Goal: Task Accomplishment & Management: Manage account settings

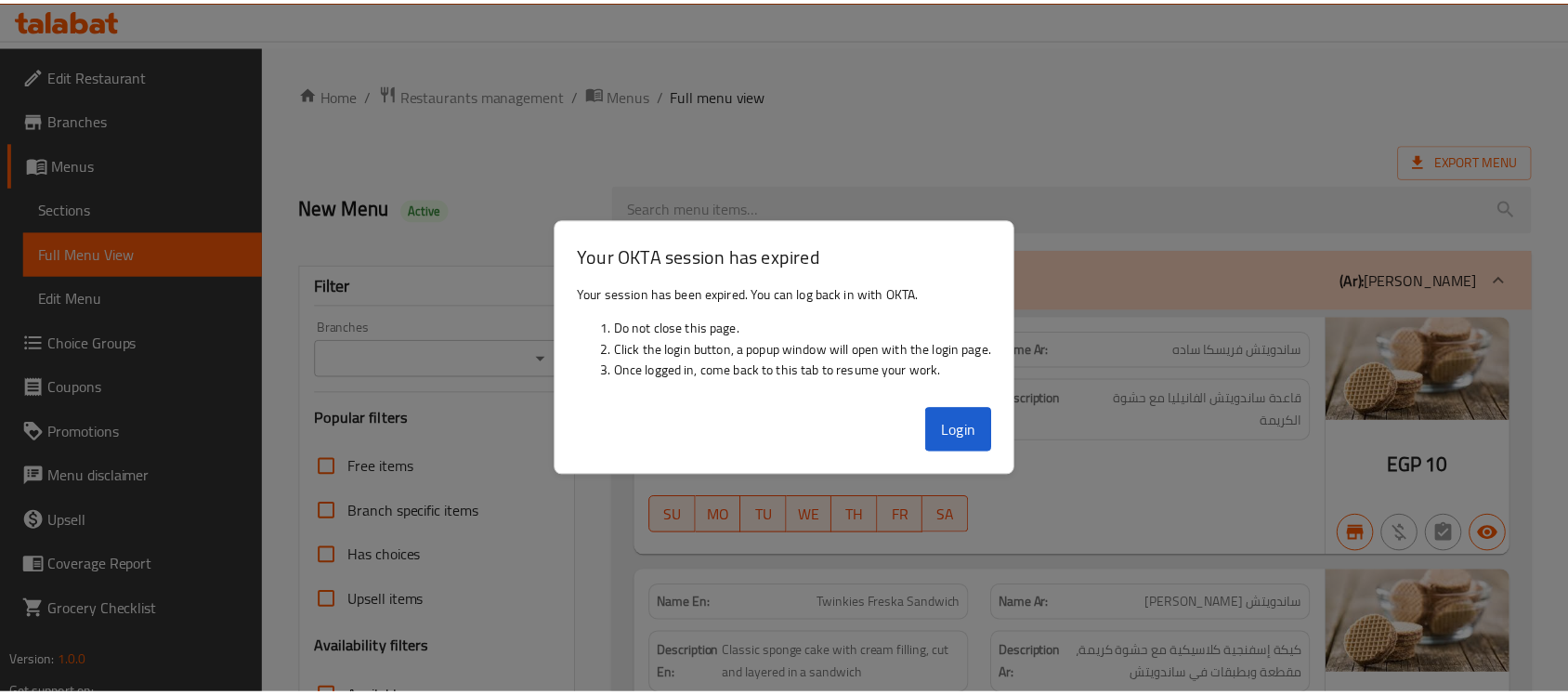
scroll to position [48415, 0]
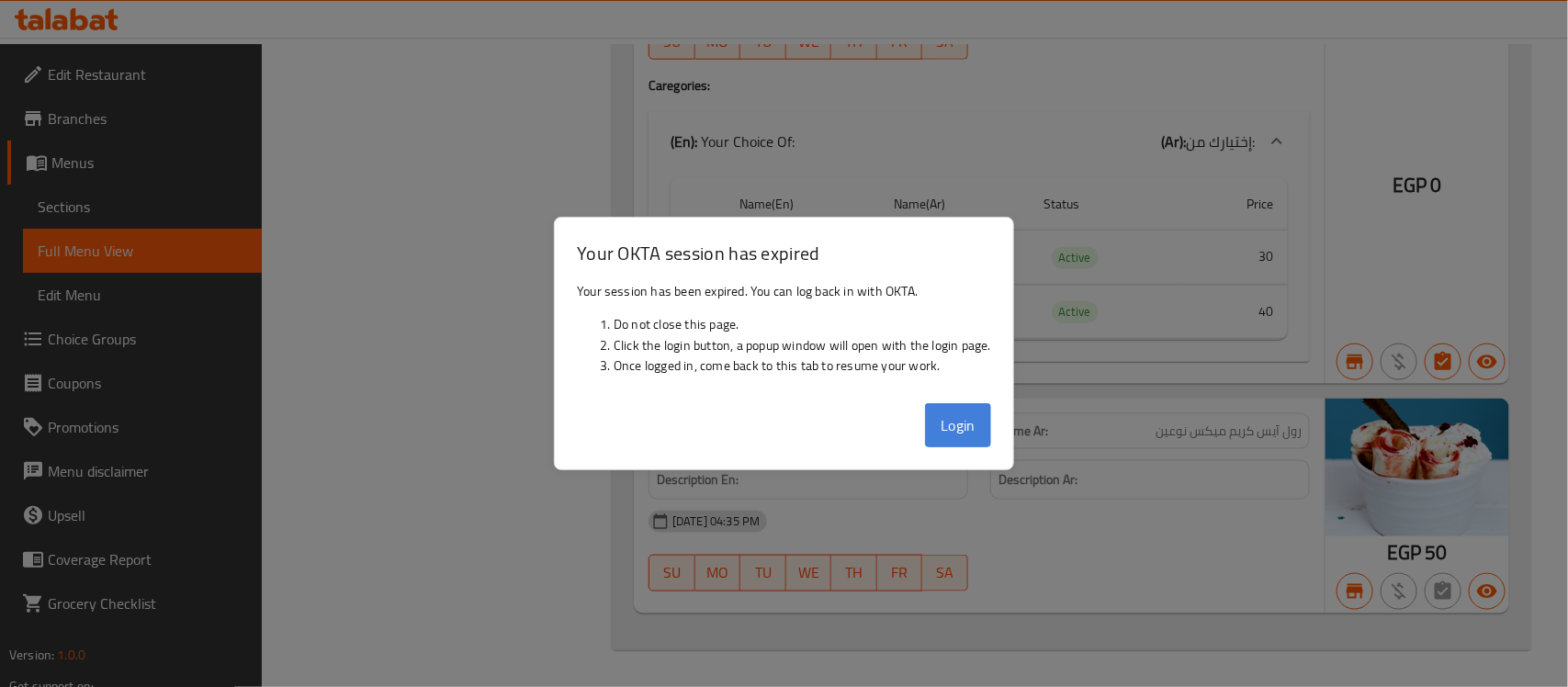
click at [947, 420] on button "Login" at bounding box center [958, 424] width 66 height 44
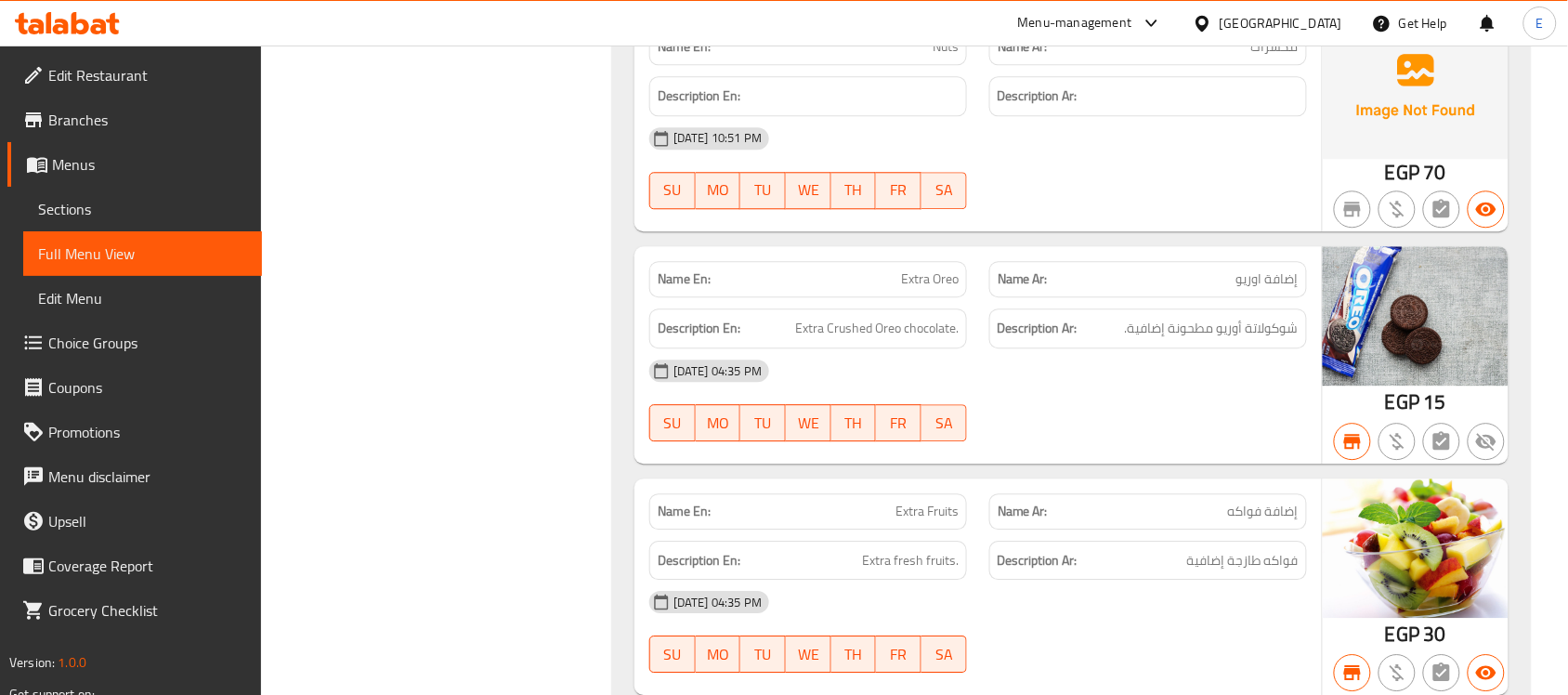
scroll to position [14960, 0]
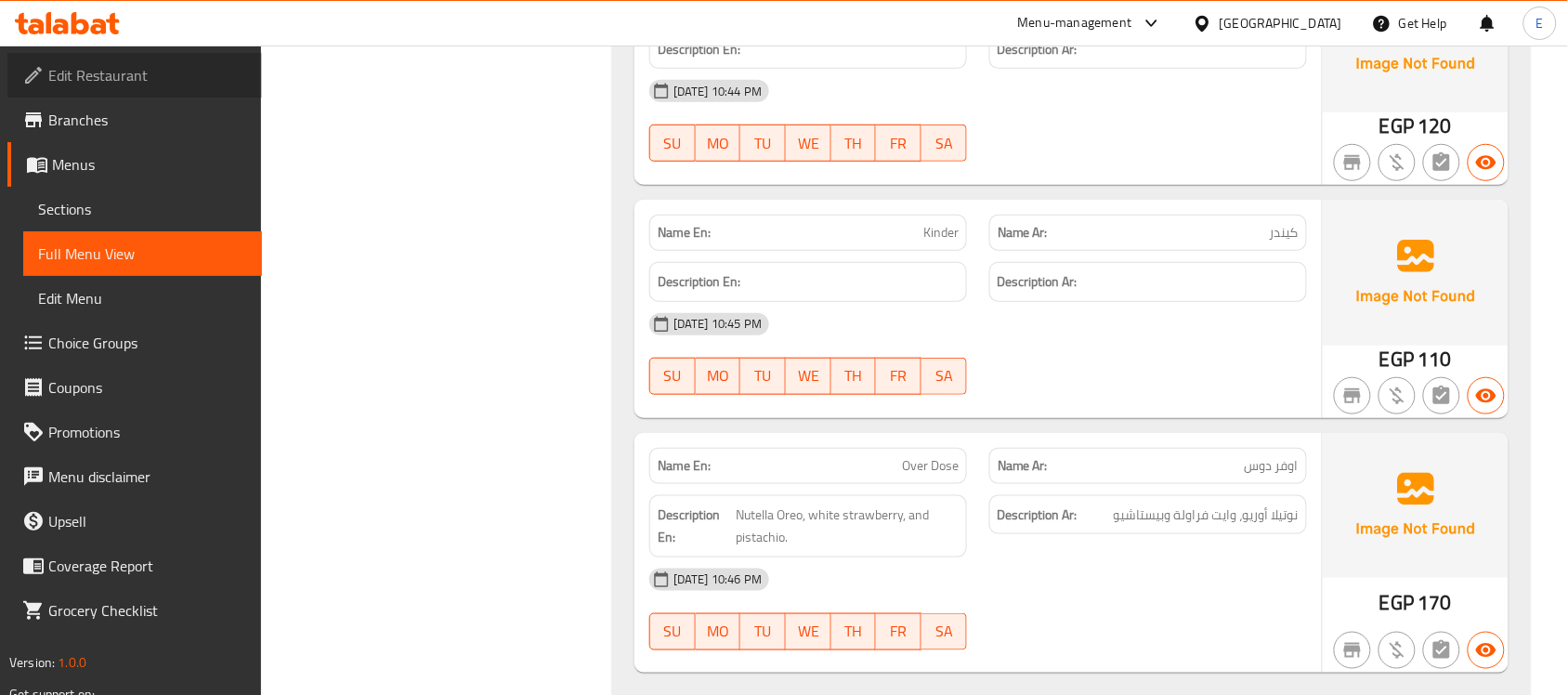
click at [134, 72] on span "Edit Restaurant" at bounding box center [148, 74] width 199 height 22
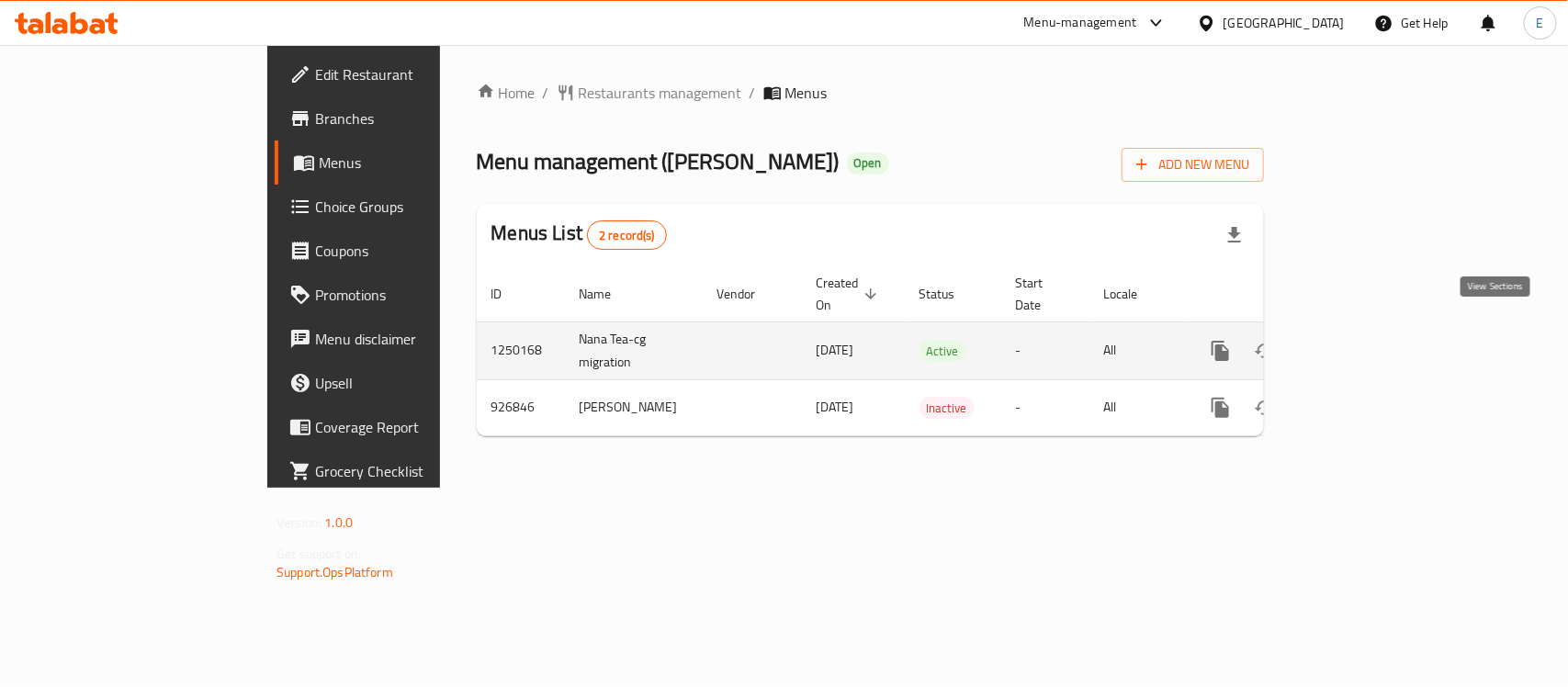
click at [1364, 340] on icon "enhanced table" at bounding box center [1352, 350] width 22 height 22
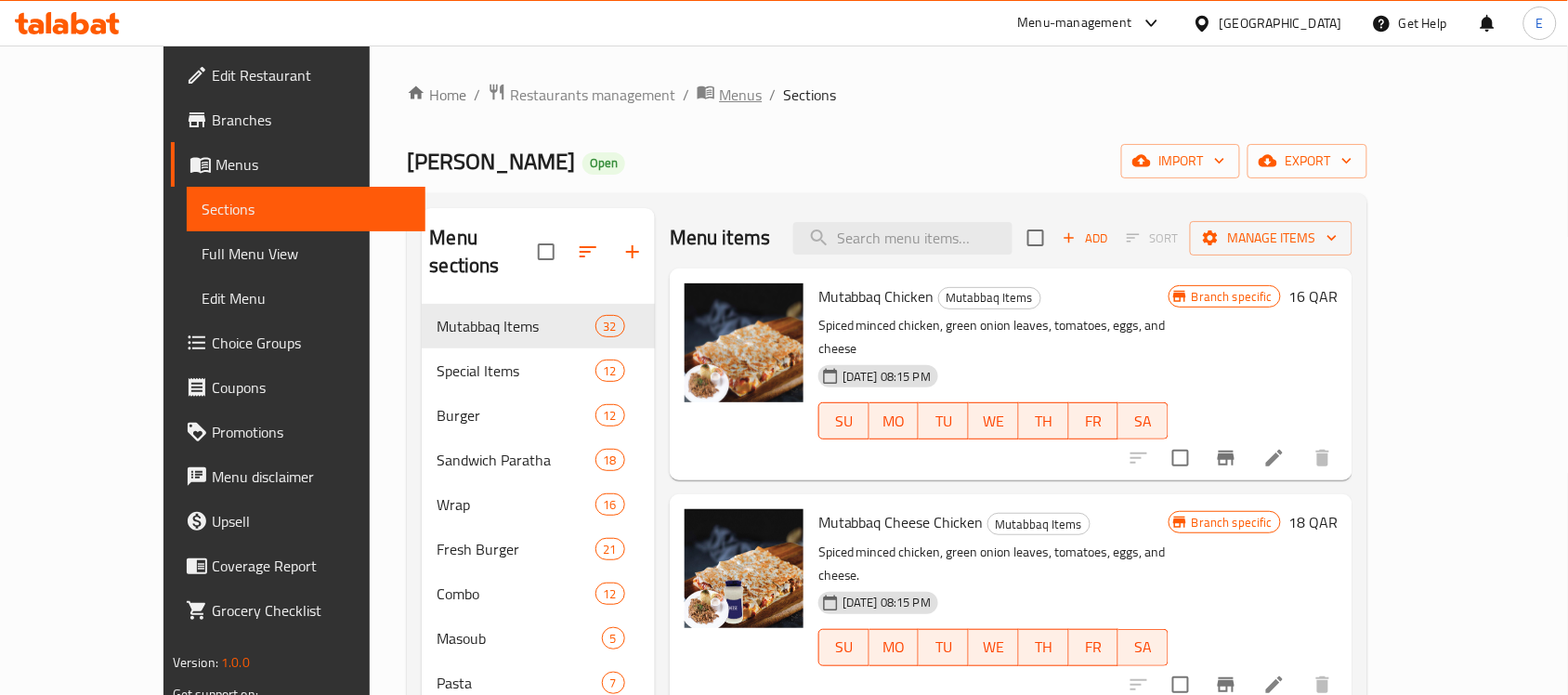
click at [719, 102] on span "Menus" at bounding box center [740, 94] width 43 height 22
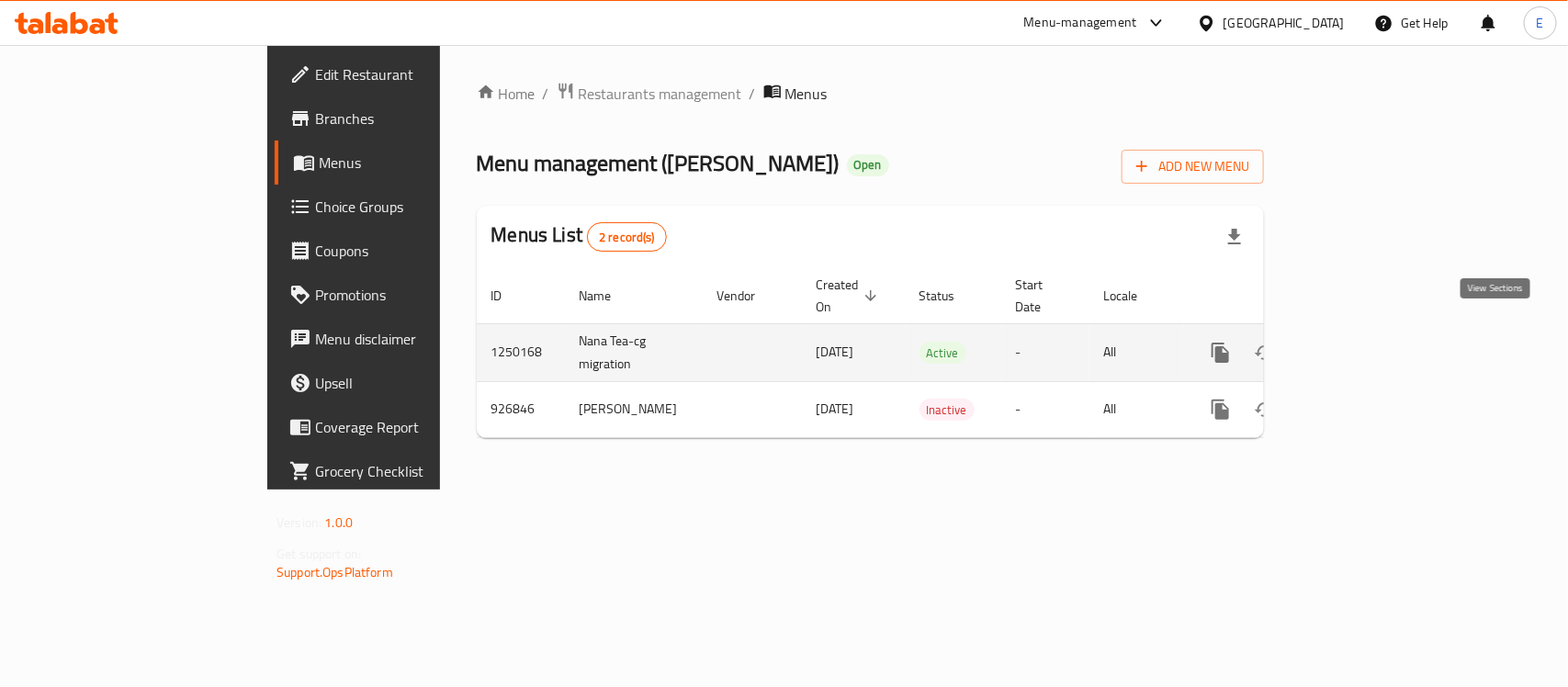
click at [1364, 342] on icon "enhanced table" at bounding box center [1352, 352] width 22 height 22
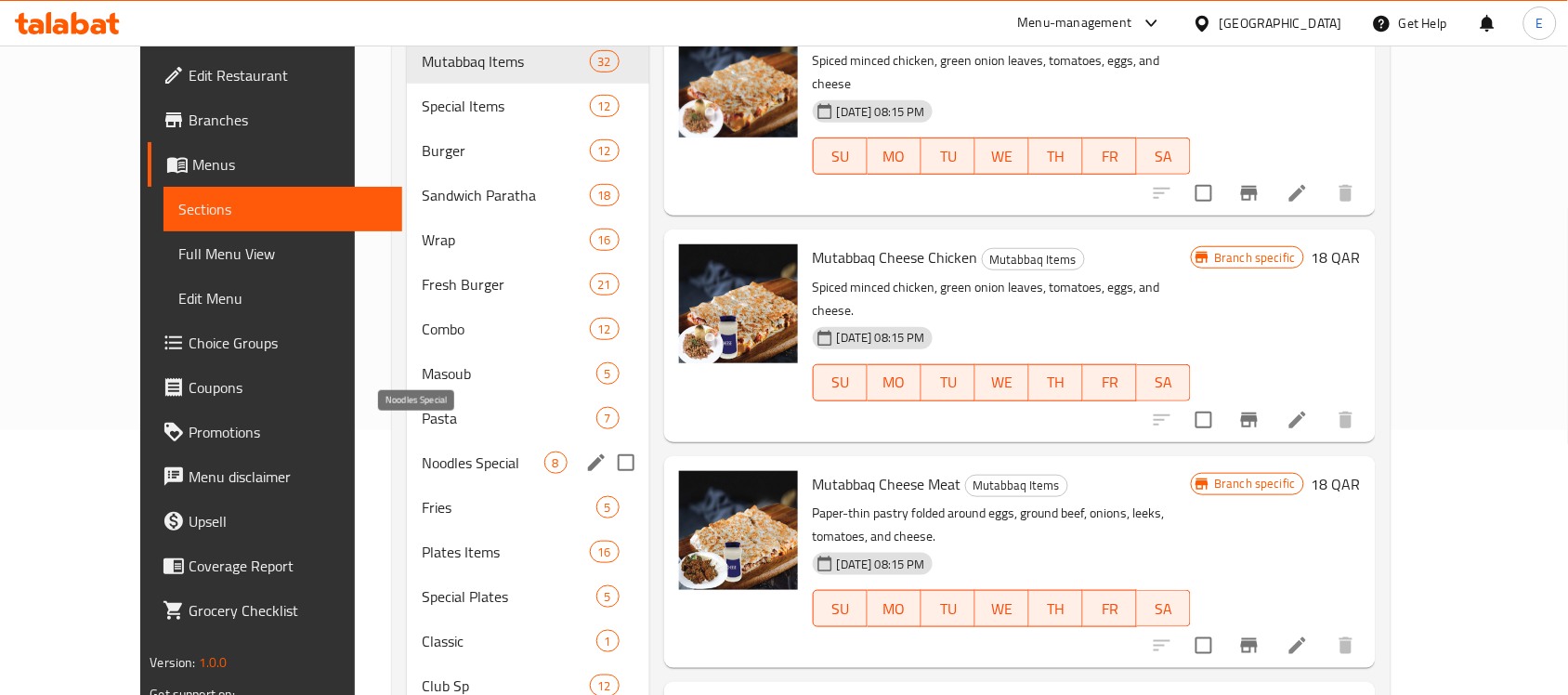
scroll to position [270, 0]
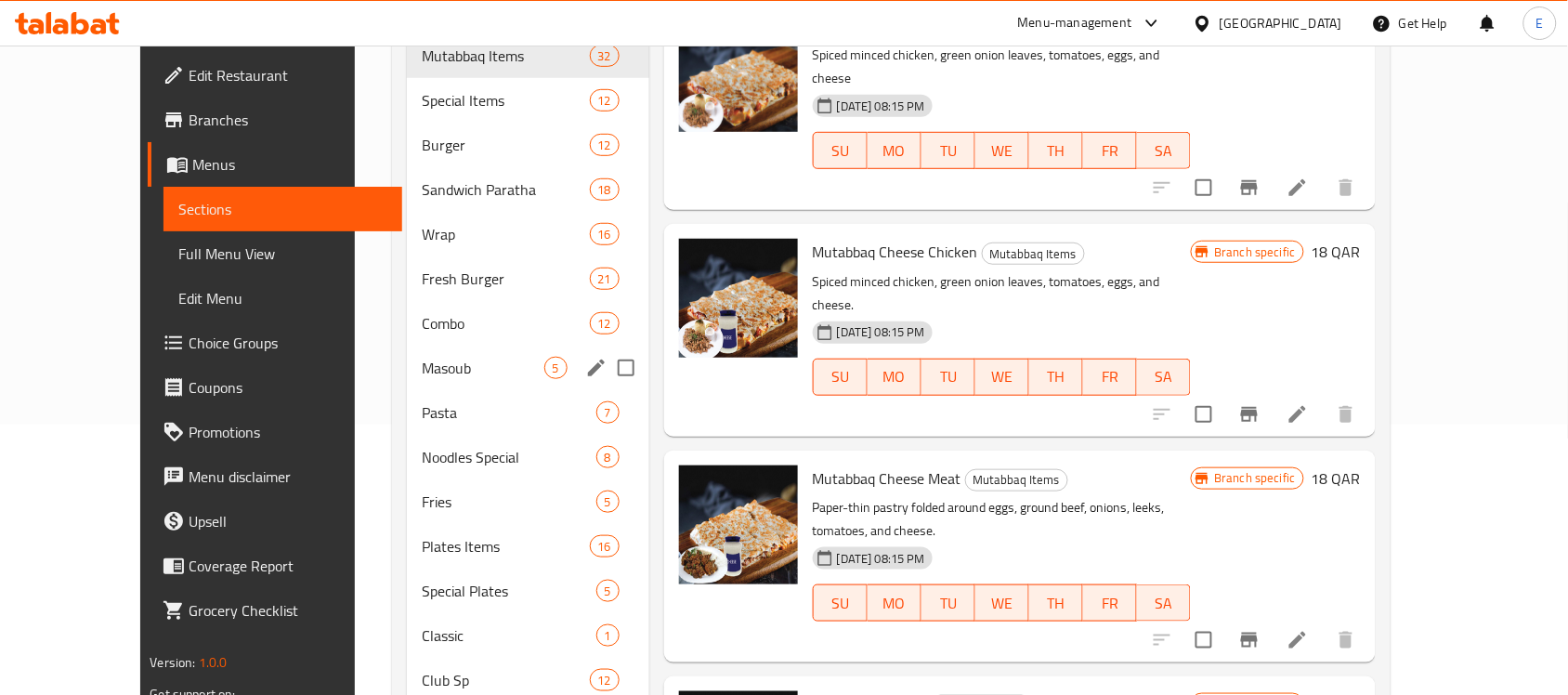
click at [438, 346] on div "Masoub 5" at bounding box center [528, 367] width 243 height 45
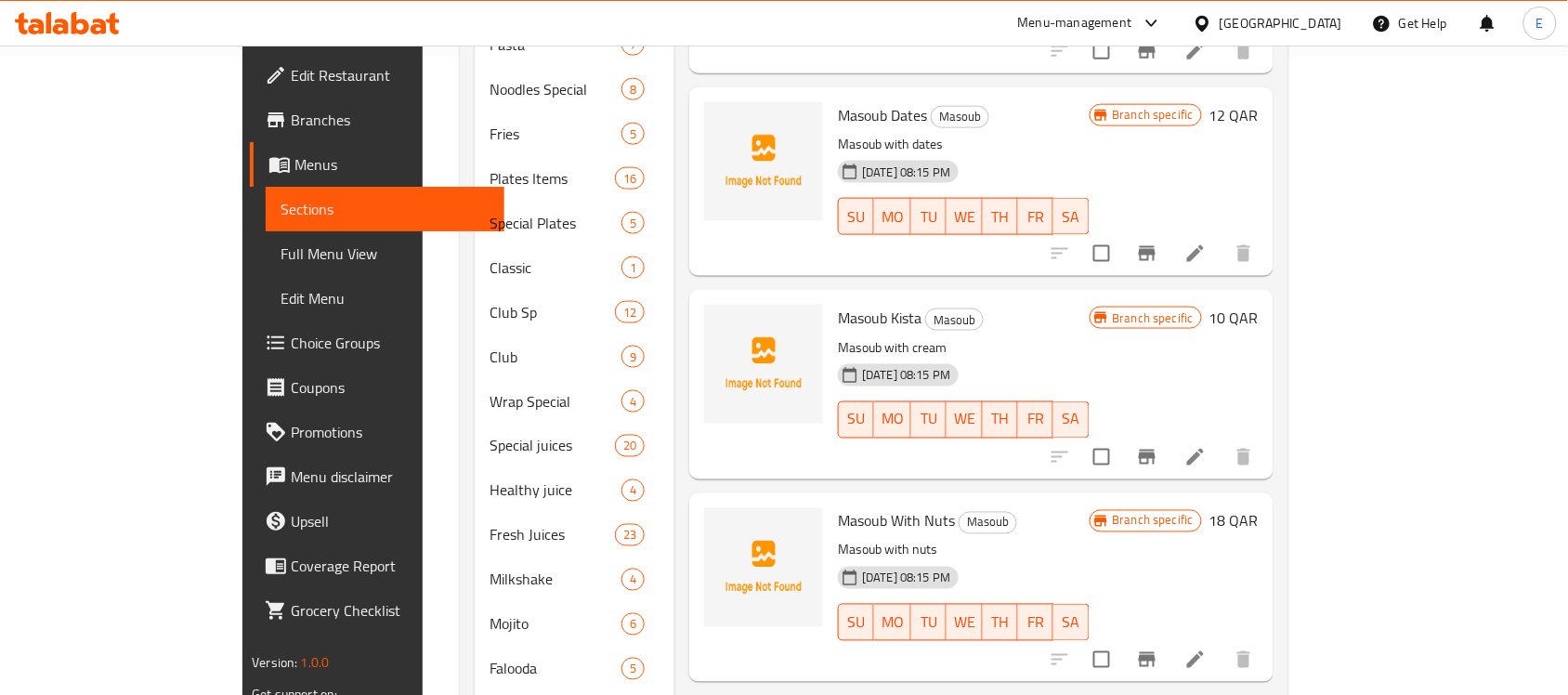
scroll to position [633, 0]
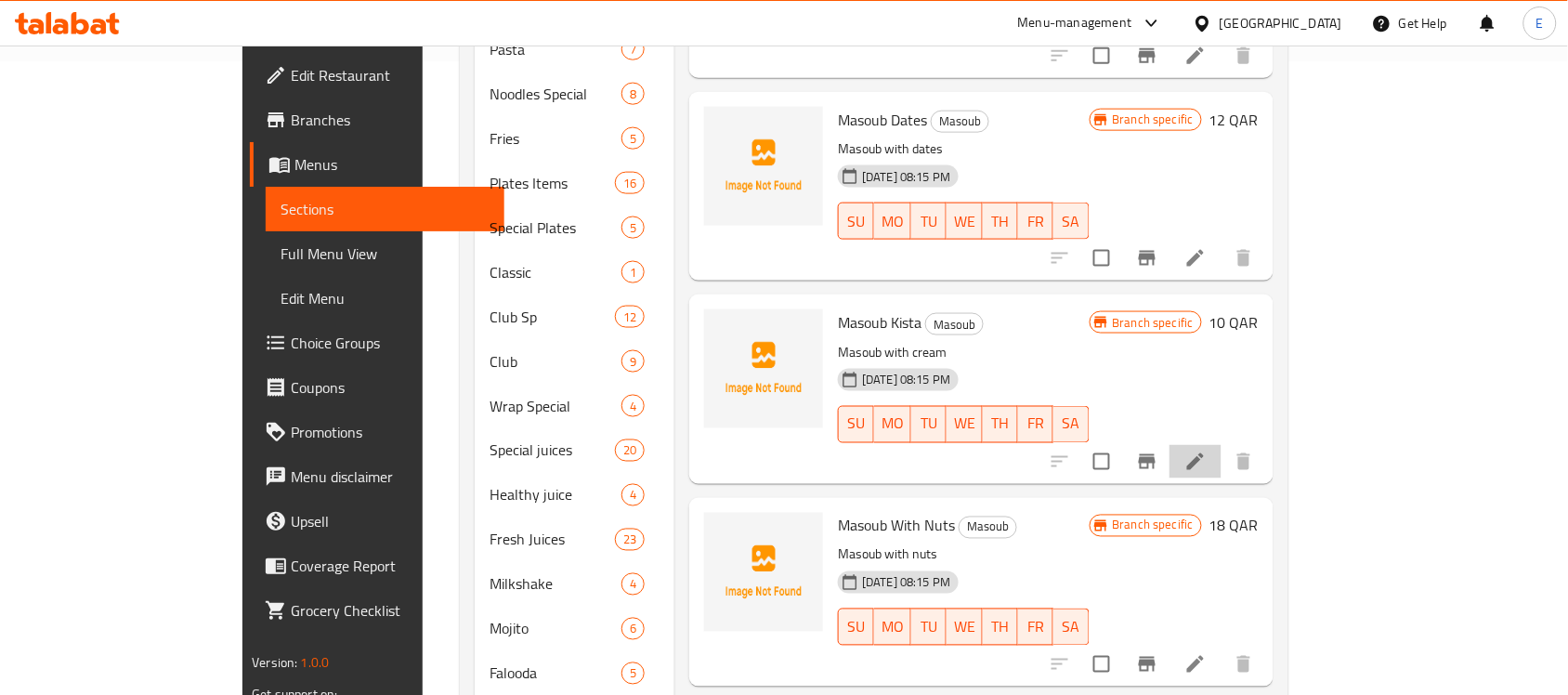
click at [1221, 445] on li at bounding box center [1196, 461] width 52 height 33
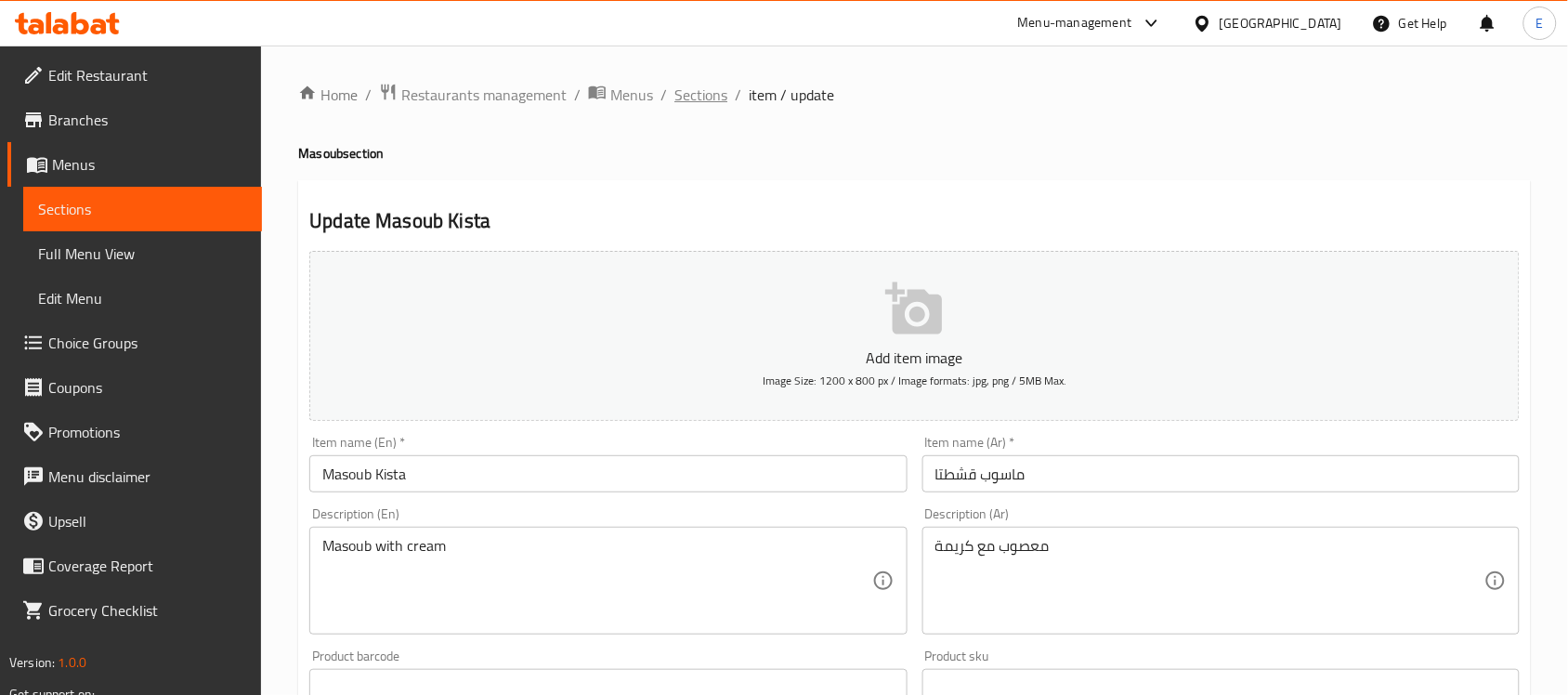
click at [686, 94] on span "Sections" at bounding box center [701, 94] width 53 height 22
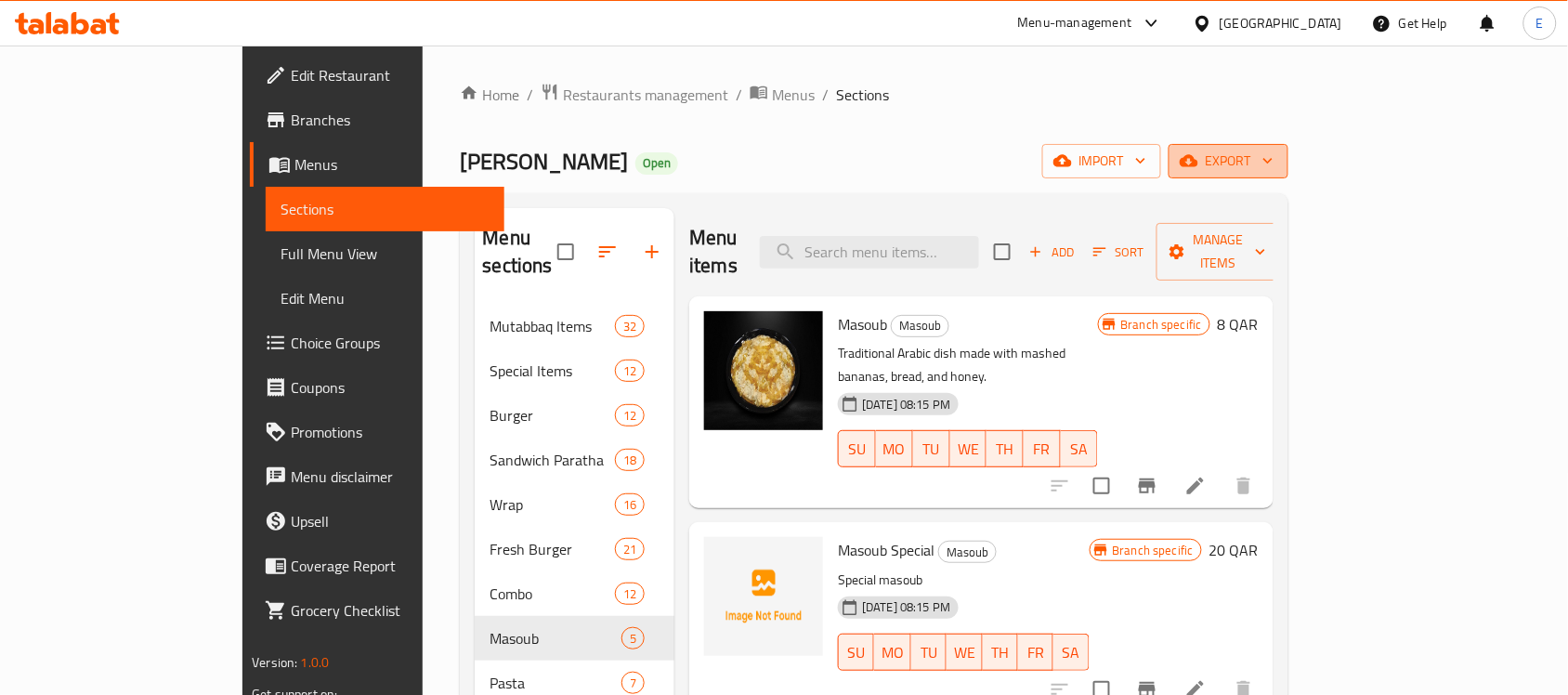
click at [1274, 154] on span "export" at bounding box center [1229, 161] width 90 height 23
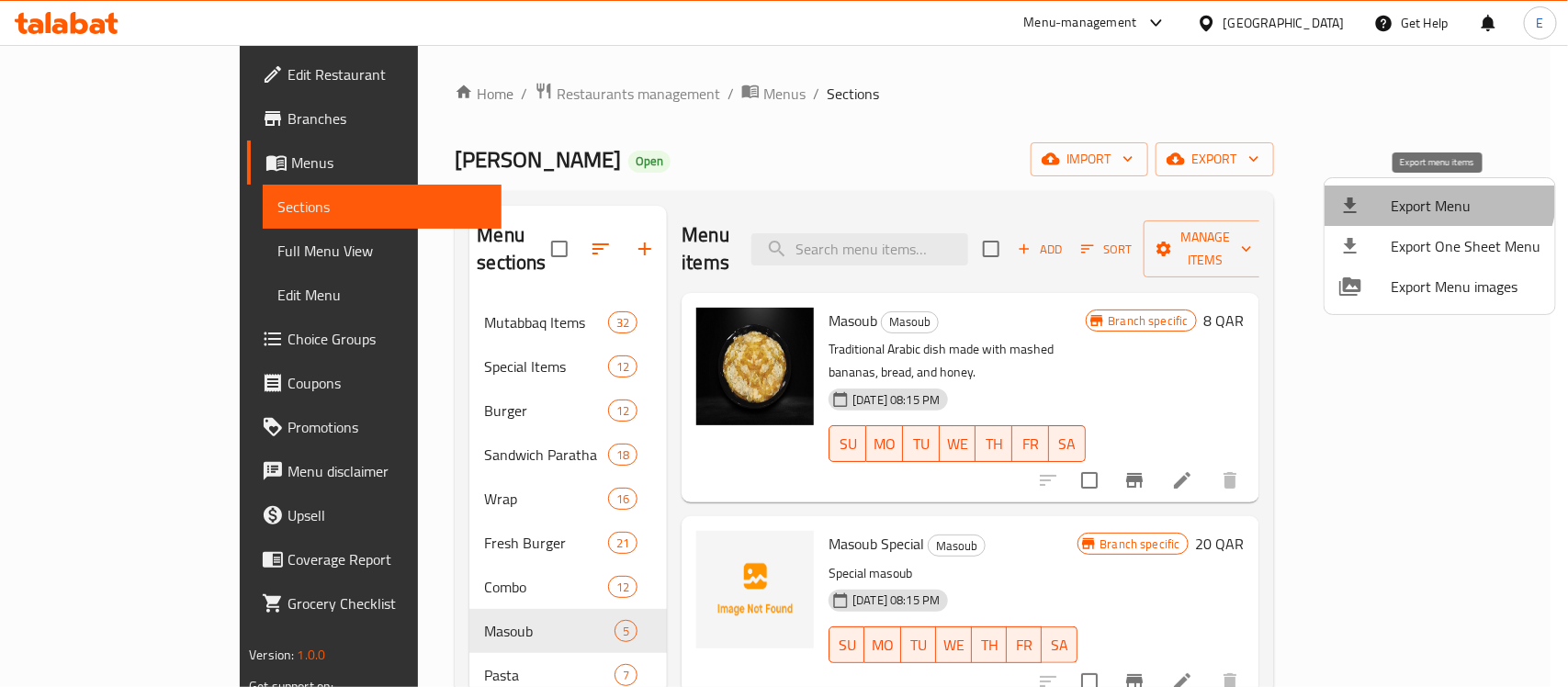
click at [1435, 195] on span "Export Menu" at bounding box center [1465, 205] width 150 height 22
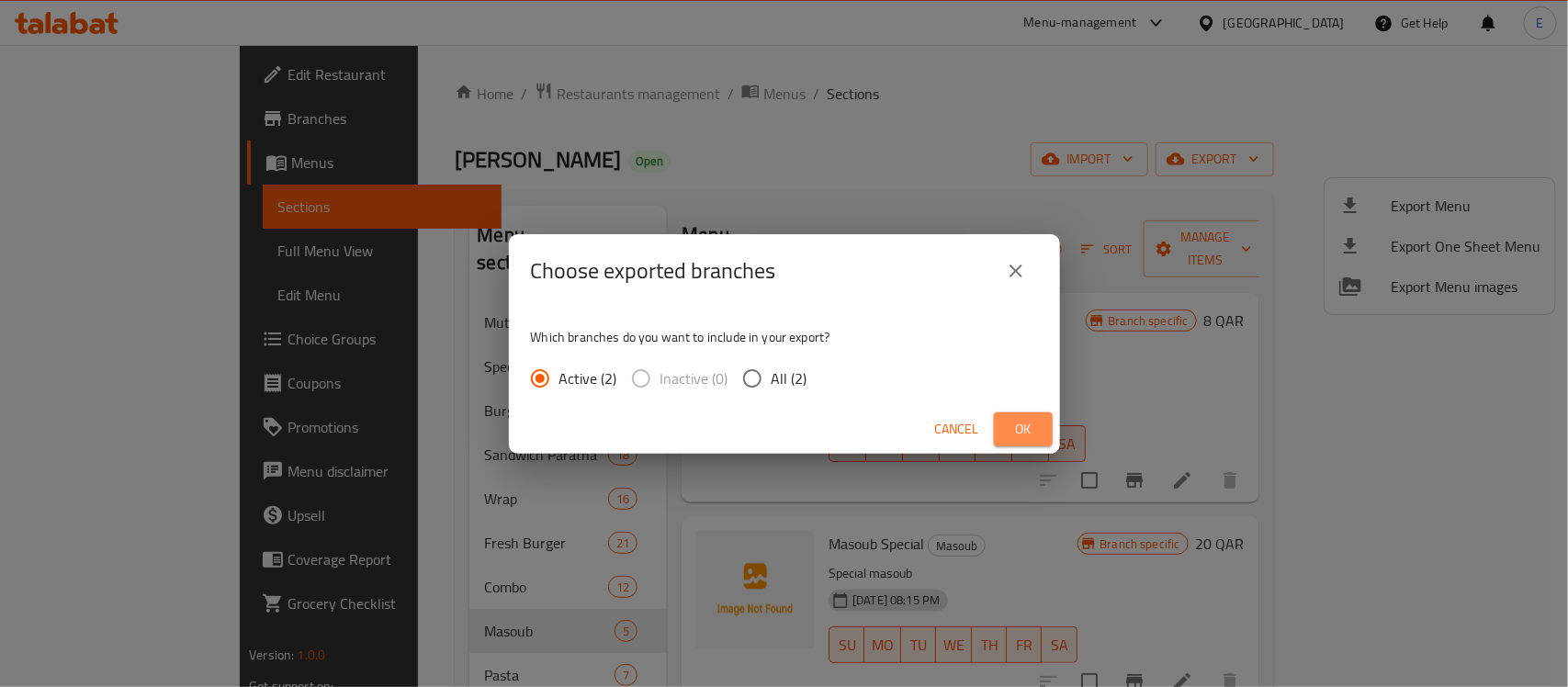
click at [1029, 418] on span "Ok" at bounding box center [1023, 429] width 29 height 23
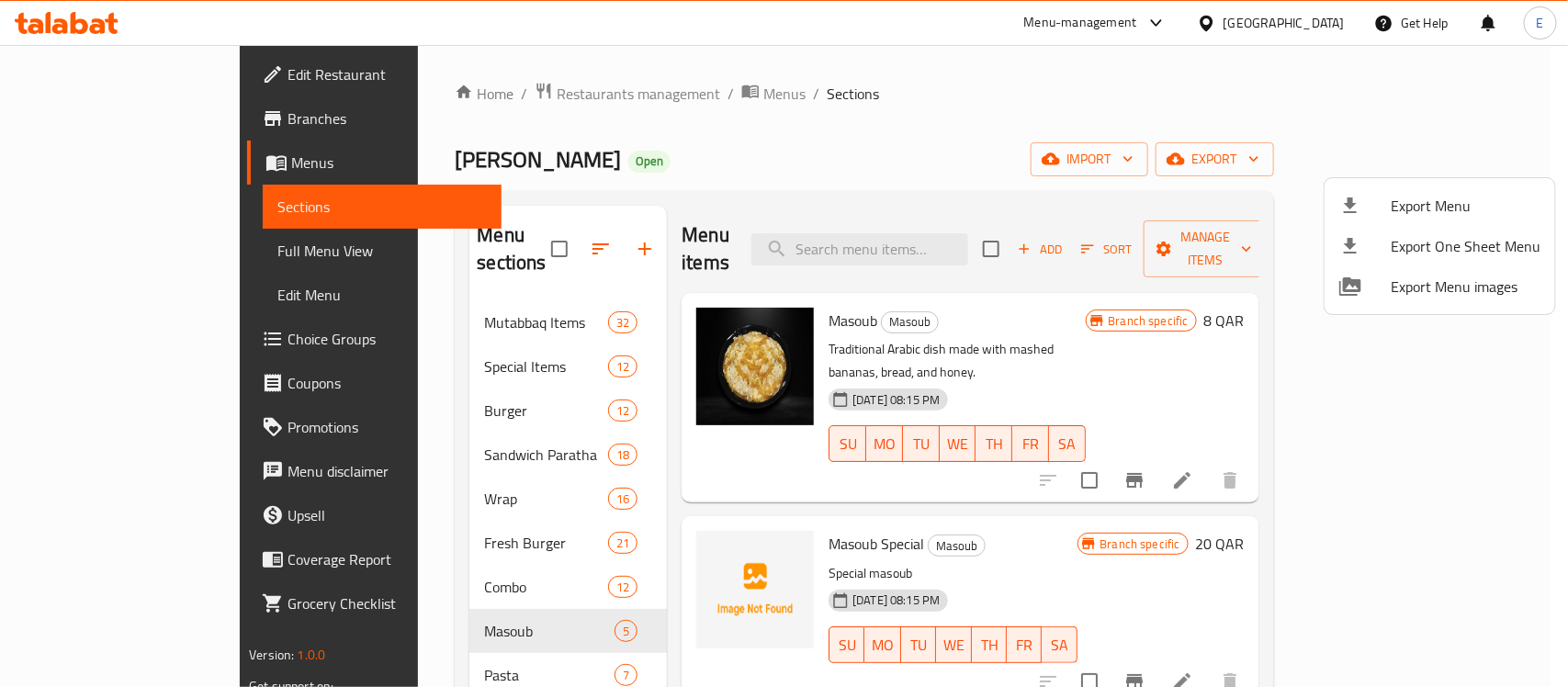
click at [180, 250] on div at bounding box center [784, 344] width 1568 height 687
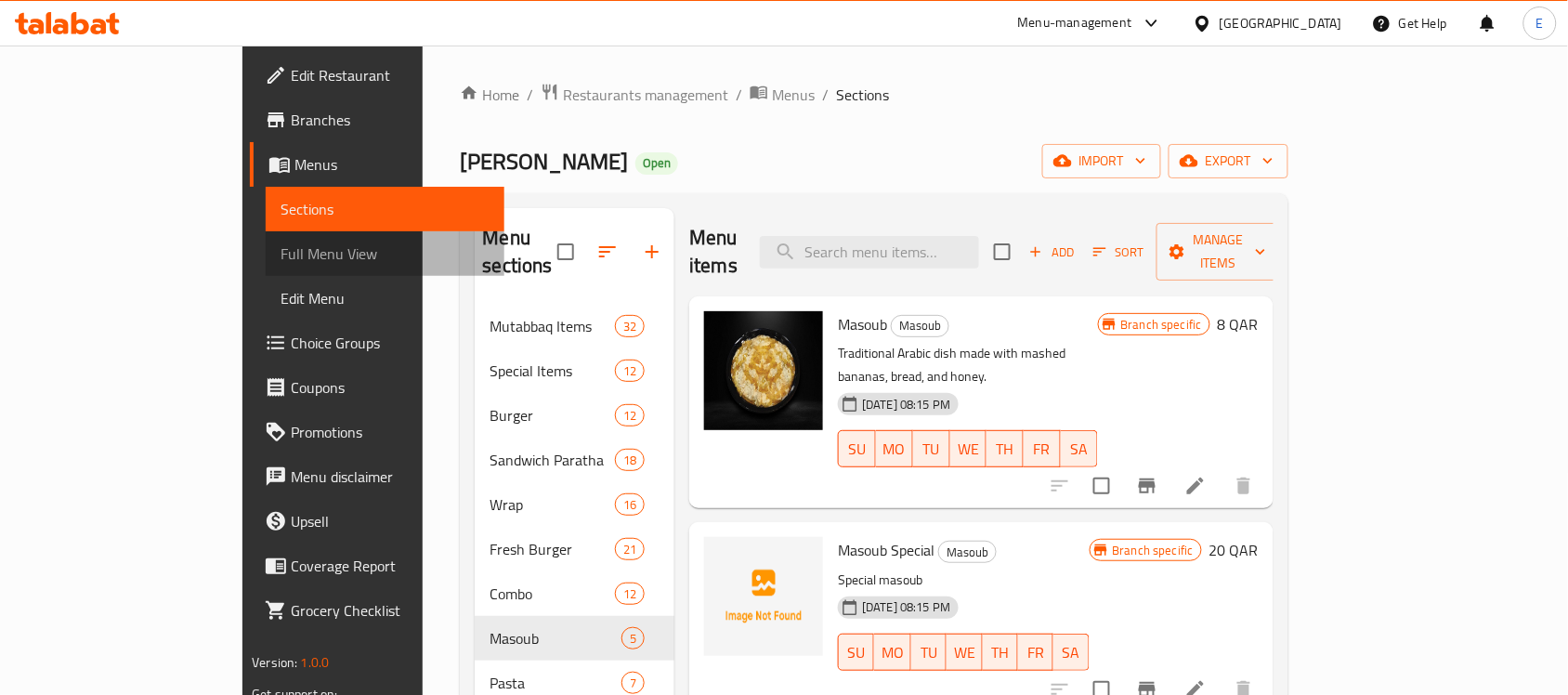
click at [281, 253] on span "Full Menu View" at bounding box center [385, 253] width 209 height 22
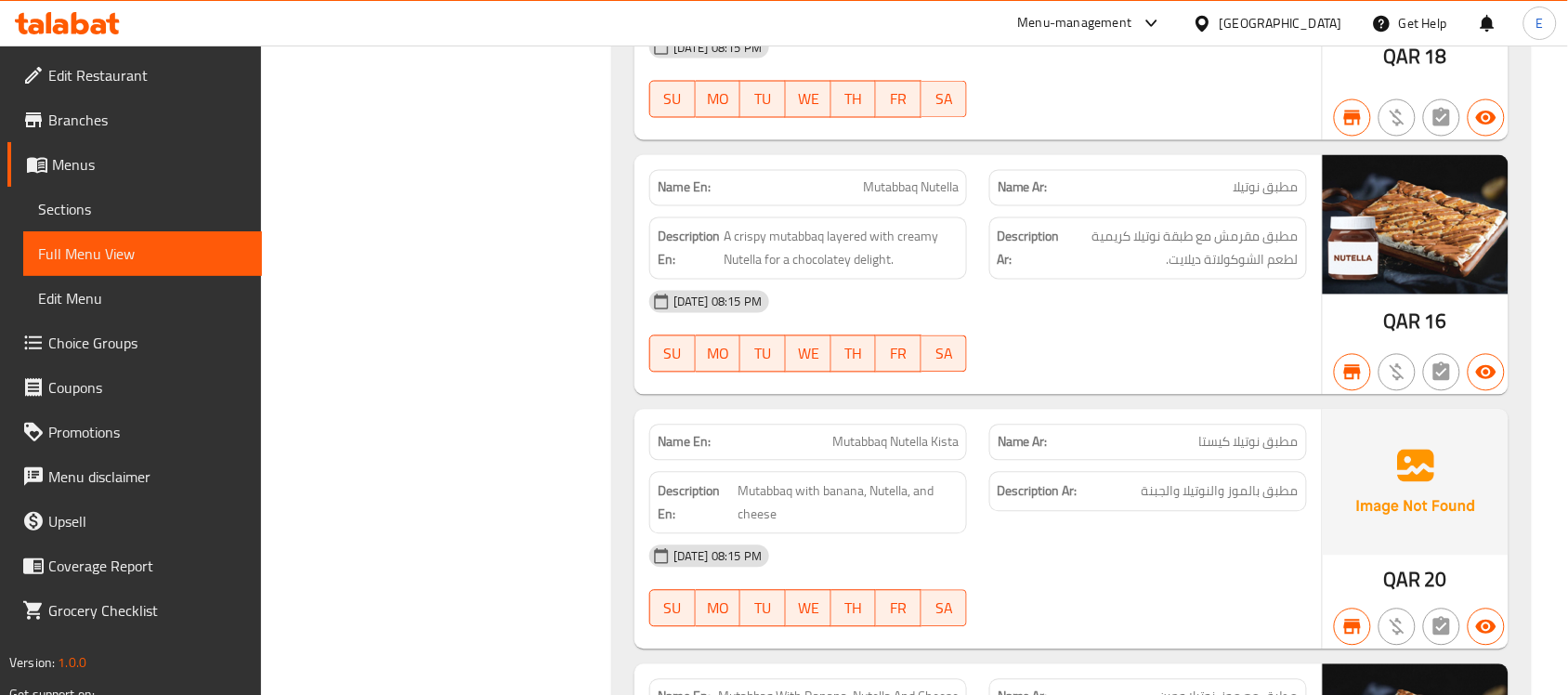
scroll to position [467, 0]
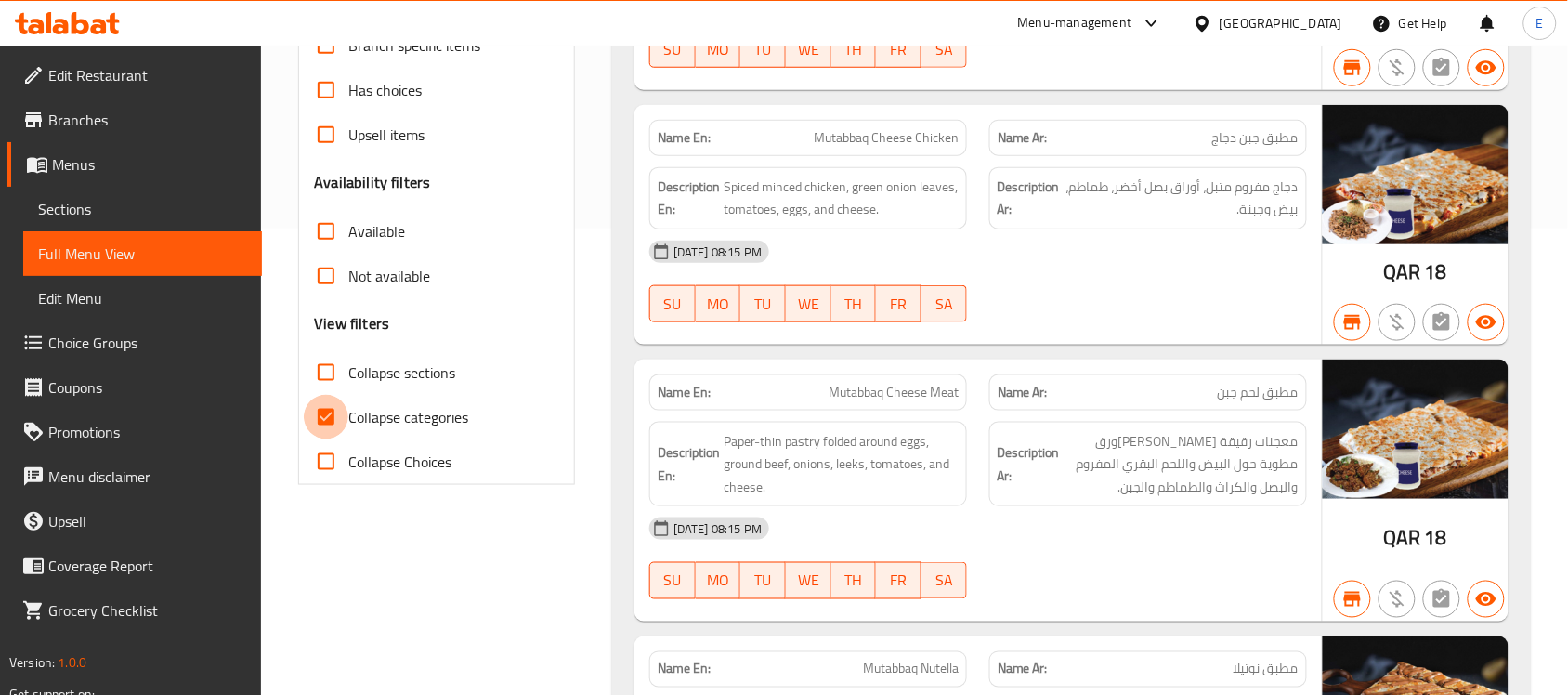
click at [317, 411] on input "Collapse categories" at bounding box center [326, 416] width 45 height 45
checkbox input "false"
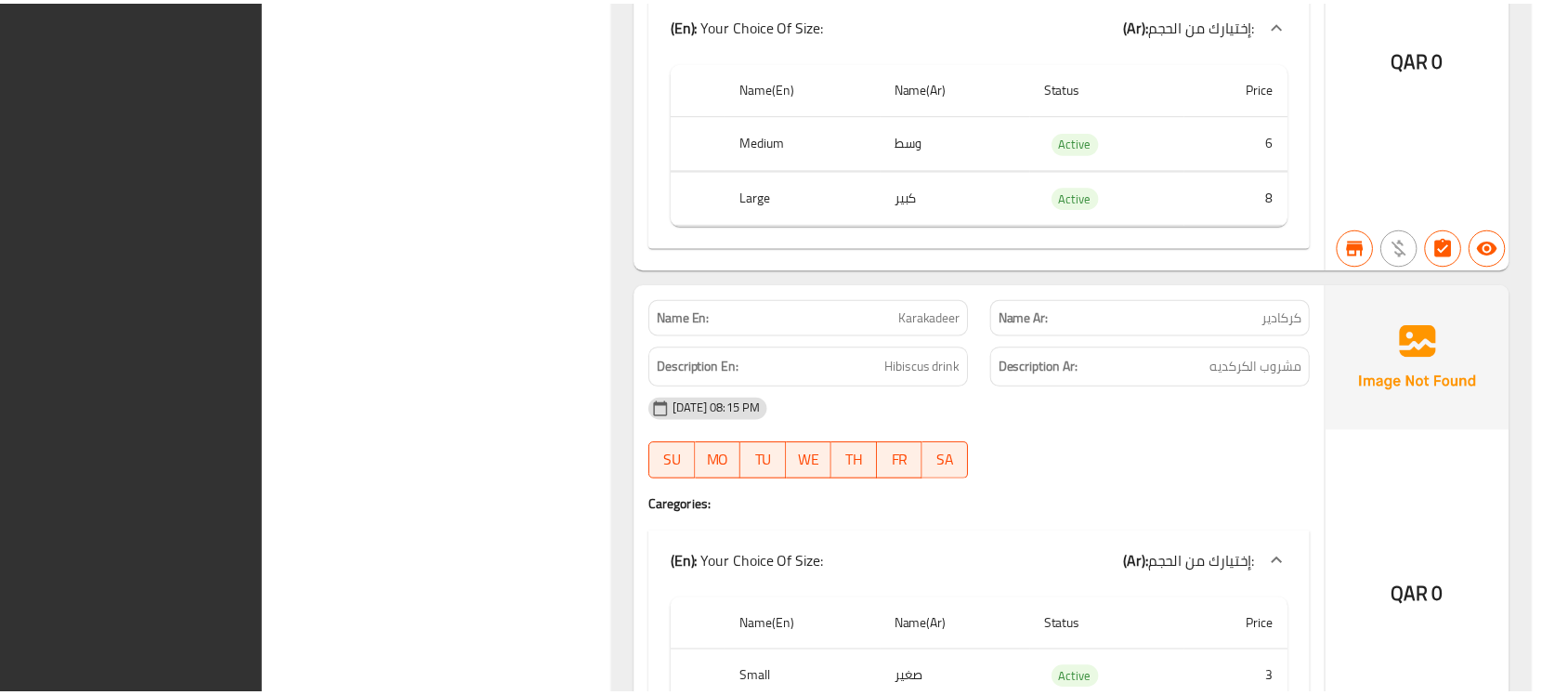
scroll to position [132775, 0]
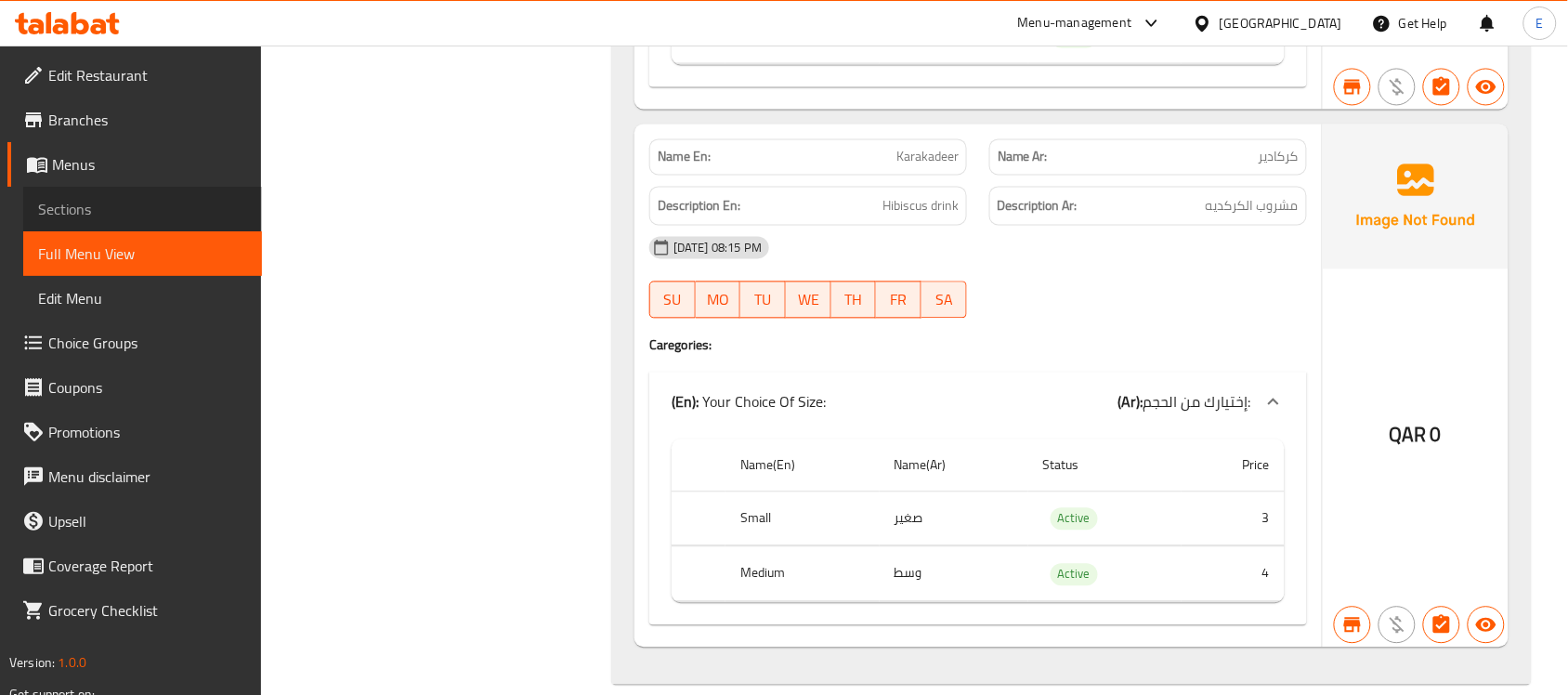
click at [141, 202] on span "Sections" at bounding box center [142, 208] width 209 height 22
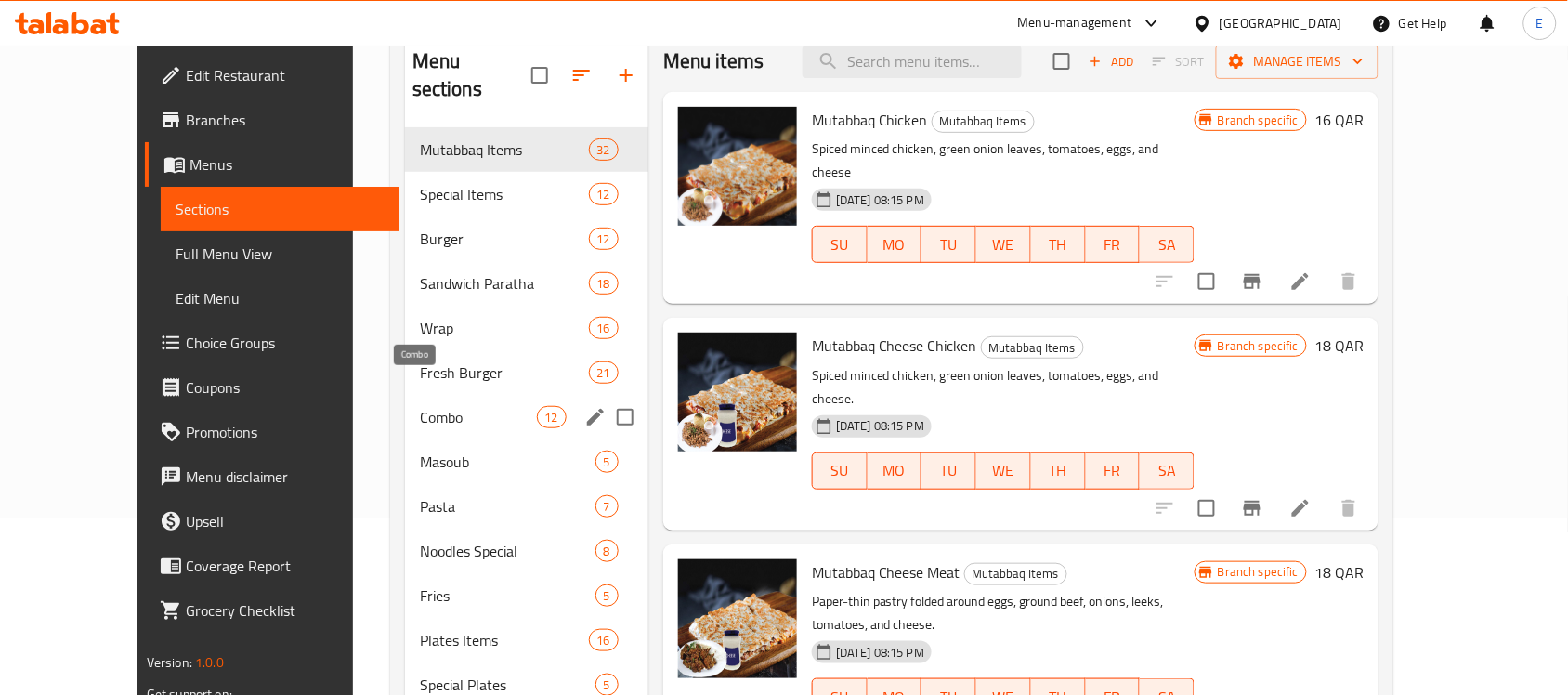
scroll to position [139, 0]
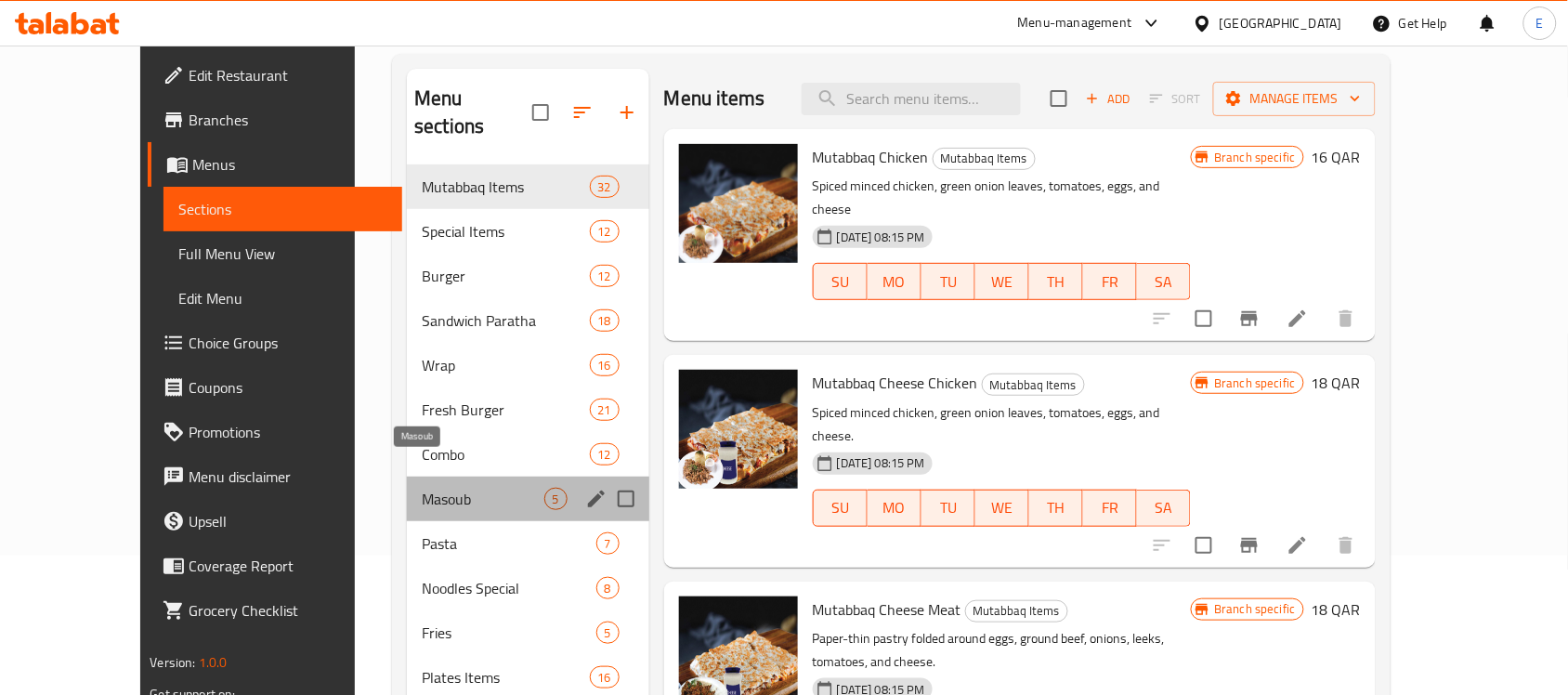
click at [422, 487] on span "Masoub" at bounding box center [483, 498] width 122 height 22
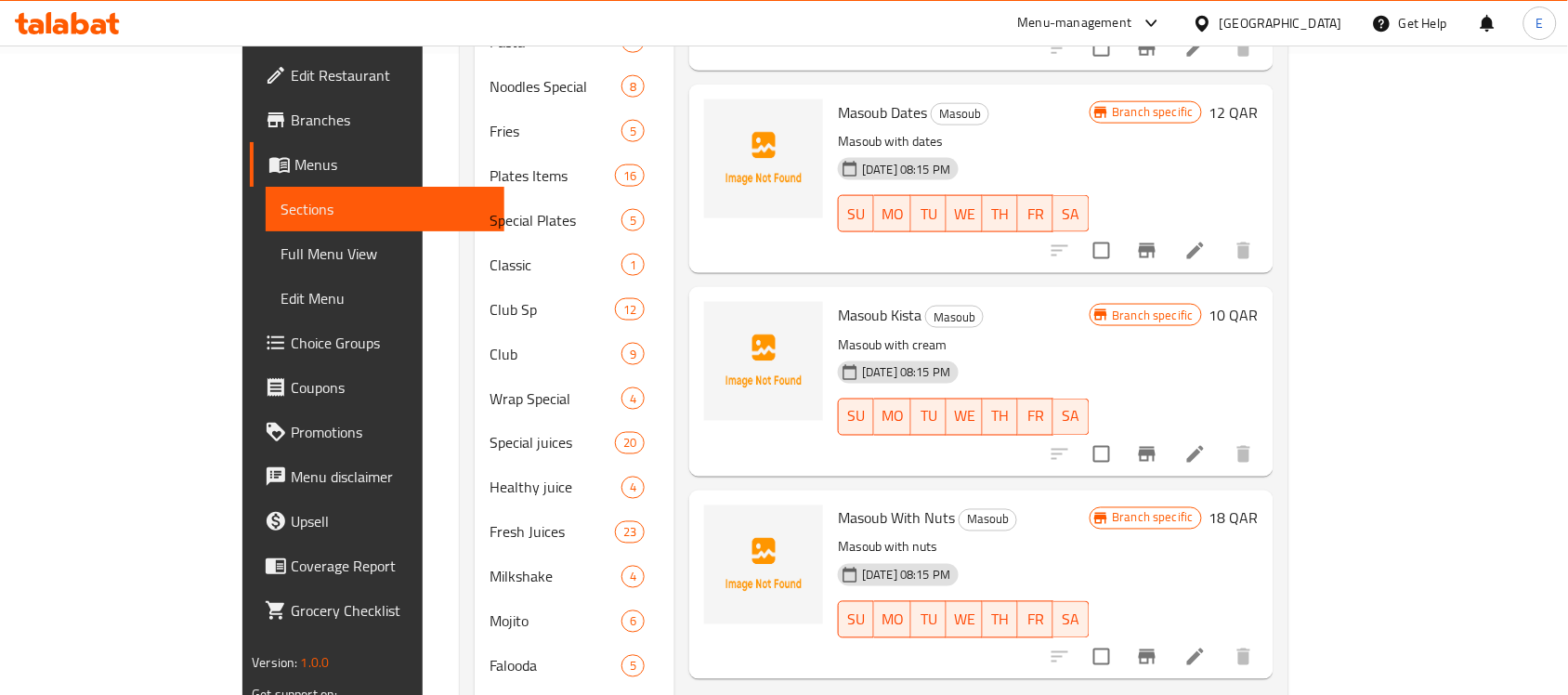
scroll to position [644, 0]
click at [1221, 434] on li at bounding box center [1196, 450] width 52 height 33
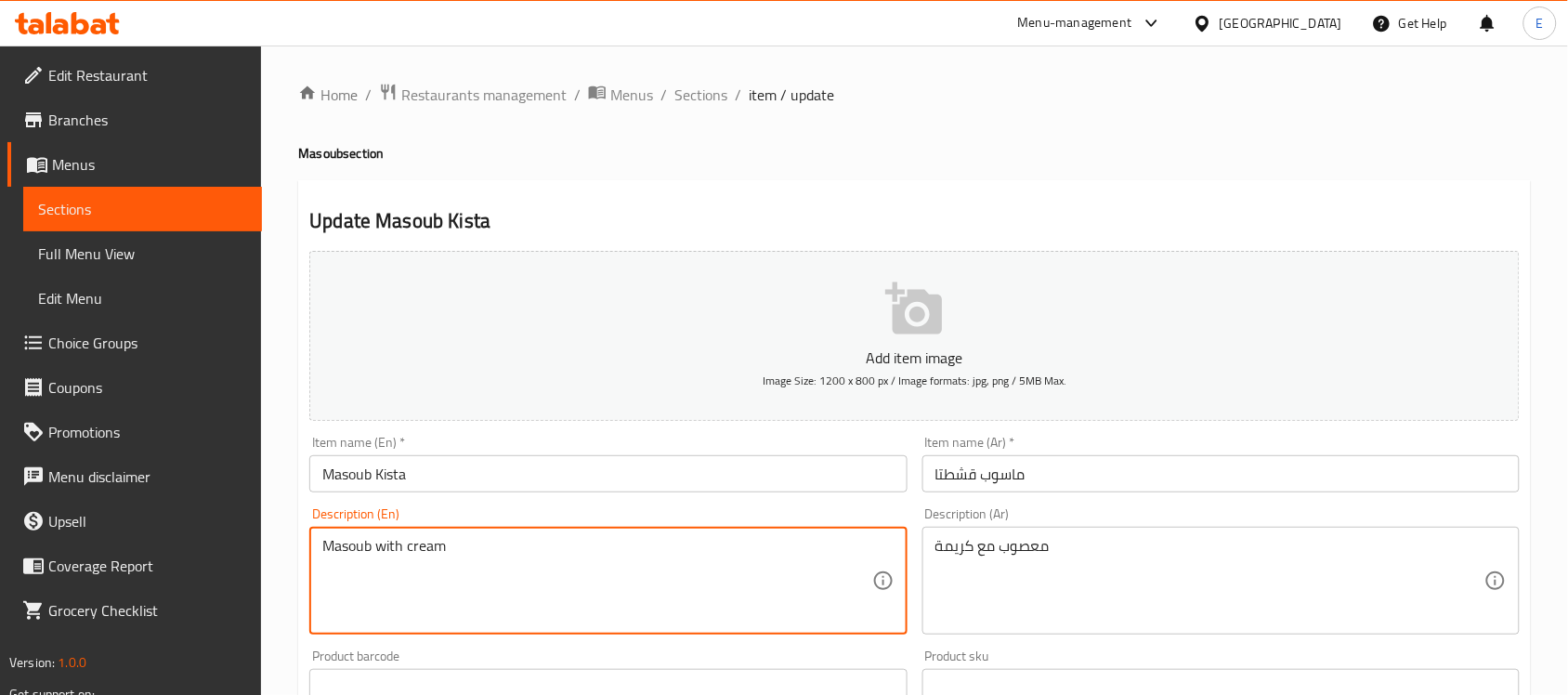
click at [753, 562] on textarea "Masoub with cream" at bounding box center [596, 581] width 549 height 89
paste textarea "a bread pudding prepared with mashed bananas, honey, and cream along with whole…"
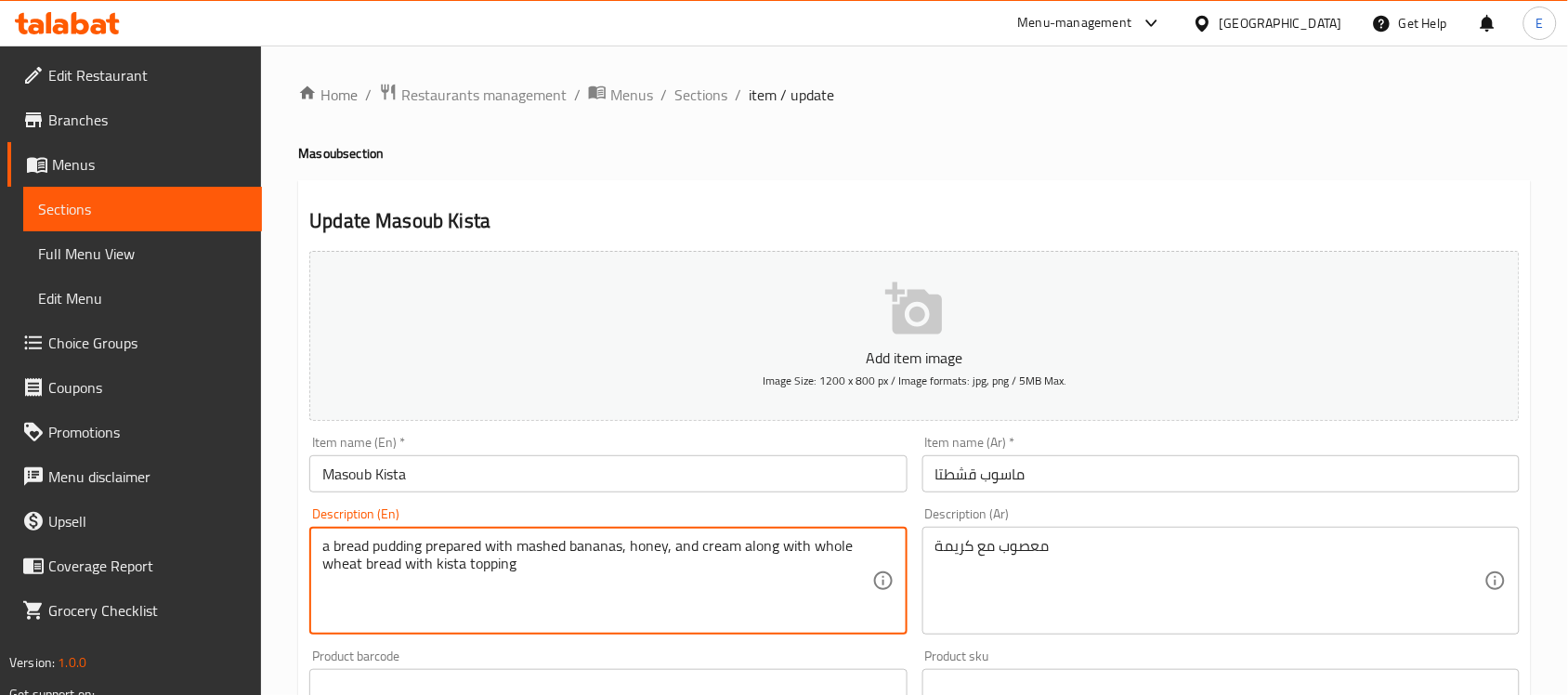
drag, startPoint x: 342, startPoint y: 542, endPoint x: 210, endPoint y: 523, distance: 133.4
click at [210, 523] on div "Edit Restaurant Branches Menus Sections Full Menu View Edit Menu Choice Groups …" at bounding box center [784, 679] width 1568 height 1266
type textarea "Bread pudding prepared with mashed bananas, honey, and cream along with whole w…"
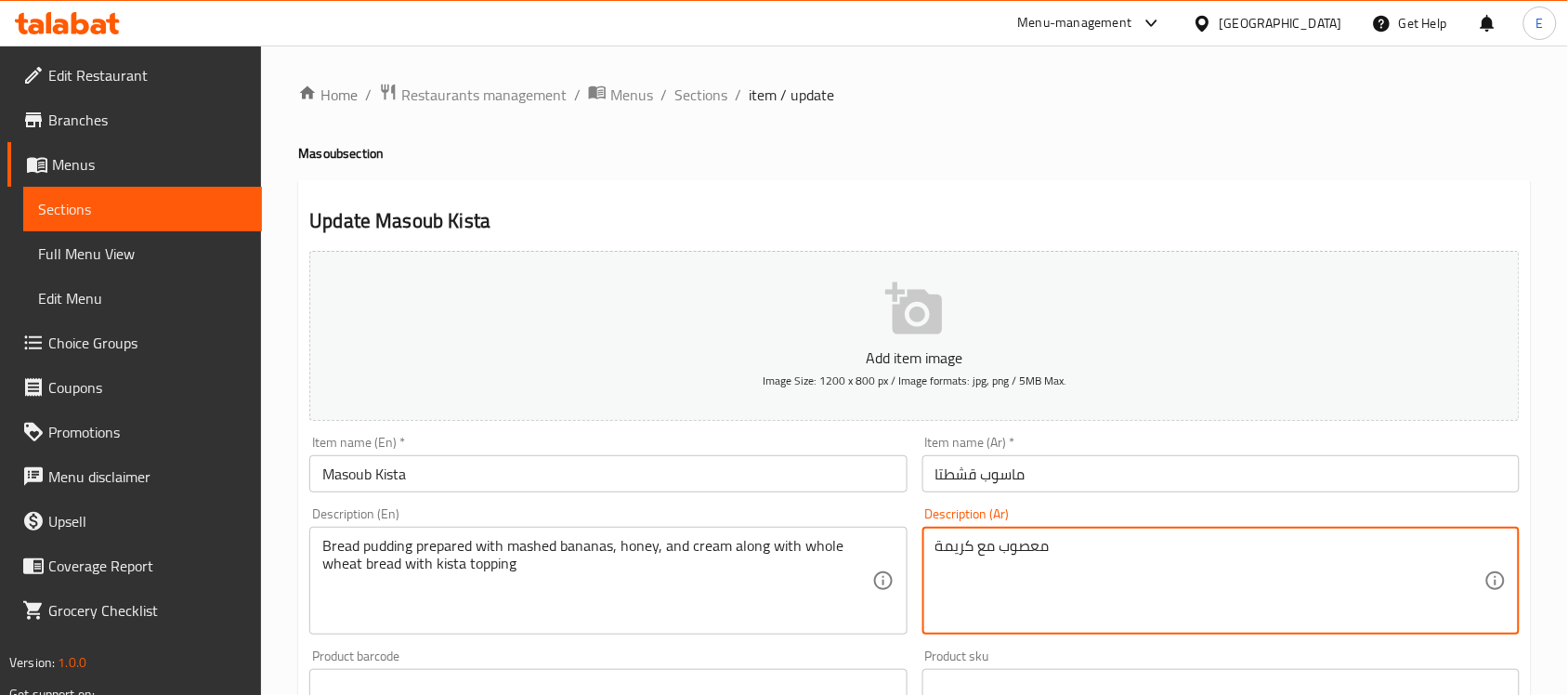
paste textarea "بودنغ الخبز المحضر بالموز المهروس والعسل والقشدة مع خبز القمح الكامل مع طبقة ال…"
type textarea "بودنغ الخبز المحضر بالموز المهروس والعسل والقشدة مع خبز القمح الكامل مع طبقة ال…"
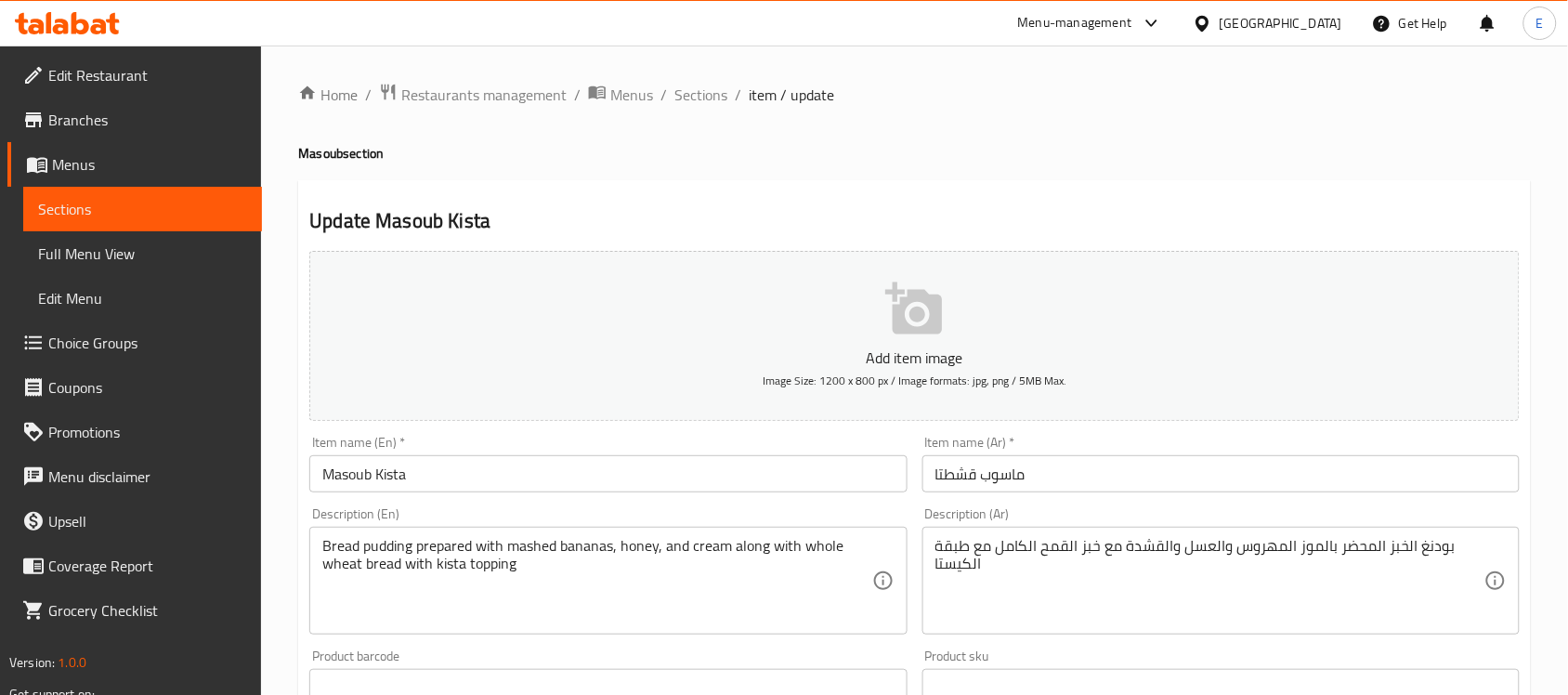
scroll to position [614, 0]
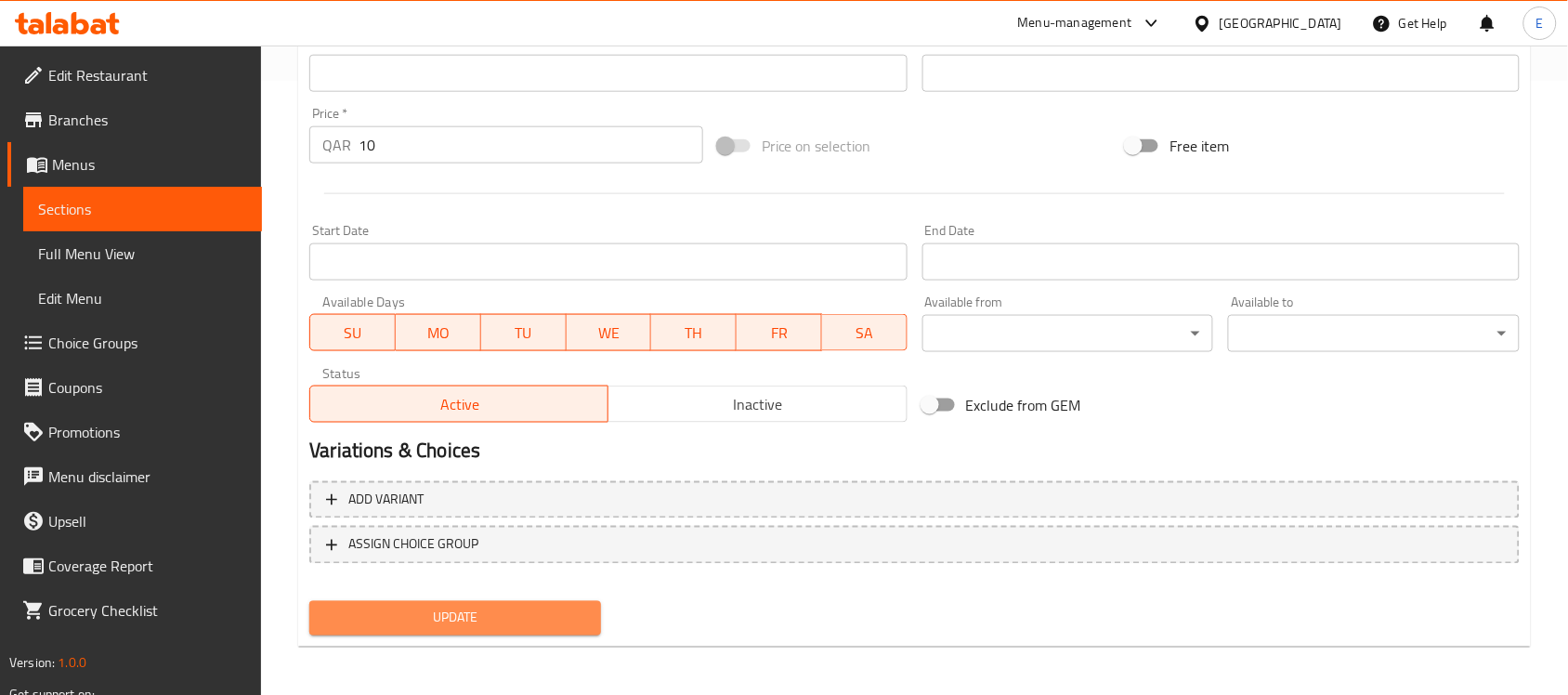
click at [383, 609] on span "Update" at bounding box center [454, 618] width 262 height 23
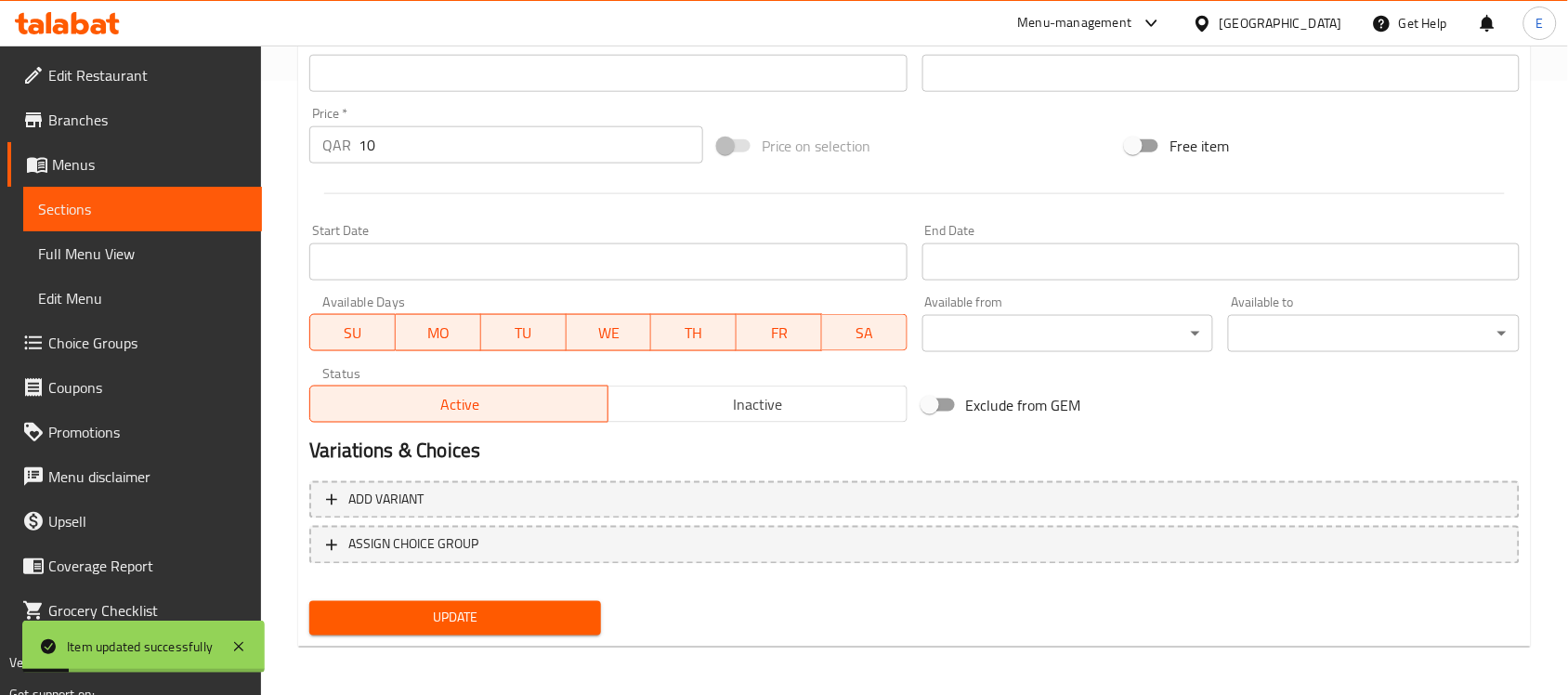
scroll to position [0, 0]
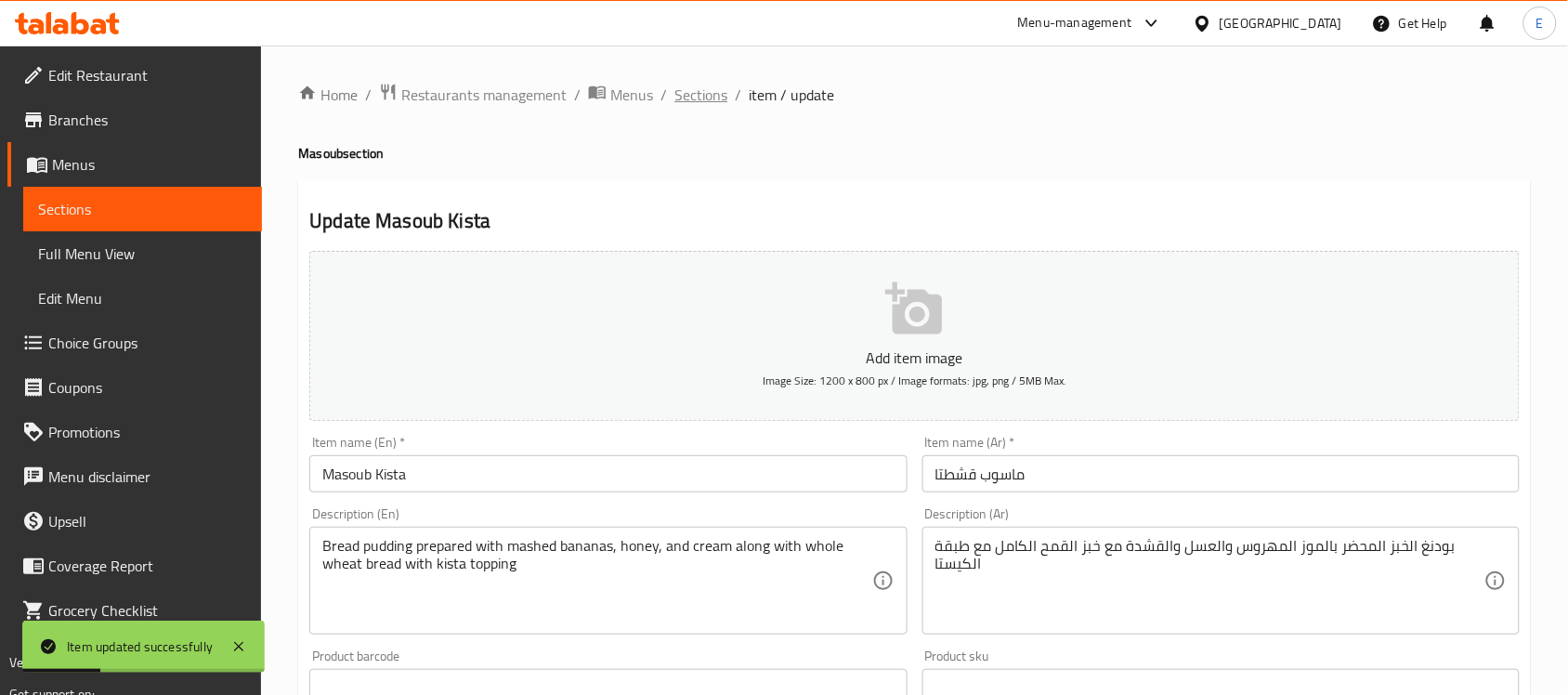
click at [679, 94] on span "Sections" at bounding box center [701, 94] width 53 height 22
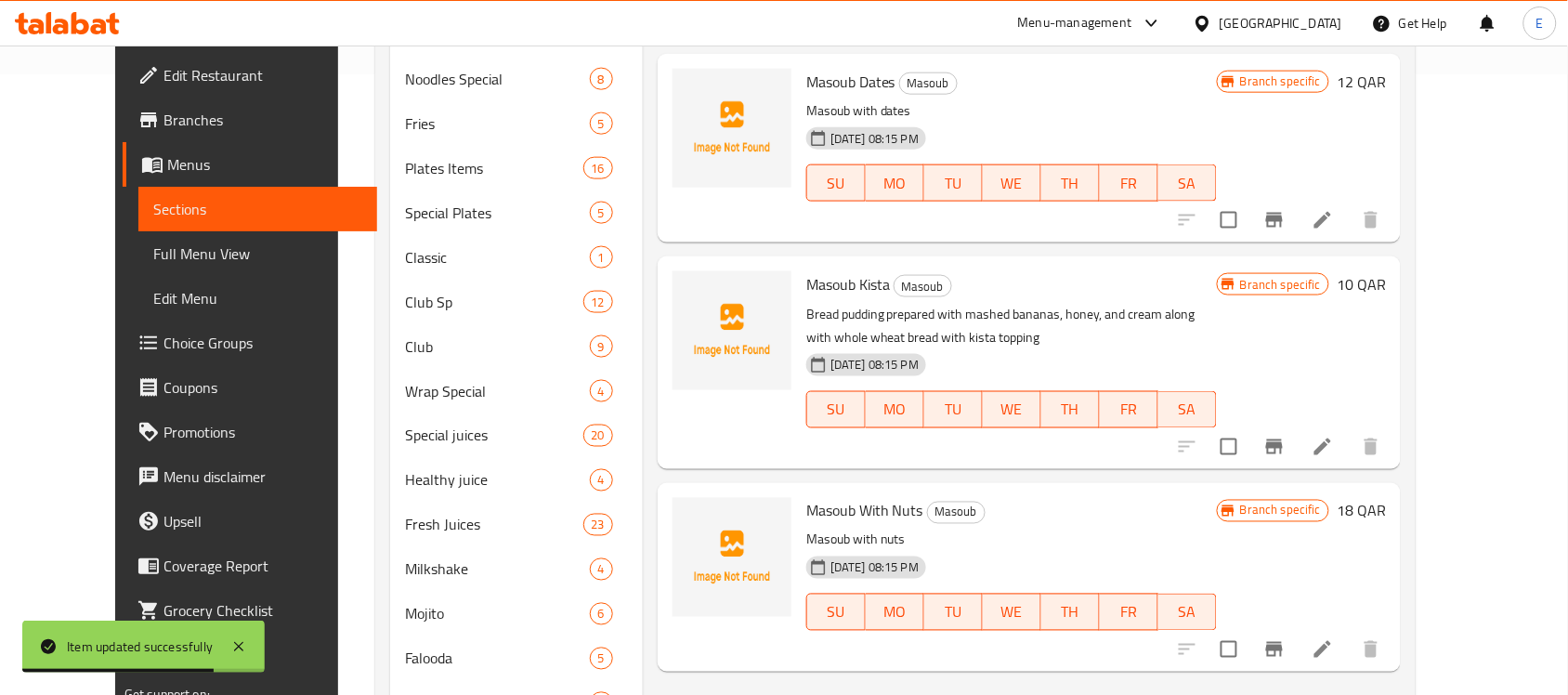
scroll to position [618, 0]
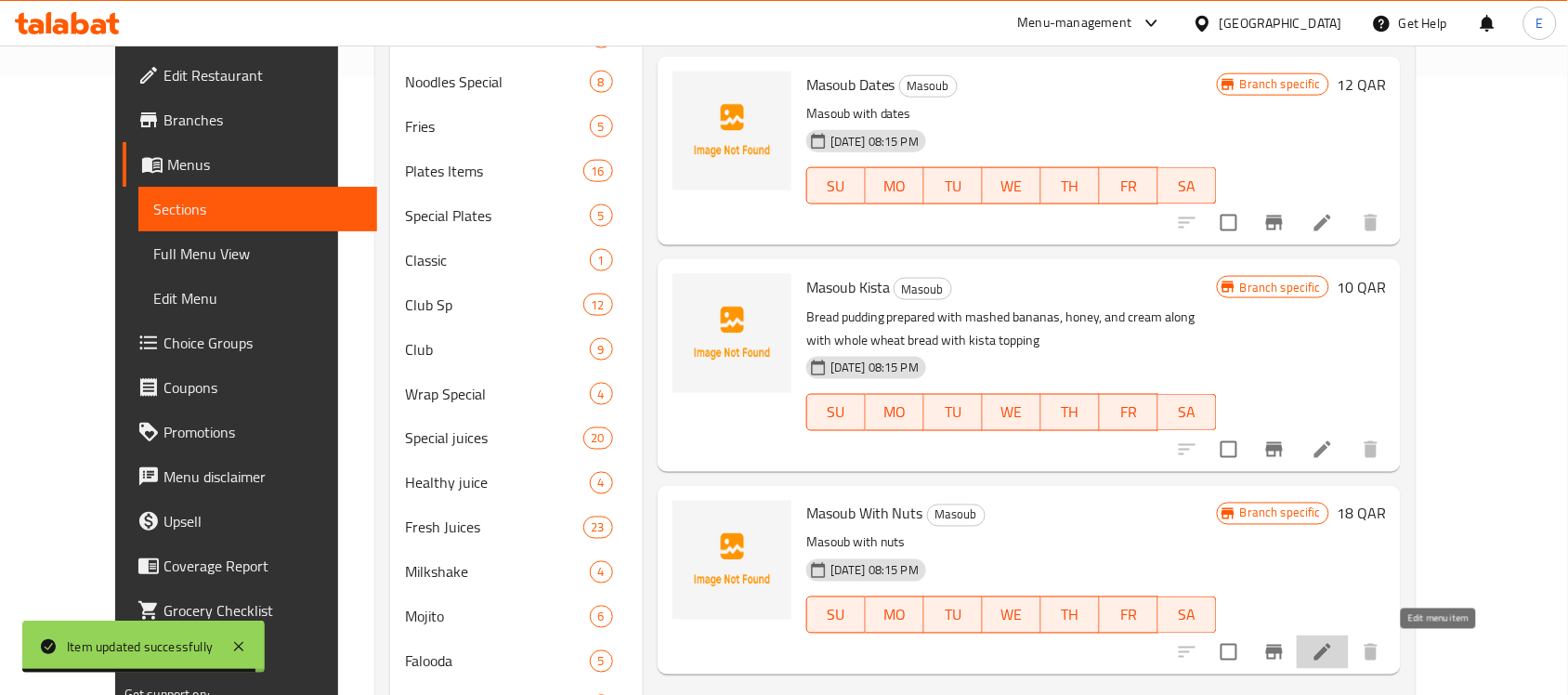
click at [1335, 642] on icon at bounding box center [1322, 651] width 22 height 22
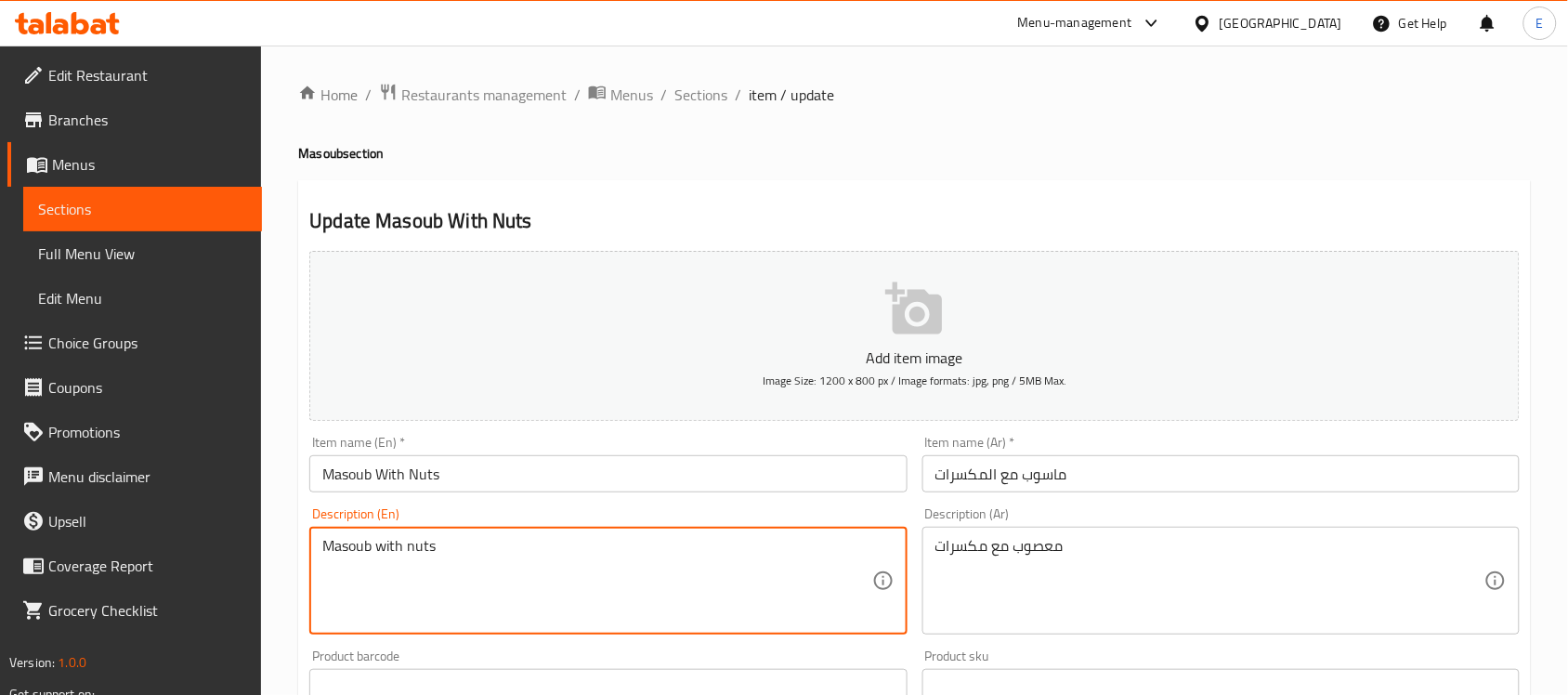
paste textarea "a bread pudding prepared with mashed bananas, honey, and cream along with whole…"
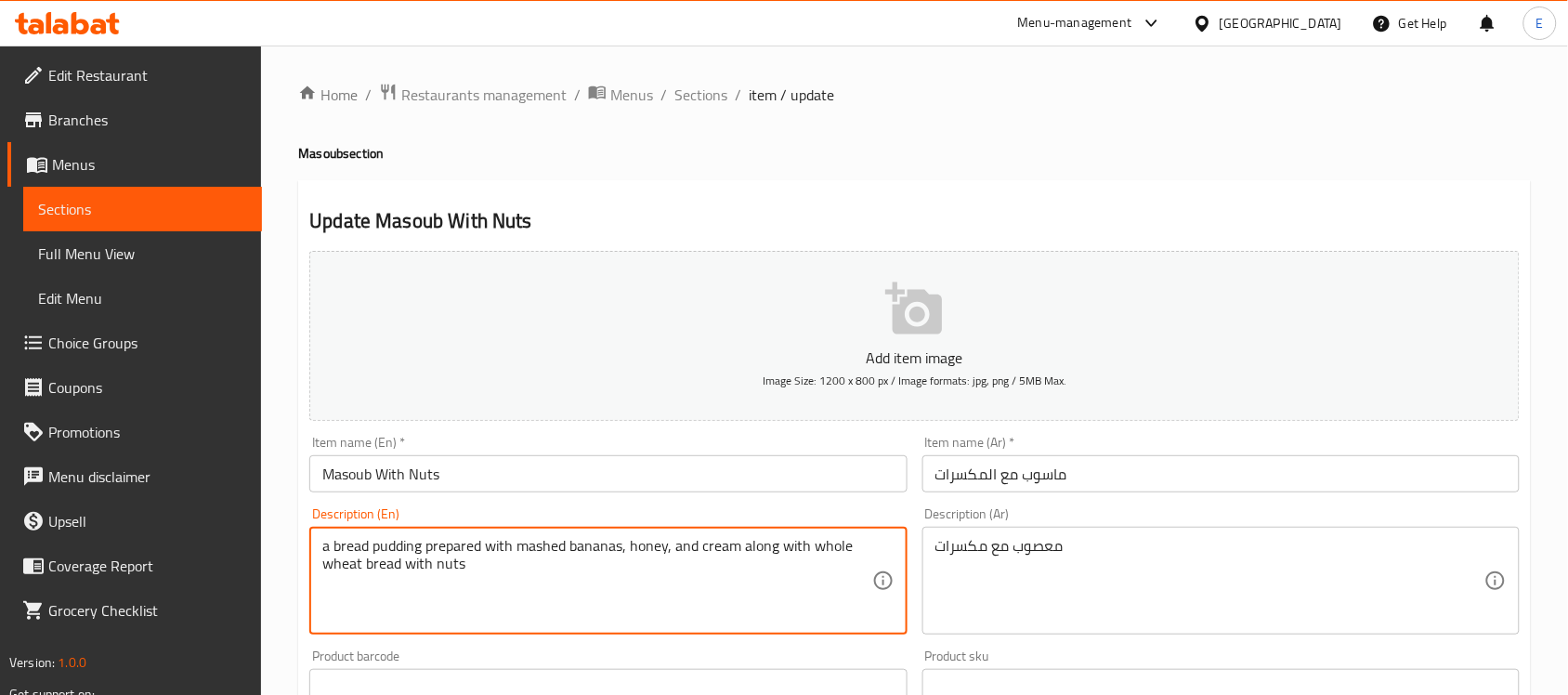
click at [342, 546] on textarea "a bread pudding prepared with mashed bananas, honey, and cream along with whole…" at bounding box center [596, 581] width 549 height 89
type textarea "Bread pudding prepared with mashed bananas, honey, and cream along with whole w…"
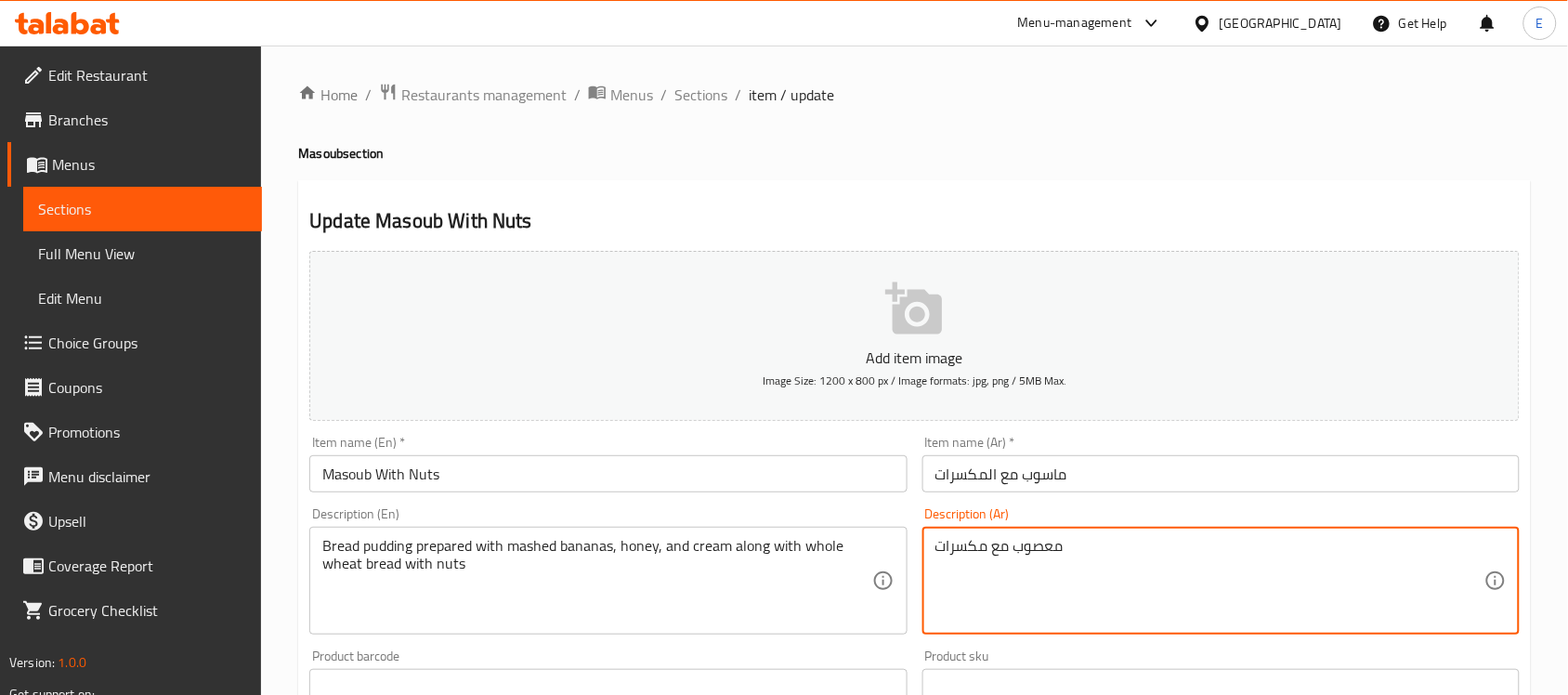
paste textarea "بودنغ الخبز المحضر بالموز المهروس والعسل والقشدة مع خبز القمح الكامل مع ال"
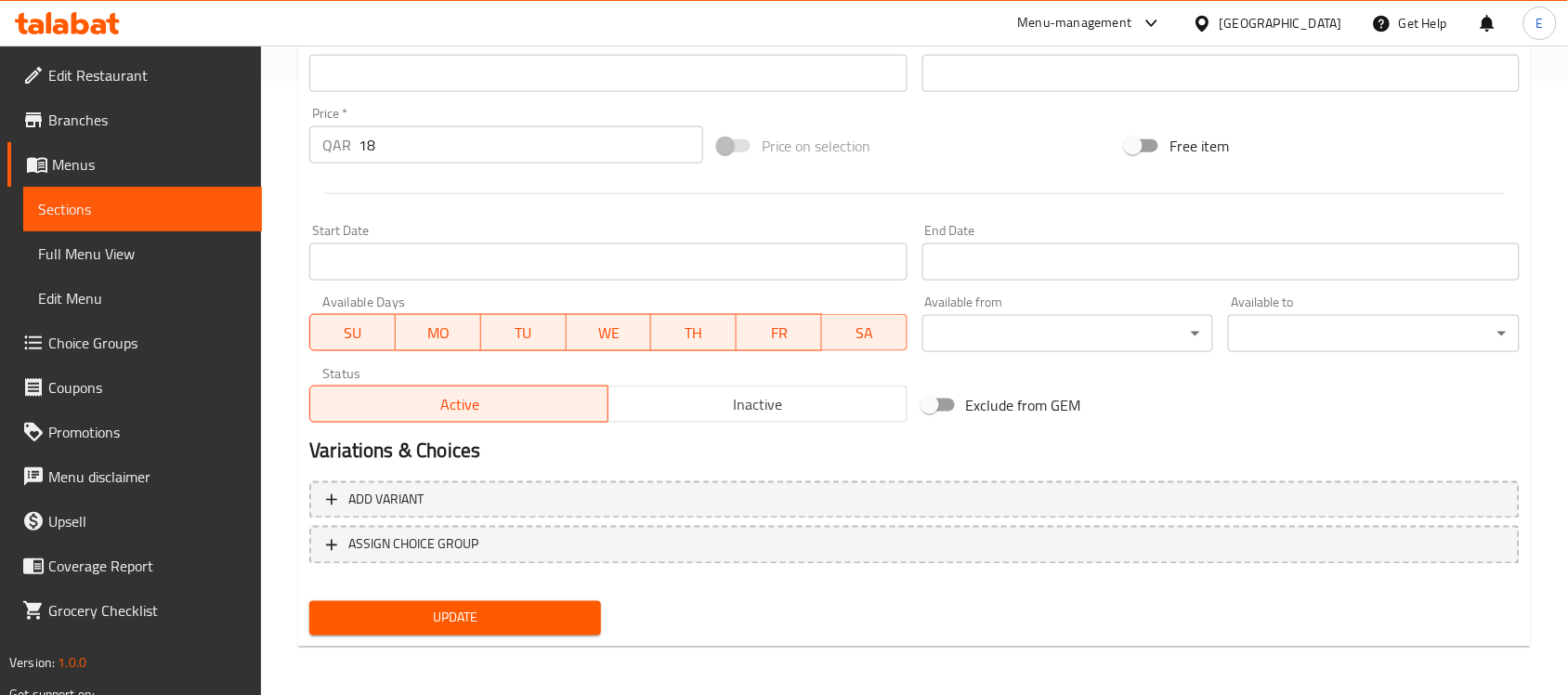
type textarea "بودنغ الخبز المحضر بالموز المهروس والعسل والقشدة مع خبز القمح الكامل مع المكسرات"
click at [498, 609] on span "Update" at bounding box center [454, 618] width 262 height 23
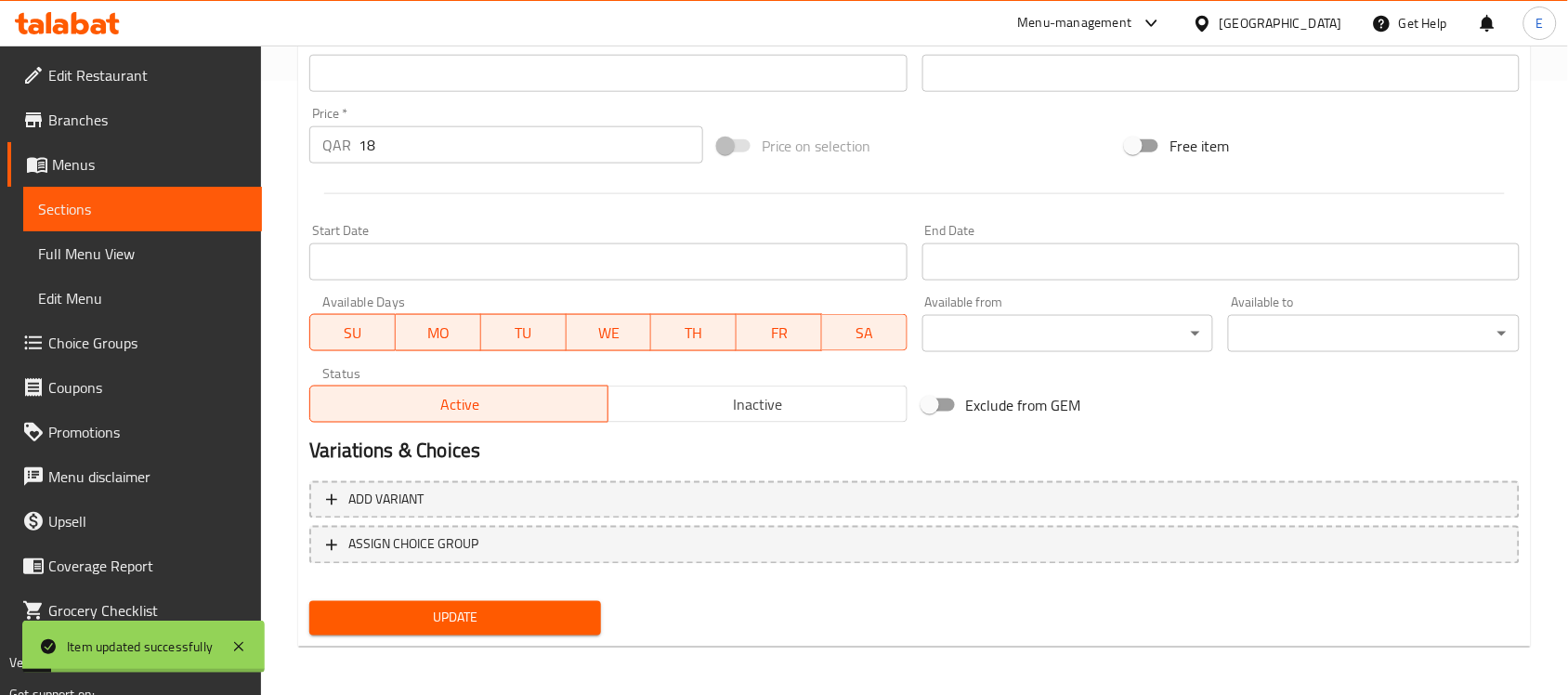
scroll to position [0, 0]
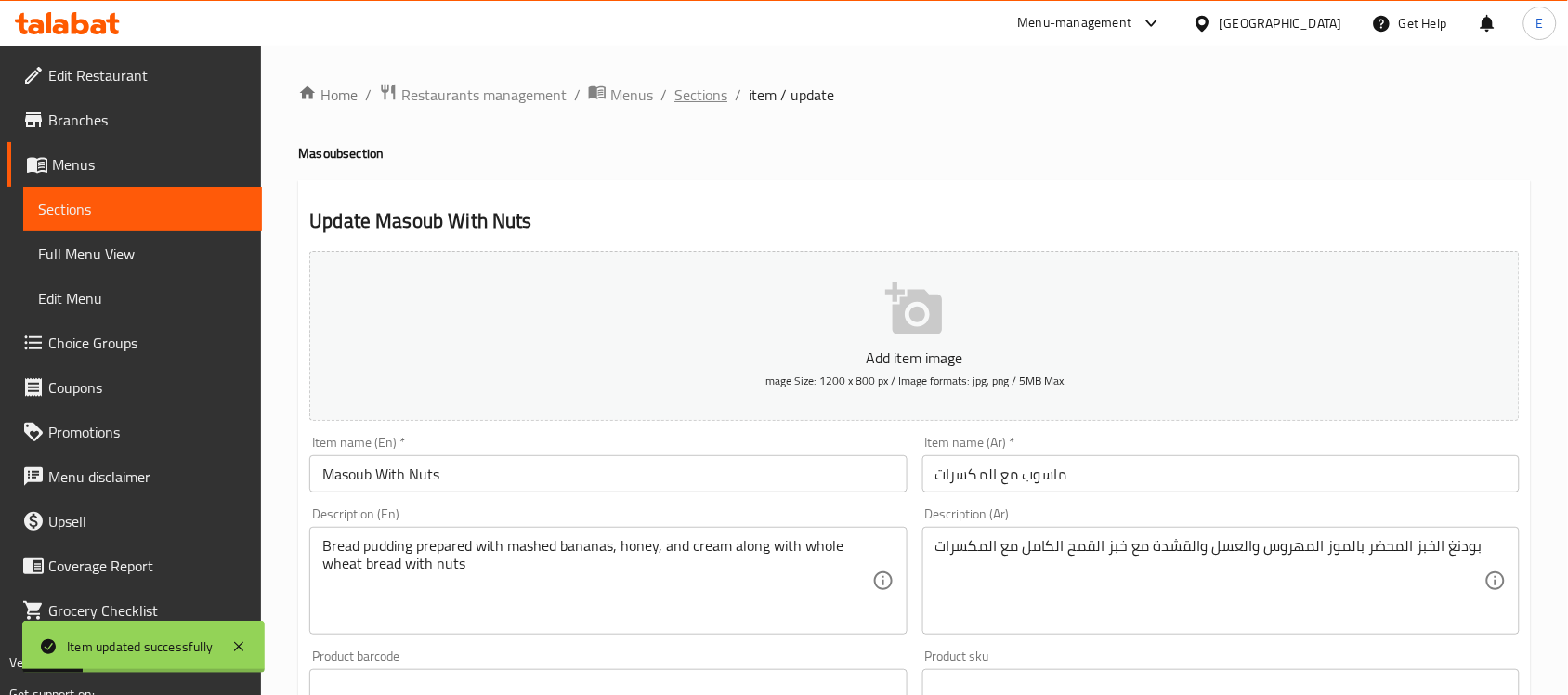
click at [708, 93] on span "Sections" at bounding box center [701, 94] width 53 height 22
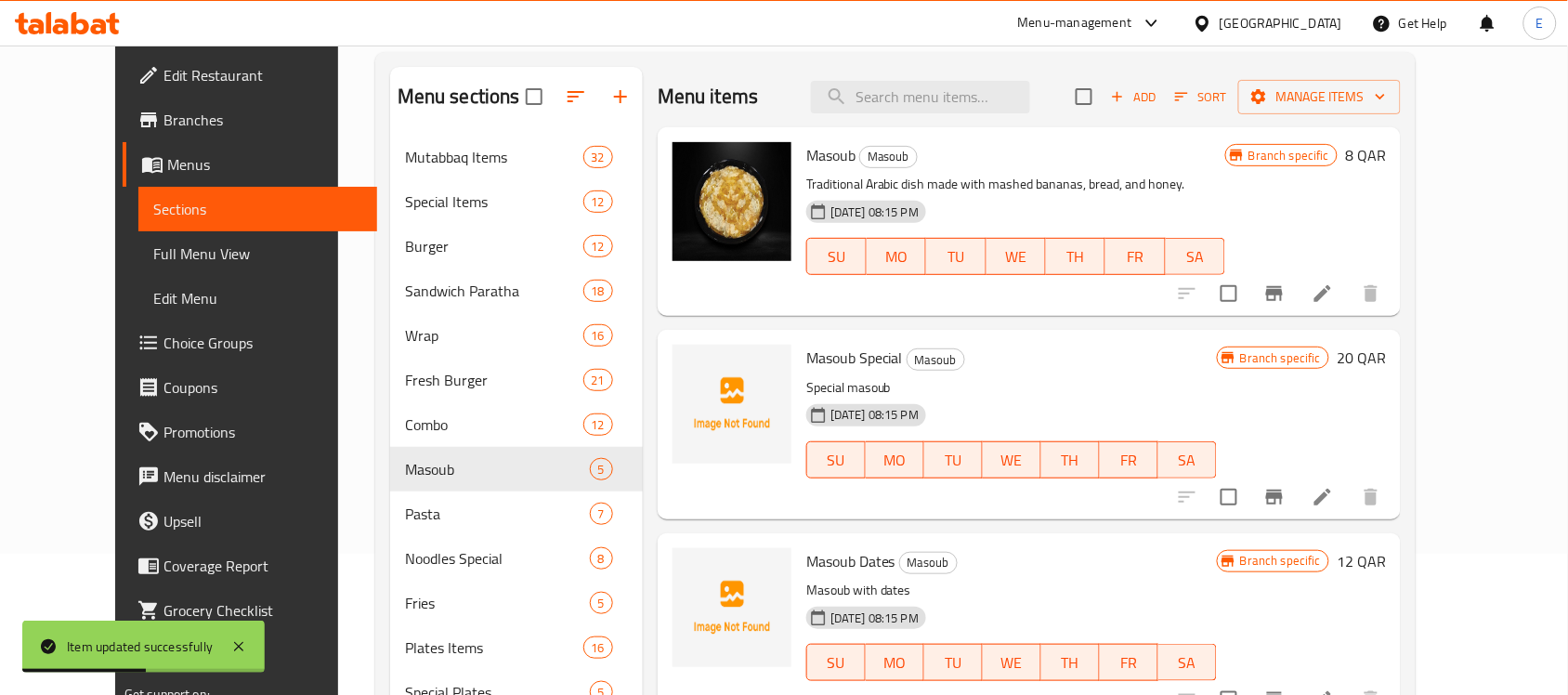
scroll to position [127, 0]
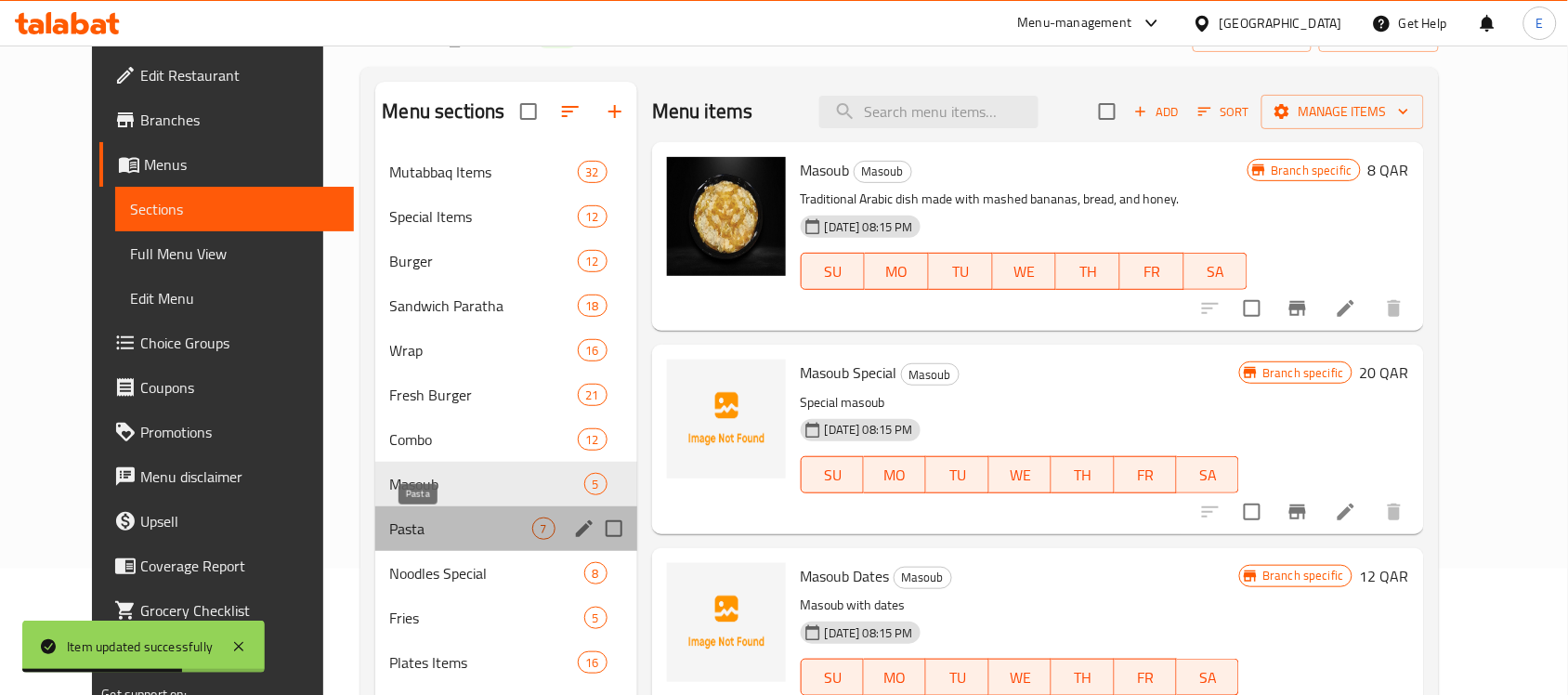
click at [428, 522] on span "Pasta" at bounding box center [461, 527] width 142 height 22
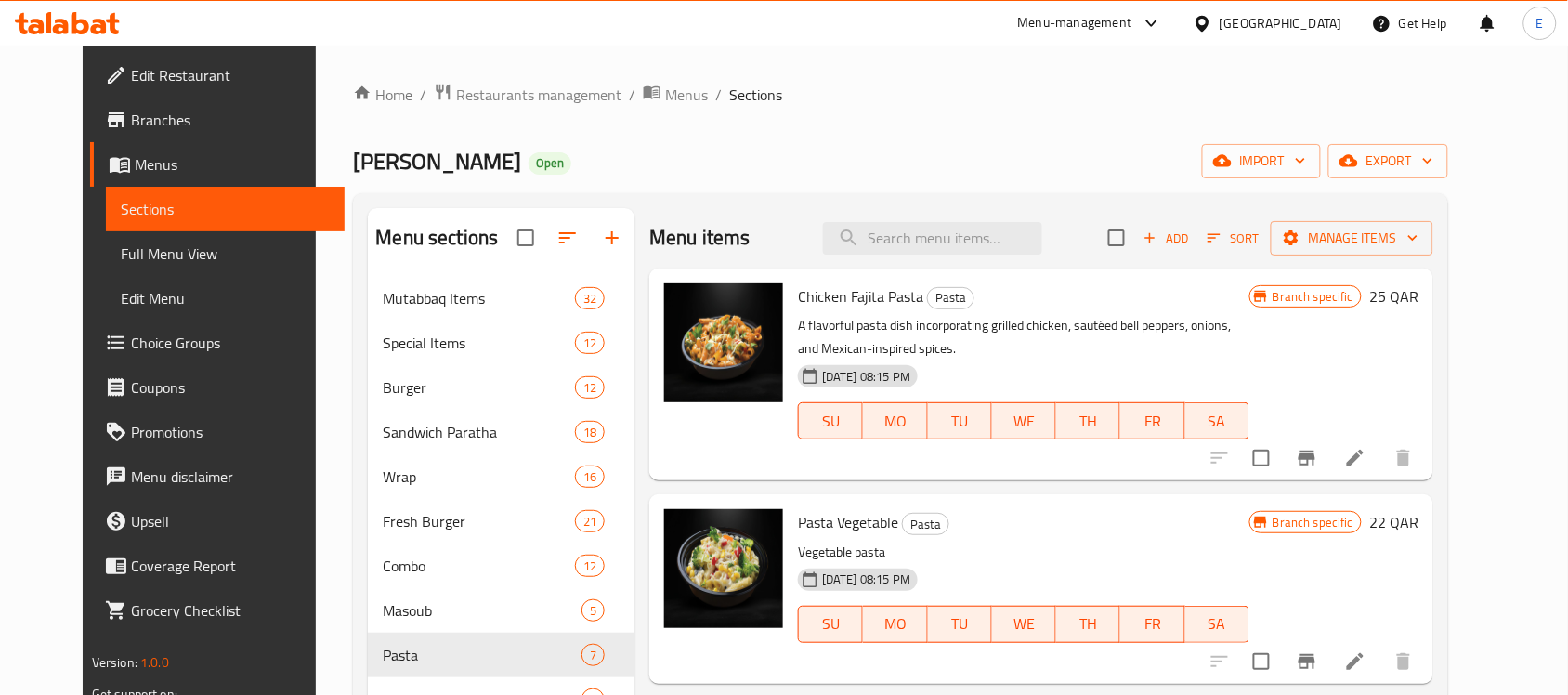
scroll to position [976, 0]
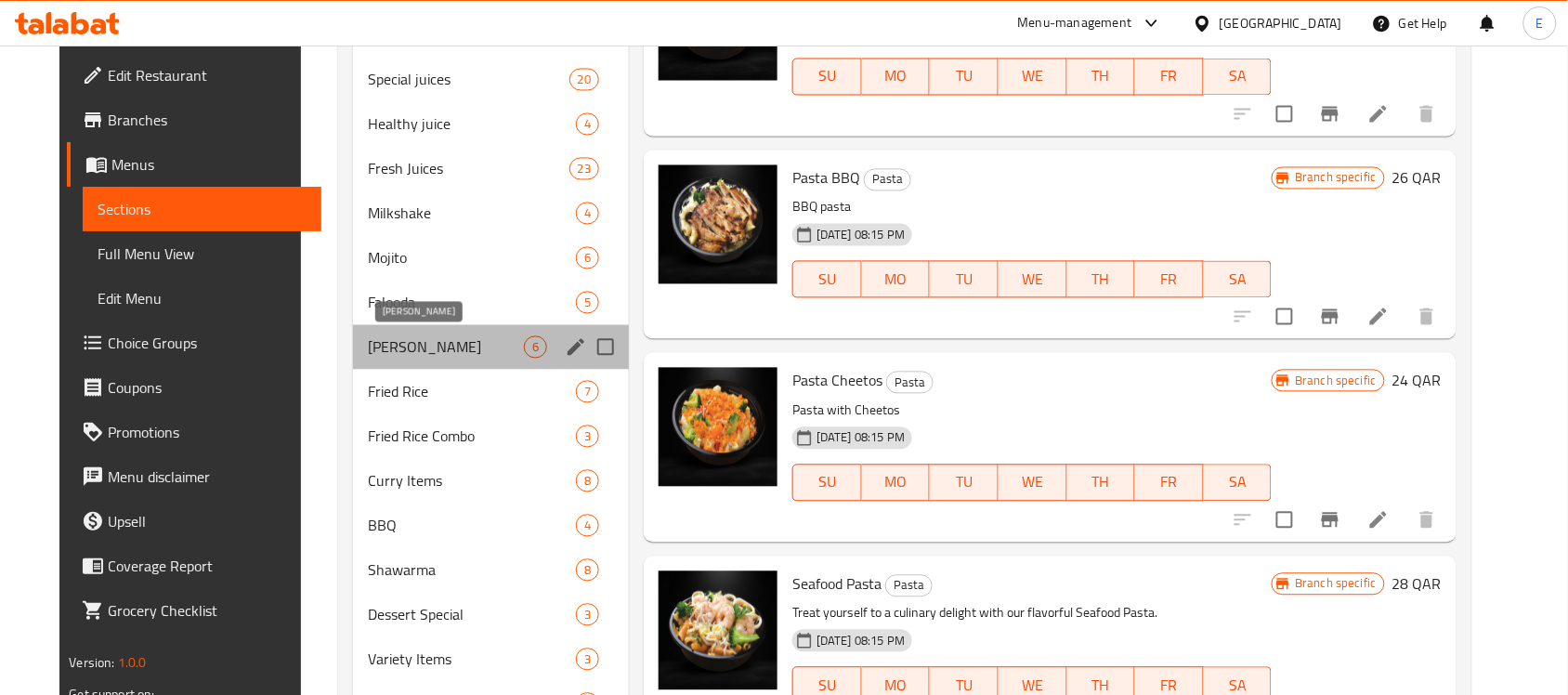
click at [374, 349] on span "Nana Tea Biriyani" at bounding box center [446, 347] width 156 height 22
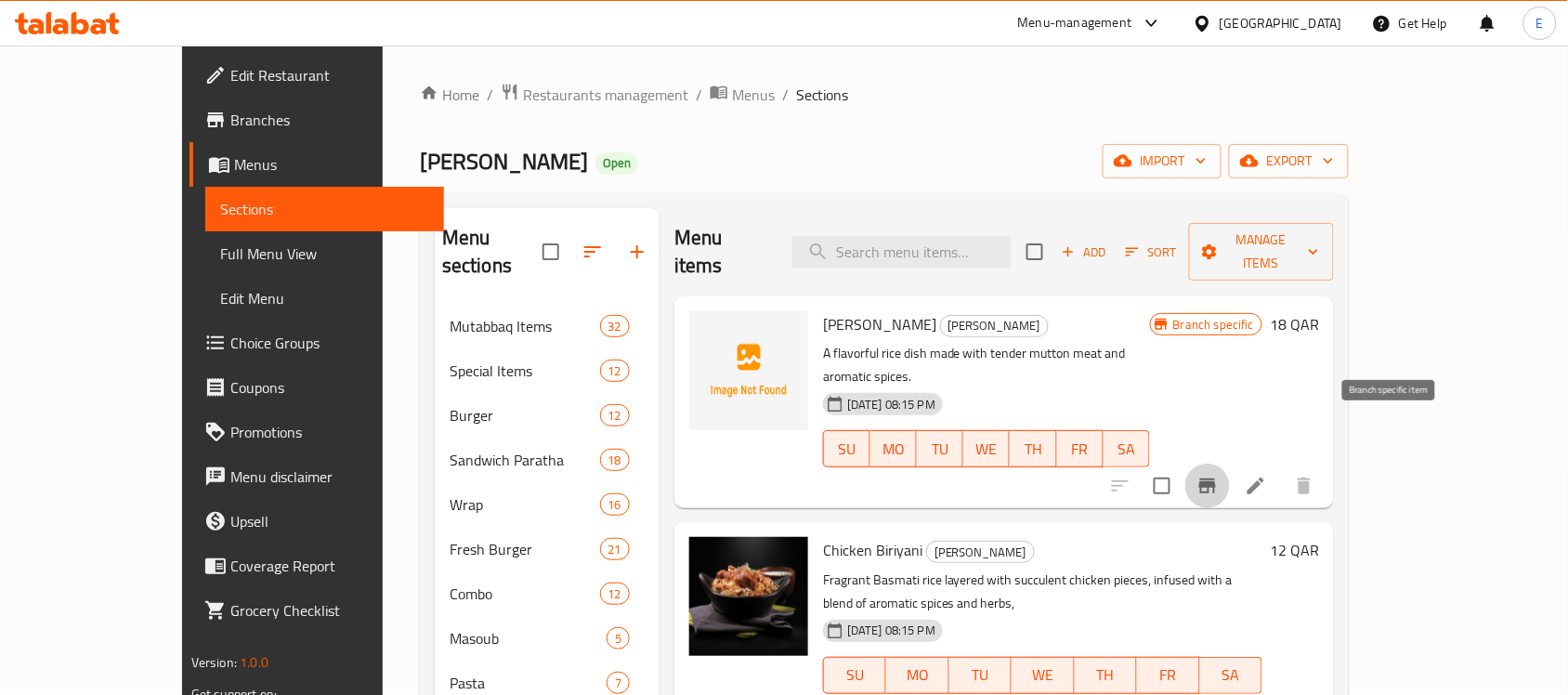
click at [1216, 478] on icon "Branch-specific-item" at bounding box center [1208, 486] width 17 height 15
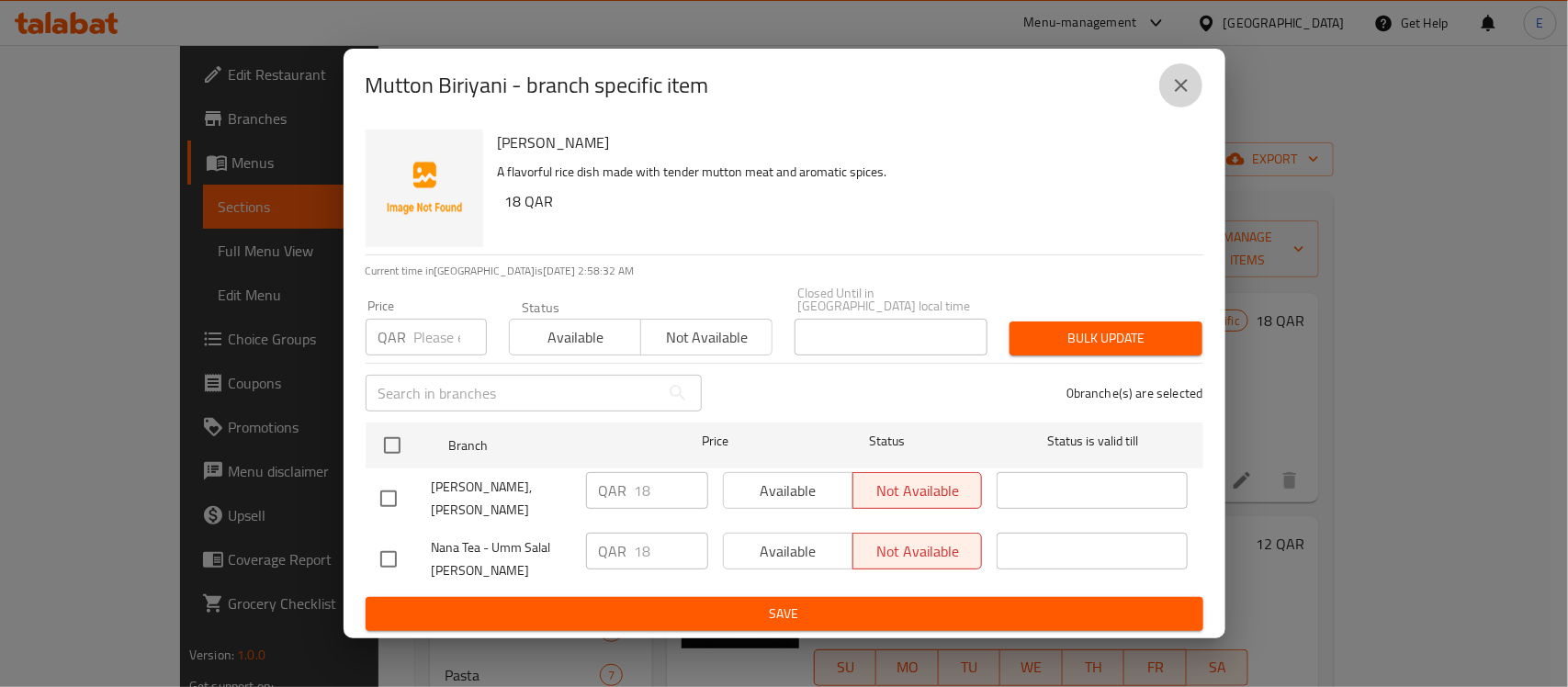
click at [1186, 96] on icon "close" at bounding box center [1181, 85] width 22 height 22
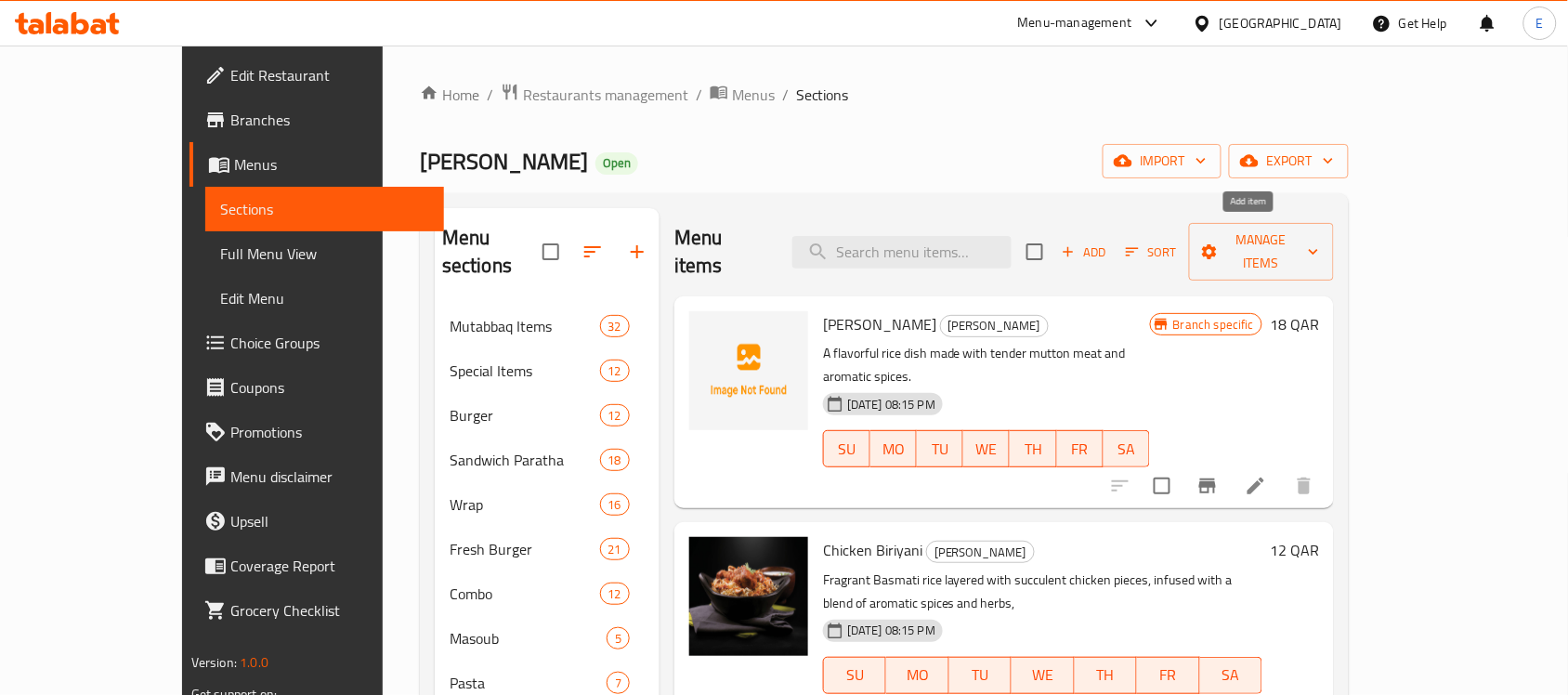
click at [1109, 242] on span "Add" at bounding box center [1084, 252] width 50 height 21
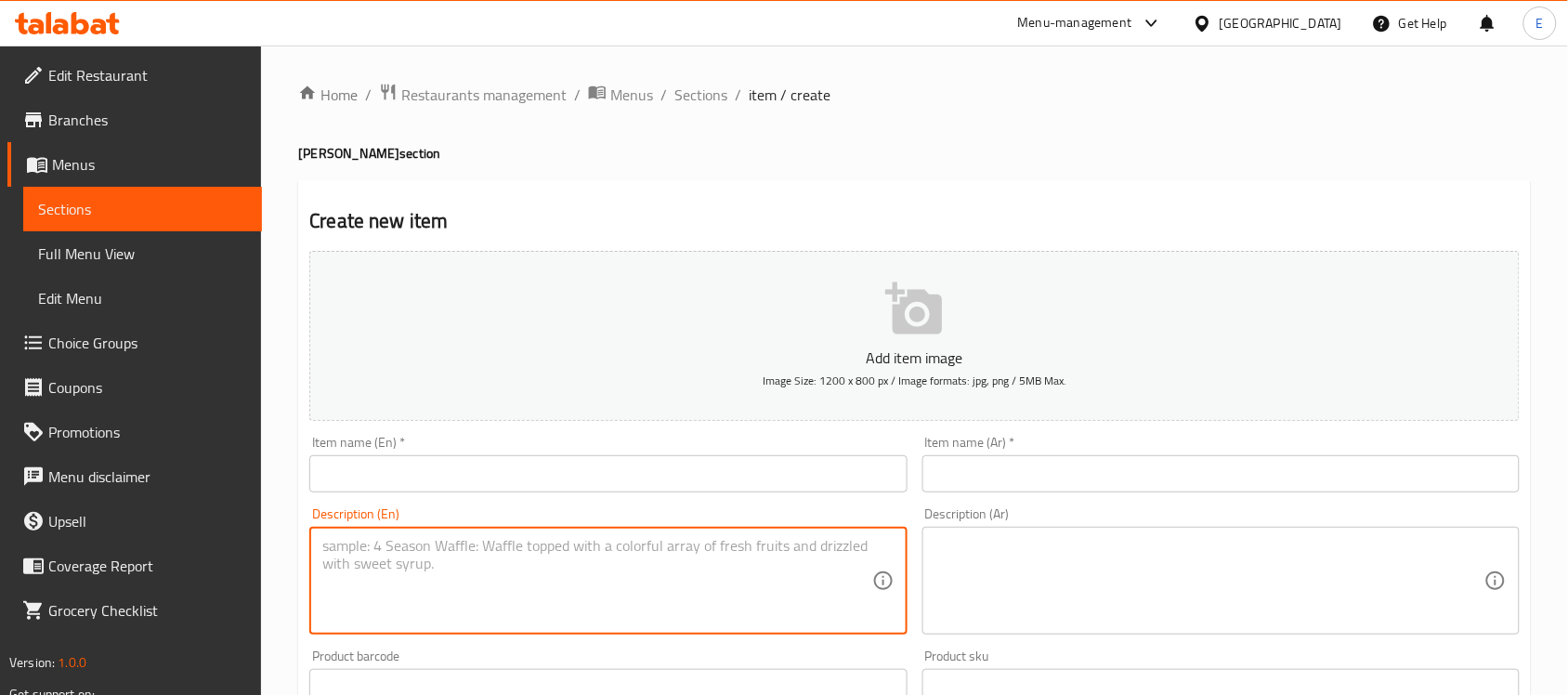
click at [790, 583] on textarea at bounding box center [596, 581] width 549 height 89
paste textarea "Basmati rice with the beef and salad"
type textarea "Basmati rice with the beef and salad"
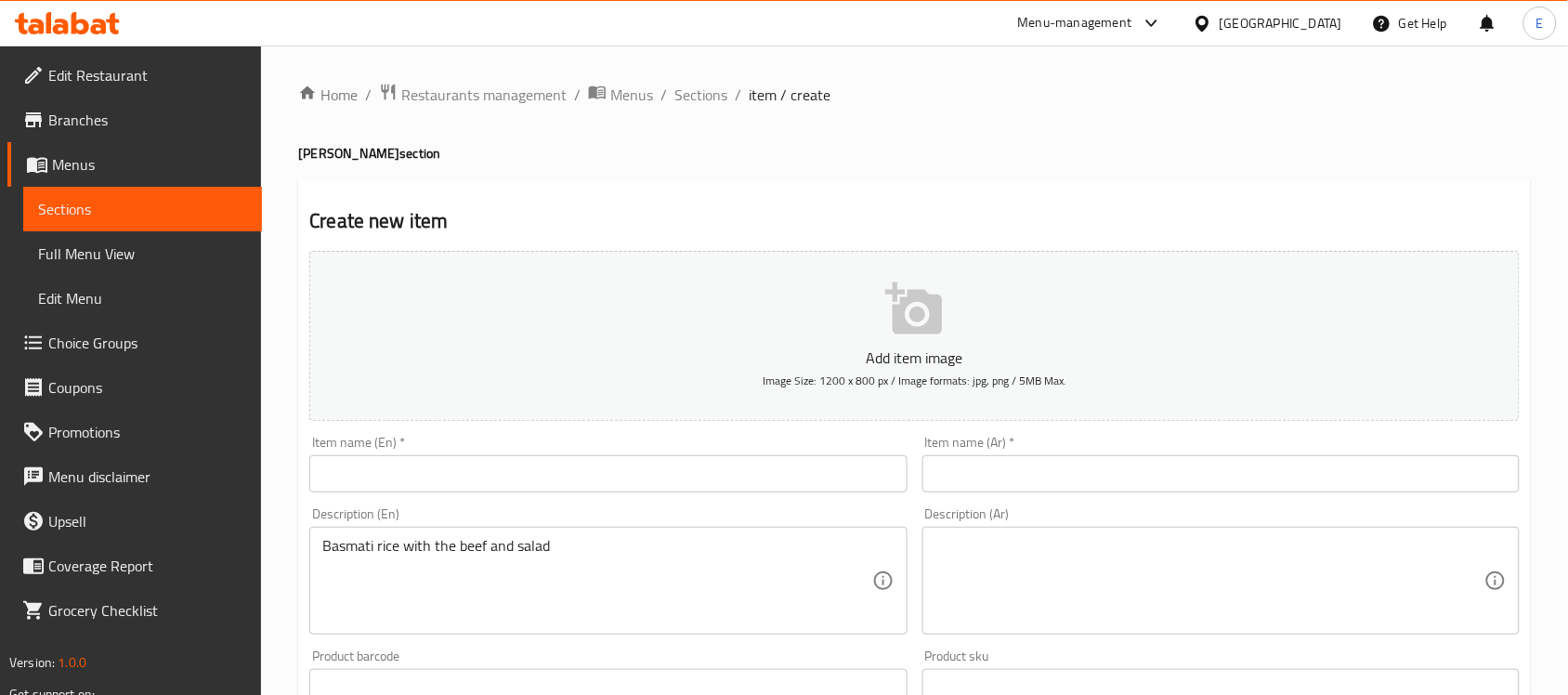
click at [1038, 532] on div "Description (Ar)" at bounding box center [1220, 580] width 597 height 108
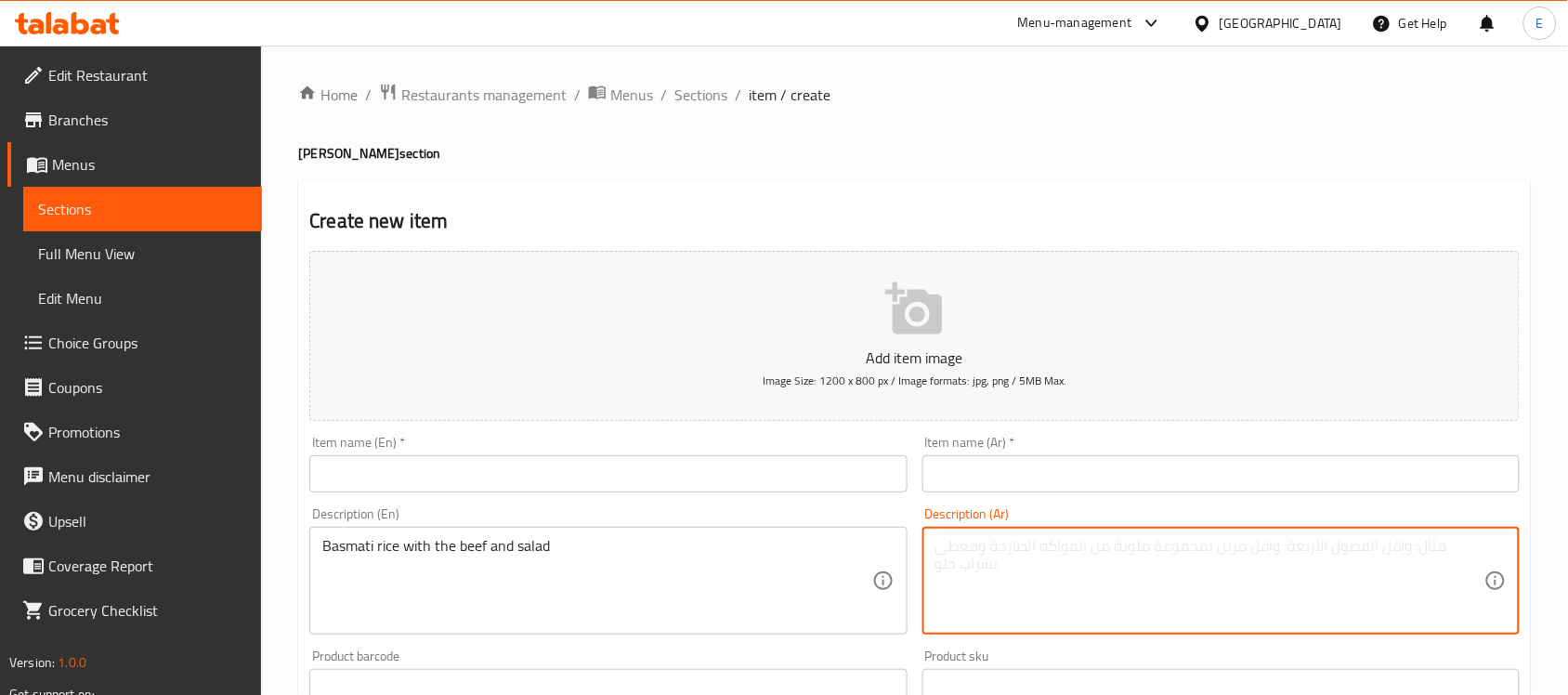
paste textarea "أرز بسمتي مع اللحم البقري والسلطة"
type textarea "أرز بسمتي مع اللحم البقري والسلطة"
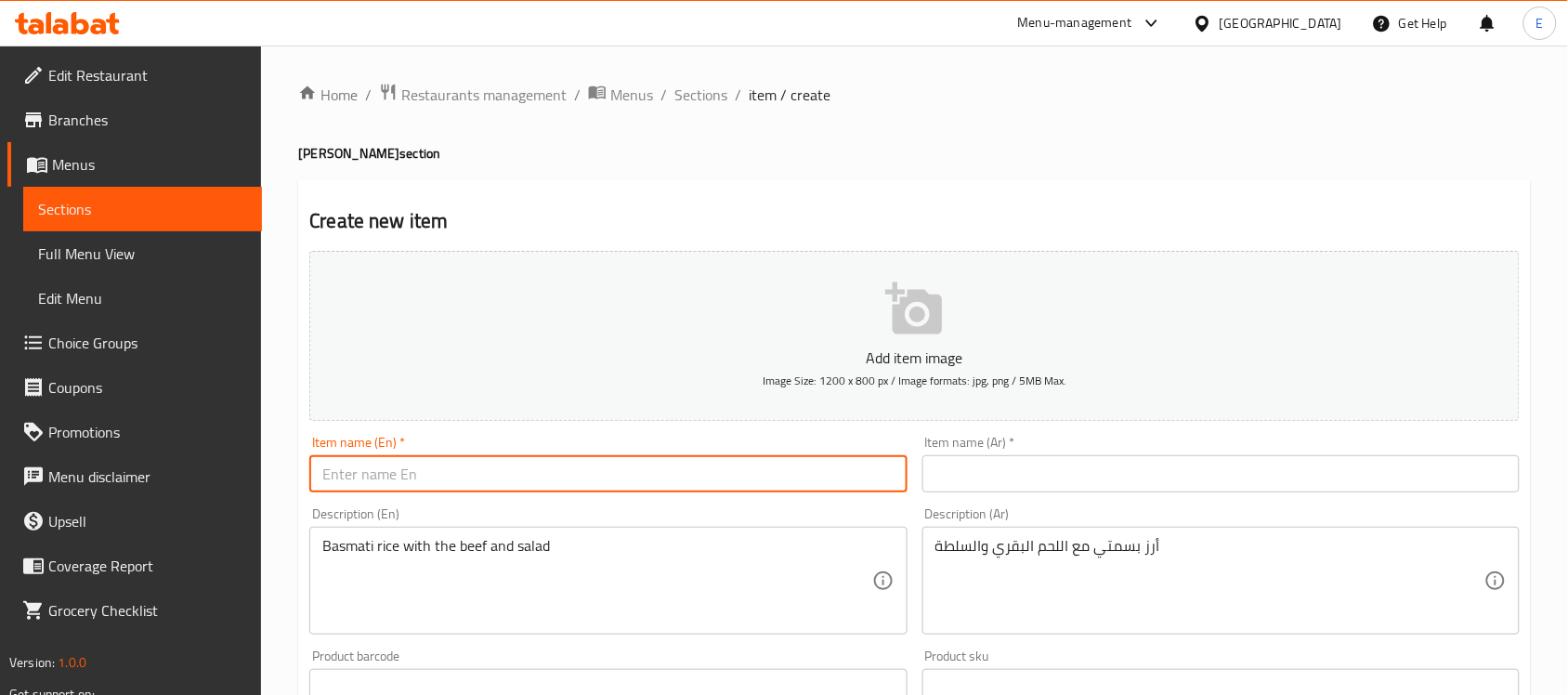
click at [444, 469] on input "text" at bounding box center [608, 473] width 597 height 37
paste input "BEEF BIRIYANI"
type input "BEEF BIRIYANI"
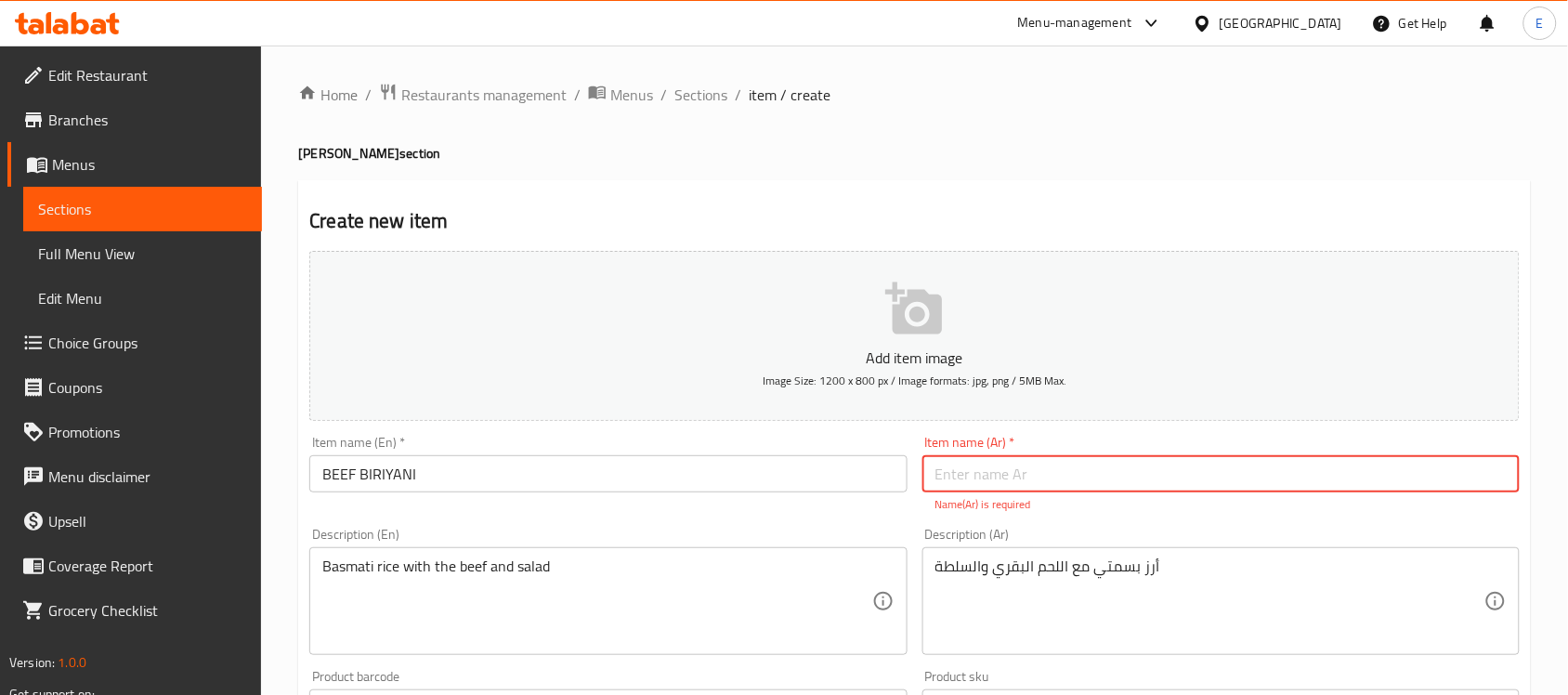
paste input "برياني لحم"
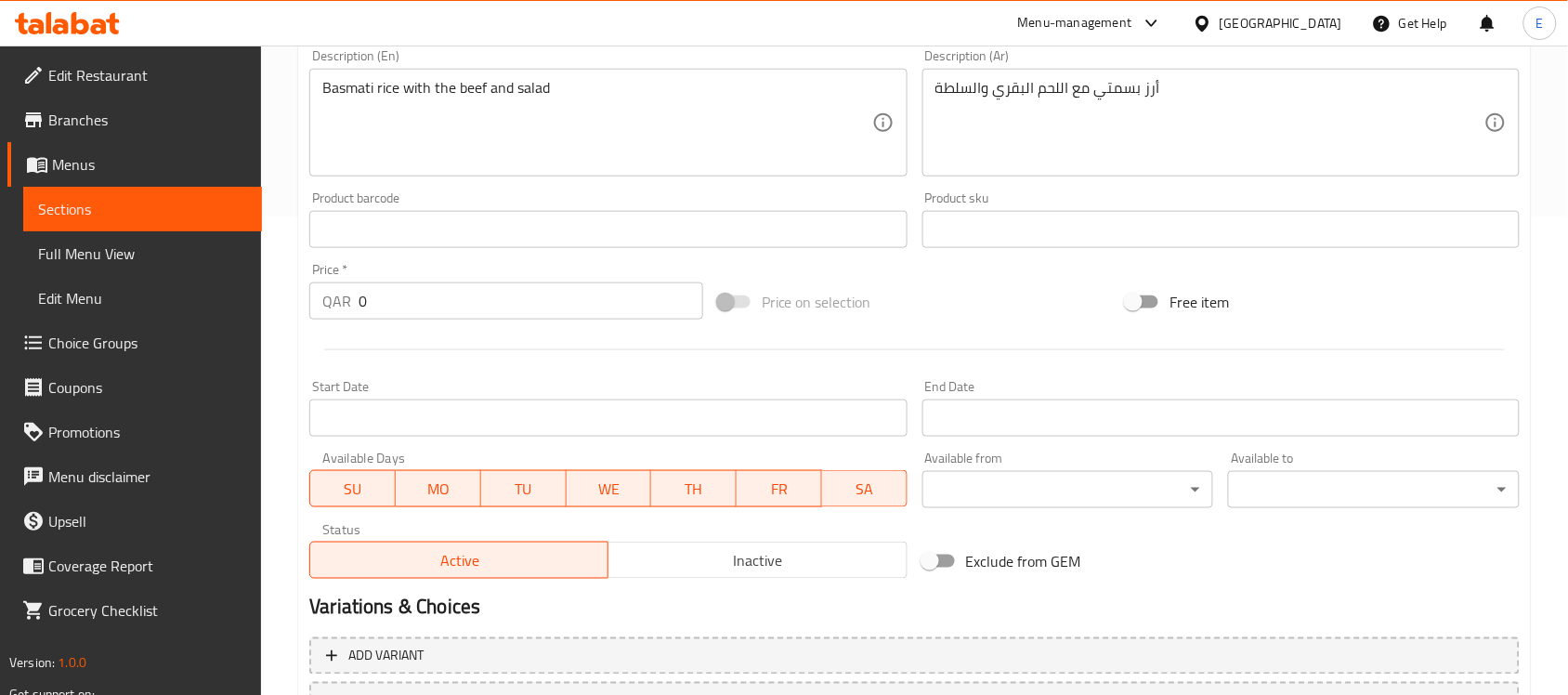
scroll to position [480, 0]
type input "برياني لحم"
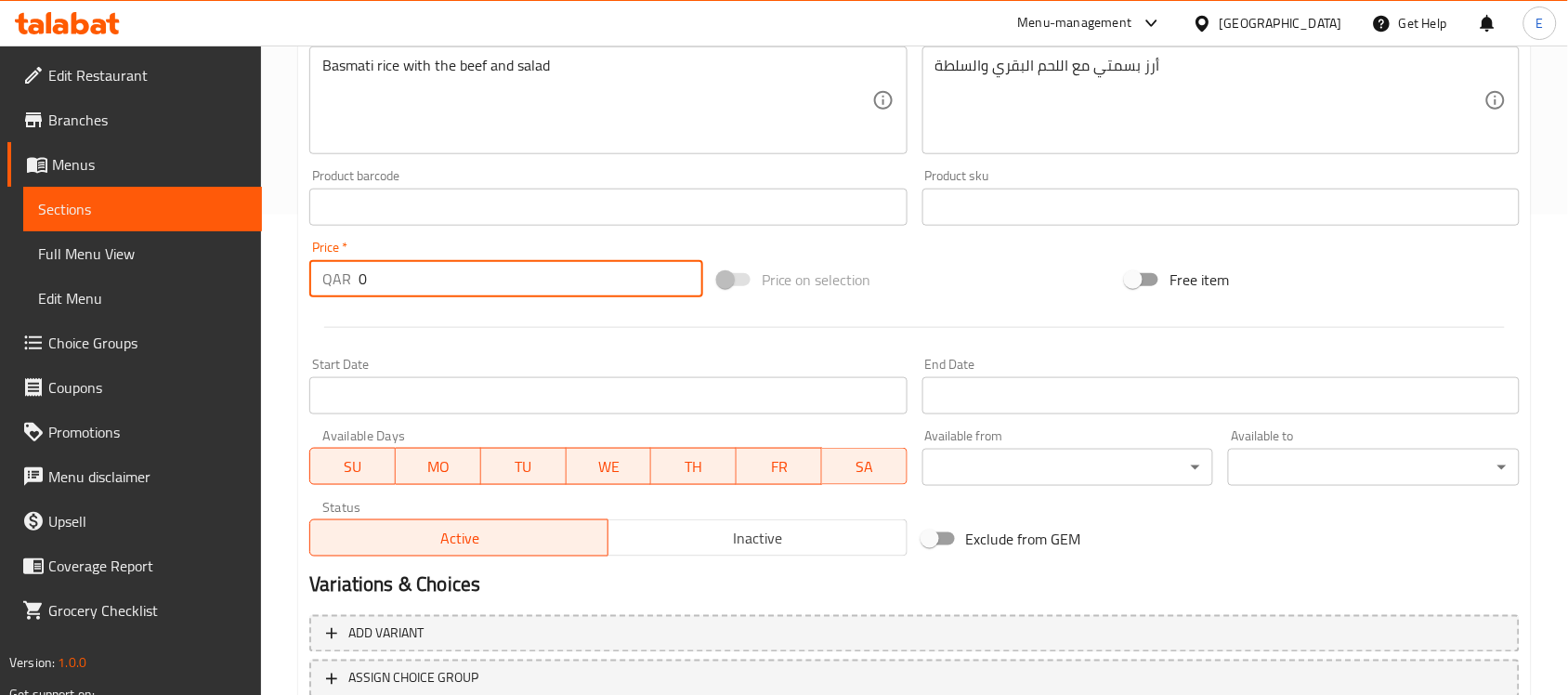
drag, startPoint x: 447, startPoint y: 308, endPoint x: 160, endPoint y: 308, distance: 287.0
click at [160, 308] on div "Edit Restaurant Branches Menus Sections Full Menu View Edit Menu Choice Groups …" at bounding box center [784, 199] width 1568 height 1266
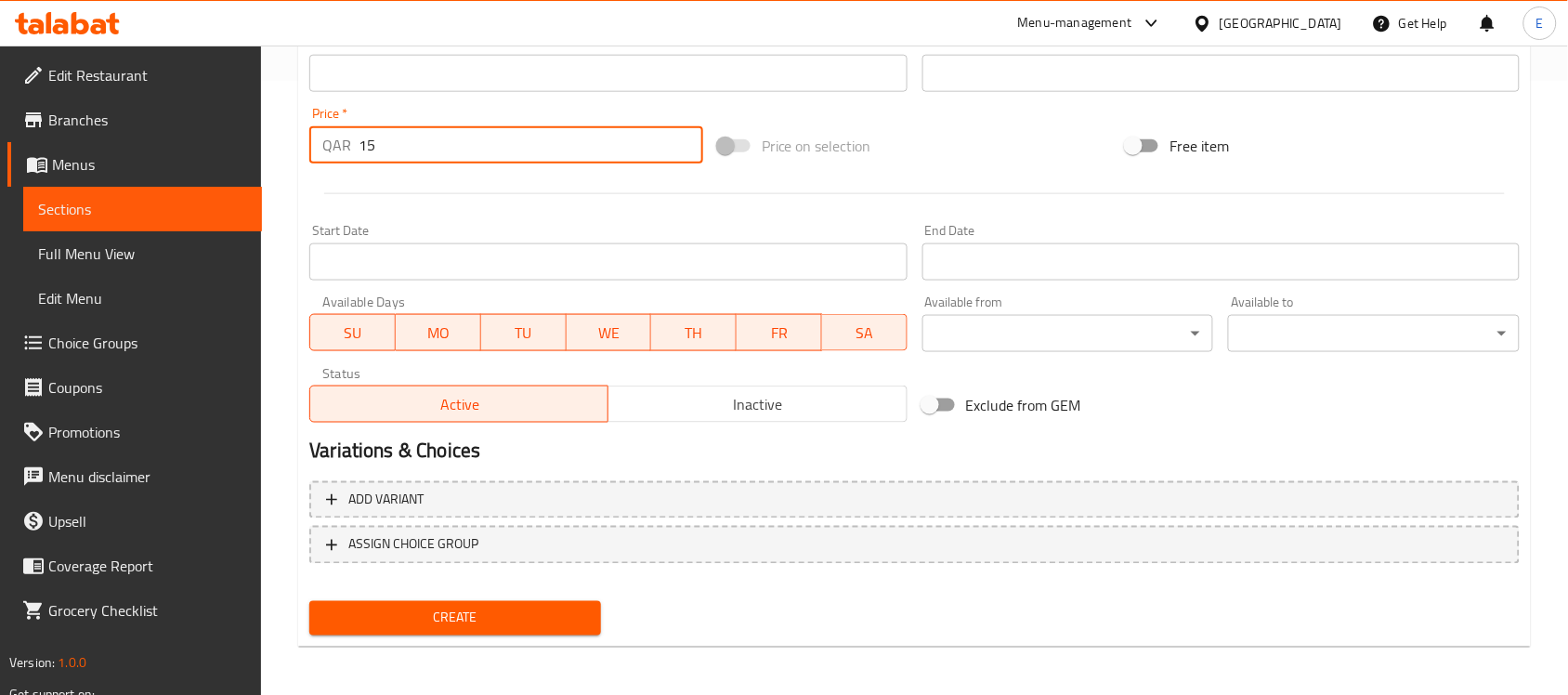
type input "15"
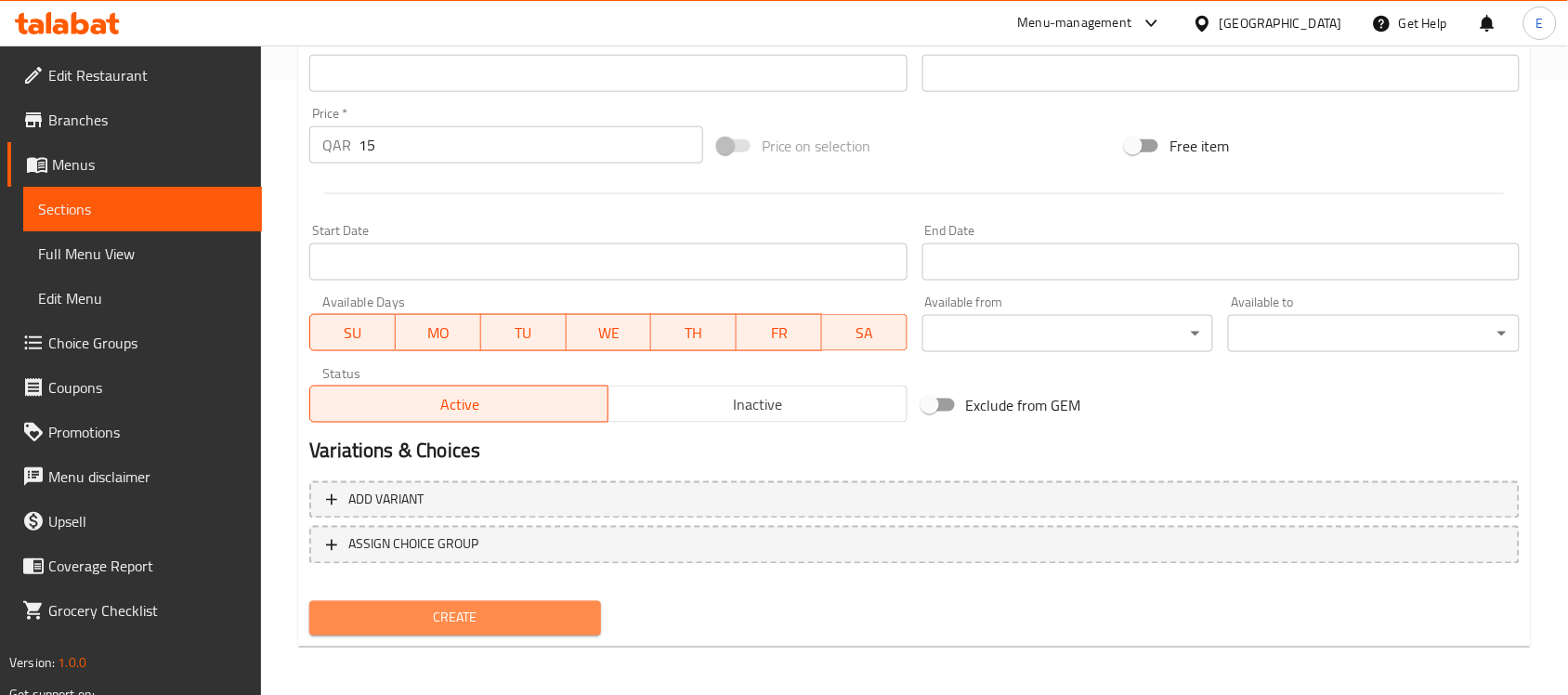
click at [491, 606] on span "Create" at bounding box center [454, 618] width 262 height 23
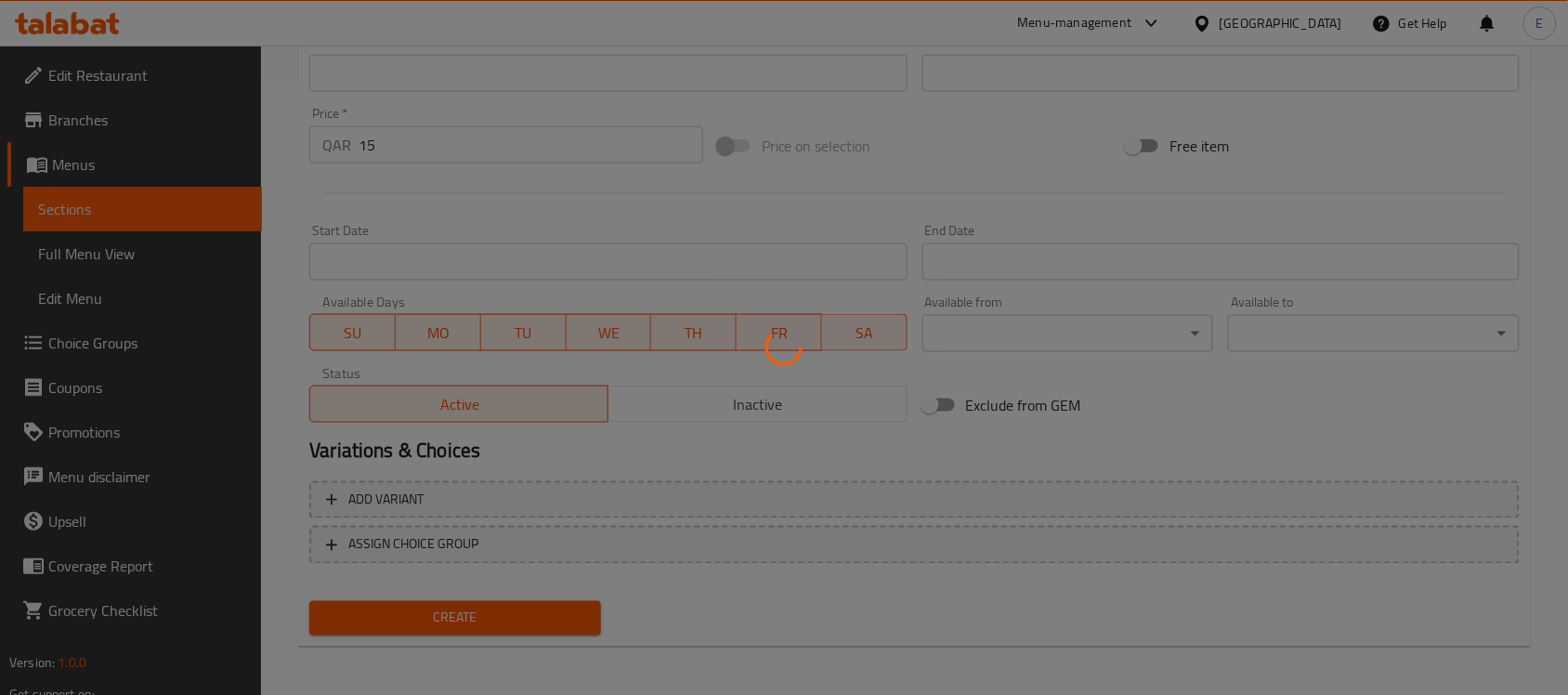
type input "0"
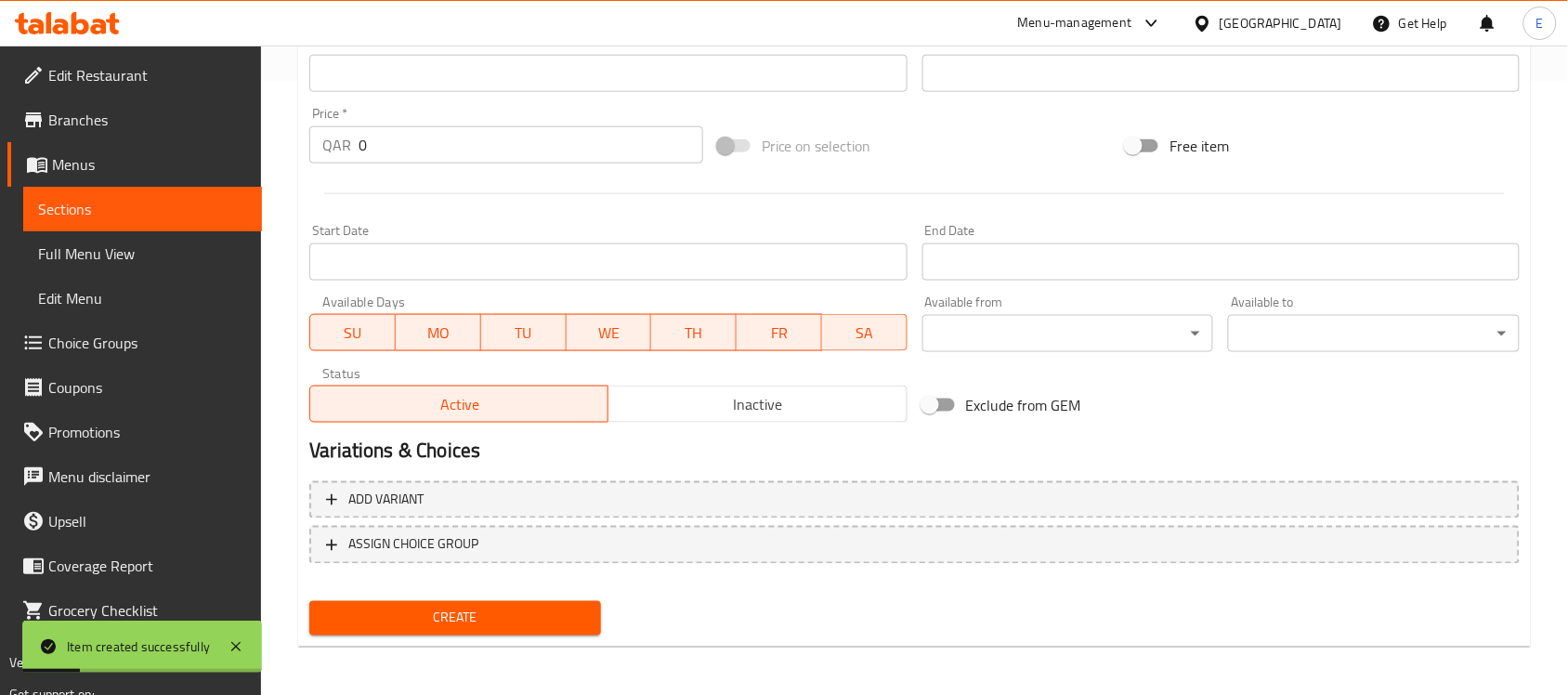
scroll to position [0, 0]
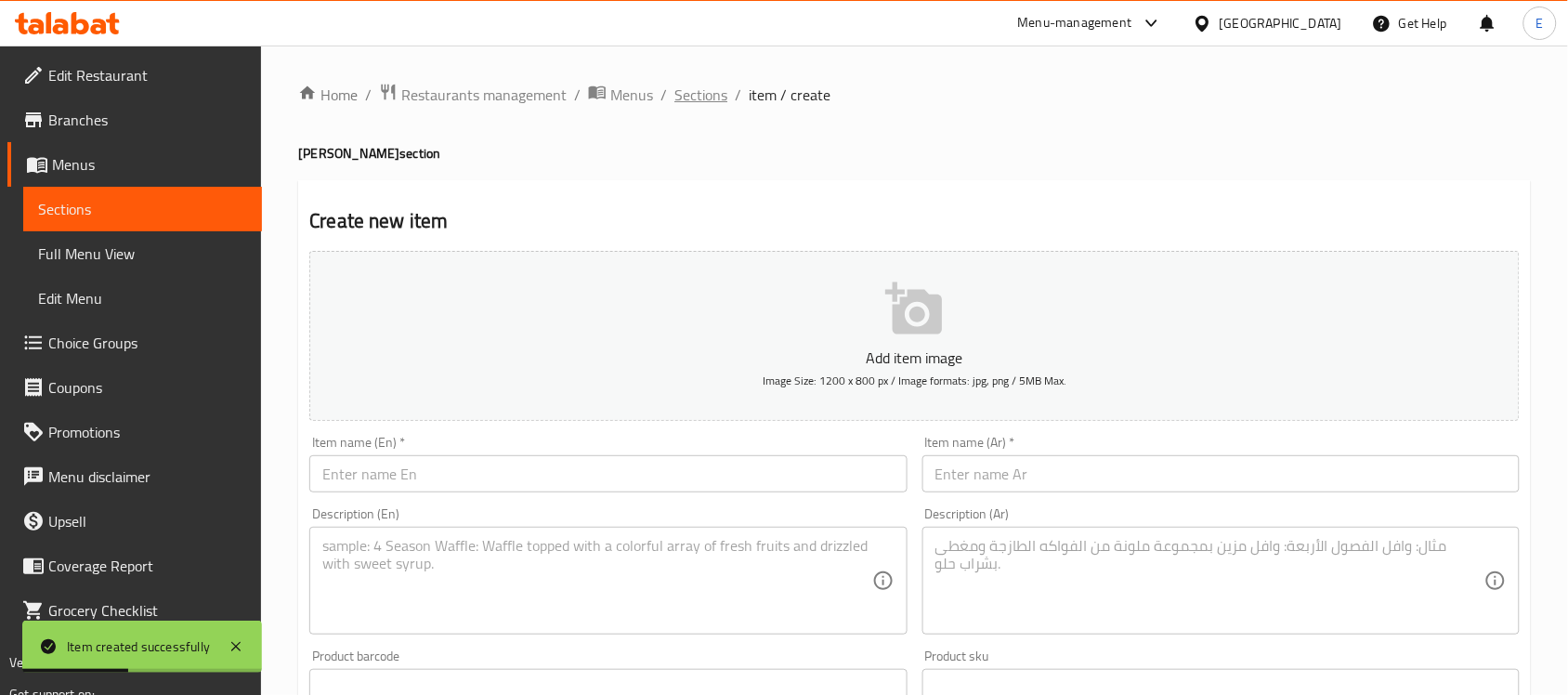
click at [707, 102] on span "Sections" at bounding box center [701, 94] width 53 height 22
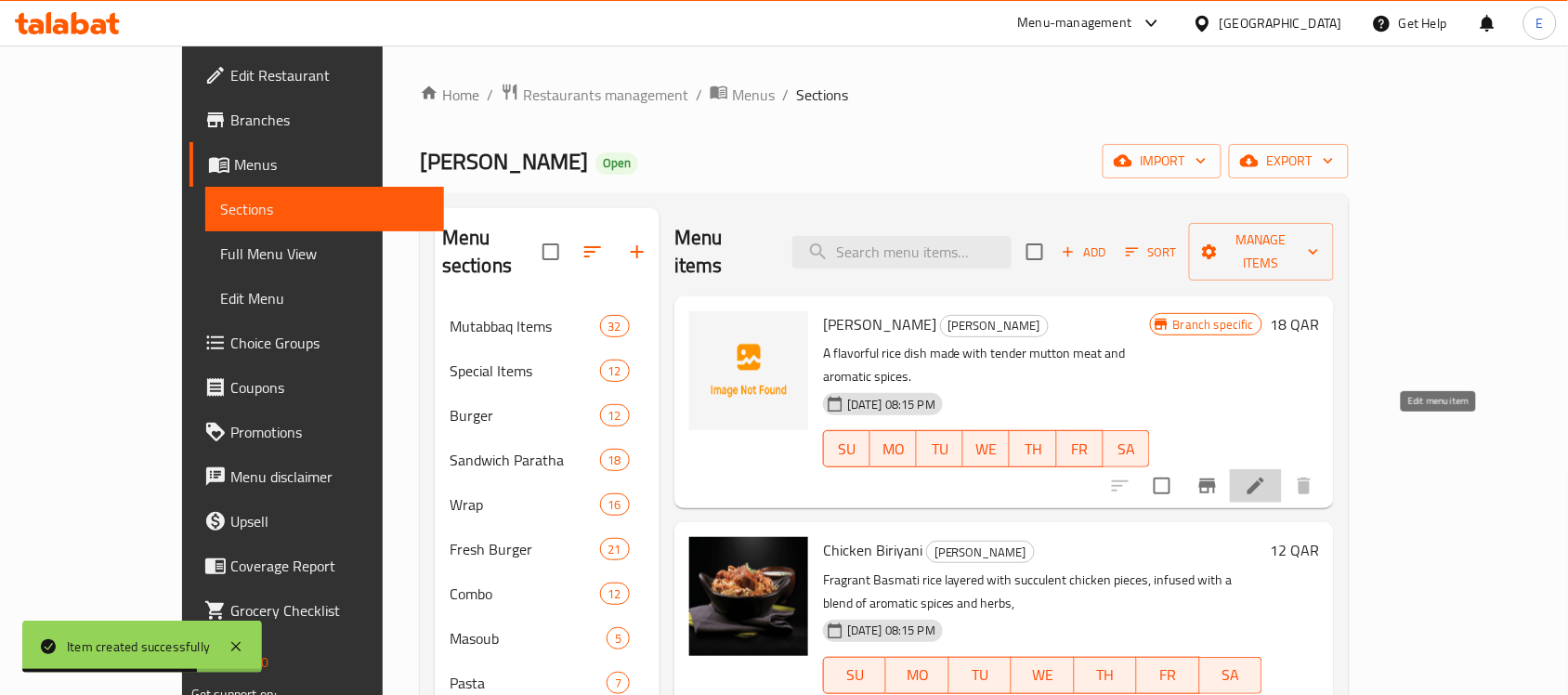
click at [1264, 477] on icon at bounding box center [1256, 486] width 17 height 17
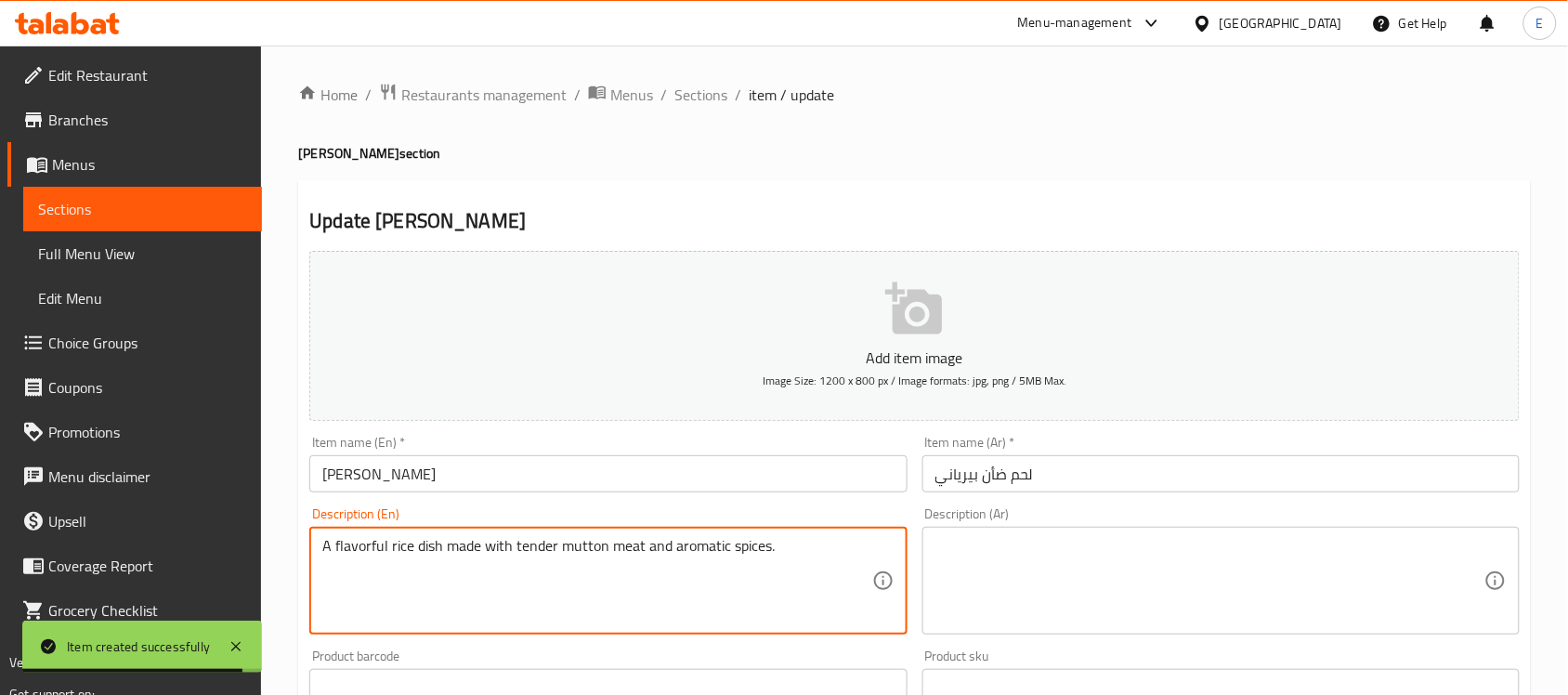
paste textarea "Basmati rice with mutton and salad"
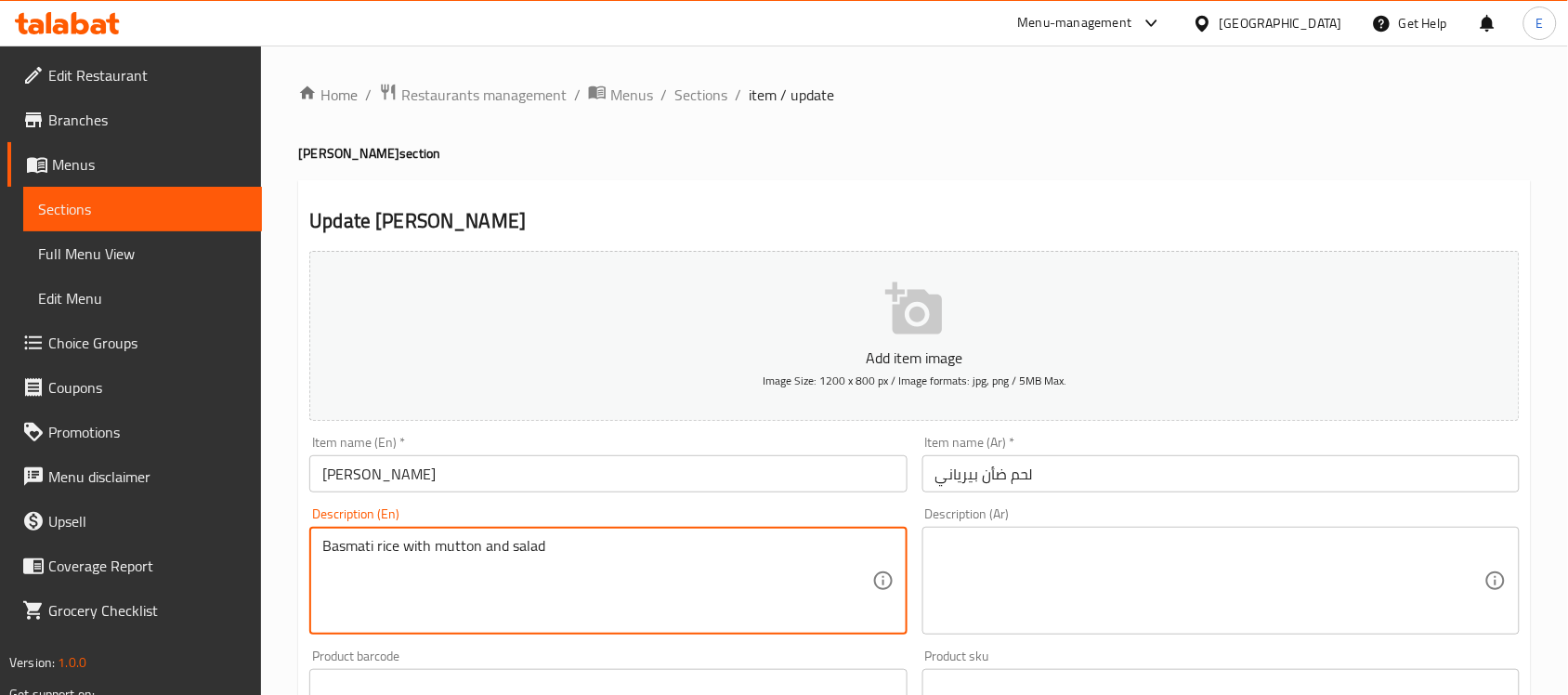
type textarea "Basmati rice with mutton and salad"
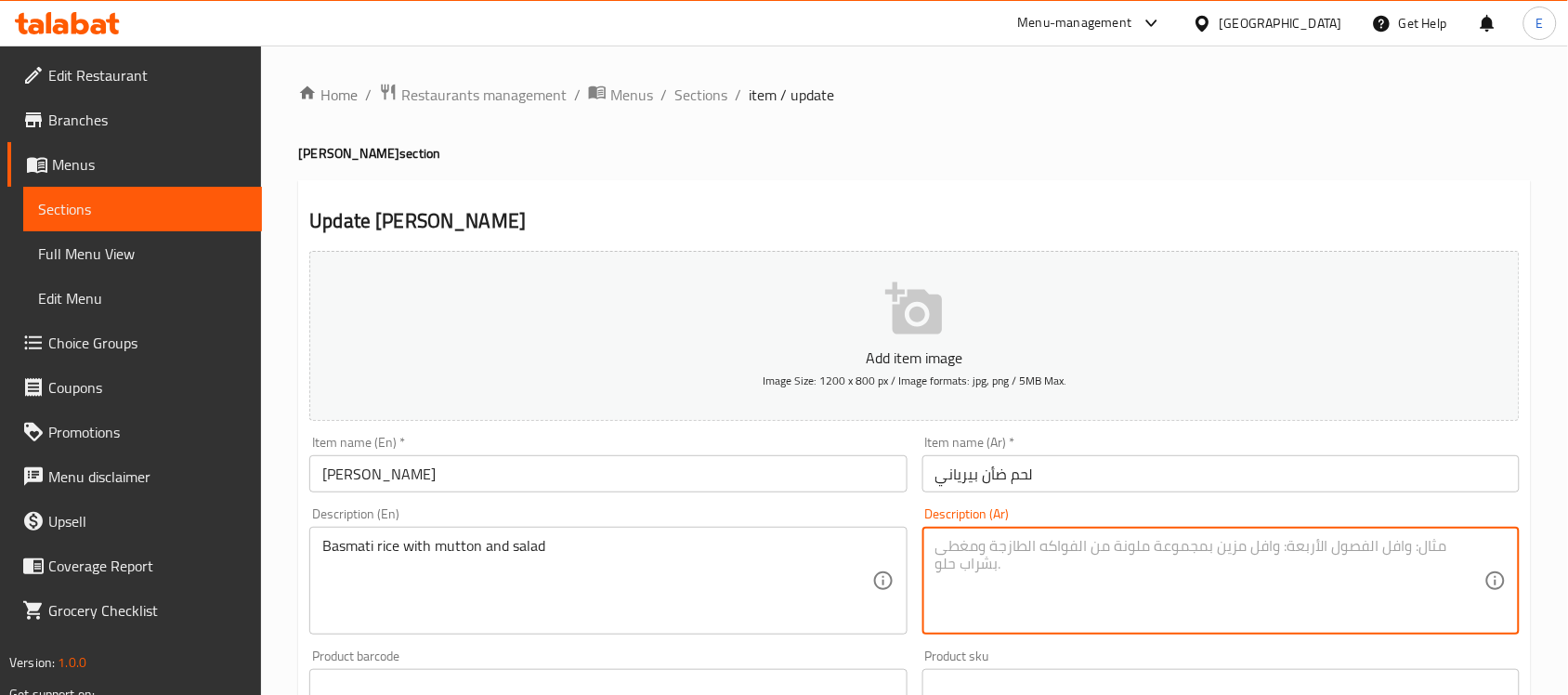
click at [993, 537] on textarea at bounding box center [1210, 581] width 549 height 89
paste textarea "أرز بسمتي مع لحم ضأن وسلطة"
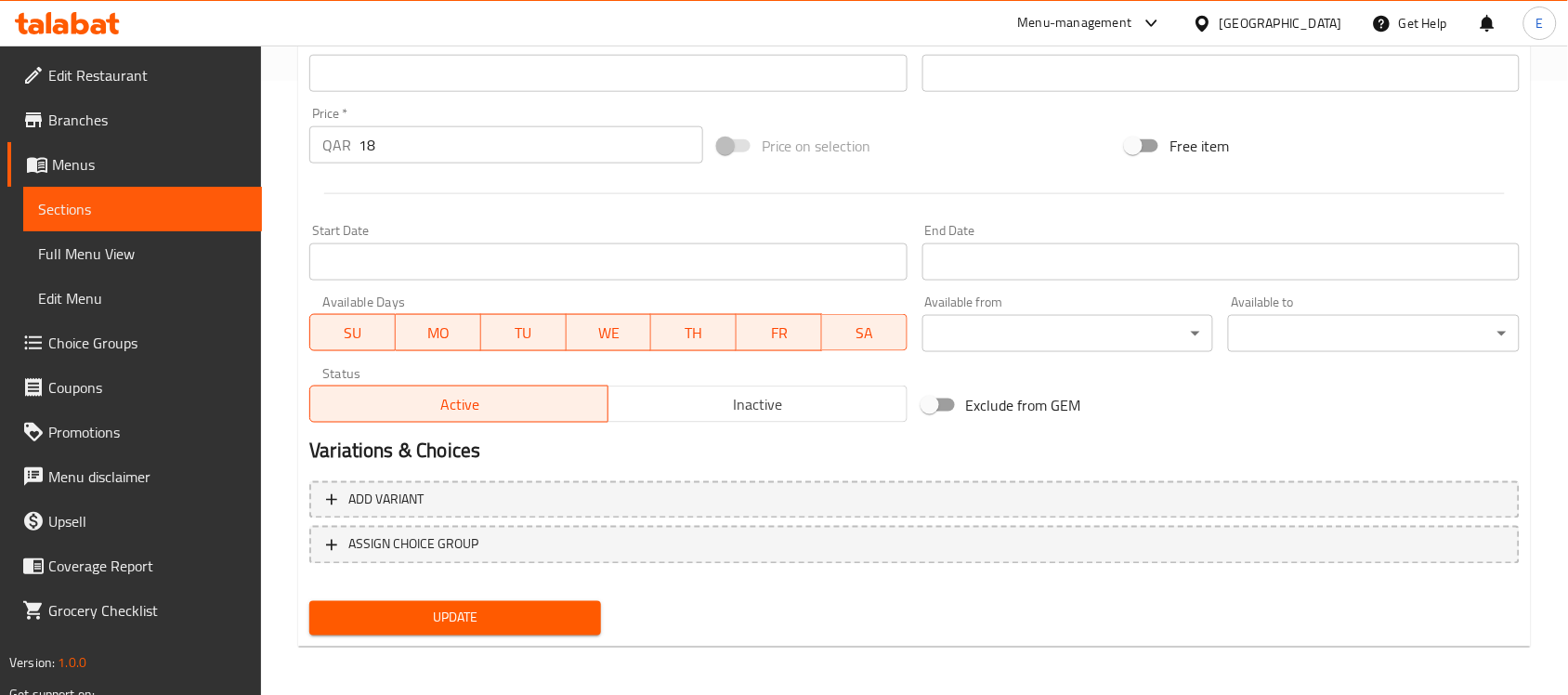
type textarea "أرز بسمتي مع لحم ضأن وسلطة"
click at [525, 606] on span "Update" at bounding box center [454, 618] width 262 height 23
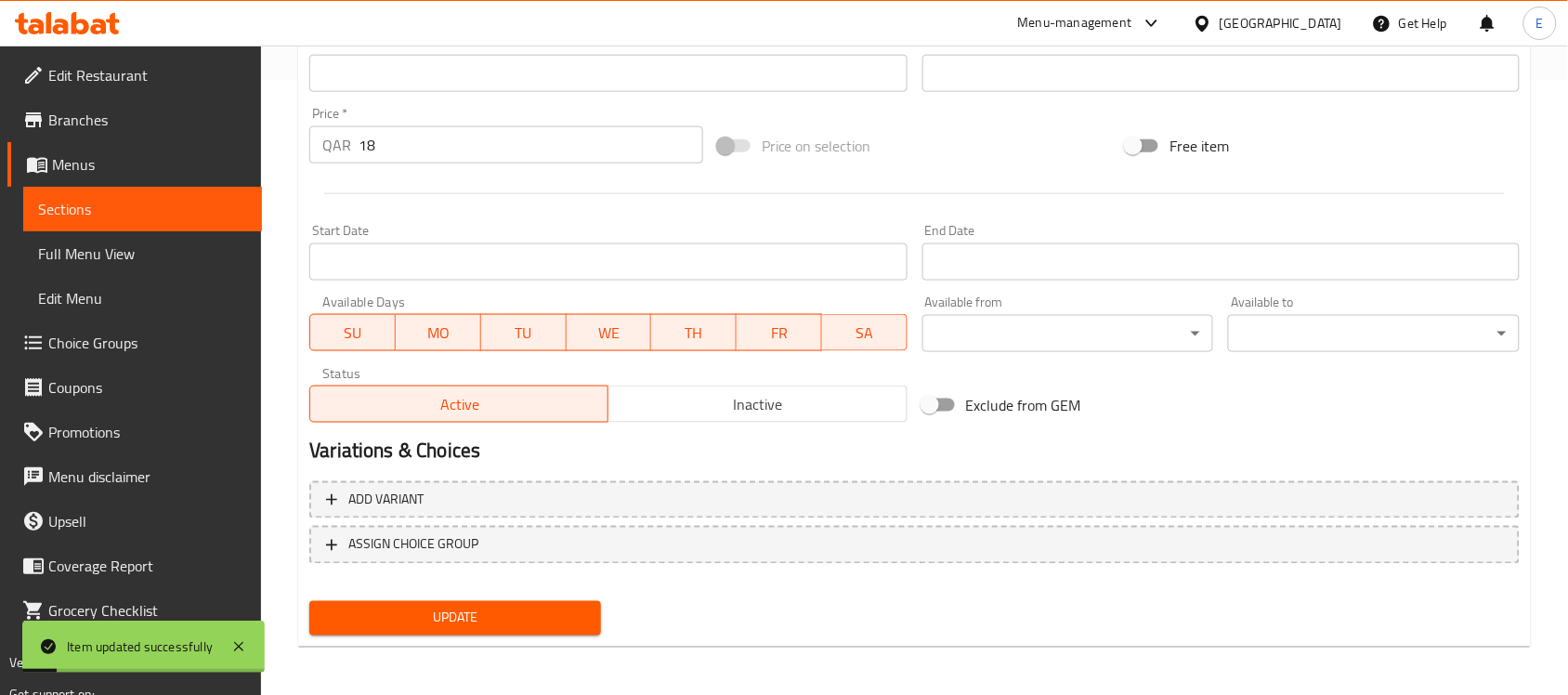
scroll to position [0, 0]
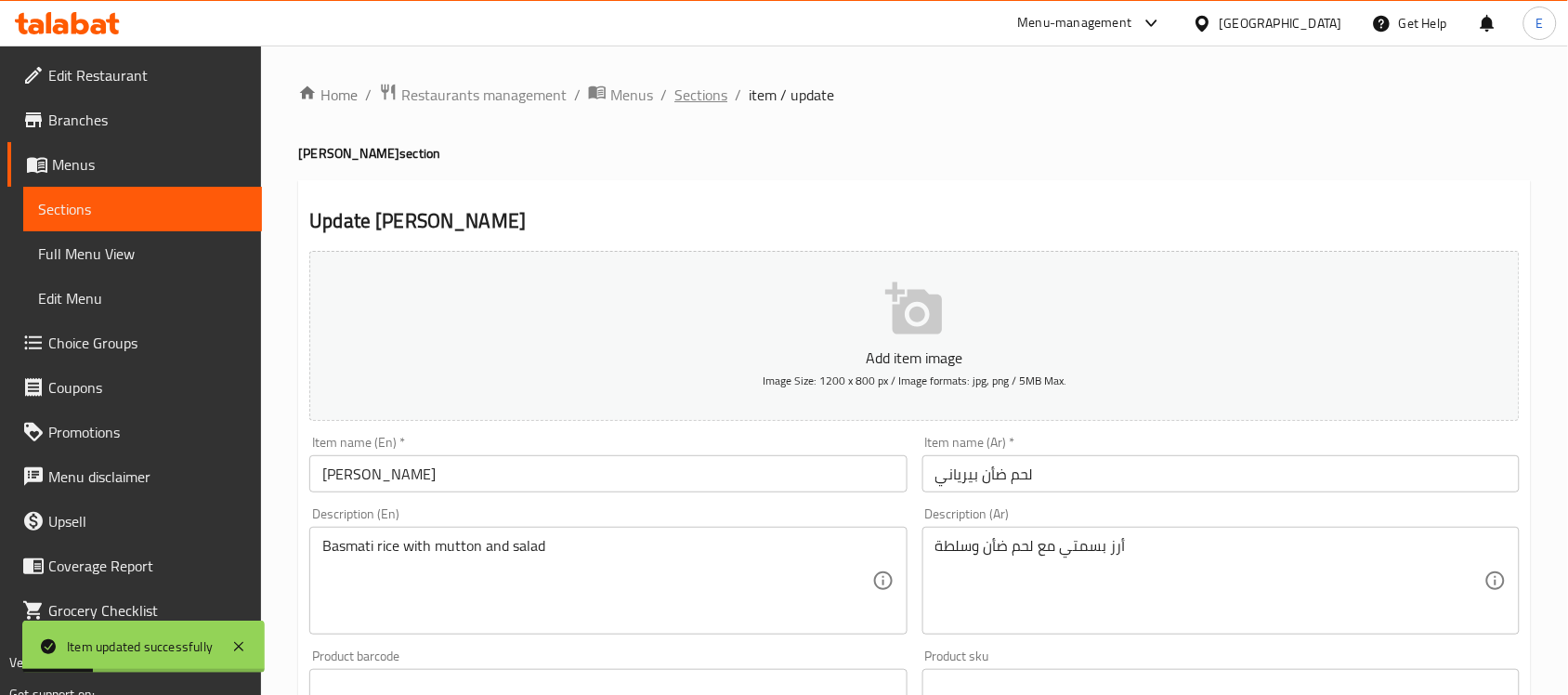
click at [690, 90] on span "Sections" at bounding box center [701, 94] width 53 height 22
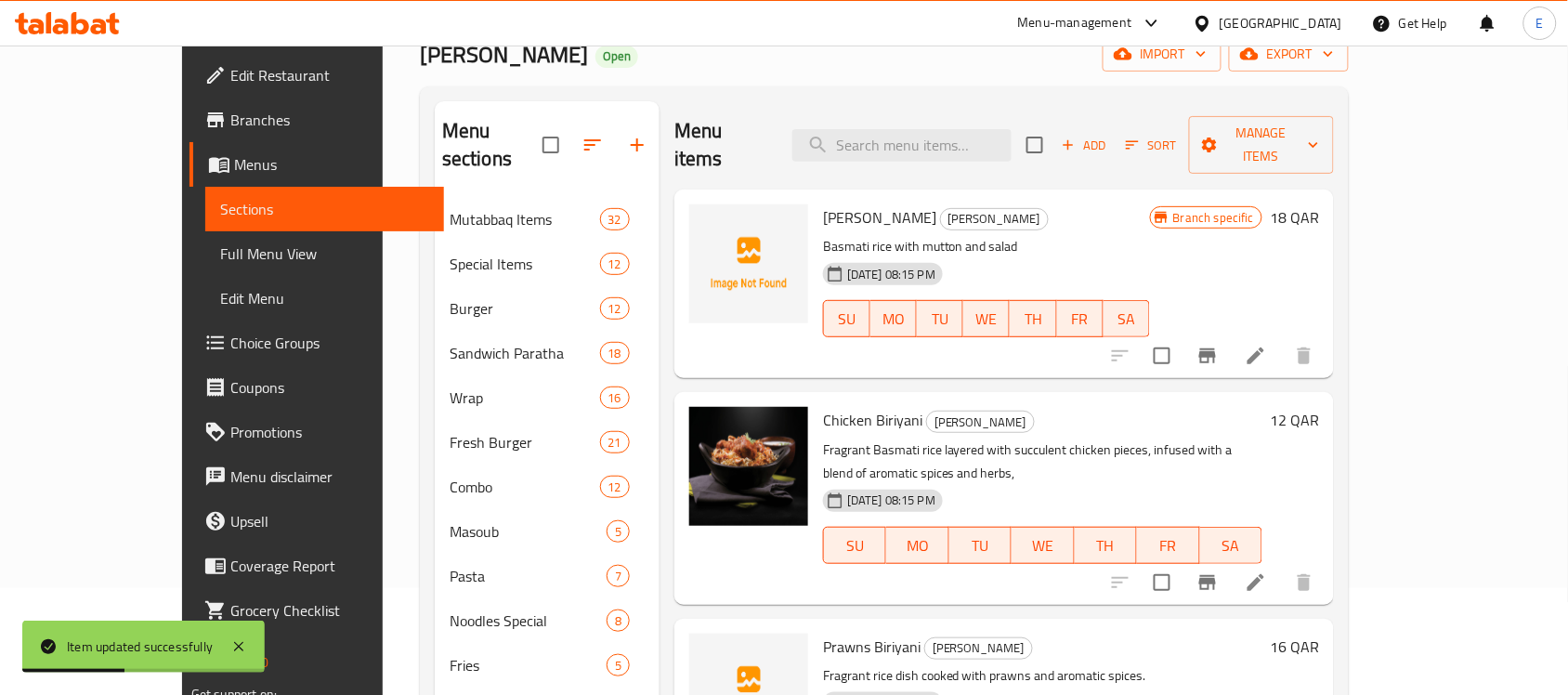
scroll to position [112, 0]
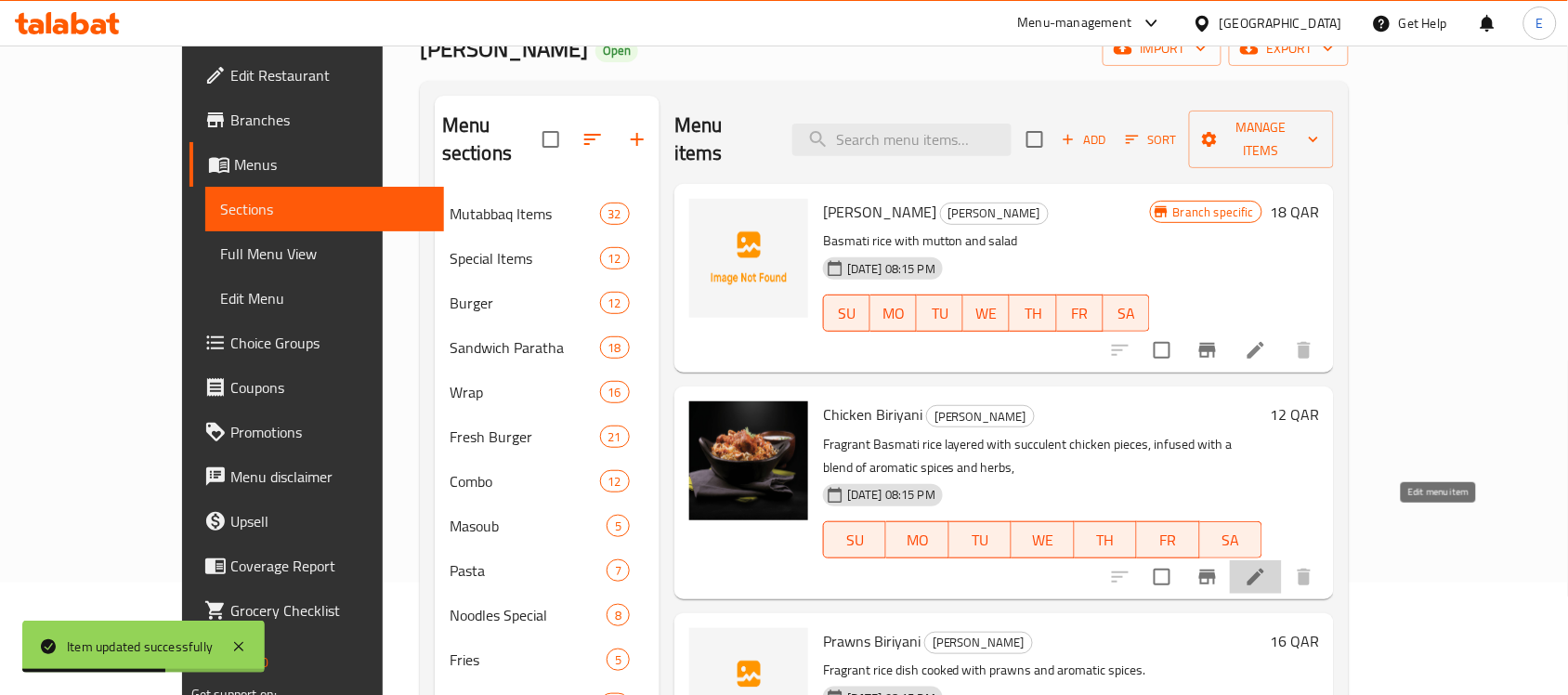
click at [1267, 566] on icon at bounding box center [1256, 576] width 22 height 22
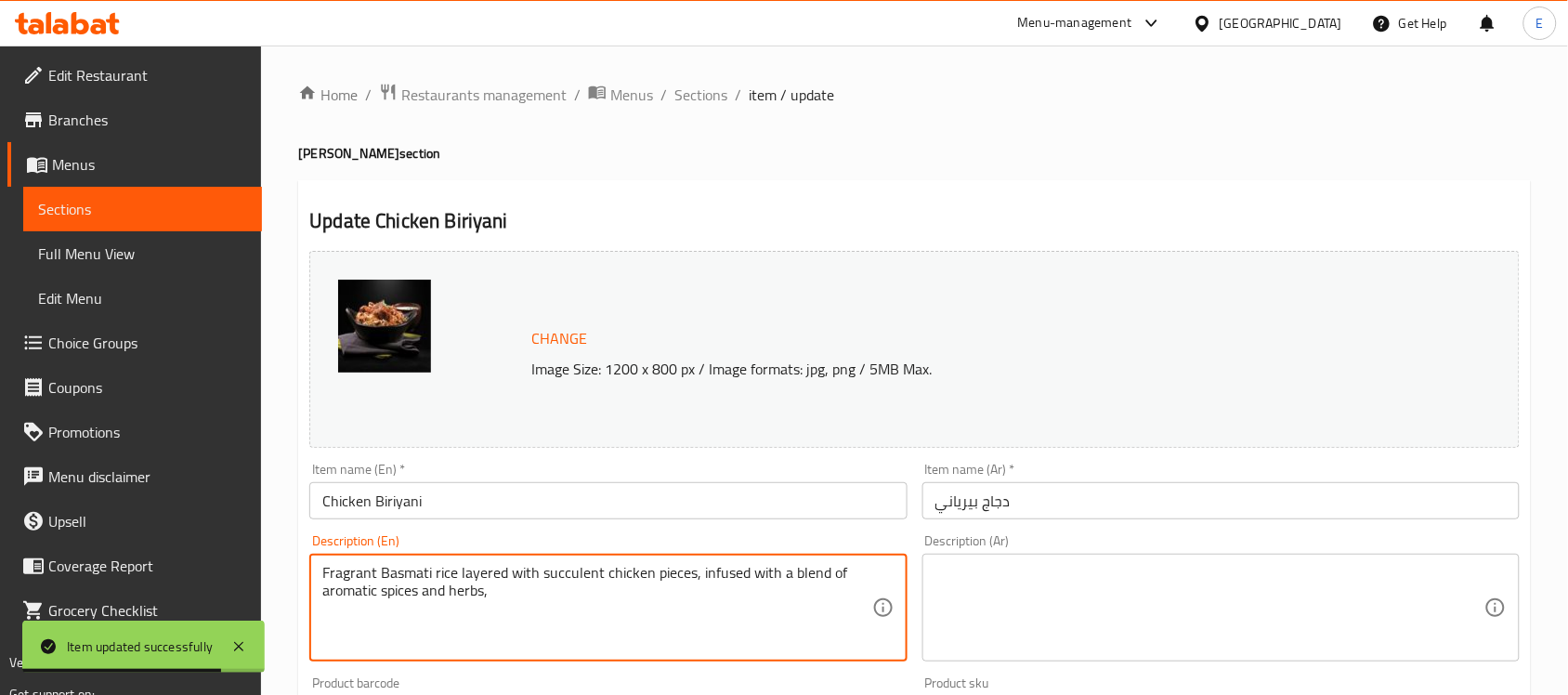
paste textarea "Bastami rice with chicken and salad"
type textarea "Bastami rice with chicken and salad"
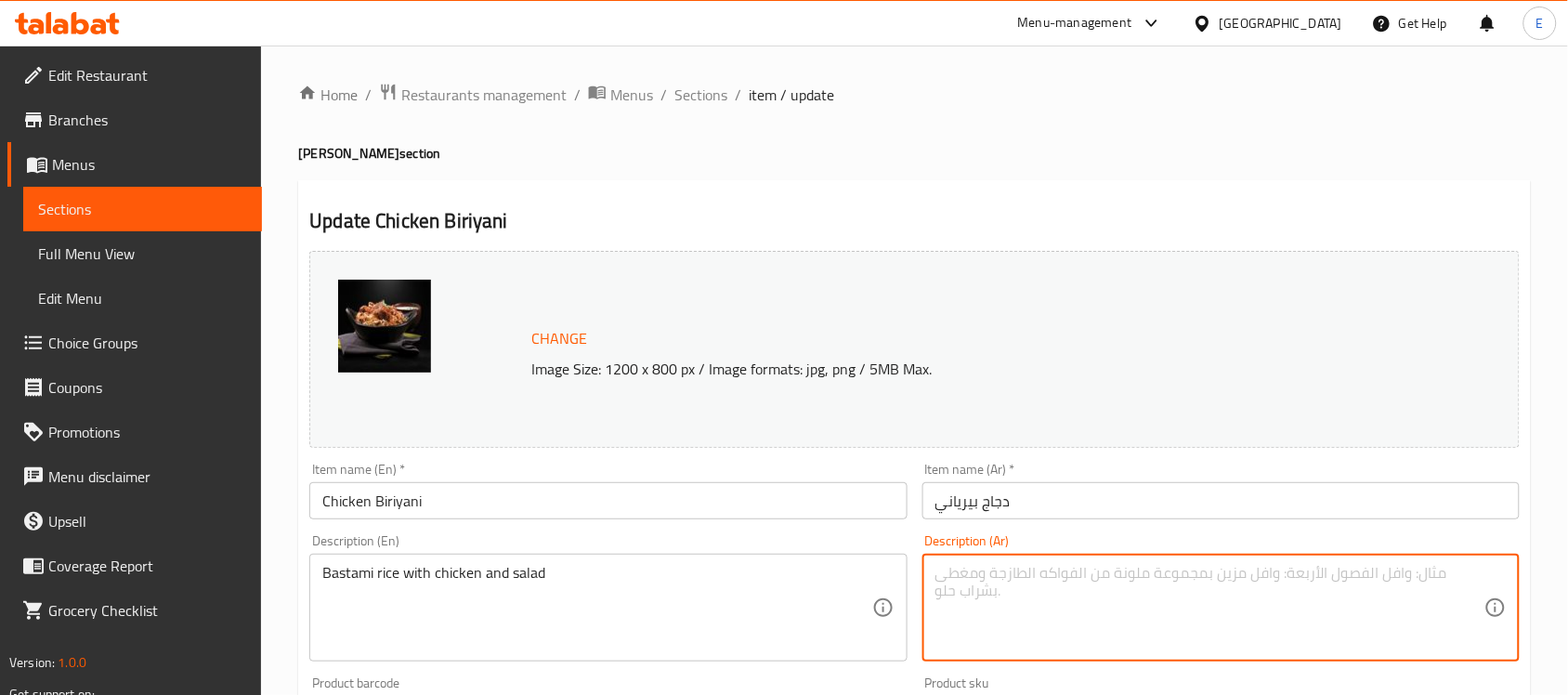
paste textarea "أرز بسطامي مع دجاج وسلطة"
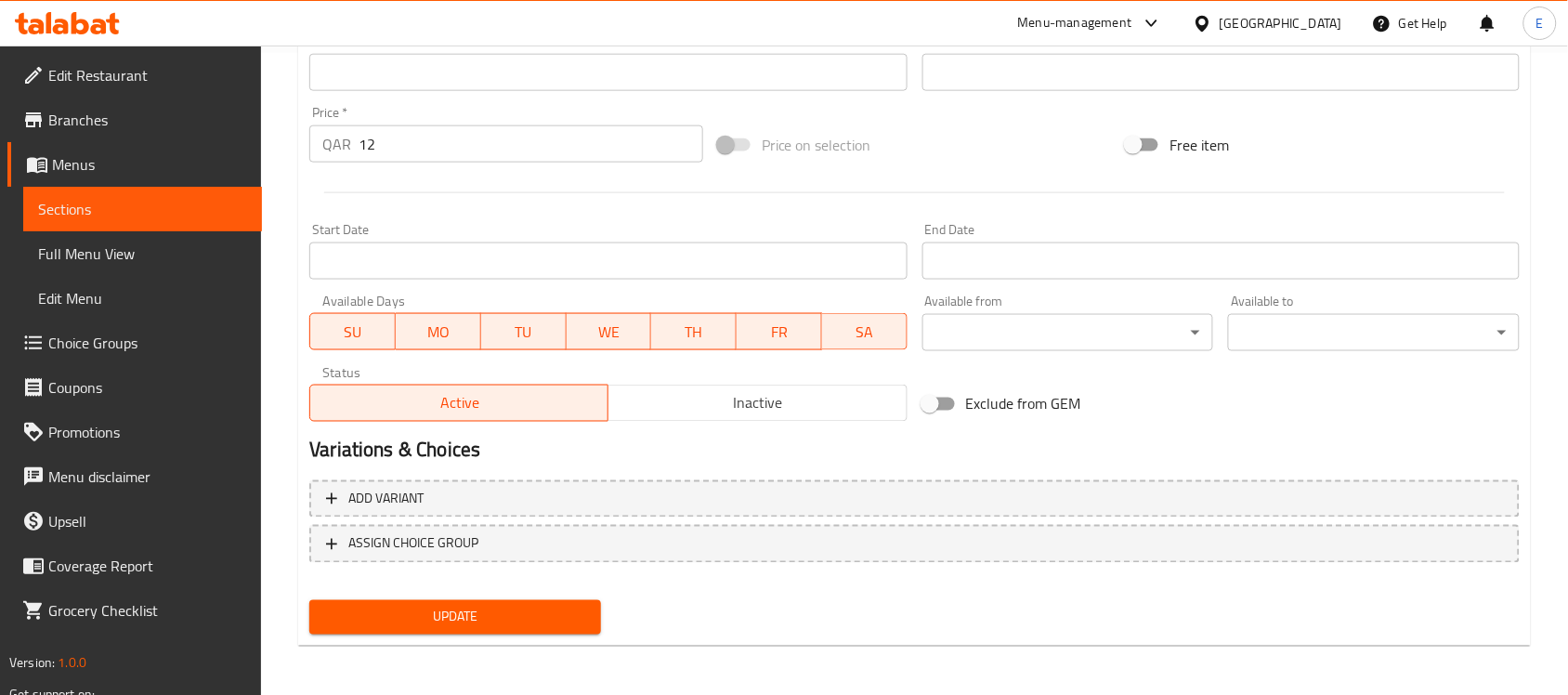
type textarea "أرز بسطامي مع دجاج وسلطة"
click at [592, 609] on button "Update" at bounding box center [455, 617] width 291 height 34
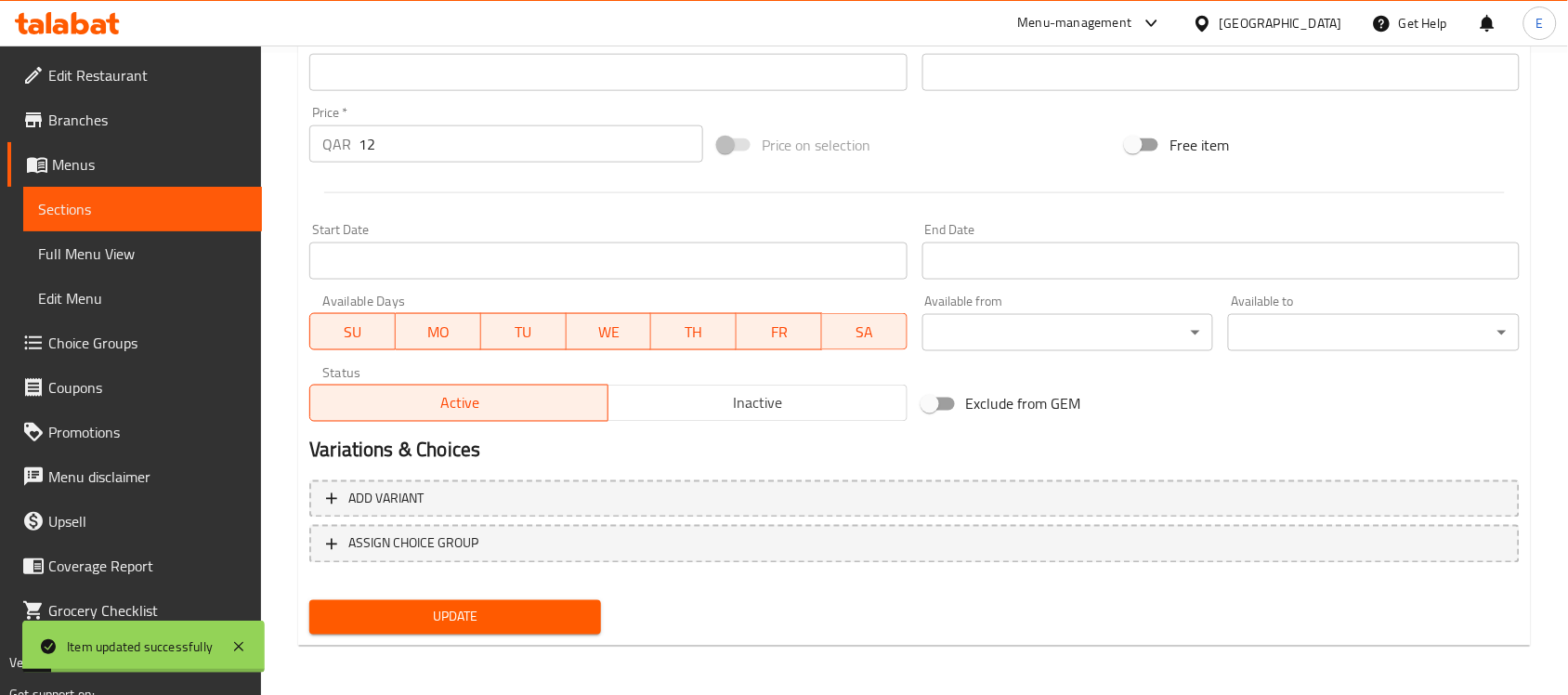
scroll to position [0, 0]
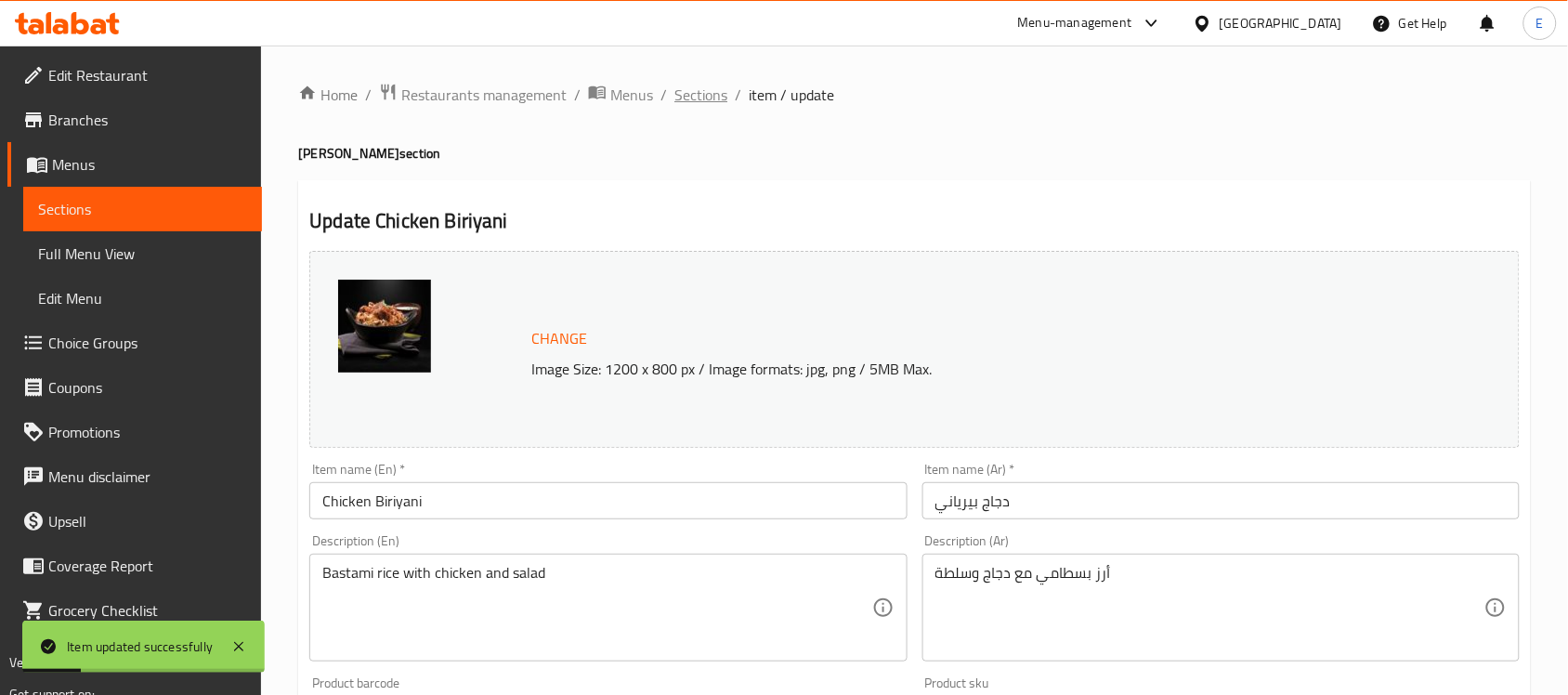
click at [707, 90] on span "Sections" at bounding box center [701, 94] width 53 height 22
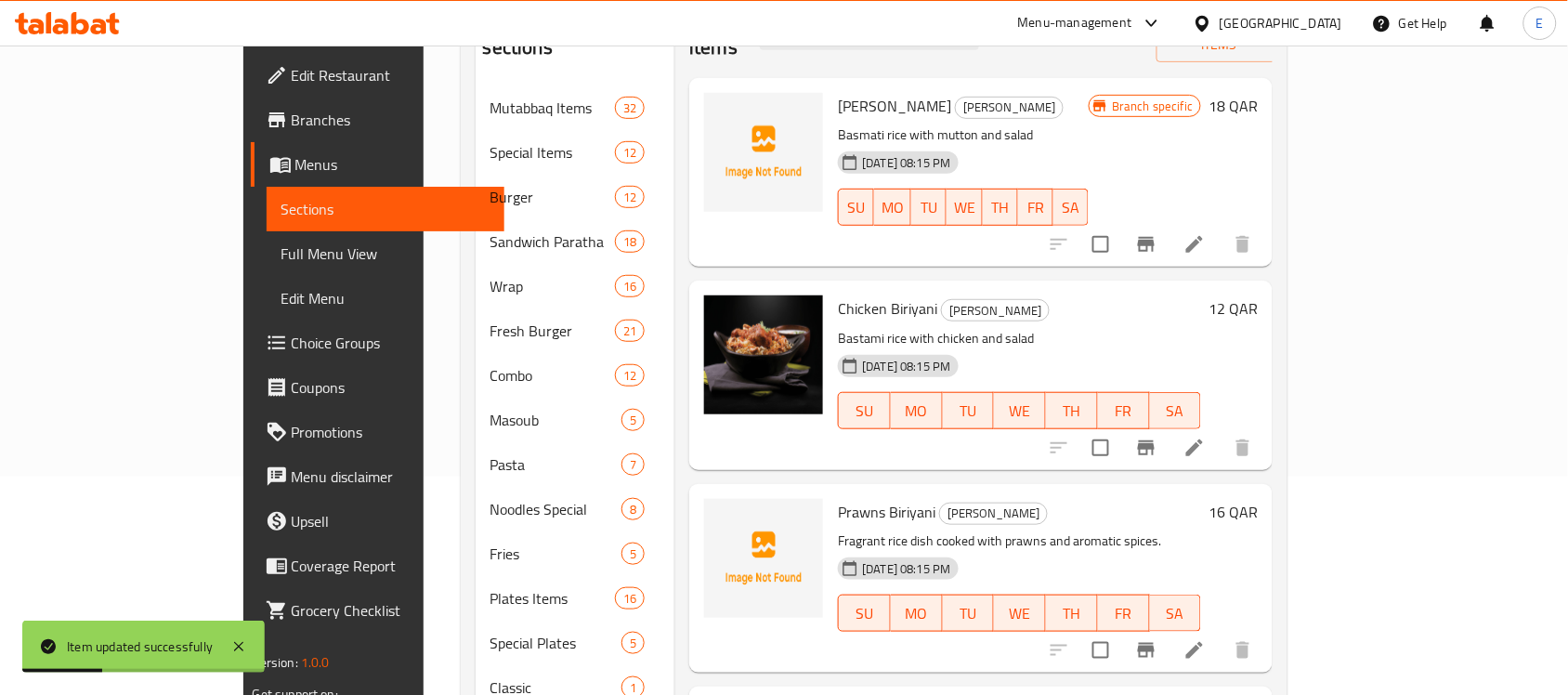
scroll to position [294, 0]
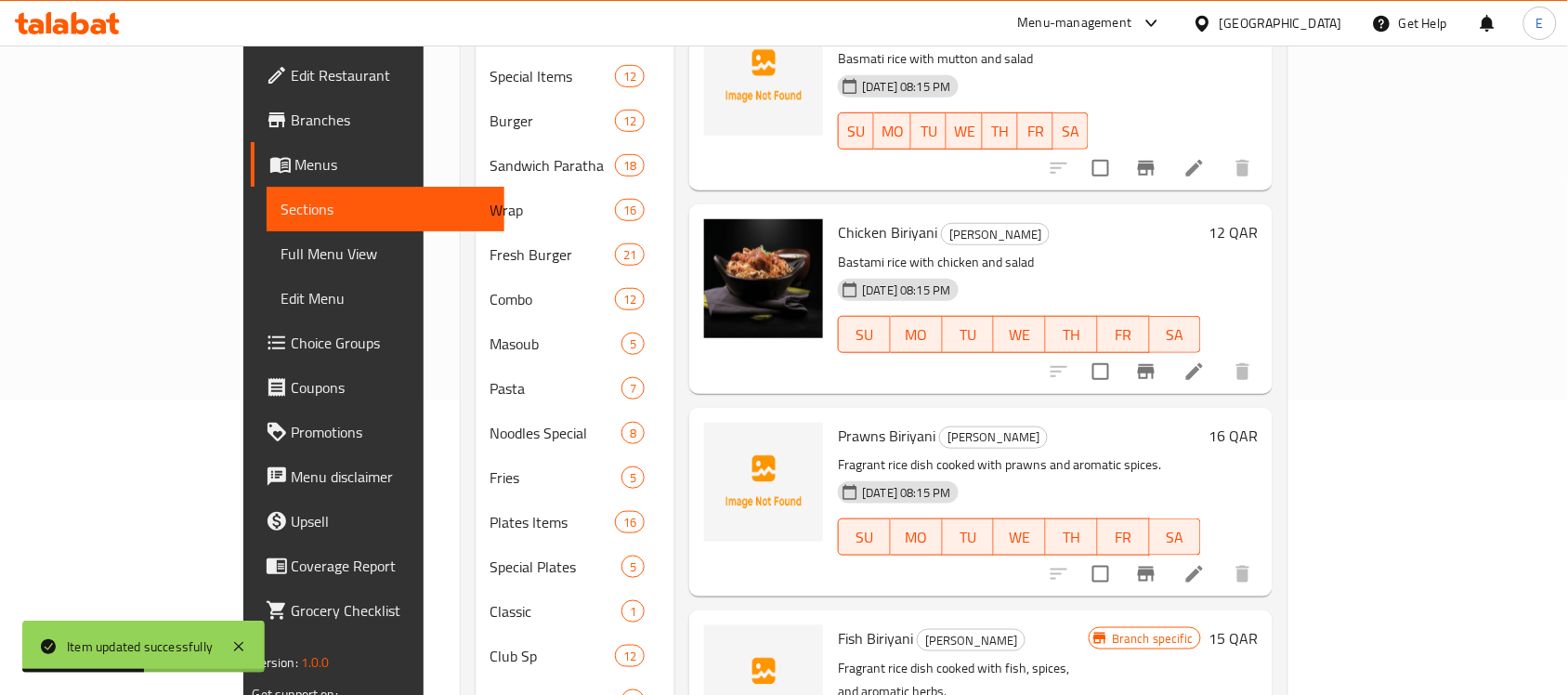
click at [1221, 557] on li at bounding box center [1195, 573] width 52 height 33
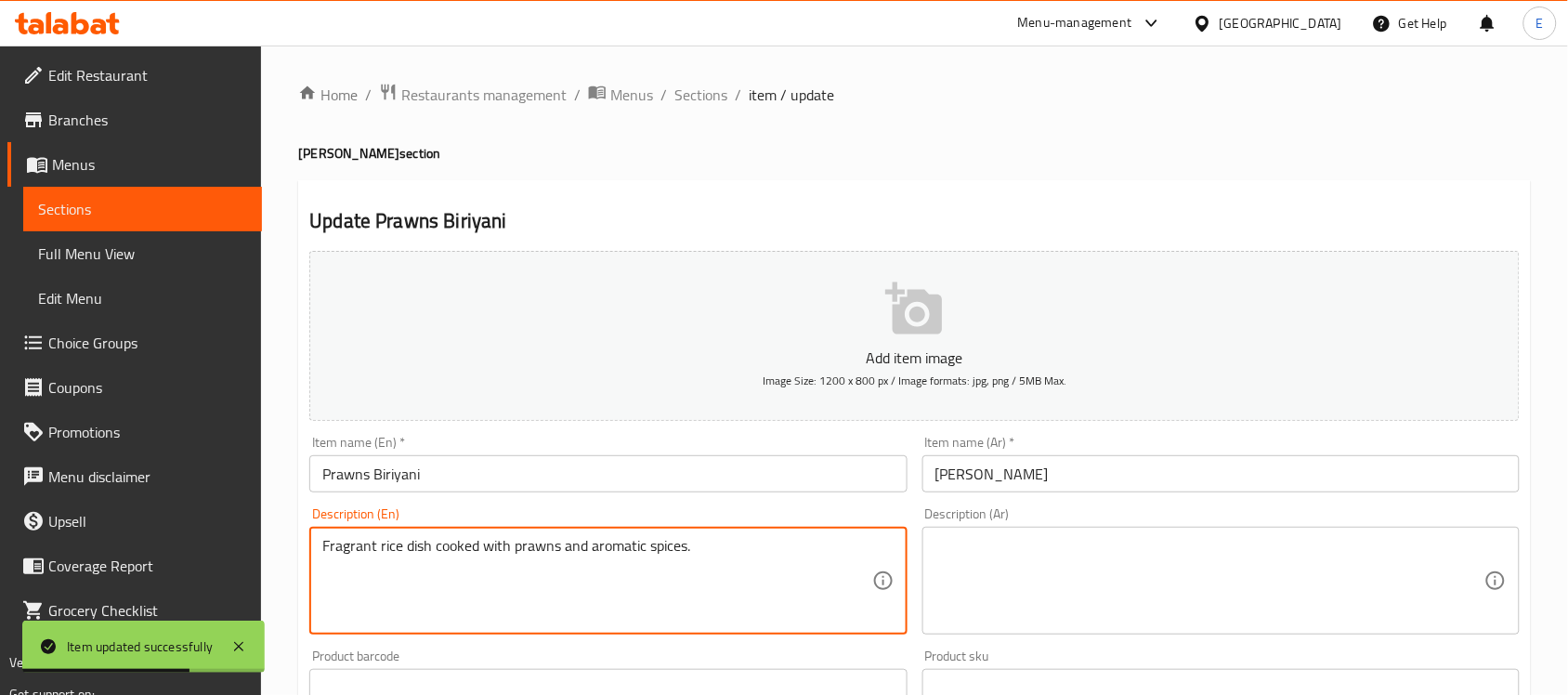
paste textarea "Basmati rice with prawn and salad"
type textarea "Basmati rice with prawn and salad"
paste textarea "أرز بسمتي مع روبيان وسلطة"
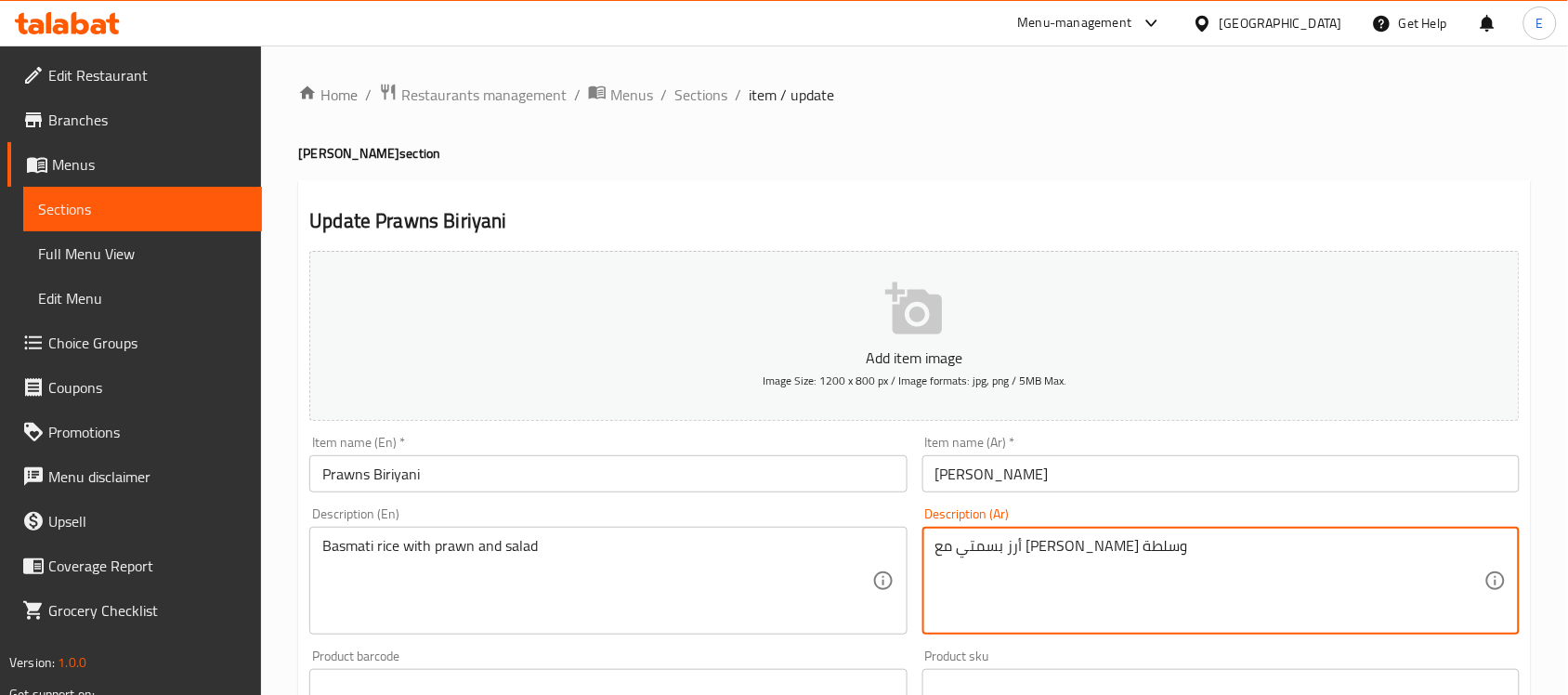
scroll to position [614, 0]
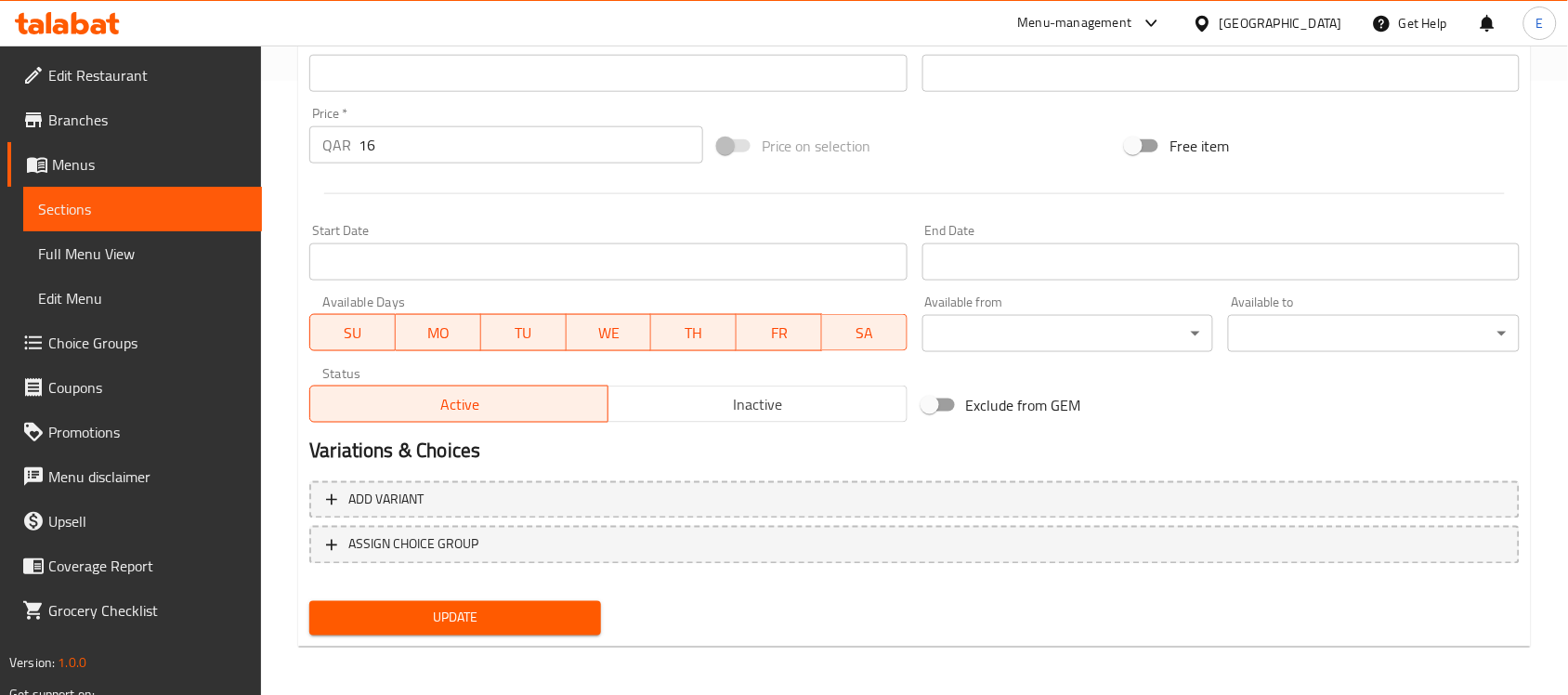
type textarea "أرز بسمتي مع روبيان وسلطة"
click at [567, 606] on span "Update" at bounding box center [454, 618] width 262 height 23
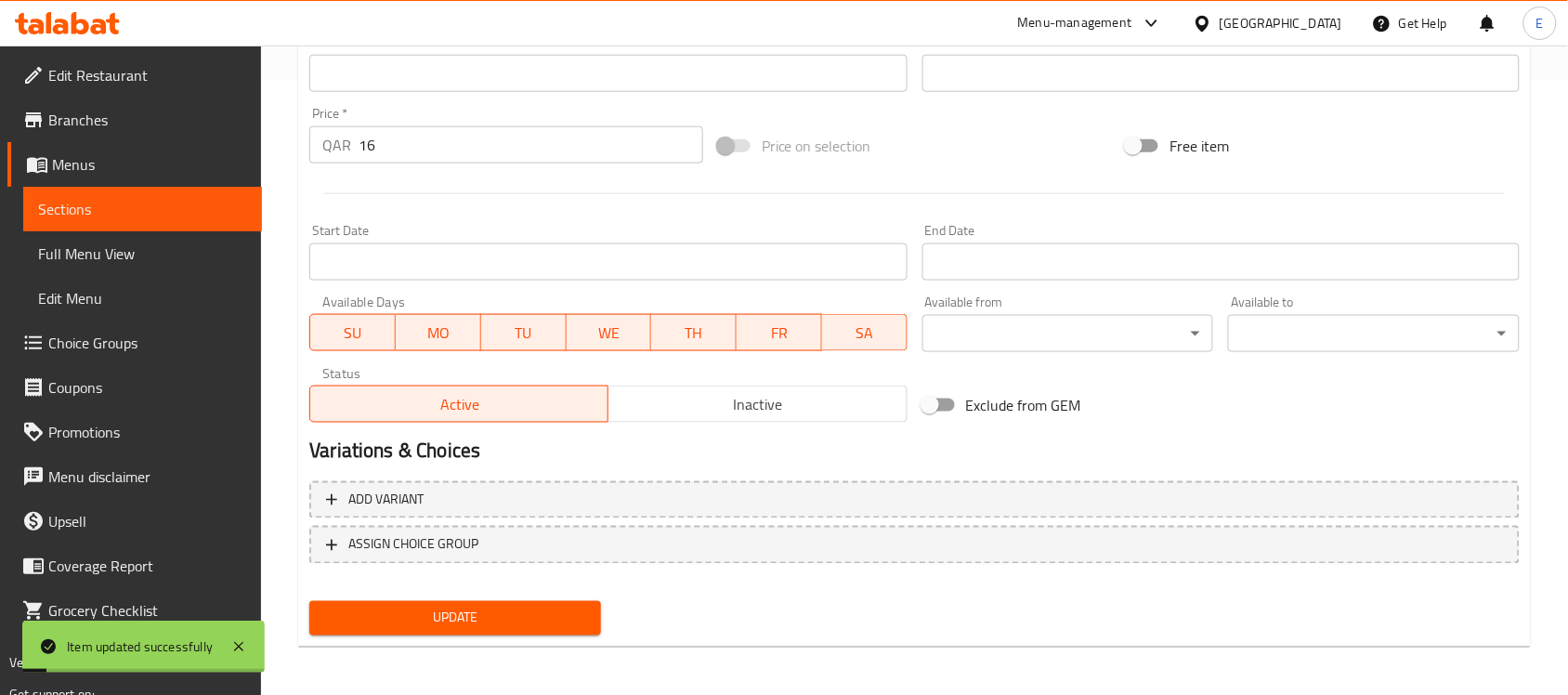
scroll to position [0, 0]
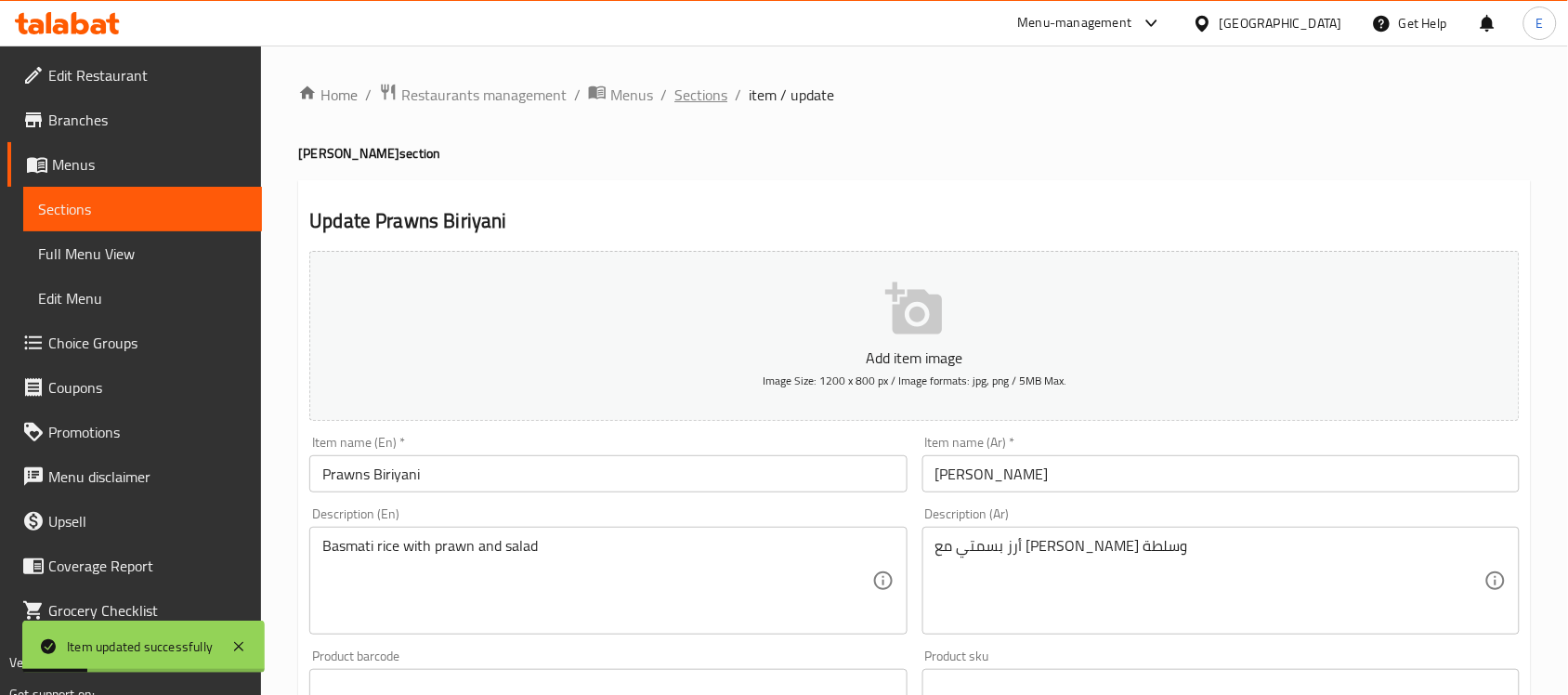
click at [706, 102] on span "Sections" at bounding box center [701, 94] width 53 height 22
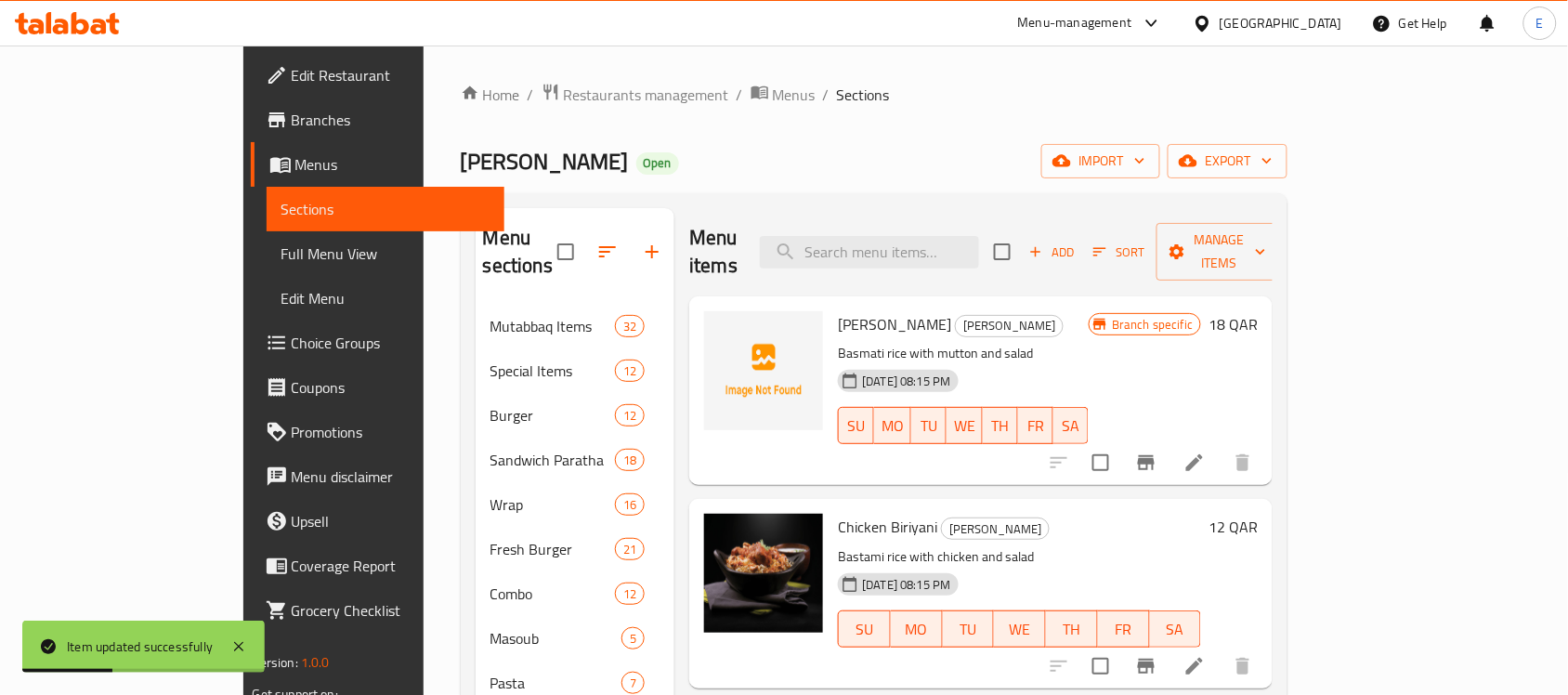
scroll to position [487, 0]
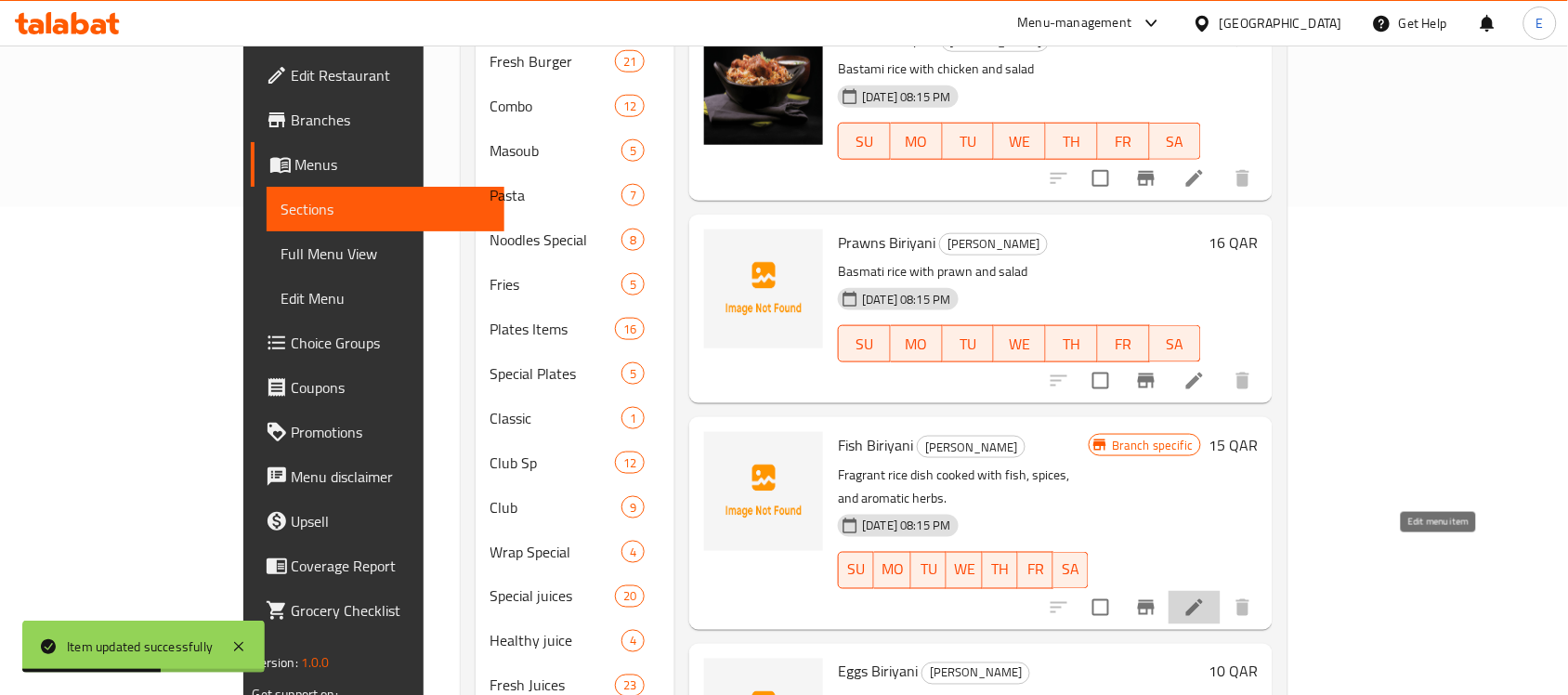
click at [1206, 596] on icon at bounding box center [1195, 606] width 22 height 22
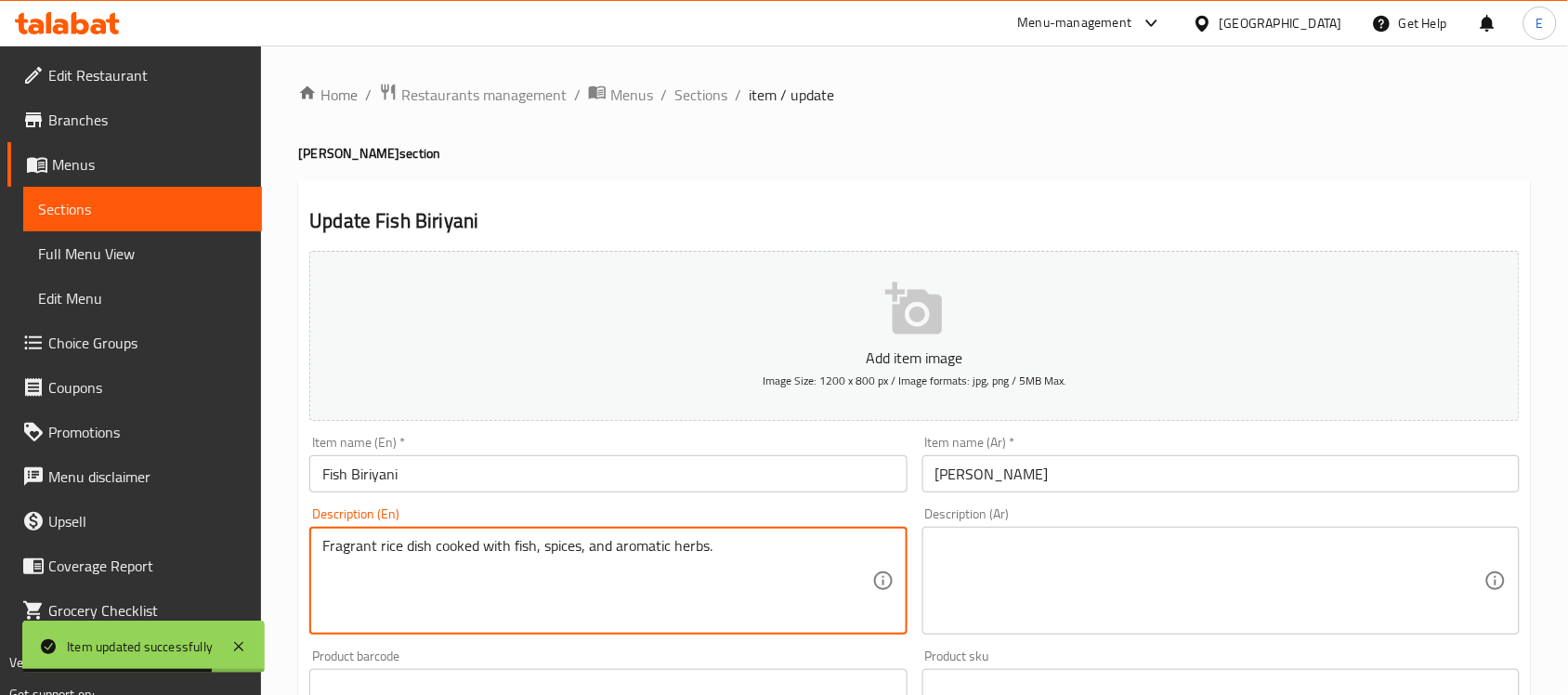
paste textarea "Basmati rice with fish and salad"
type textarea "Basmati rice with fish and salad"
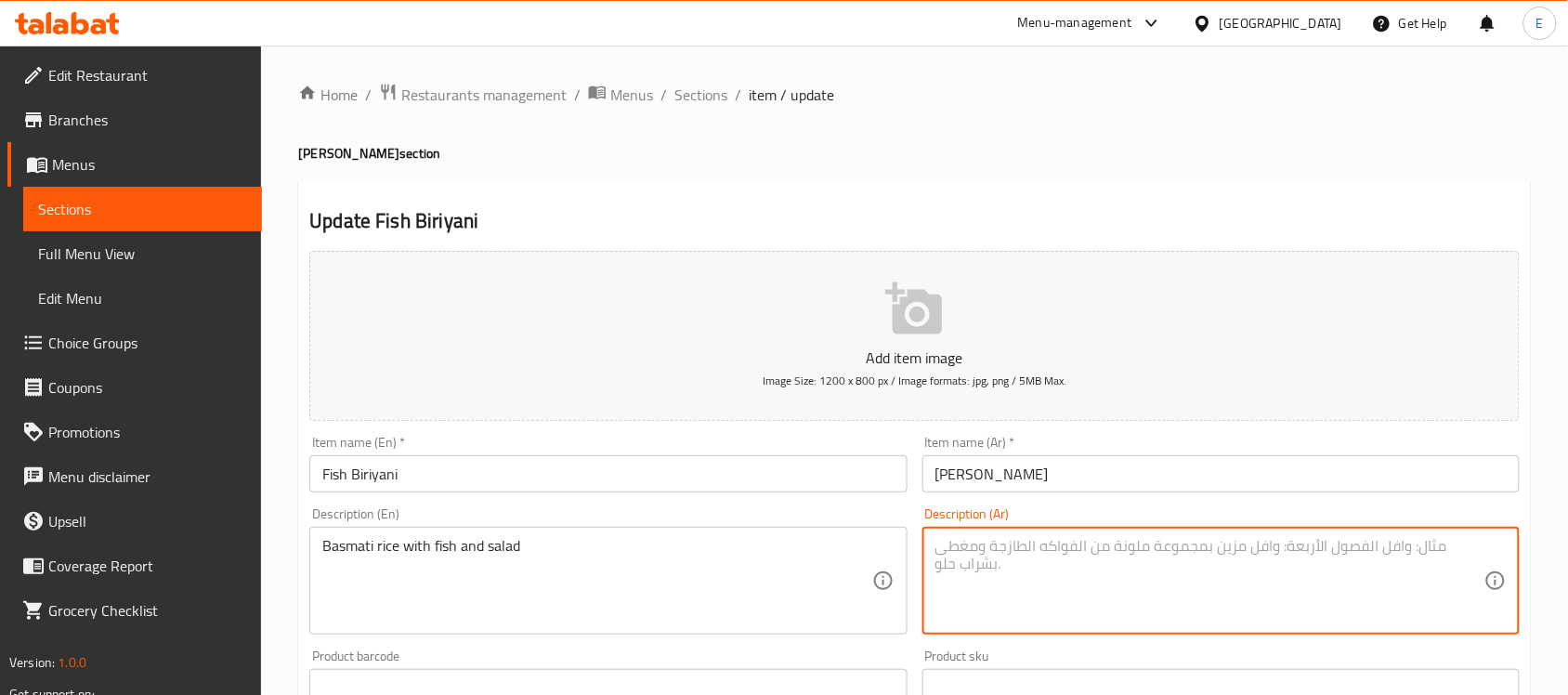
click at [999, 562] on textarea at bounding box center [1210, 581] width 549 height 89
paste textarea "أرز بسمتي مع سمك وسلطة"
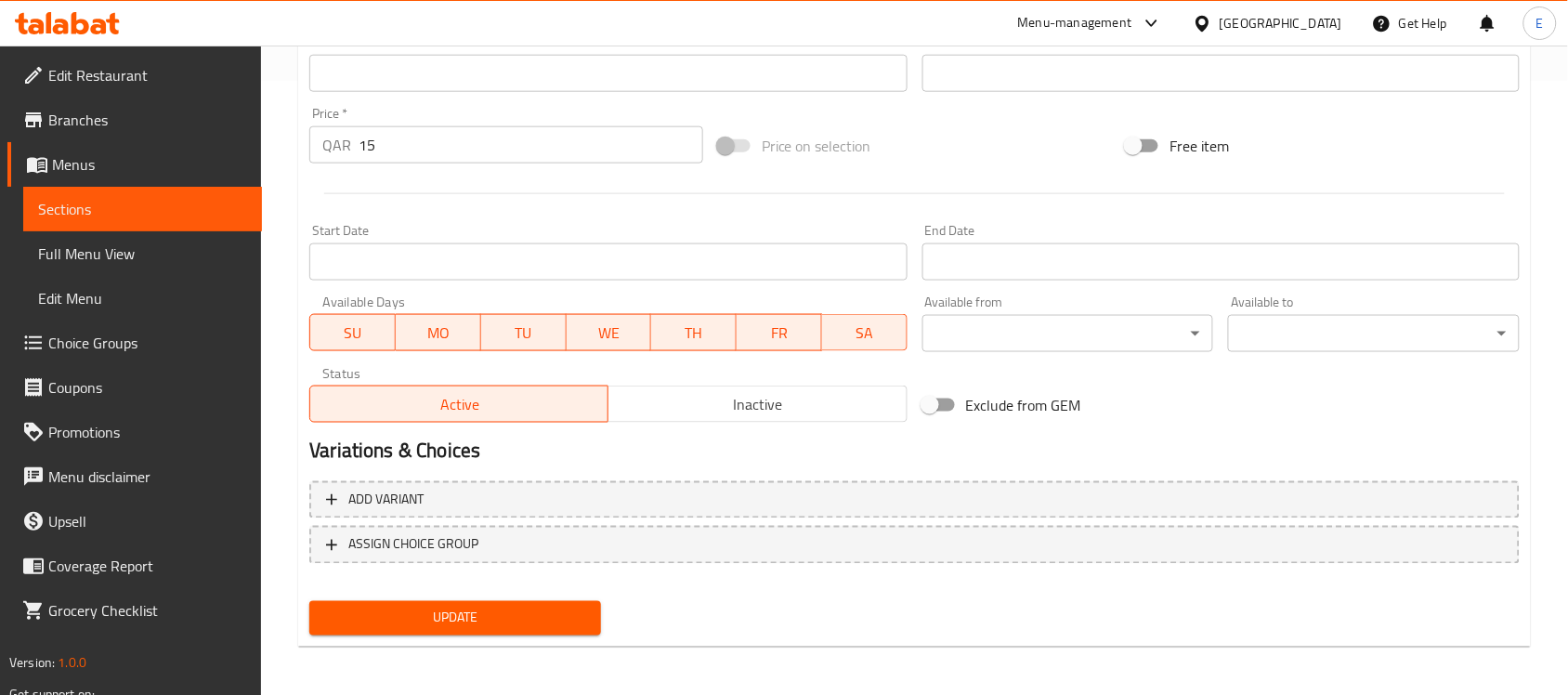
type textarea "أرز بسمتي مع سمك وسلطة"
click at [595, 609] on button "Update" at bounding box center [455, 618] width 291 height 34
click at [568, 601] on button "Update" at bounding box center [455, 618] width 291 height 34
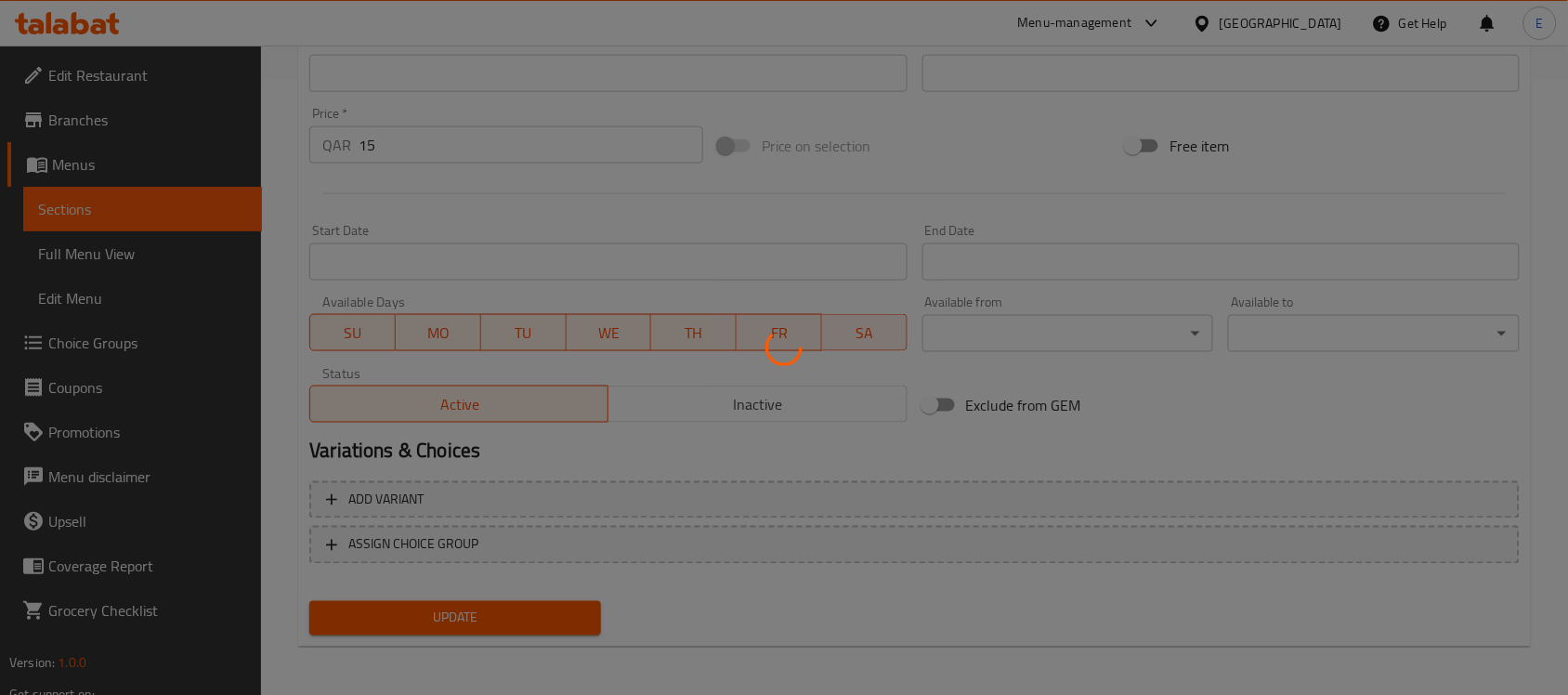
scroll to position [0, 0]
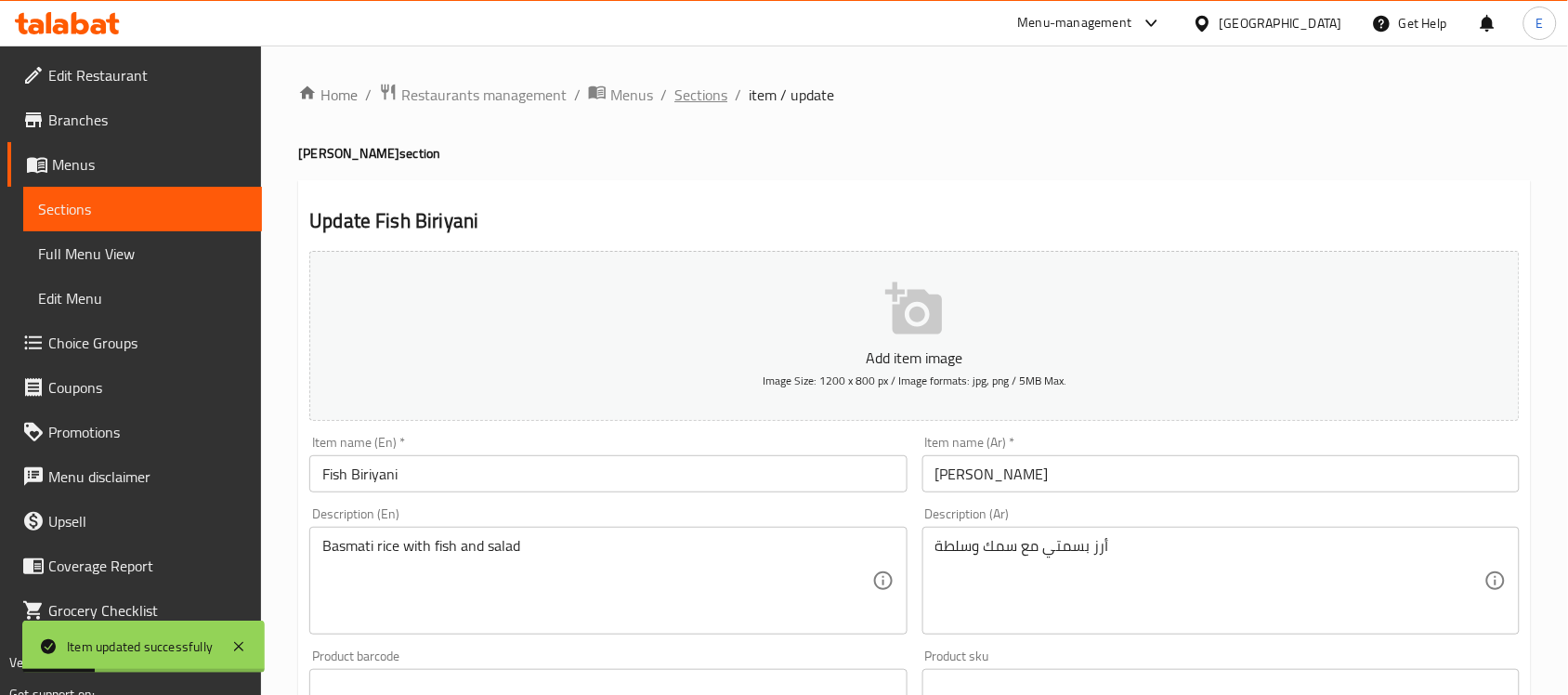
click at [704, 89] on span "Sections" at bounding box center [701, 94] width 53 height 22
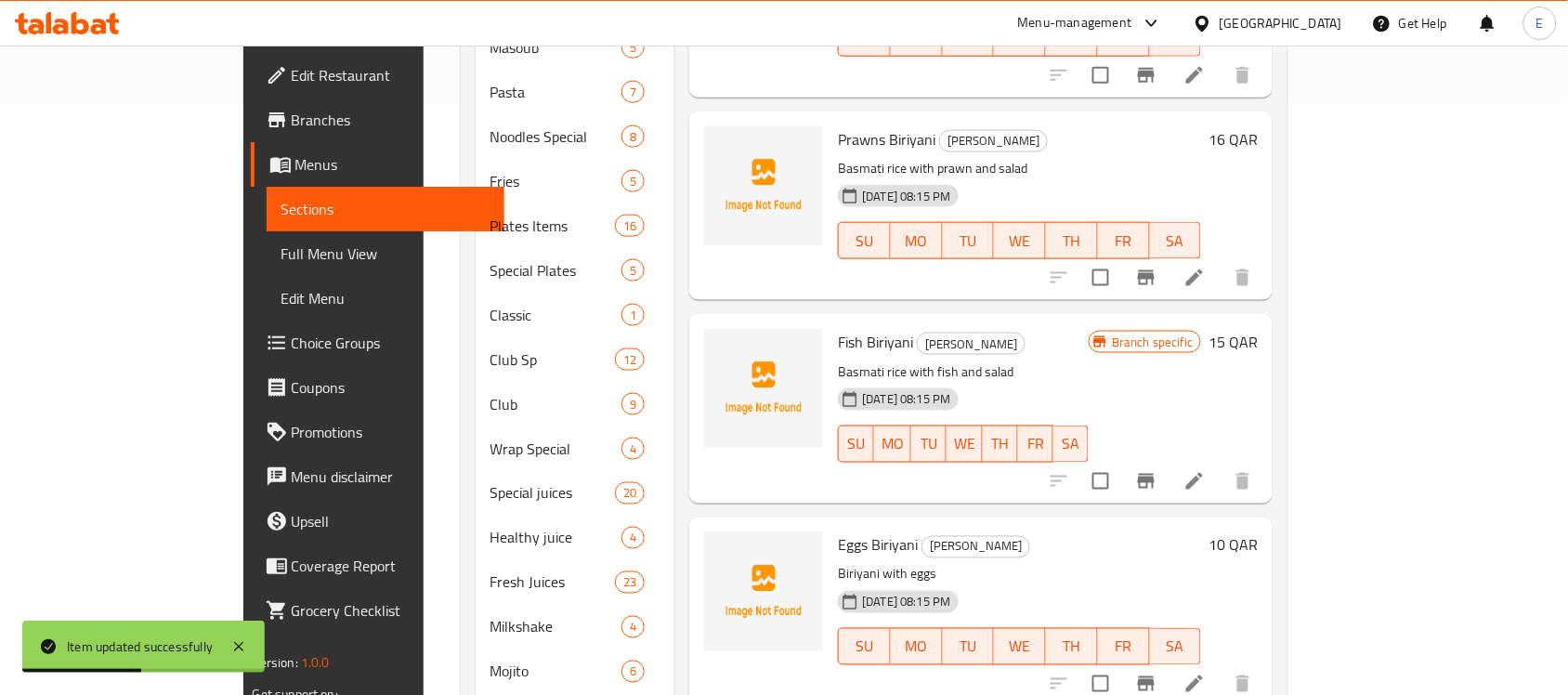
scroll to position [589, 0]
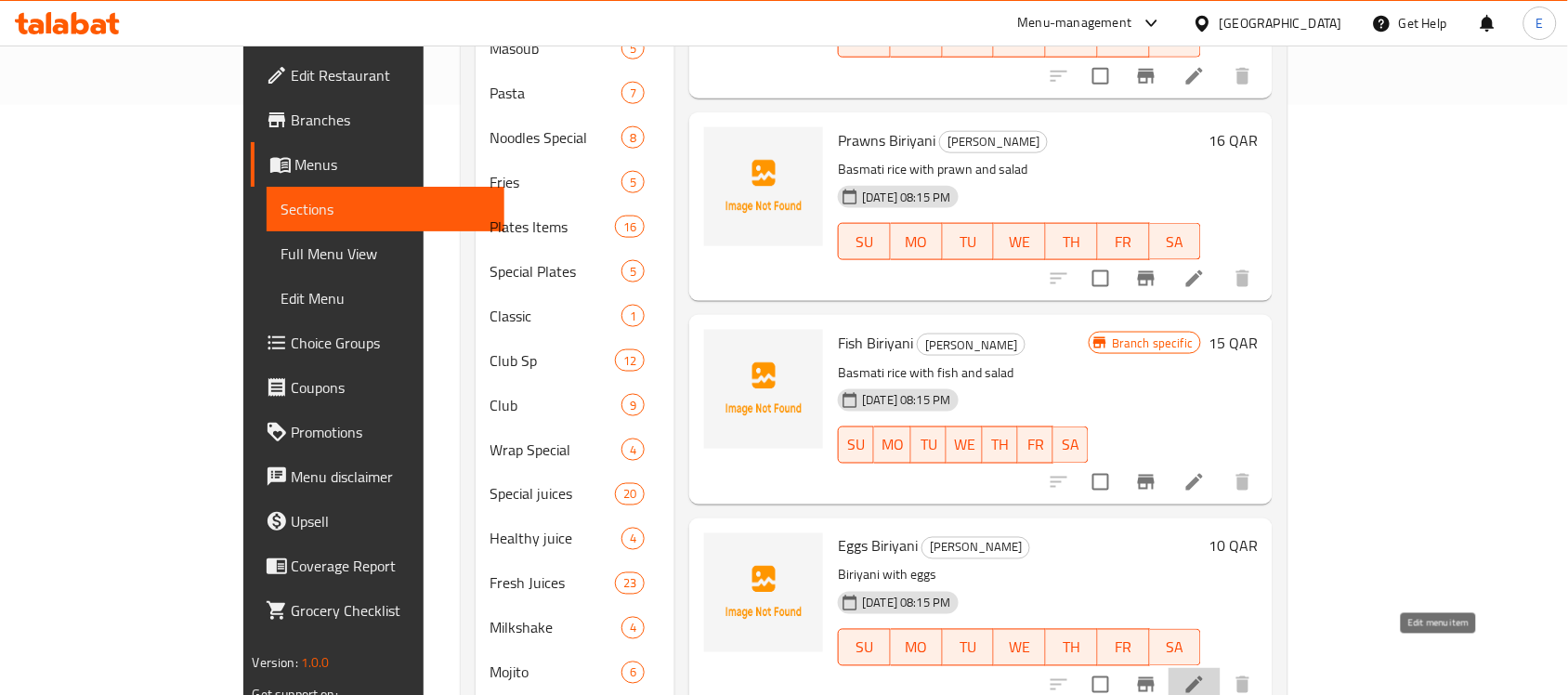
click at [1206, 673] on icon at bounding box center [1195, 684] width 22 height 22
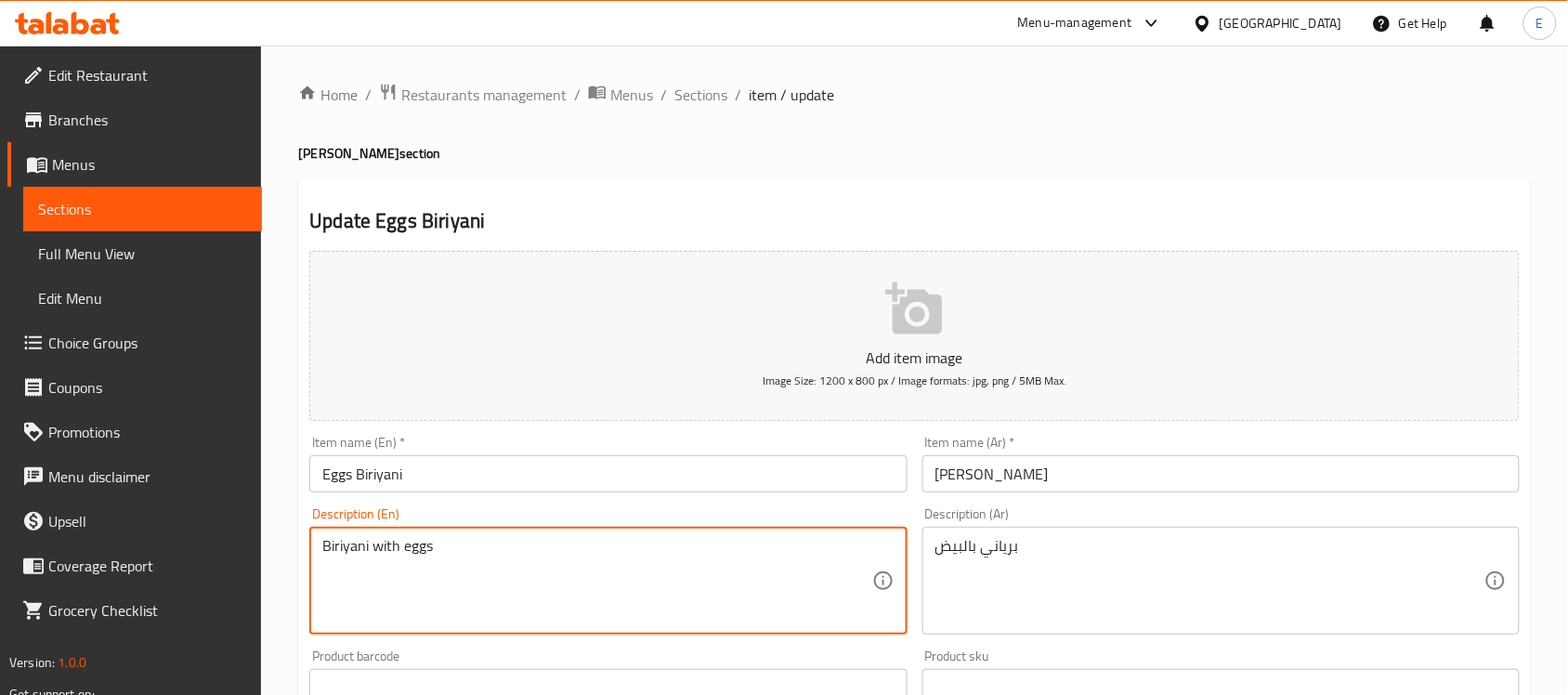
paste textarea "asmati rice with egg and salad"
type textarea "Basmati rice with egg and salad"
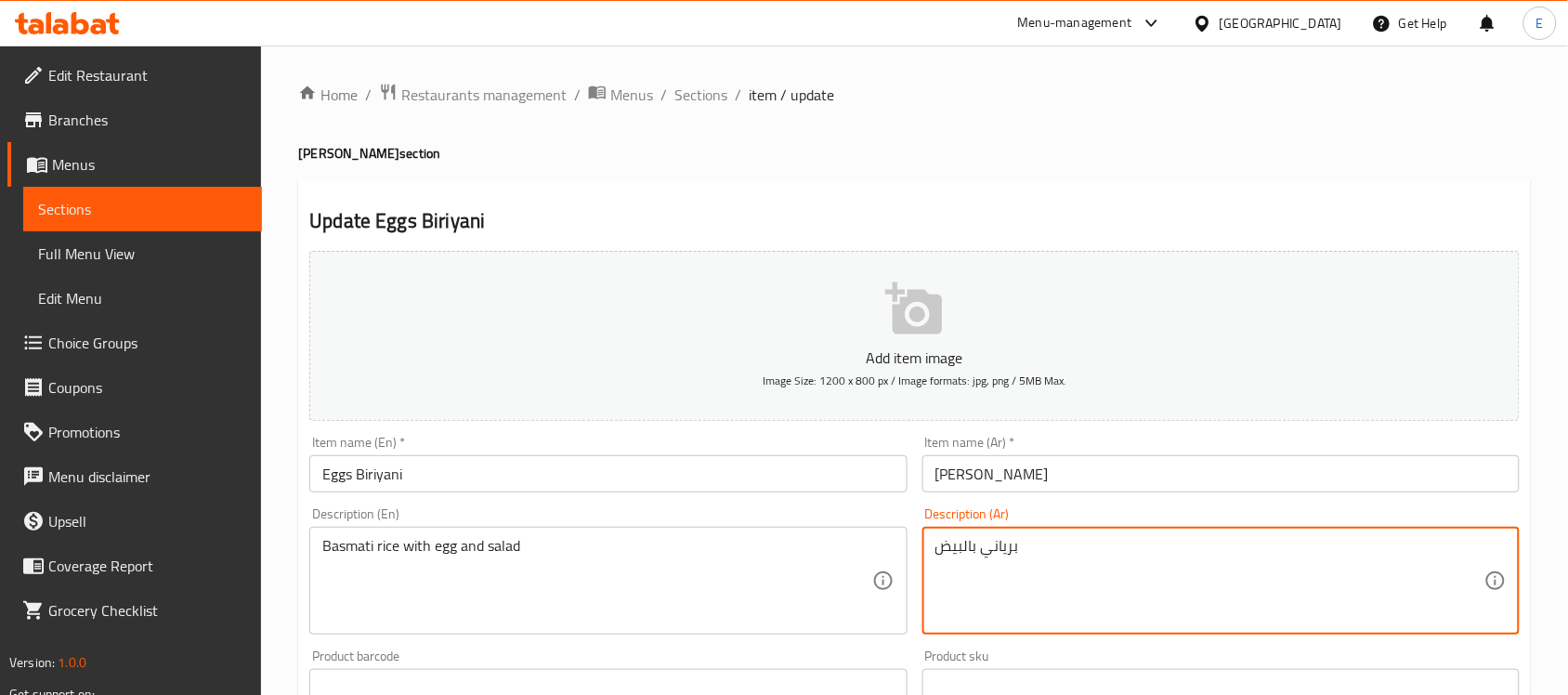
paste textarea "رز بسمتي مع بيض وسلطة"
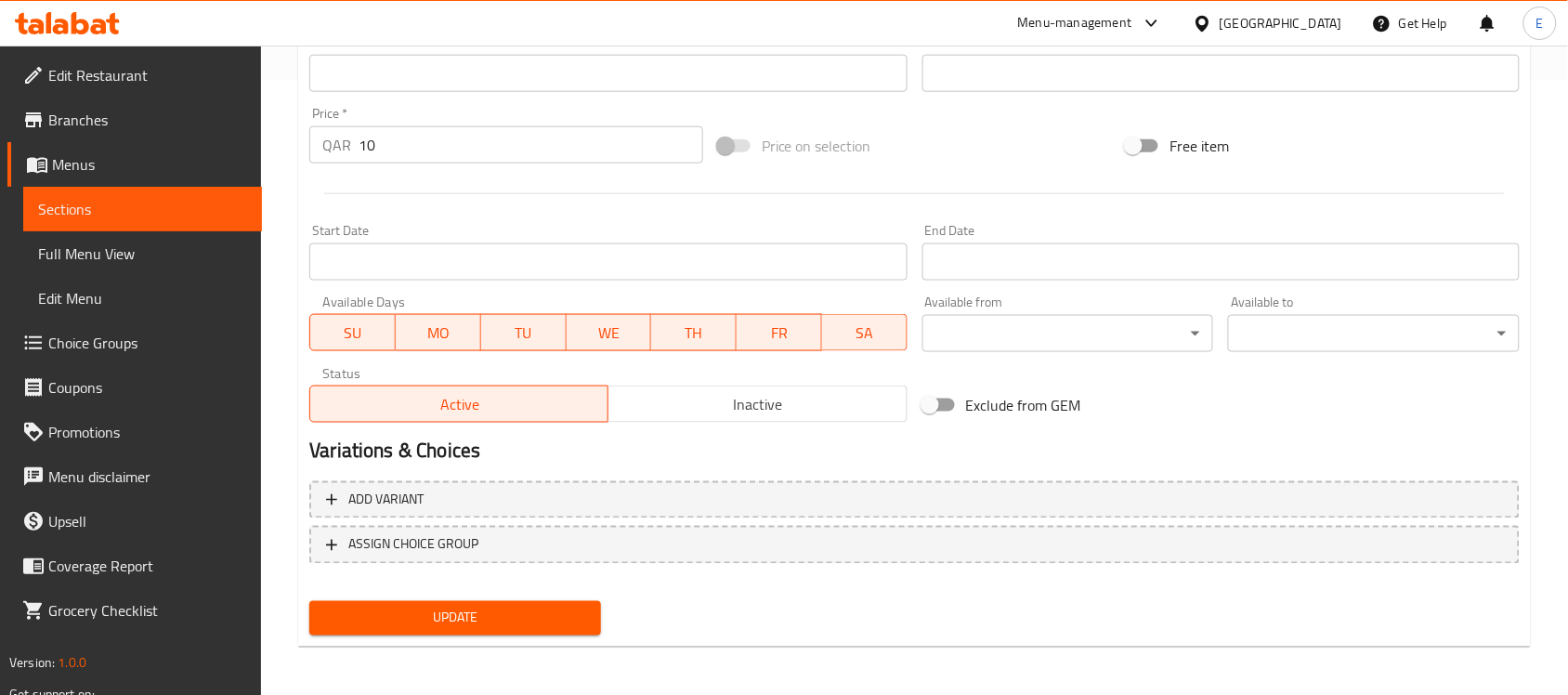
type textarea "أرز بسمتي مع بيض وسلطة"
click at [528, 601] on button "Update" at bounding box center [455, 618] width 291 height 34
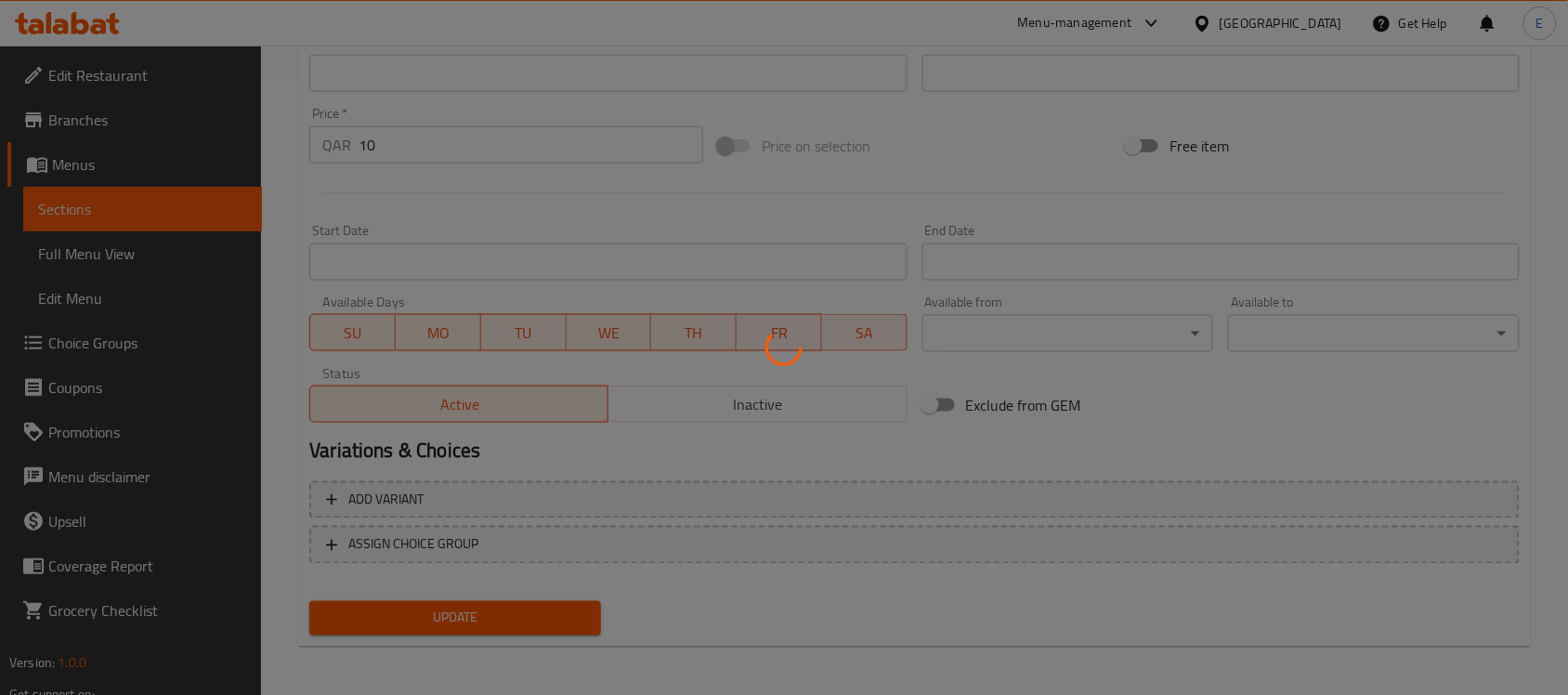
click at [528, 597] on div at bounding box center [784, 348] width 1568 height 695
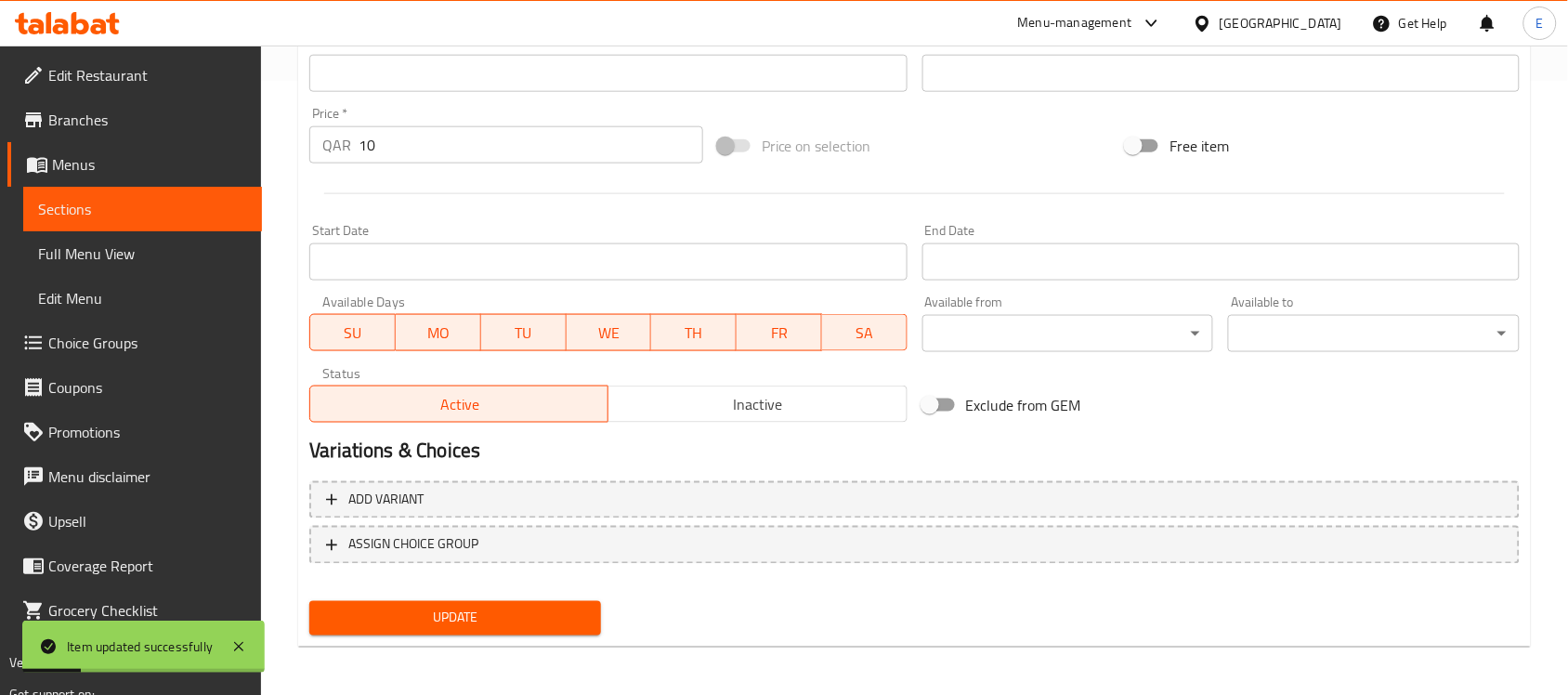
scroll to position [0, 0]
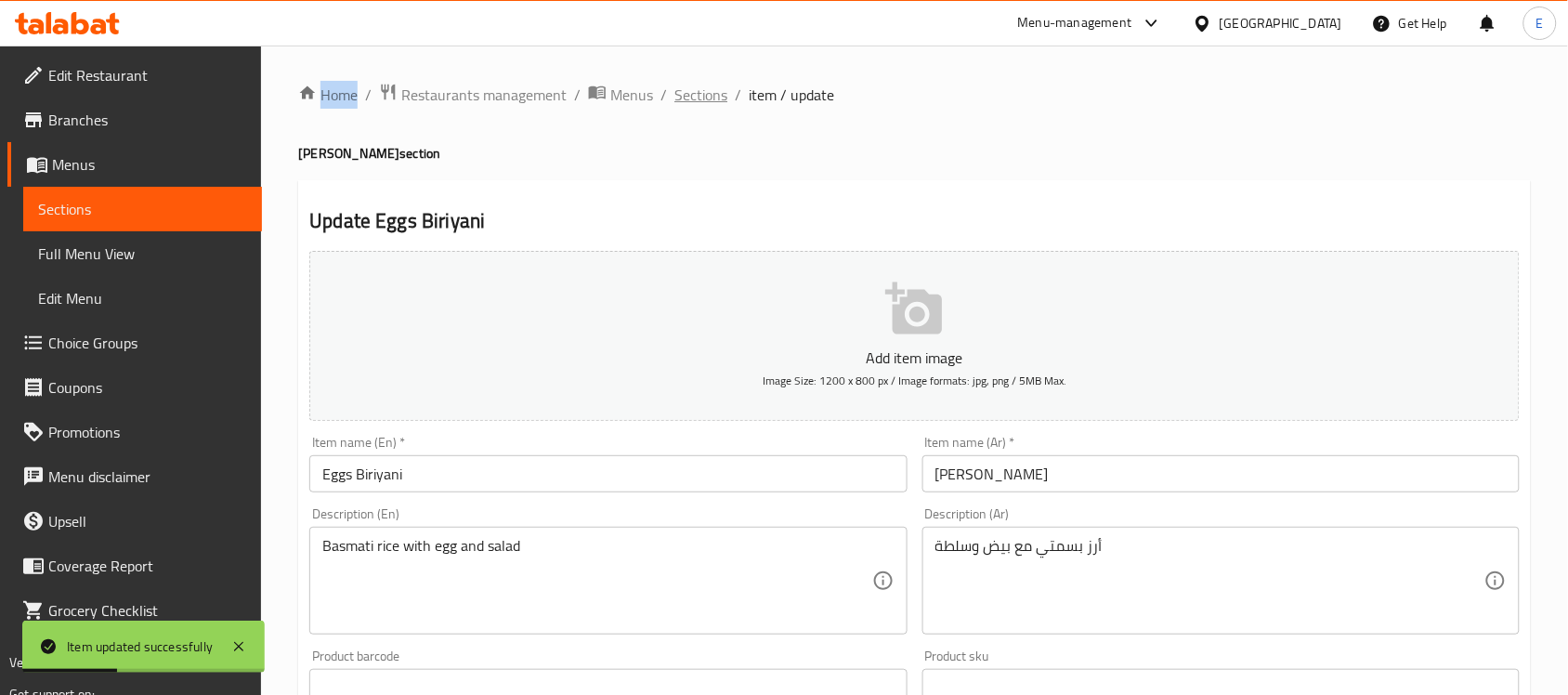
click at [674, 91] on span "Sections" at bounding box center [701, 94] width 53 height 22
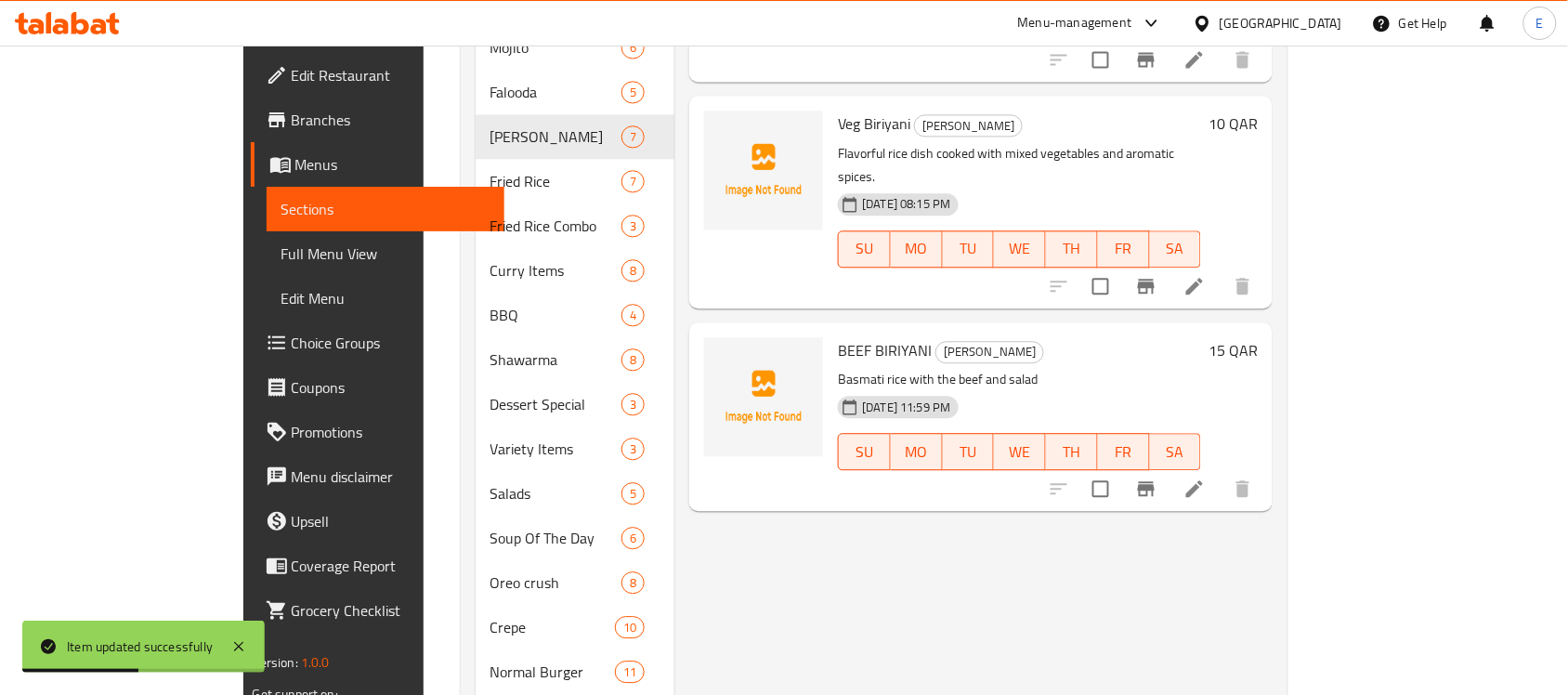
scroll to position [1223, 0]
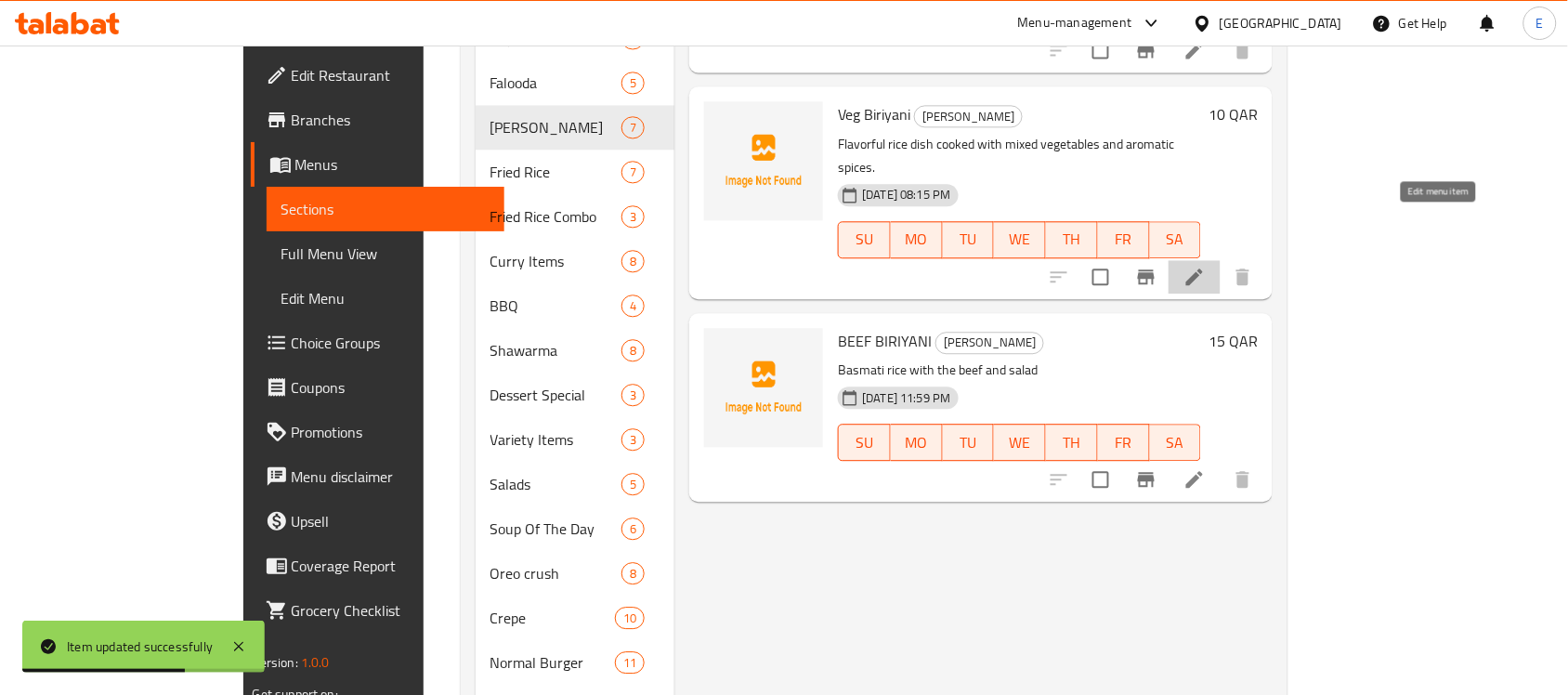
click at [1206, 266] on icon at bounding box center [1195, 276] width 22 height 22
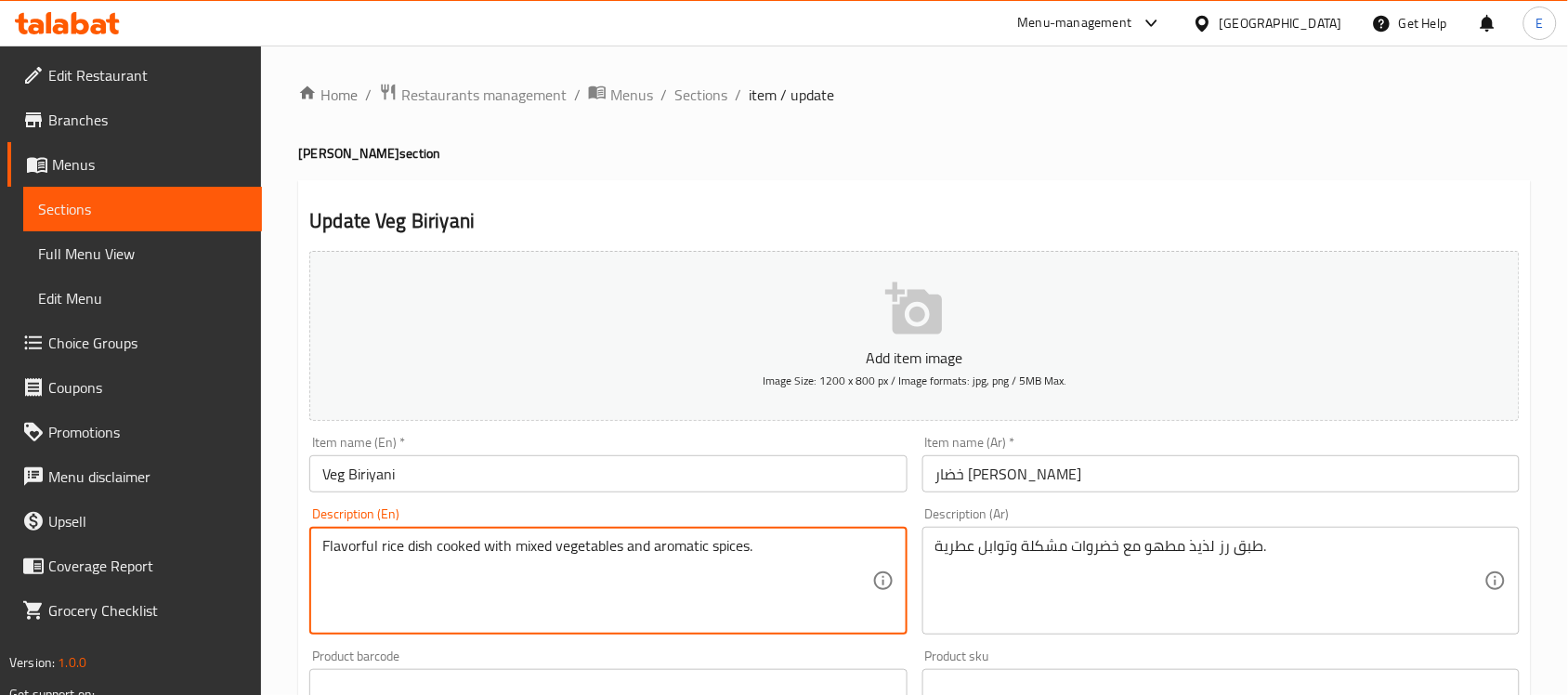
paste textarea "Basmati rice with many kind of vegetables And salad"
type textarea "Basmati rice with many kind of vegetables And salad"
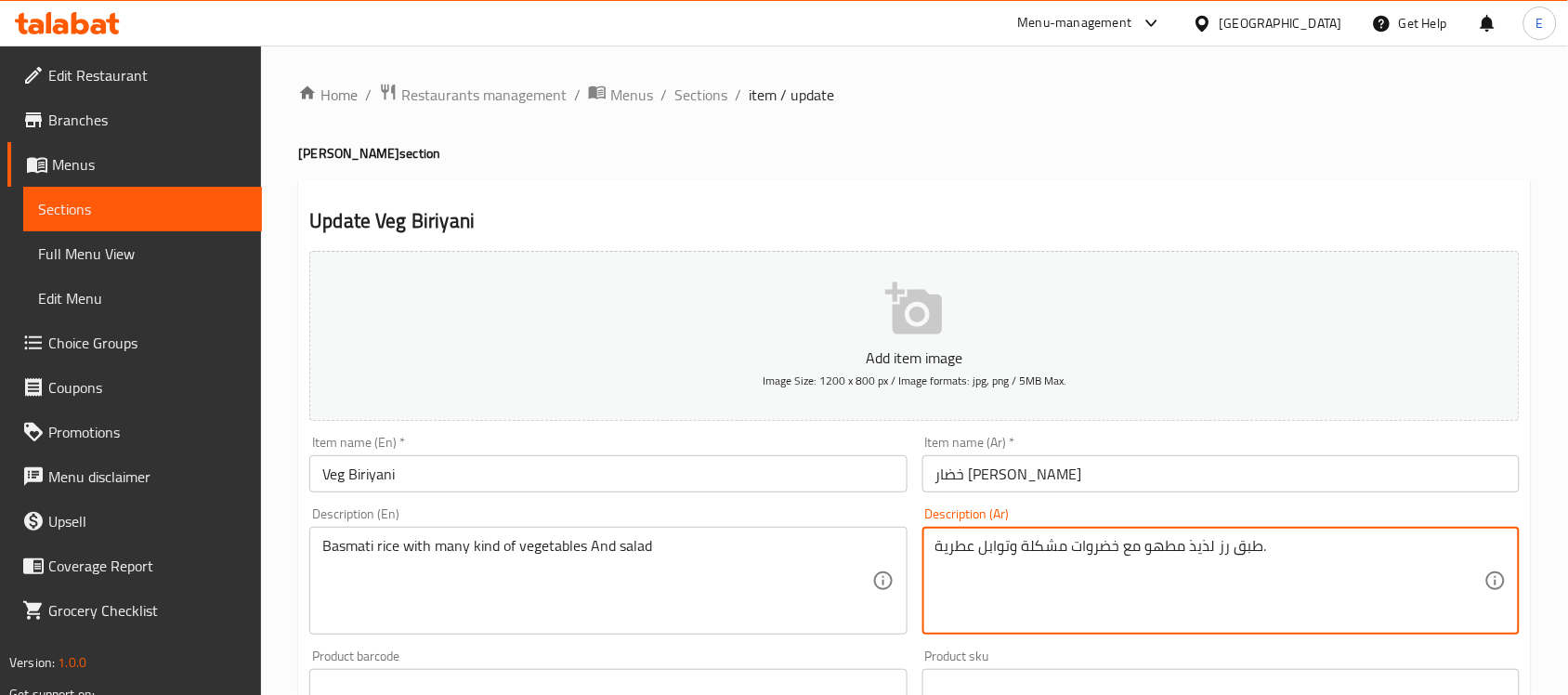
paste textarea "رز بسمتي مع العديد من أنواع الخضار والسلطة"
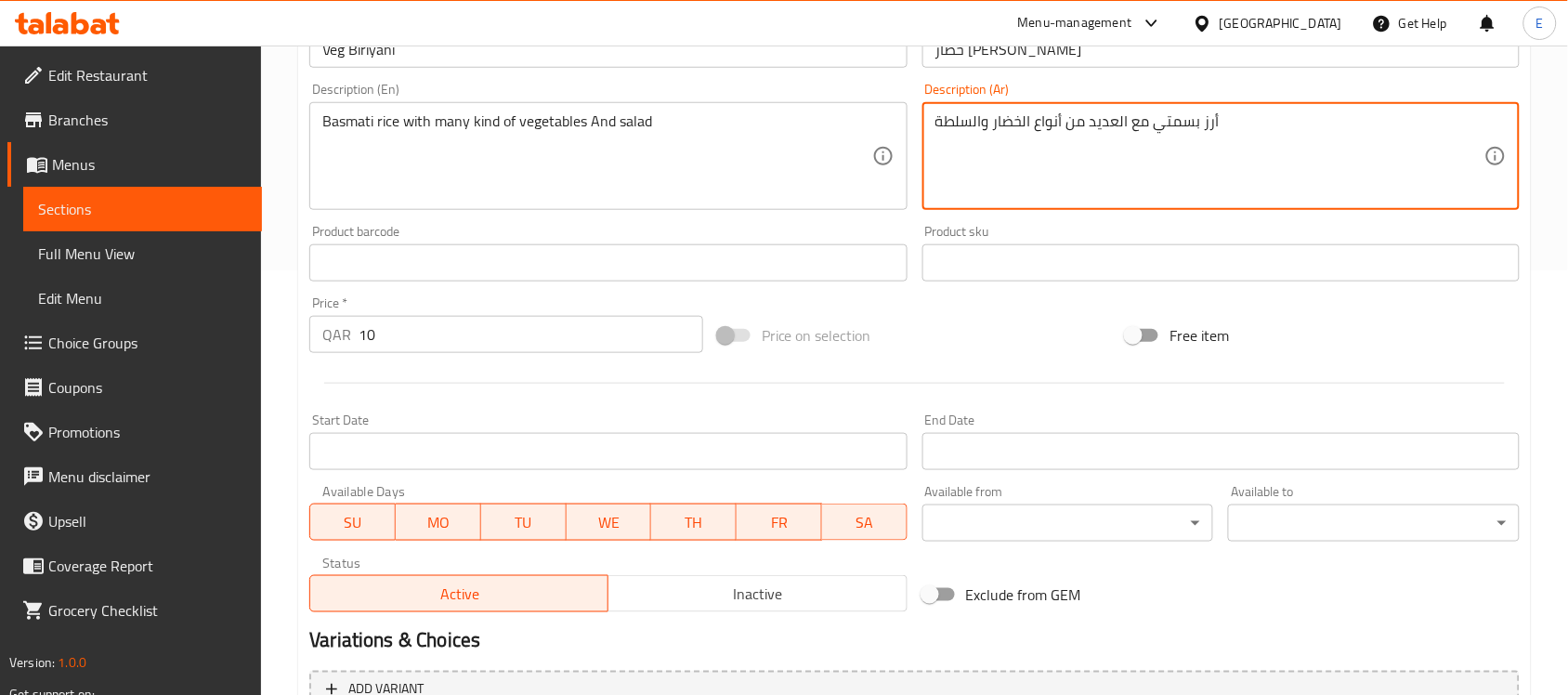
scroll to position [614, 0]
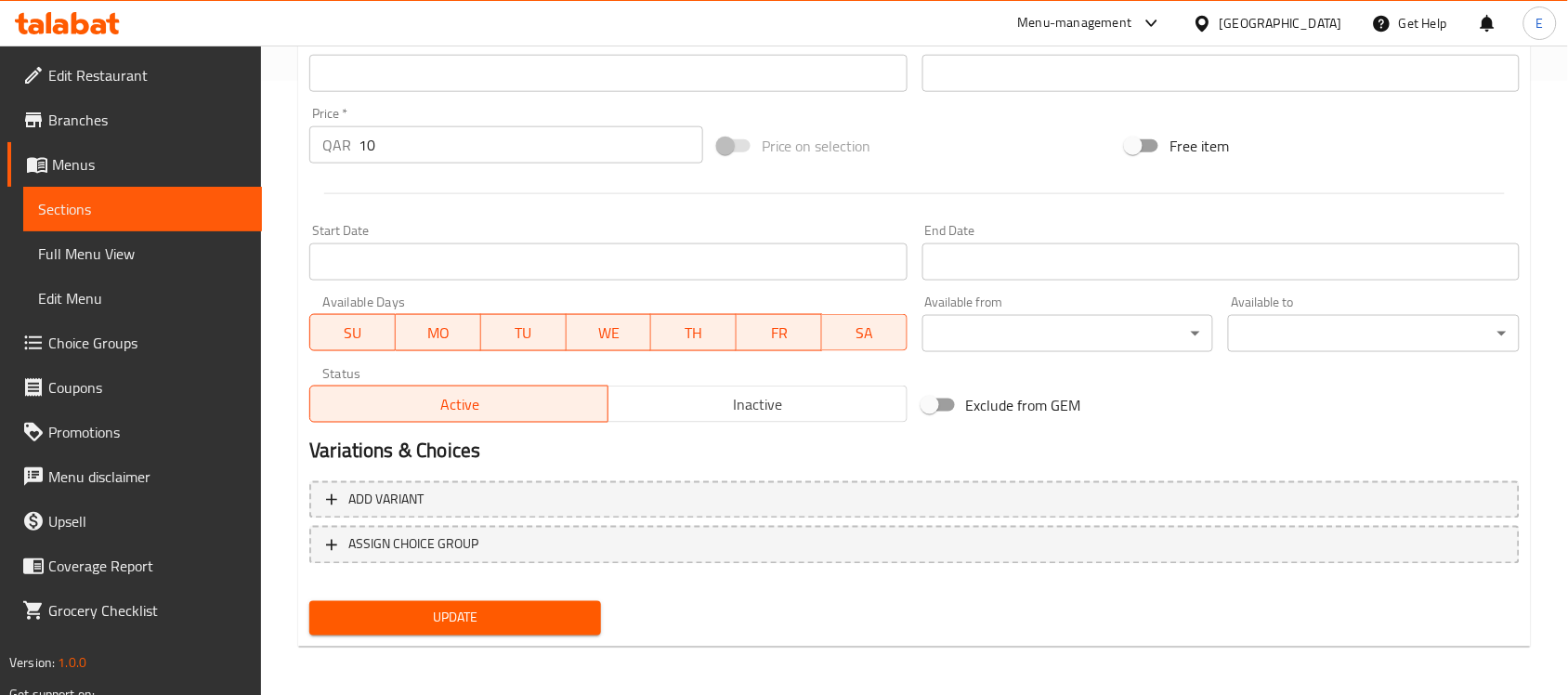
type textarea "أرز بسمتي مع العديد من أنواع الخضار والسلطة"
click at [577, 613] on span "Update" at bounding box center [454, 618] width 262 height 23
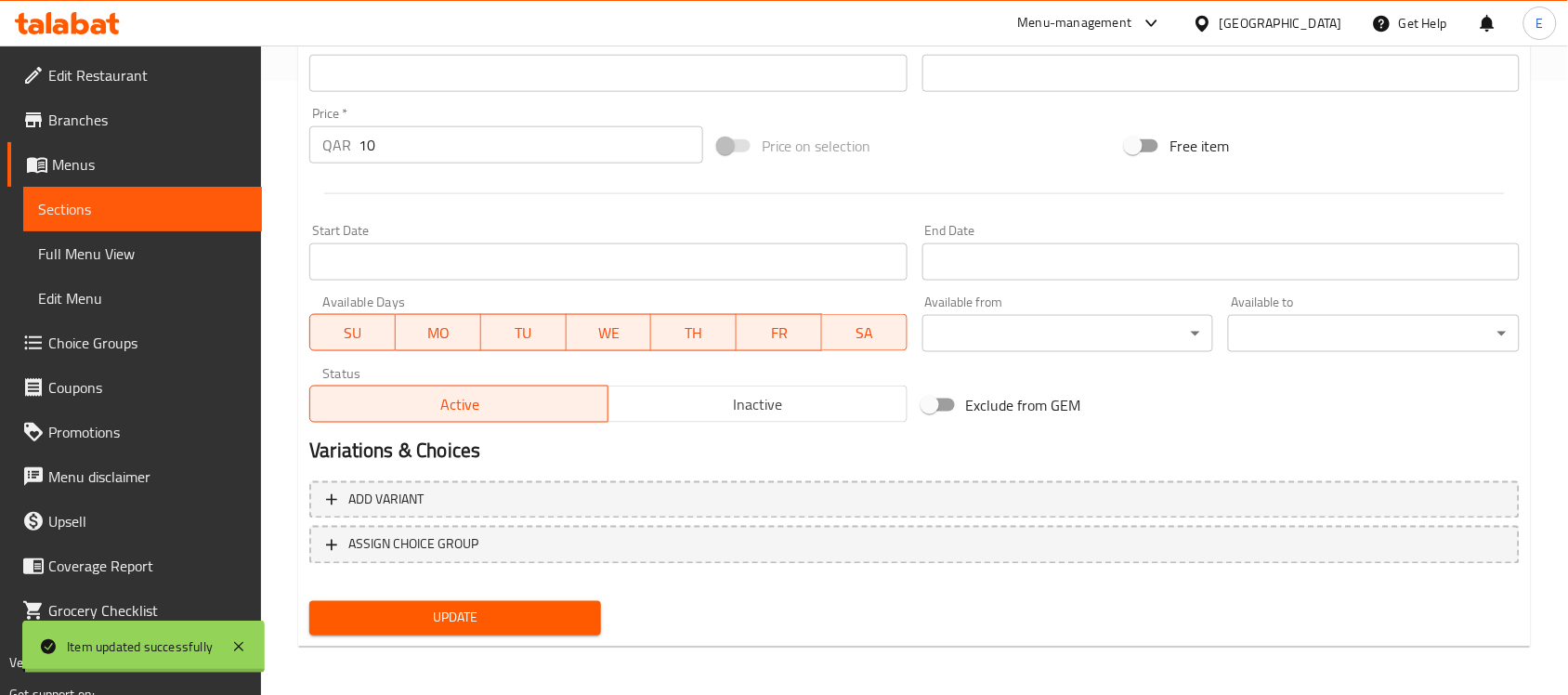
scroll to position [0, 0]
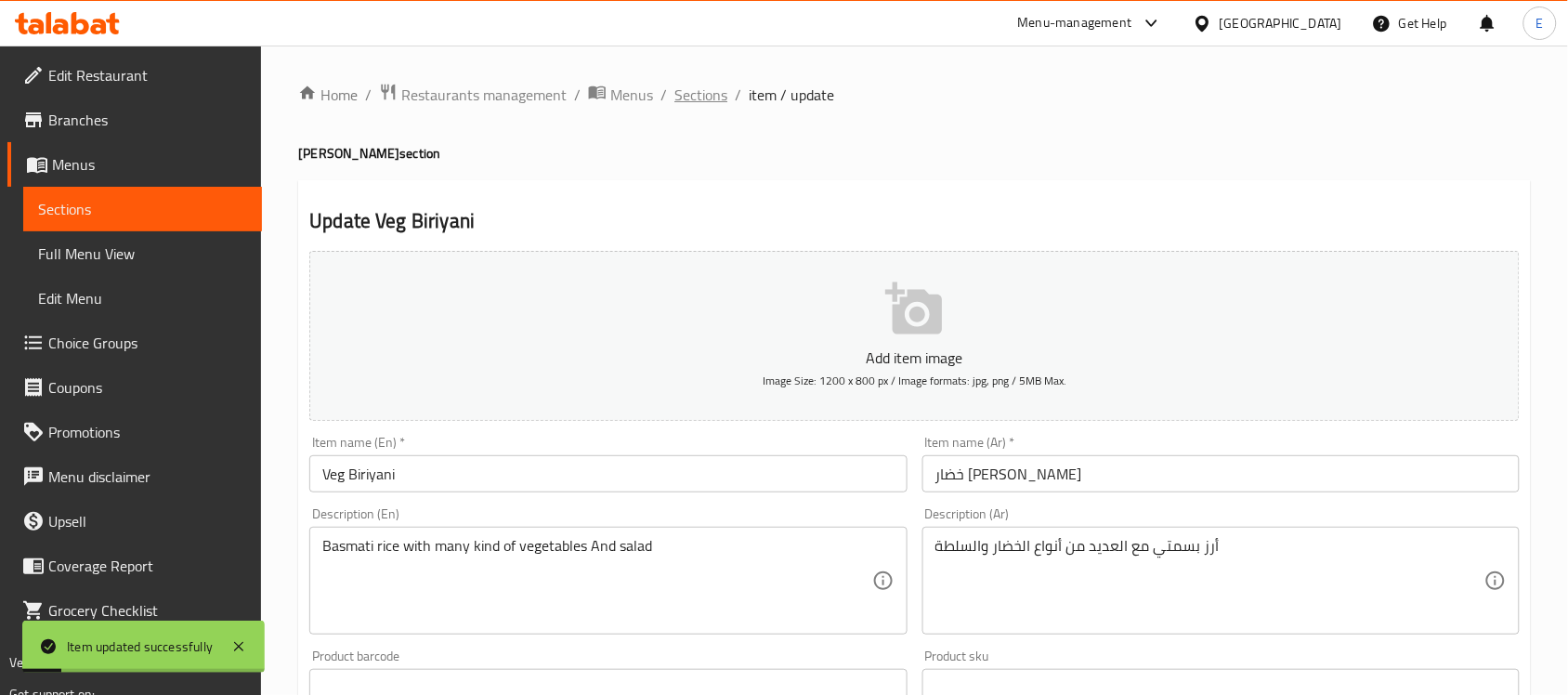
click at [712, 99] on span "Sections" at bounding box center [701, 94] width 53 height 22
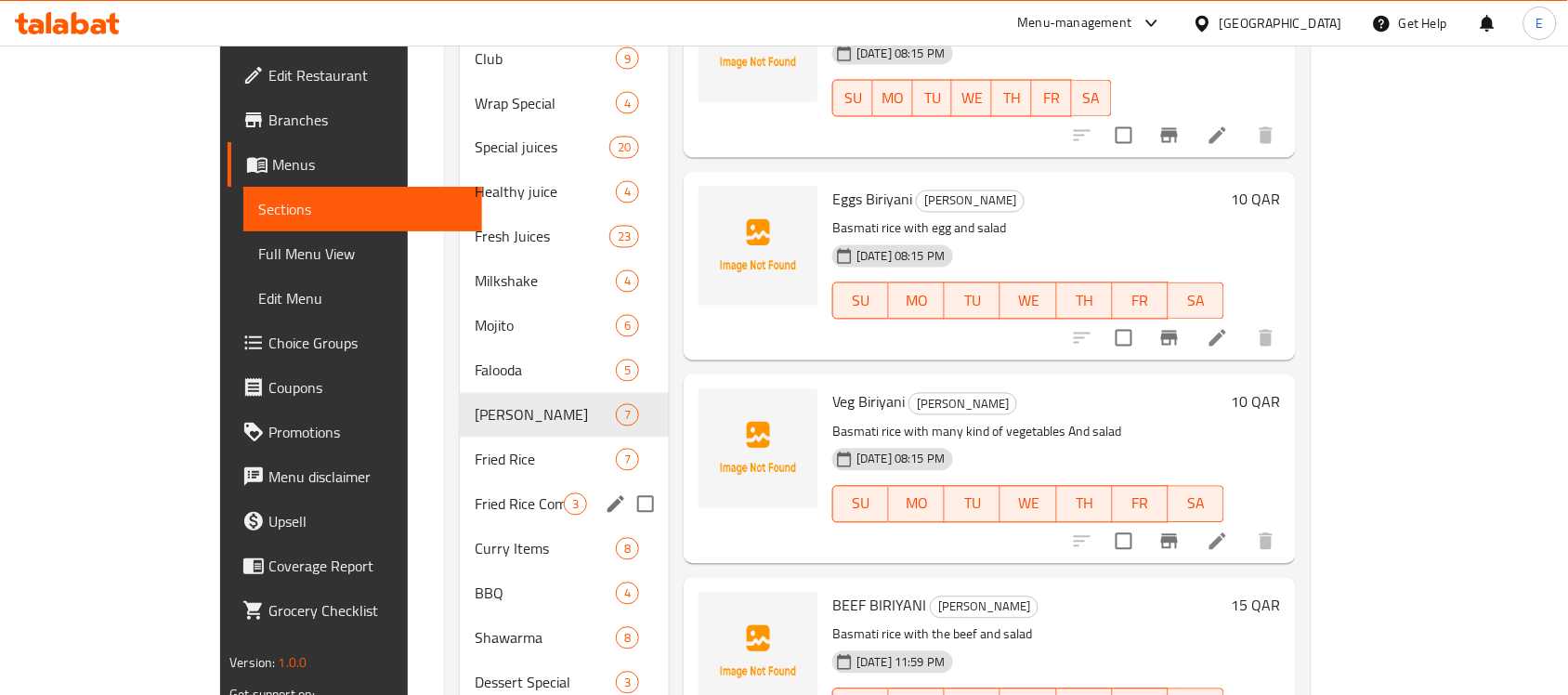
scroll to position [938, 0]
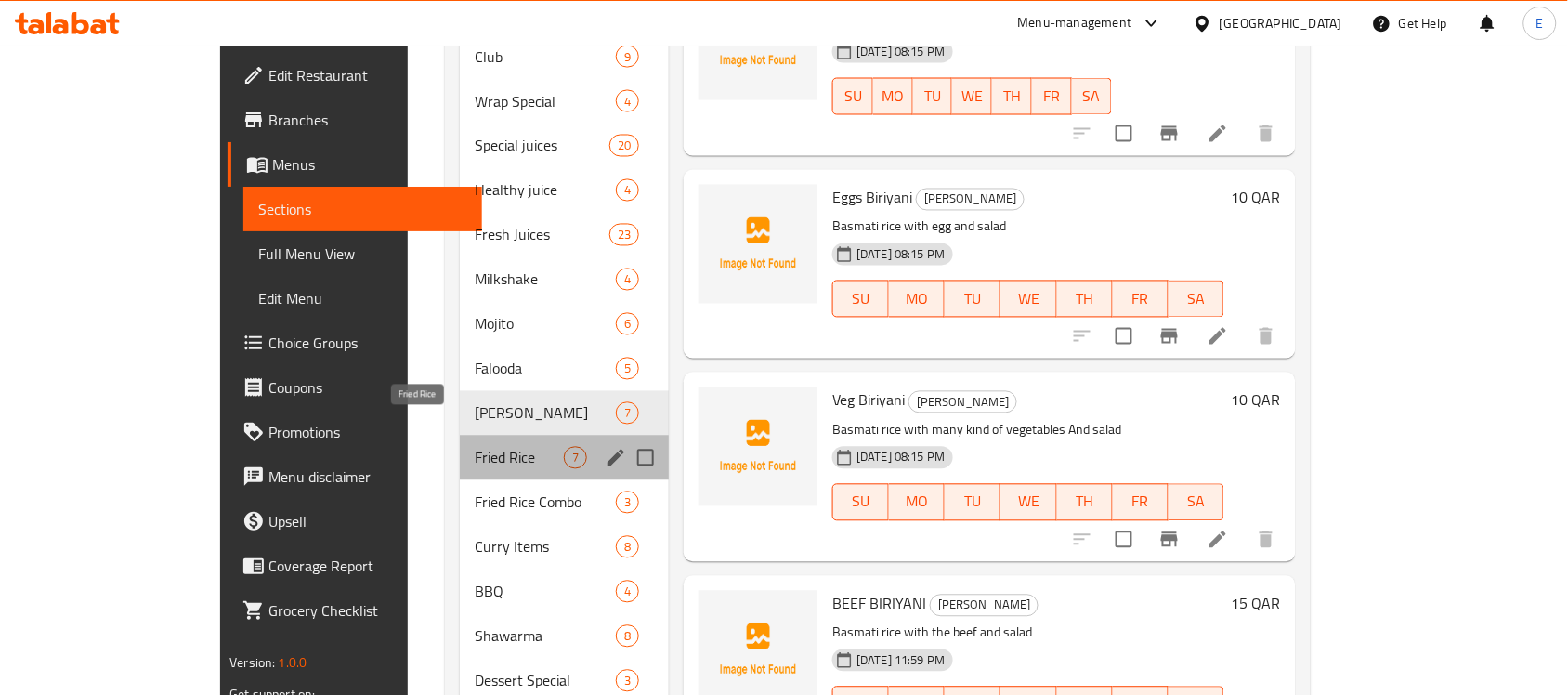
click at [474, 447] on span "Fried Rice" at bounding box center [519, 457] width 90 height 22
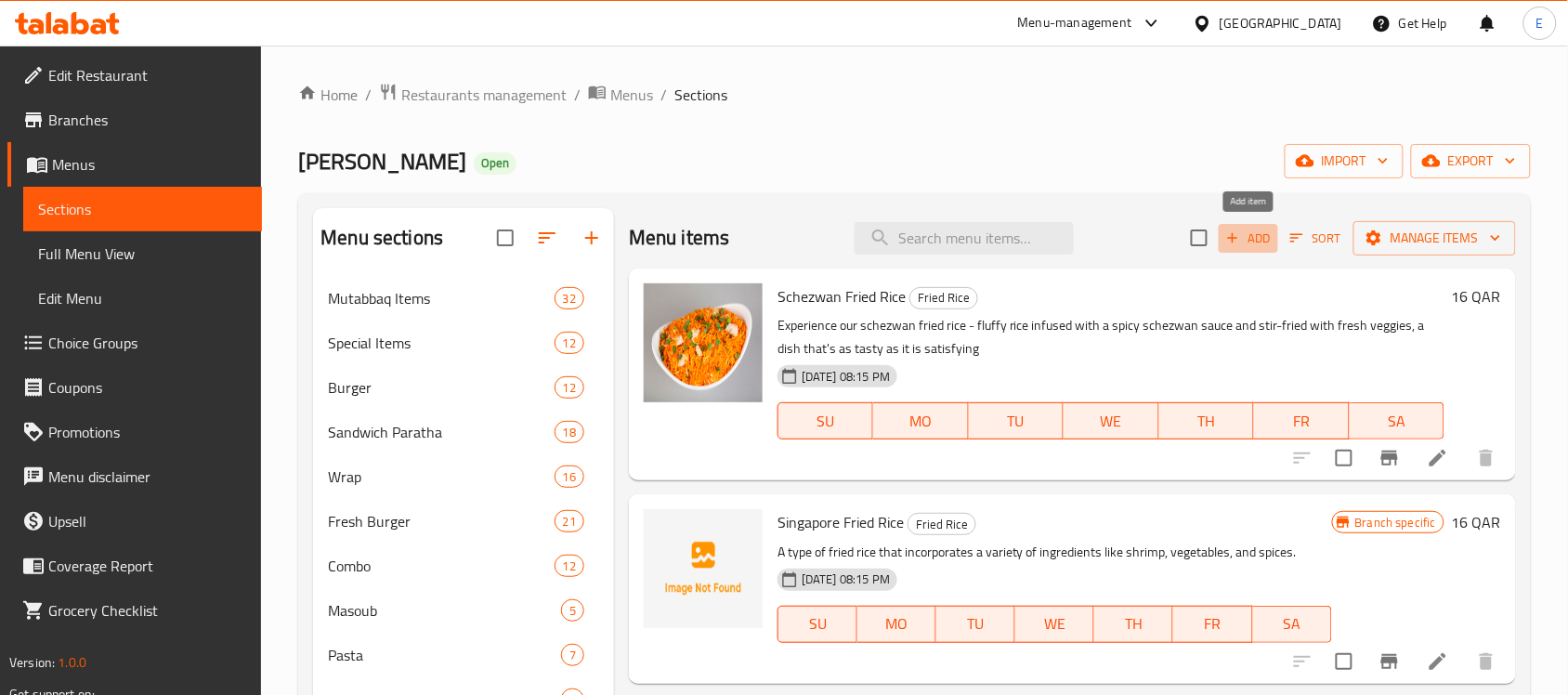
click at [1259, 243] on span "Add" at bounding box center [1248, 238] width 50 height 21
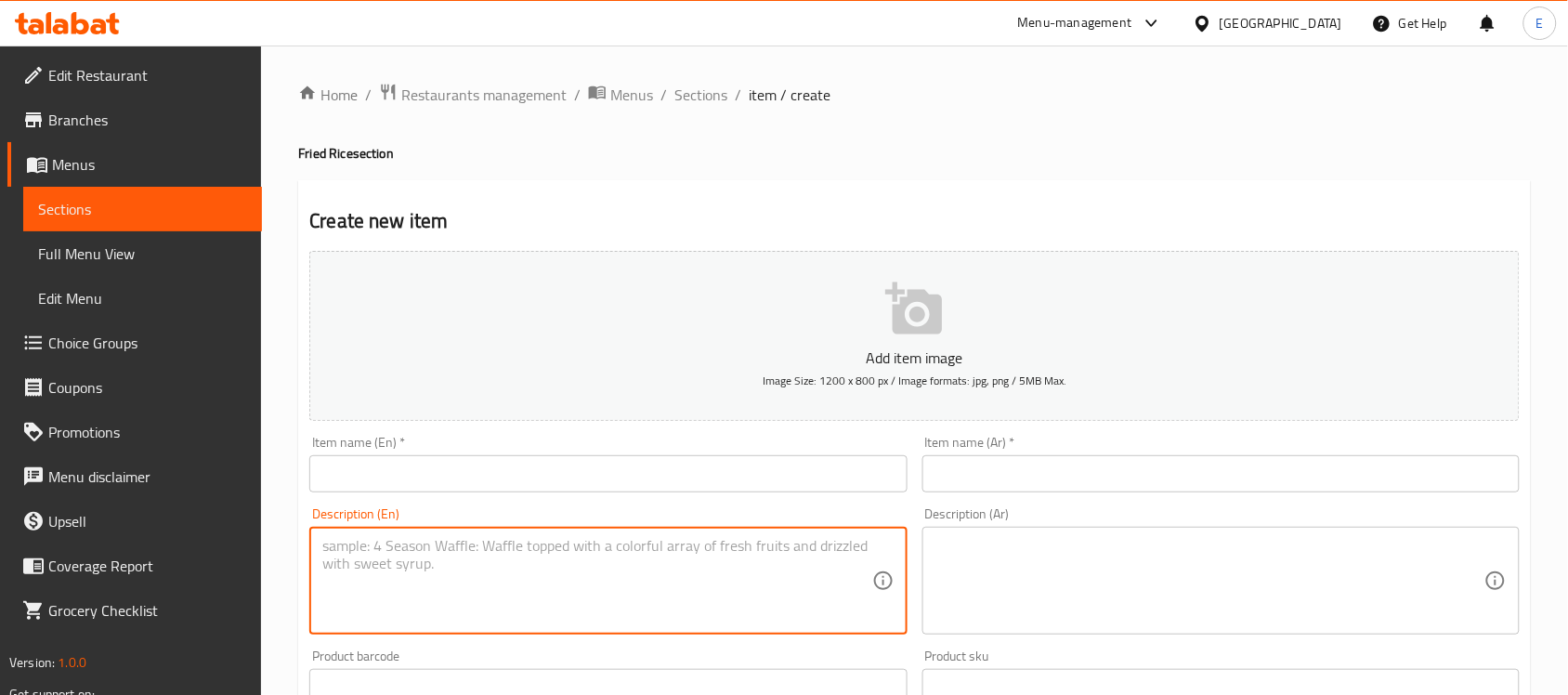
click at [623, 572] on textarea at bounding box center [596, 581] width 549 height 89
paste textarea "steamed rice that is stir-fried typically with soy sauce with seafood"
type textarea "steamed rice that is stir-fried typically with soy sauce with seafood"
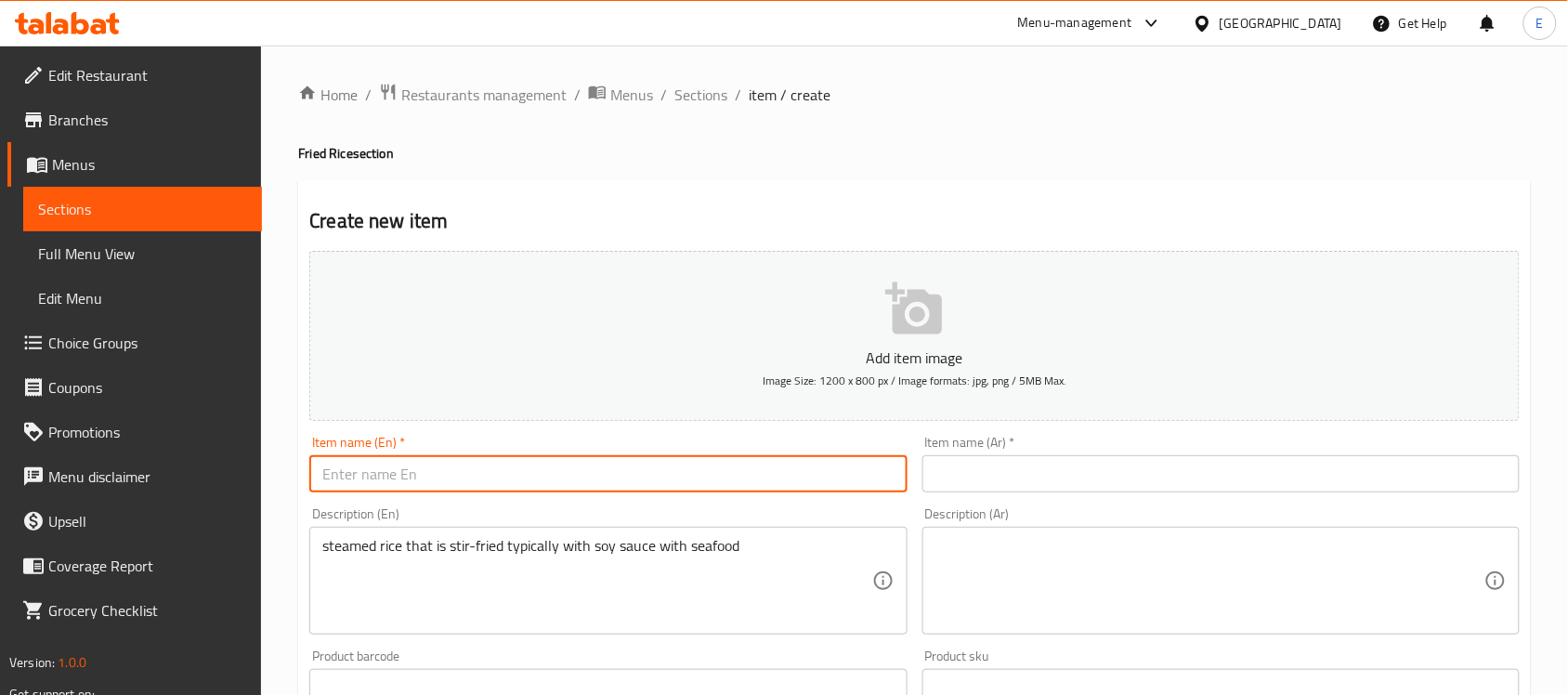
click at [649, 490] on input "text" at bounding box center [608, 473] width 597 height 37
paste input "SEAFOOD MIX FRIED RICE"
type input "SEAFOOD MIX FRIED RICE"
click at [1000, 460] on input "text" at bounding box center [1220, 473] width 597 height 37
paste input "أرز مقلي بمزيج المأكولات البحرية"
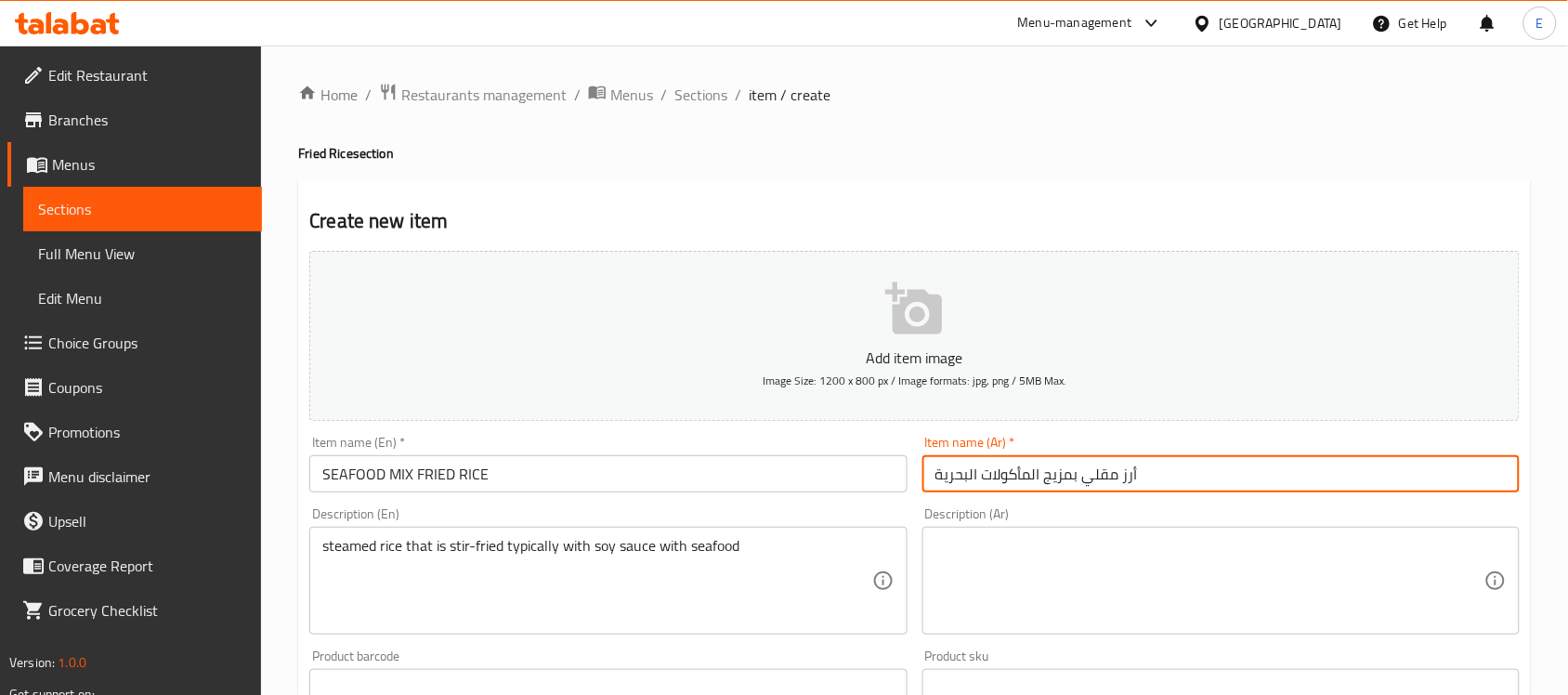
type input "أرز مقلي بمزيج المأكولات البحرية"
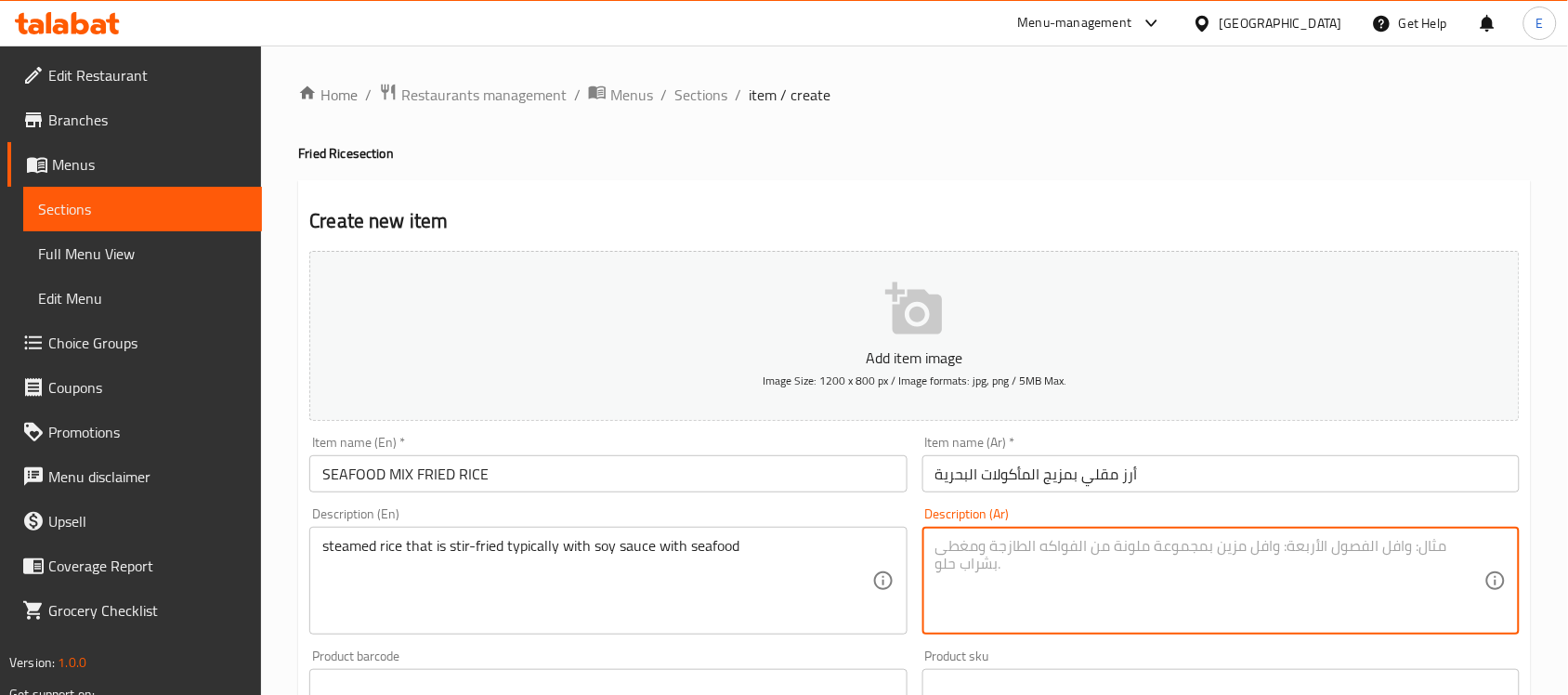
click at [983, 562] on textarea at bounding box center [1210, 581] width 549 height 89
paste textarea "أرز مطهو على البخار مقلي عادة مع صلصة الصويا مع المأكولات البحرية"
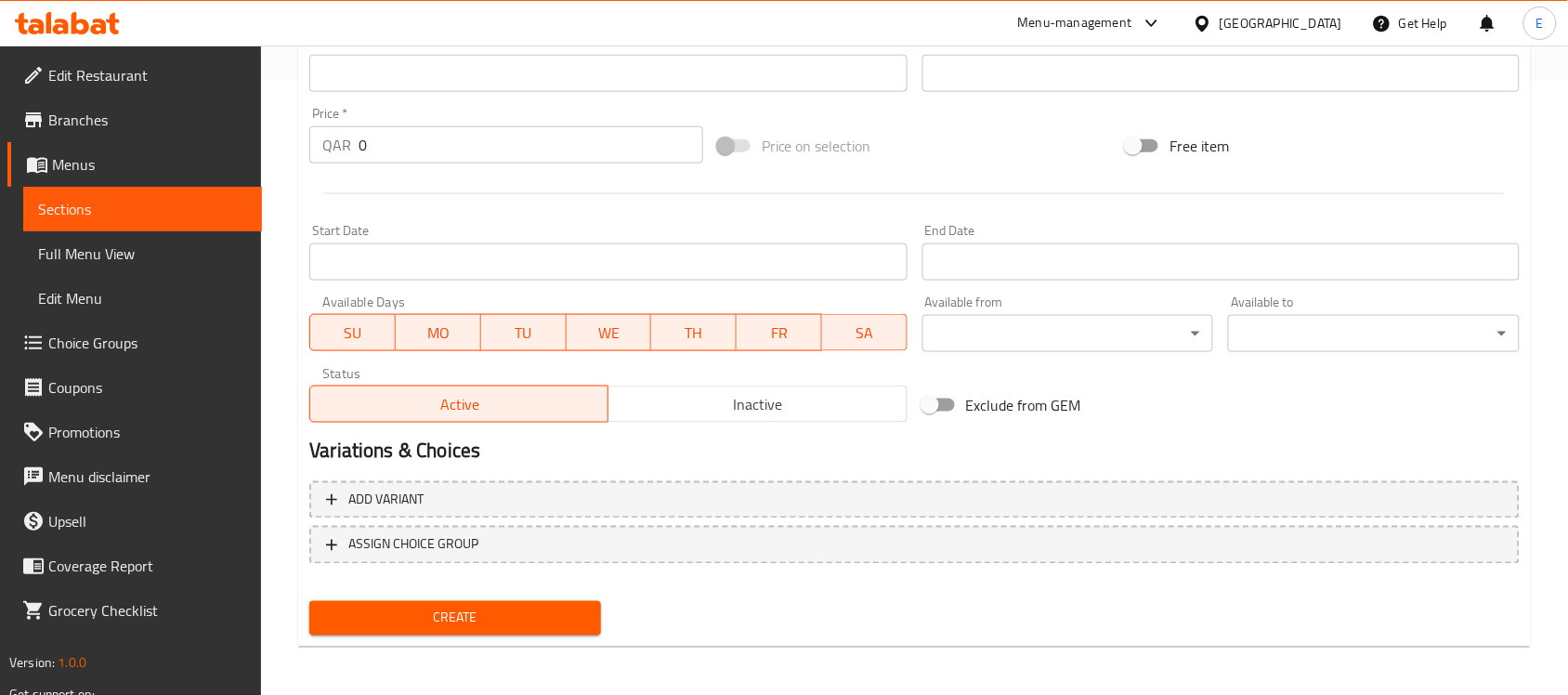
type textarea "أرز مطهو على البخار مقلي عادة مع صلصة الصويا مع المأكولات البحرية"
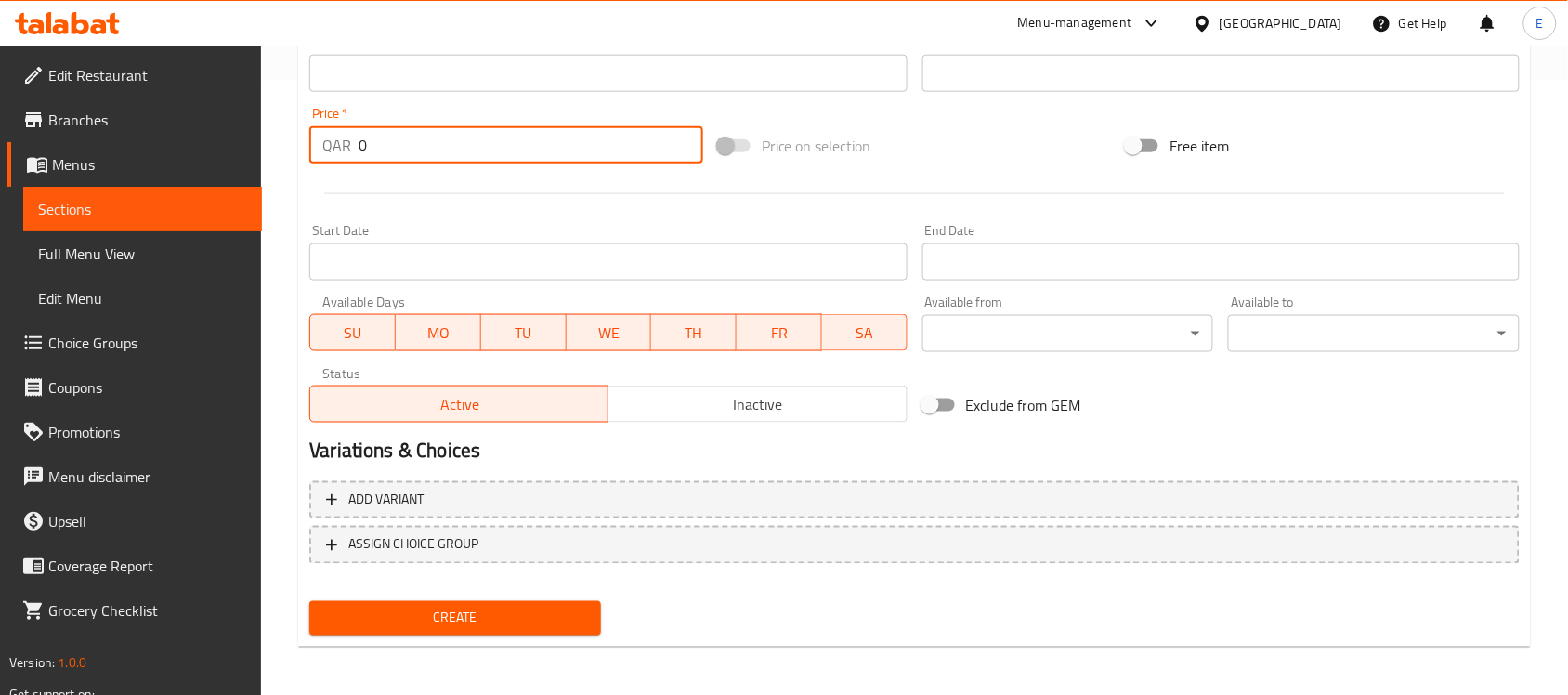
drag, startPoint x: 369, startPoint y: 137, endPoint x: 221, endPoint y: 102, distance: 152.1
click at [221, 102] on div "Edit Restaurant Branches Menus Sections Full Menu View Edit Menu Choice Groups …" at bounding box center [784, 65] width 1568 height 1266
type input "18"
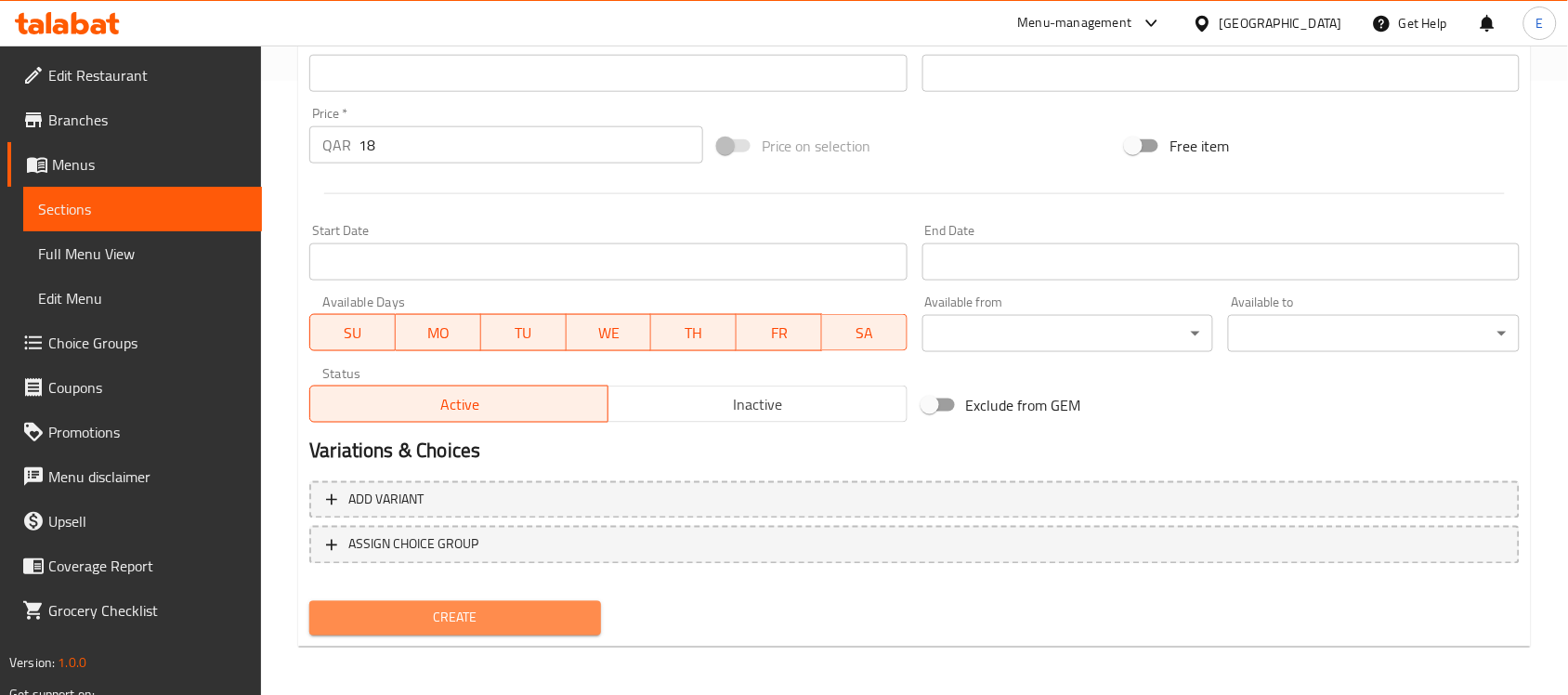
click at [447, 606] on span "Create" at bounding box center [454, 618] width 262 height 23
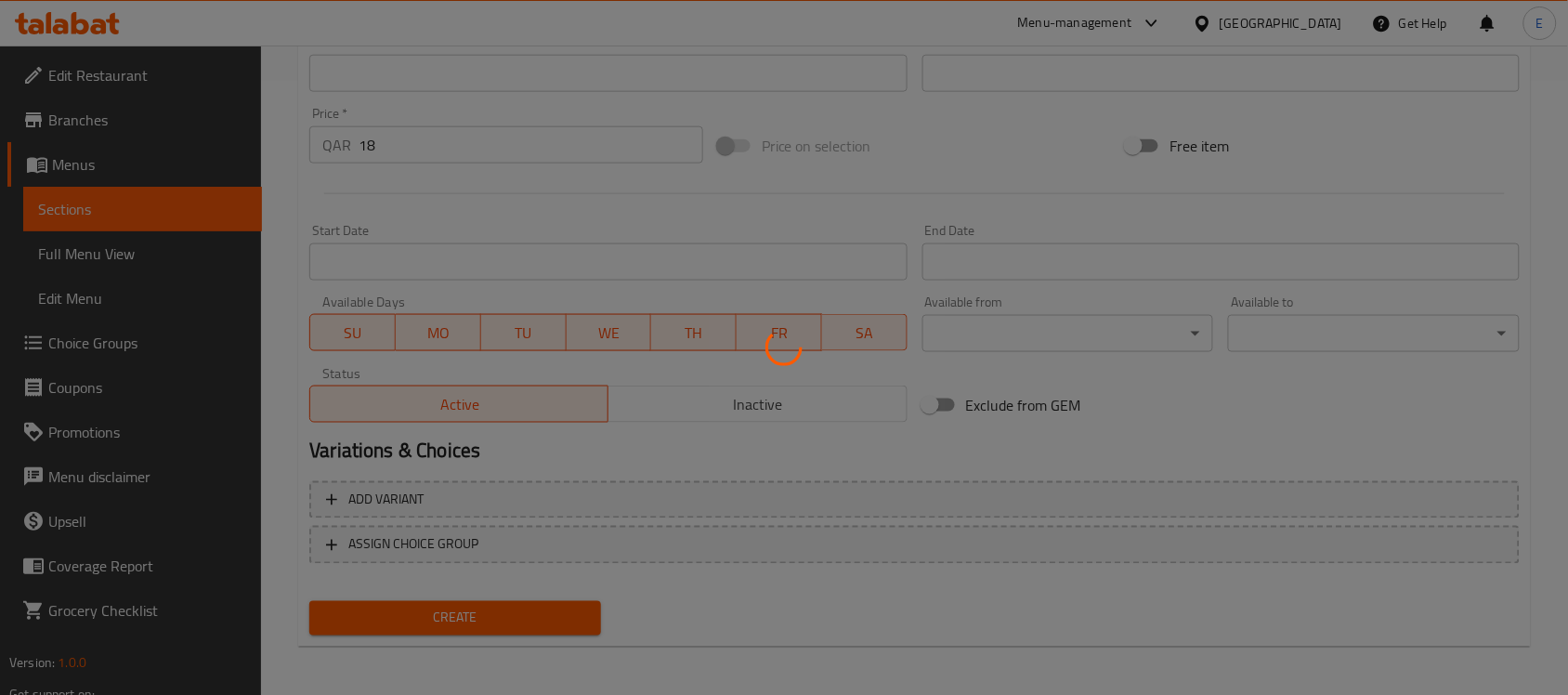
type input "0"
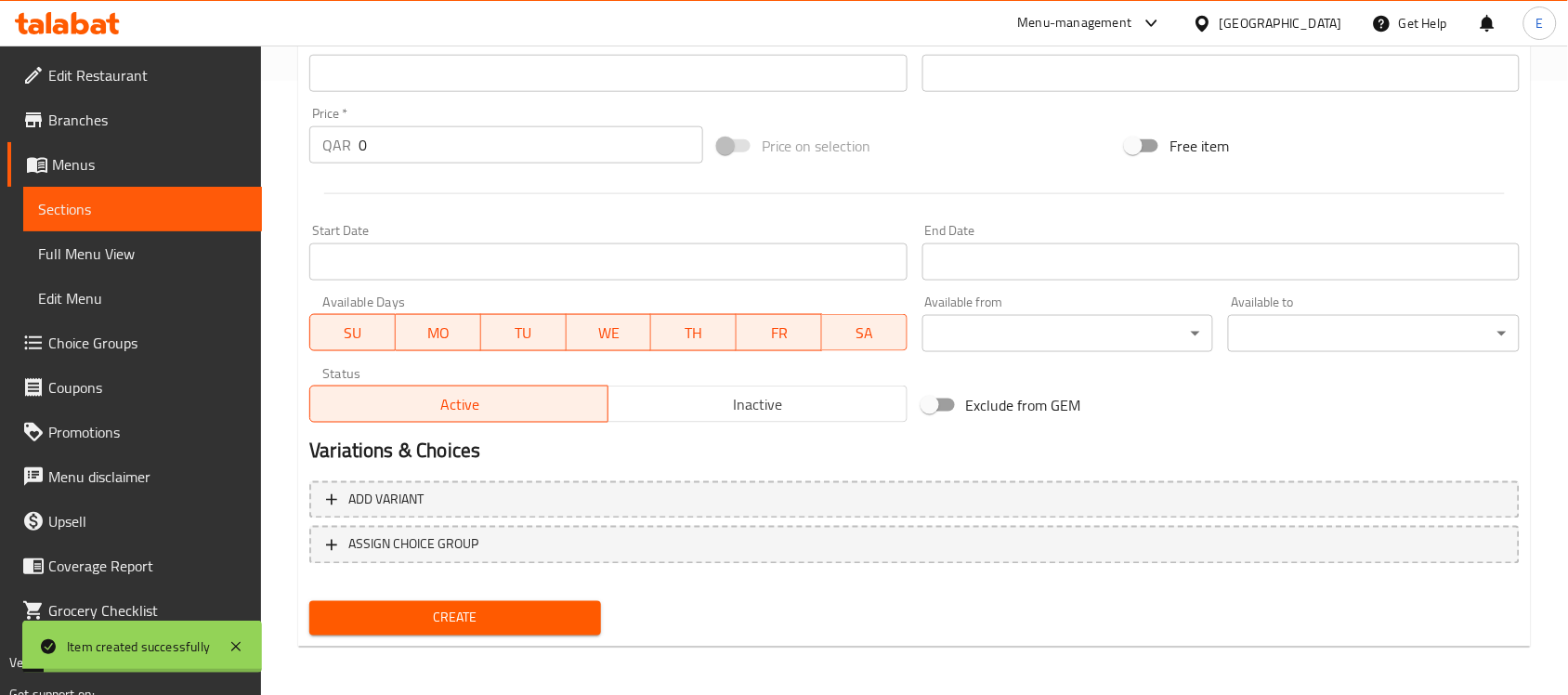
scroll to position [0, 0]
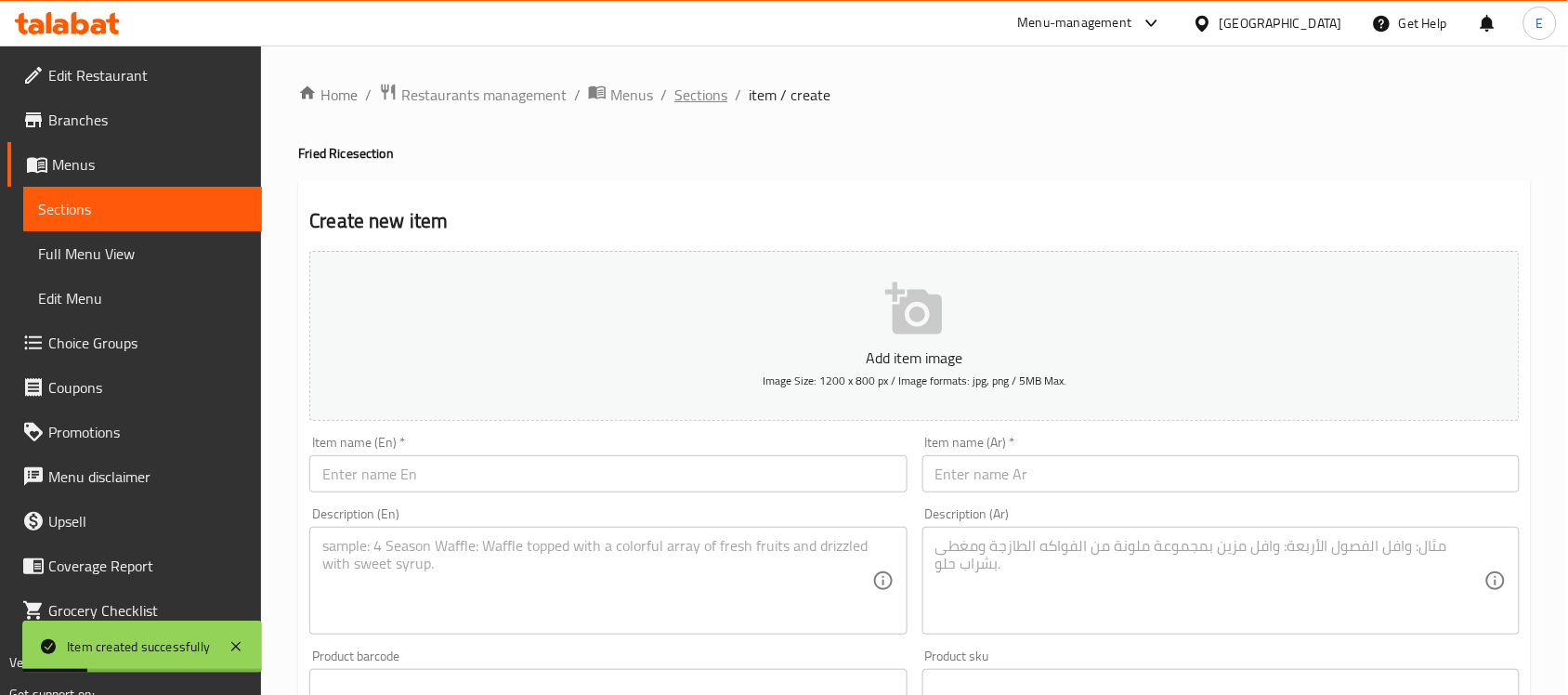
click at [715, 98] on span "Sections" at bounding box center [701, 94] width 53 height 22
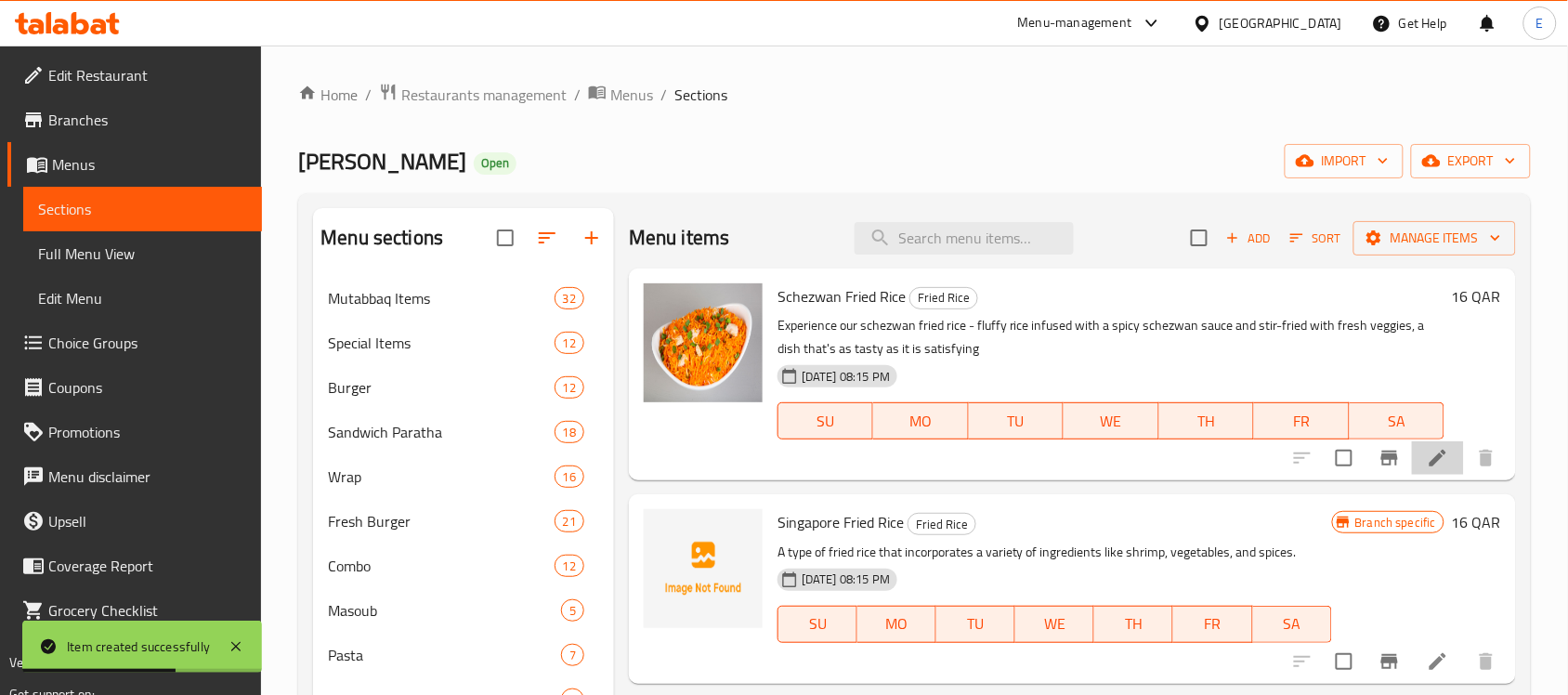
click at [1423, 461] on li at bounding box center [1437, 457] width 52 height 33
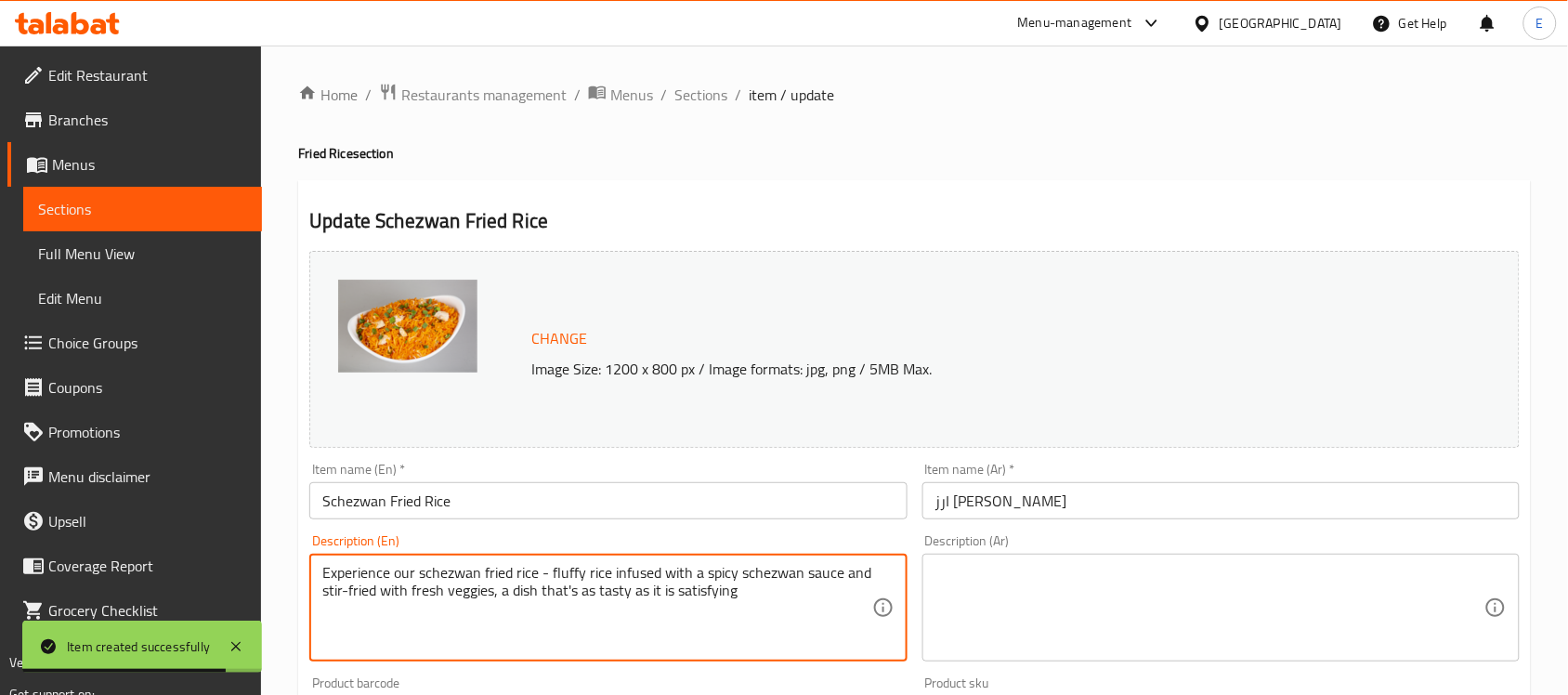
paste textarea "steamed rice that is stir-fried typically with soy sauce and shezwan sauce and …"
type textarea "steamed rice that is stir-fried typically with soy sauce and shezwan sauce and …"
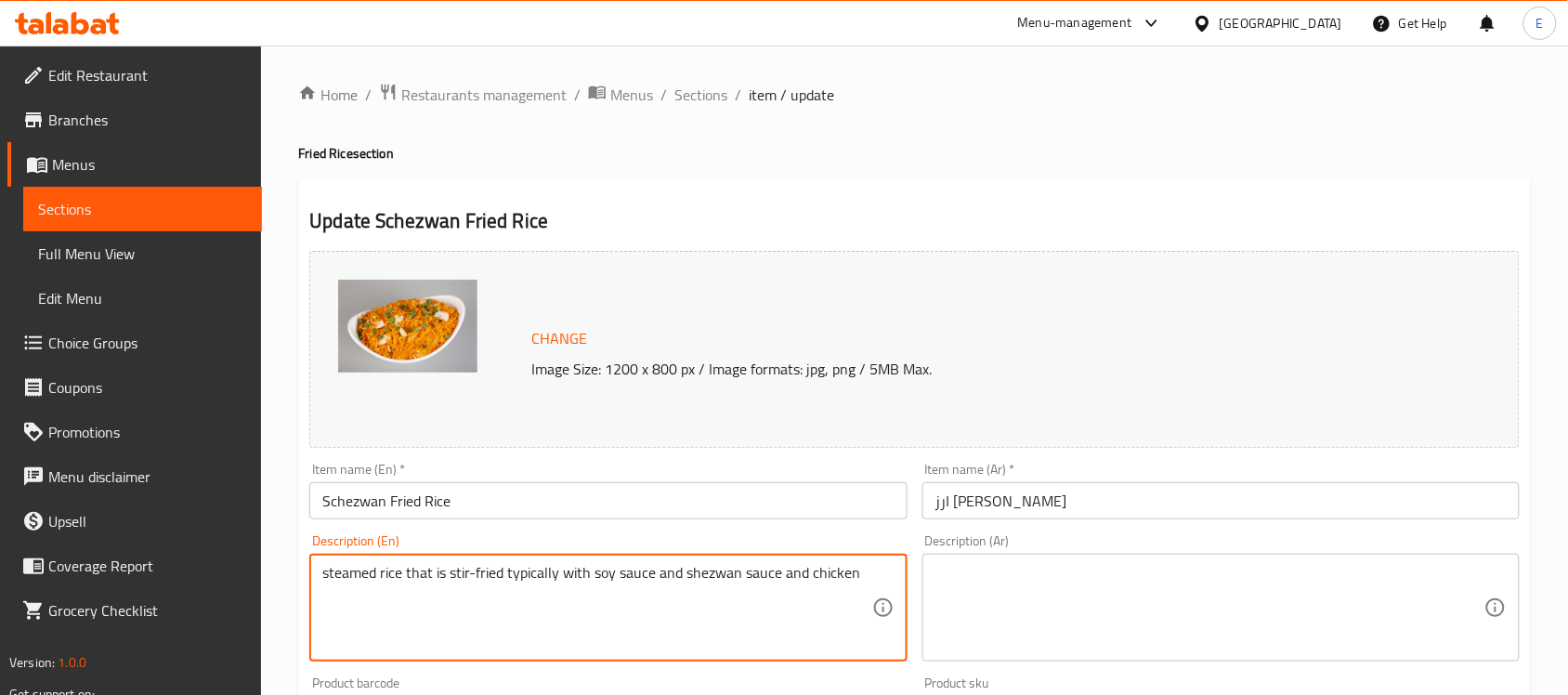
click at [978, 548] on div "Description (Ar) Description (Ar)" at bounding box center [1220, 598] width 597 height 128
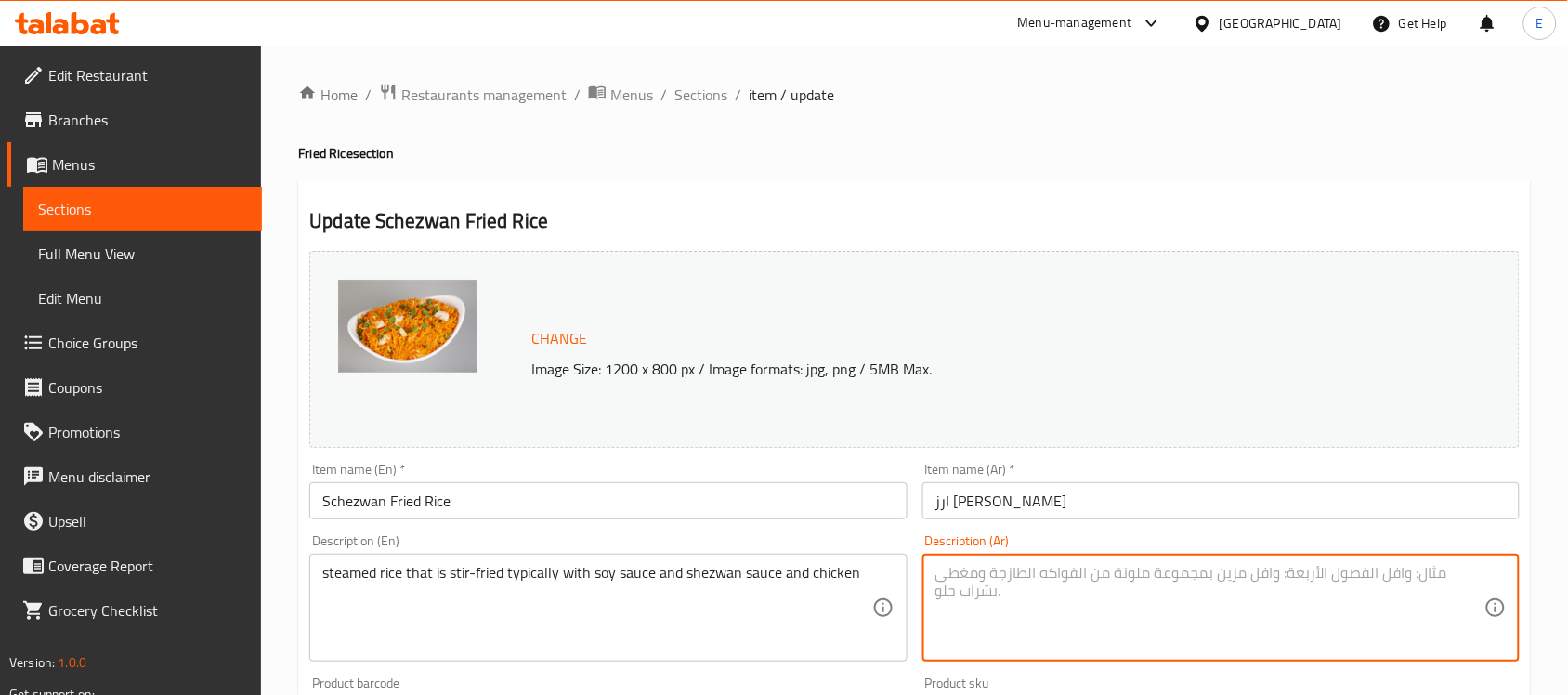
click at [978, 571] on textarea at bounding box center [1210, 607] width 549 height 89
paste textarea "أرز مطهو على البخار مقلي عادة مع صلصة الصويا وصلصة شيزوان والدجاج"
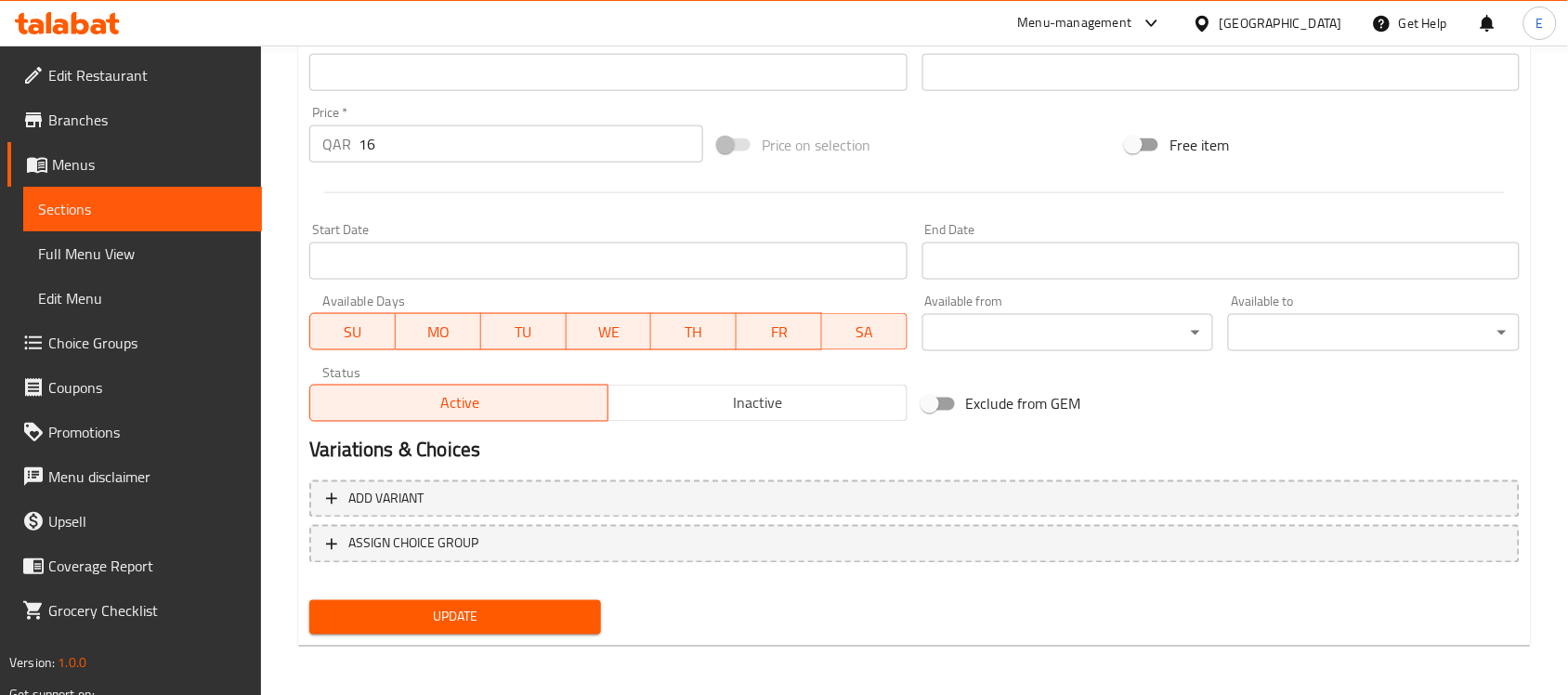
type textarea "أرز مطهو على البخار مقلي عادة مع صلصة الصويا وصلصة شيزوان والدجاج"
click at [586, 631] on button "Update" at bounding box center [455, 617] width 291 height 34
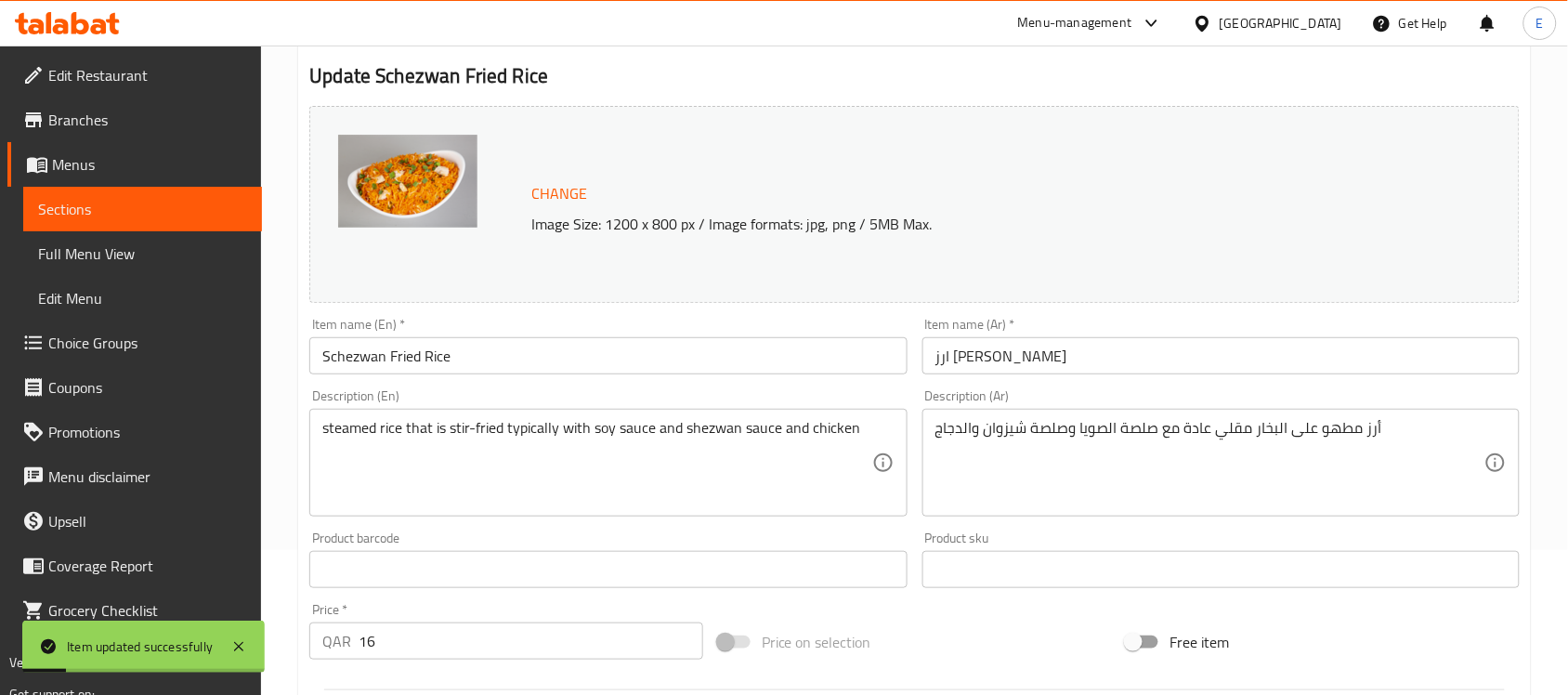
scroll to position [0, 0]
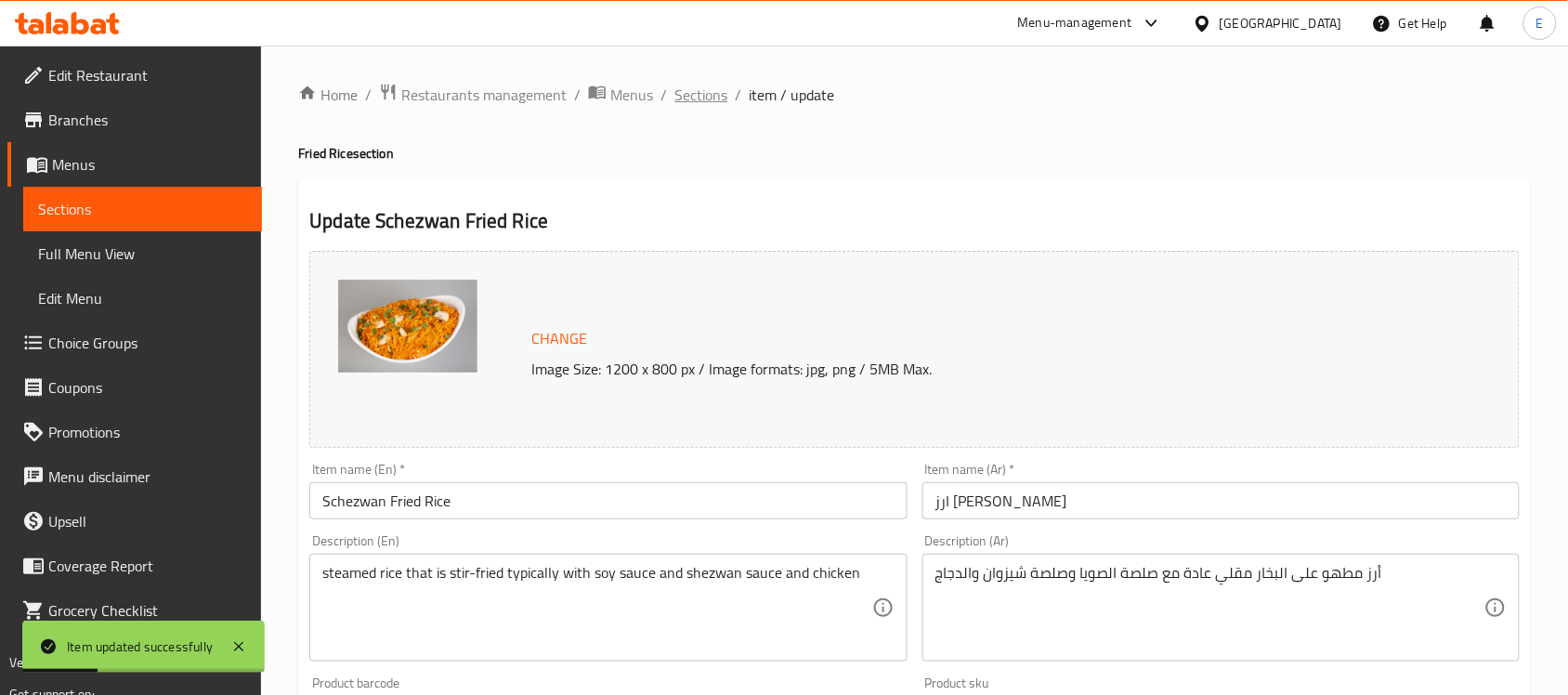
click at [712, 95] on span "Sections" at bounding box center [701, 94] width 53 height 22
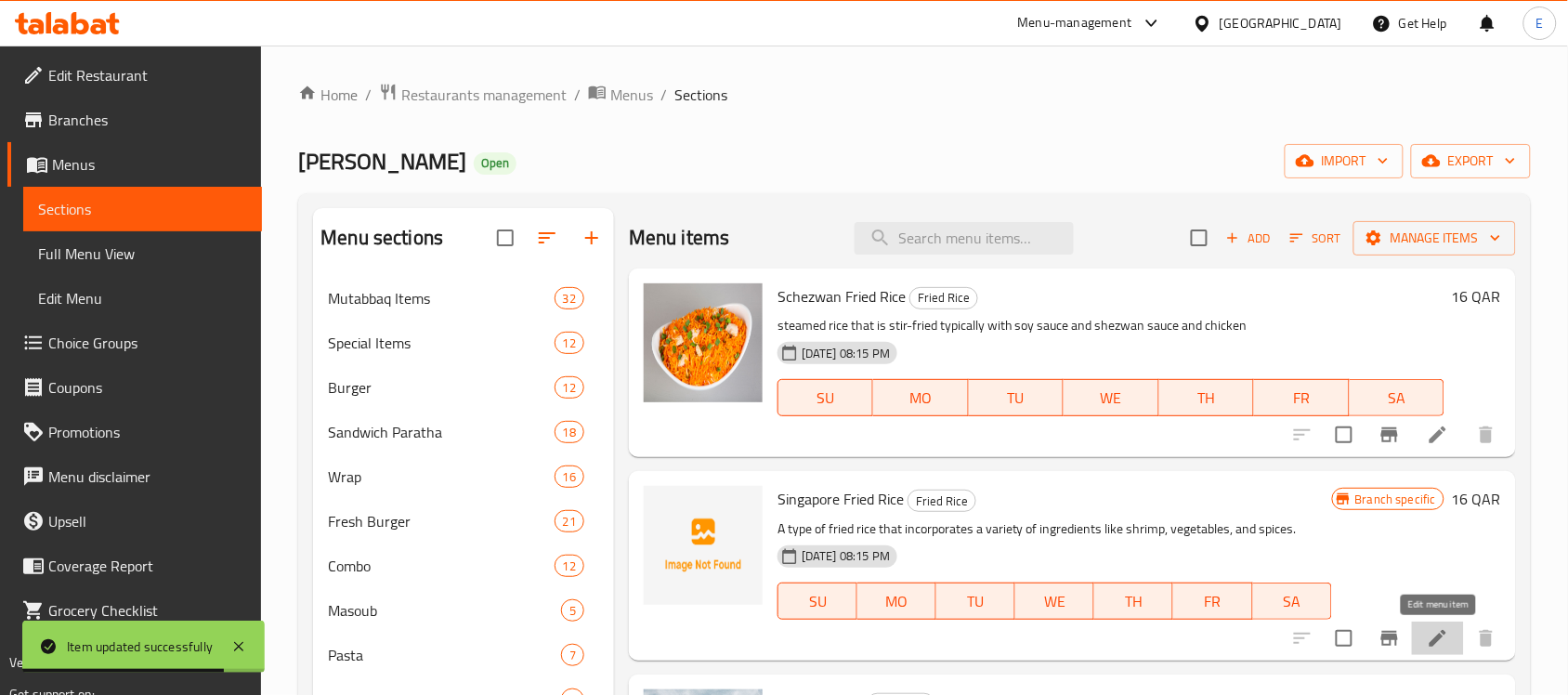
click at [1436, 634] on icon at bounding box center [1437, 637] width 22 height 22
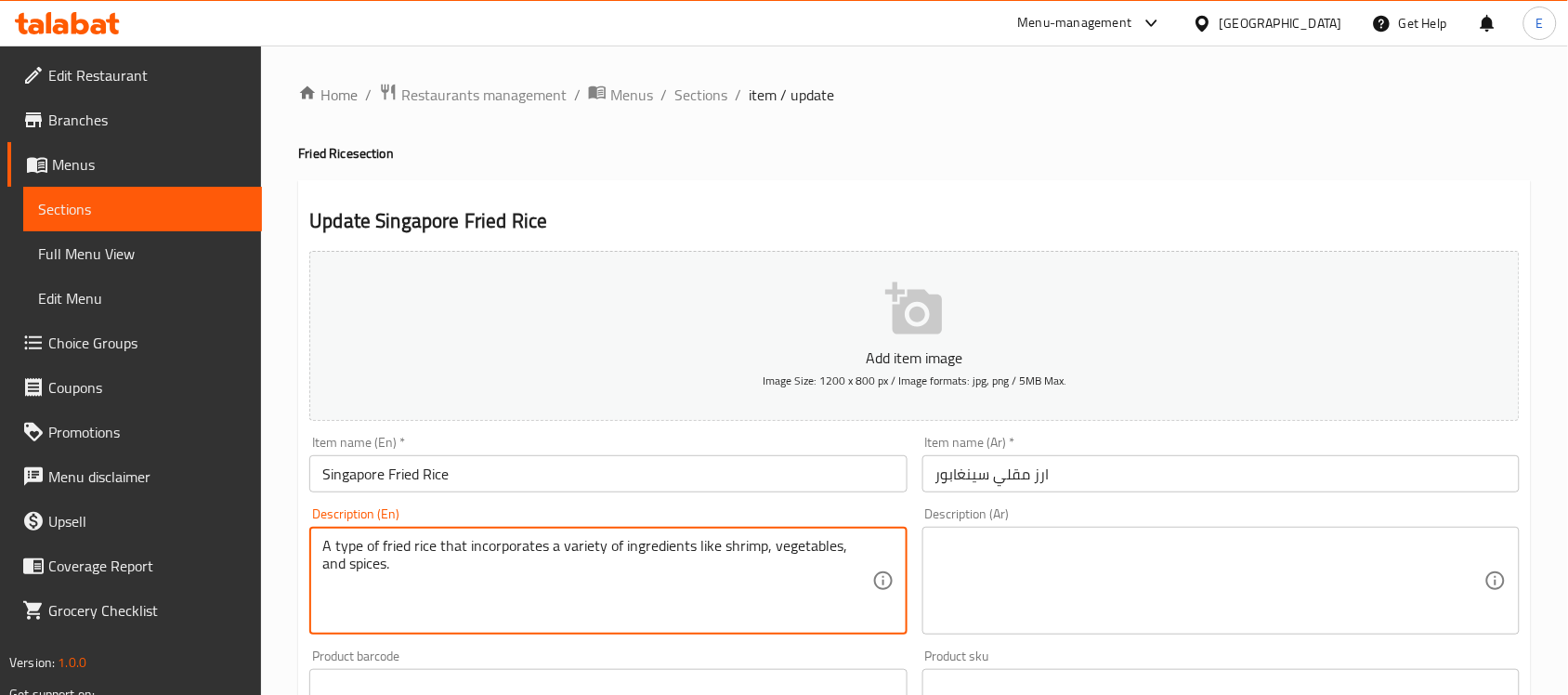
paste textarea "steamed rice that is stir-fried typically with soy sauce and chicken"
type textarea "steamed rice that is stir-fried typically with soy sauce and chicken"
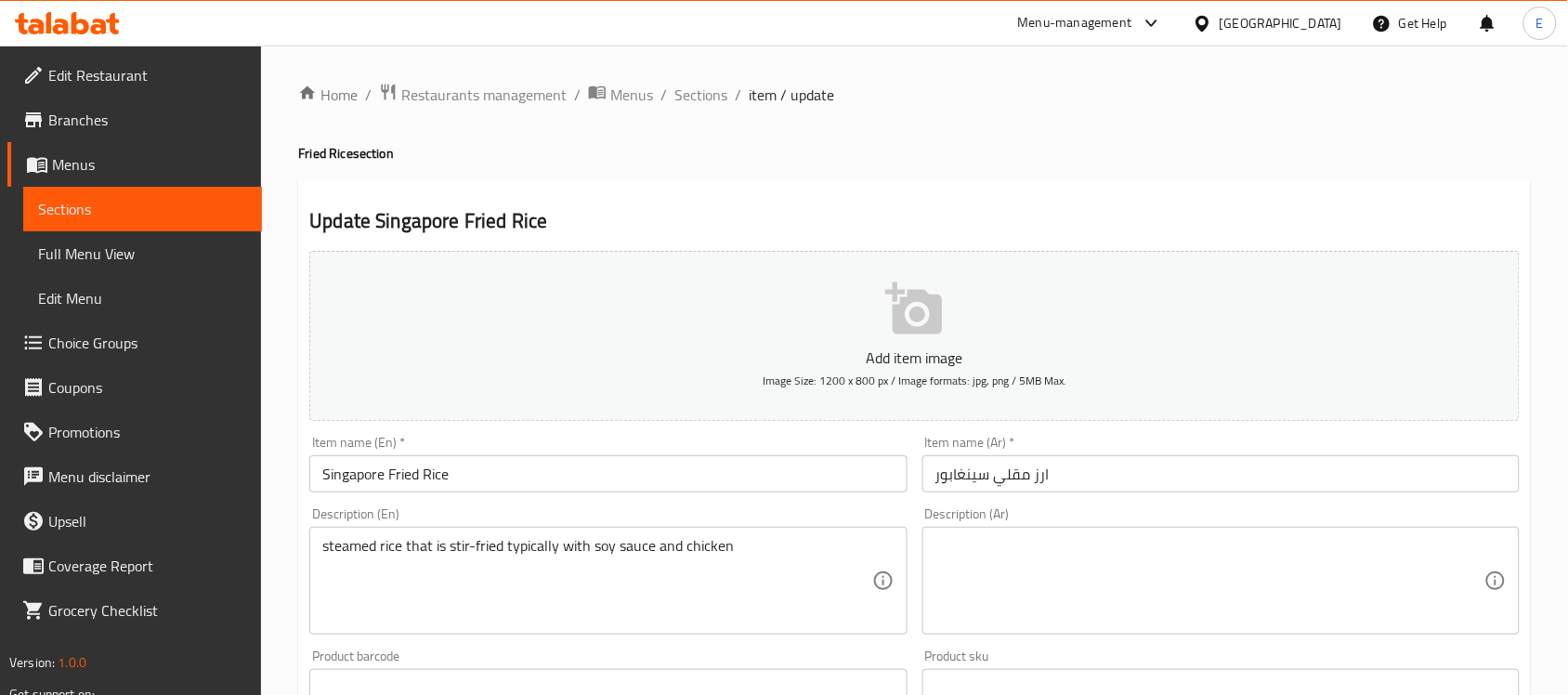
click at [1064, 534] on div "Description (Ar)" at bounding box center [1220, 580] width 597 height 108
paste textarea "أرز مطهو على البخار مقلي عادة مع صلصة الصويا والدجاج"
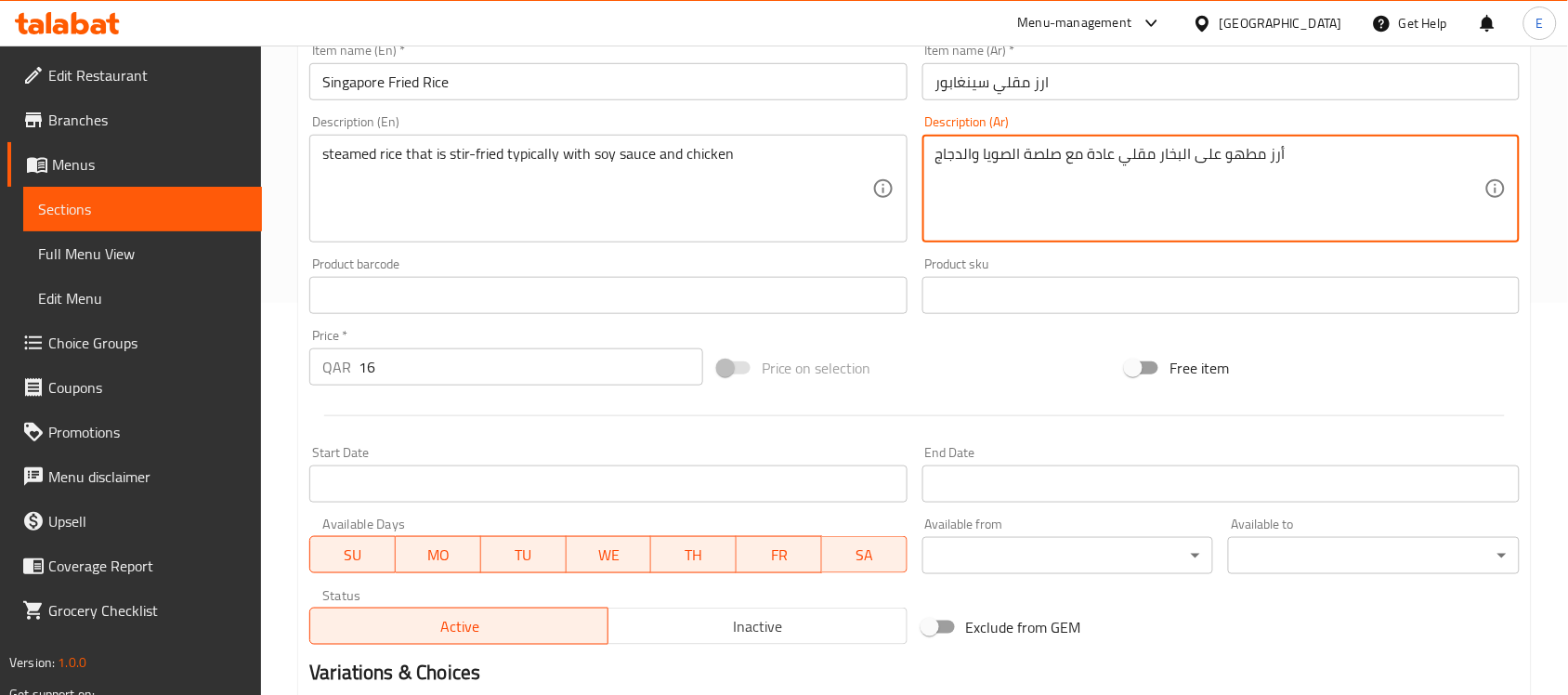
scroll to position [614, 0]
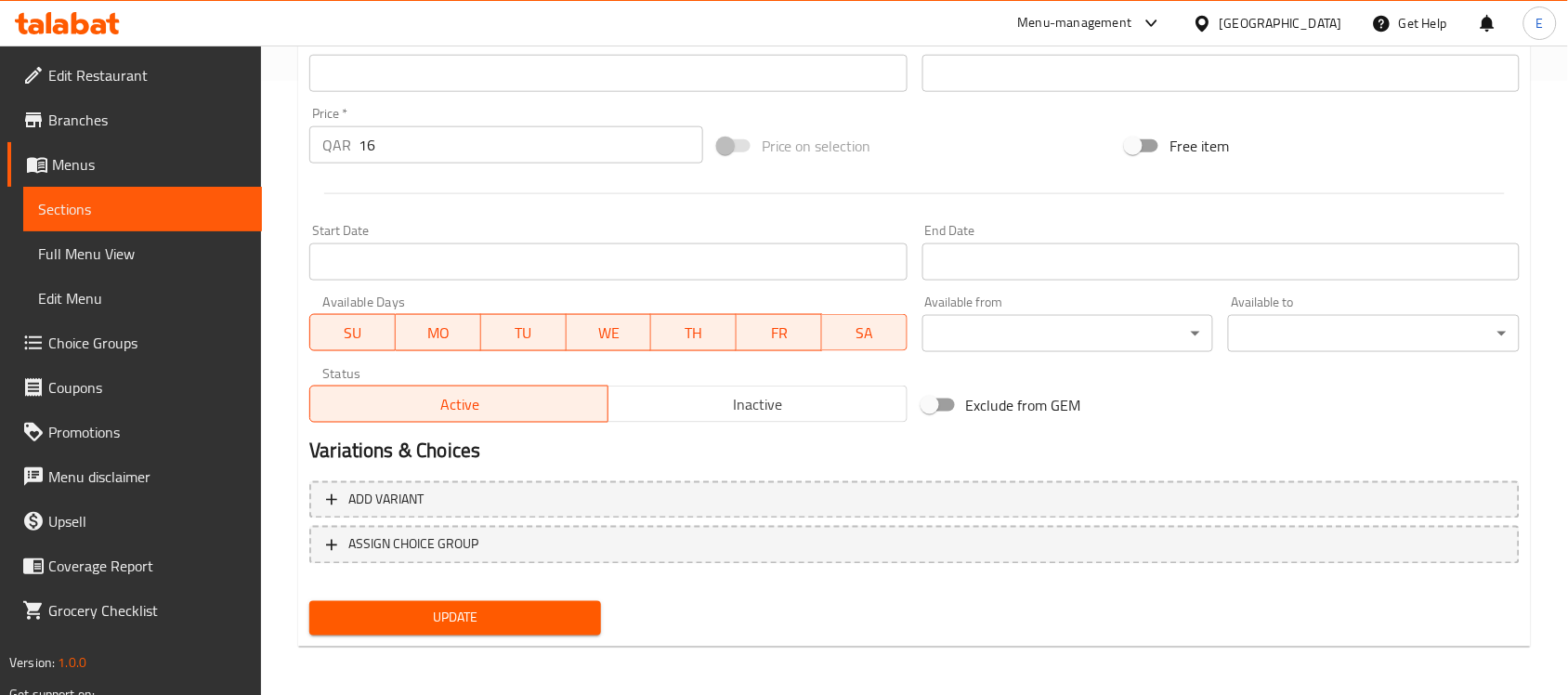
type textarea "أرز مطهو على البخار مقلي عادة مع صلصة الصويا والدجاج"
click at [478, 610] on span "Update" at bounding box center [454, 618] width 262 height 23
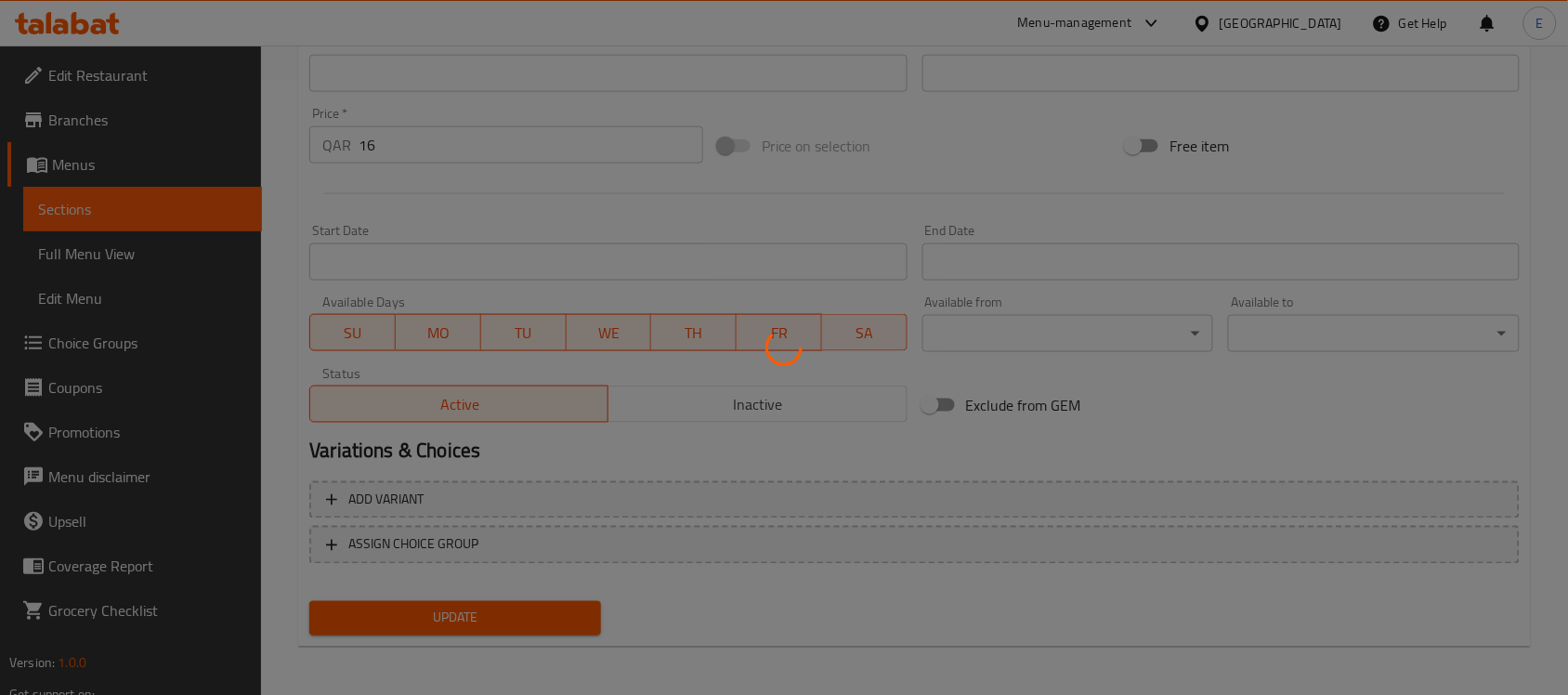
scroll to position [0, 0]
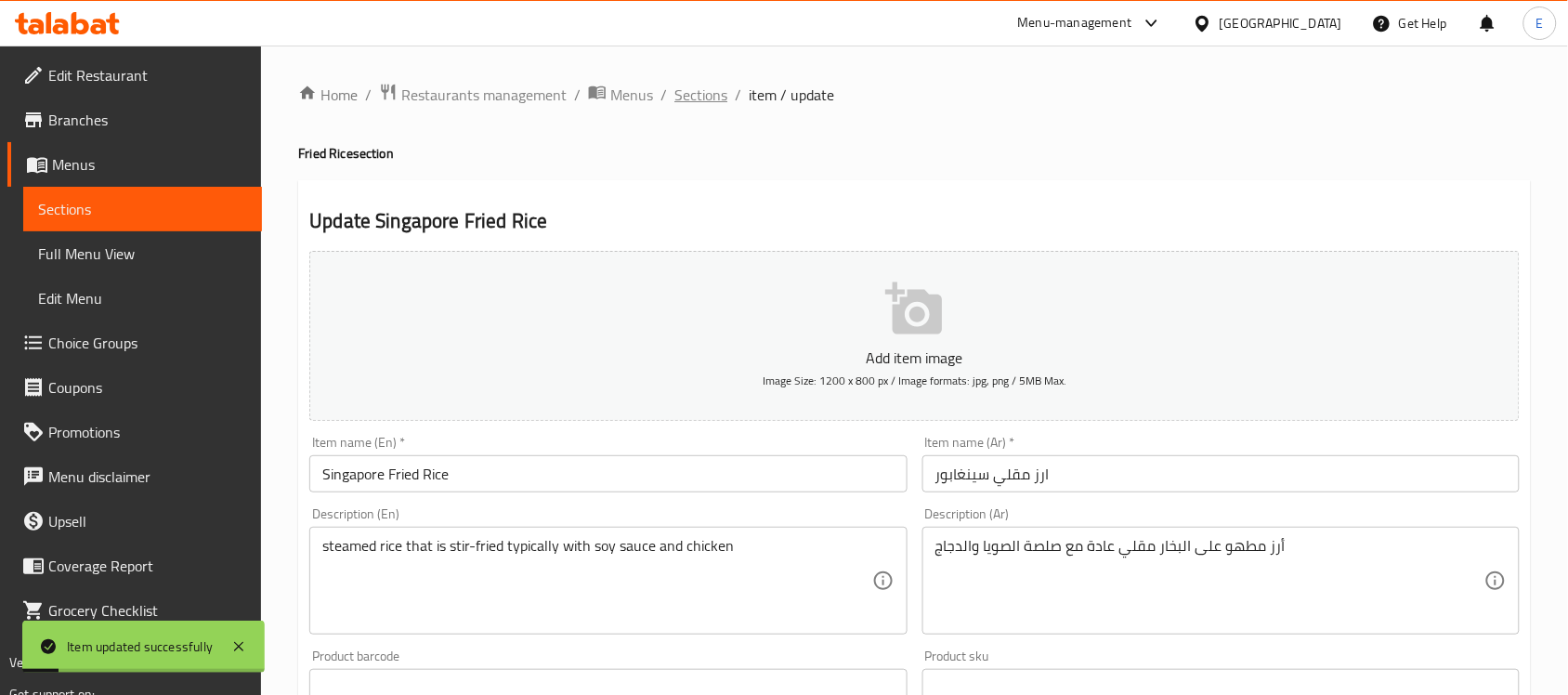
click at [702, 89] on span "Sections" at bounding box center [701, 94] width 53 height 22
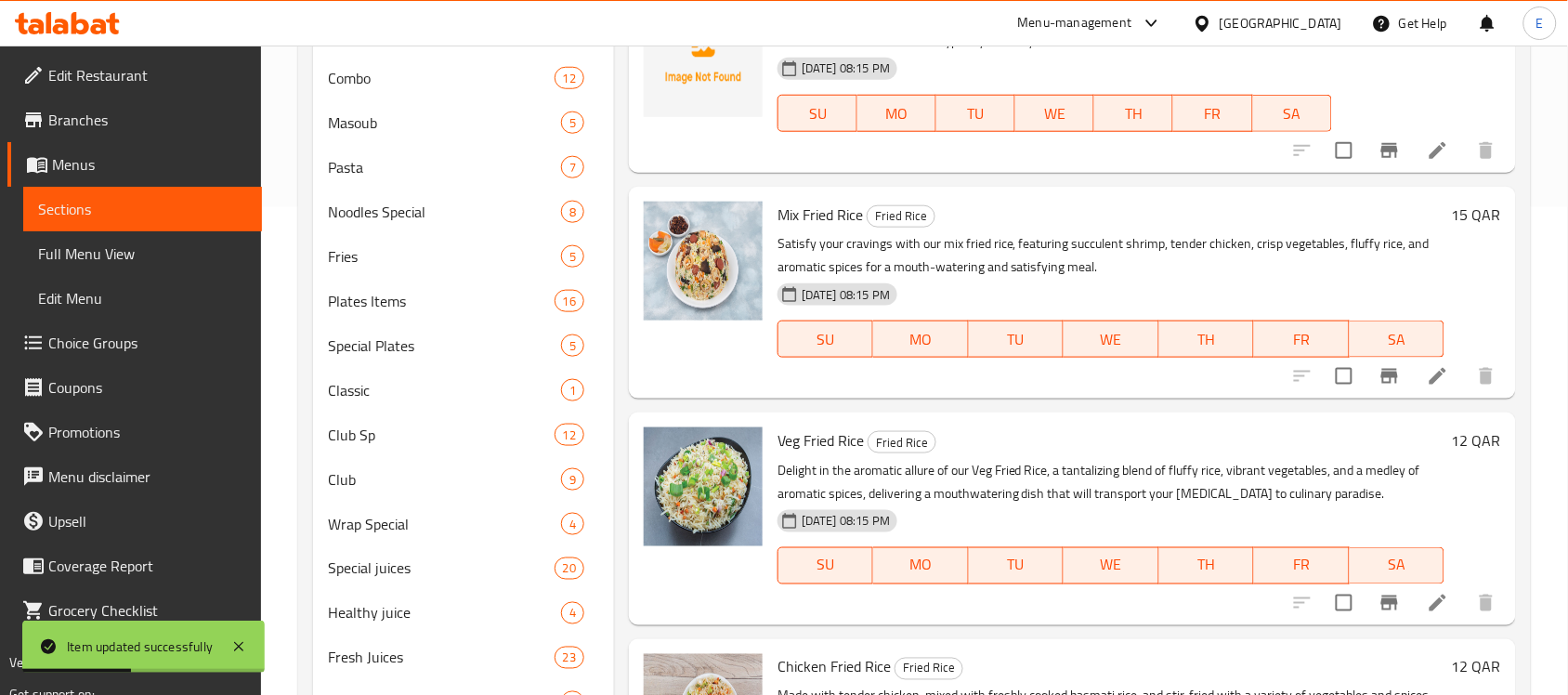
scroll to position [490, 0]
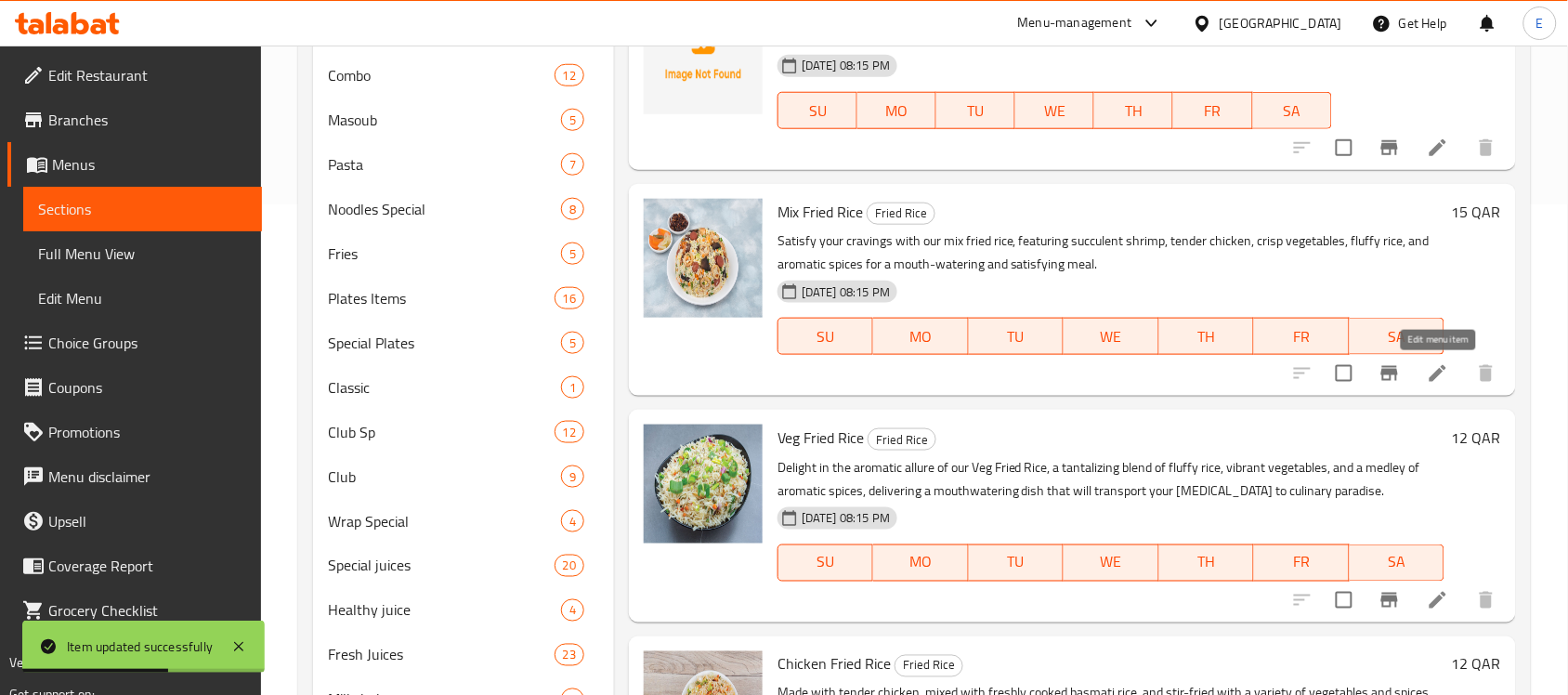
click at [1428, 369] on icon at bounding box center [1437, 372] width 22 height 22
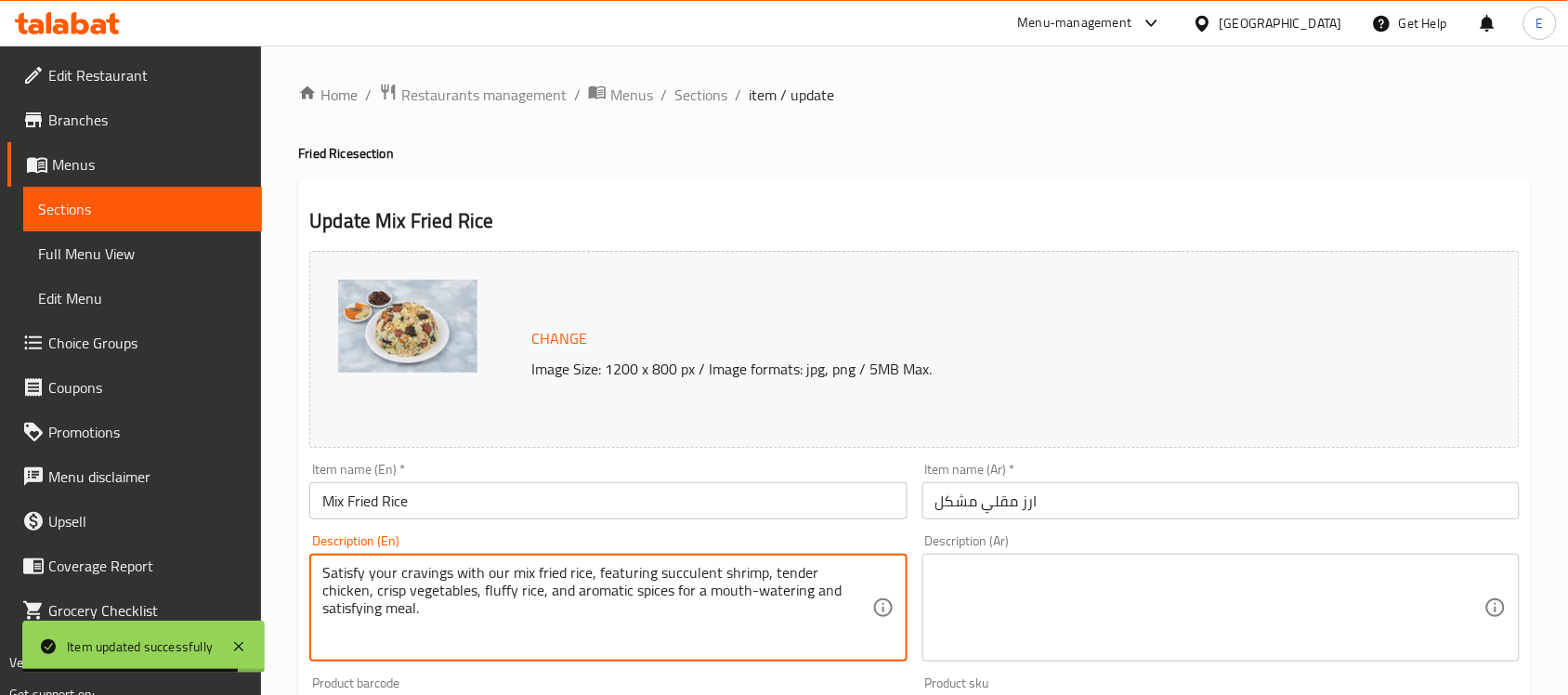
paste textarea "steamed rice that is stir-fried typically with soy sauce. Egg. Veg and seafood"
type textarea "steamed rice that is stir-fried typically with soy sauce. Egg. Veg and seafood"
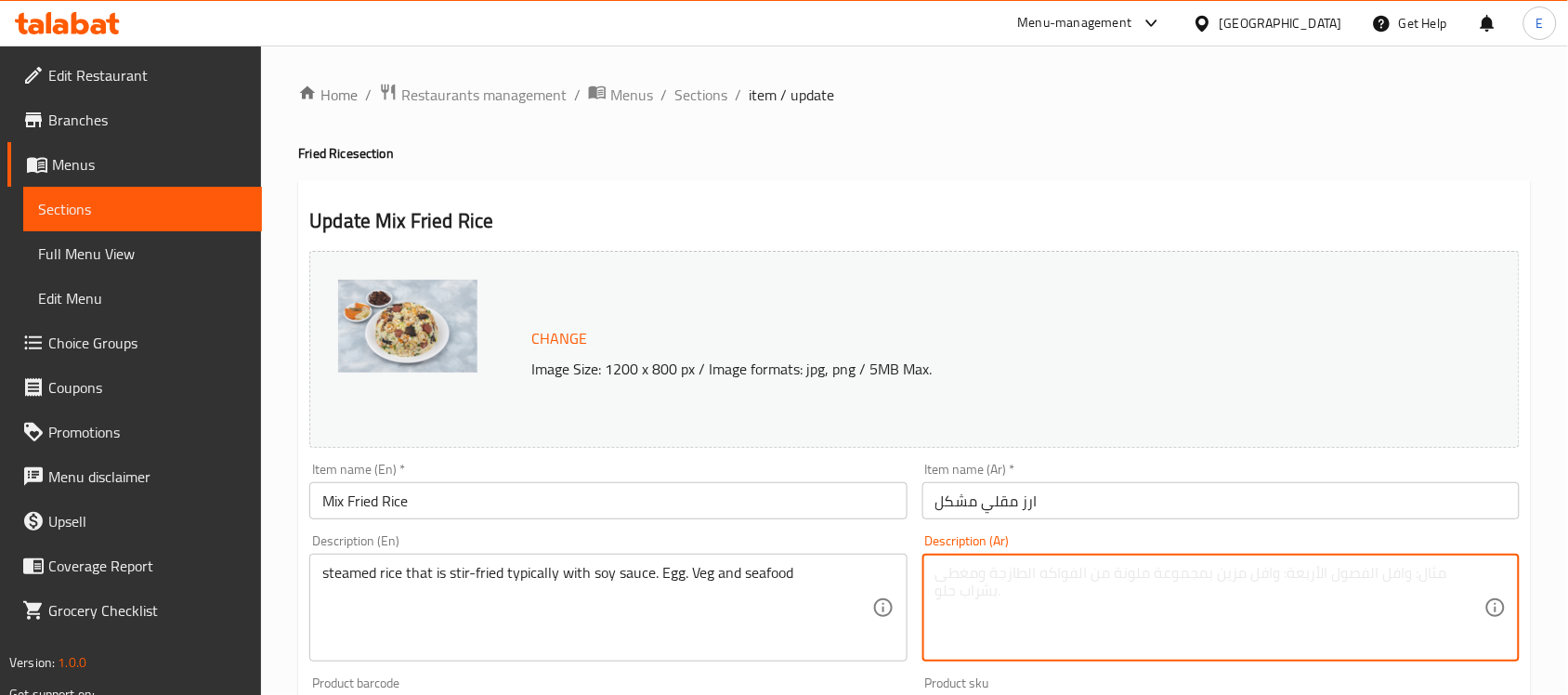
paste textarea "أرز مطهو على البخار مقلي عادة مع صلصة الصويا. بيضة. الخضار والمأكولات البحرية"
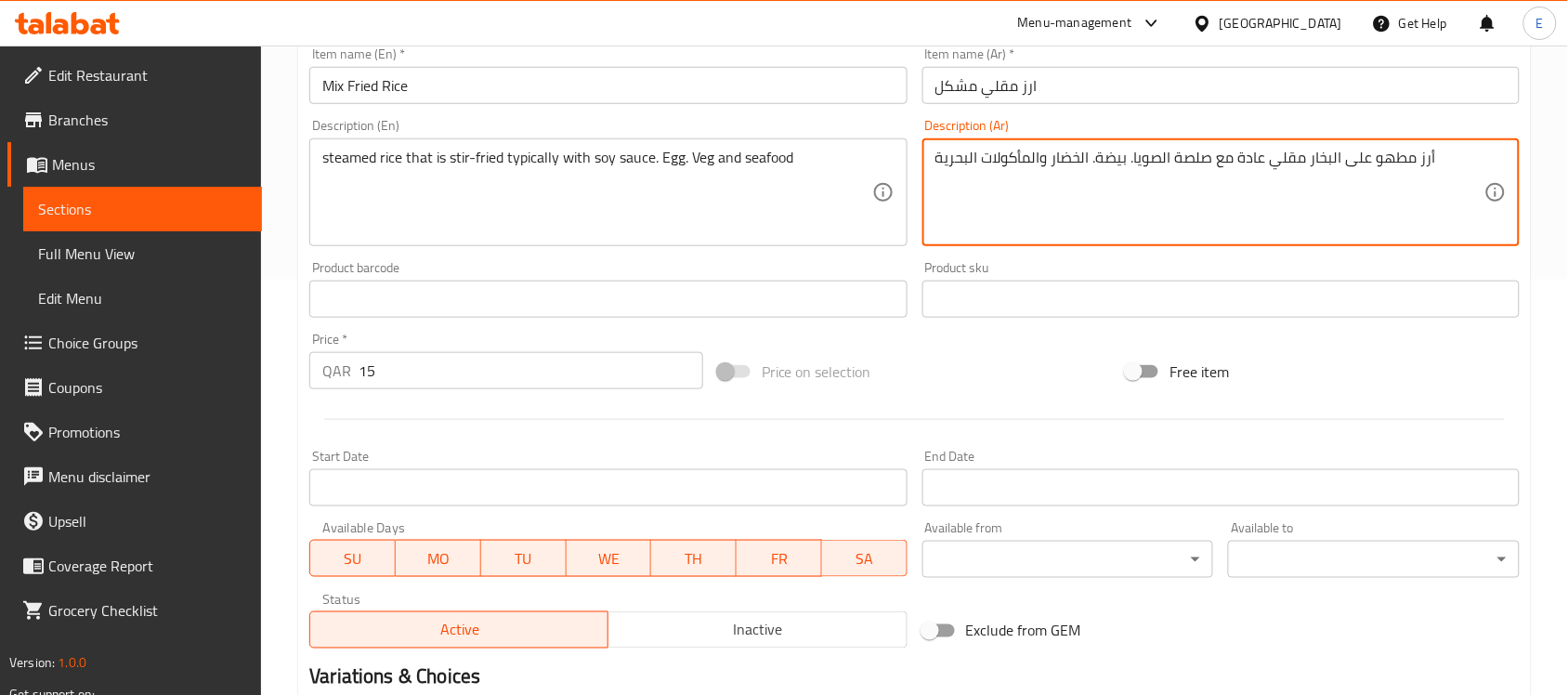
scroll to position [642, 0]
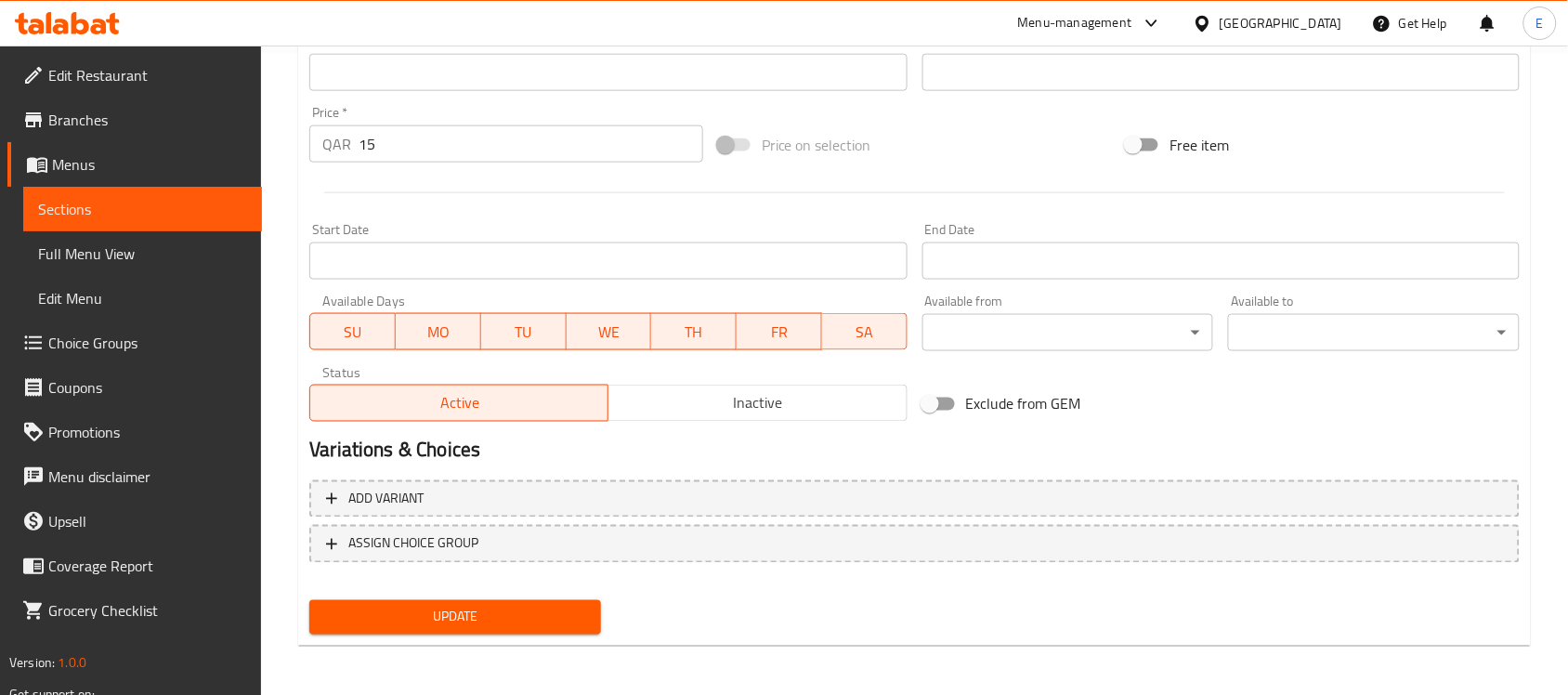
type textarea "أرز مطهو على البخار مقلي عادة مع صلصة الصويا. بيضة. الخضار والمأكولات البحرية"
click at [507, 625] on span "Update" at bounding box center [454, 617] width 262 height 23
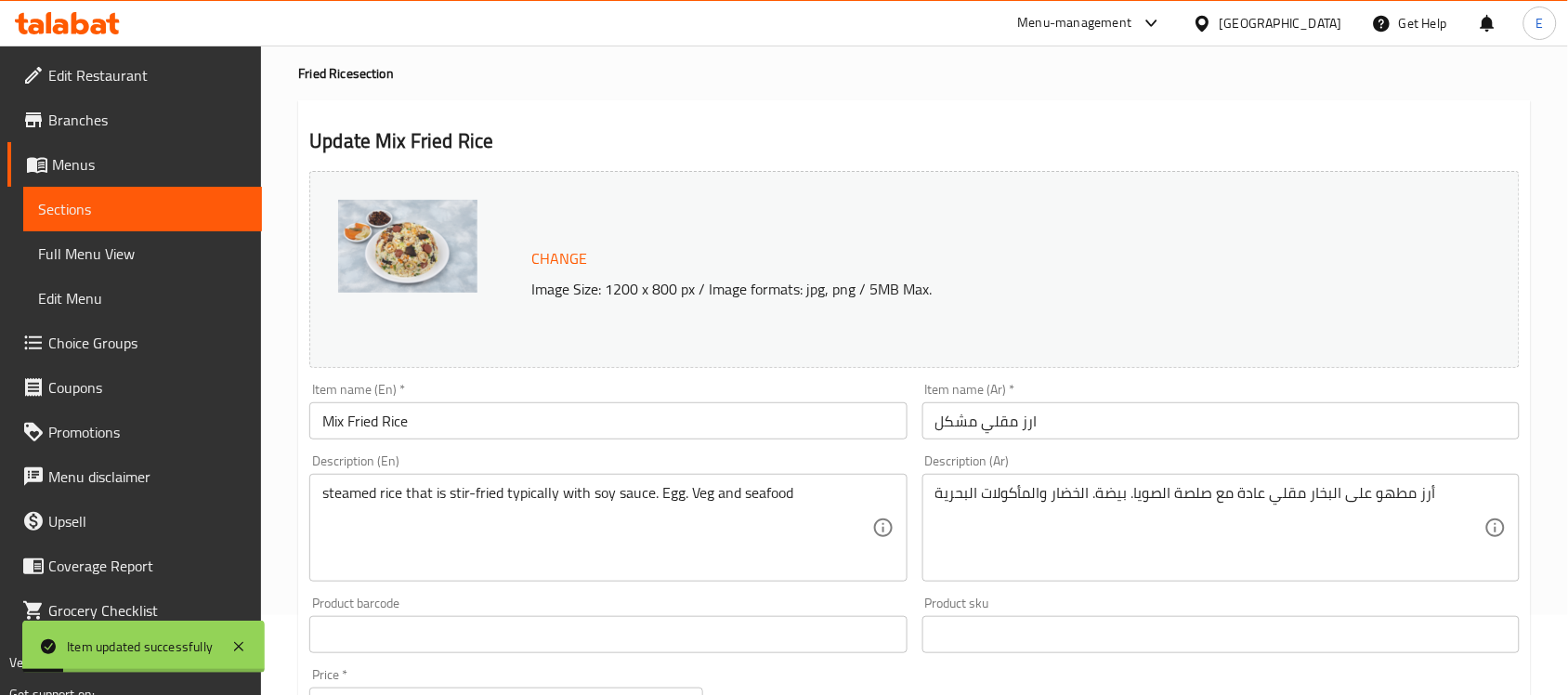
scroll to position [0, 0]
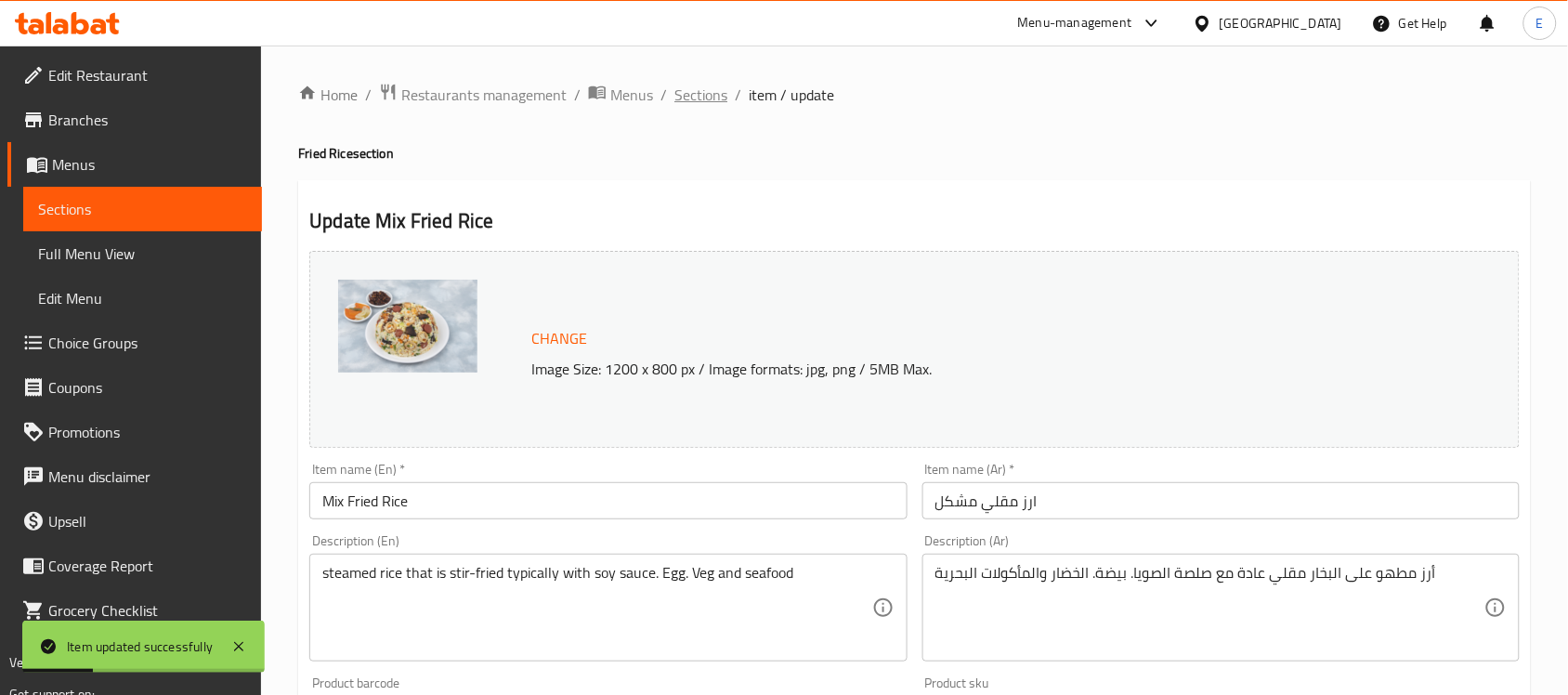
click at [696, 99] on span "Sections" at bounding box center [701, 94] width 53 height 22
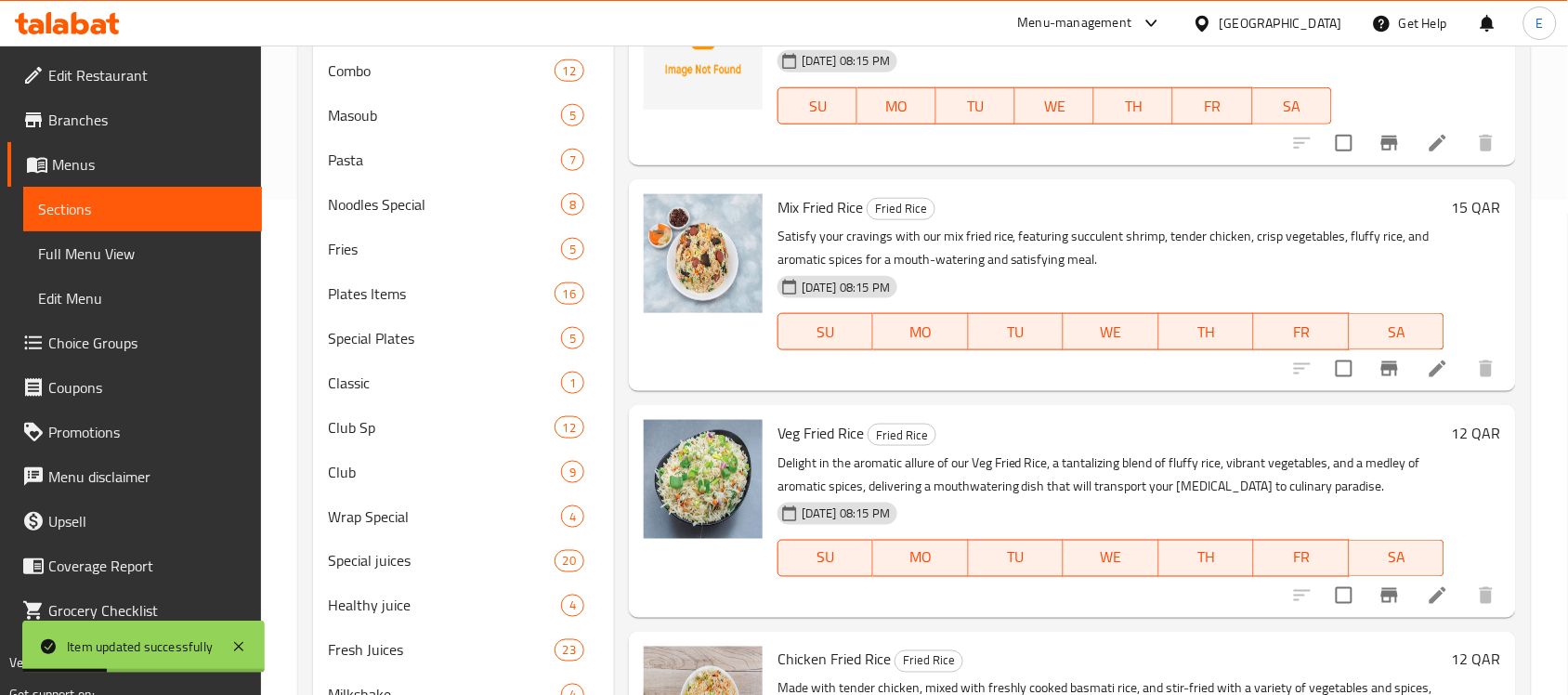
scroll to position [523, 0]
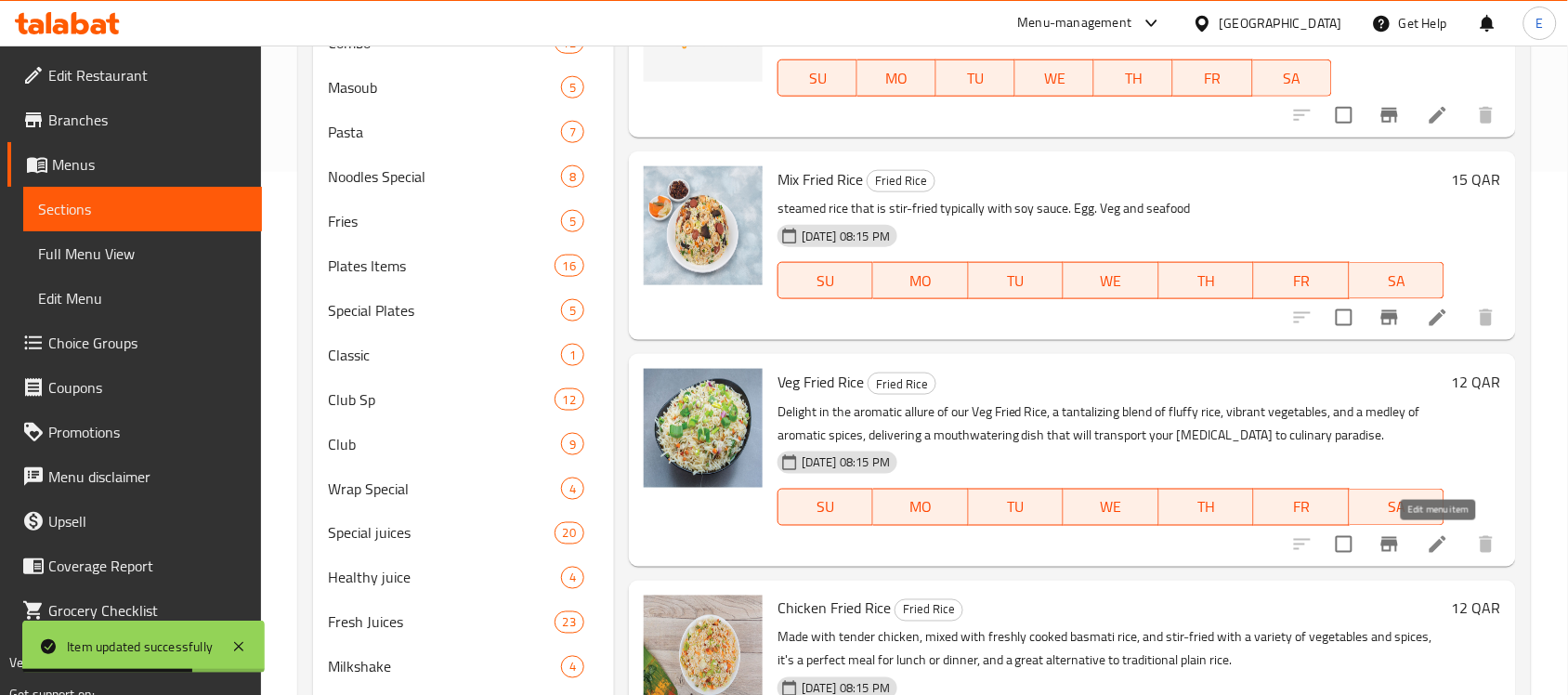
click at [1437, 545] on icon at bounding box center [1438, 545] width 17 height 17
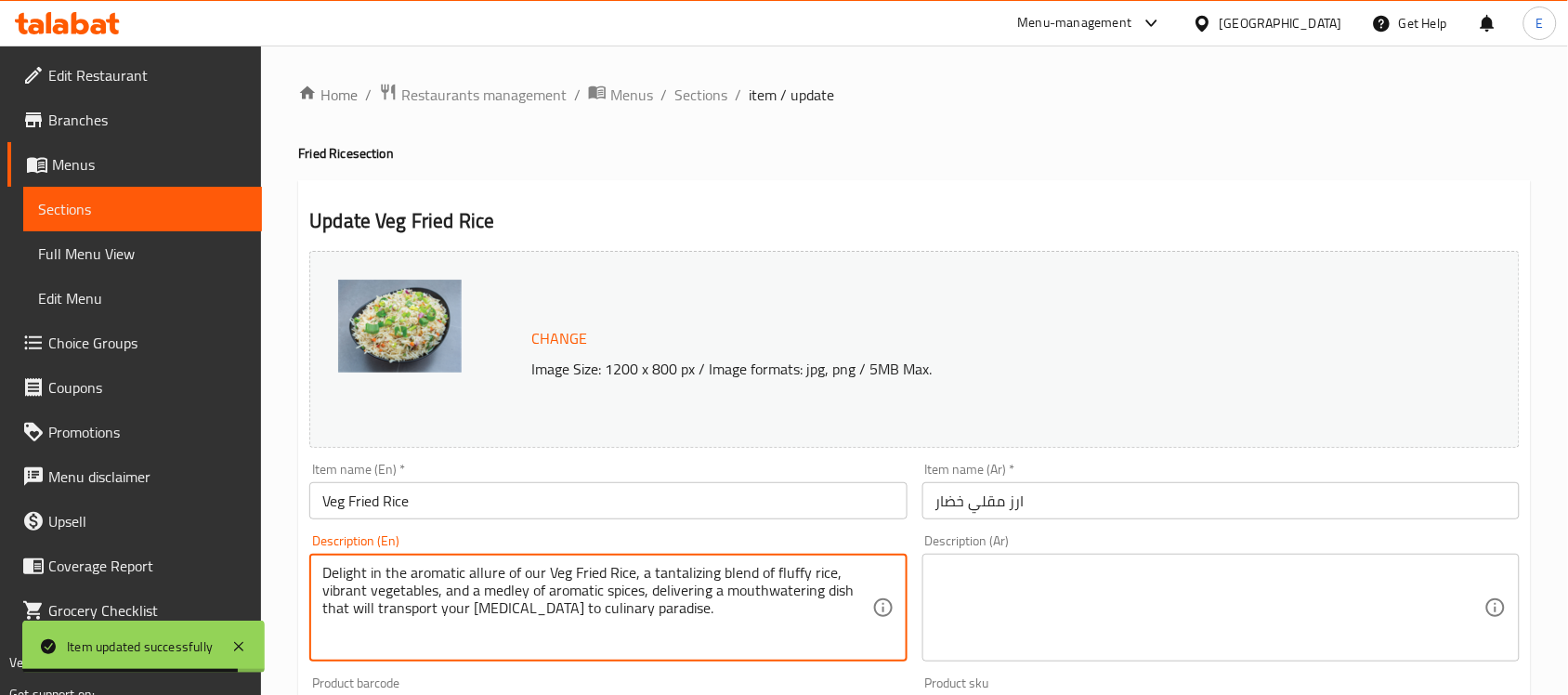
paste textarea "steamed rice that is stir-fried typically with soy sauce and some many vegetabl…"
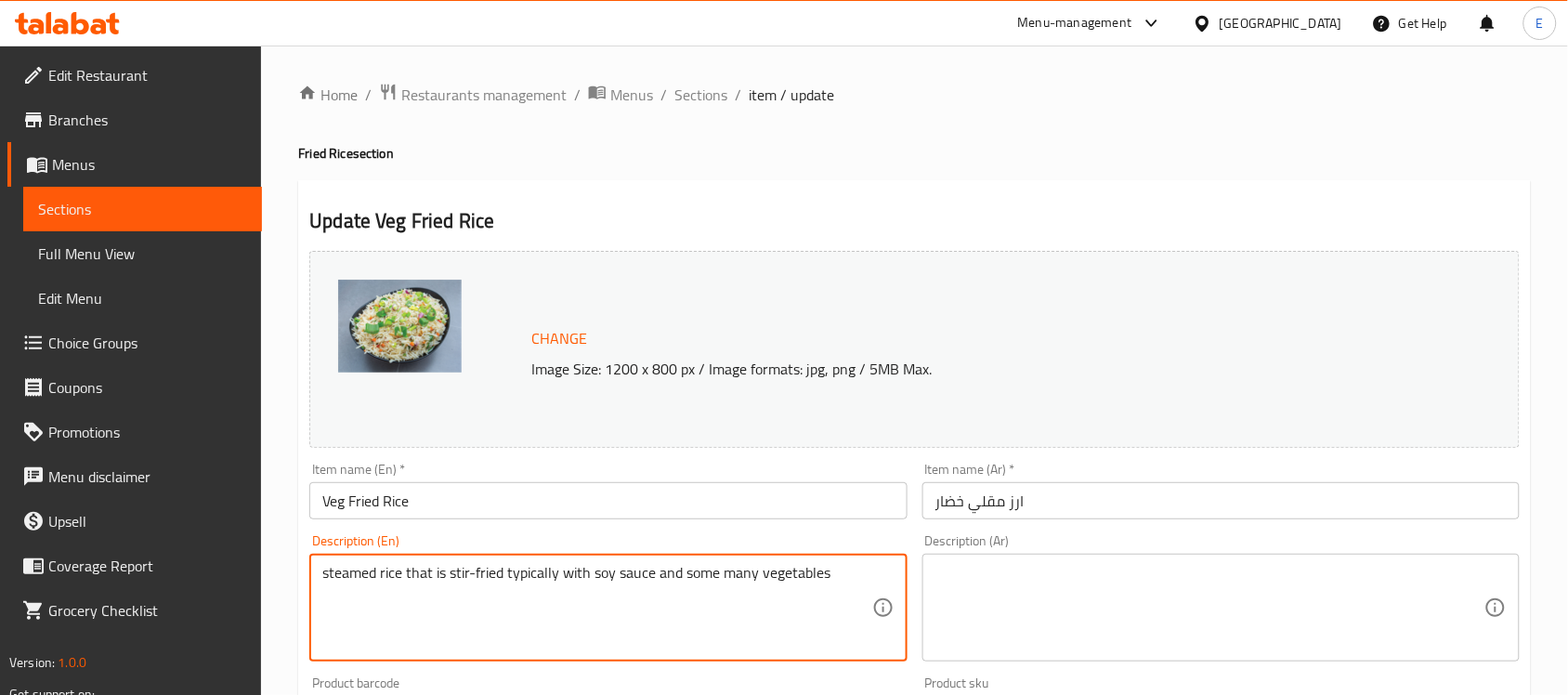
type textarea "steamed rice that is stir-fried typically with soy sauce and some many vegetabl…"
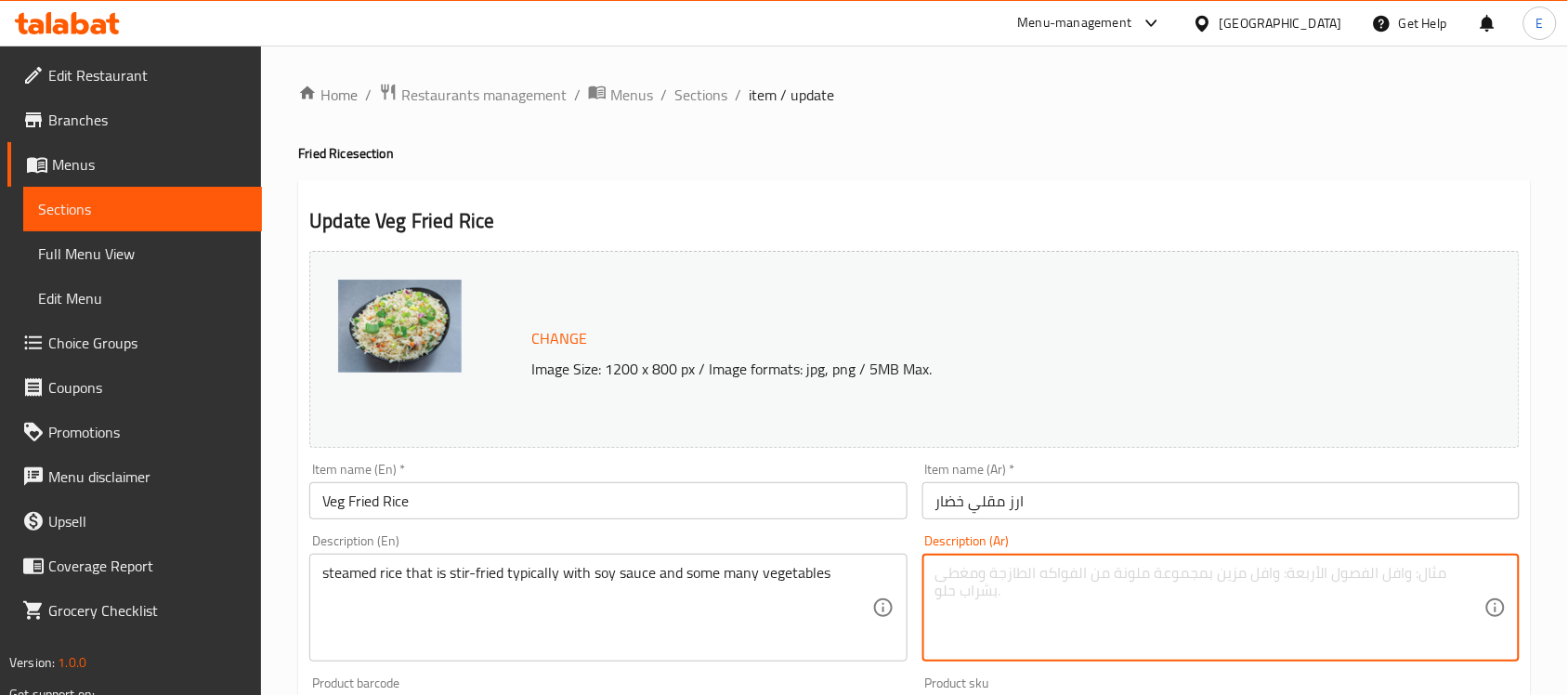
paste textarea "أرز مطهو على البخار مقلي عادة مع صلصة الصويا وبعض الخضروات"
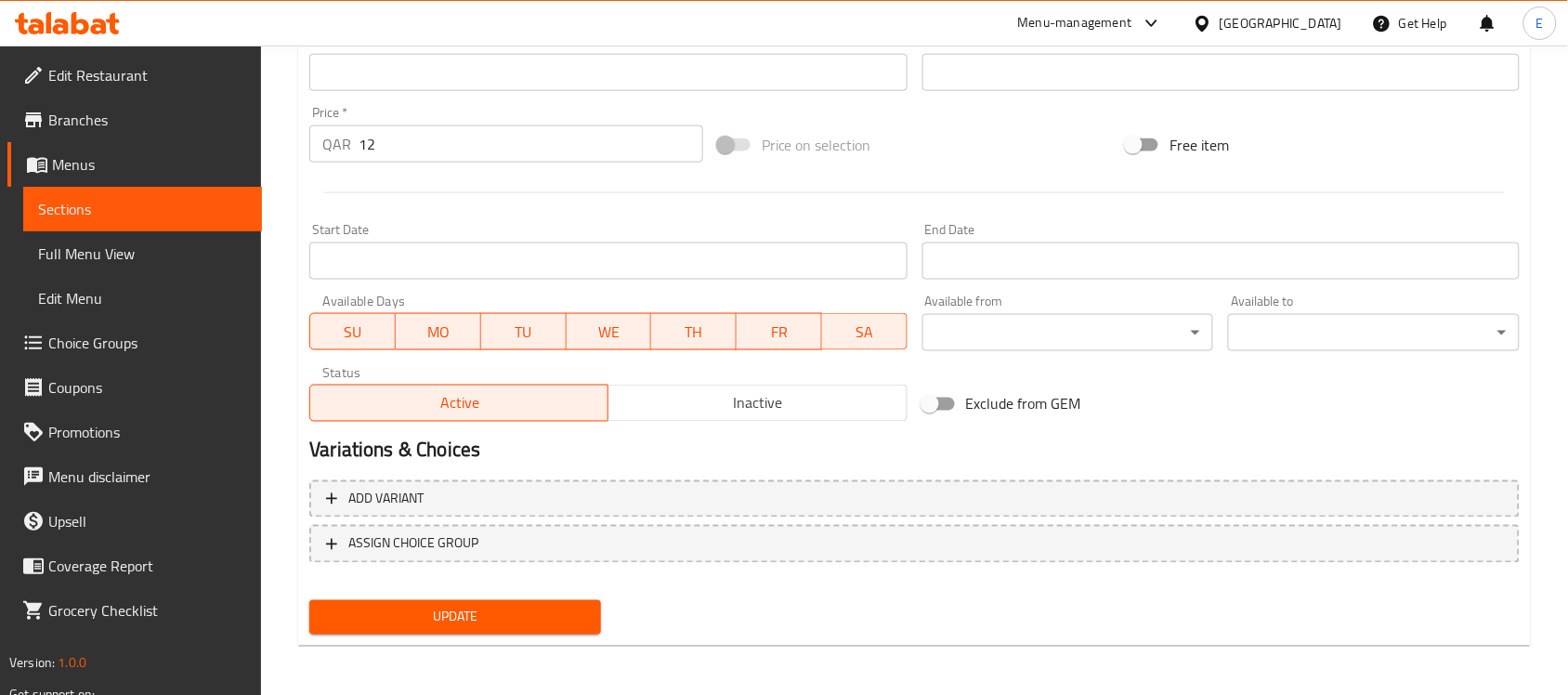
type textarea "أرز مطهو على البخار مقلي عادة مع صلصة الصويا وبعض الخضروات"
click at [512, 606] on span "Update" at bounding box center [454, 617] width 262 height 23
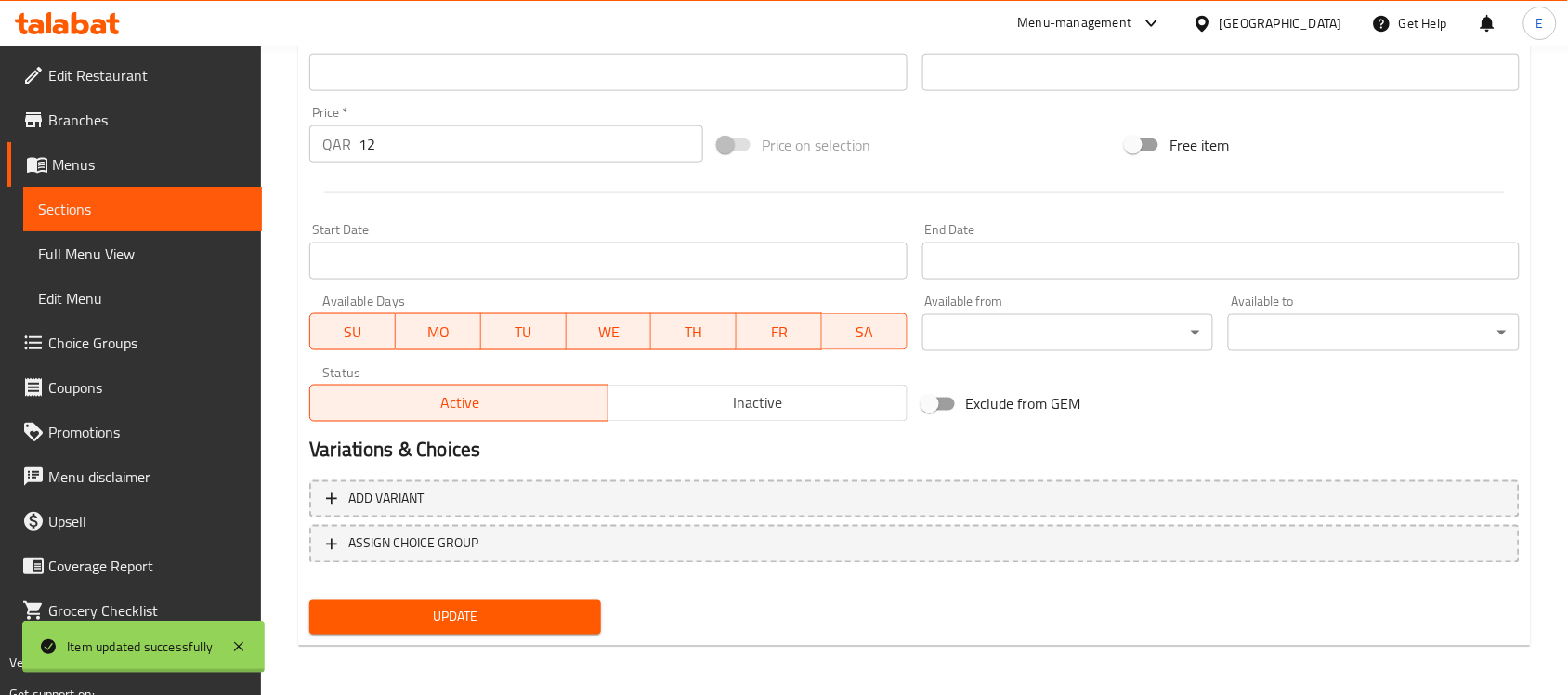
scroll to position [0, 0]
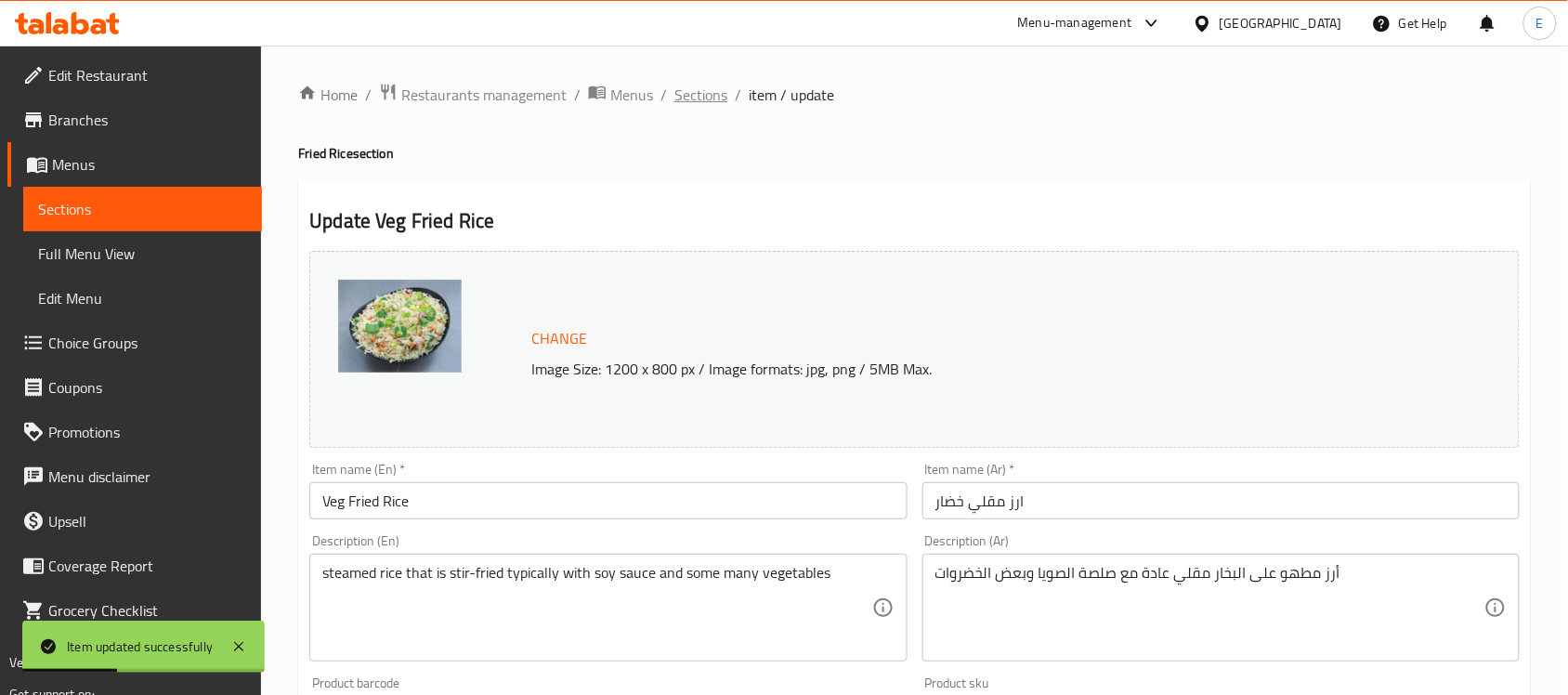
click at [695, 94] on span "Sections" at bounding box center [701, 94] width 53 height 22
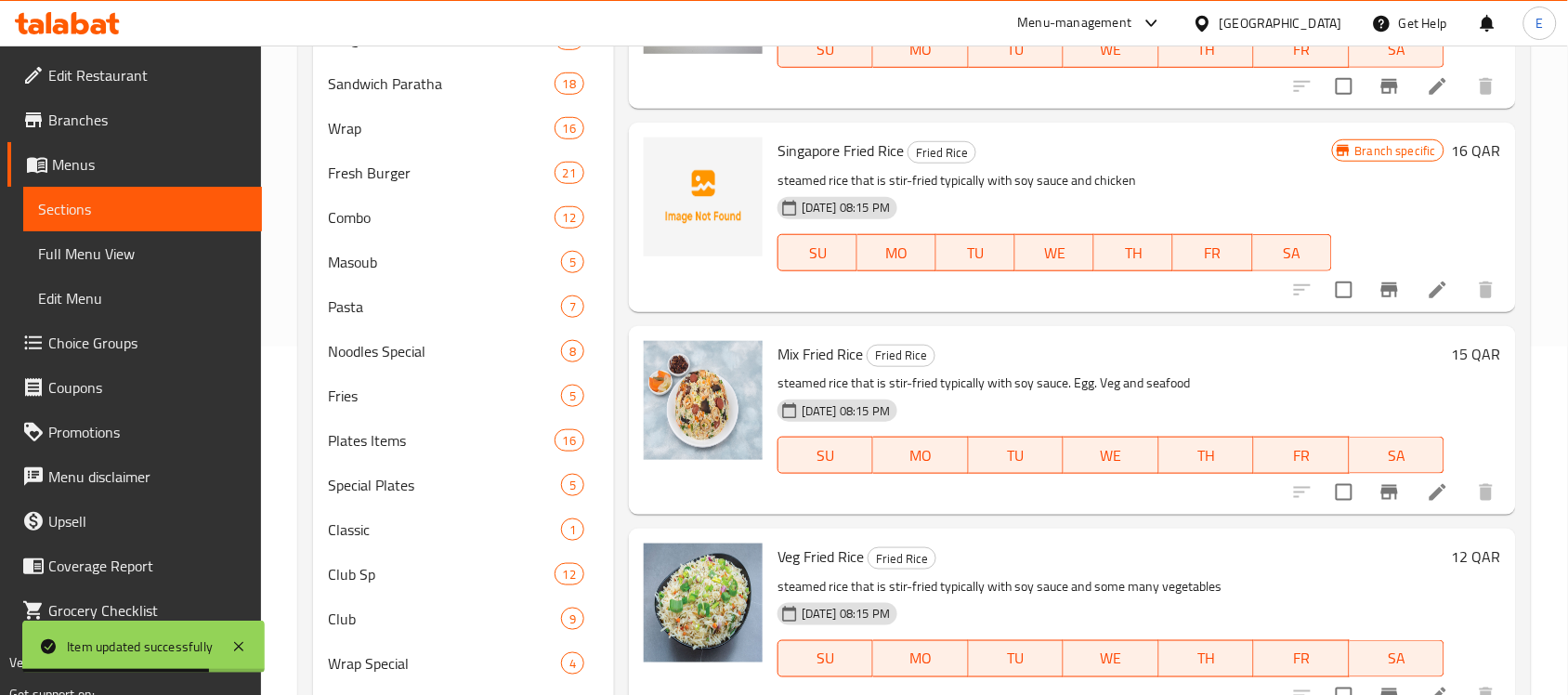
scroll to position [833, 0]
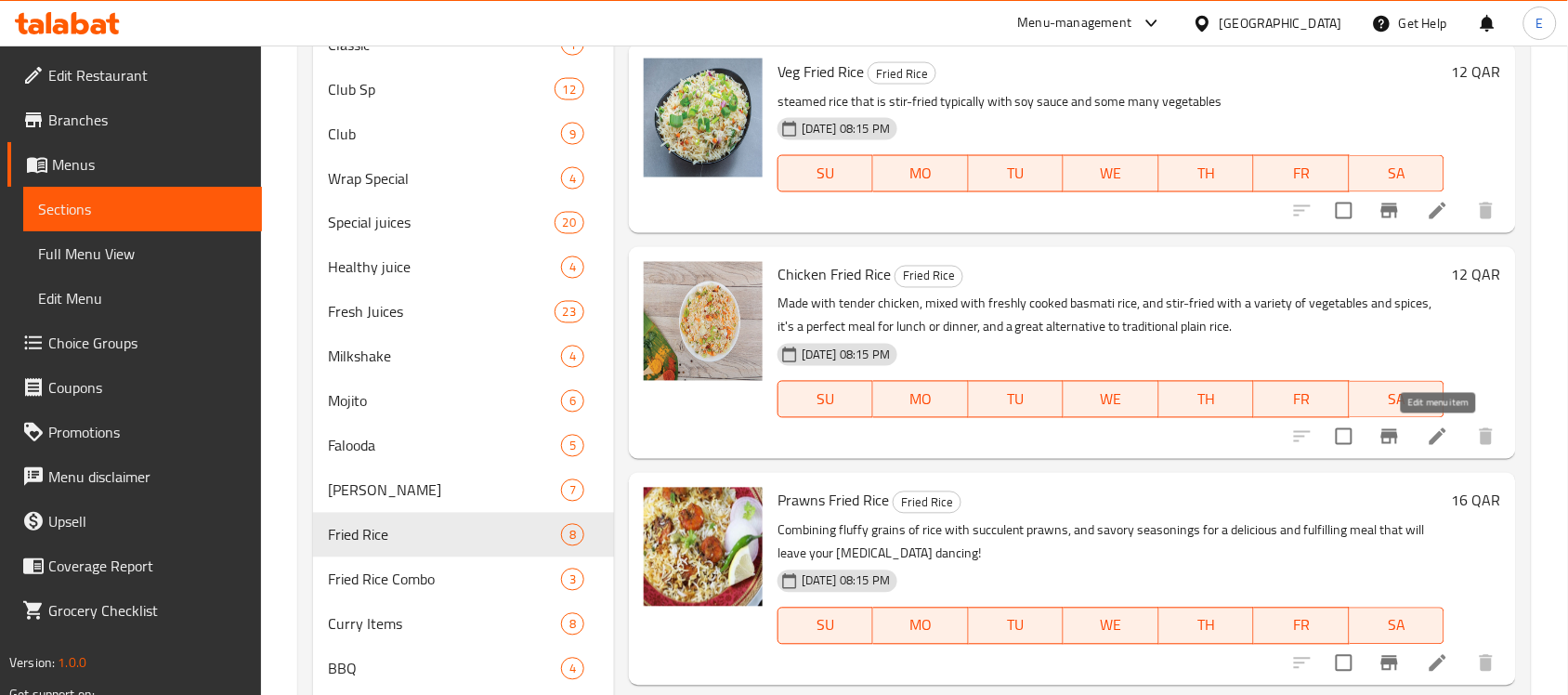
click at [1434, 429] on icon at bounding box center [1437, 436] width 22 height 22
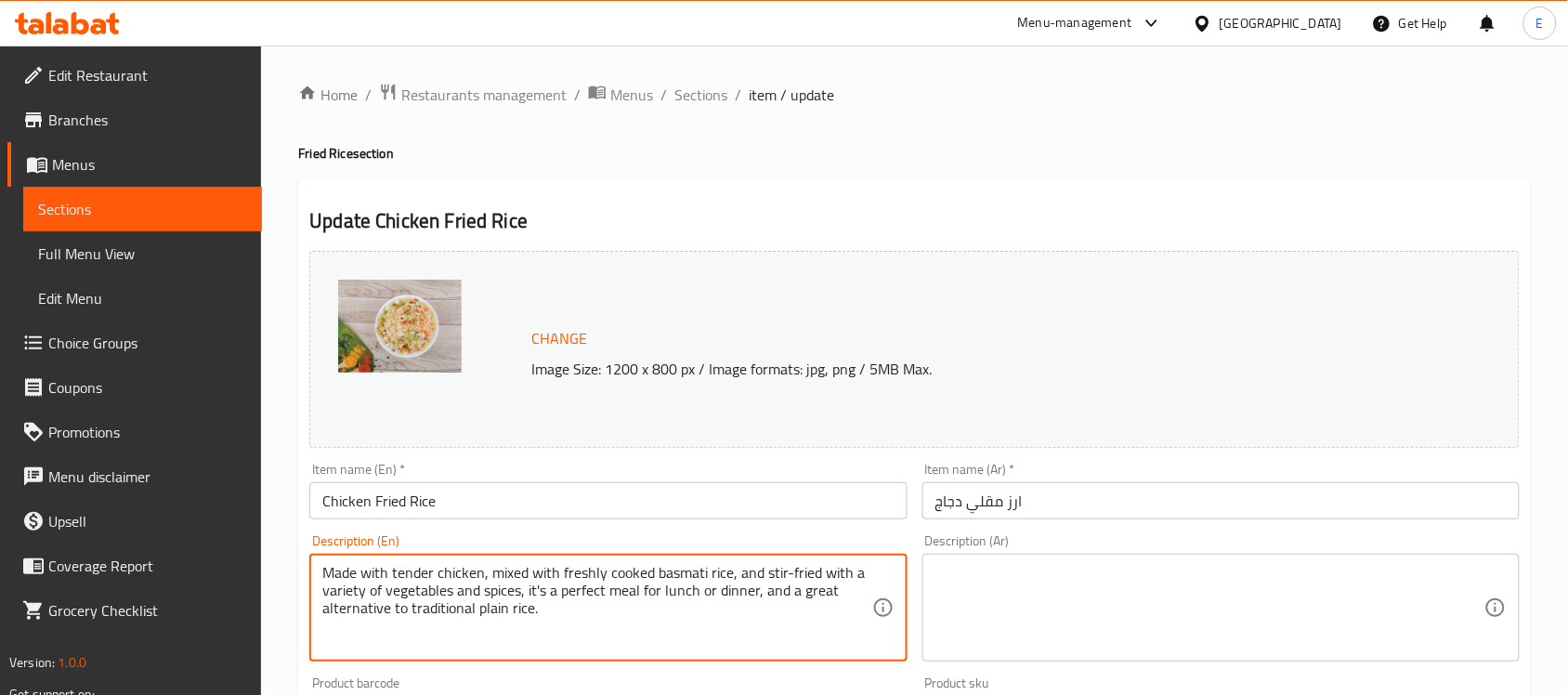
paste textarea "steamed rice that is stir-fried typically with soy sauce and piece of chicken"
type textarea "steamed rice that is stir-fried typically with soy sauce and piece of chicken"
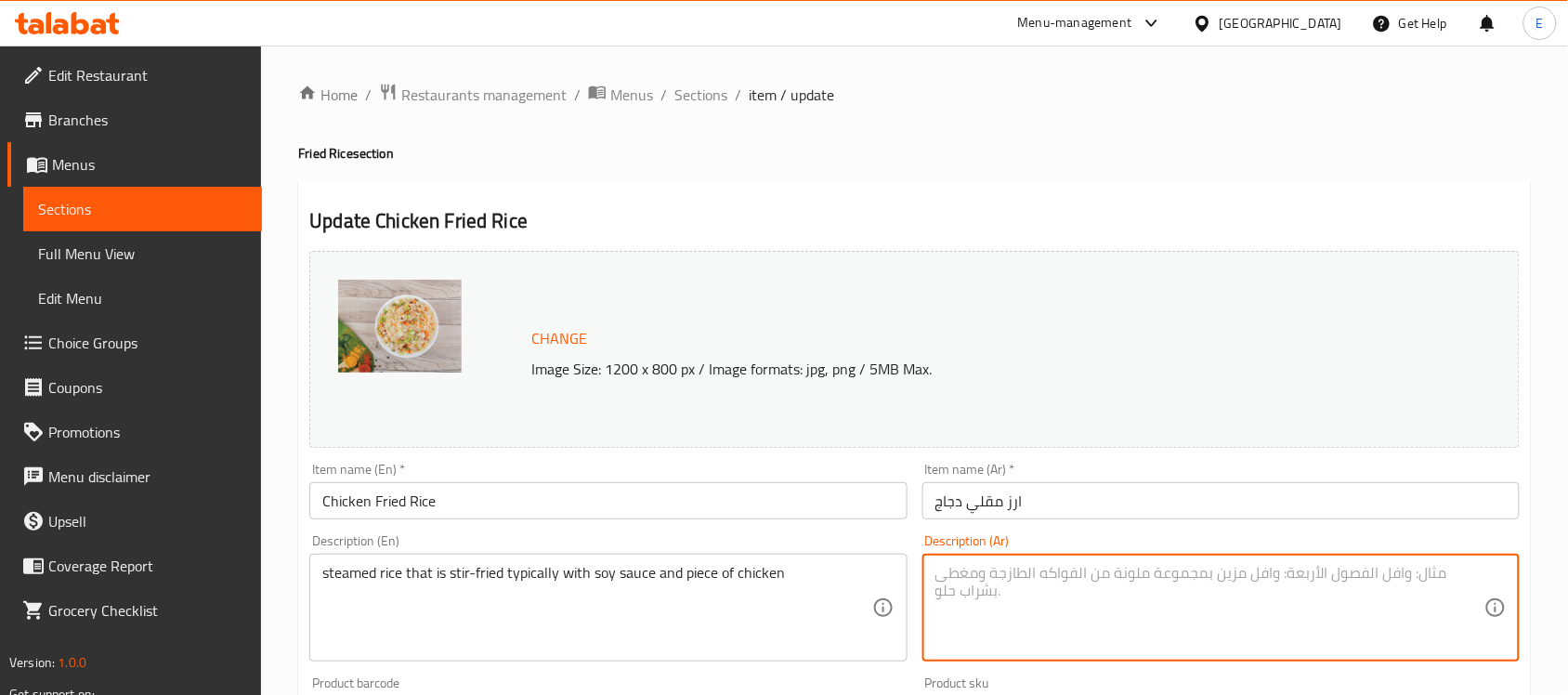
click at [1022, 569] on textarea at bounding box center [1210, 607] width 549 height 89
paste textarea "أرز مطهو على البخار مقلي عادة مع صلصة الصويا وقطعة دجاج"
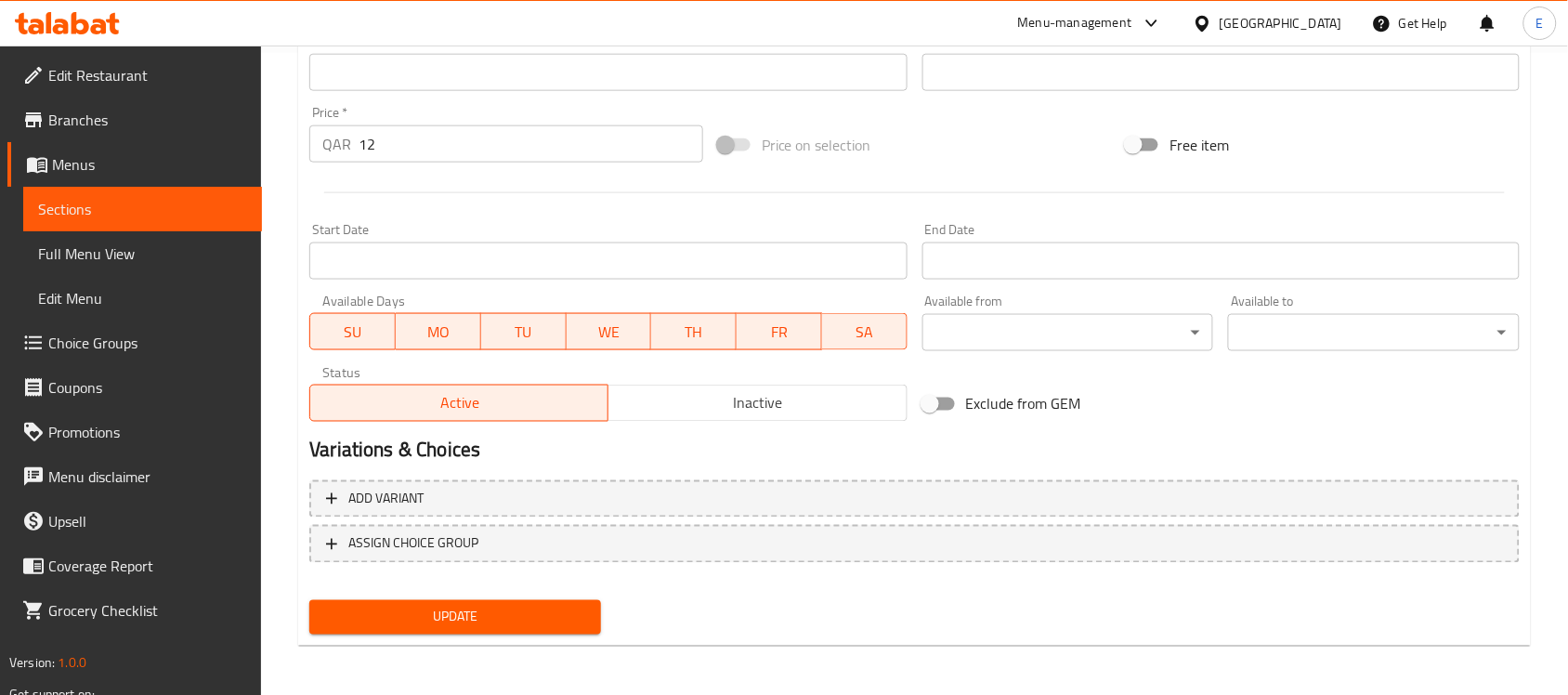
type textarea "أرز مطهو على البخار مقلي عادة مع صلصة الصويا وقطعة دجاج"
click at [550, 611] on span "Update" at bounding box center [454, 617] width 262 height 23
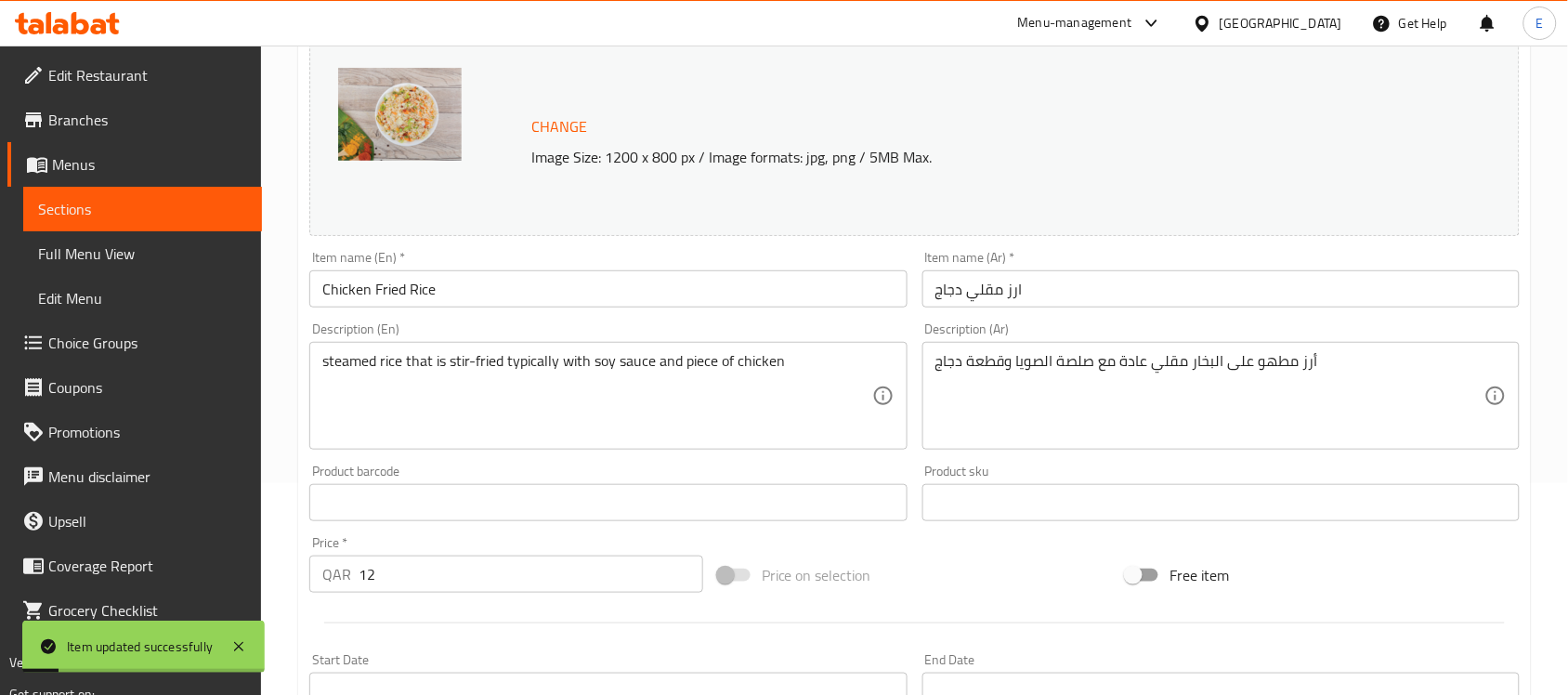
scroll to position [0, 0]
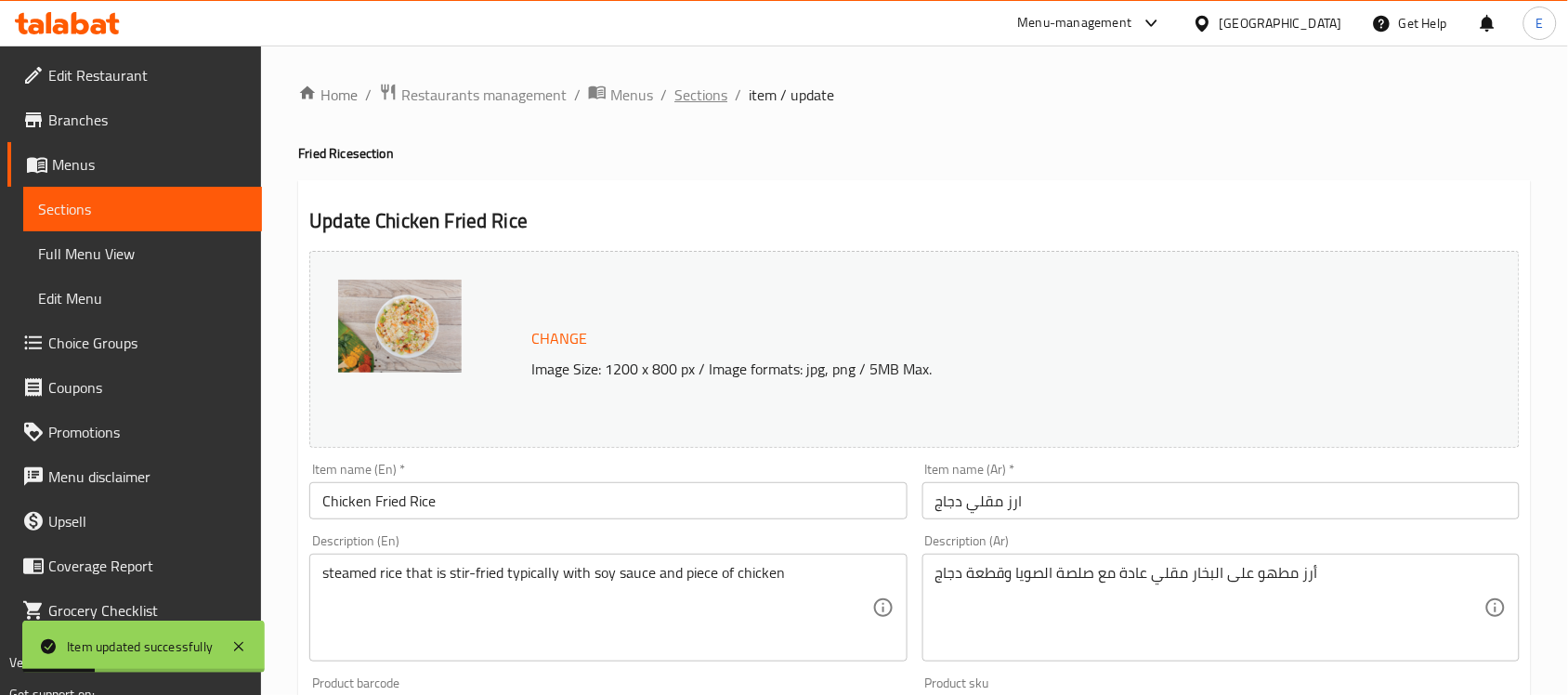
click at [690, 89] on span "Sections" at bounding box center [701, 94] width 53 height 22
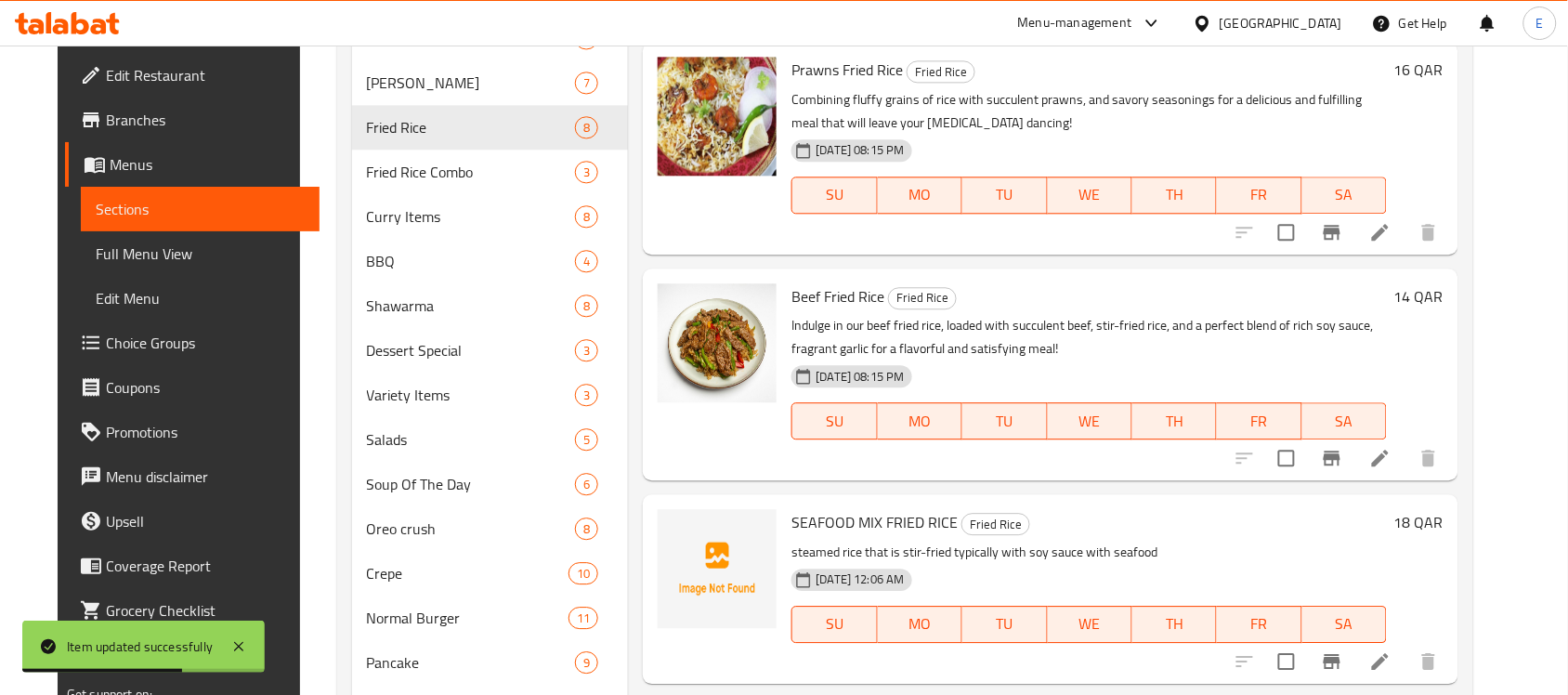
scroll to position [896, 0]
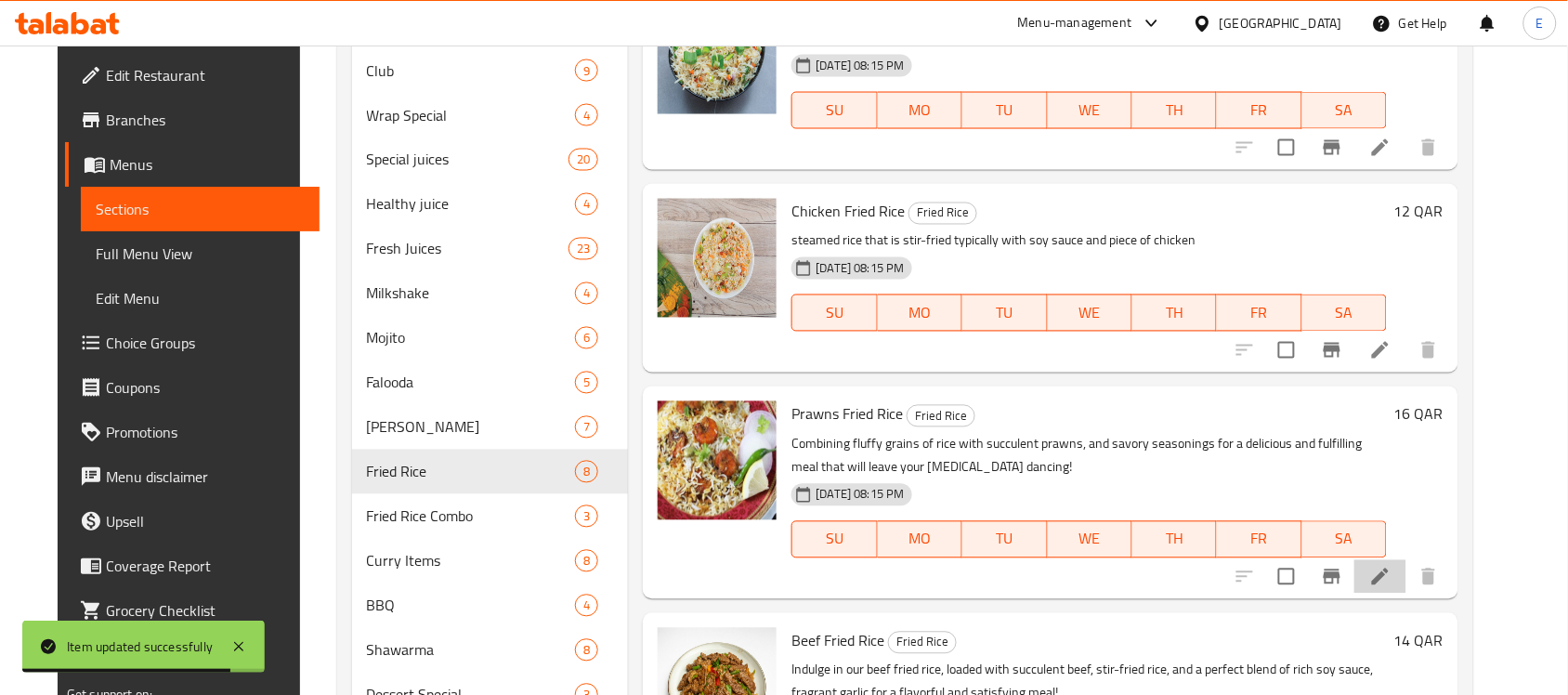
click at [1407, 578] on li at bounding box center [1380, 576] width 52 height 33
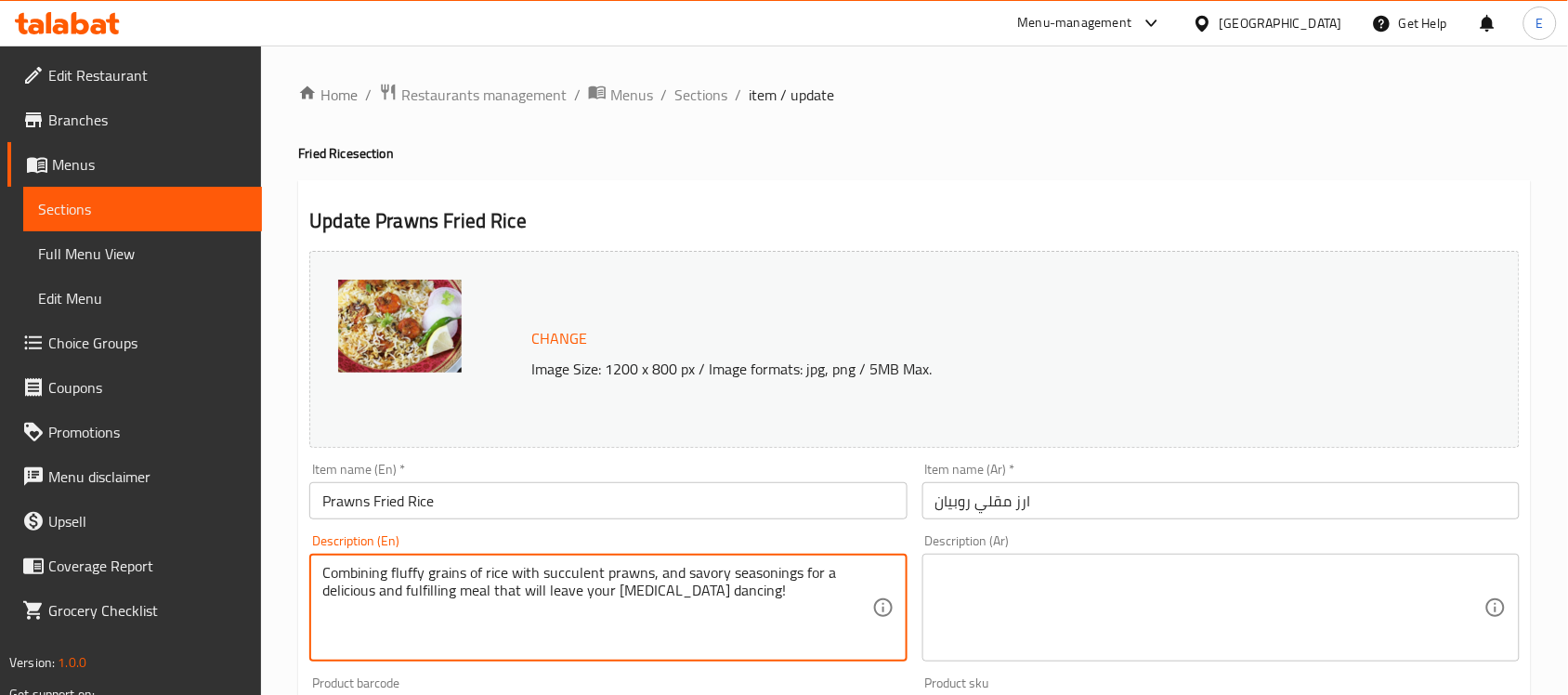
paste textarea "steamed rice that is stir-fried typically with soy sauce with prawns"
type textarea "steamed rice that is stir-fried typically with soy sauce with prawns"
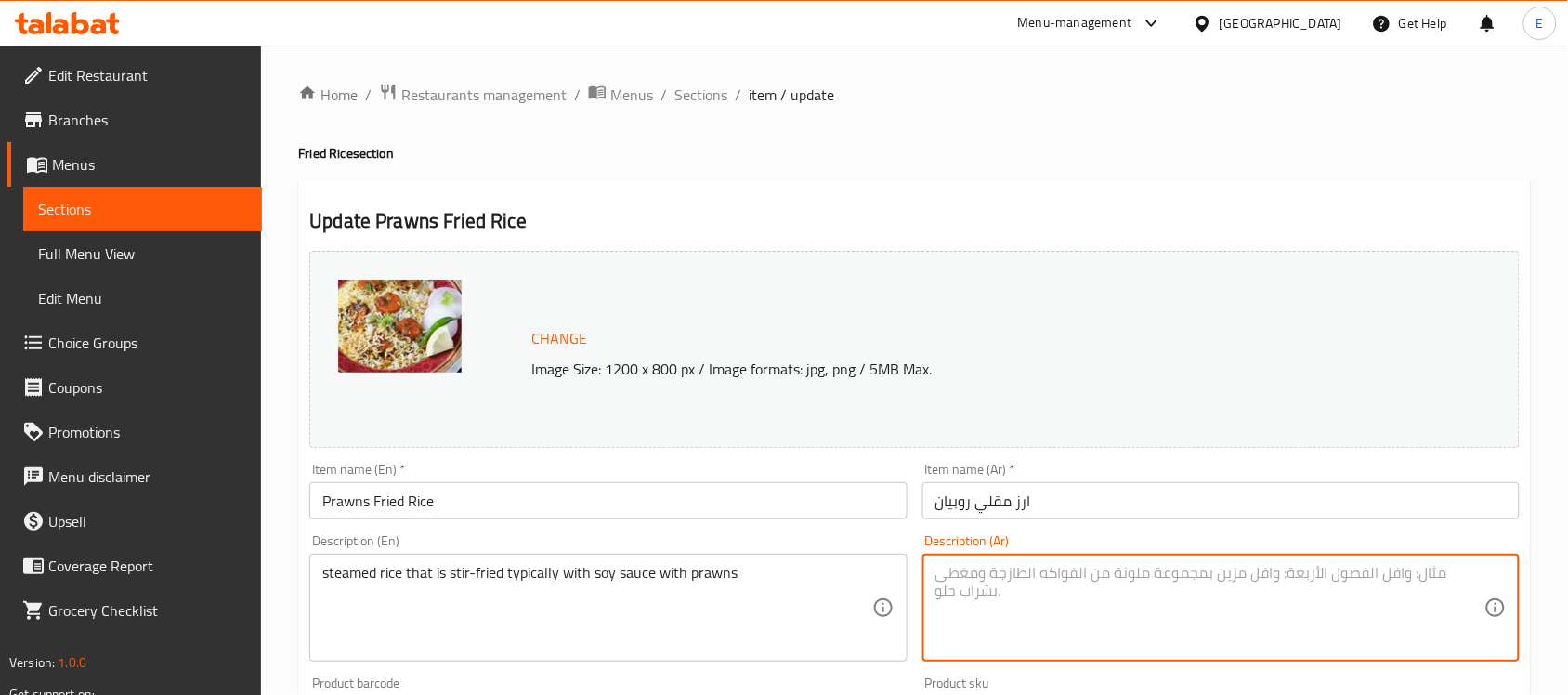
click at [1046, 592] on textarea at bounding box center [1210, 607] width 549 height 89
paste textarea "أرز مطهو على البخار مقلي عادة مع صلصة الصويا مع القريدس"
type textarea "أرز مطهو على البخار مقلي عادة مع صلصة الصويا مع القريدس"
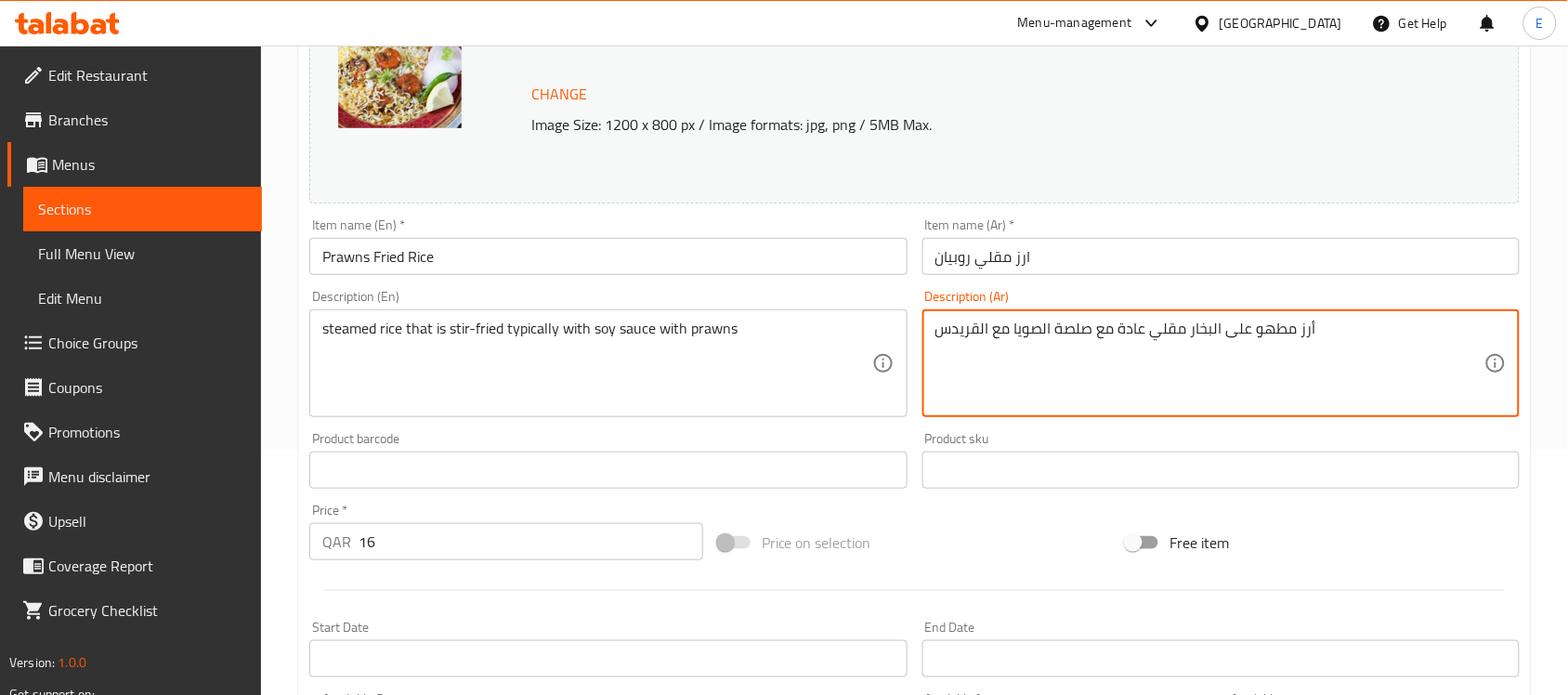
scroll to position [642, 0]
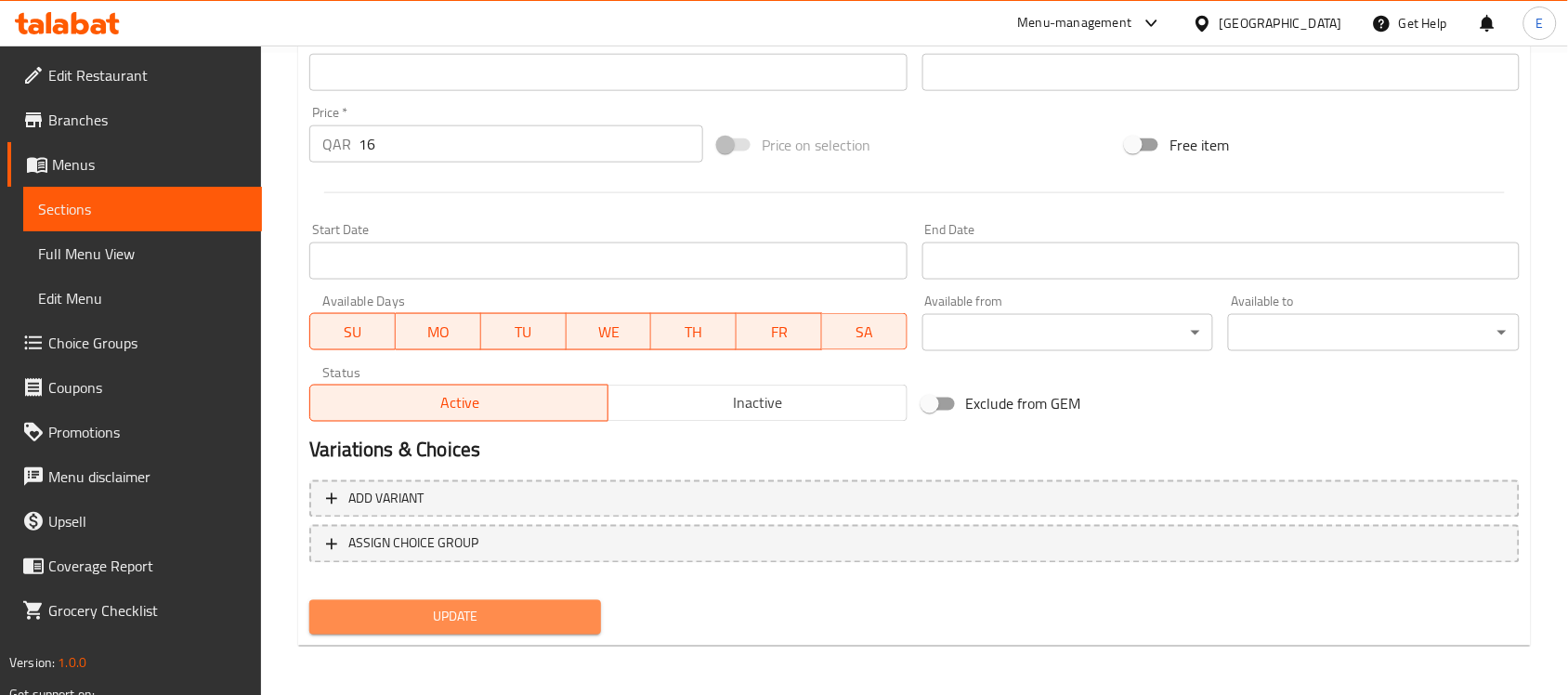
click at [527, 631] on button "Update" at bounding box center [455, 617] width 291 height 34
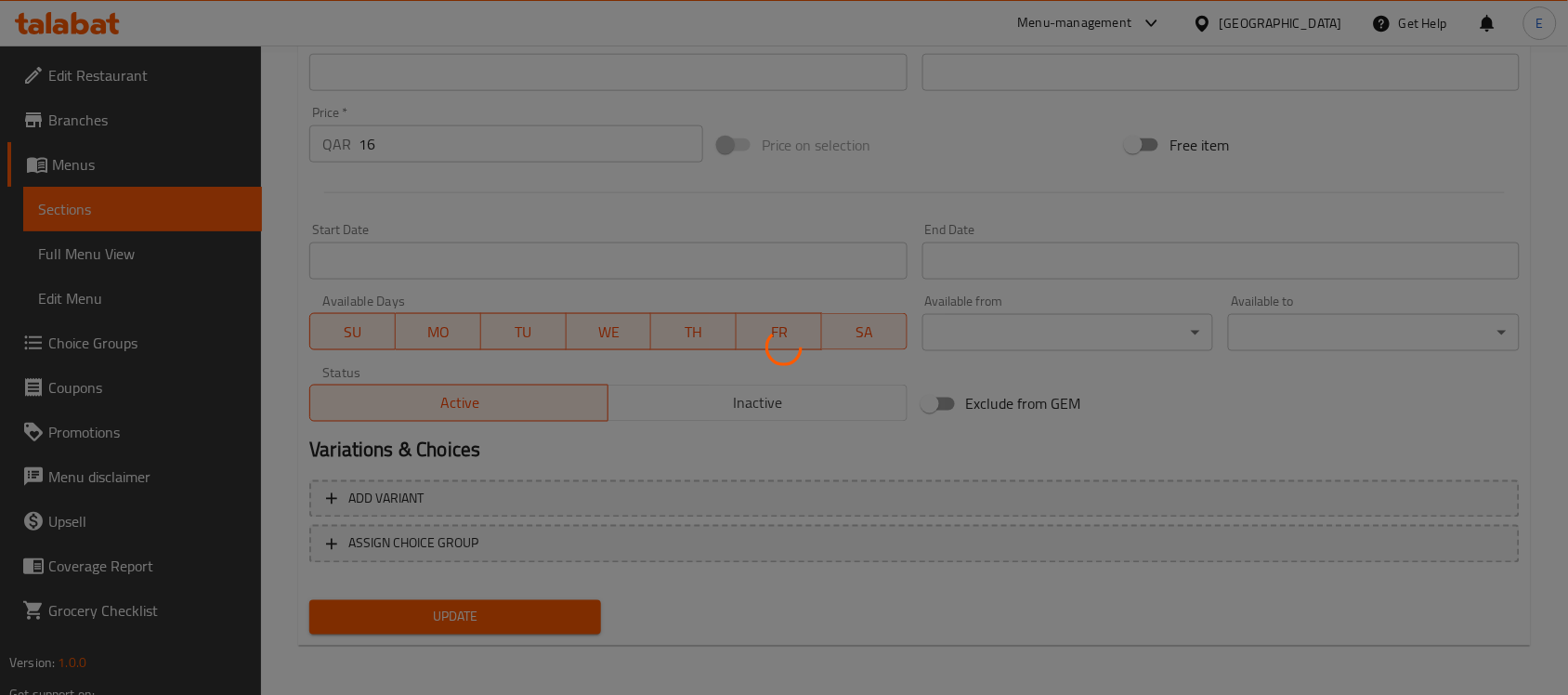
scroll to position [0, 0]
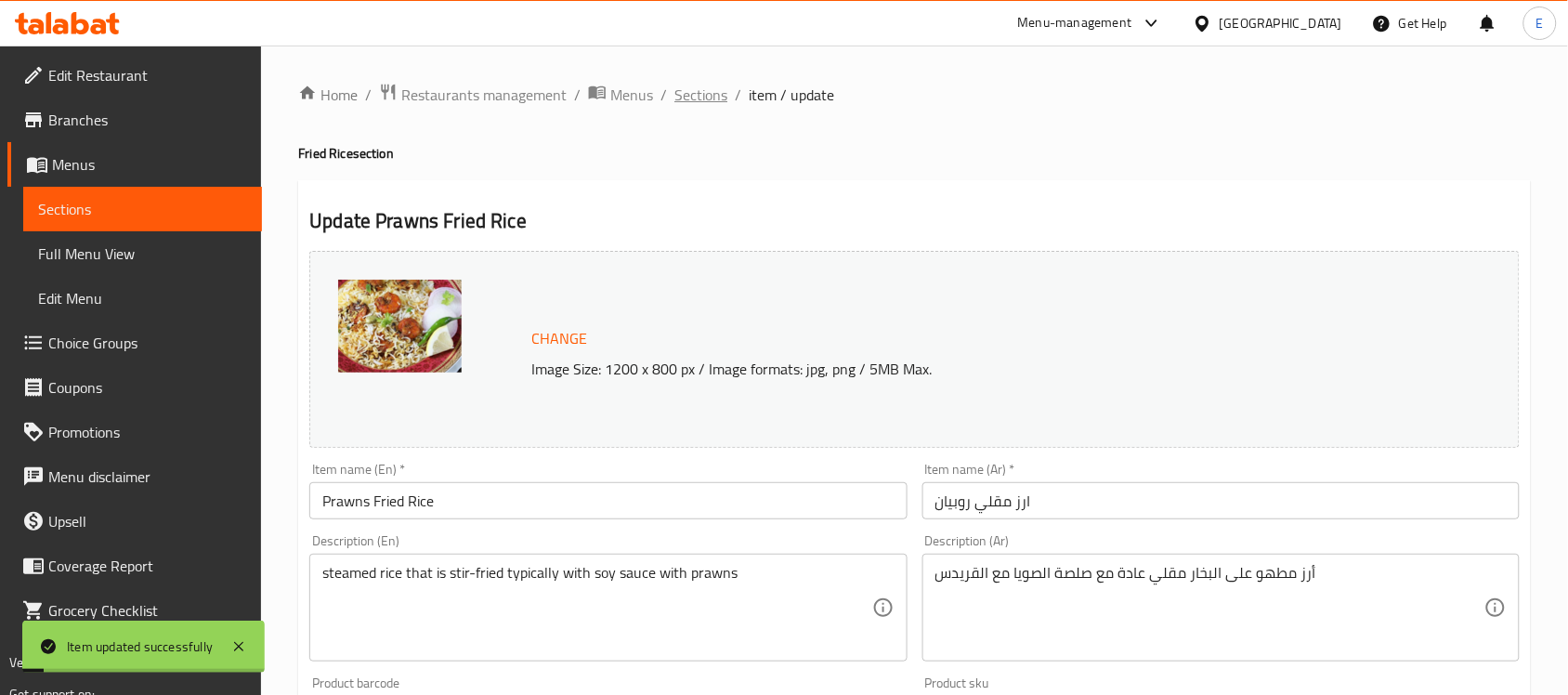
click at [697, 93] on span "Sections" at bounding box center [701, 94] width 53 height 22
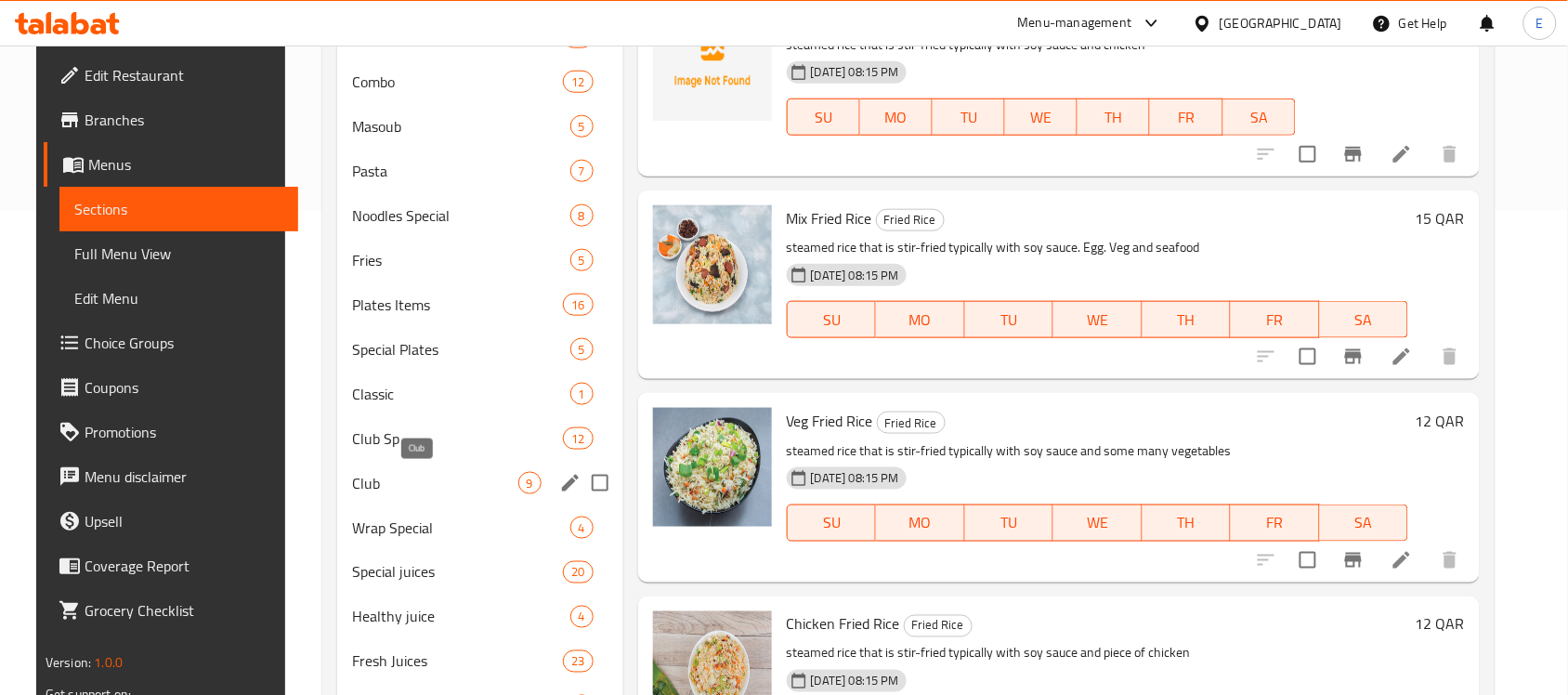
scroll to position [486, 0]
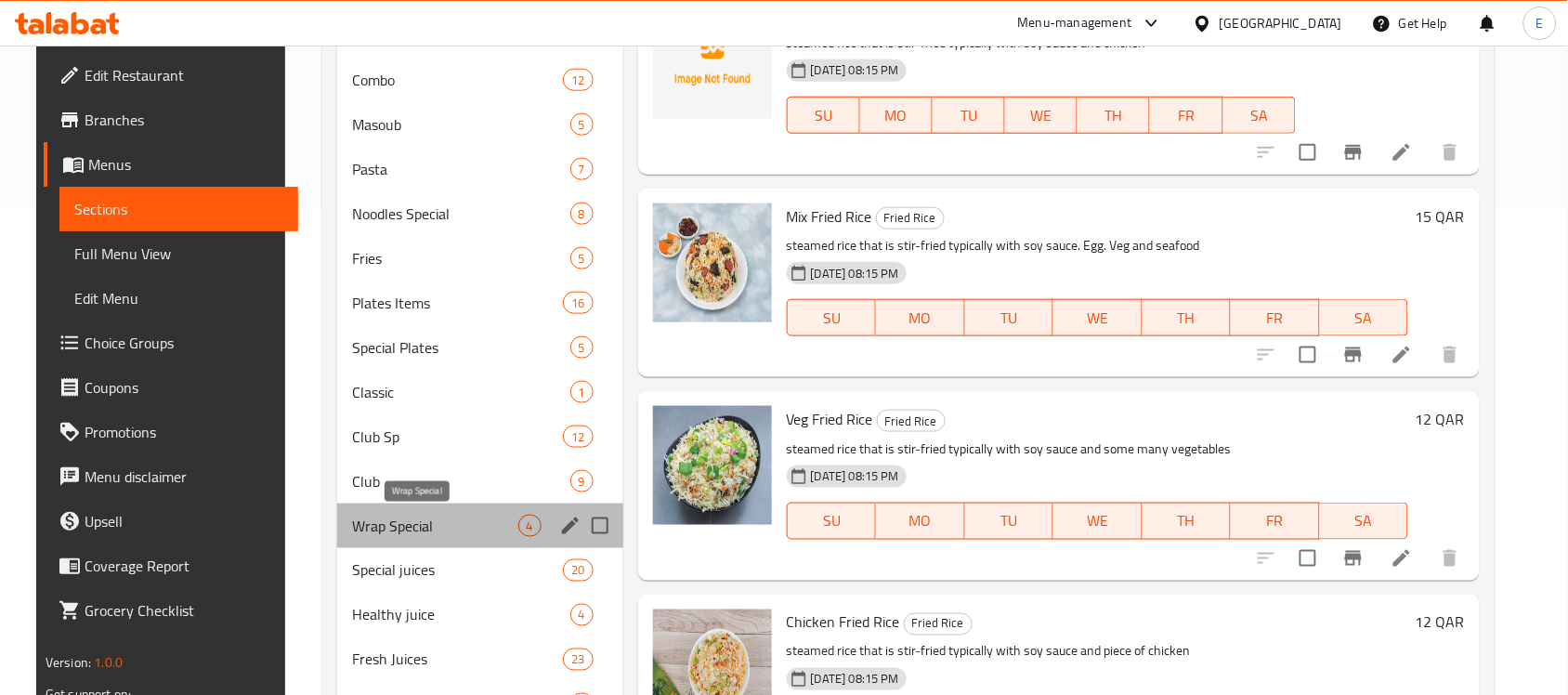
click at [381, 515] on span "Wrap Special" at bounding box center [435, 525] width 166 height 22
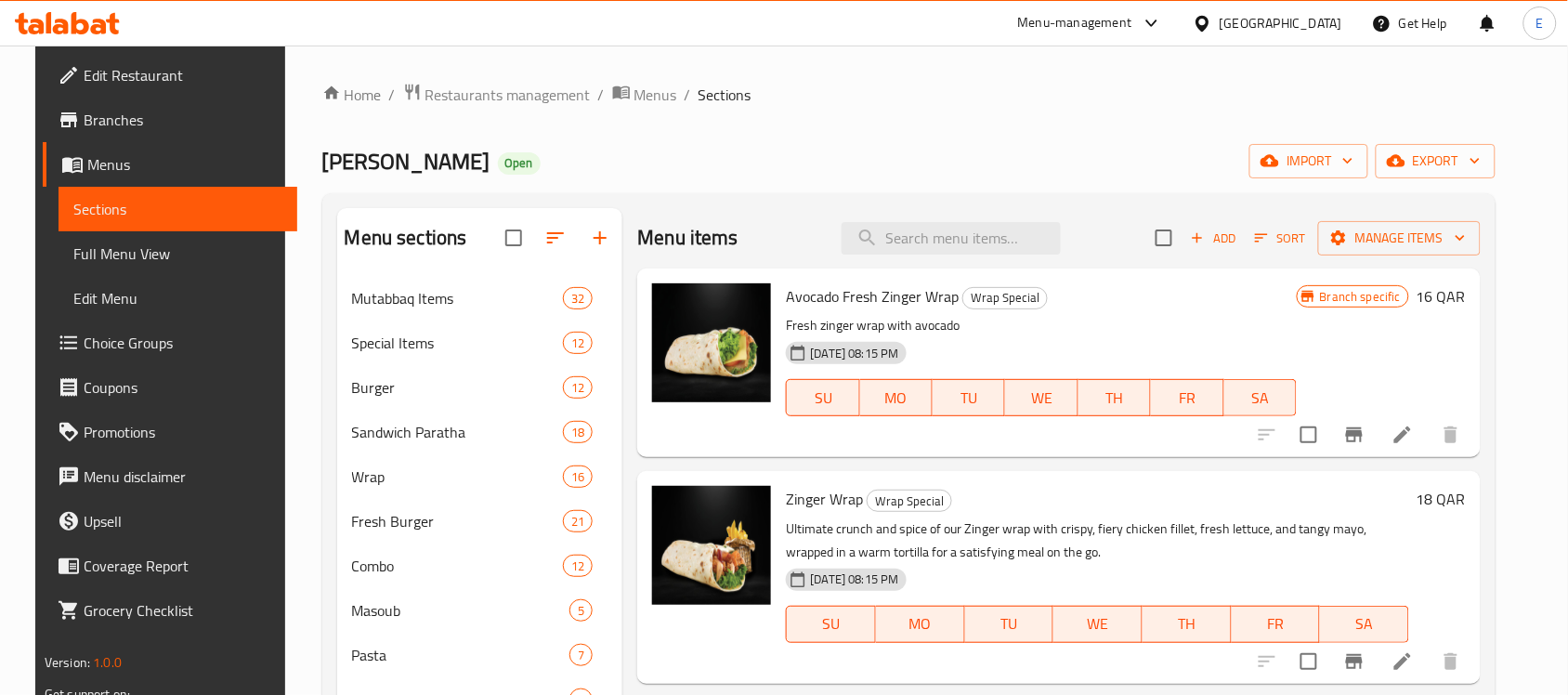
click at [1421, 439] on li at bounding box center [1402, 434] width 52 height 33
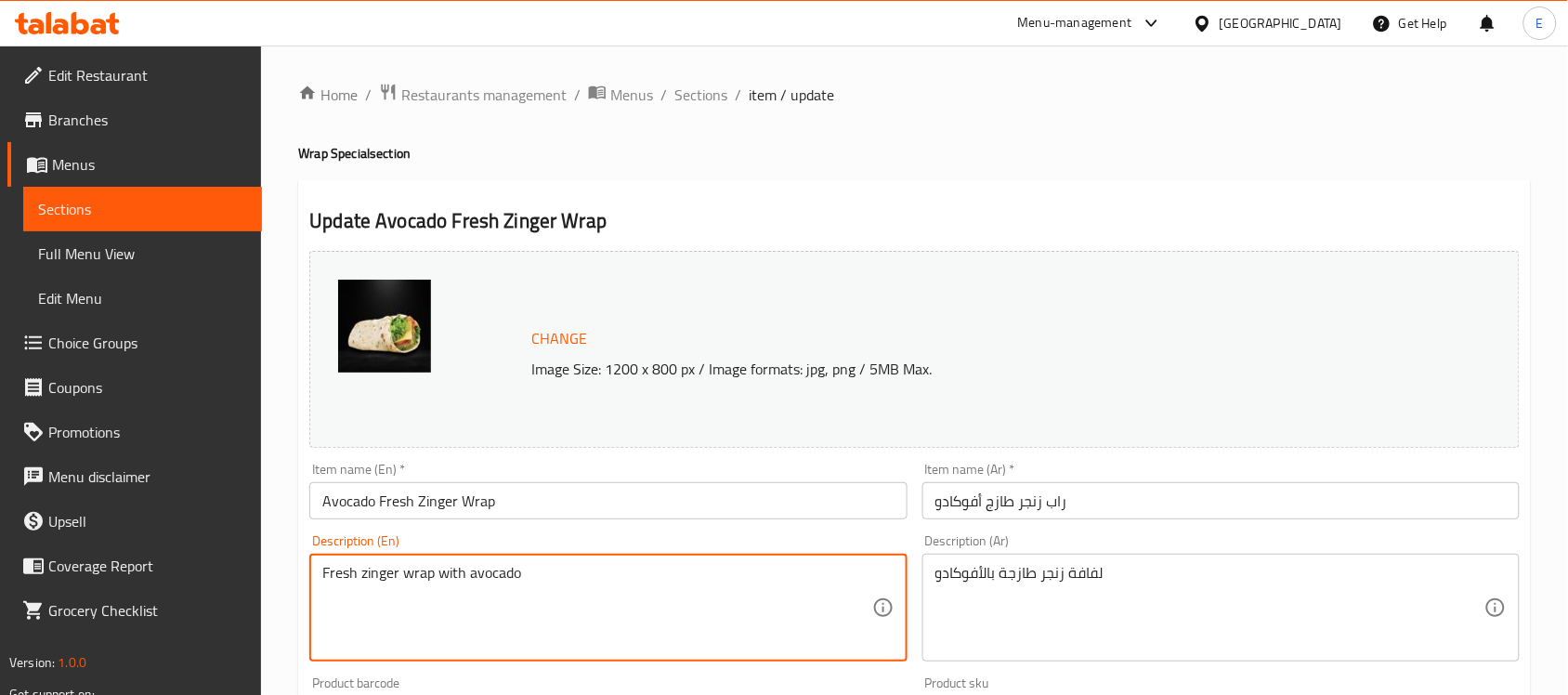
paste textarea "tortilla, layer it with lettuce, tomatoes, avocado, chicken, and cheddar cheese,"
type textarea "tortilla, layer it with lettuce, tomatoes, avocado, chicken, and cheddar cheese,"
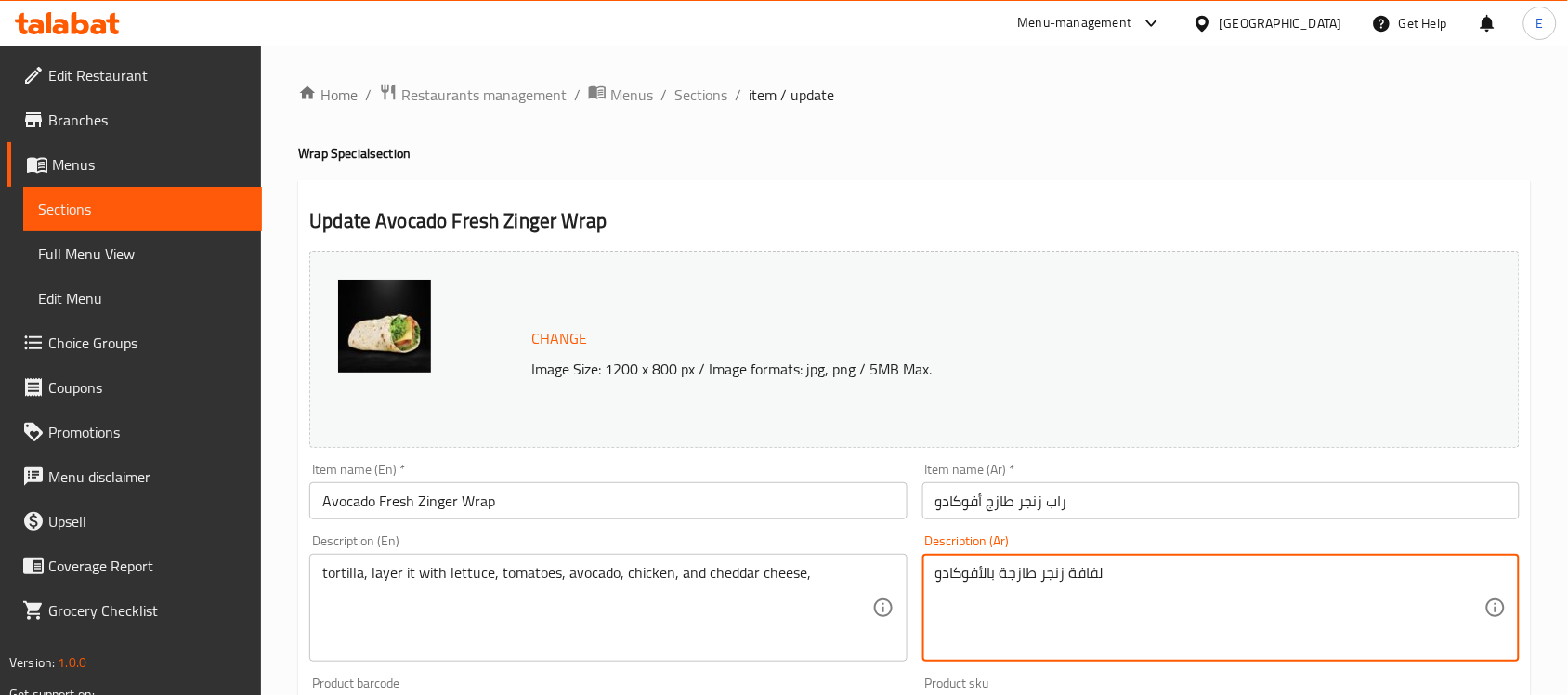
paste textarea "خبز التورتيلا، ضعي طبقة من الخس، الطماطم، الأفوكادو، الدجاج، وجبنة الشيدر،"
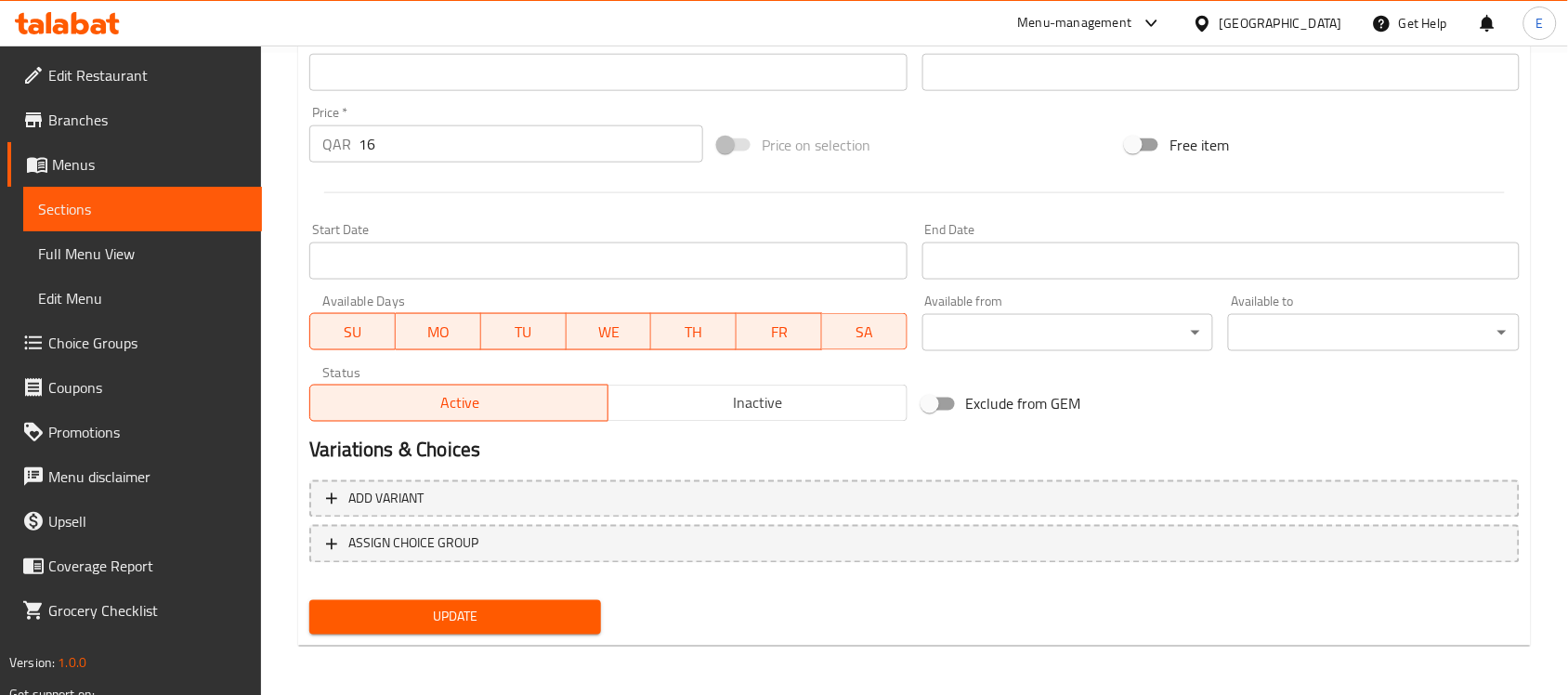
type textarea "خبز التورتيلا، ضعي طبقة من الخس، الطماطم، الأفوكادو، الدجاج، وجبنة الشيدر،"
click at [530, 637] on div "Update" at bounding box center [455, 617] width 307 height 50
click at [557, 618] on span "Update" at bounding box center [454, 617] width 262 height 23
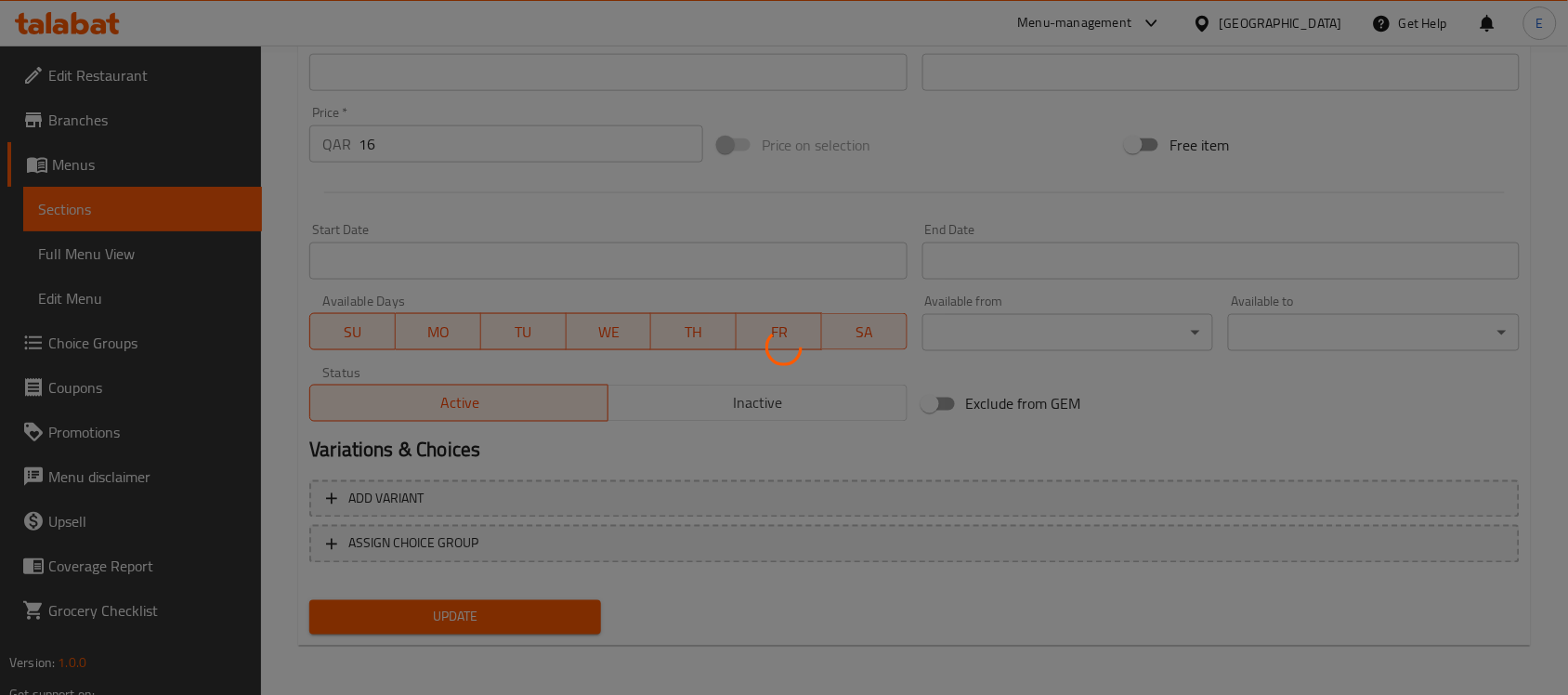
scroll to position [0, 0]
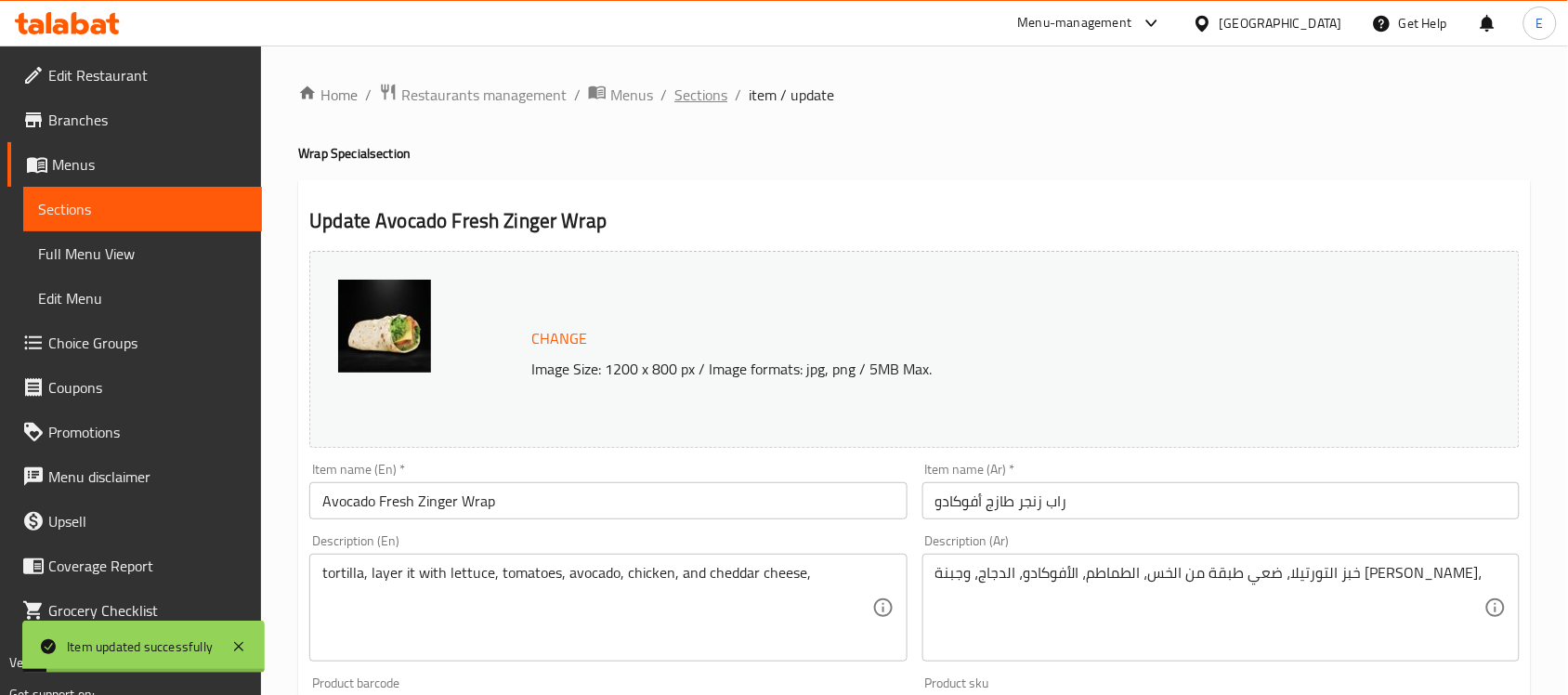
click at [688, 97] on span "Sections" at bounding box center [701, 94] width 53 height 22
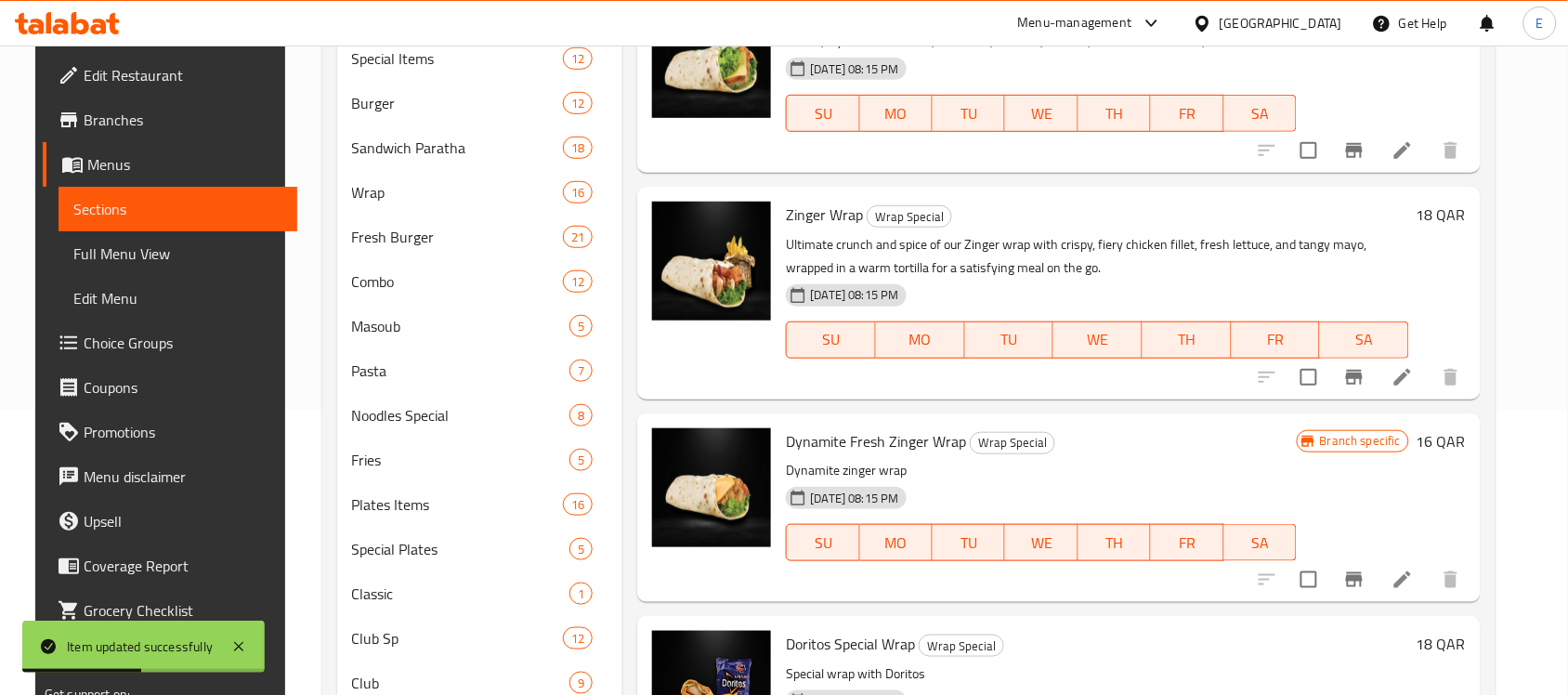
scroll to position [478, 0]
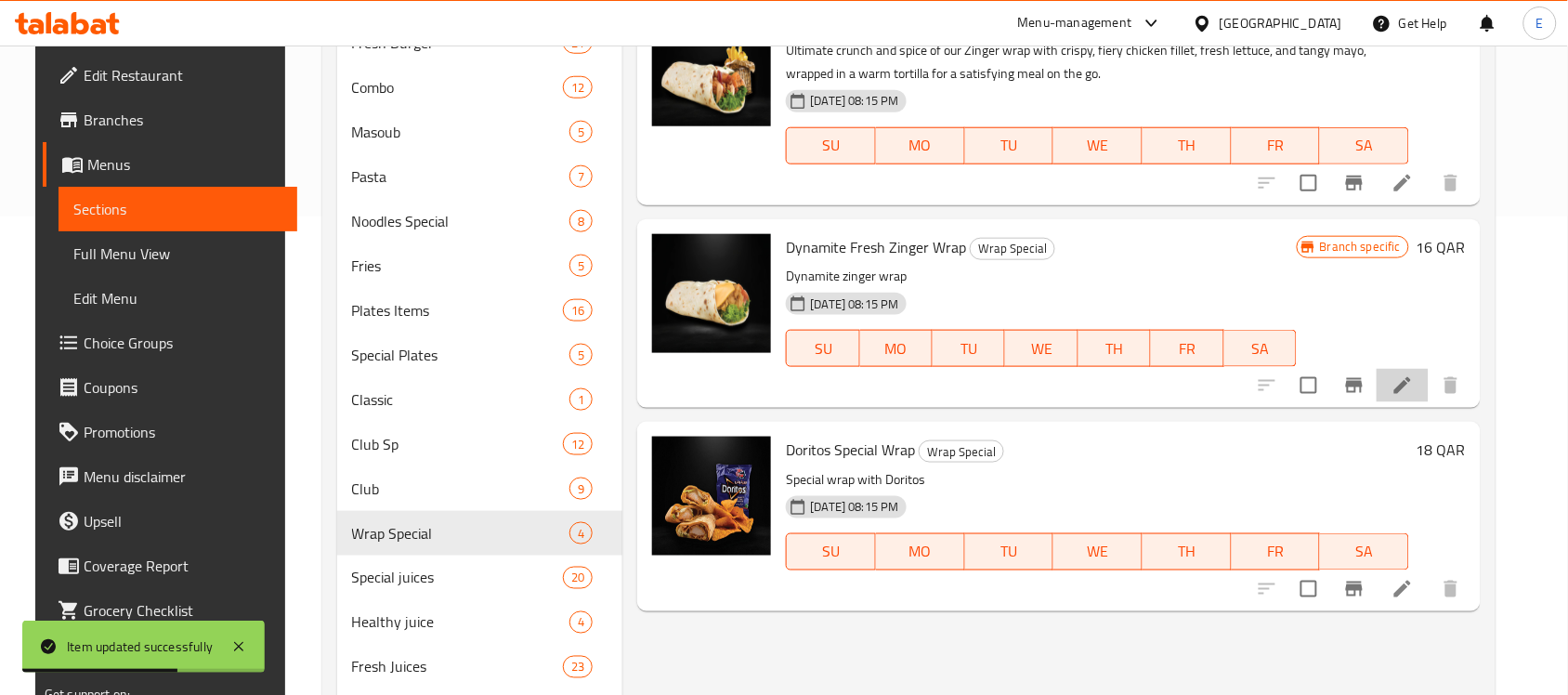
click at [1429, 373] on li at bounding box center [1402, 385] width 52 height 33
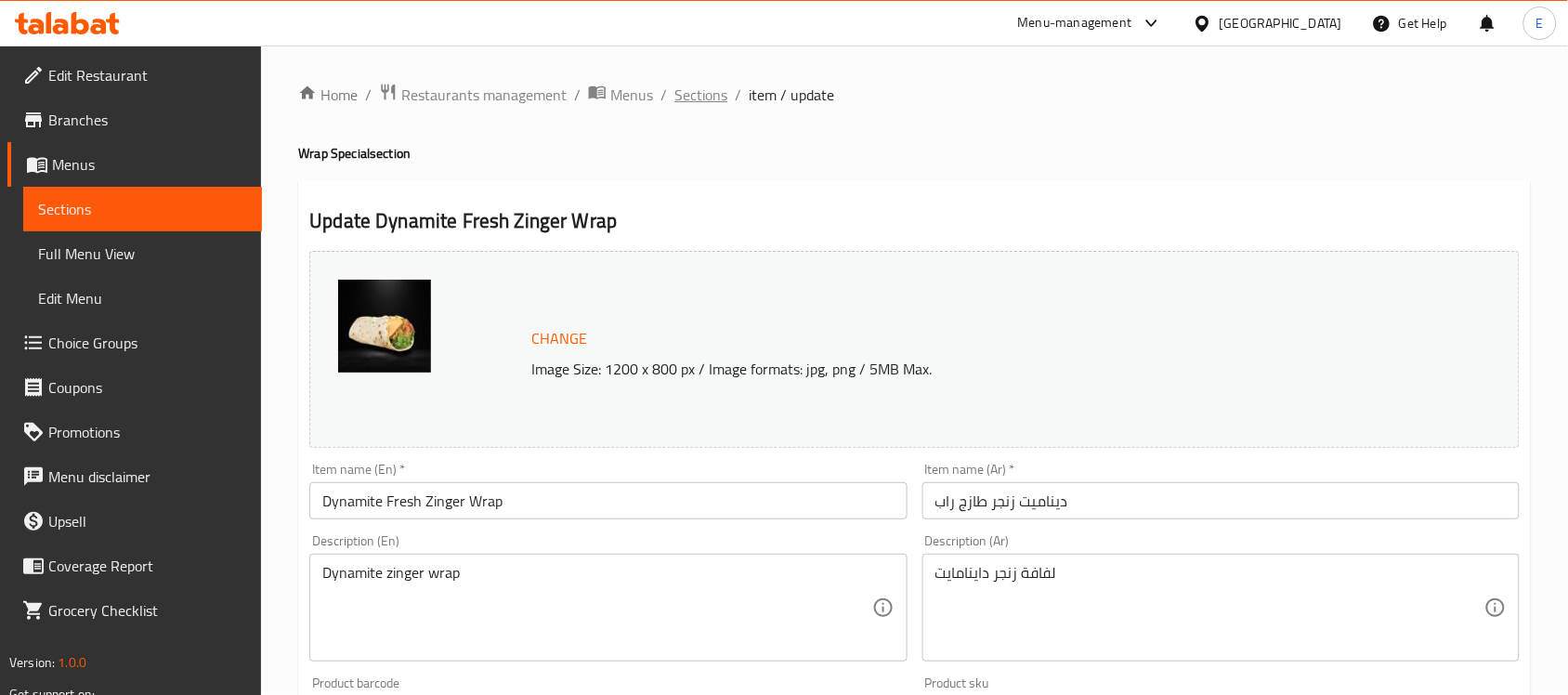
click at [686, 86] on span "Sections" at bounding box center [701, 94] width 53 height 22
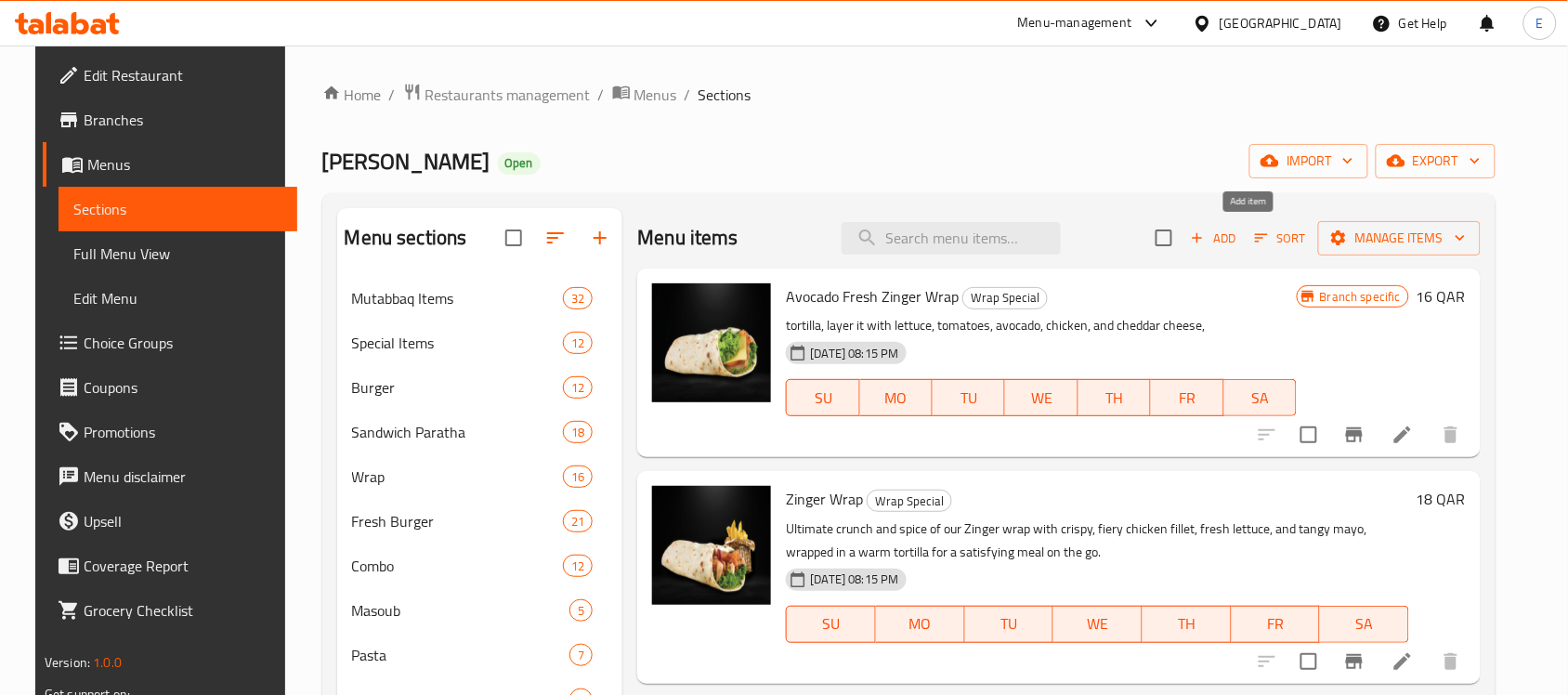
click at [1238, 244] on span "Add" at bounding box center [1213, 238] width 50 height 21
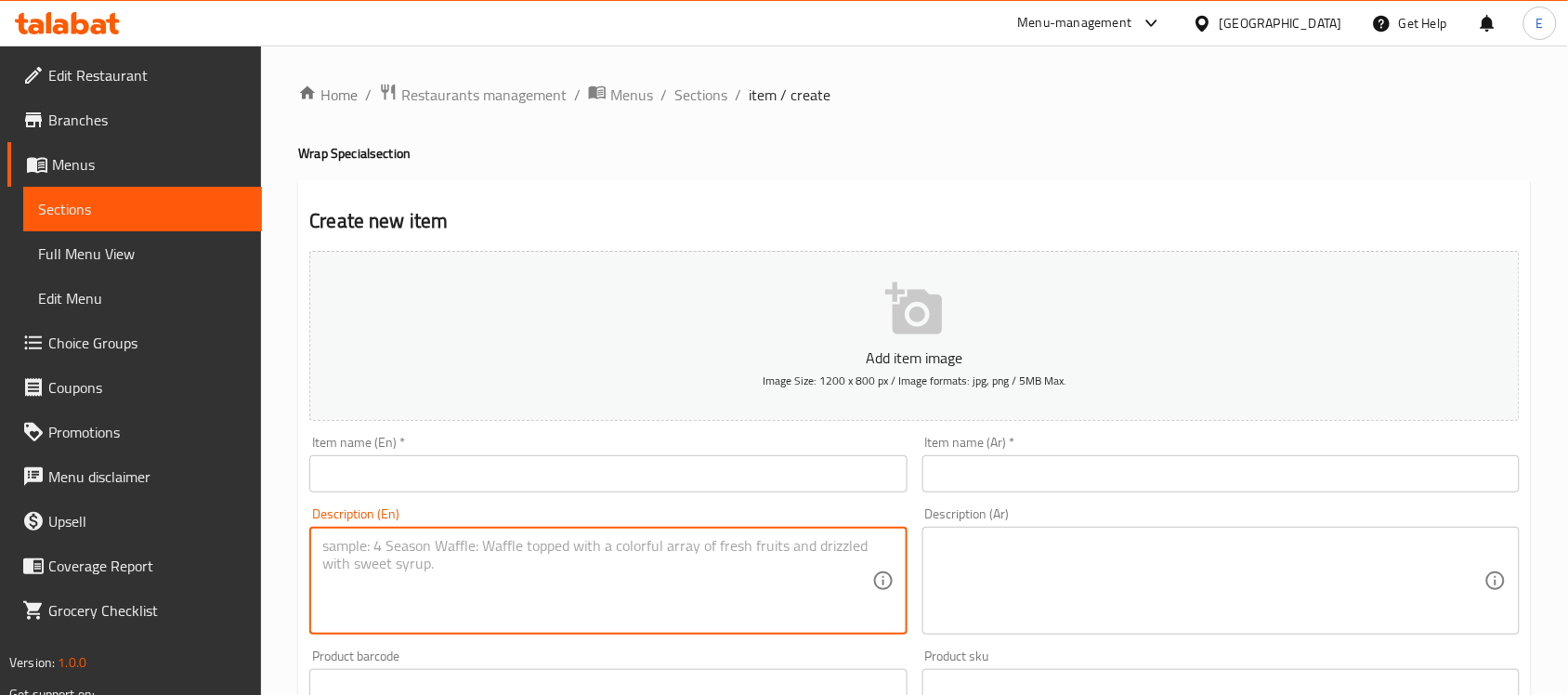
click at [520, 562] on textarea at bounding box center [596, 581] width 549 height 89
paste textarea "Crispy, fried shrimp coated in a spicy mayonnaise dressing in tortila"
type textarea "Crispy, fried shrimp coated in a spicy mayonnaise dressing in tortila"
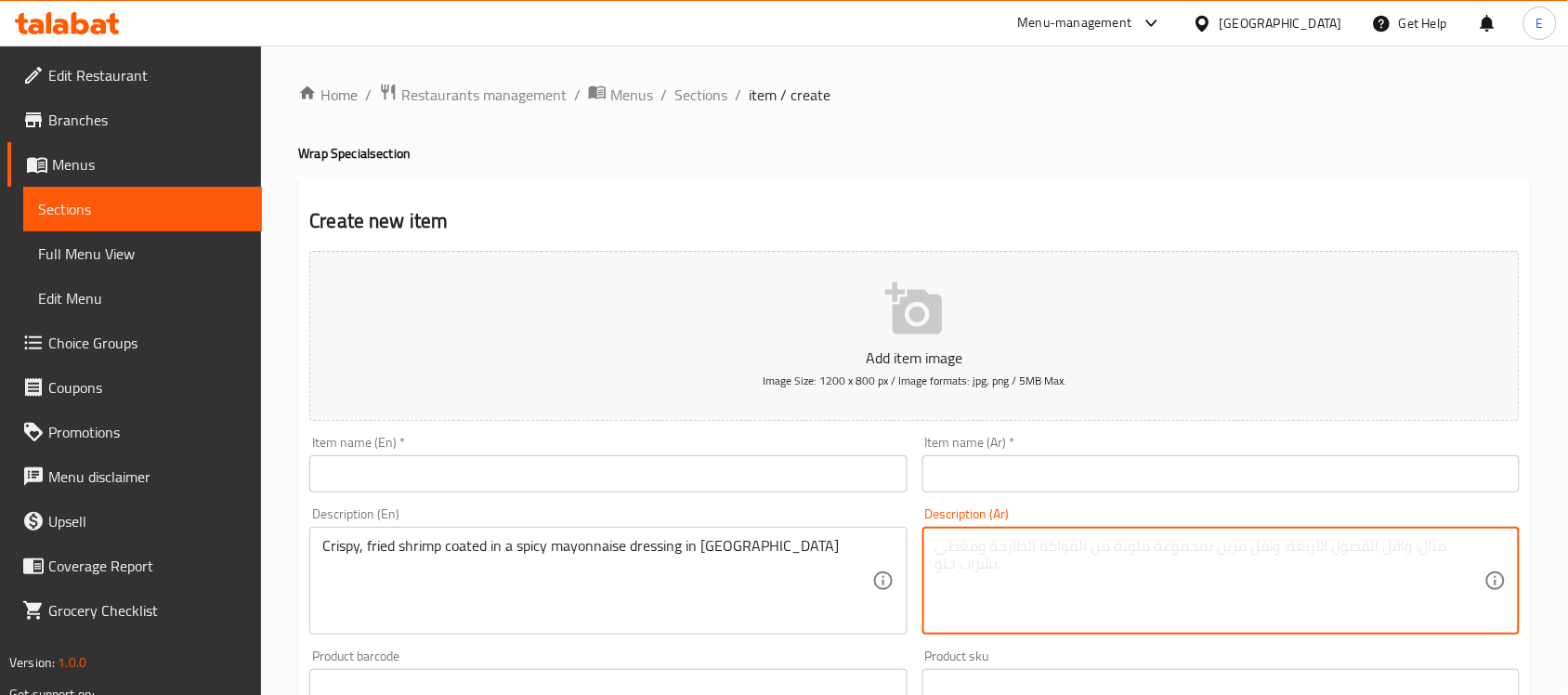
paste textarea "روبيان مقلي مقرمش مغطى بصلصة المايونيز الحارة في خبز التورتيلا"
type textarea "روبيان مقلي مقرمش مغطى بصلصة المايونيز الحارة في خبز التورتيلا"
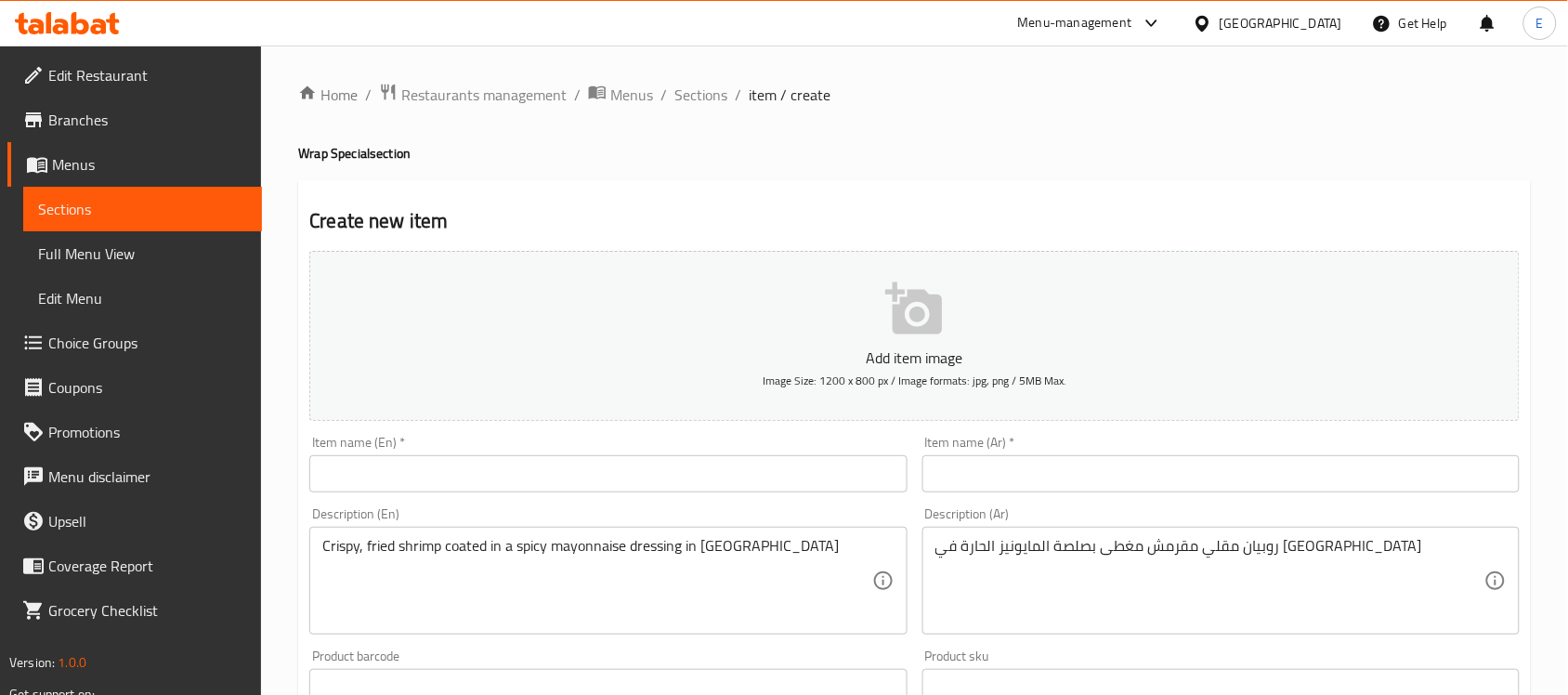
click at [533, 452] on div "Item name (En)   * Item name (En) *" at bounding box center [608, 463] width 597 height 56
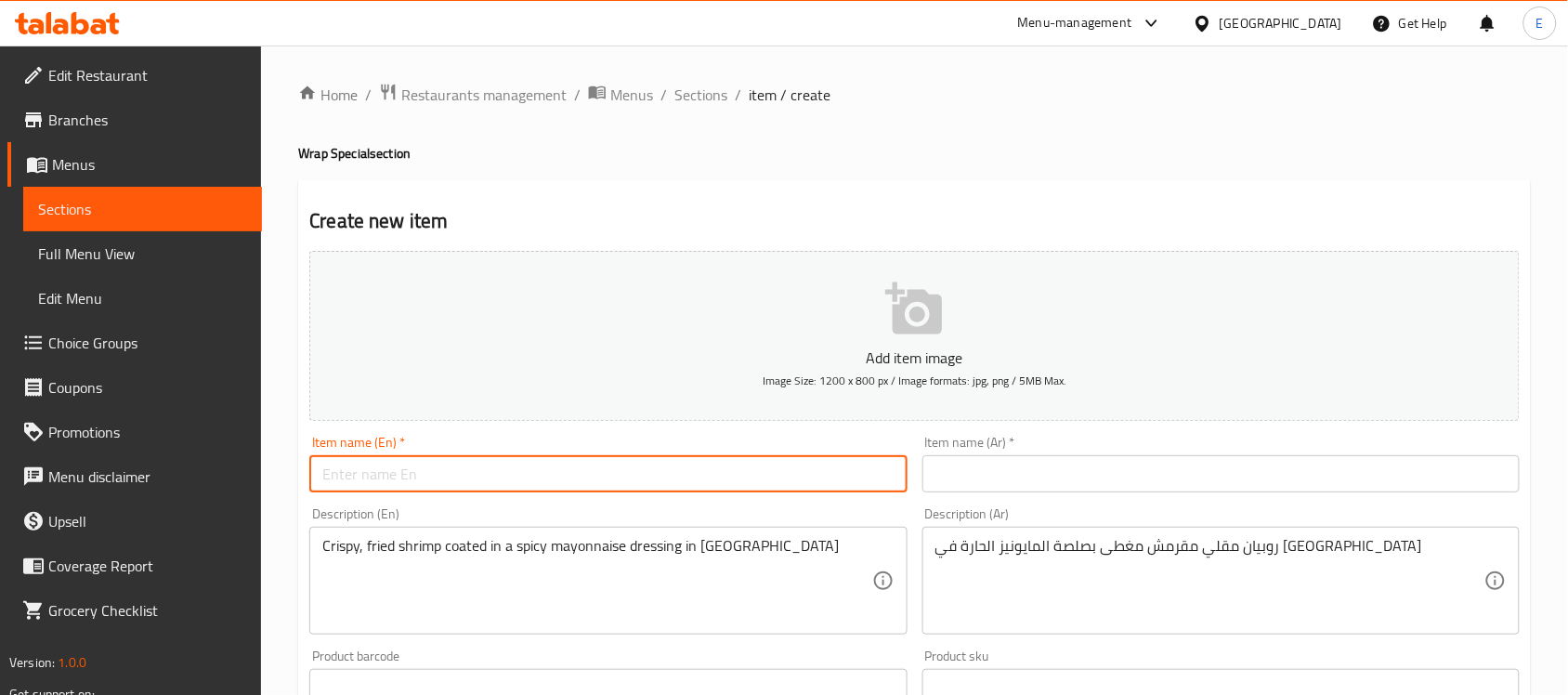
paste input "DYNAMITE SHRIMP S"
click at [513, 474] on input "DYNAMITE SHRIMP S" at bounding box center [608, 473] width 597 height 37
type input "DYNAMITE SHRIMP S"
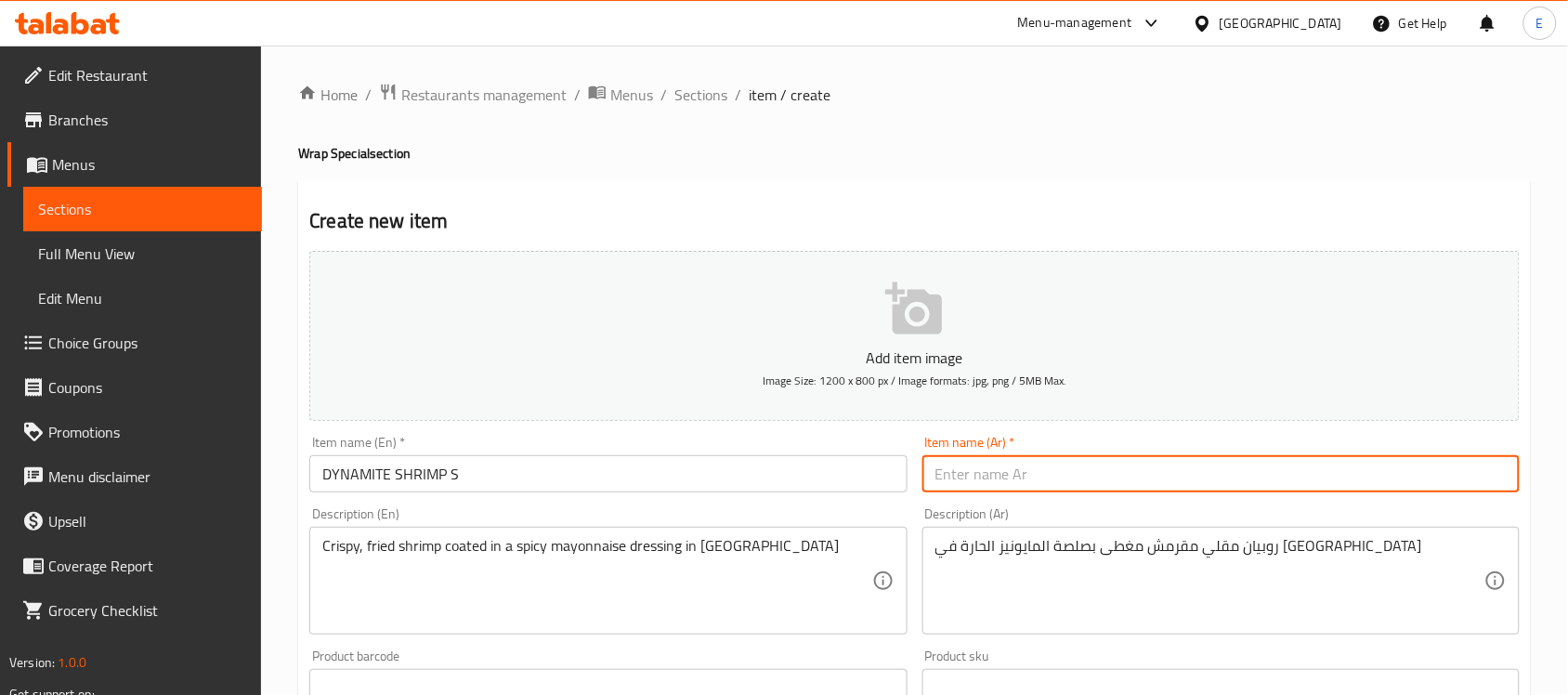
click at [963, 492] on input "text" at bounding box center [1220, 473] width 597 height 37
paste input "ديناميت روبيان"
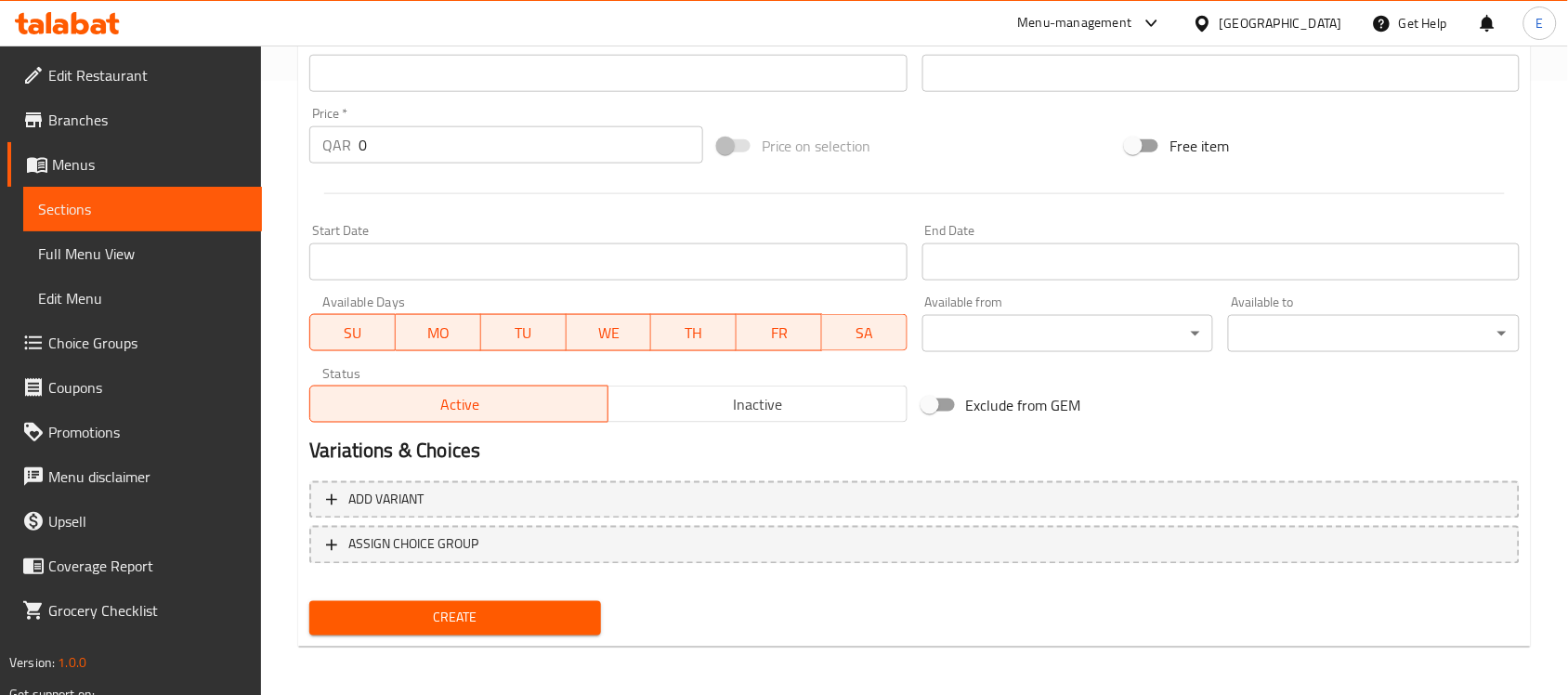
type input "ديناميت روبيان"
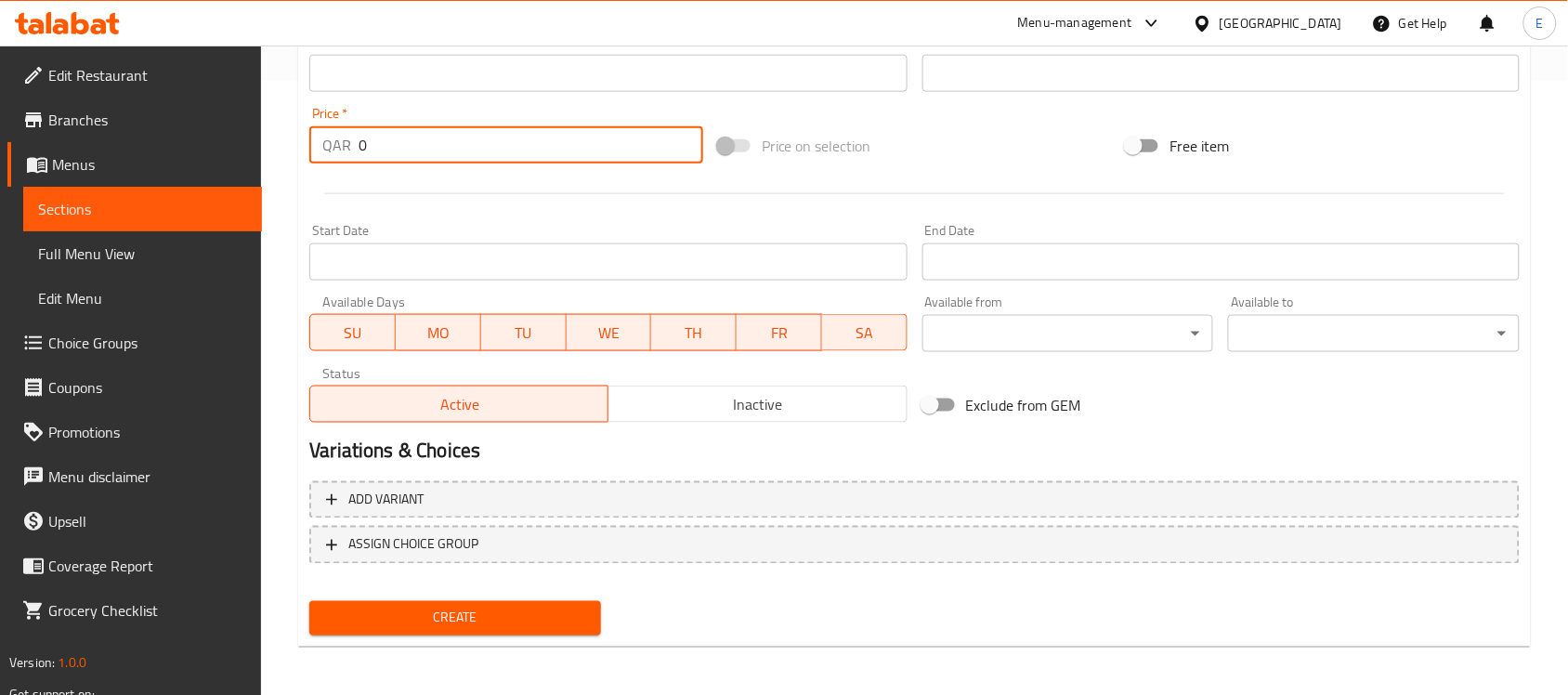
drag, startPoint x: 393, startPoint y: 140, endPoint x: 131, endPoint y: 132, distance: 262.1
click at [131, 132] on div "Edit Restaurant Branches Menus Sections Full Menu View Edit Menu Choice Groups …" at bounding box center [784, 65] width 1568 height 1266
type input "18"
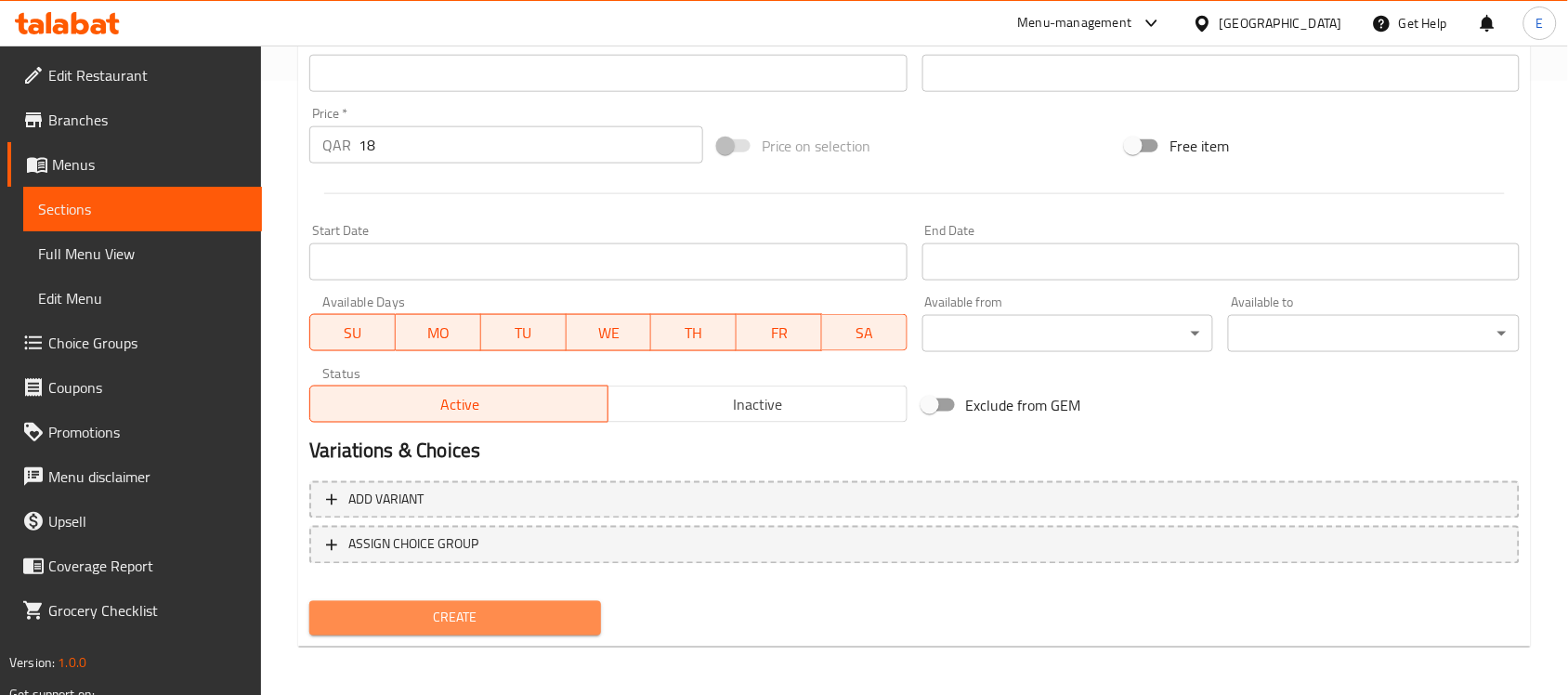
click at [432, 615] on span "Create" at bounding box center [454, 618] width 262 height 23
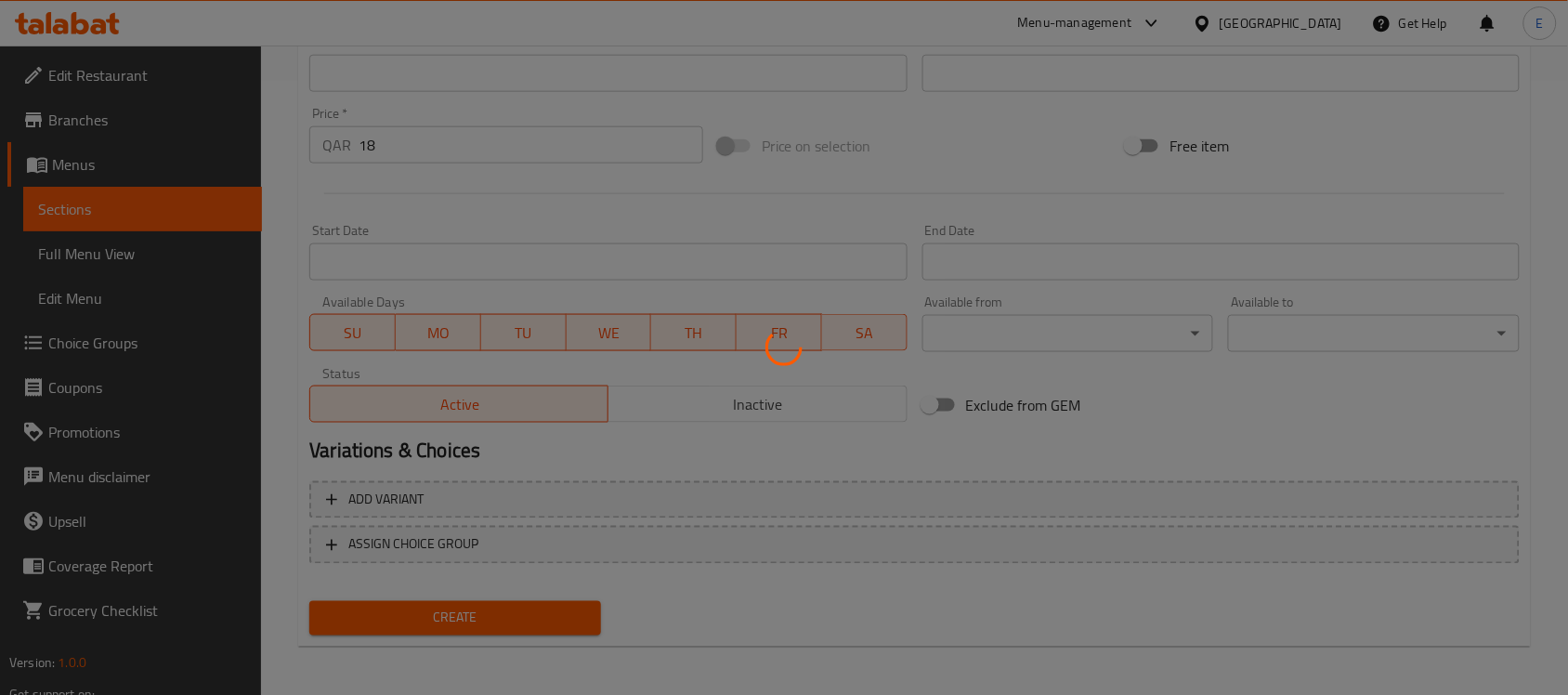
type input "0"
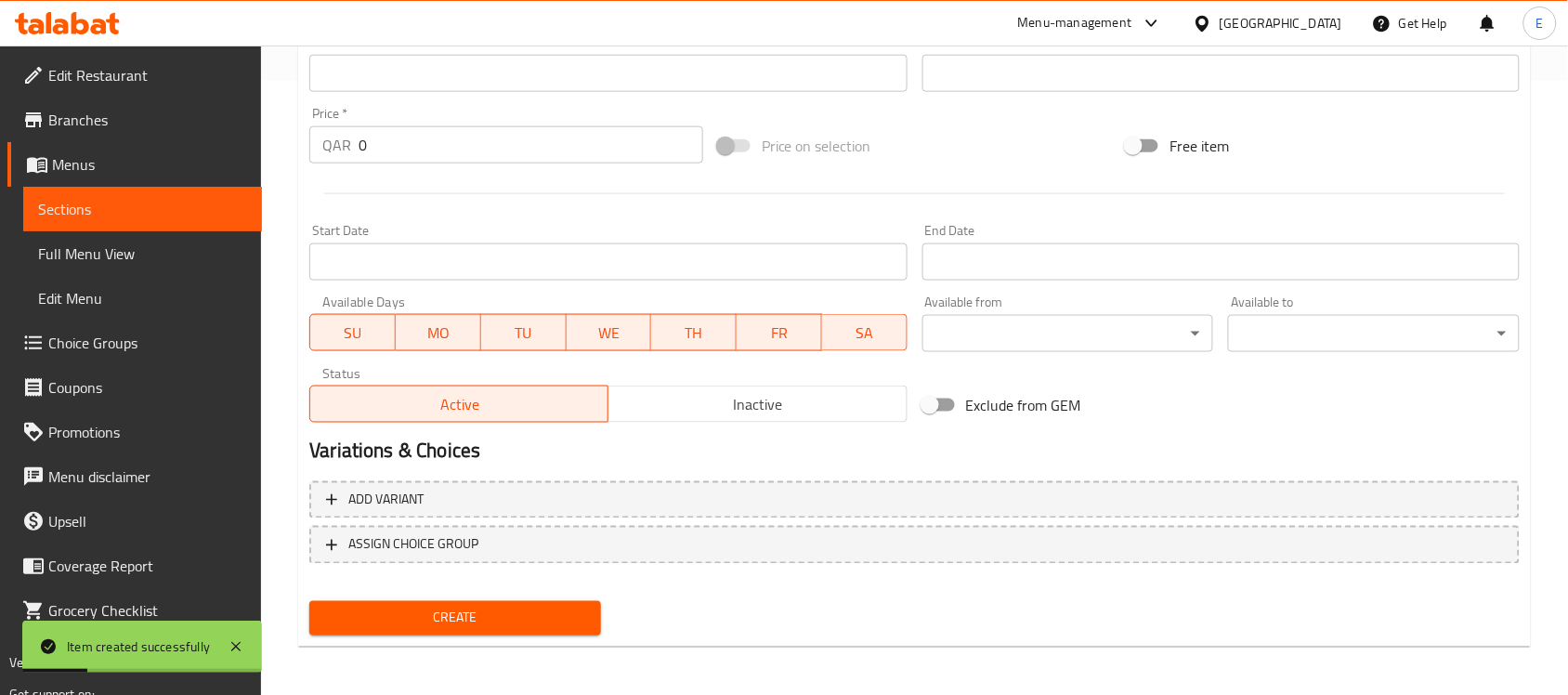
scroll to position [0, 0]
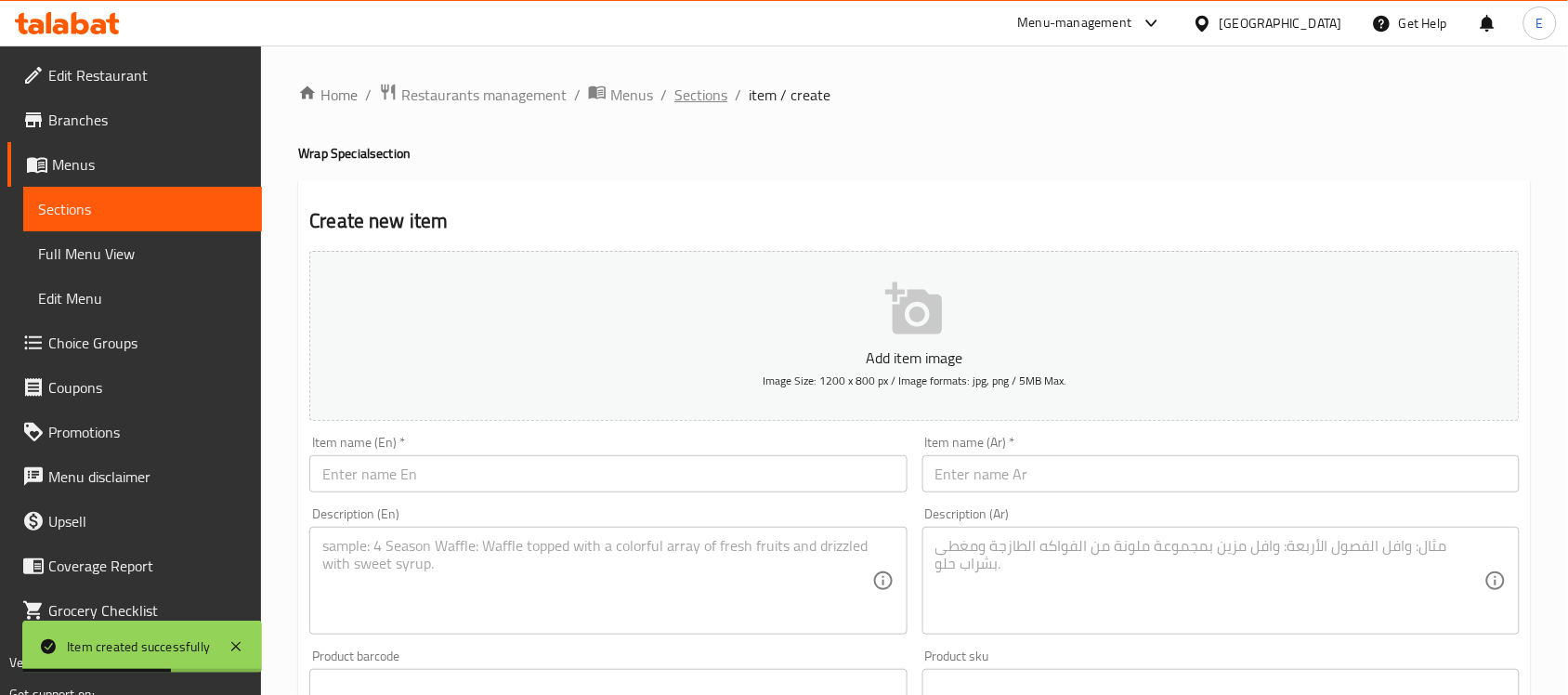
click at [694, 99] on span "Sections" at bounding box center [701, 94] width 53 height 22
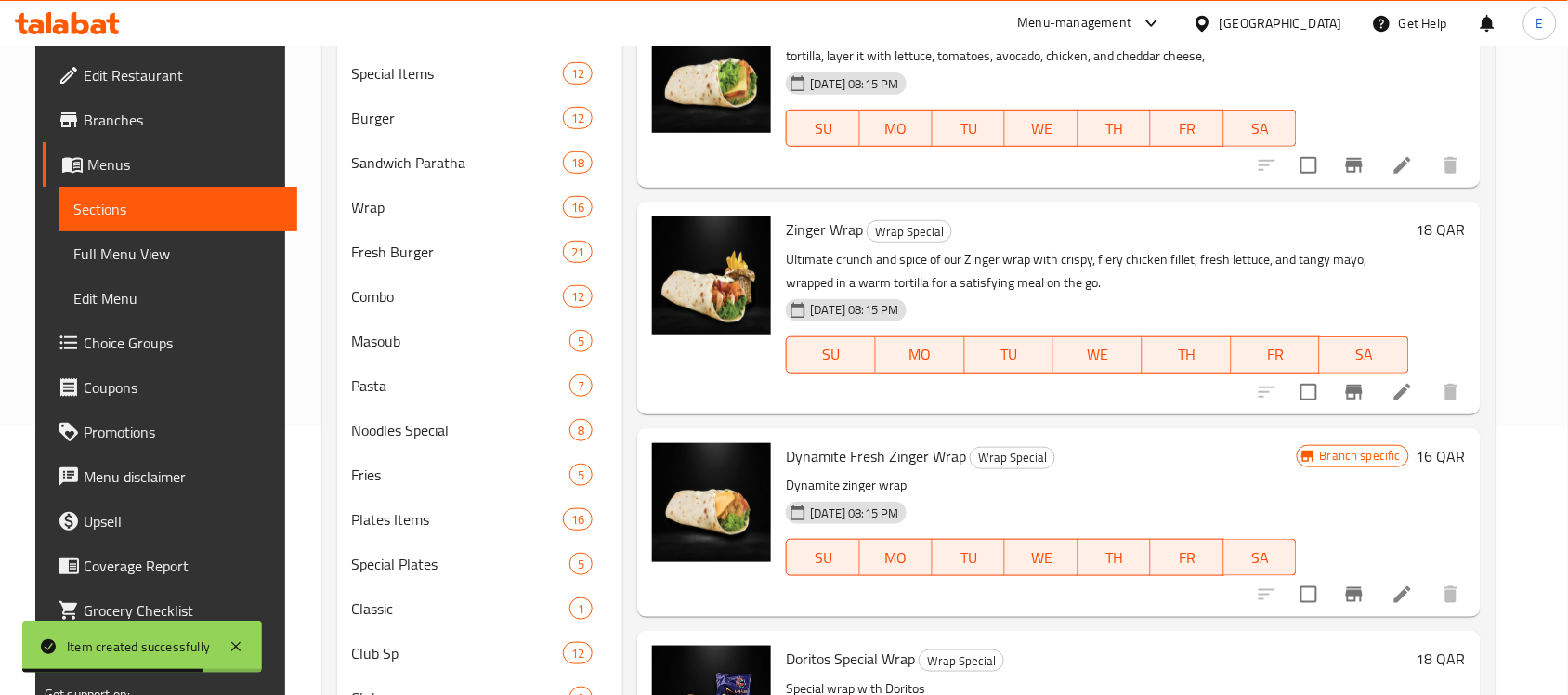
scroll to position [272, 0]
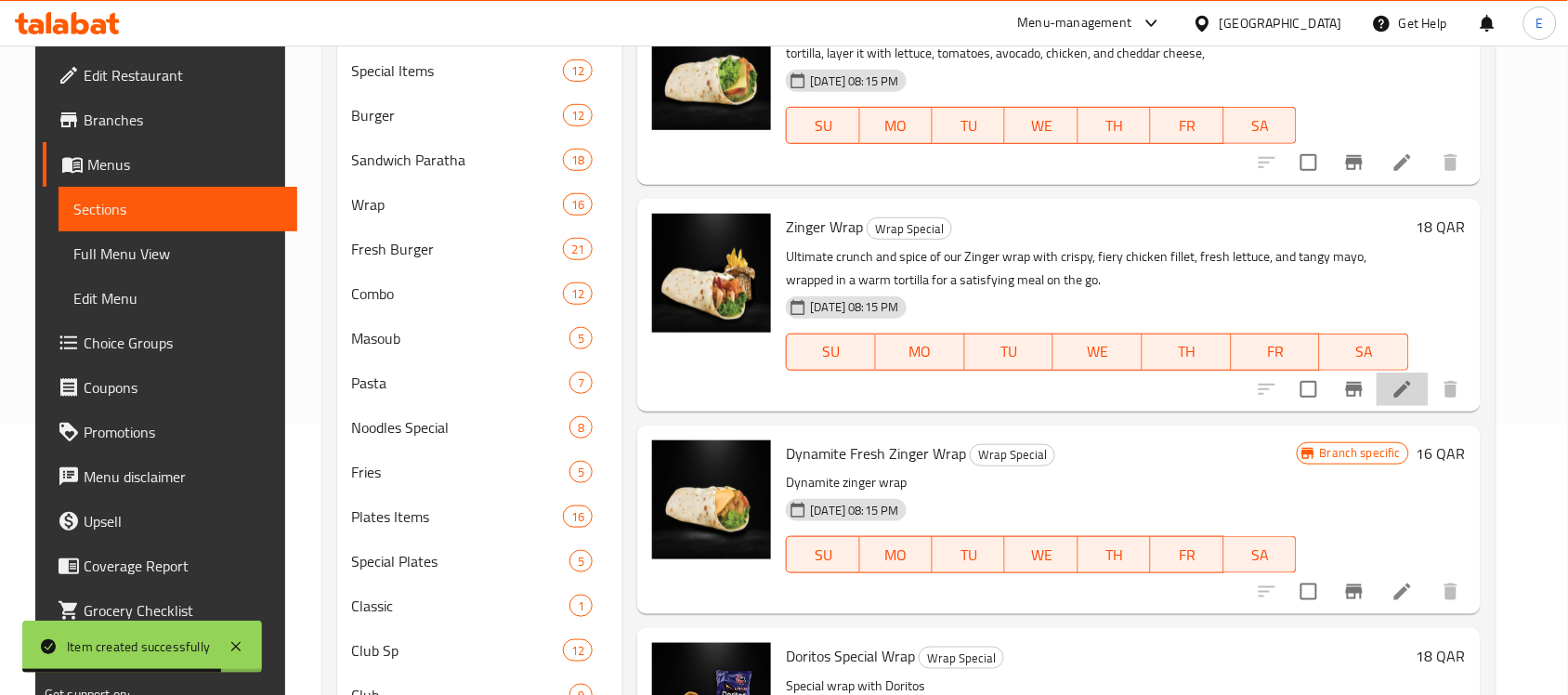
click at [1429, 405] on li at bounding box center [1402, 388] width 52 height 33
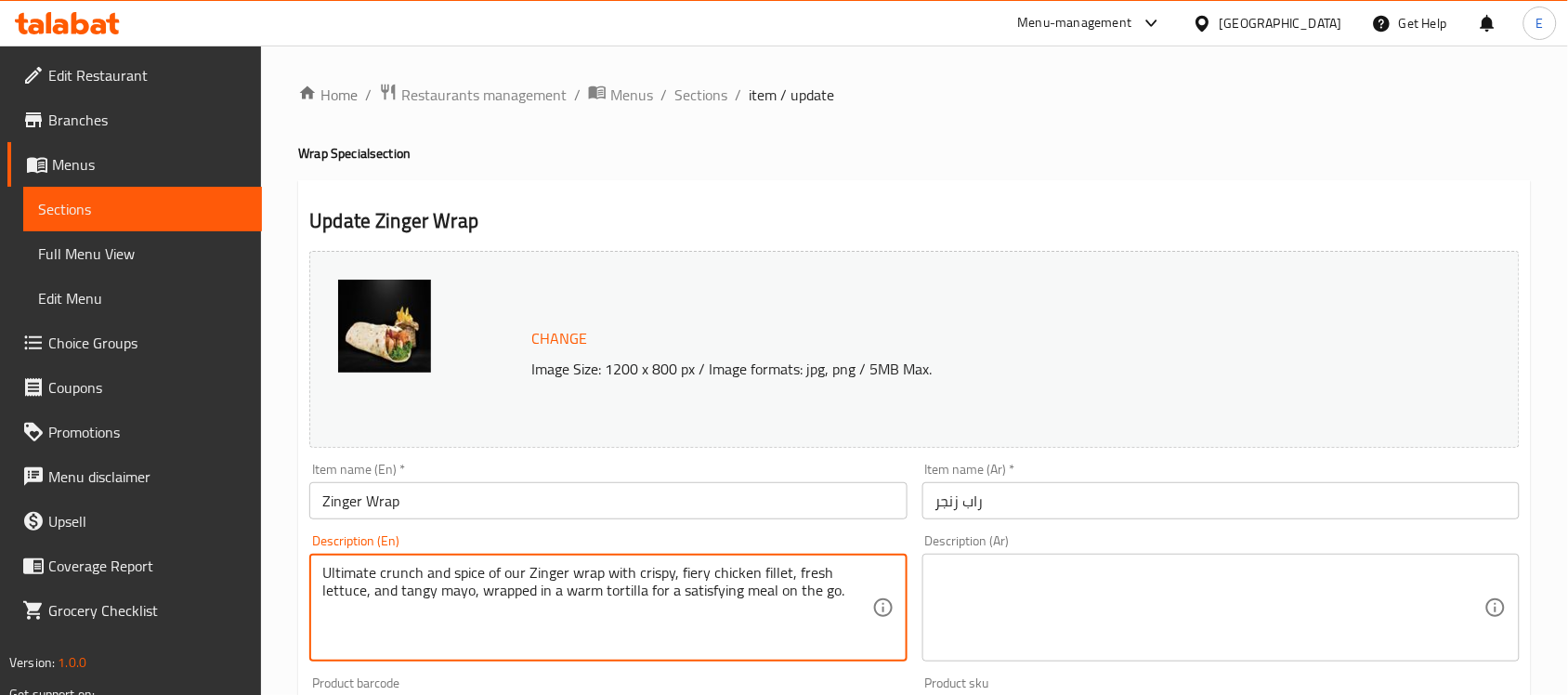
paste textarea "Crispy and tendery chicken inside with the lettuce in fresh tortila"
type textarea "Crispy and tendery chicken inside with the lettuce in fresh tortila"
click at [990, 571] on textarea at bounding box center [1210, 607] width 549 height 89
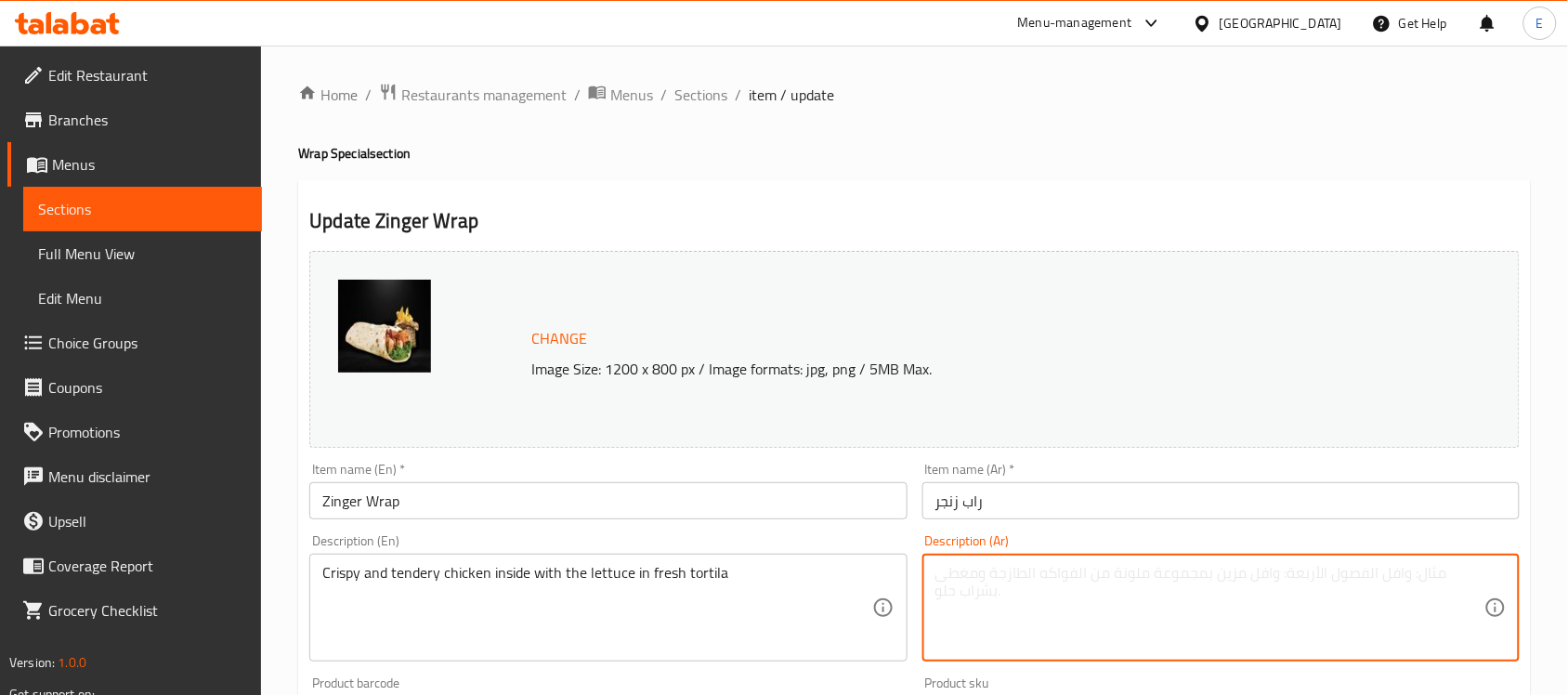
paste textarea "دجاج مقرمش وطري من الداخل مع الخس في خبز التورتيلا الطازج"
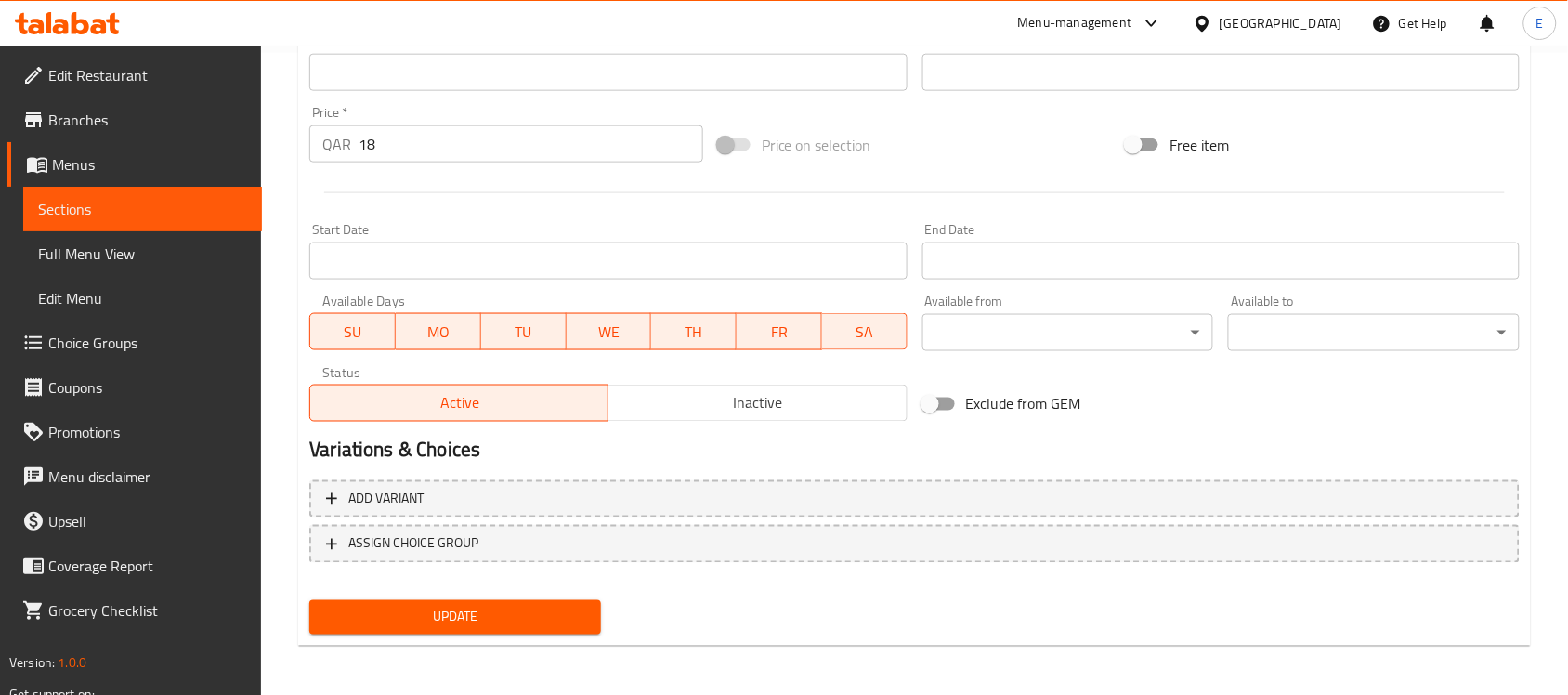
type textarea "دجاج مقرمش وطري من الداخل مع الخس في خبز التورتيلا الطازج"
click at [537, 610] on span "Update" at bounding box center [454, 617] width 262 height 23
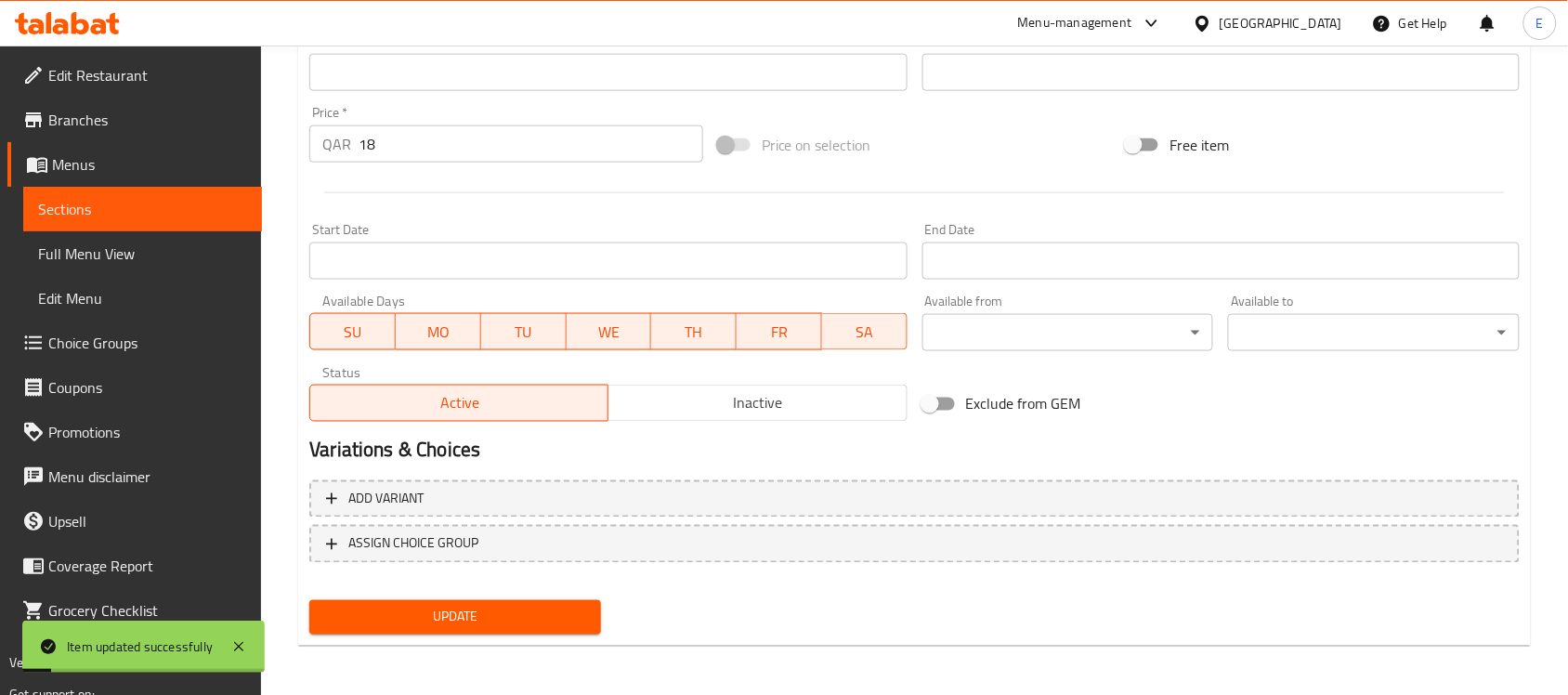
scroll to position [0, 0]
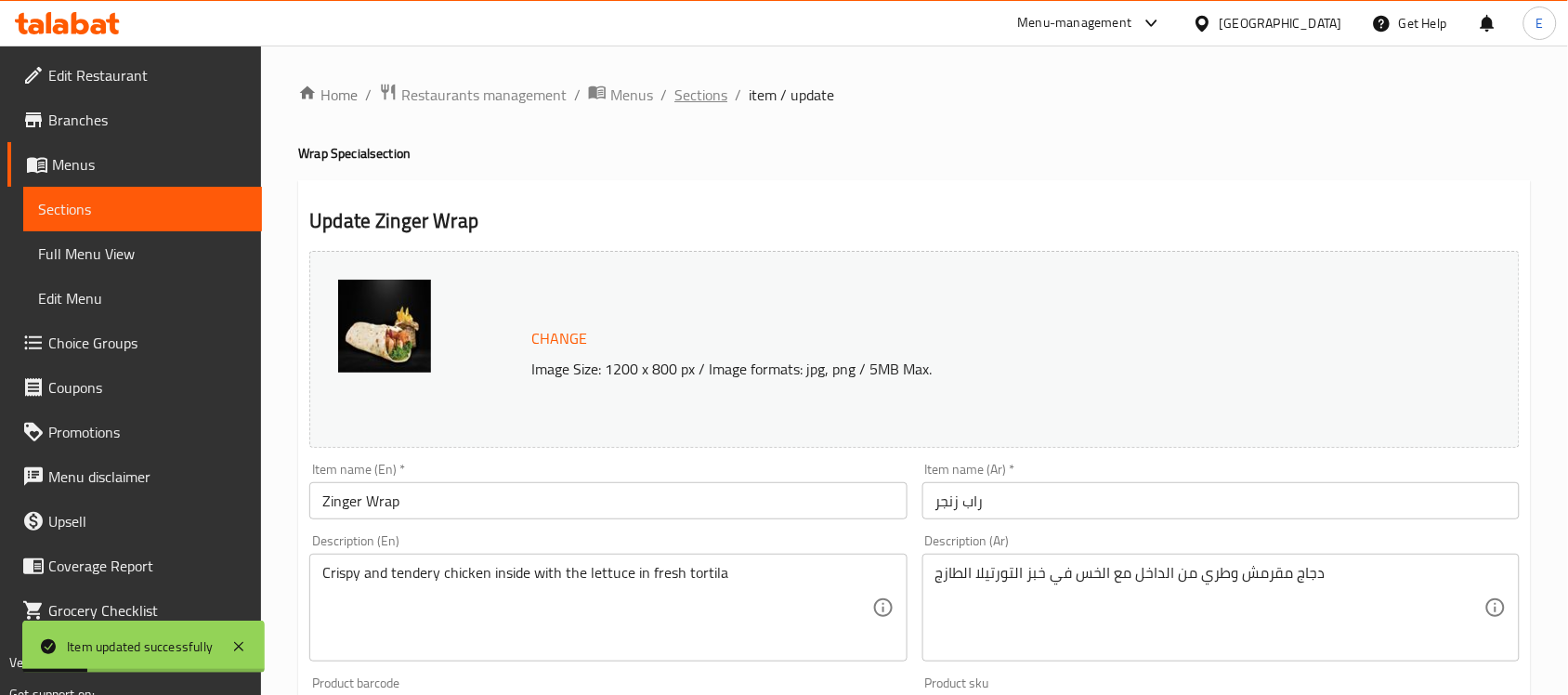
click at [709, 89] on span "Sections" at bounding box center [701, 94] width 53 height 22
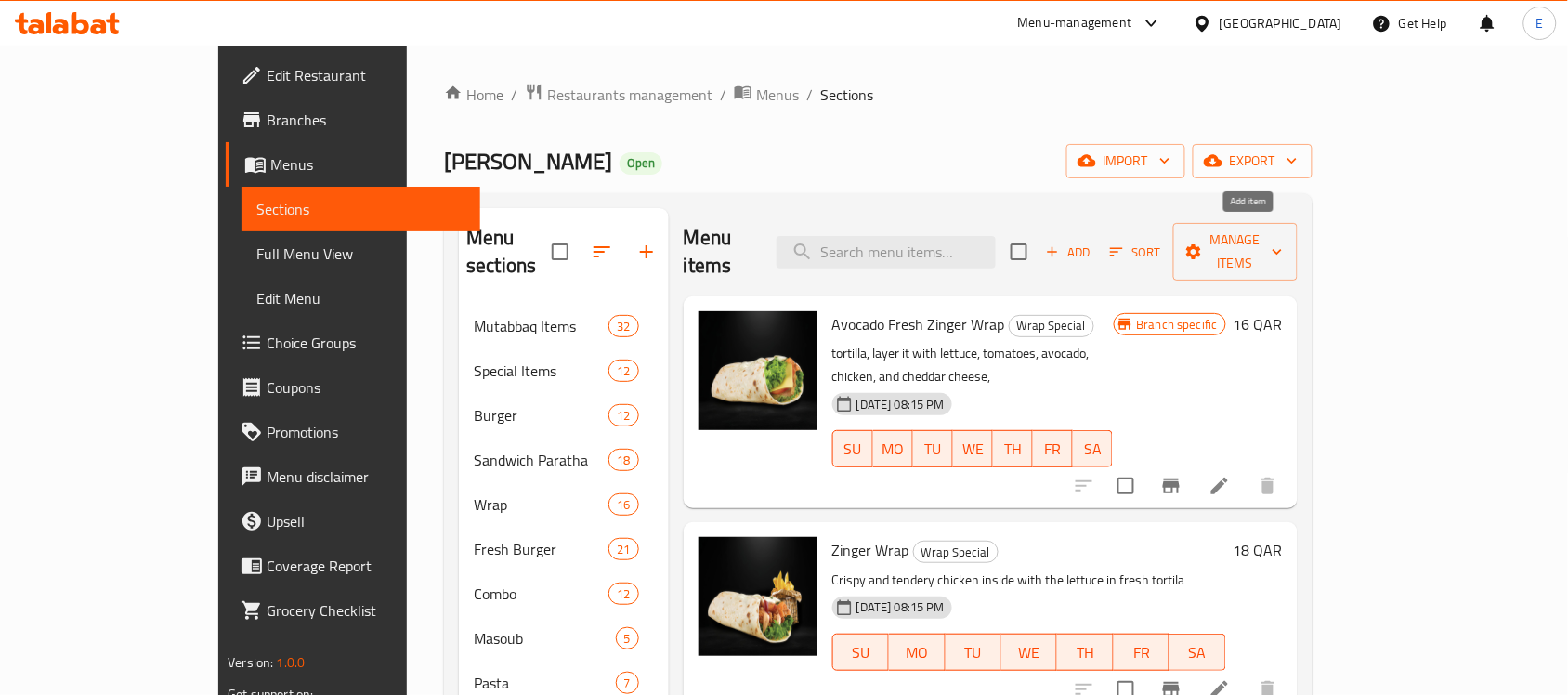
click at [1094, 242] on span "Add" at bounding box center [1068, 252] width 50 height 21
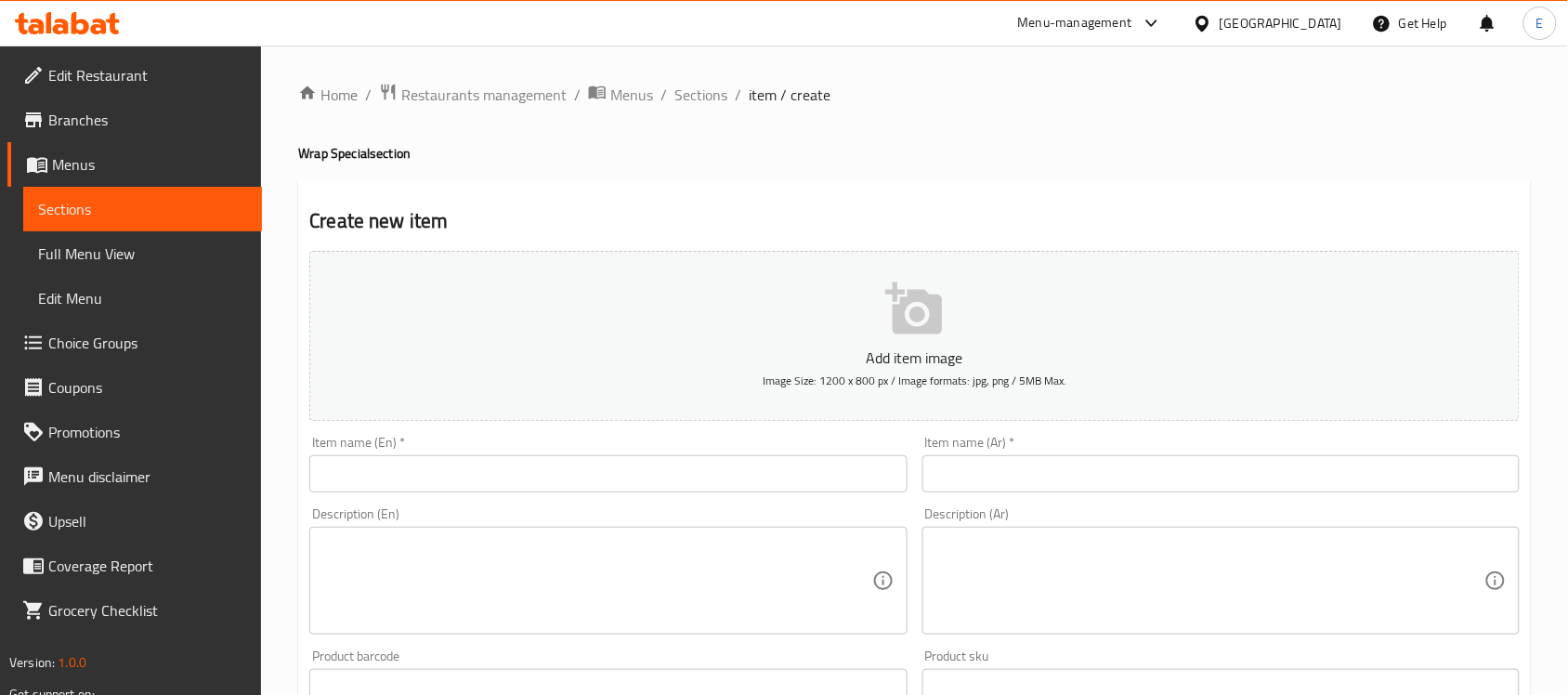
click at [623, 568] on textarea at bounding box center [596, 581] width 549 height 89
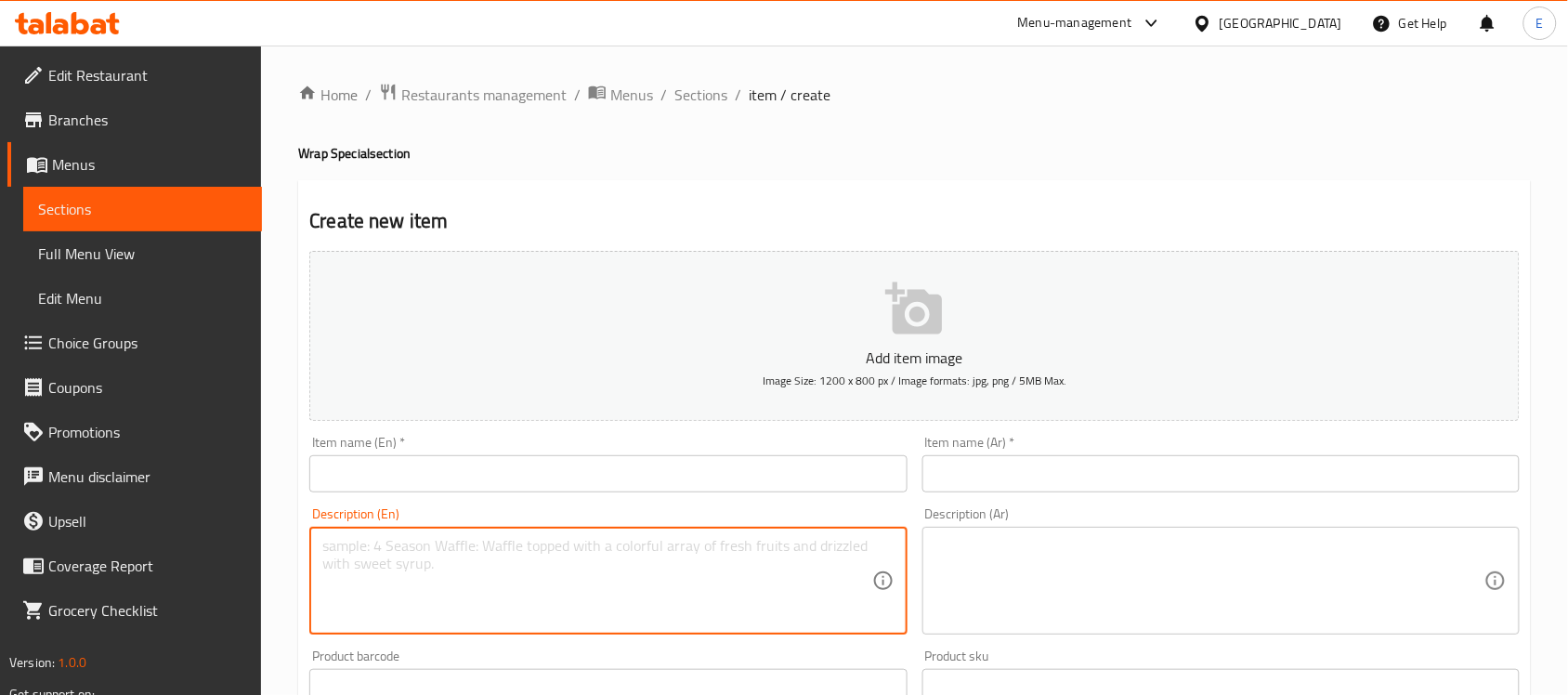
paste textarea "spicy shrimp can be servedwith cheetos and sauce for dipping"
type textarea "spicy shrimp can be servedwith cheetos and sauce for dipping"
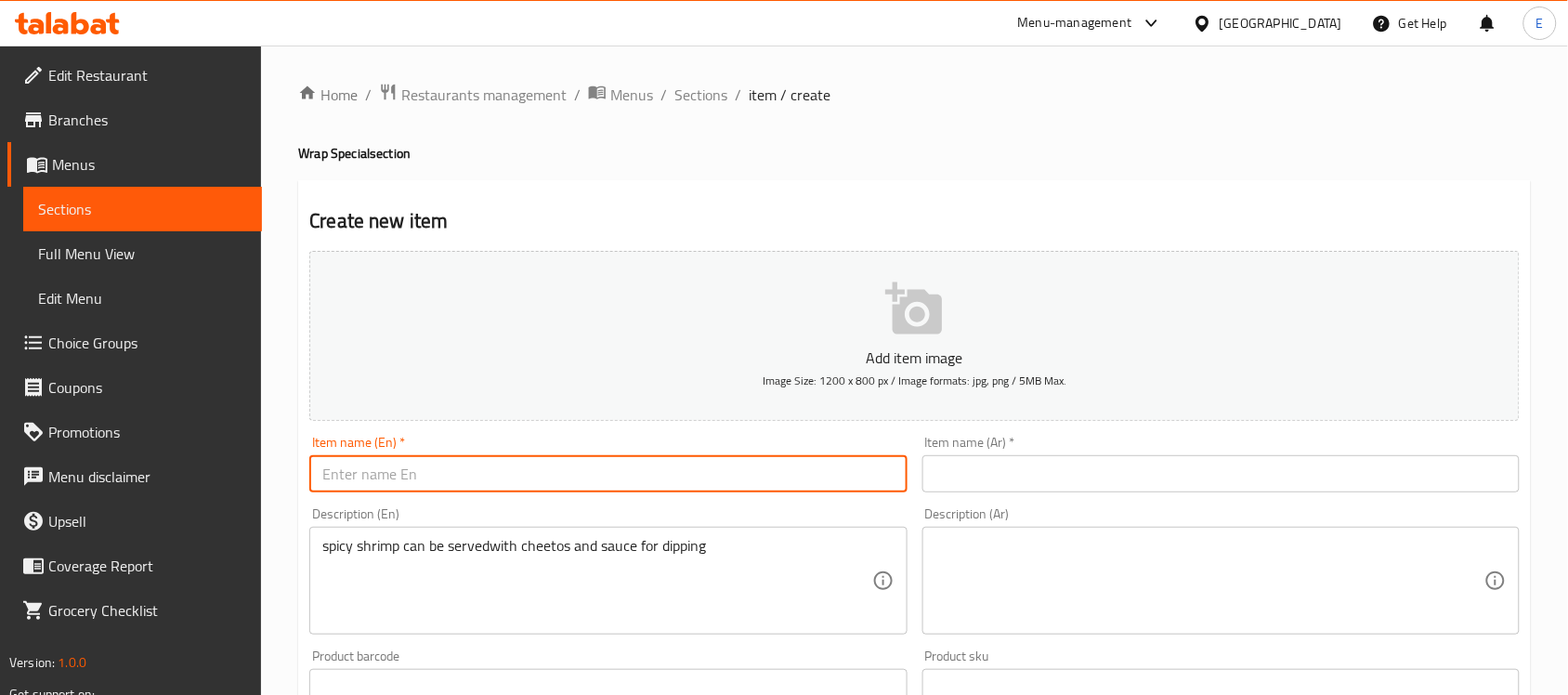
click at [535, 473] on input "text" at bounding box center [608, 473] width 597 height 37
paste input "DYNAMITE SHRIMPS WITH CHEETOS"
type input "DYNAMITE SHRIMPS WITH CHEETOS"
click at [969, 466] on input "text" at bounding box center [1220, 473] width 597 height 37
paste input "ديناميت روبيان مع شيتوس"
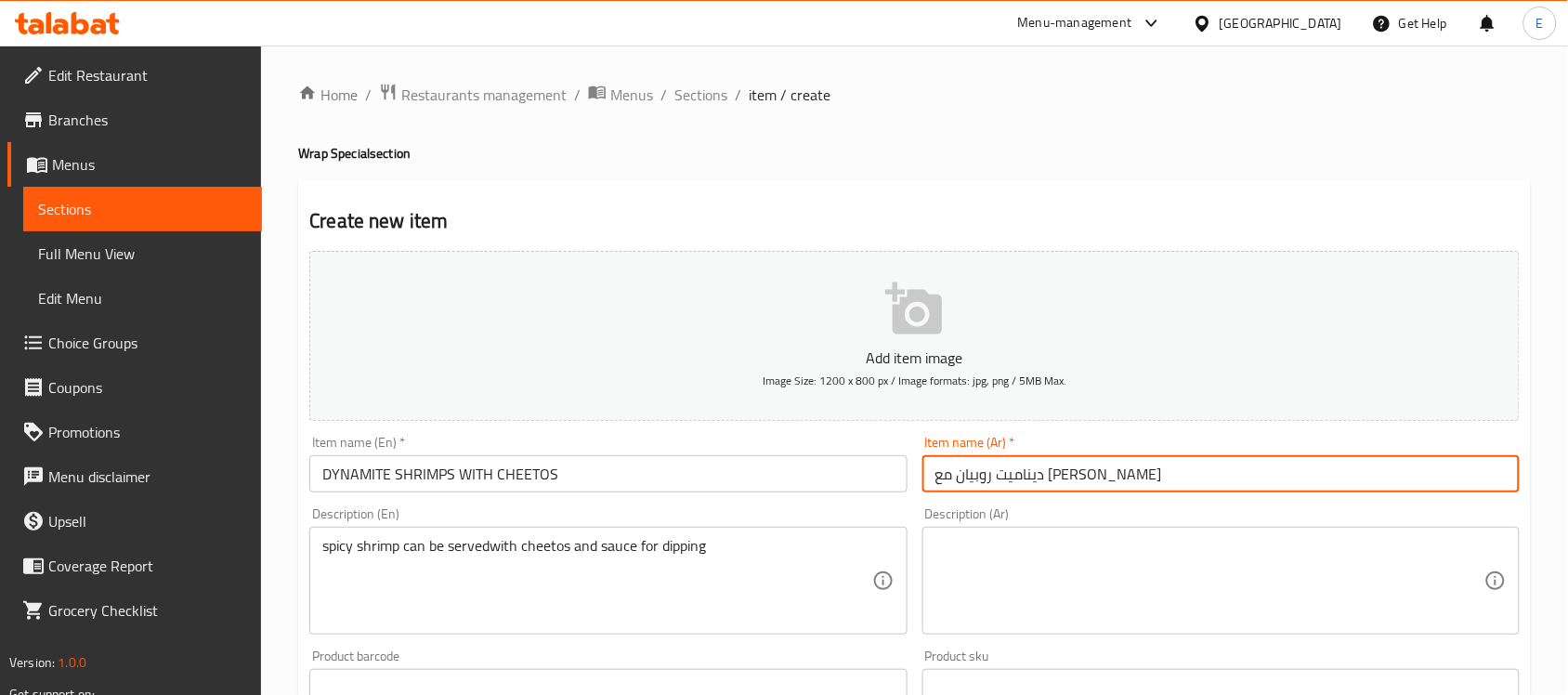
type input "ديناميت روبيان مع شيتوس"
click at [1013, 578] on textarea at bounding box center [1210, 581] width 549 height 89
paste textarea "يمكن تقديم الجمبري الحار مع الشيتوس والصلصة للتغميس"
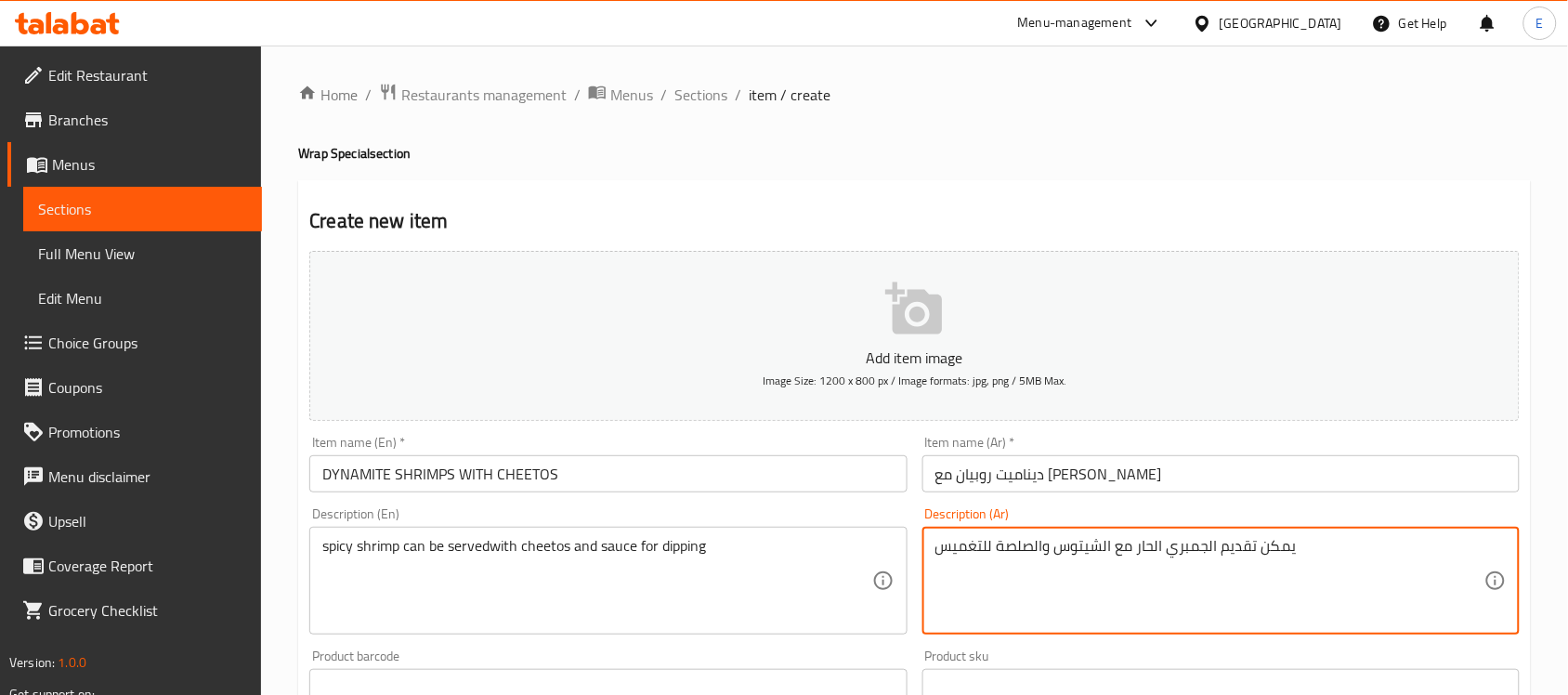
scroll to position [614, 0]
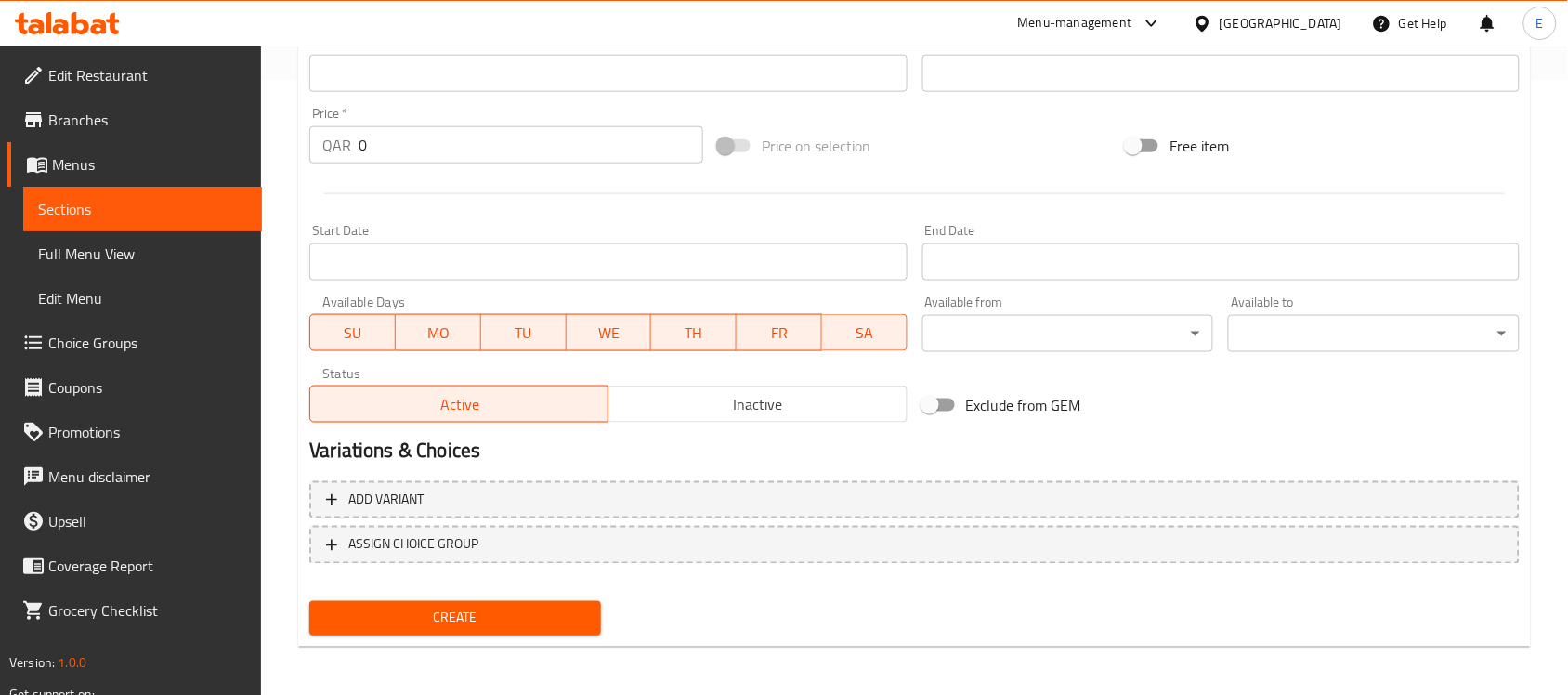
type textarea "يمكن تقديم الجمبري الحار مع الشيتوس والصلصة للتغميس"
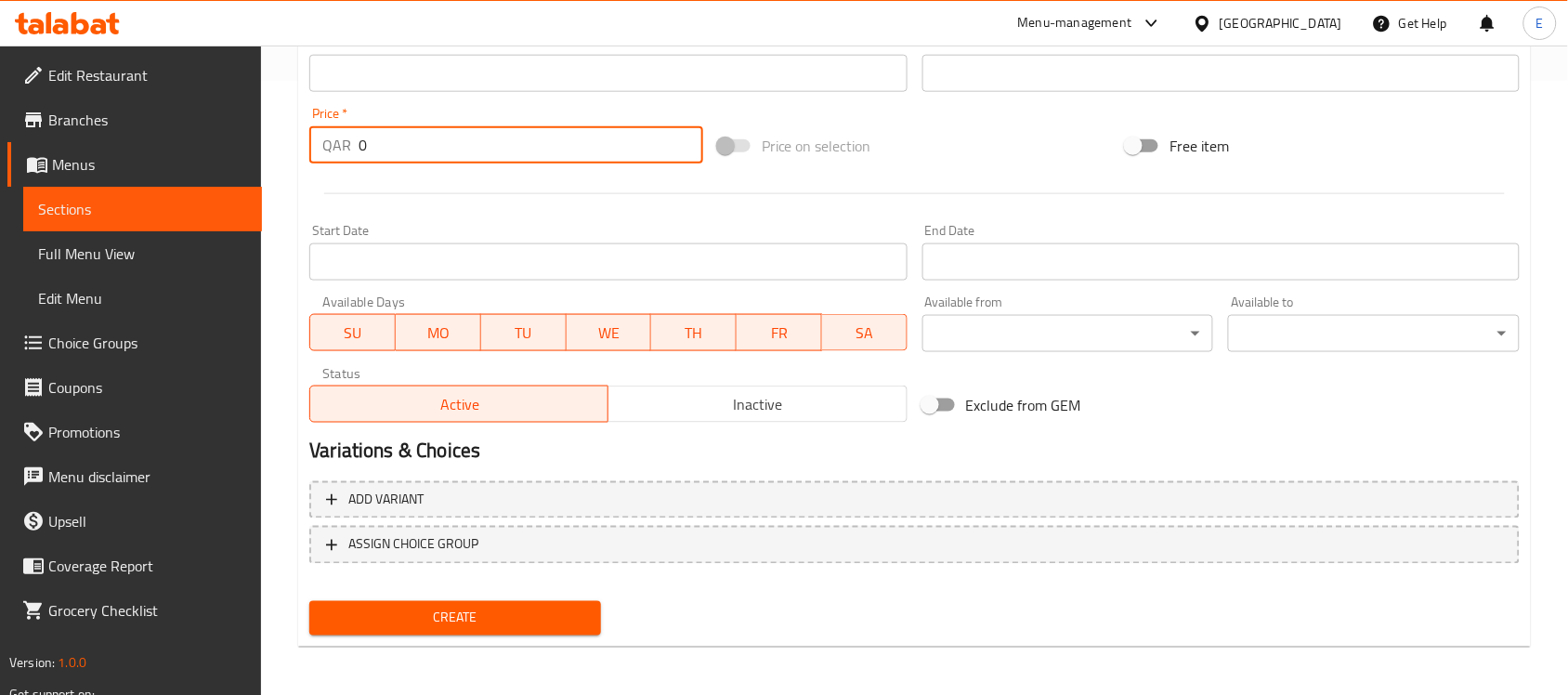
drag, startPoint x: 412, startPoint y: 159, endPoint x: 174, endPoint y: 79, distance: 251.1
click at [174, 79] on div "Edit Restaurant Branches Menus Sections Full Menu View Edit Menu Choice Groups …" at bounding box center [784, 65] width 1568 height 1266
type input "18"
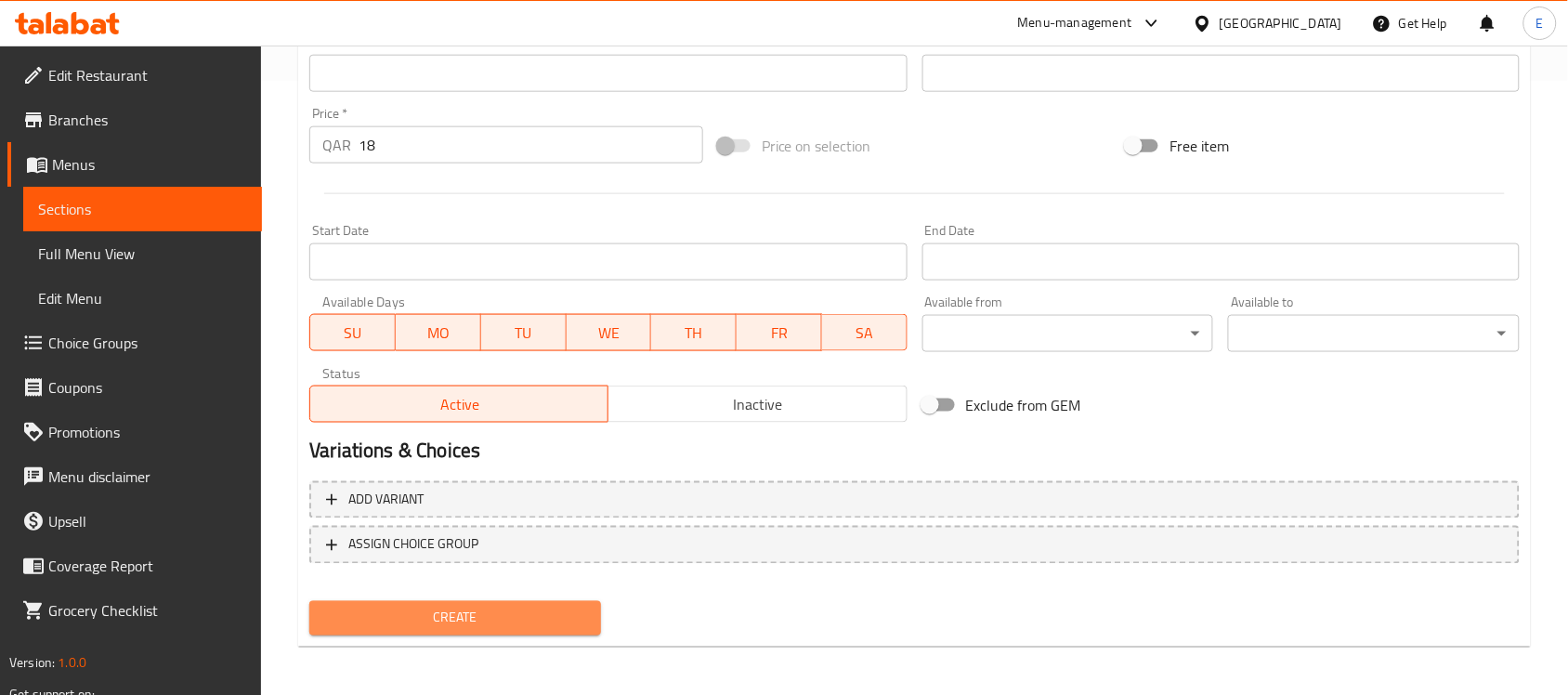
click at [567, 618] on span "Create" at bounding box center [454, 618] width 262 height 23
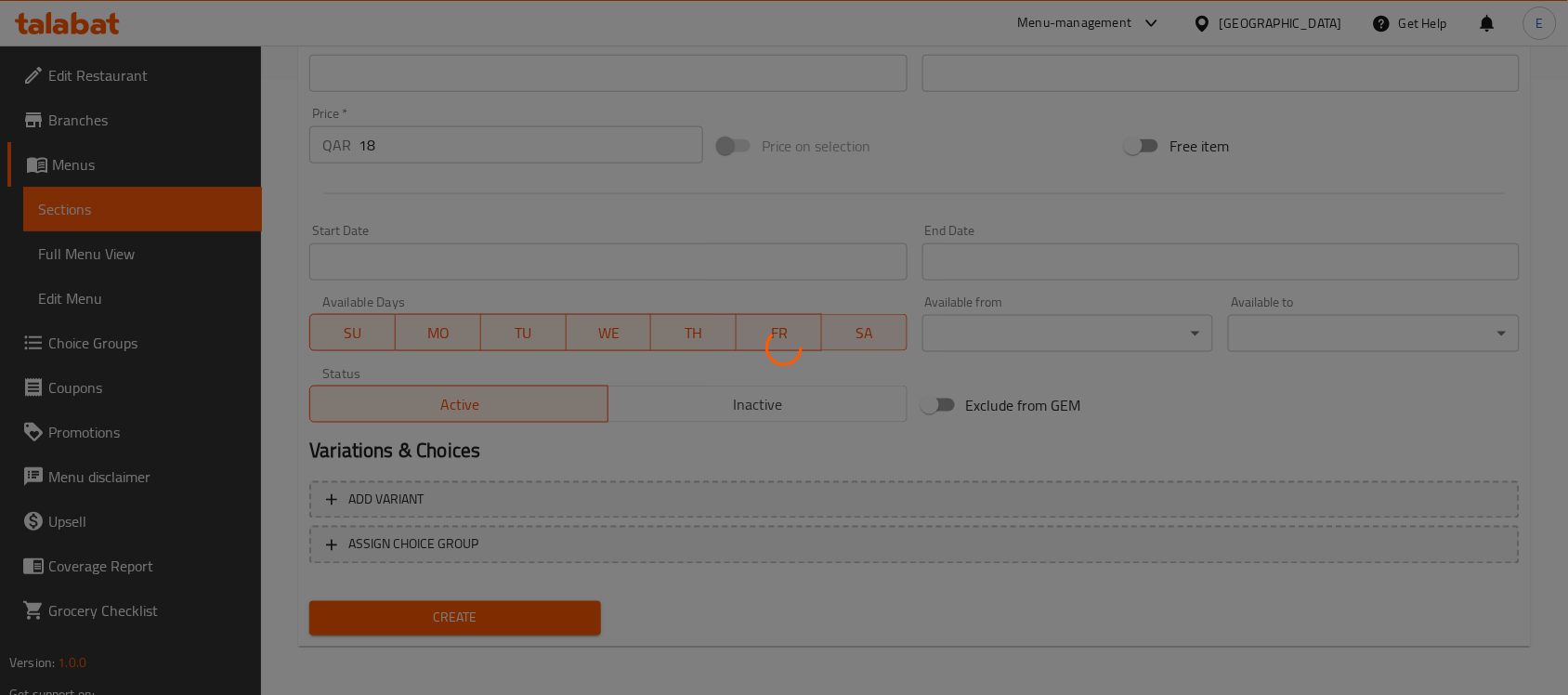
type input "0"
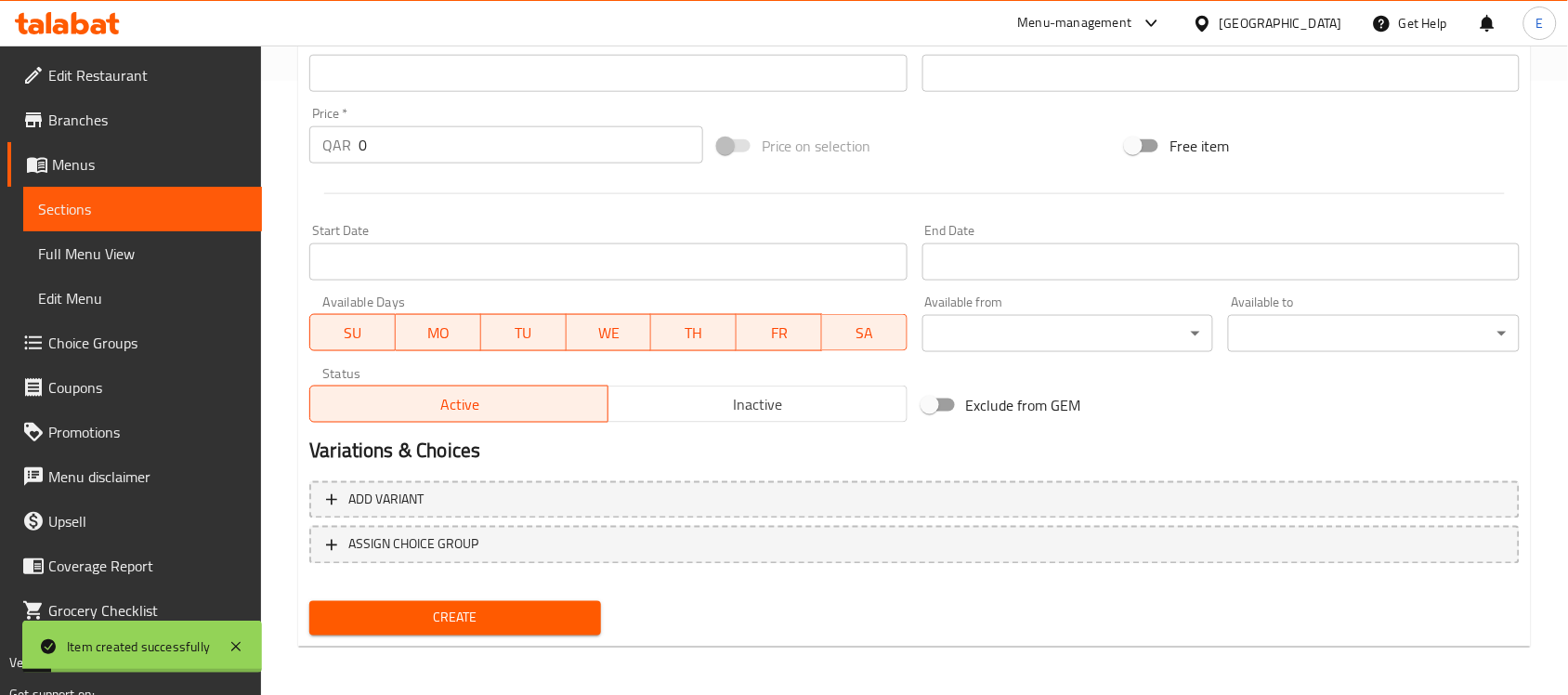
scroll to position [0, 0]
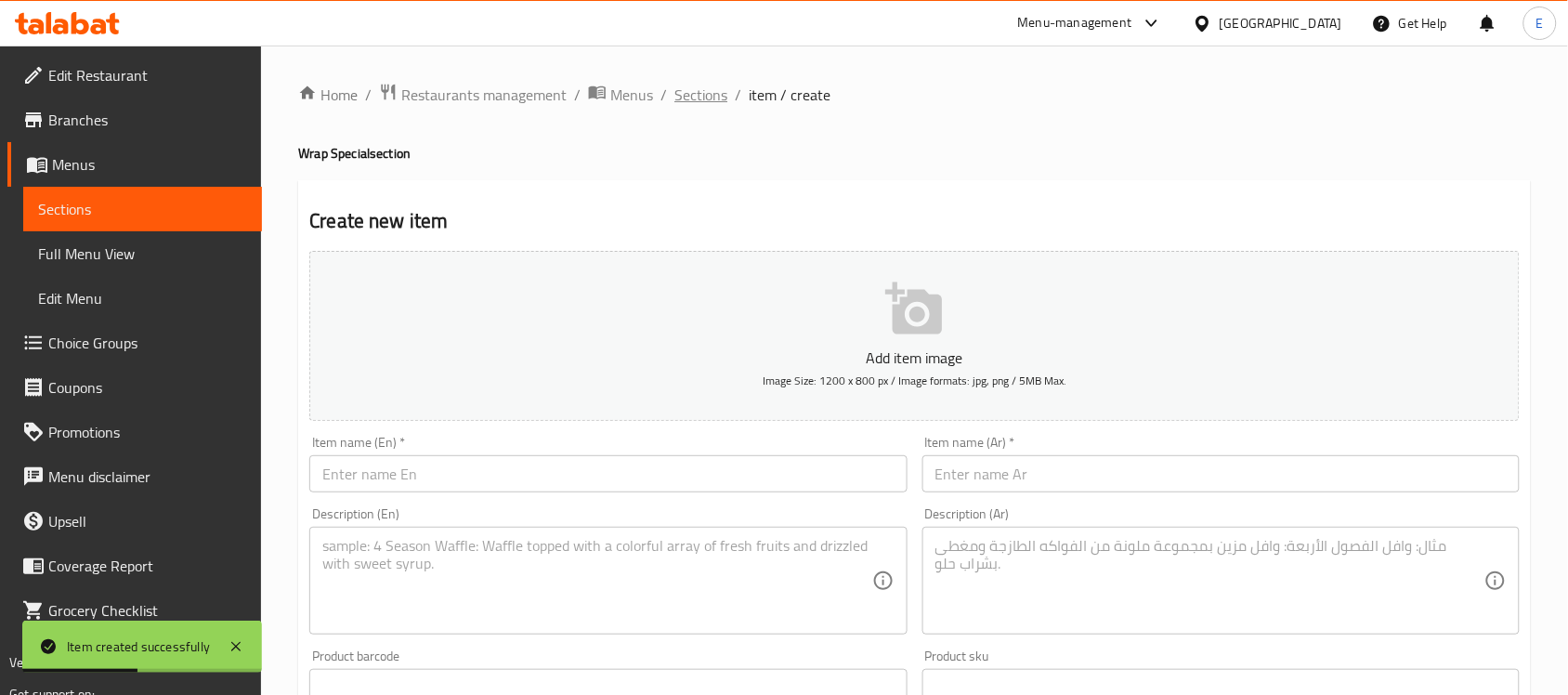
click at [695, 104] on span "Sections" at bounding box center [701, 94] width 53 height 22
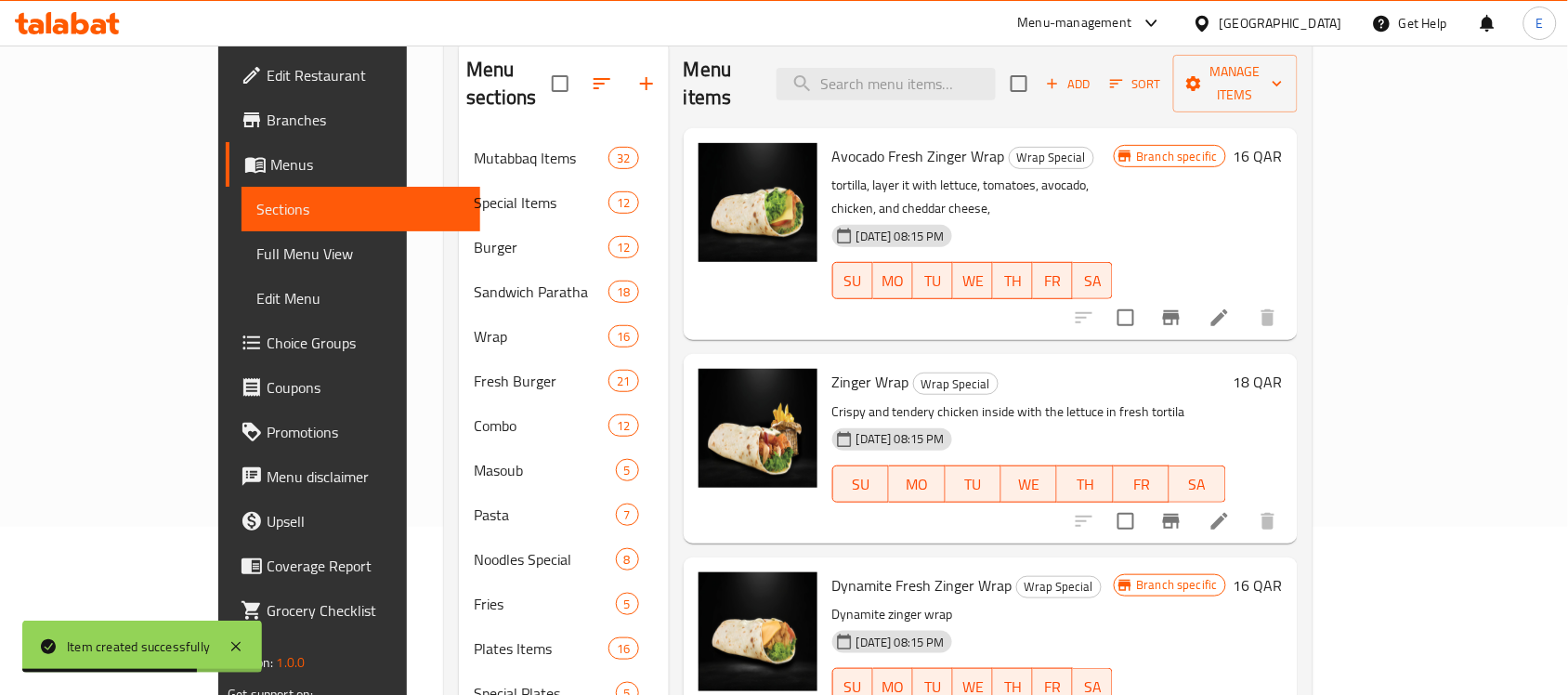
scroll to position [242, 0]
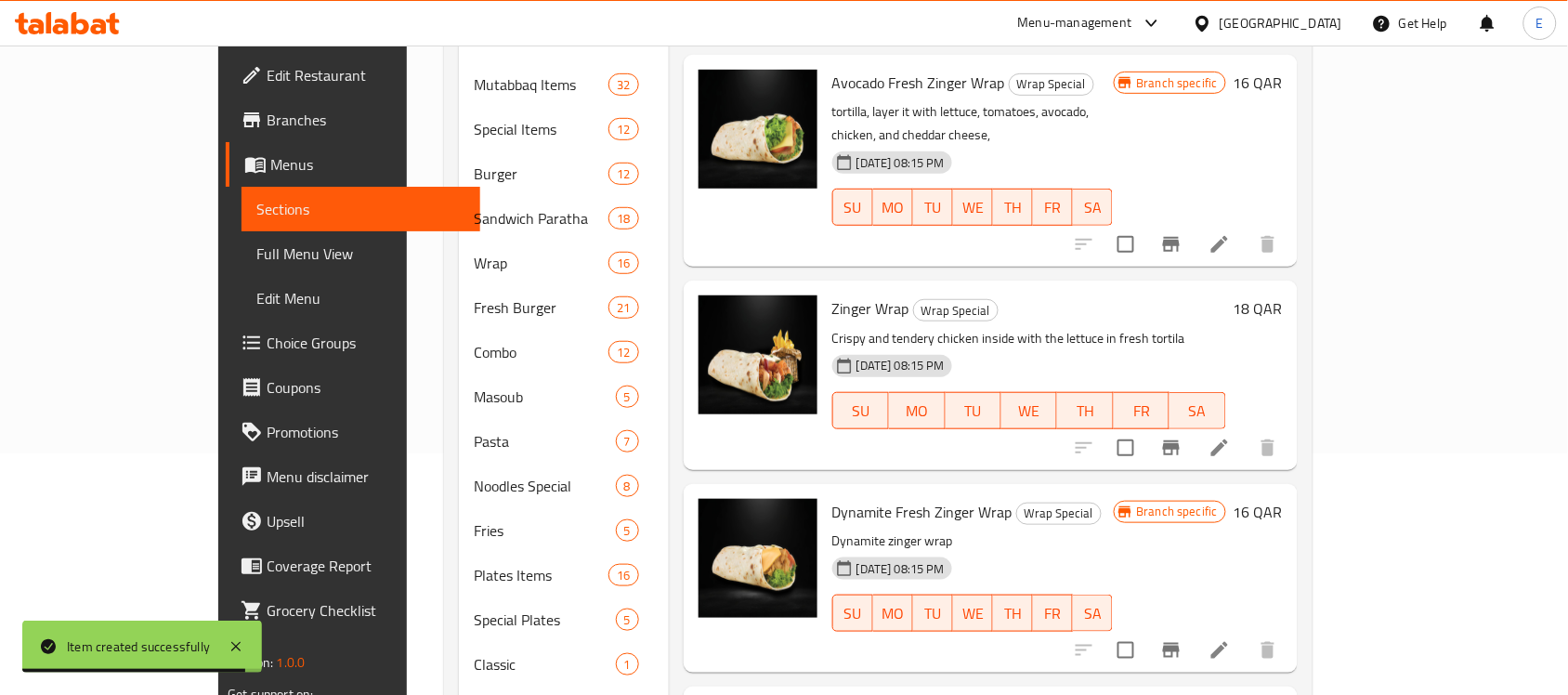
click at [1246, 633] on li at bounding box center [1219, 649] width 52 height 33
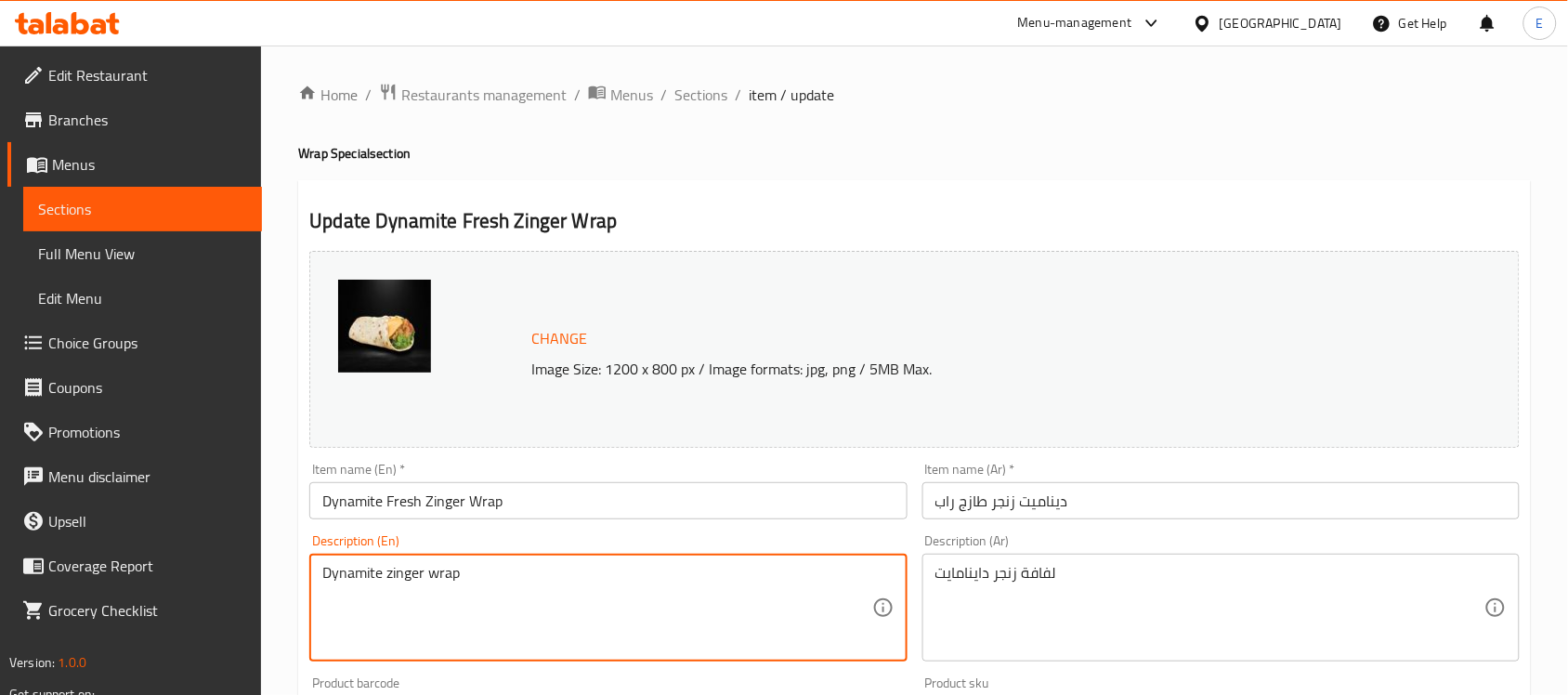
paste textarea "YNAMITE FRESH ZINGER WRAP"
paste textarea "Juicy and crispy chicken with the sauce and veg"
type textarea "Juicy and crispy chicken with the sauce and veg"
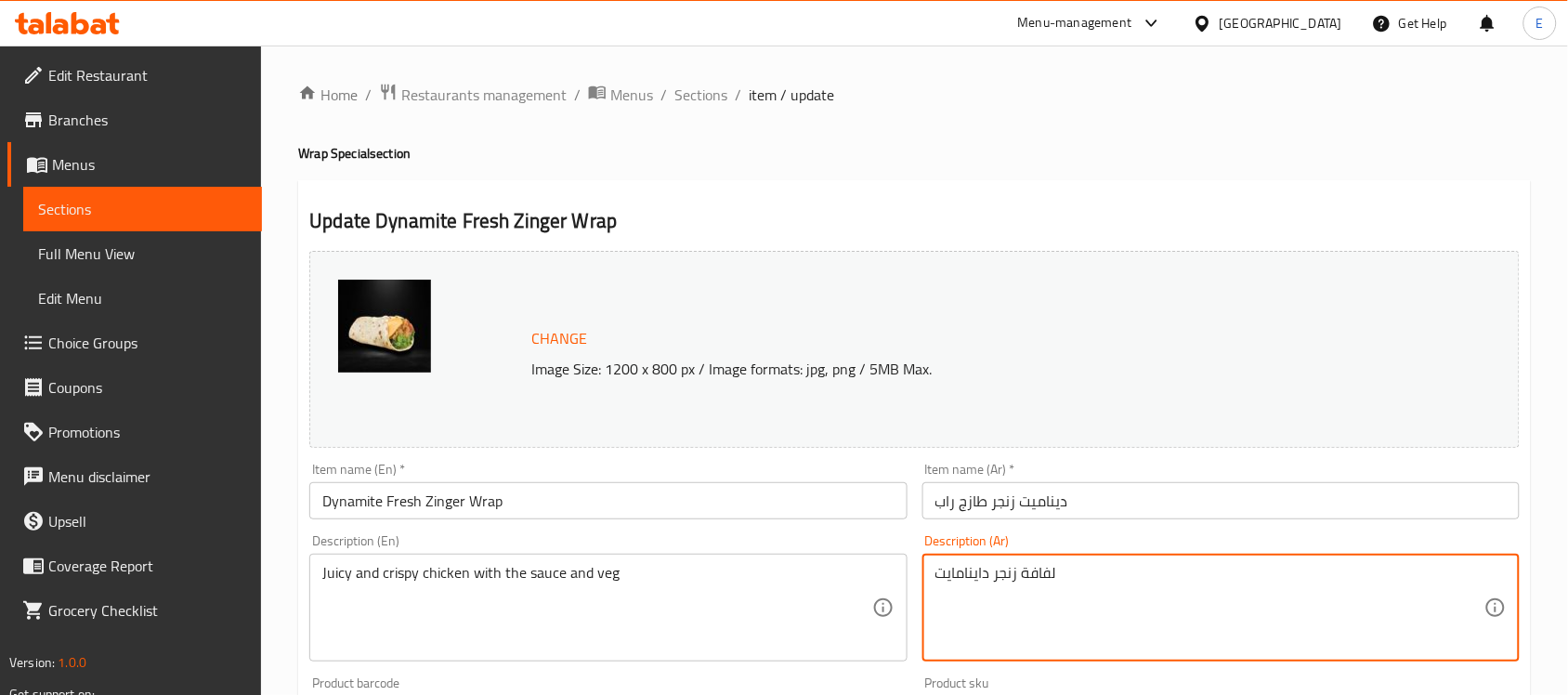
paste textarea "دجاج طري ومقرمش مع الصلصة والخضار"
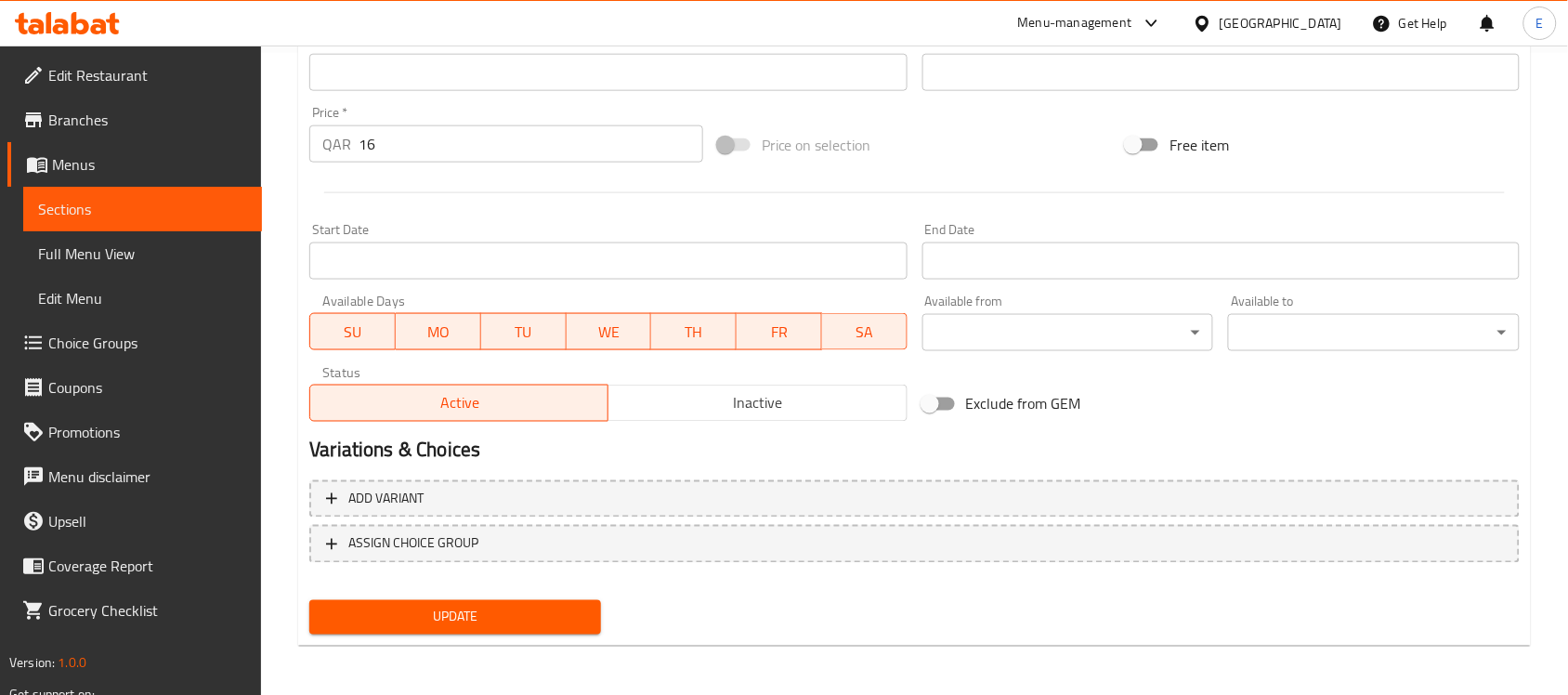
type textarea "دجاج طري ومقرمش مع الصلصة والخضار"
click at [481, 623] on span "Update" at bounding box center [454, 617] width 262 height 23
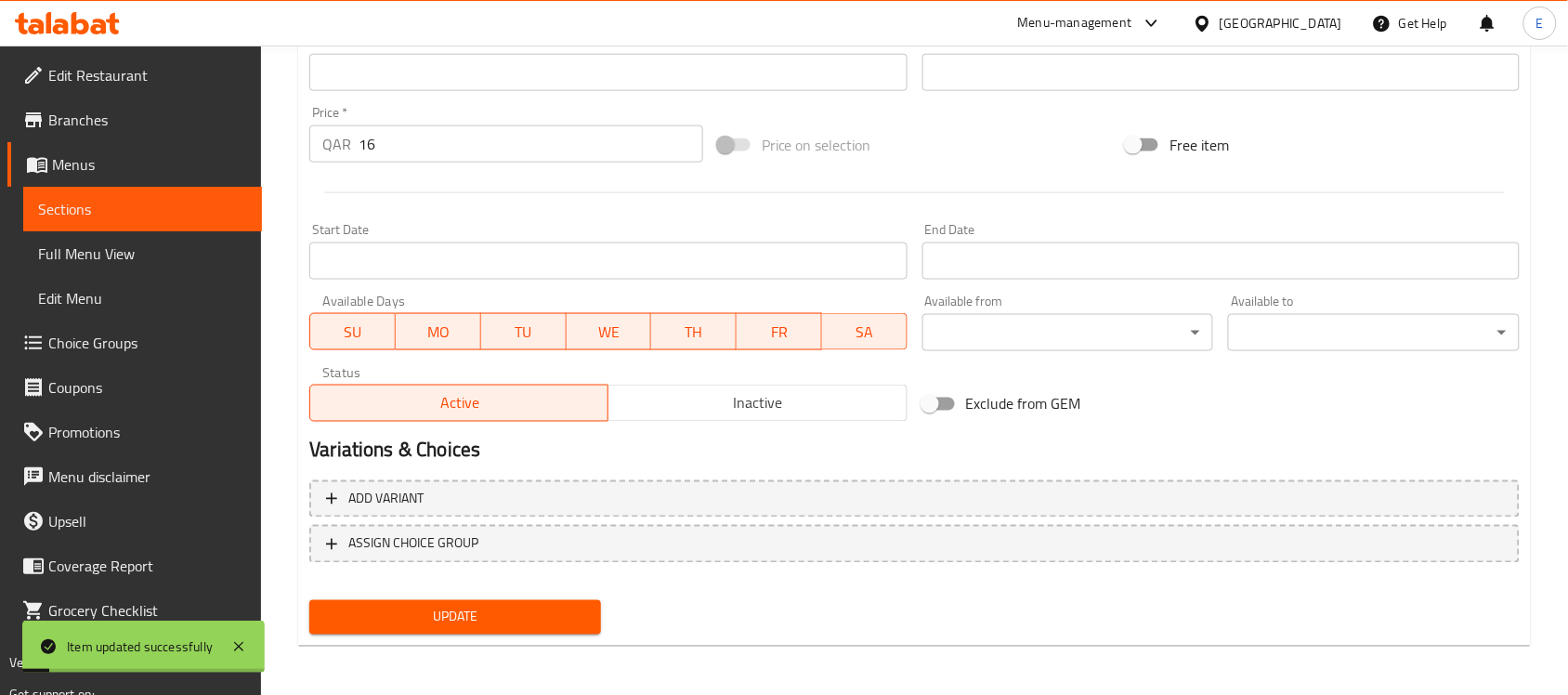
scroll to position [0, 0]
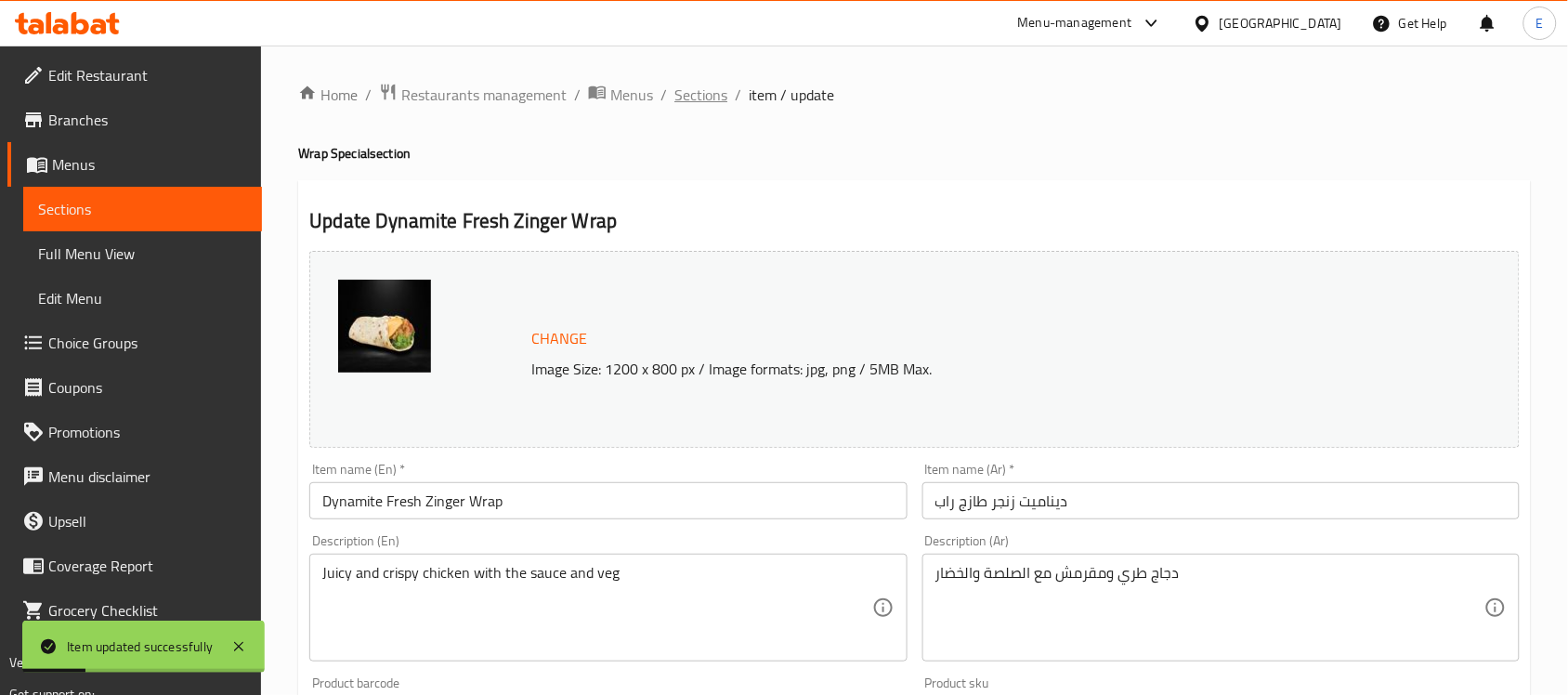
click at [694, 97] on span "Sections" at bounding box center [701, 94] width 53 height 22
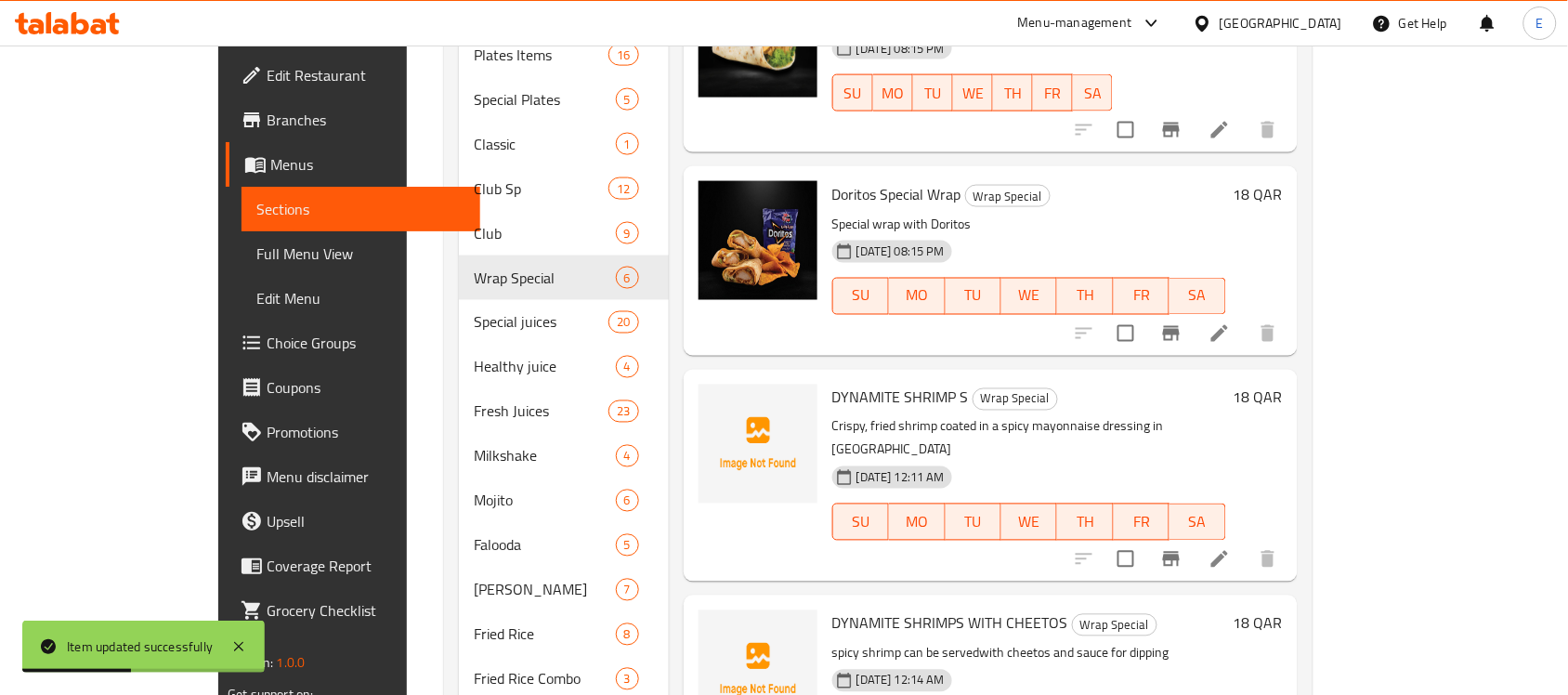
scroll to position [752, 0]
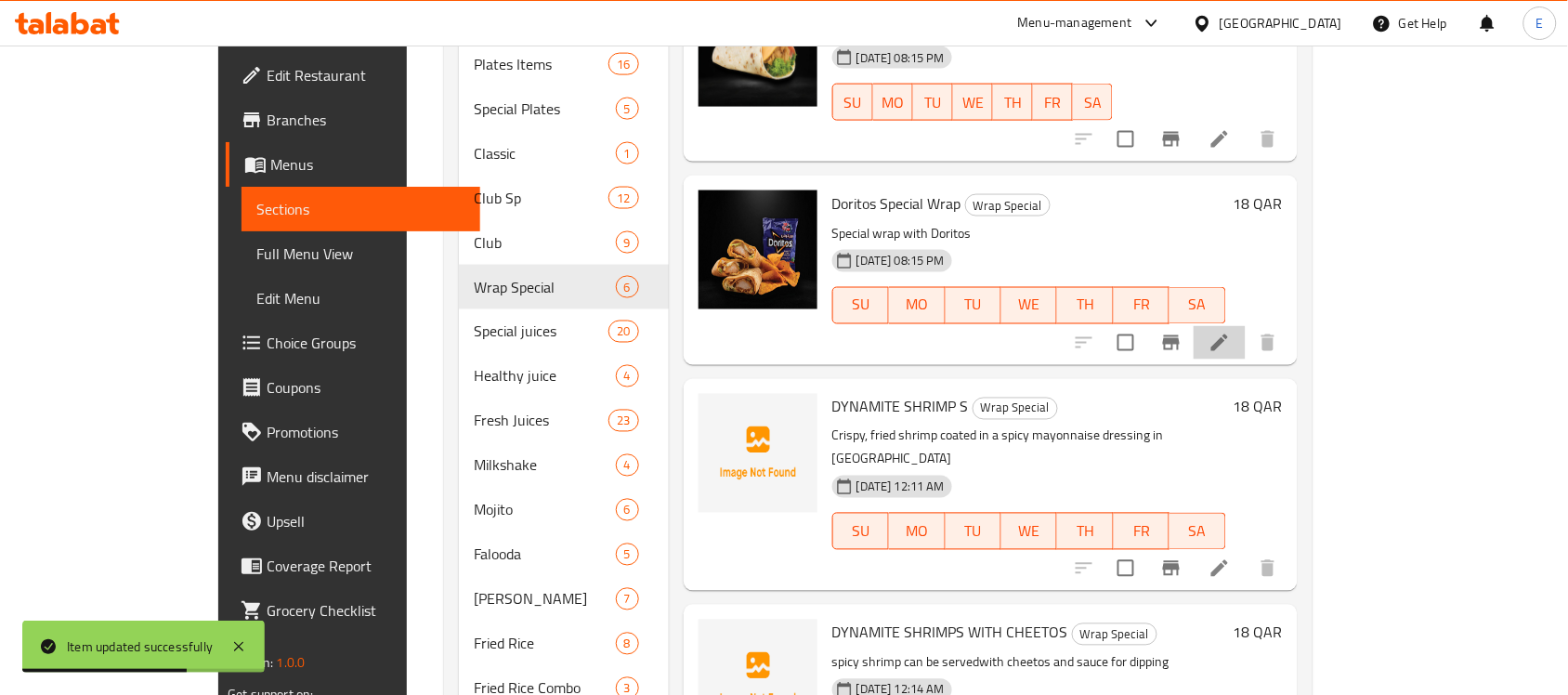
click at [1246, 326] on li at bounding box center [1219, 342] width 52 height 33
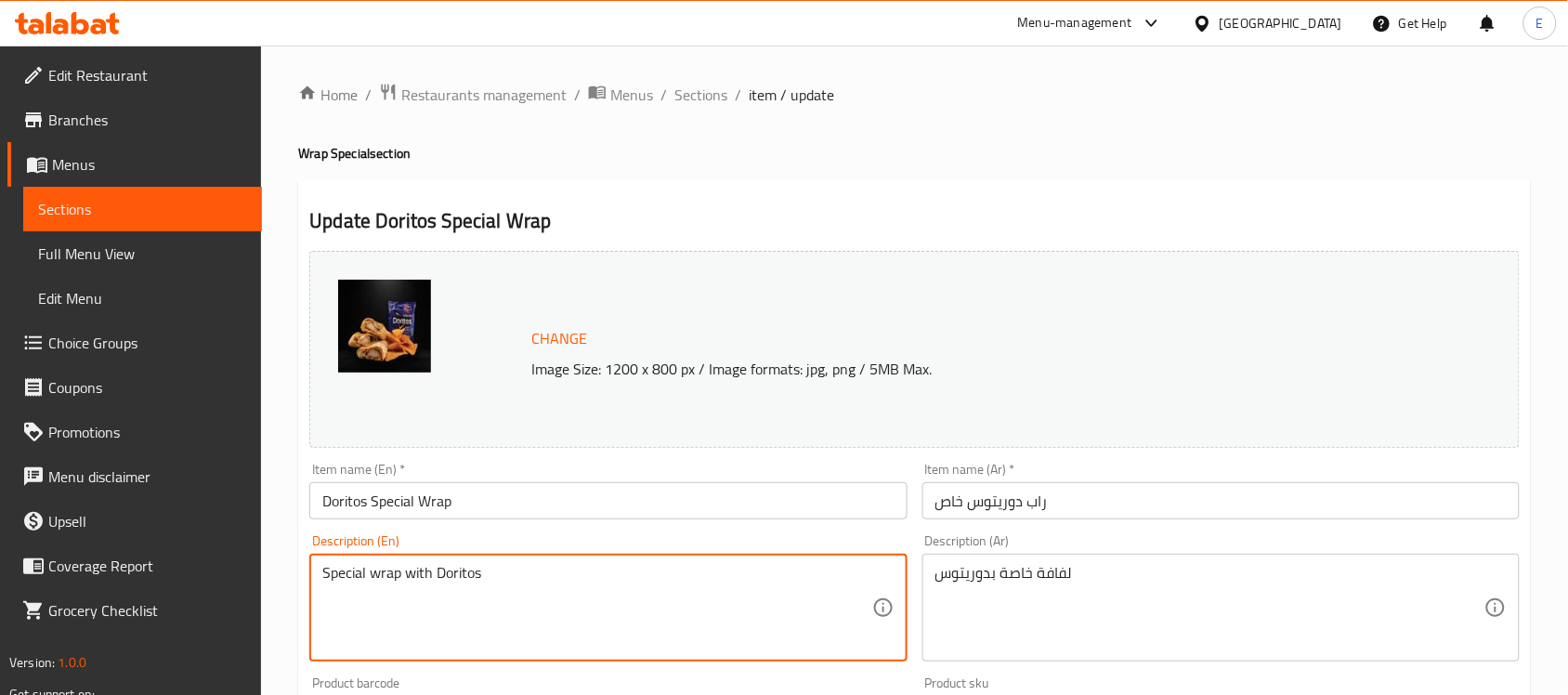
click at [554, 595] on textarea "Special wrap with Doritos" at bounding box center [596, 607] width 549 height 89
paste textarea "Crush doritos with the chicken amd special sauce with the lettuce and tomato"
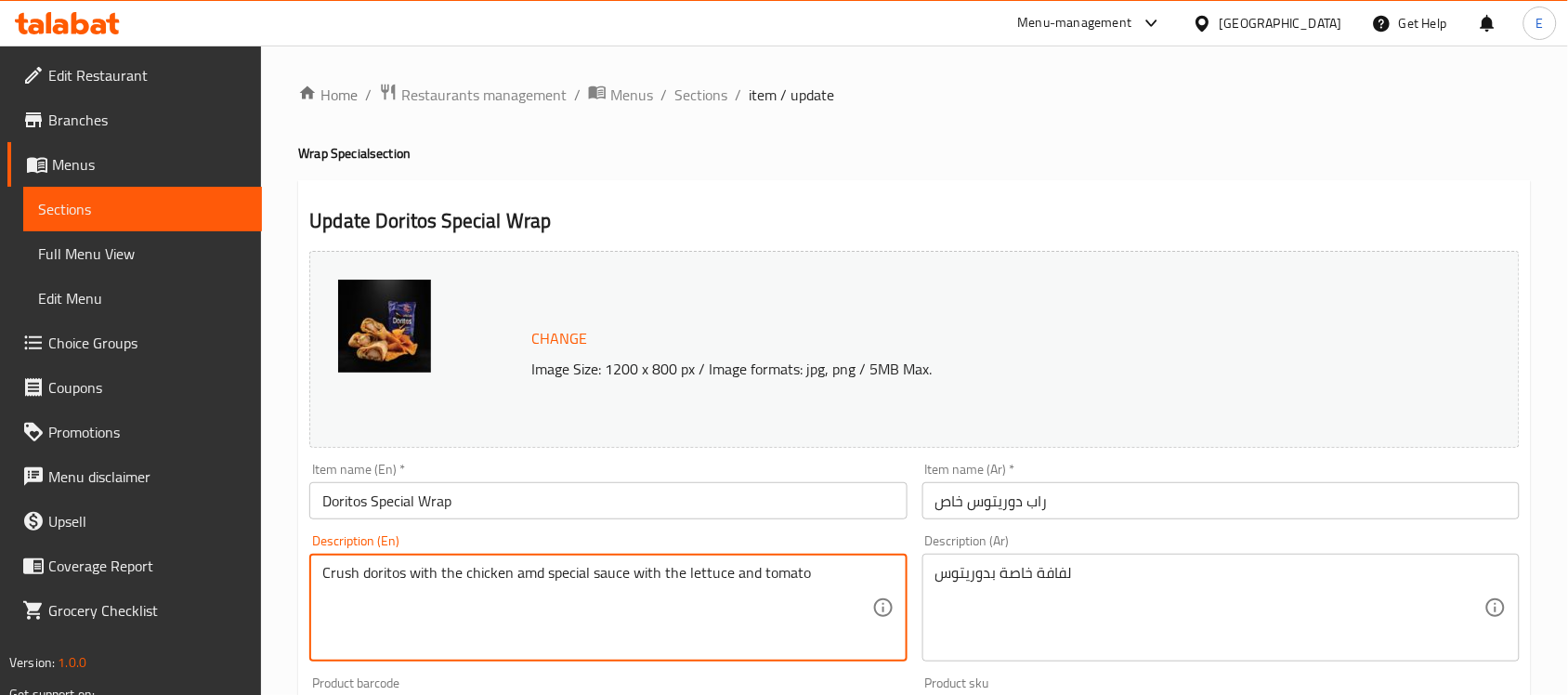
type textarea "Crush doritos with the chicken amd special sauce with the lettuce and tomato"
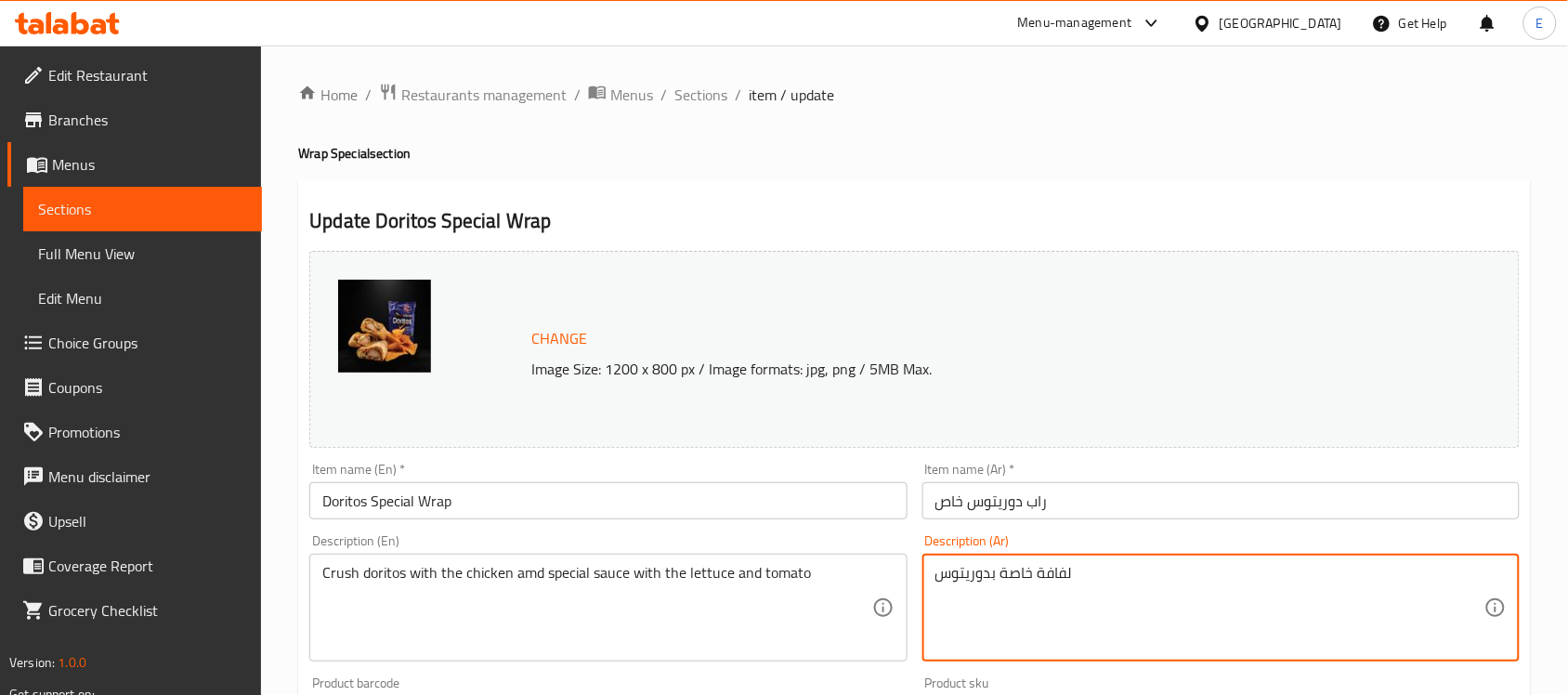
click at [1040, 610] on textarea "لفافة خاصة بدوريتوس" at bounding box center [1210, 607] width 549 height 89
paste textarea "م بسحق الدوريتوس مع الدجاج والصلصة الخاصة مع الخس والطماطم"
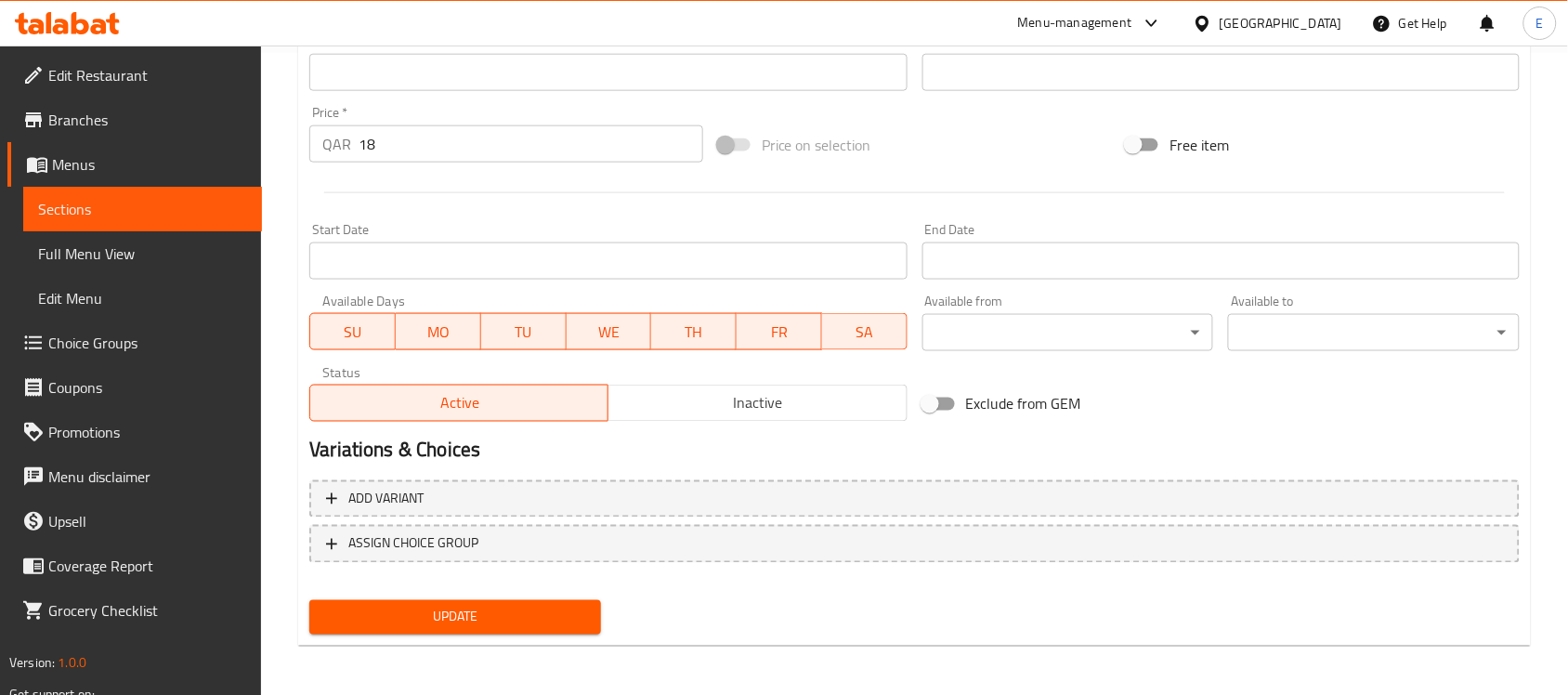
type textarea "قم بسحق الدوريتوس مع الدجاج والصلصة الخاصة مع الخس والطماطم"
click at [521, 606] on span "Update" at bounding box center [454, 617] width 262 height 23
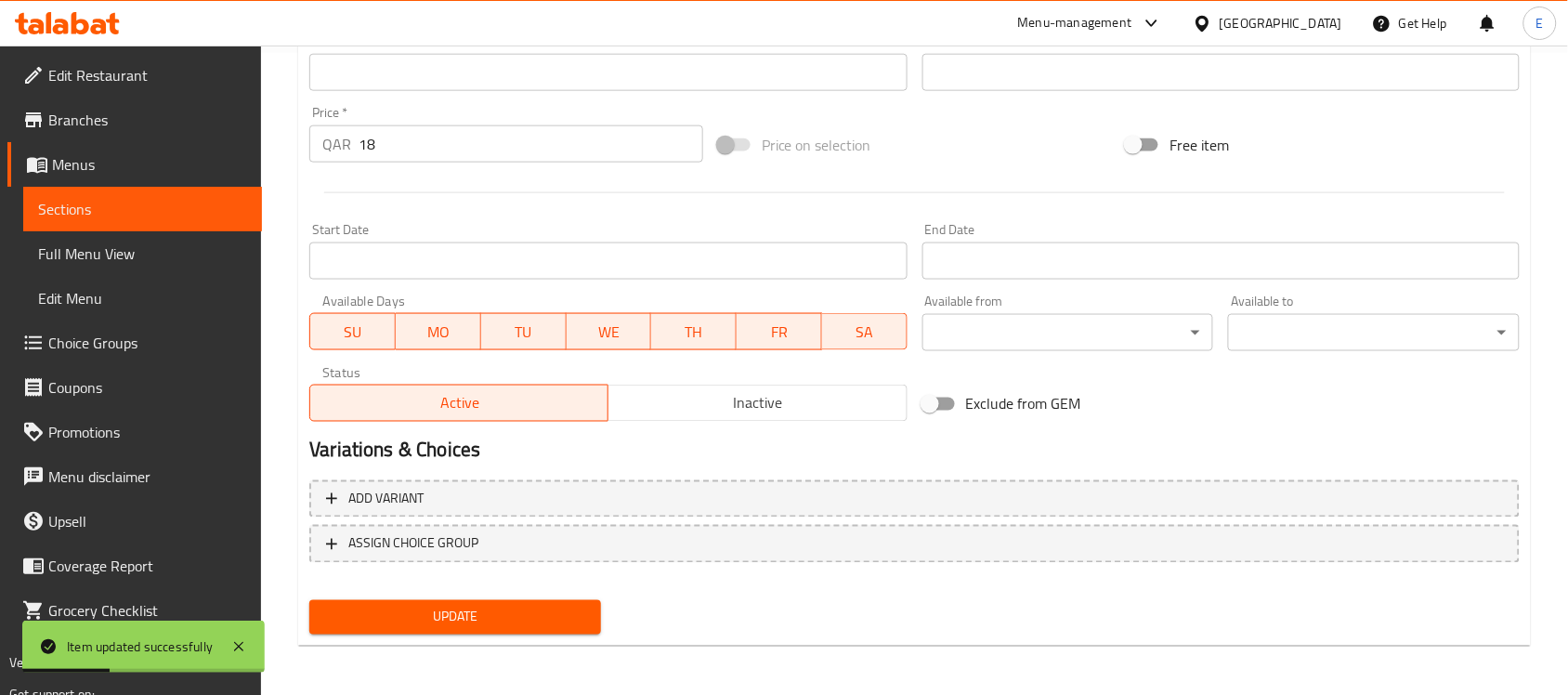
scroll to position [0, 0]
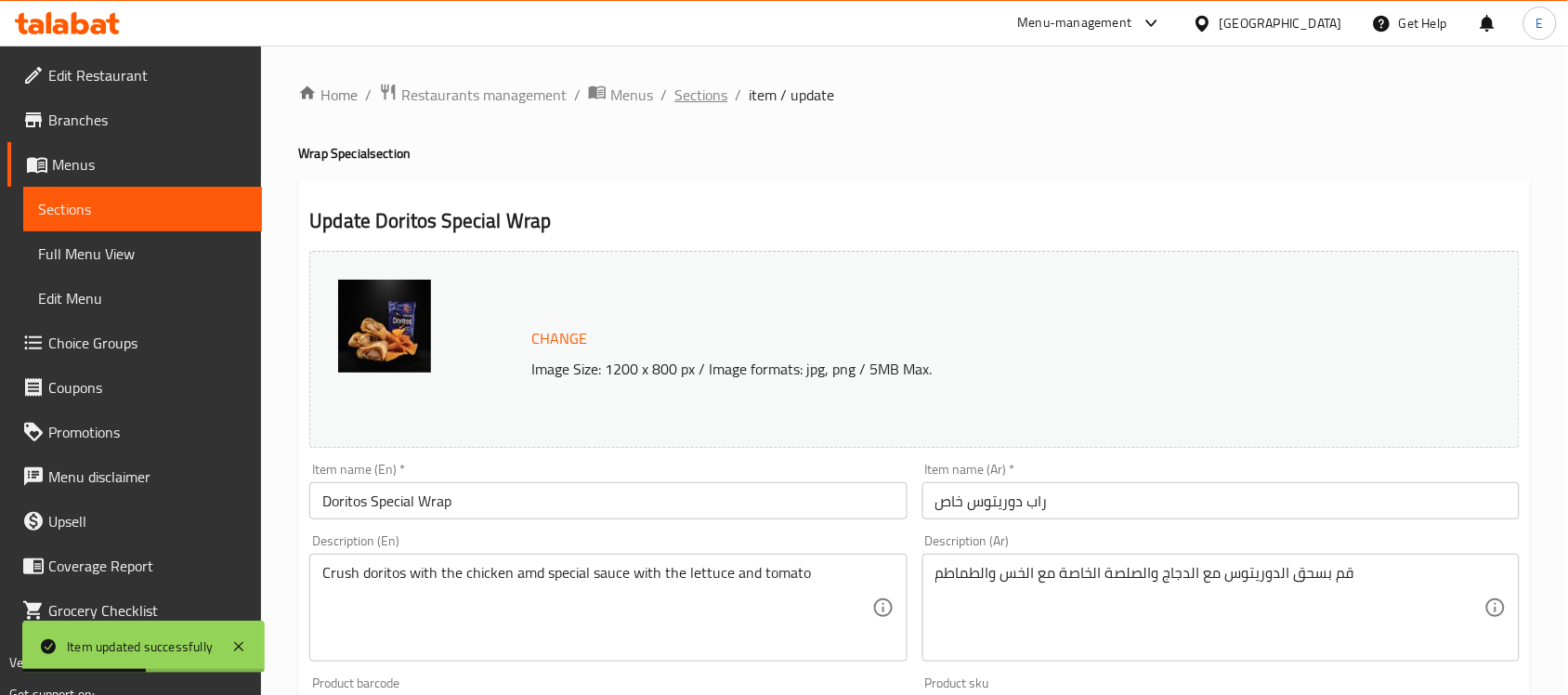
click at [688, 90] on span "Sections" at bounding box center [701, 94] width 53 height 22
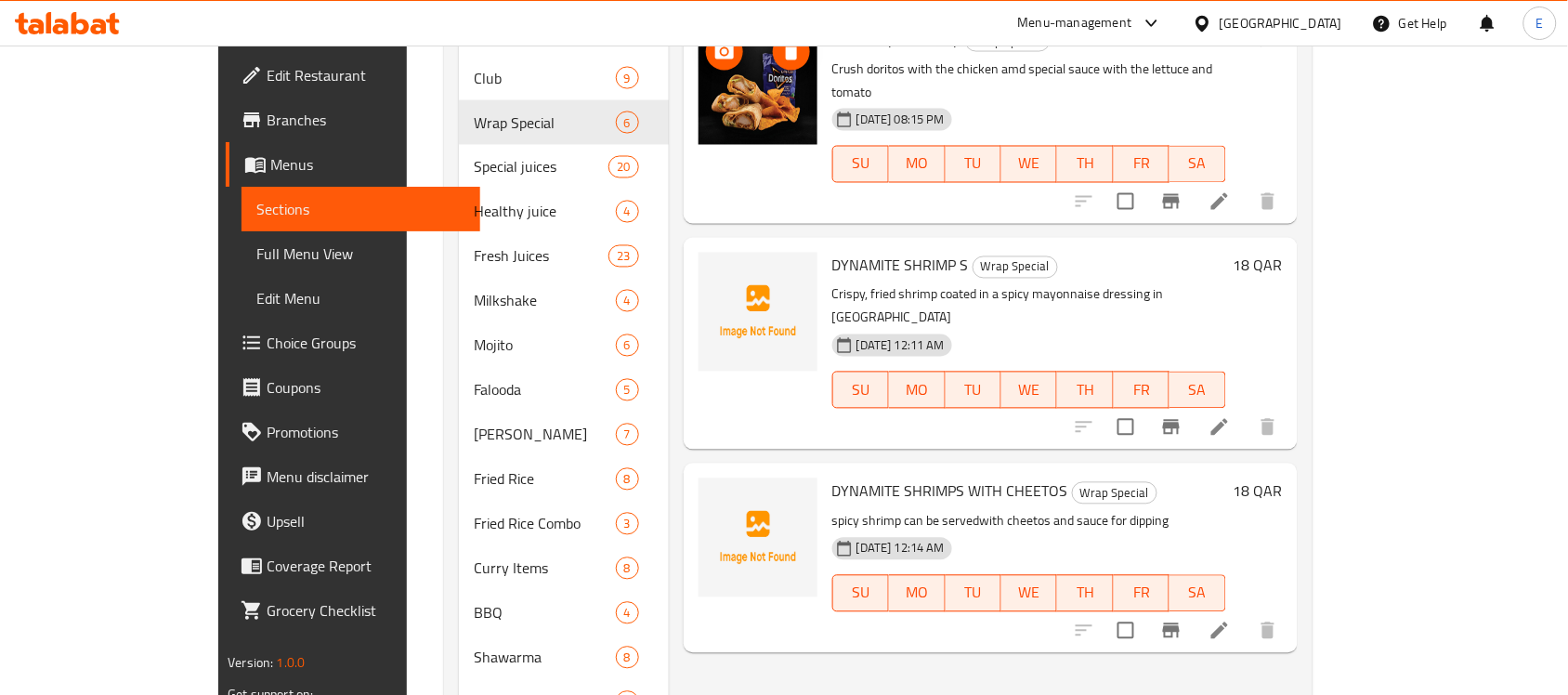
scroll to position [933, 0]
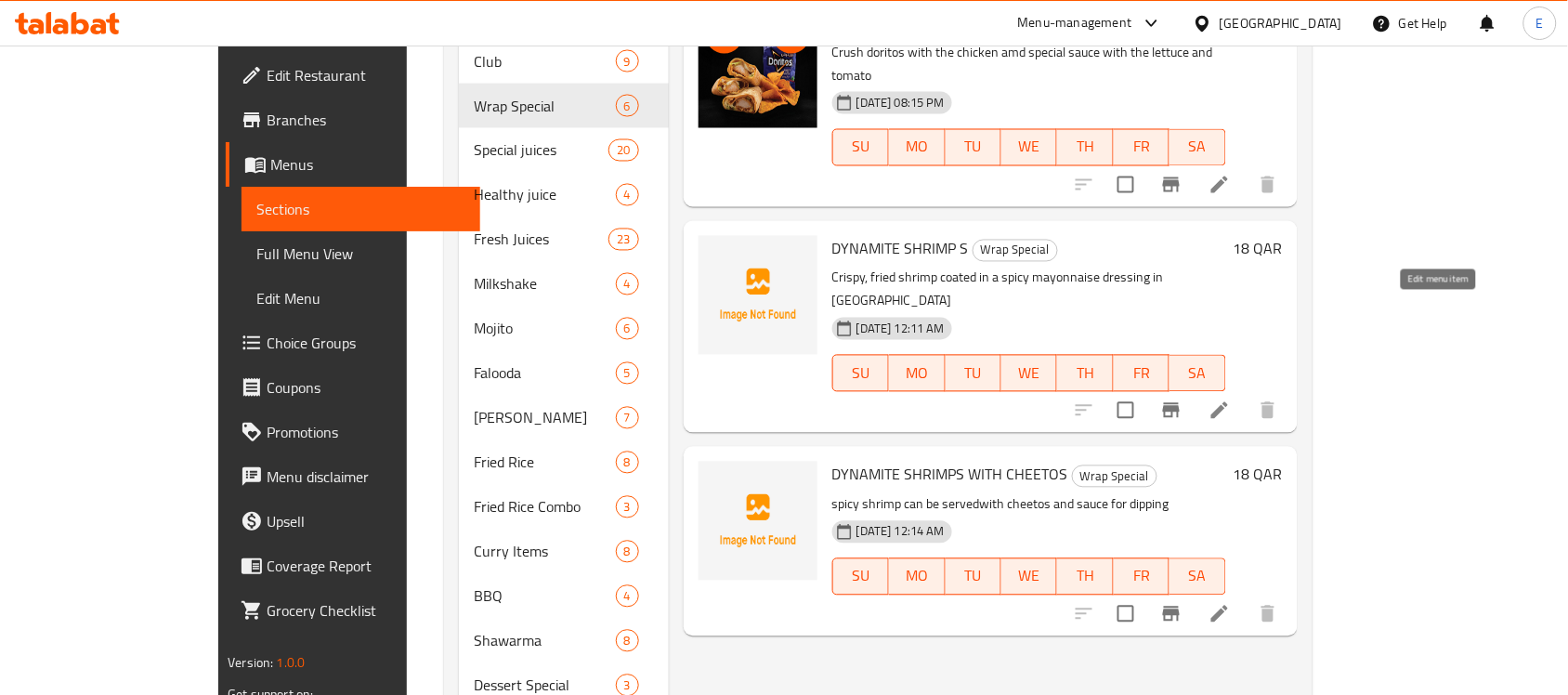
click at [1231, 399] on icon at bounding box center [1219, 409] width 22 height 22
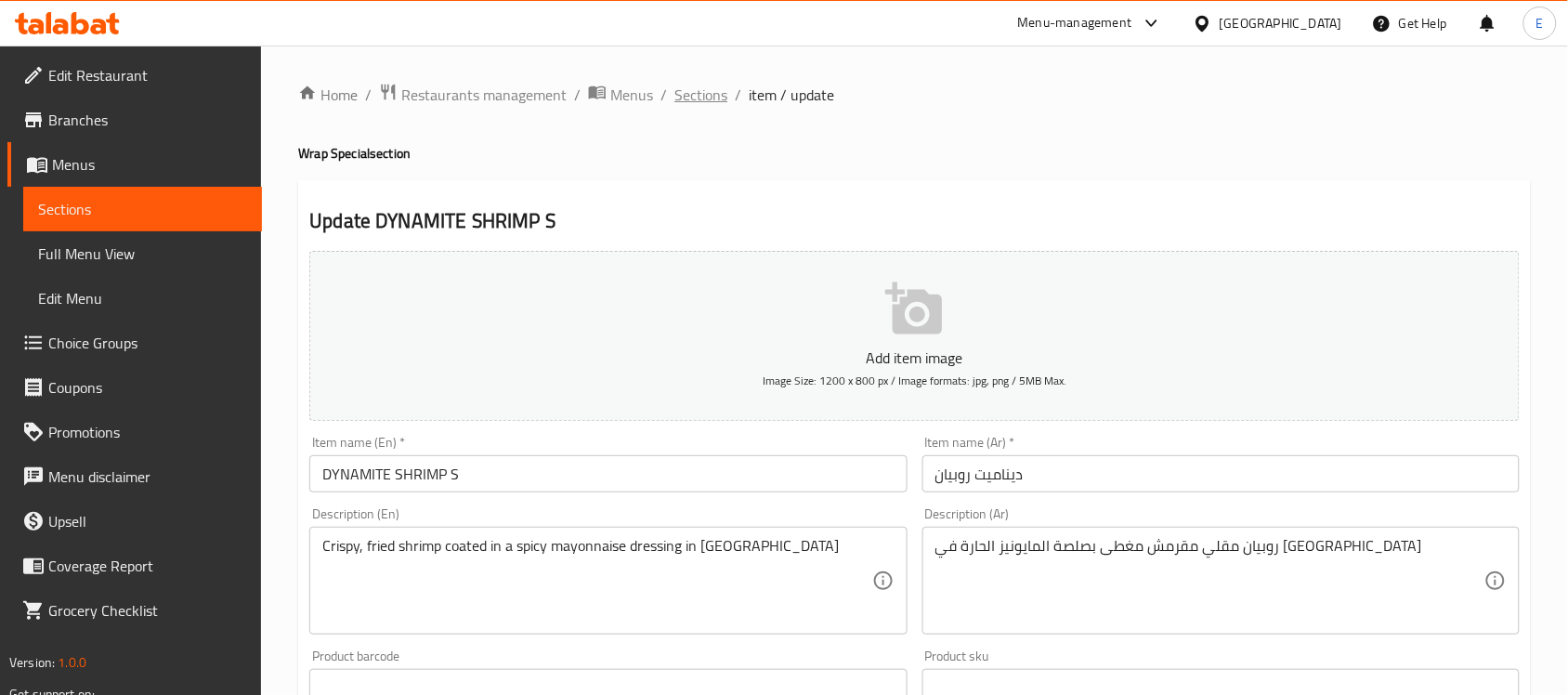
click at [709, 94] on span "Sections" at bounding box center [701, 94] width 53 height 22
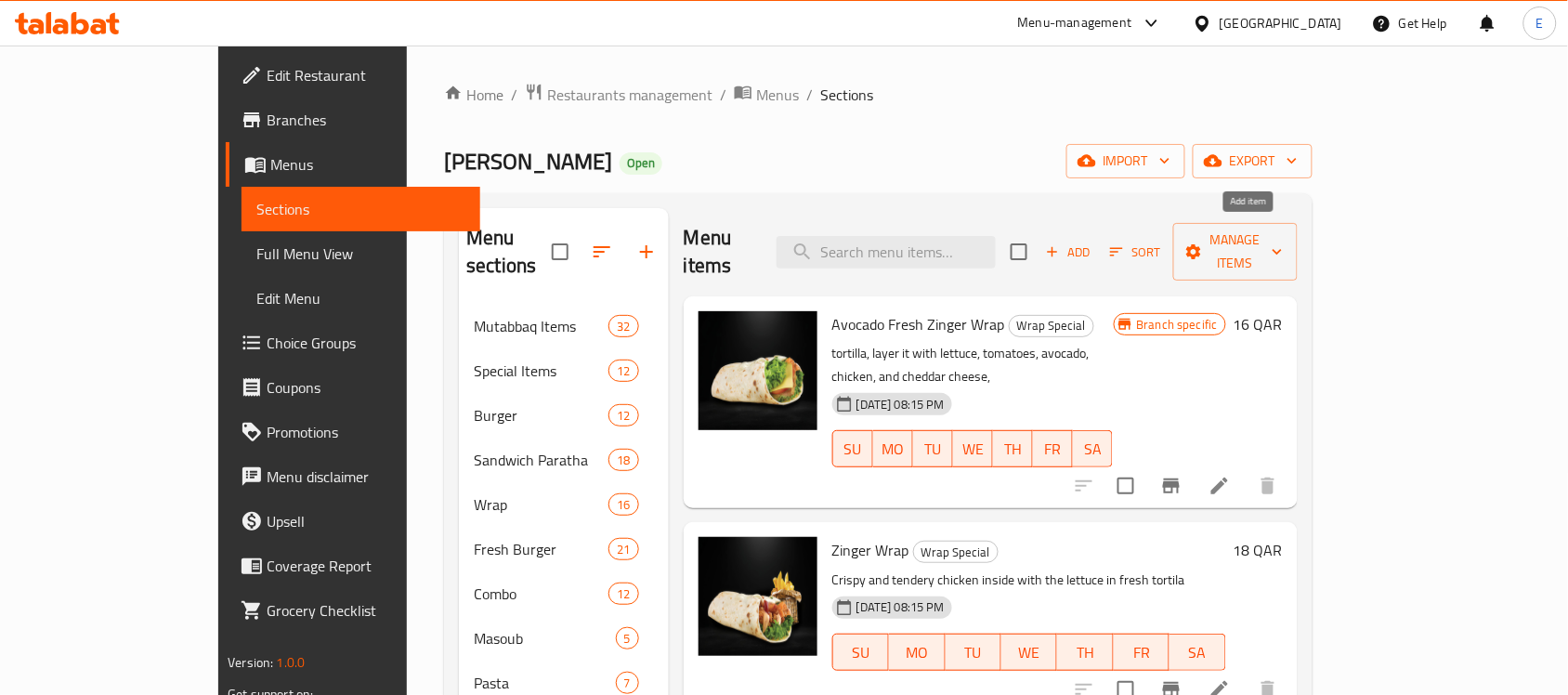
click at [1094, 242] on span "Add" at bounding box center [1068, 252] width 50 height 21
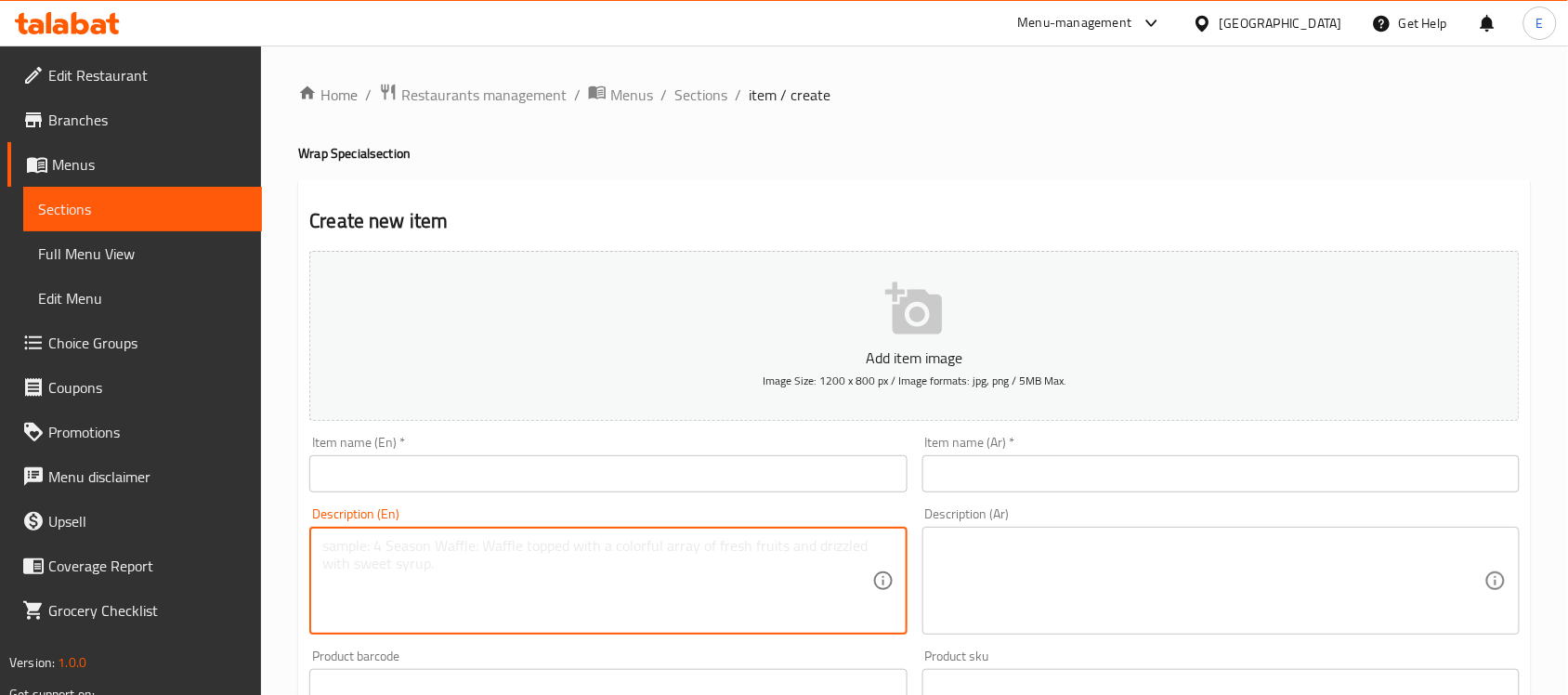
paste textarea "A wrap with veggies and chicken in triangle shape"
type textarea "A wrap with veggies and chicken in triangle shape"
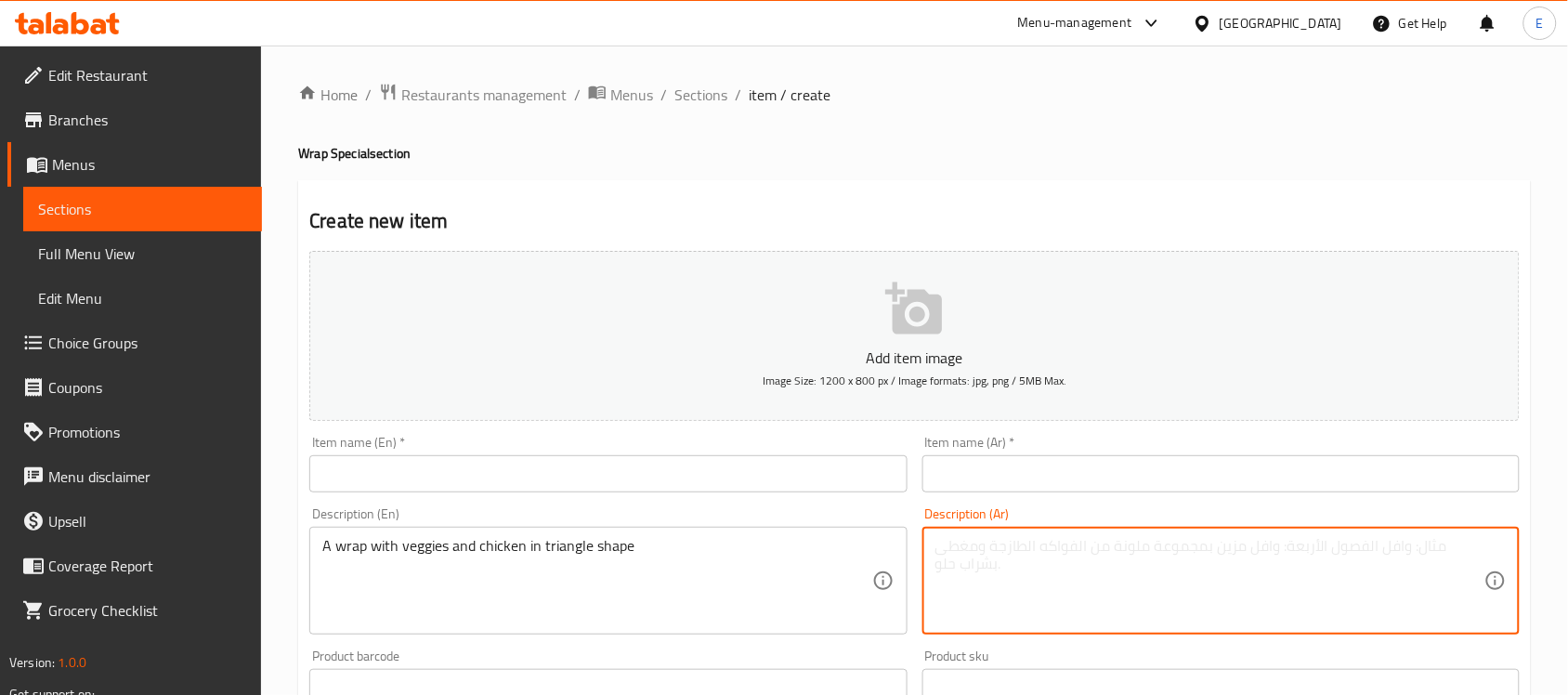
paste textarea "لفائف الخضار والدجاج على شكل مثلث"
type textarea "لفائف الخضار والدجاج على شكل مثلث"
click at [683, 470] on input "text" at bounding box center [608, 473] width 597 height 37
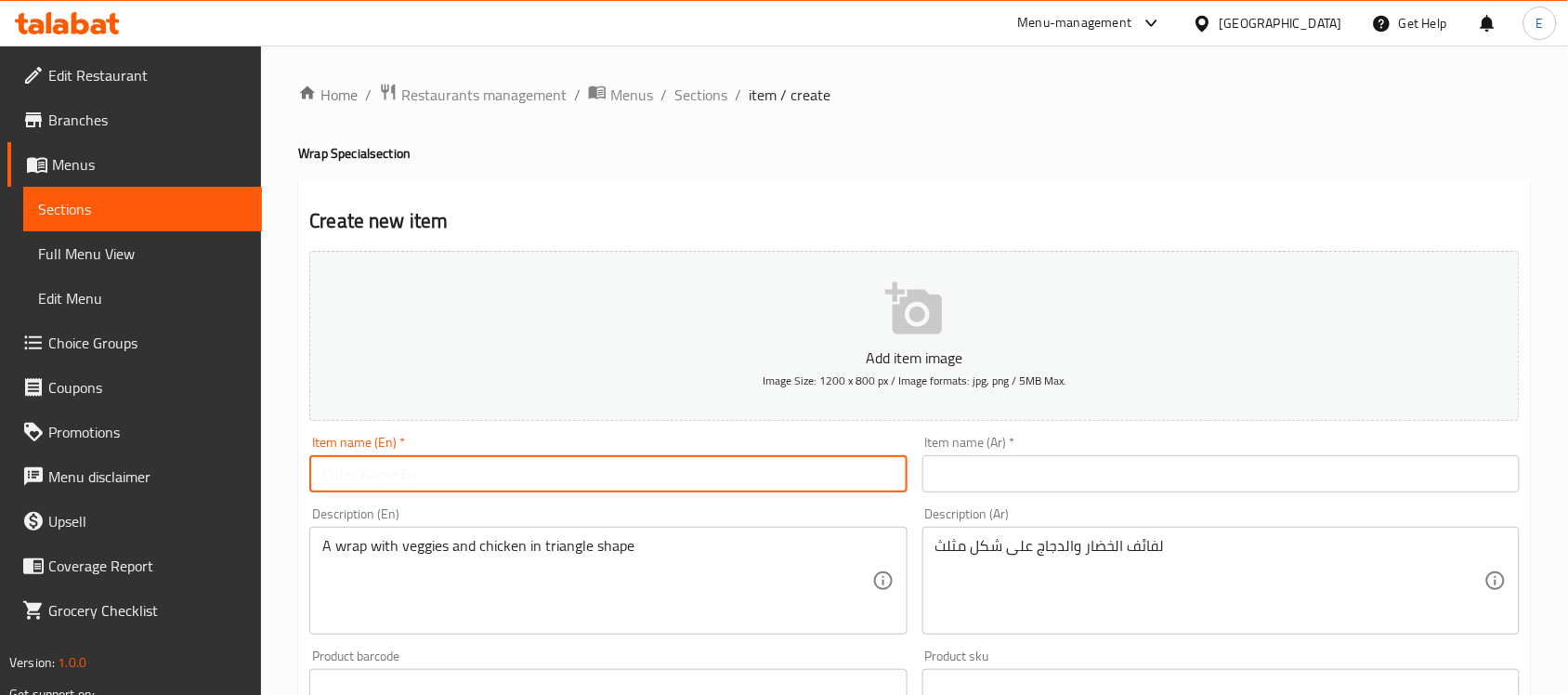
paste input "TRIANGLE MASTER"
type input "TRIANGLE MASTER"
paste input "سيد المثلث"
click at [993, 480] on input "text" at bounding box center [1220, 473] width 597 height 37
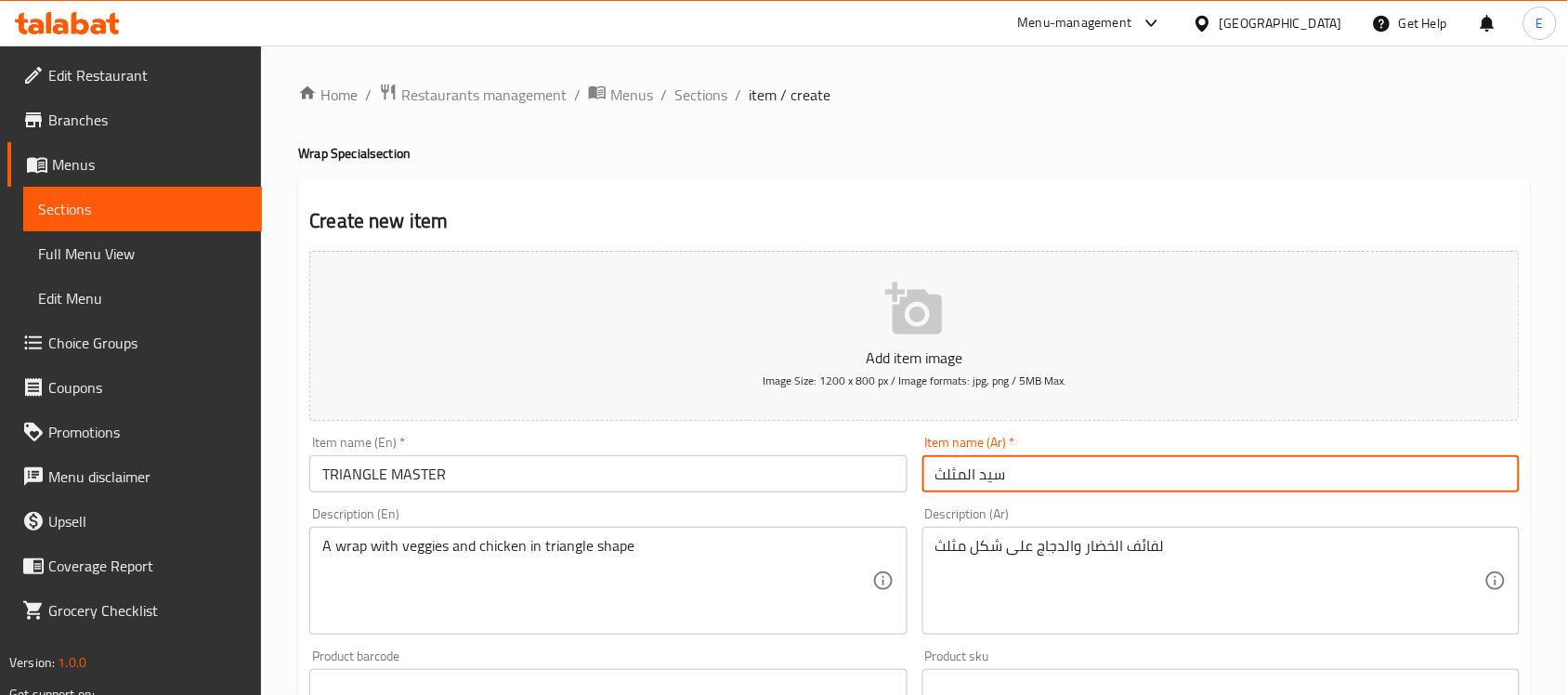
scroll to position [614, 0]
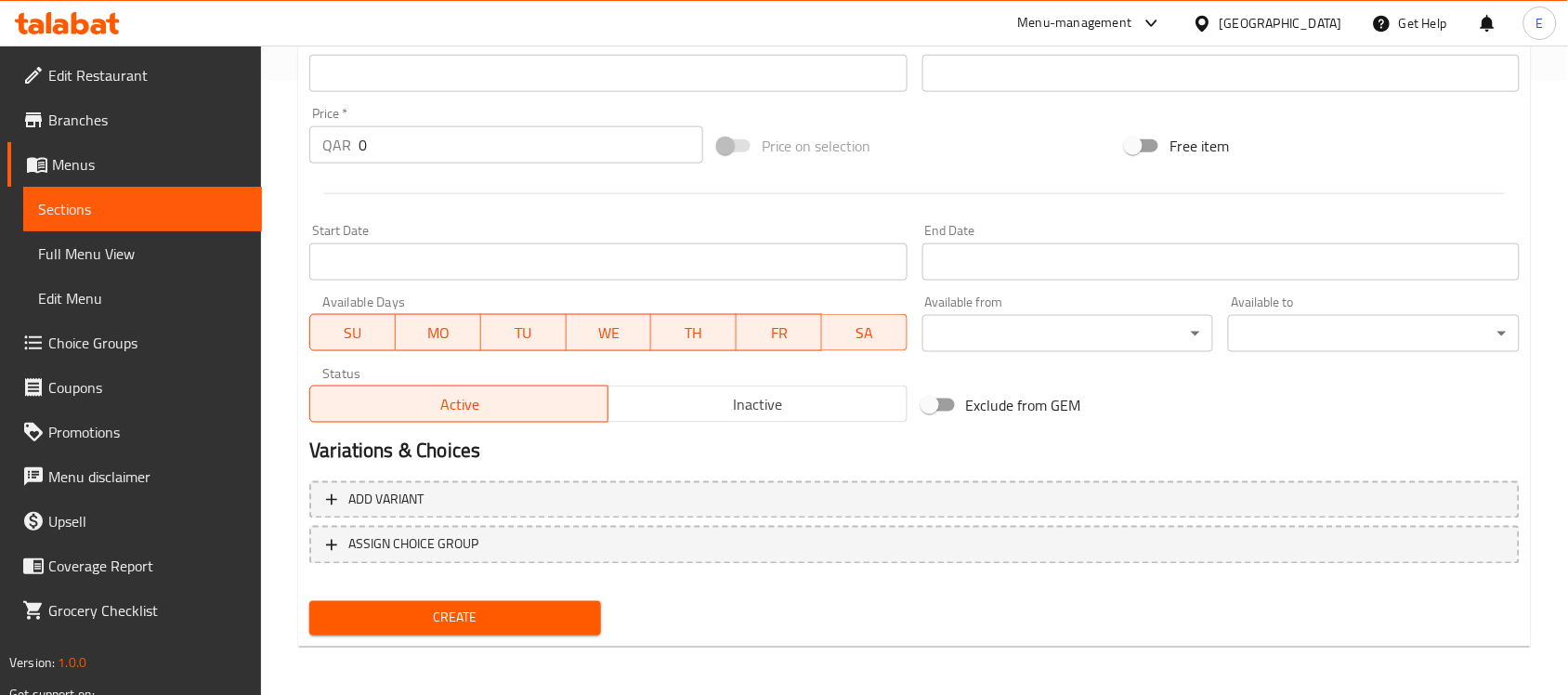
type input "سيد المثلث"
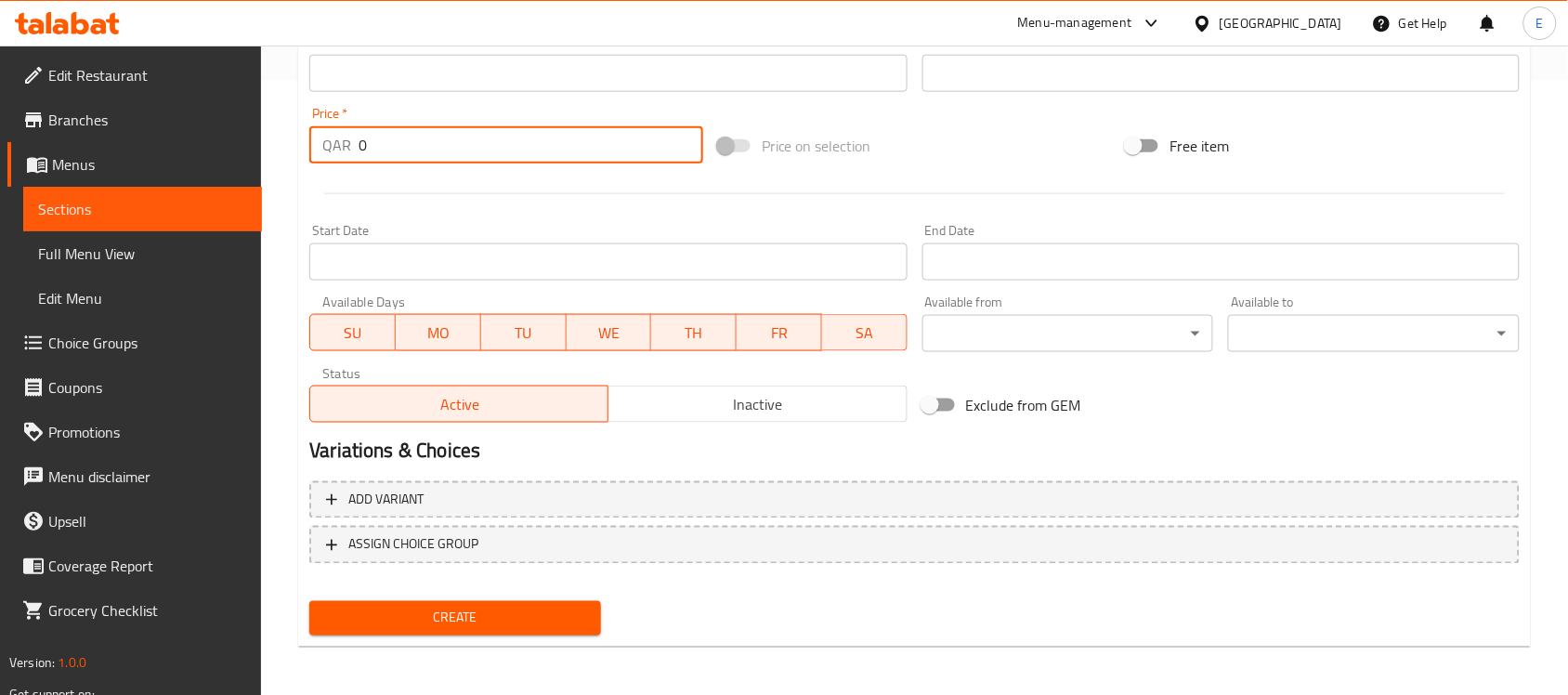
drag, startPoint x: 451, startPoint y: 137, endPoint x: 191, endPoint y: 147, distance: 260.2
click at [191, 147] on div "Edit Restaurant Branches Menus Sections Full Menu View Edit Menu Choice Groups …" at bounding box center [784, 65] width 1568 height 1266
type input "15"
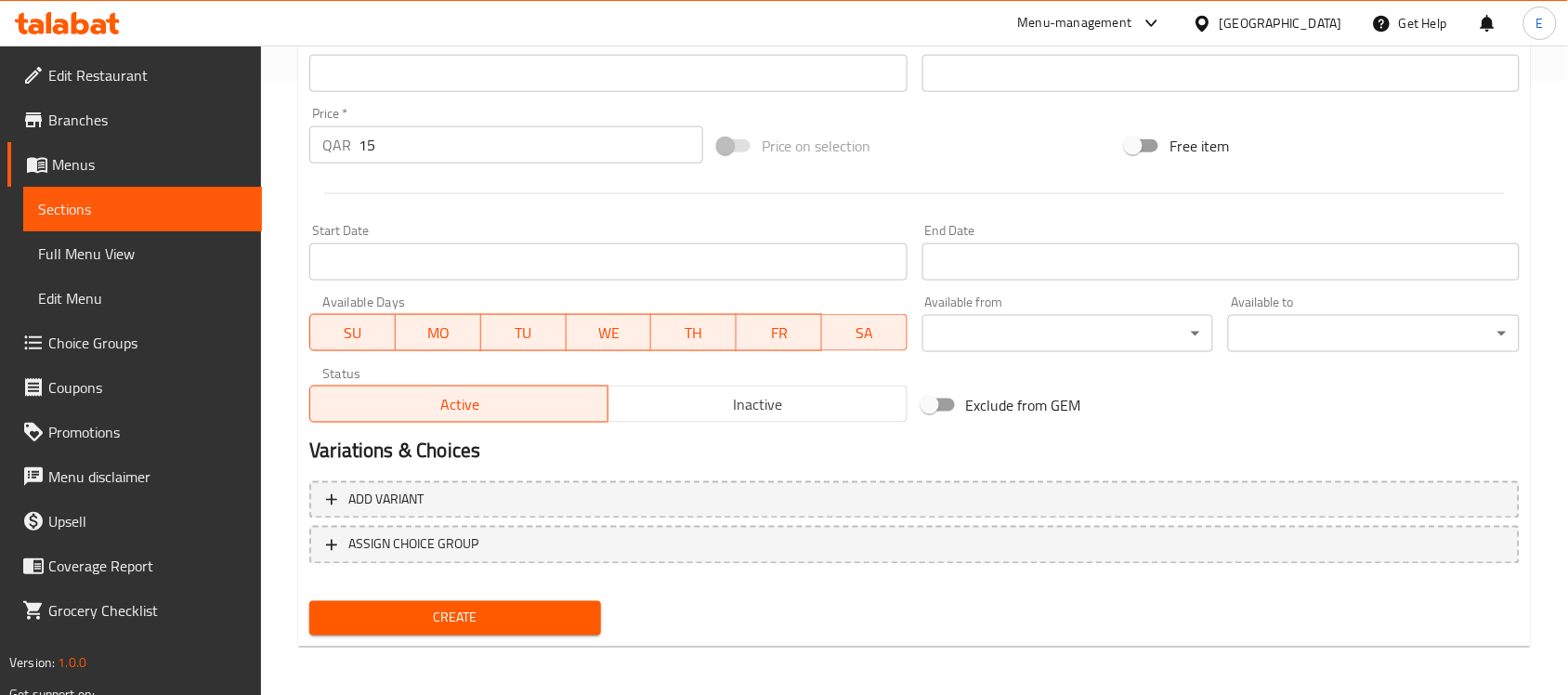
drag, startPoint x: 489, startPoint y: 643, endPoint x: 503, endPoint y: 605, distance: 40.5
click at [503, 605] on div "Create new item Add item image Image Size: 1200 x 800 px / Image formats: jpg, …" at bounding box center [915, 107] width 1233 height 1081
click at [503, 606] on span "Create" at bounding box center [454, 618] width 262 height 23
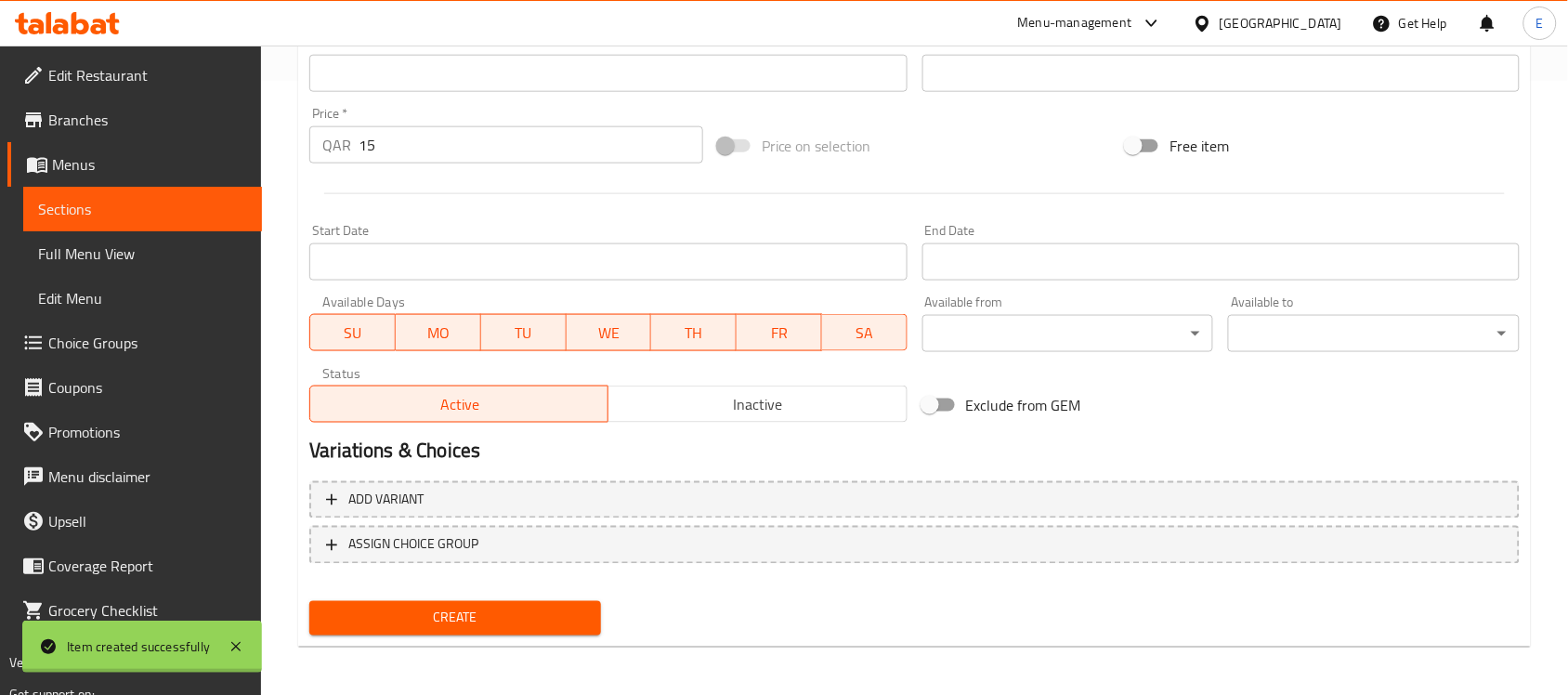
type input "0"
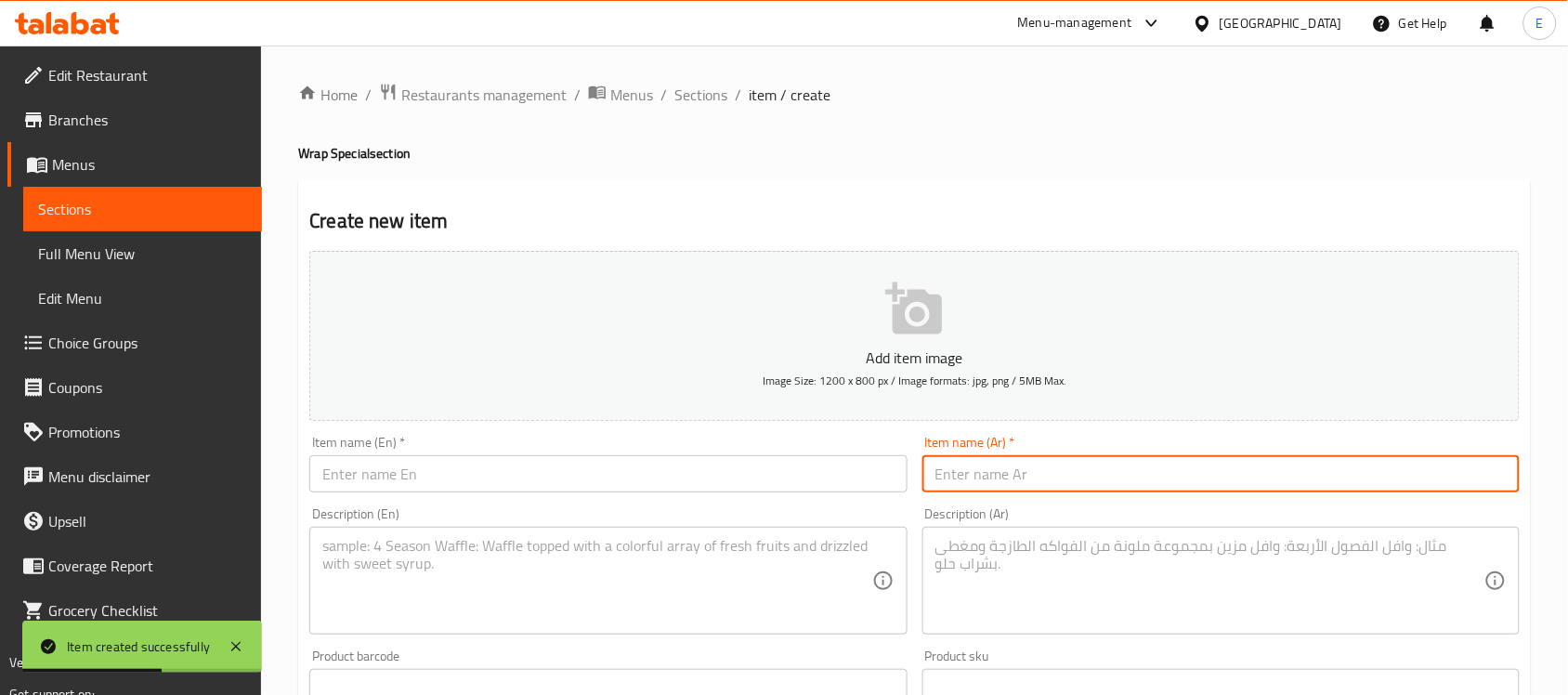
paste input "لذيذ حار"
click at [969, 476] on input "لذيذ حار" at bounding box center [1220, 473] width 597 height 37
type input "لذيذ حار"
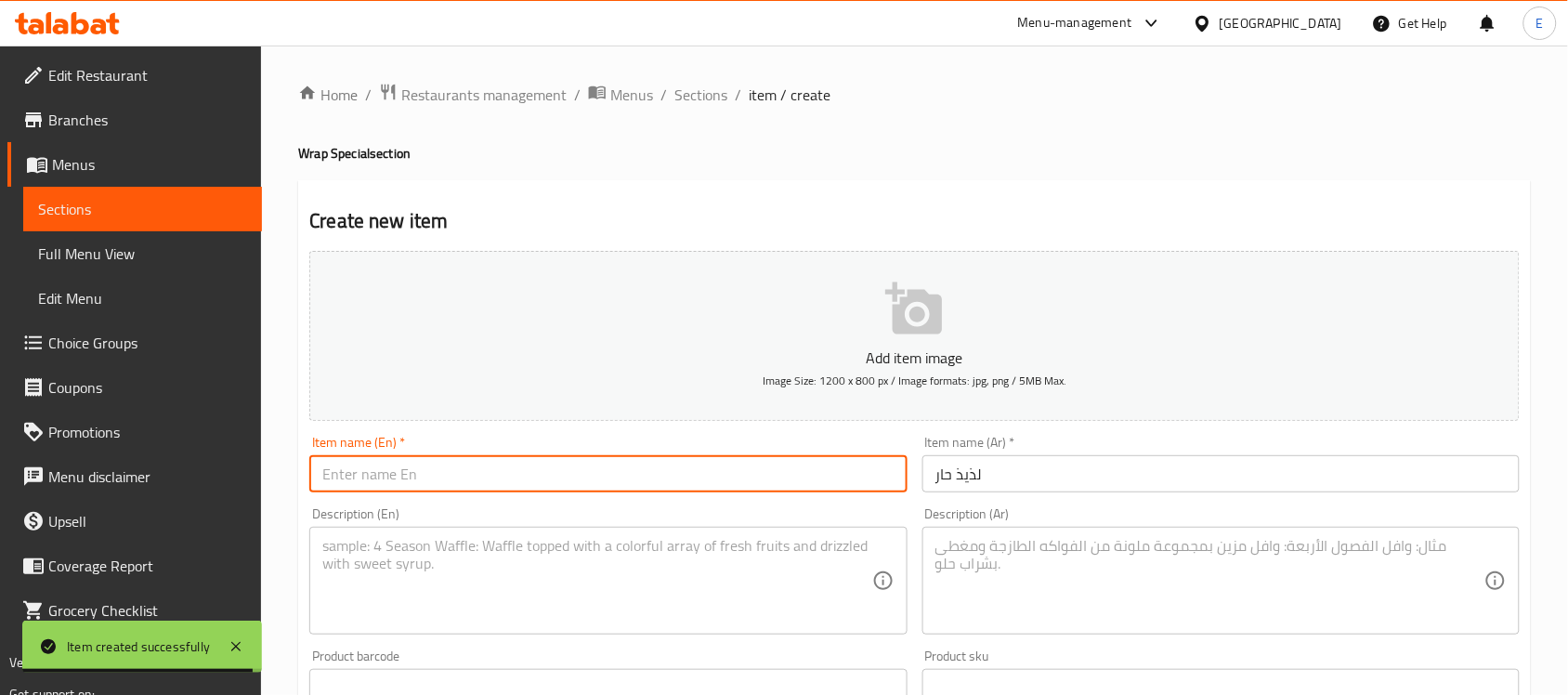
paste input "SAVOURY SPICY"
click at [613, 478] on input "SAVOURY SPICY" at bounding box center [608, 473] width 597 height 37
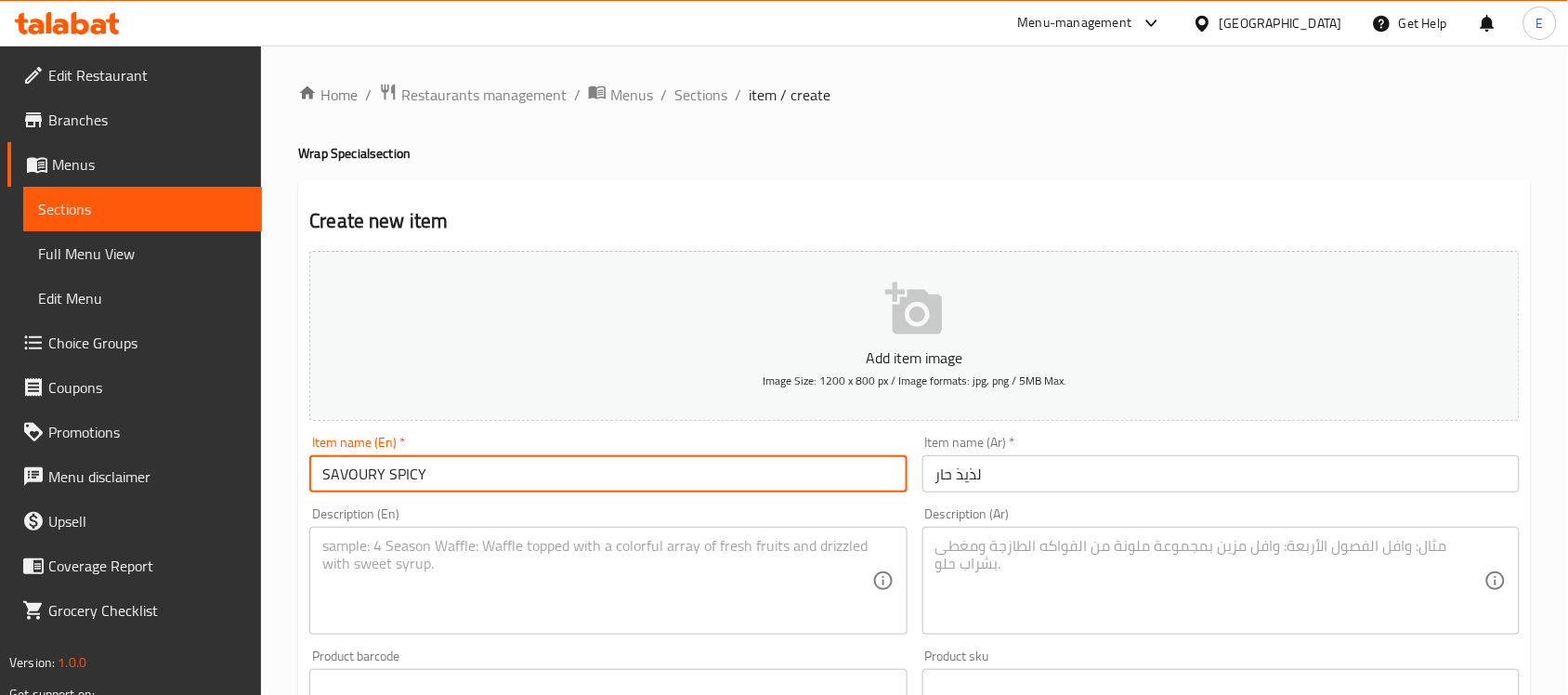
type input "SAVOURY SPICY"
paste textarea "Savory and spicy filling inside the wrap"
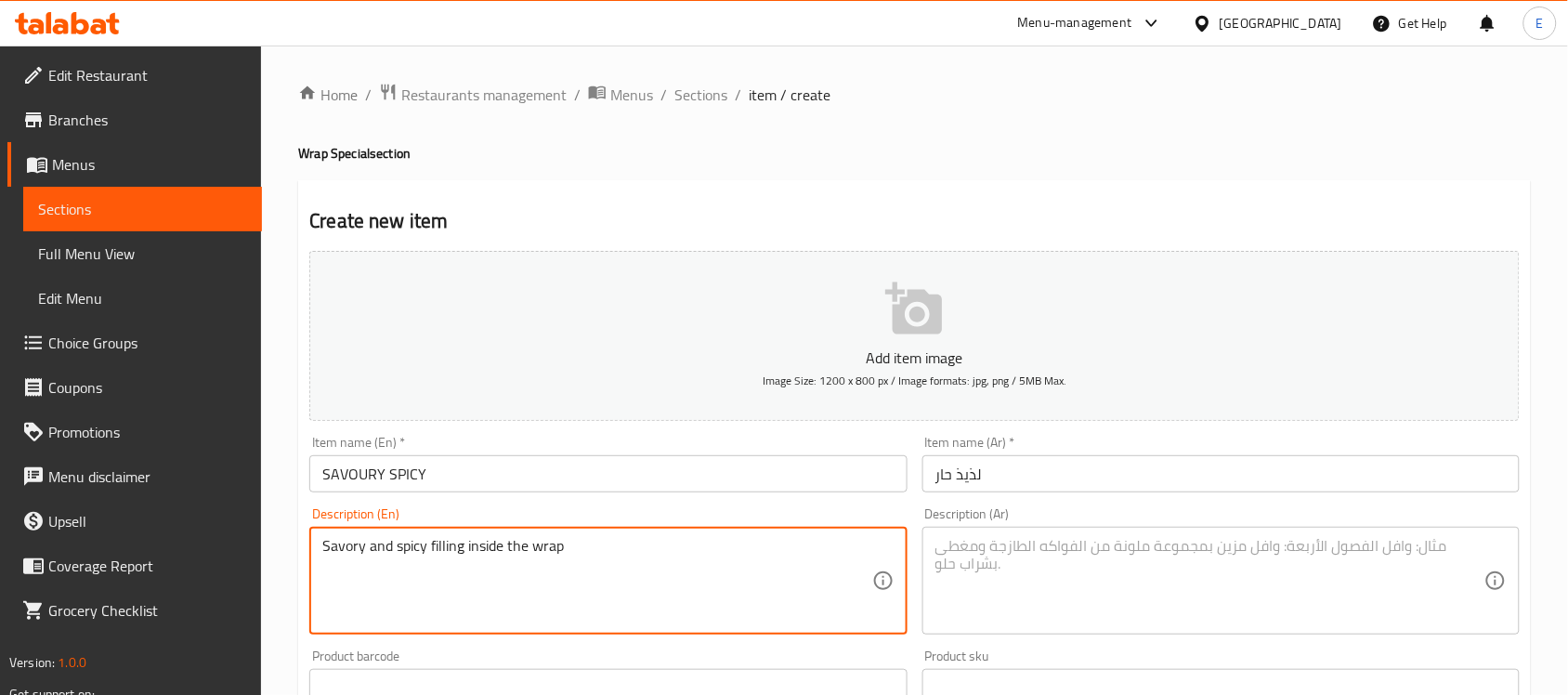
type textarea "Savory and spicy filling inside the wrap"
paste textarea "حشوة لذيذة وحارة داخل الغلاف"
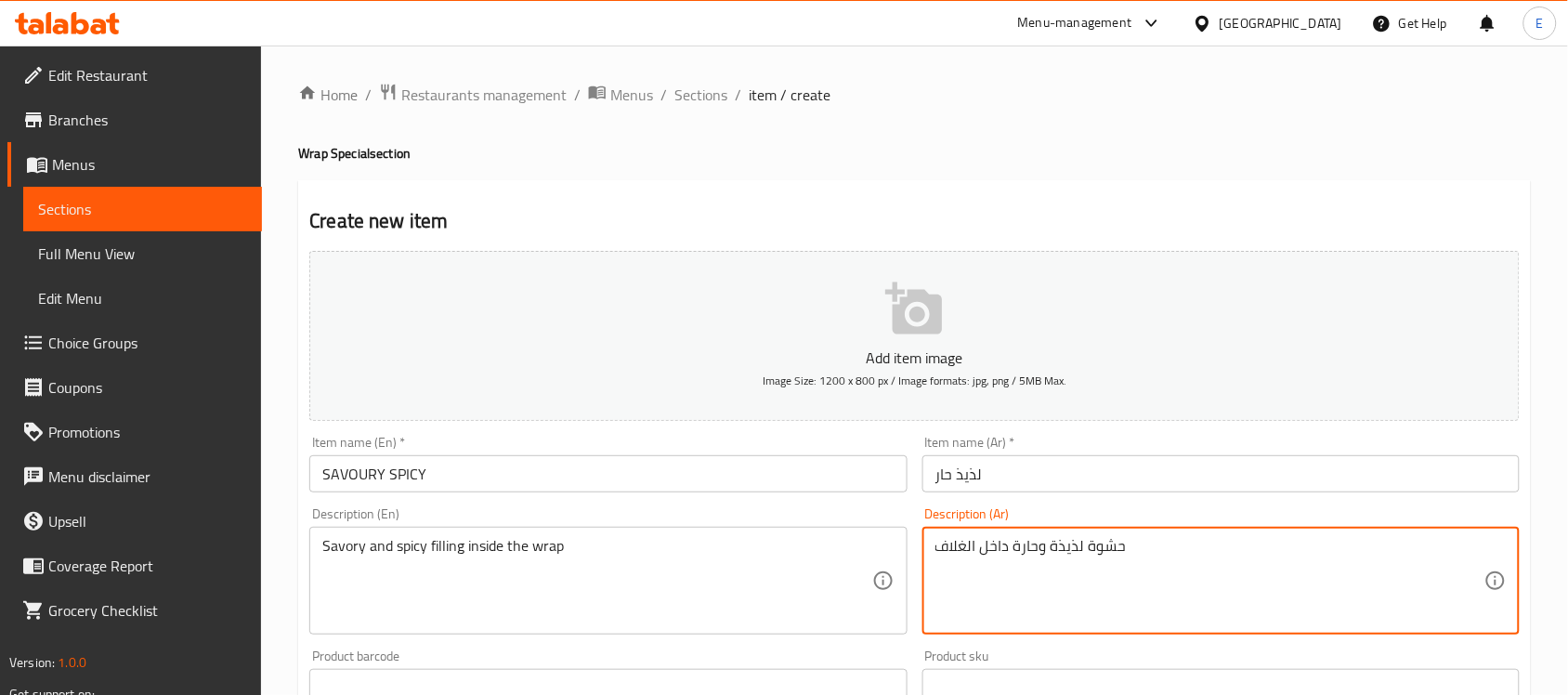
type textarea "حشوة لذيذة وحارة داخل الغلاف"
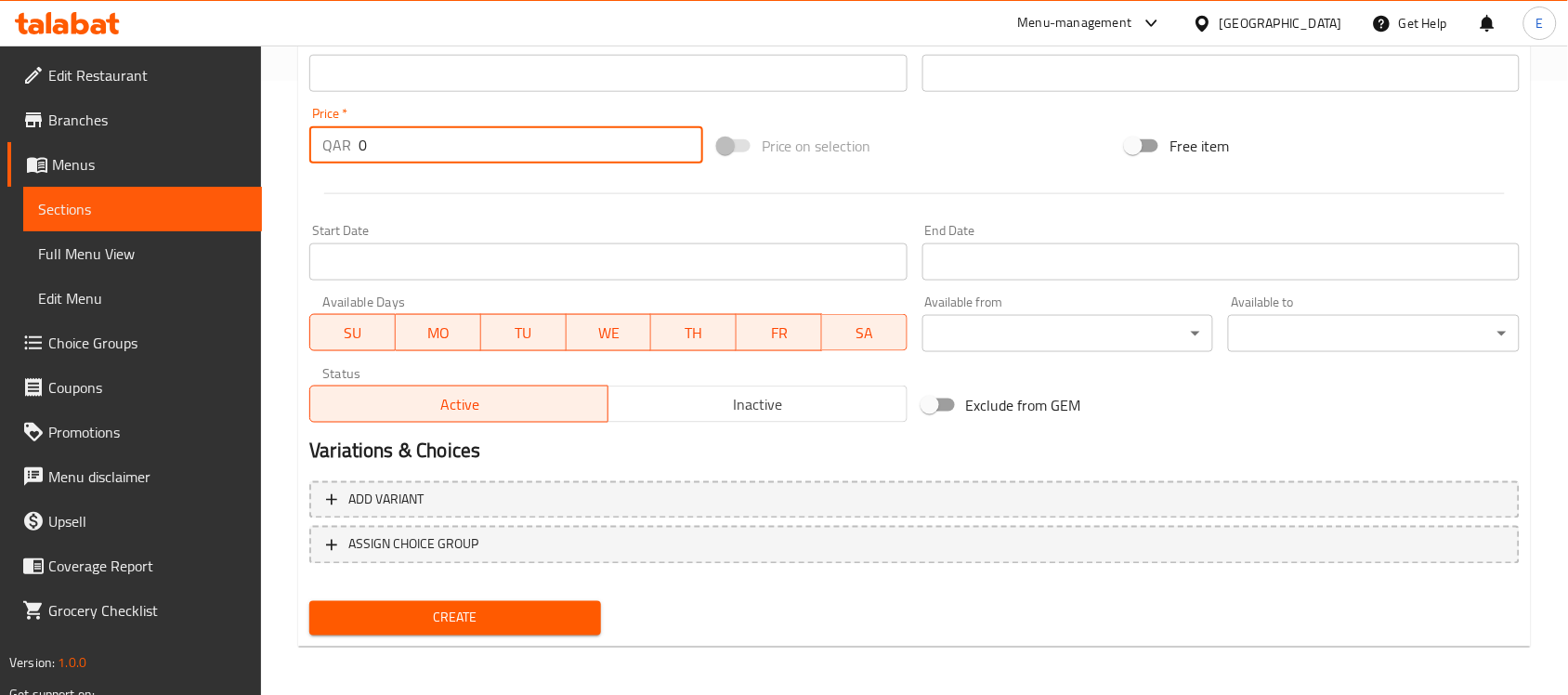
drag, startPoint x: 432, startPoint y: 150, endPoint x: 310, endPoint y: 145, distance: 122.1
click at [310, 145] on div "QAR 0 Price *" at bounding box center [507, 145] width 394 height 37
type input "15"
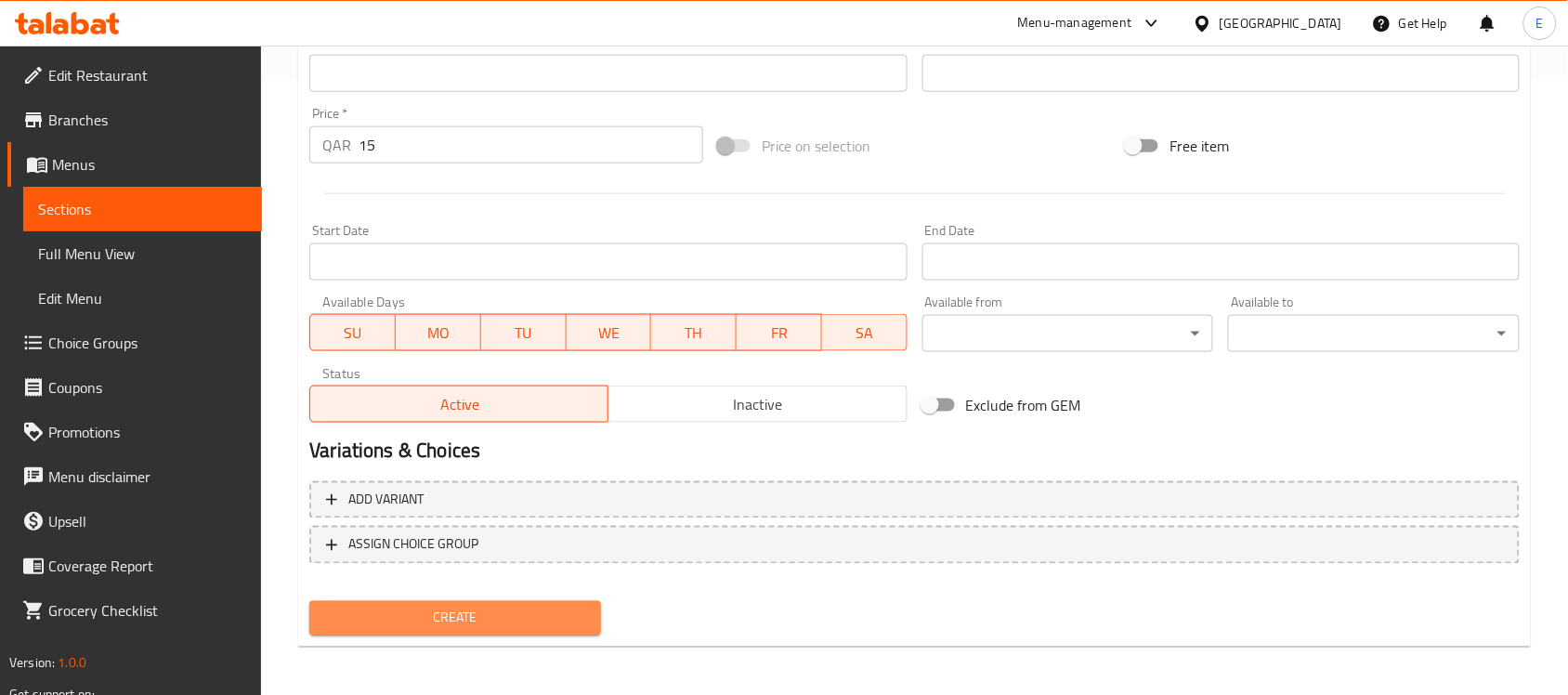
click at [573, 618] on span "Create" at bounding box center [454, 618] width 262 height 23
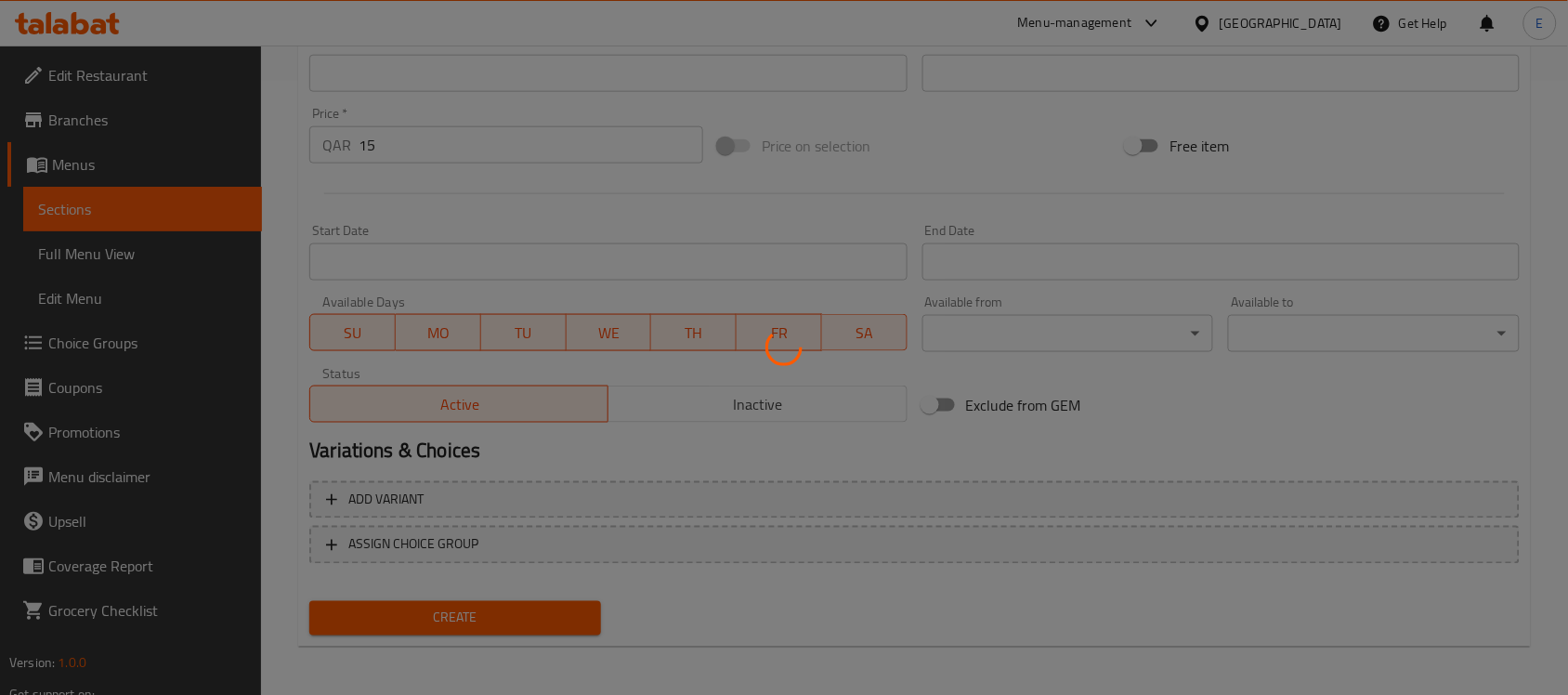
type input "0"
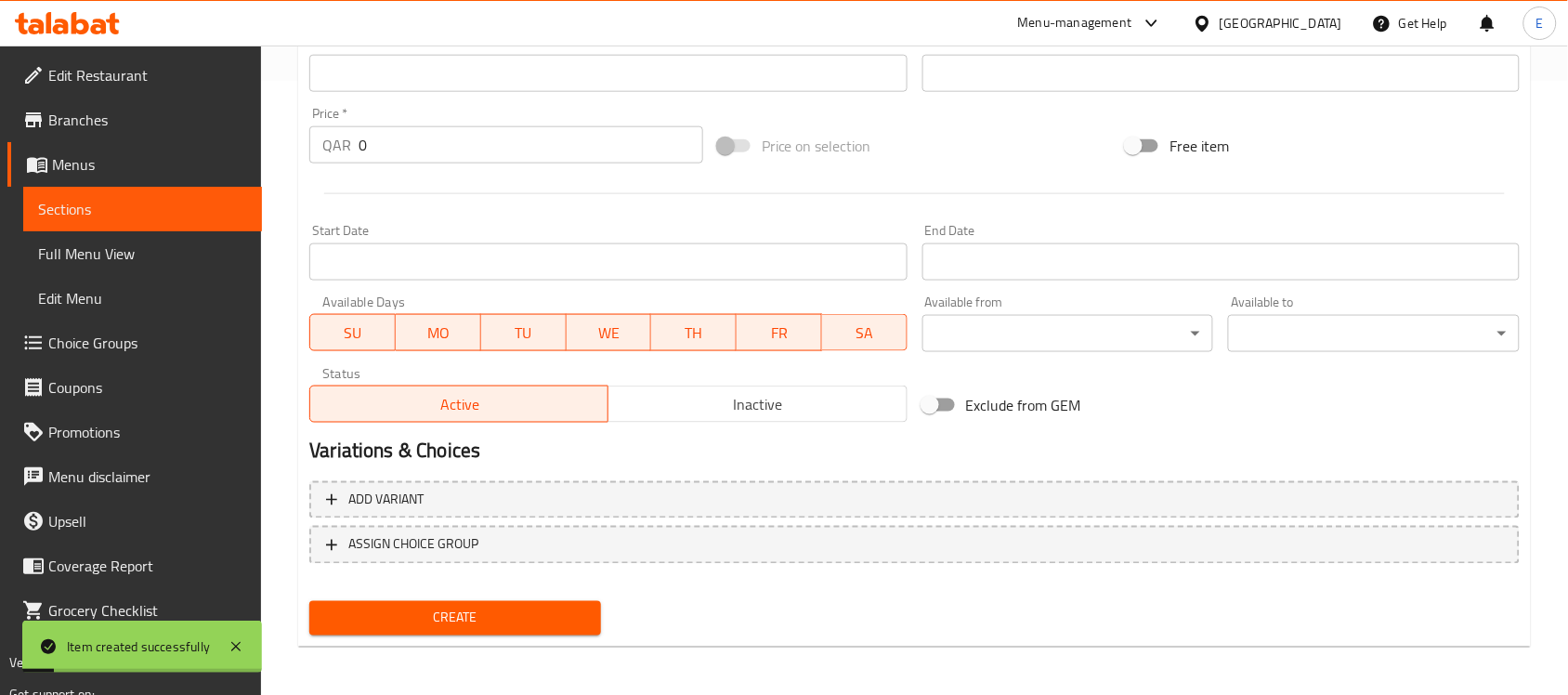
scroll to position [0, 0]
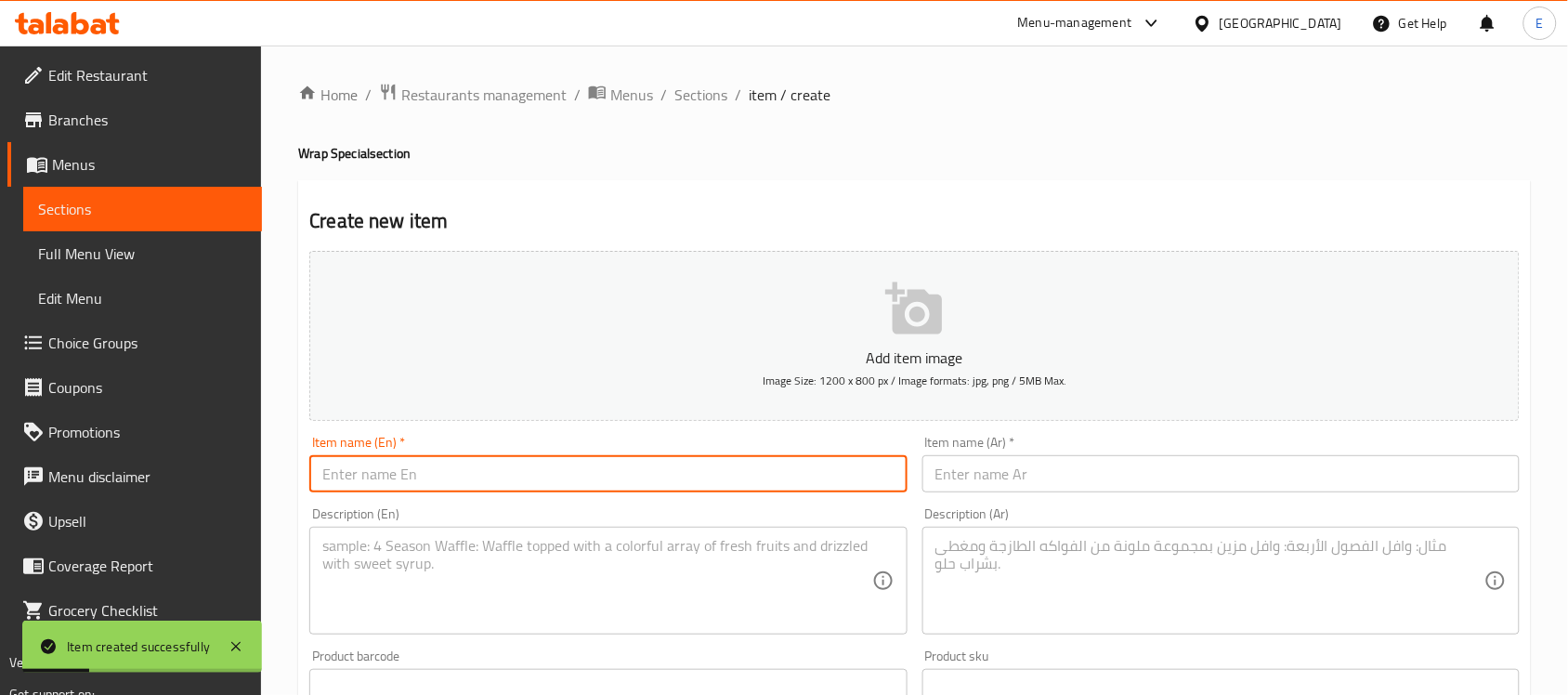
paste input "TORTILLA STAR"
click at [437, 470] on input "text" at bounding box center [608, 473] width 597 height 37
type input "TORTILLA STAR"
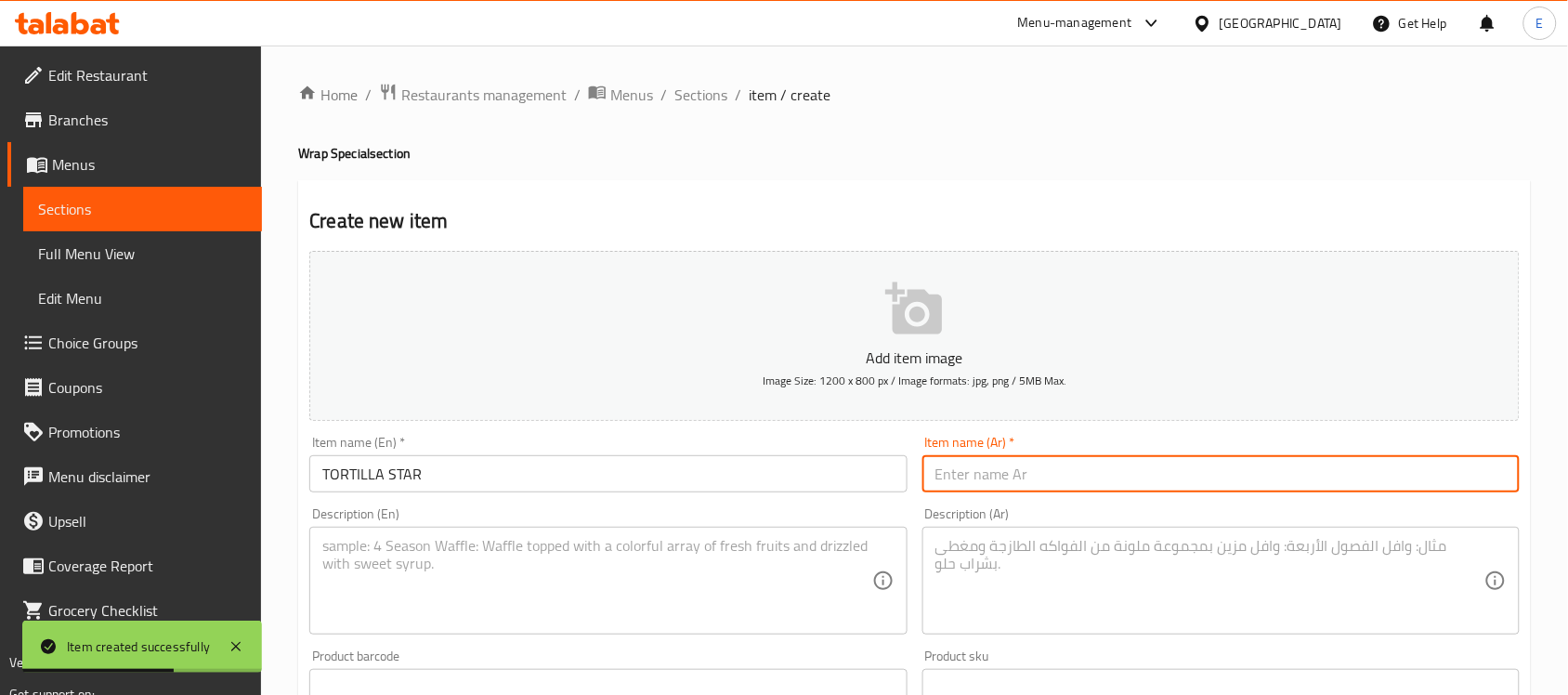
click at [976, 481] on input "text" at bounding box center [1220, 473] width 597 height 37
paste input "نجمة التورتيلا"
type input "نجمة التورتيلا"
click at [612, 530] on div "Description (En)" at bounding box center [608, 580] width 597 height 108
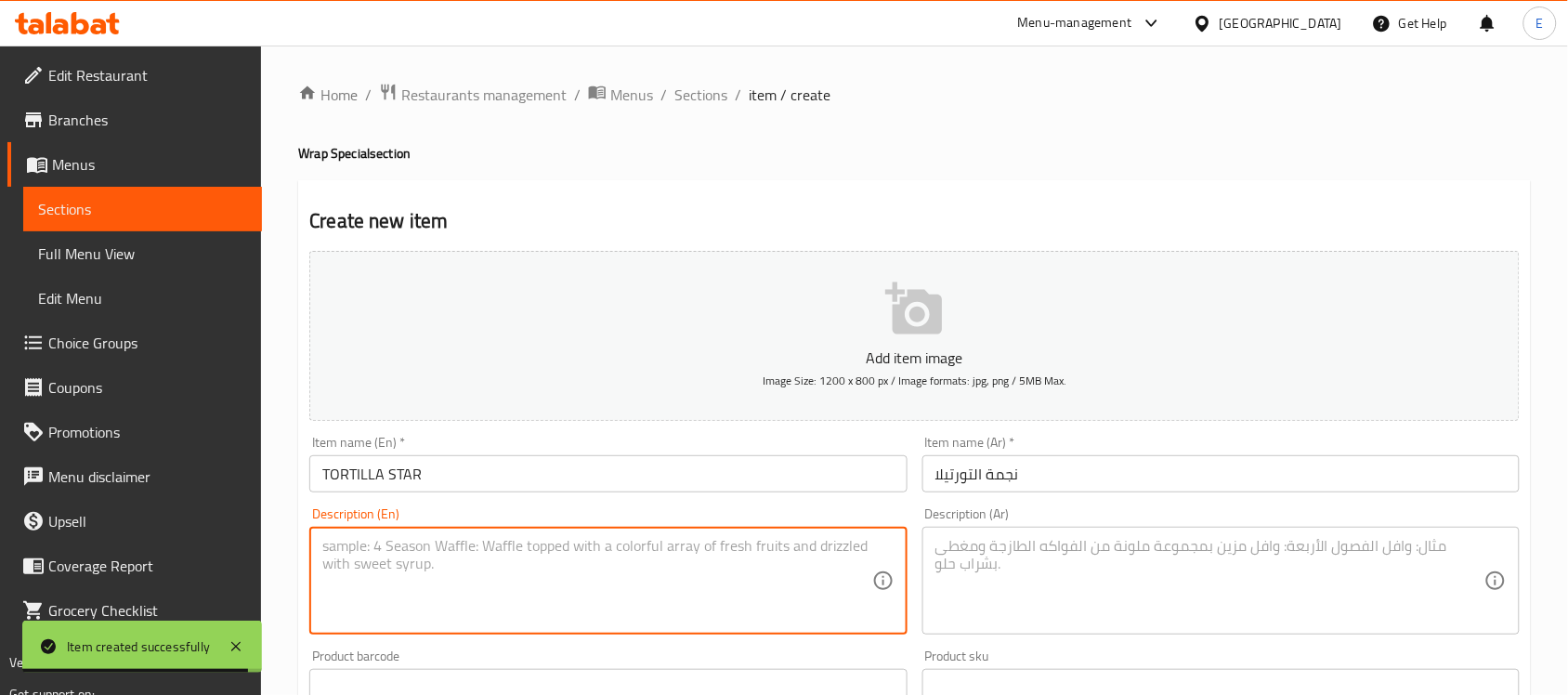
paste textarea "the tortilla is folded into quarters, making a compact, triangle shaped wrap an…"
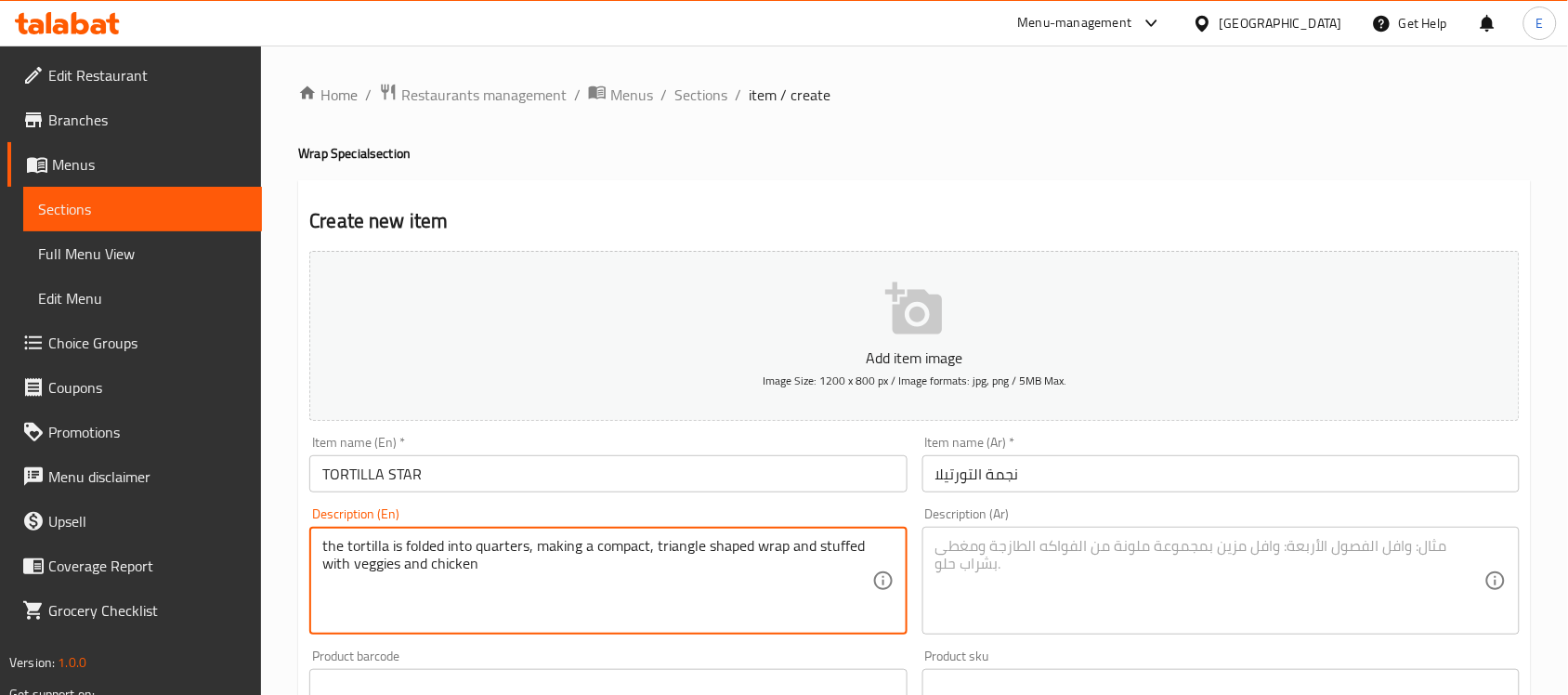
type textarea "the tortilla is folded into quarters, making a compact, triangle shaped wrap an…"
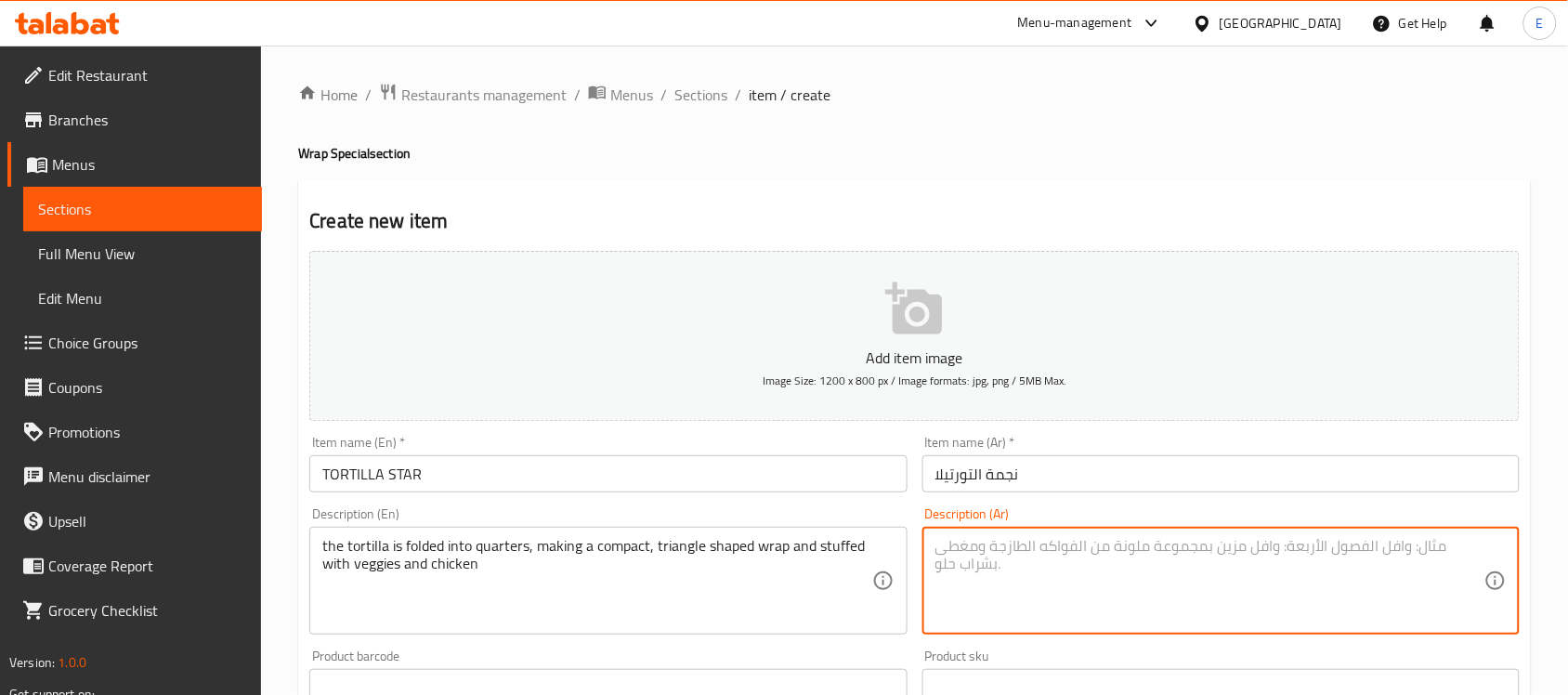
click at [993, 591] on textarea at bounding box center [1210, 581] width 549 height 89
paste textarea "يتم طي التورتيلا إلى أرباع، لتكوين غلاف مضغوط على شكل مثلث ومحشو بالخضار والدجاج"
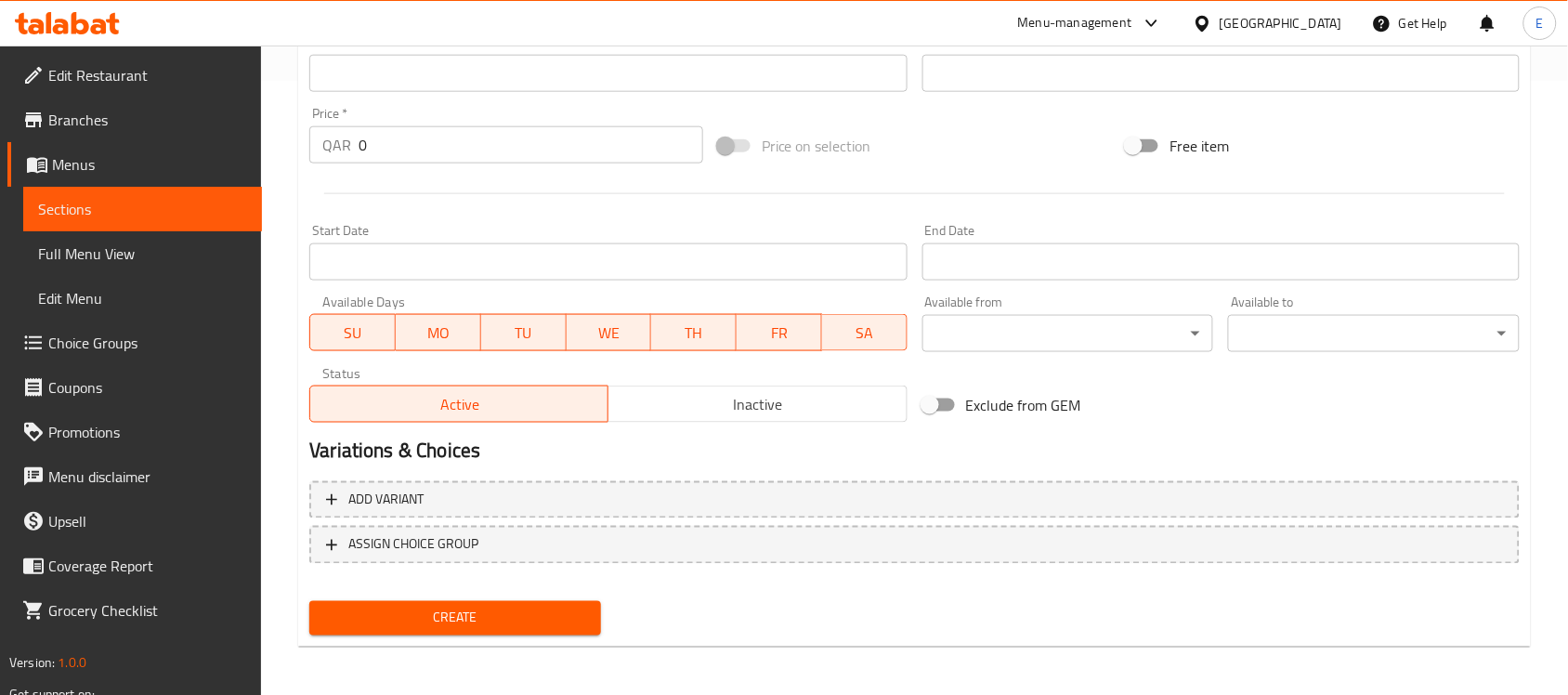
type textarea "يتم طي التورتيلا إلى أرباع، لتكوين غلاف مضغوط على شكل مثلث ومحشو بالخضار والدجاج"
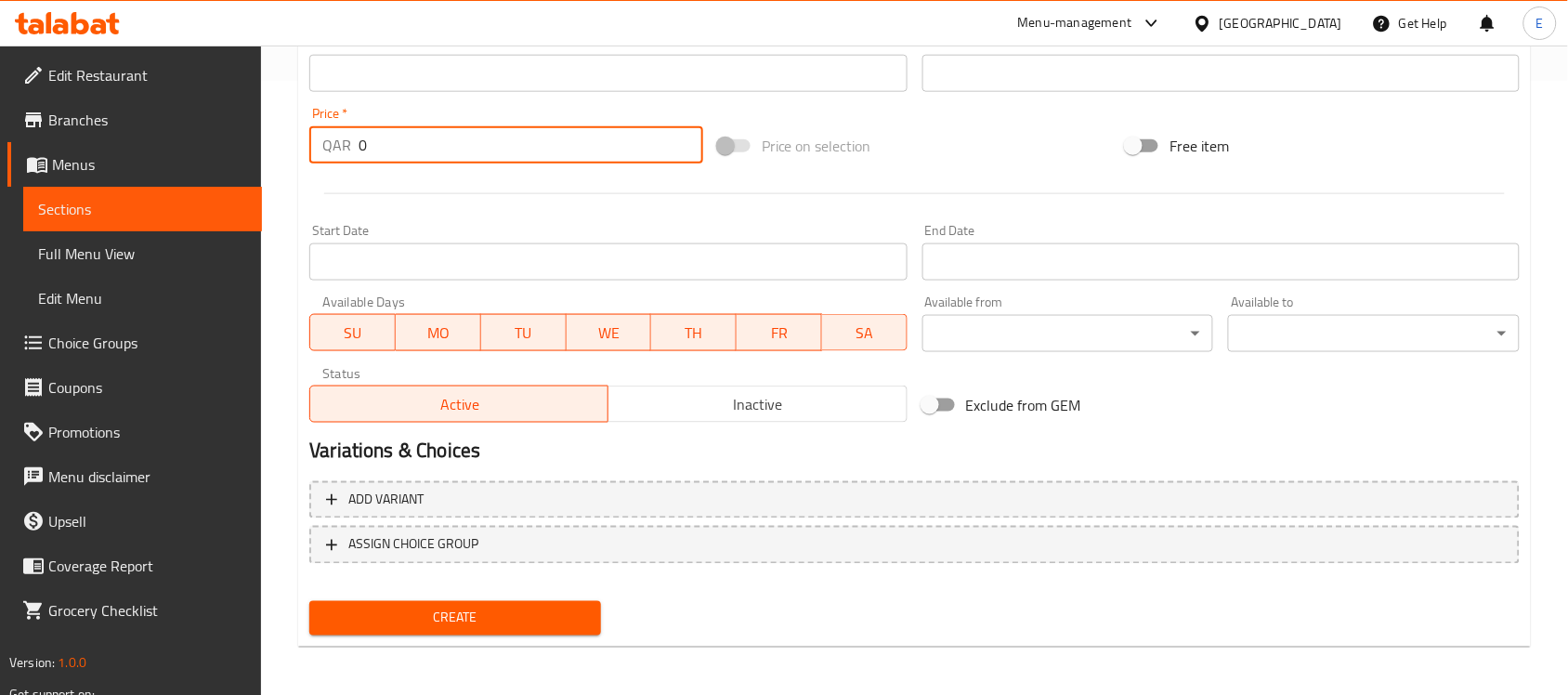
drag, startPoint x: 389, startPoint y: 136, endPoint x: 80, endPoint y: 90, distance: 312.4
click at [80, 90] on div "Edit Restaurant Branches Menus Sections Full Menu View Edit Menu Choice Groups …" at bounding box center [784, 65] width 1568 height 1266
type input "15"
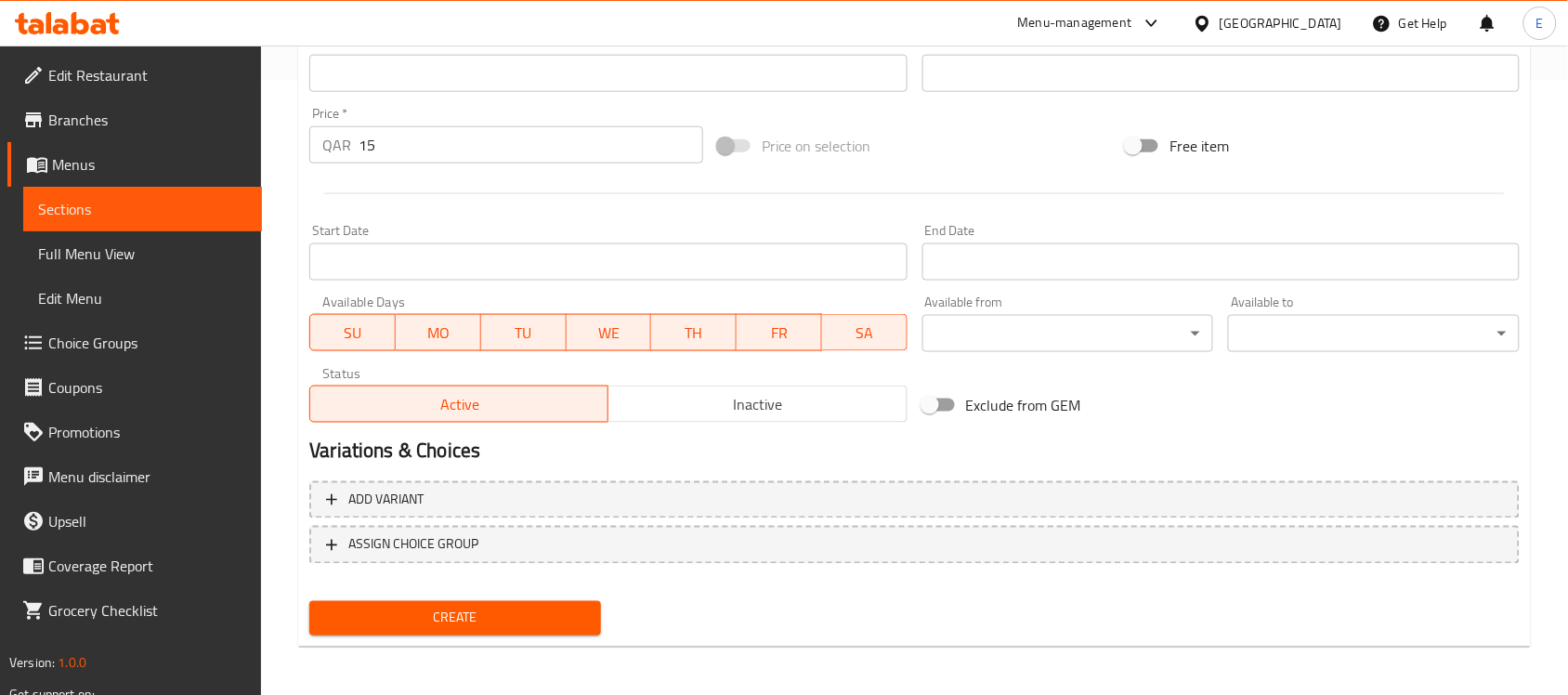
click at [452, 596] on div "Create" at bounding box center [455, 618] width 307 height 50
click at [452, 606] on span "Create" at bounding box center [454, 618] width 262 height 23
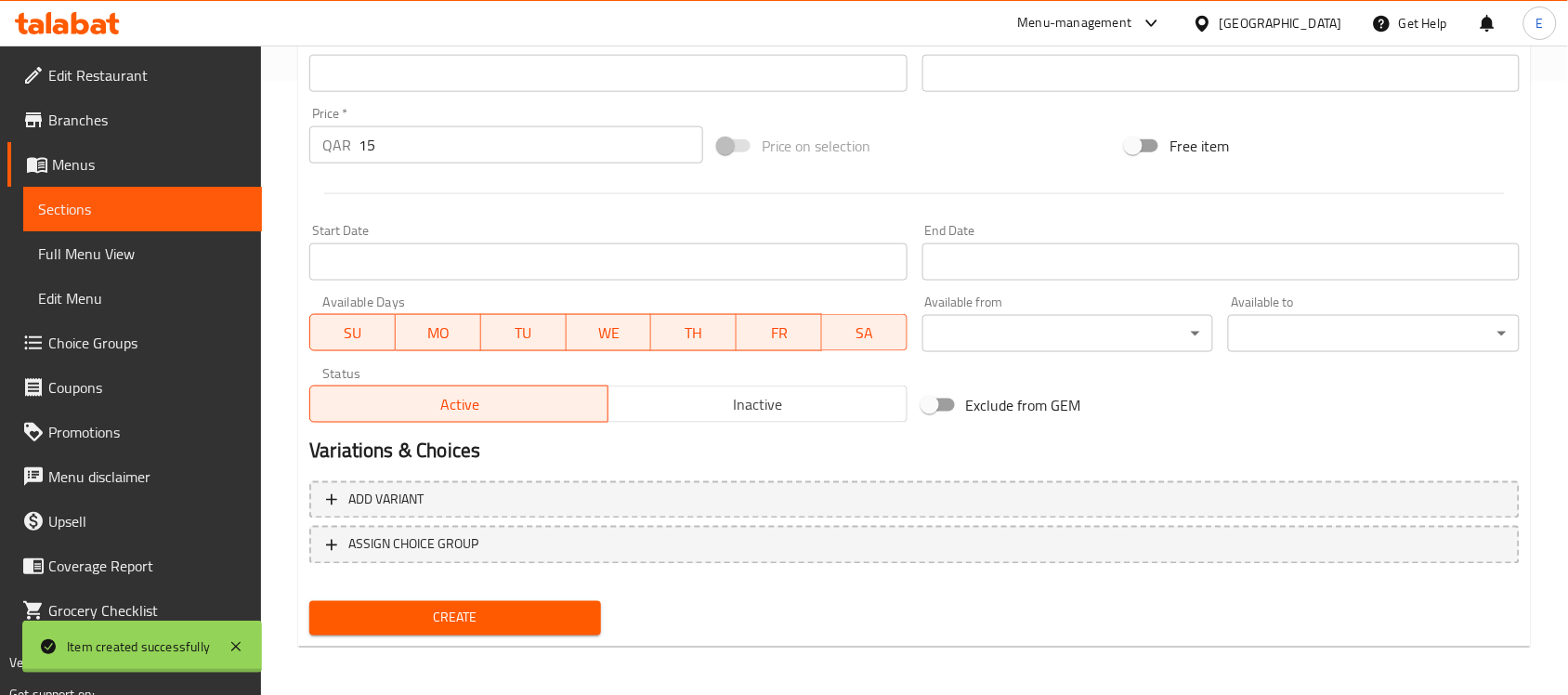
type input "0"
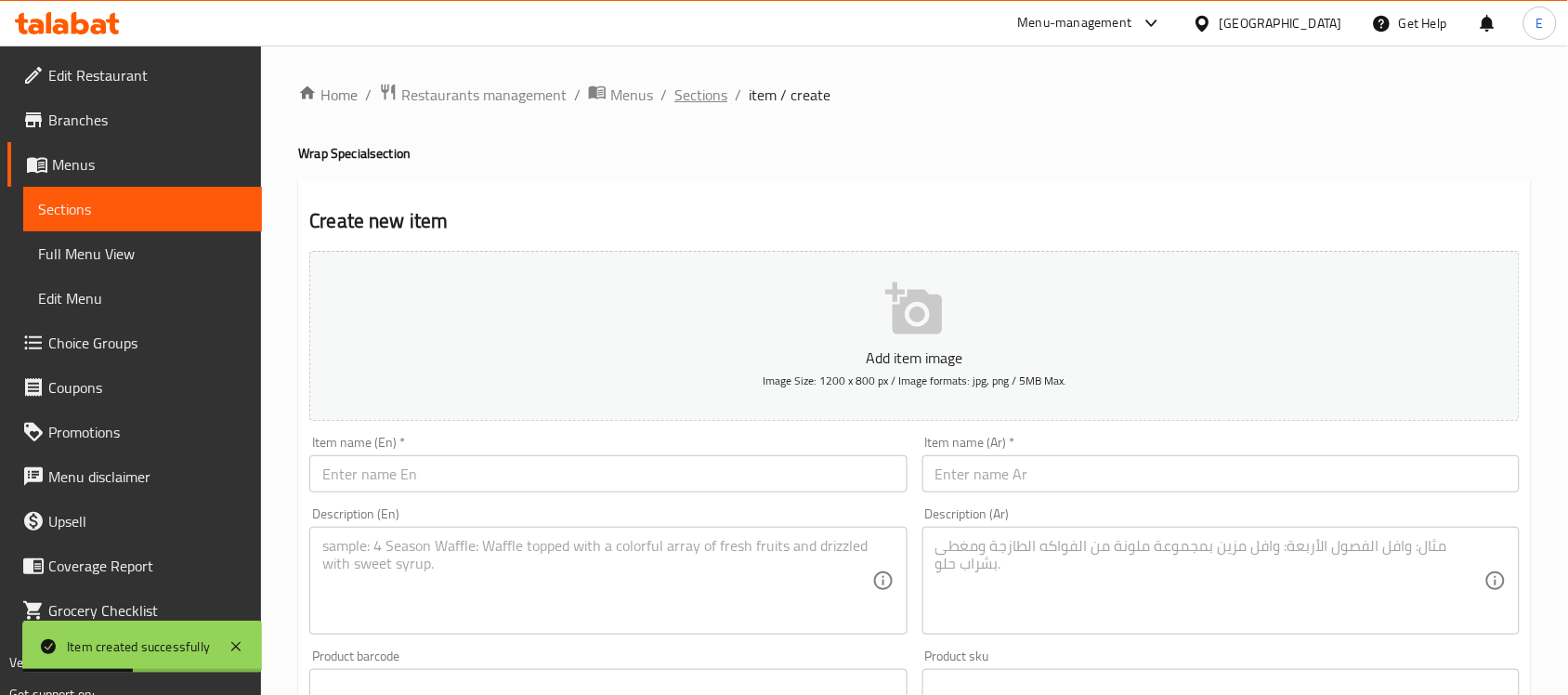
click at [709, 95] on span "Sections" at bounding box center [701, 94] width 53 height 22
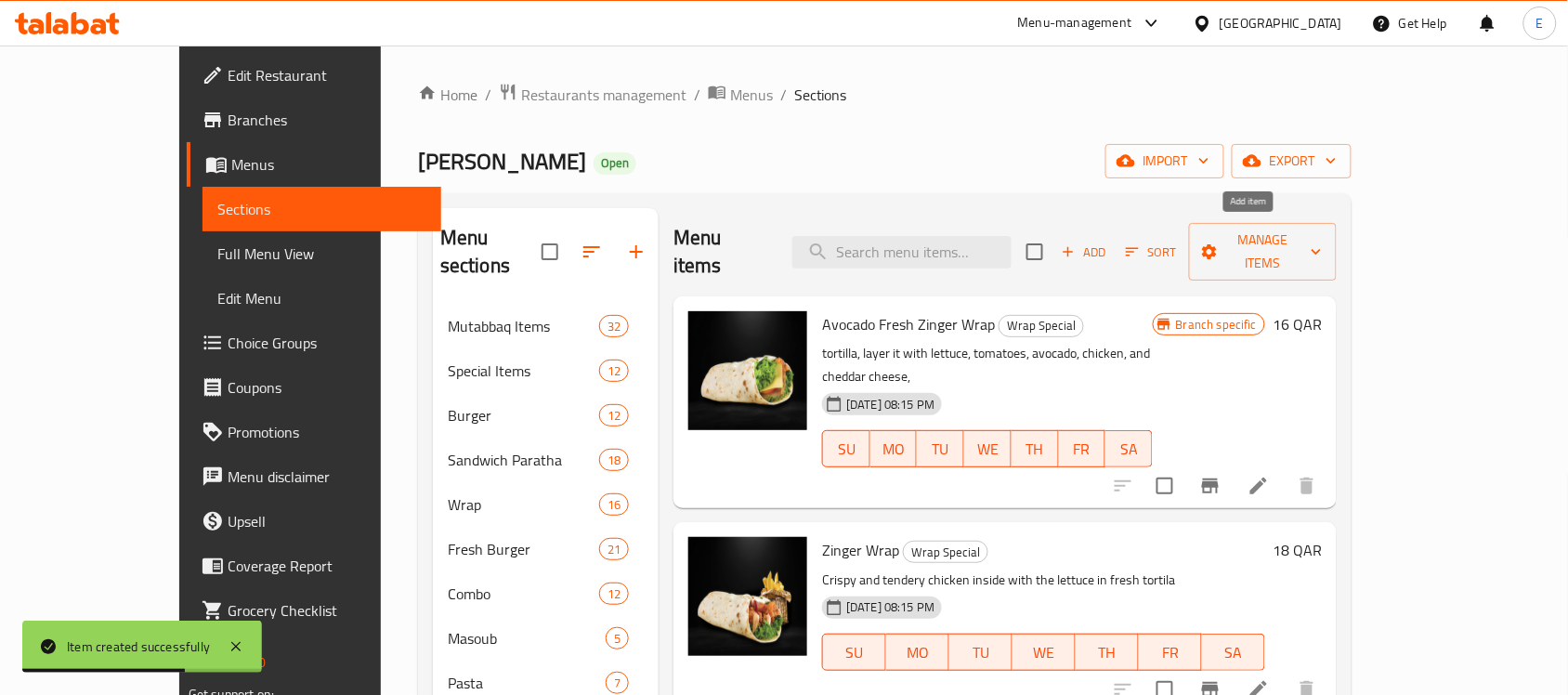
click at [1109, 242] on span "Add" at bounding box center [1084, 252] width 50 height 21
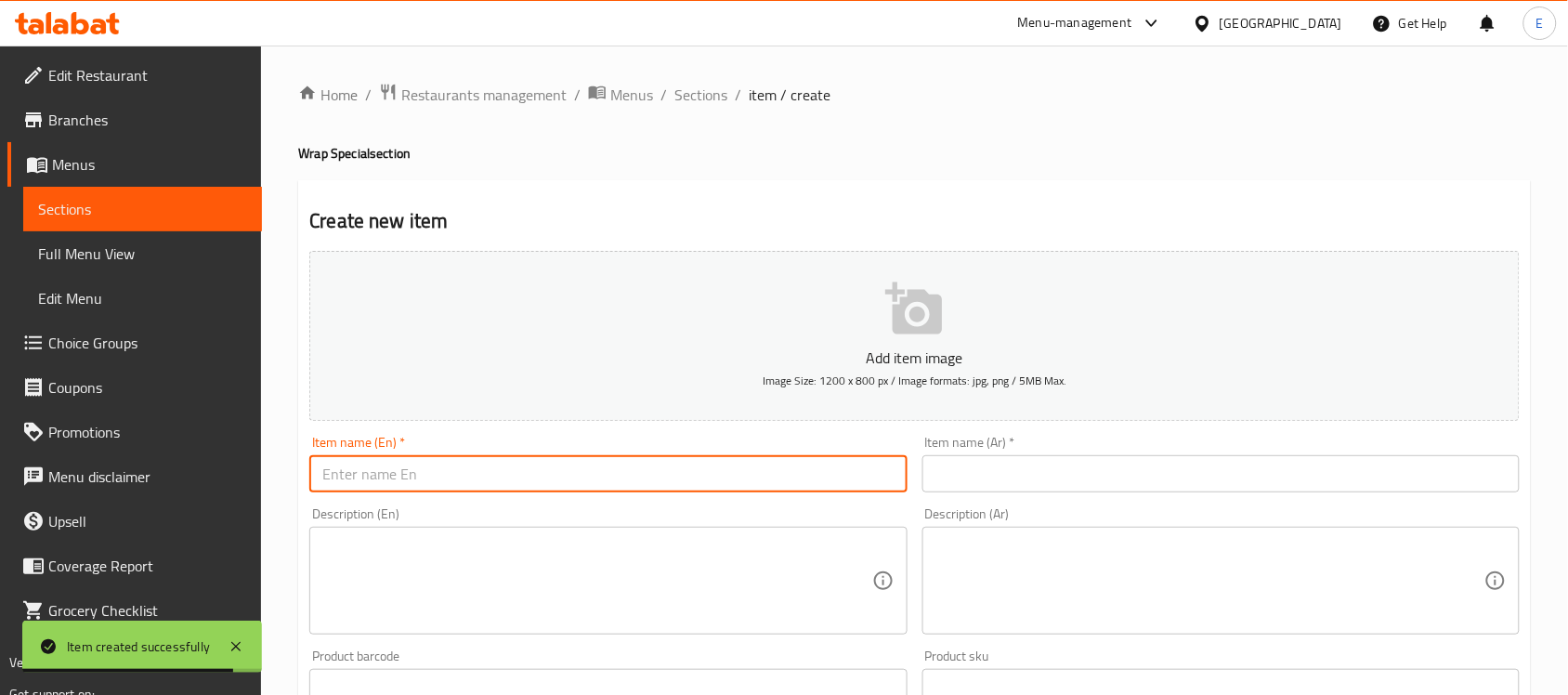
click at [581, 467] on input "text" at bounding box center [608, 473] width 597 height 37
paste input "CHILLY WILLY"
type input "CHILLY WILLY"
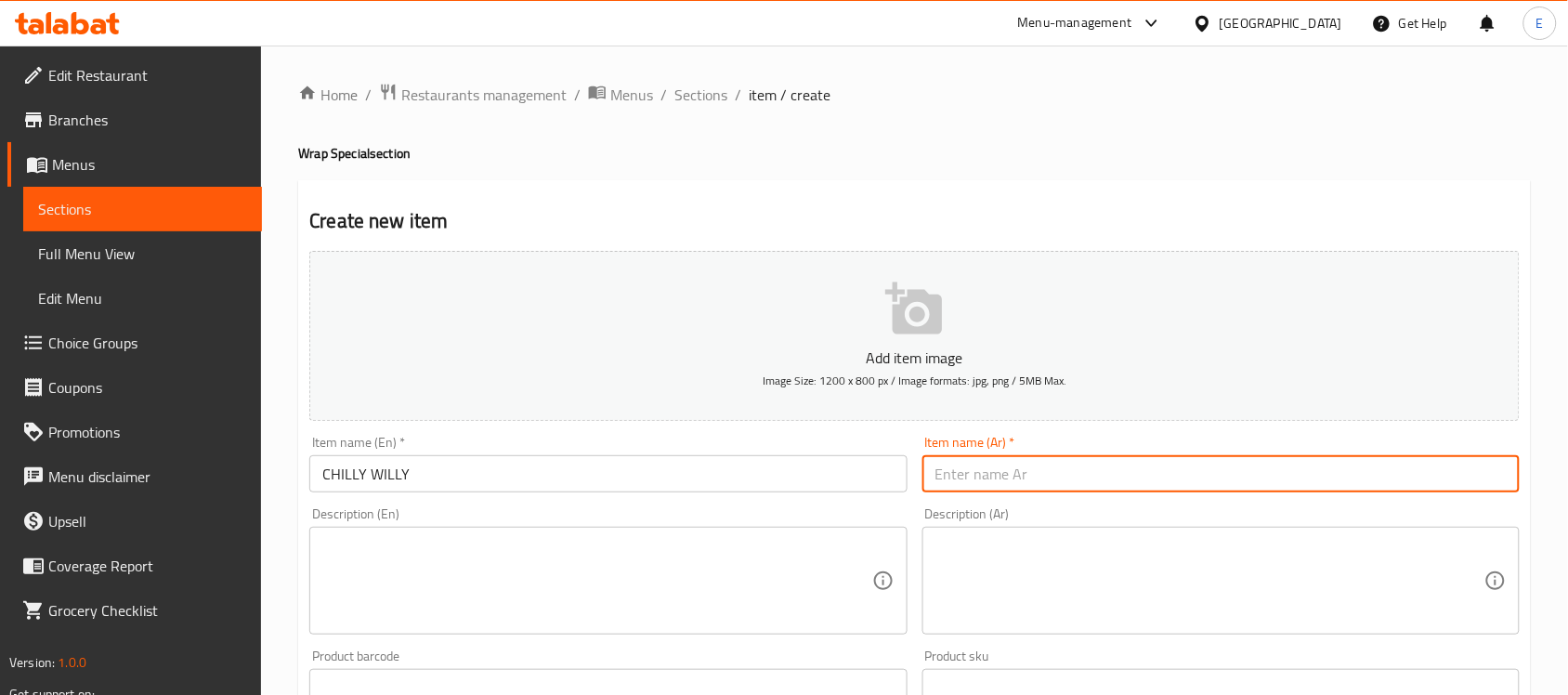
click at [961, 470] on input "text" at bounding box center [1220, 473] width 597 height 37
paste input "شيليويلي"
type input "شيليويلي"
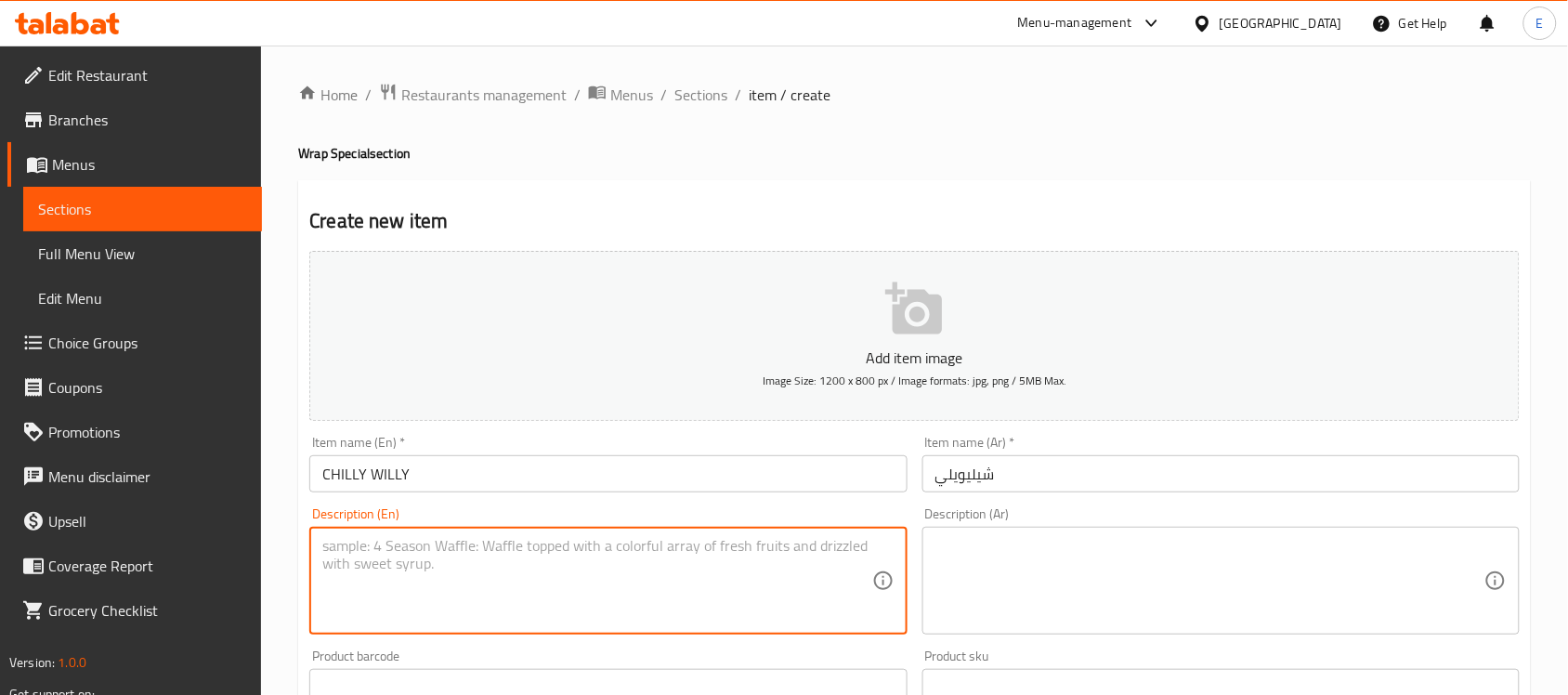
click at [612, 546] on textarea at bounding box center [596, 581] width 549 height 89
paste textarea "Spicy stuff in the bread"
type textarea "Spicy stuff in the bread"
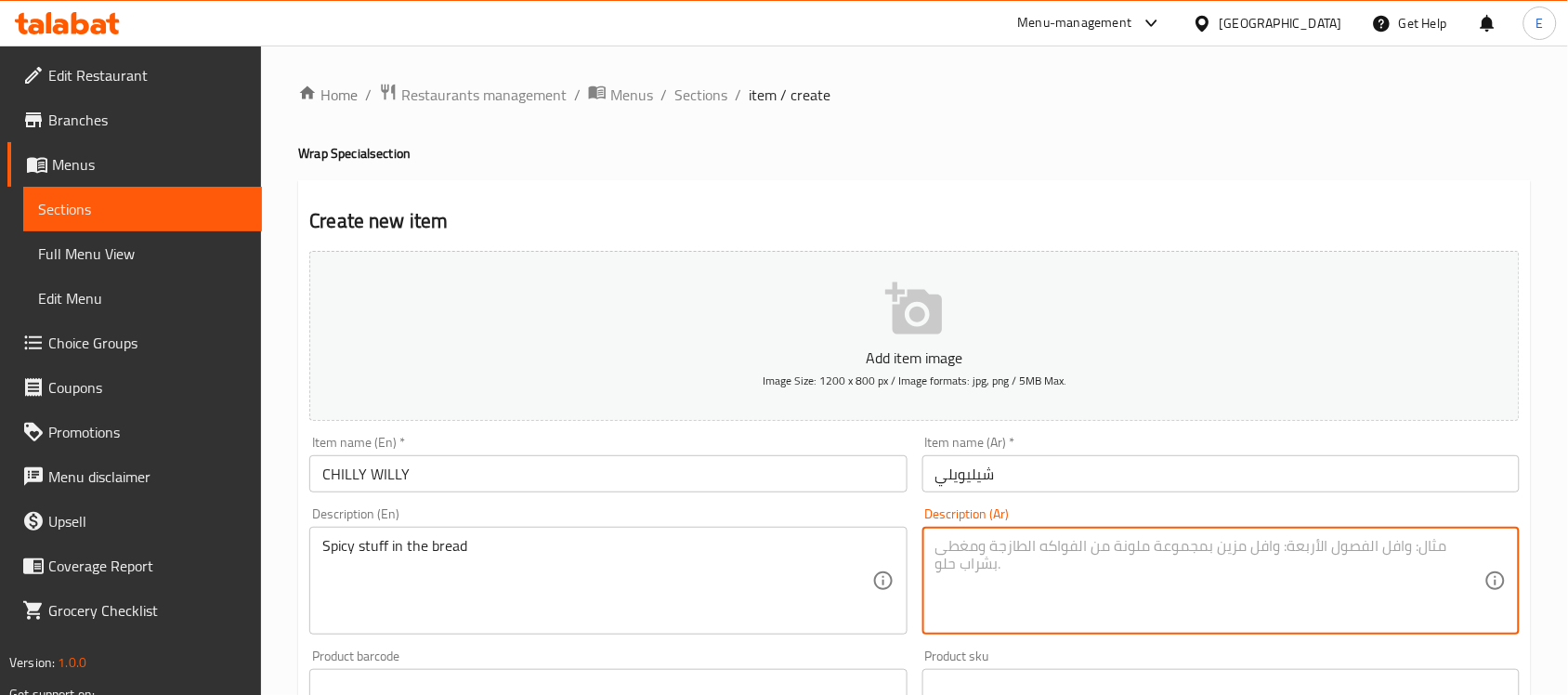
click at [1000, 574] on textarea at bounding box center [1210, 581] width 549 height 89
paste textarea "الاشياء حار في الخبز"
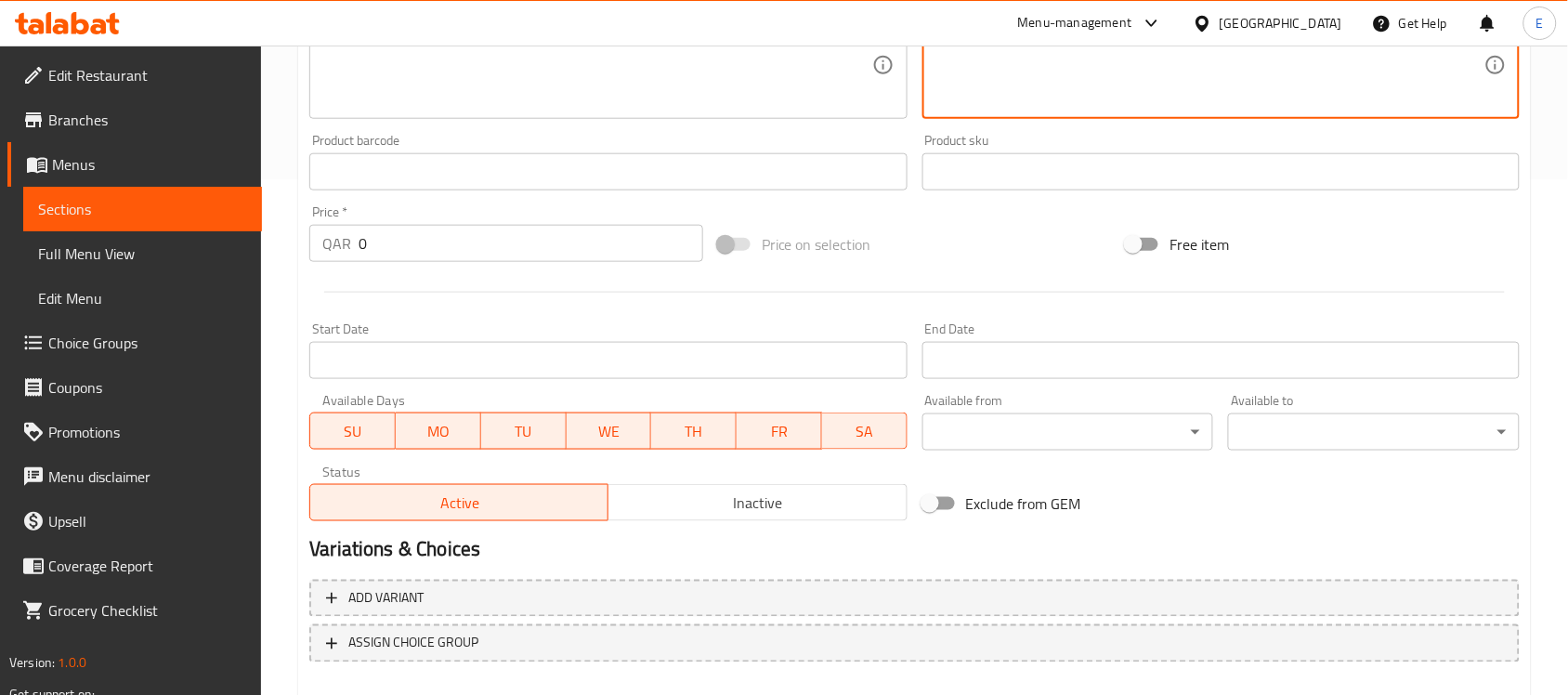
scroll to position [554, 0]
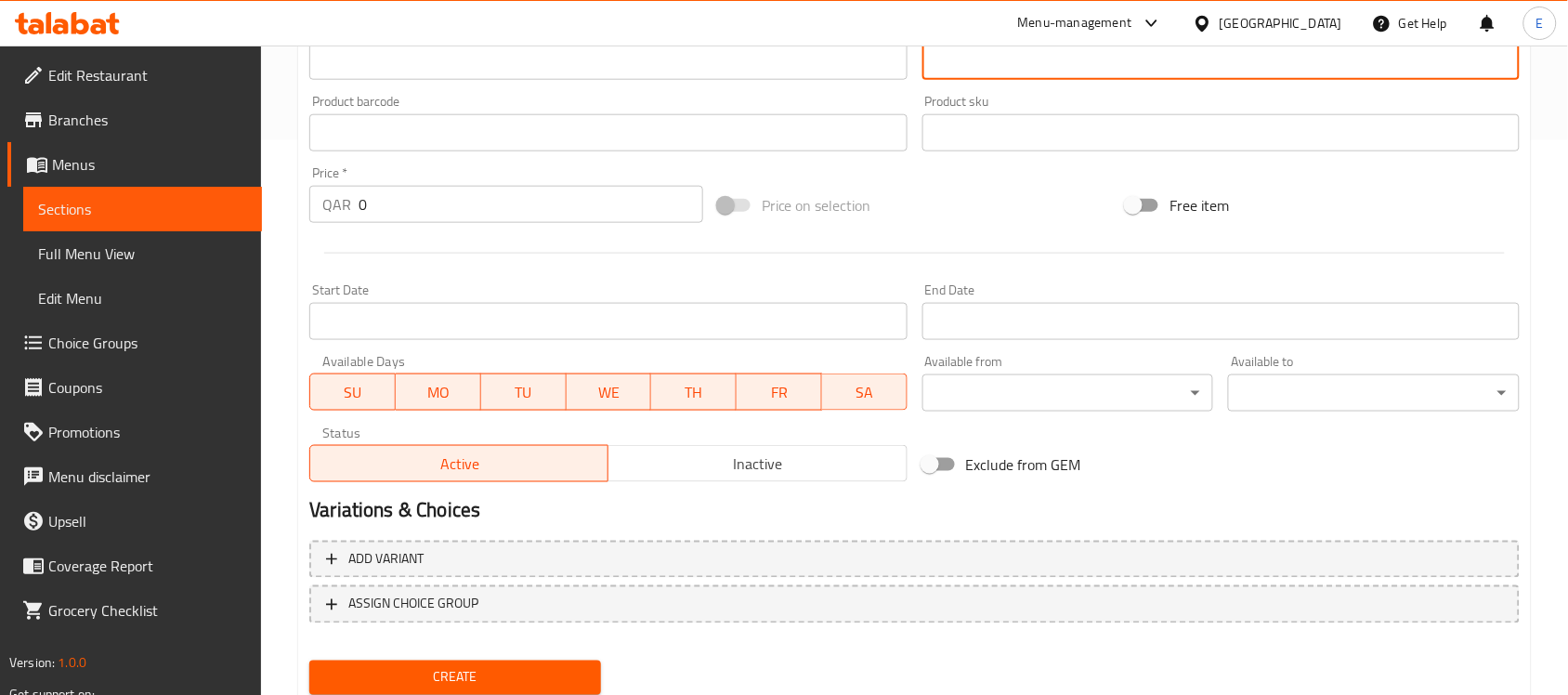
type textarea "الاشياء حار في الخبز"
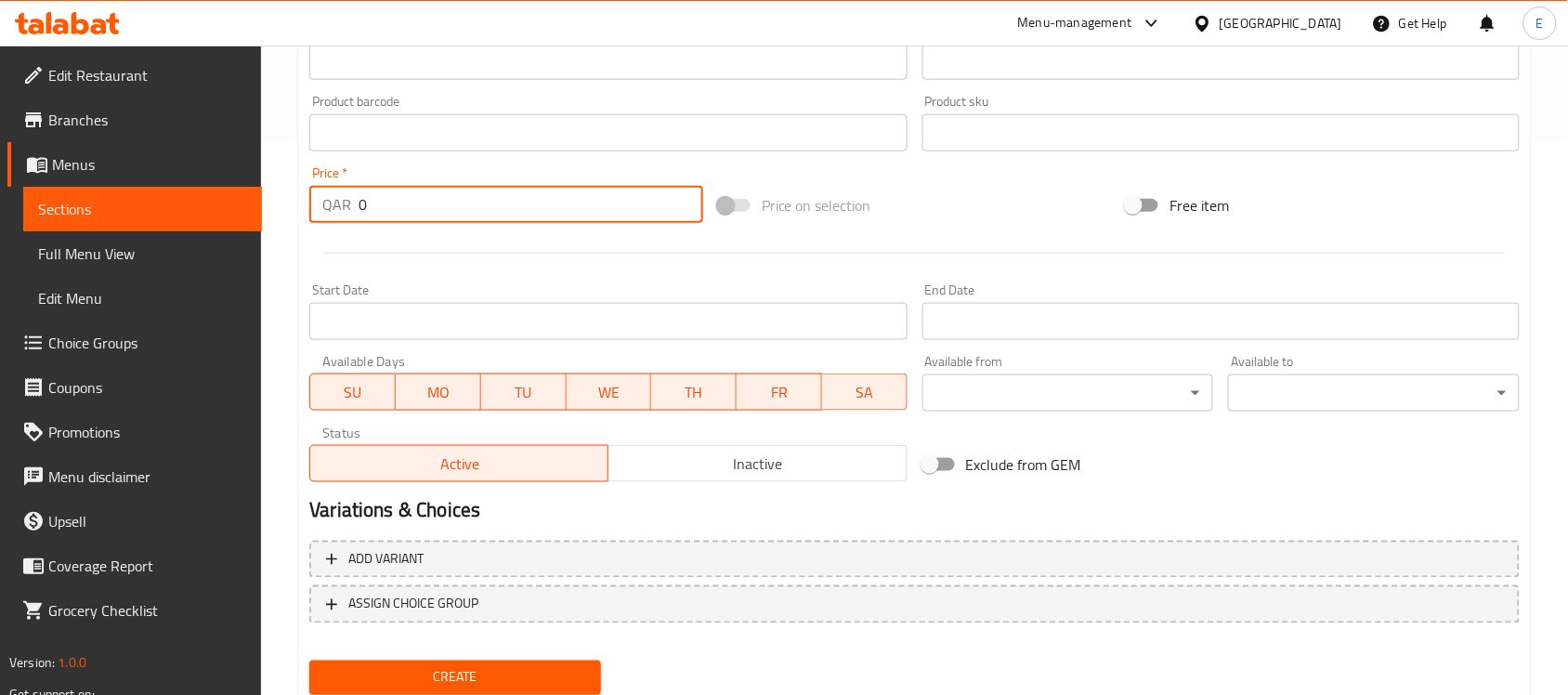
drag, startPoint x: 420, startPoint y: 200, endPoint x: 150, endPoint y: 165, distance: 272.3
click at [150, 165] on div "Edit Restaurant Branches Menus Sections Full Menu View Edit Menu Choice Groups …" at bounding box center [784, 125] width 1568 height 1266
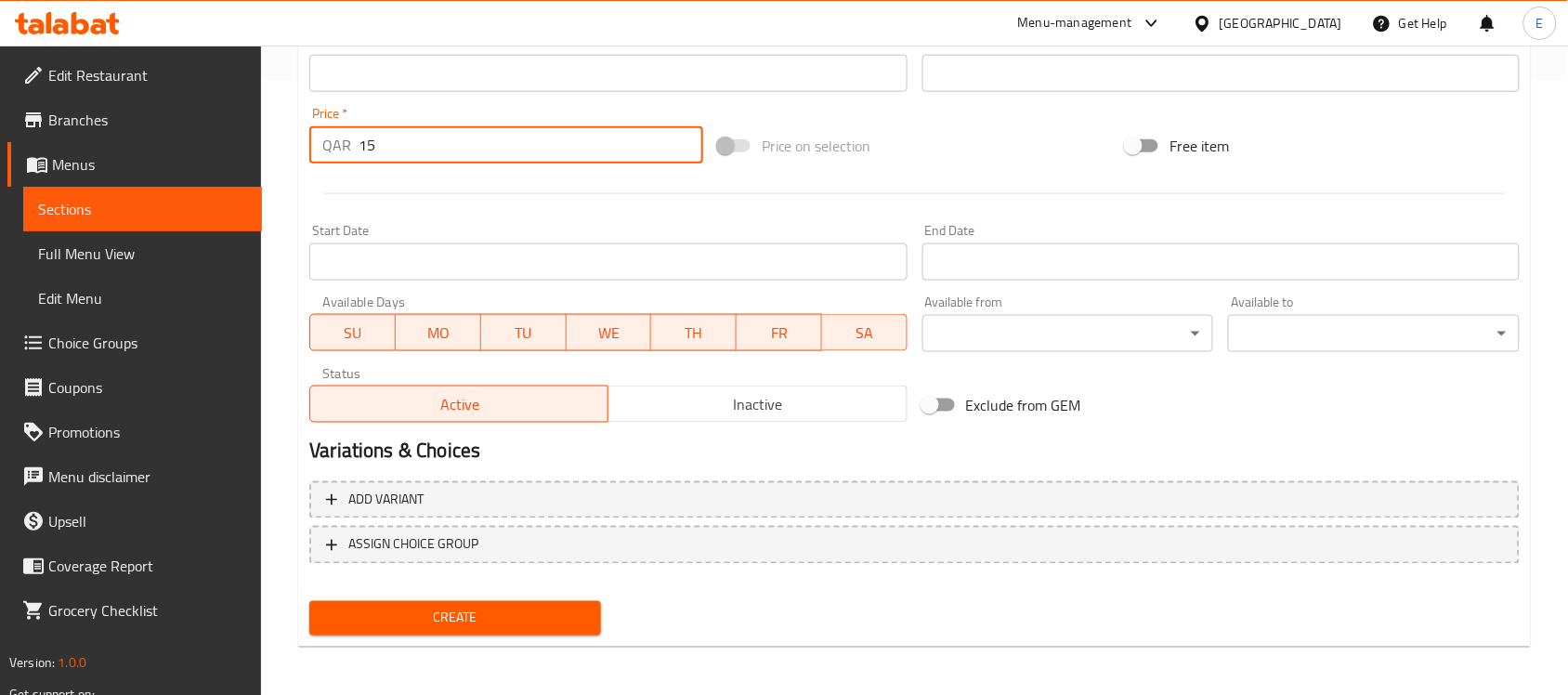
type input "15"
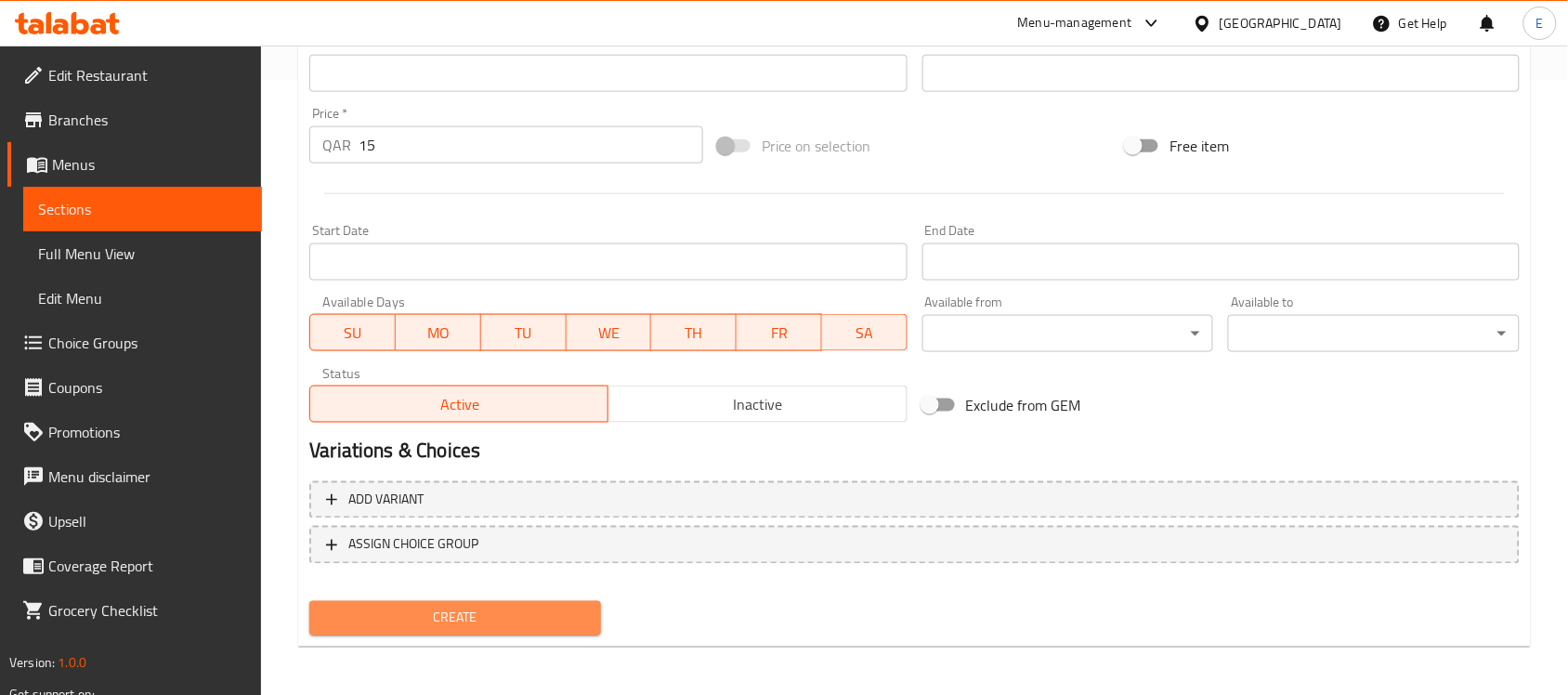
click at [534, 608] on span "Create" at bounding box center [454, 618] width 262 height 23
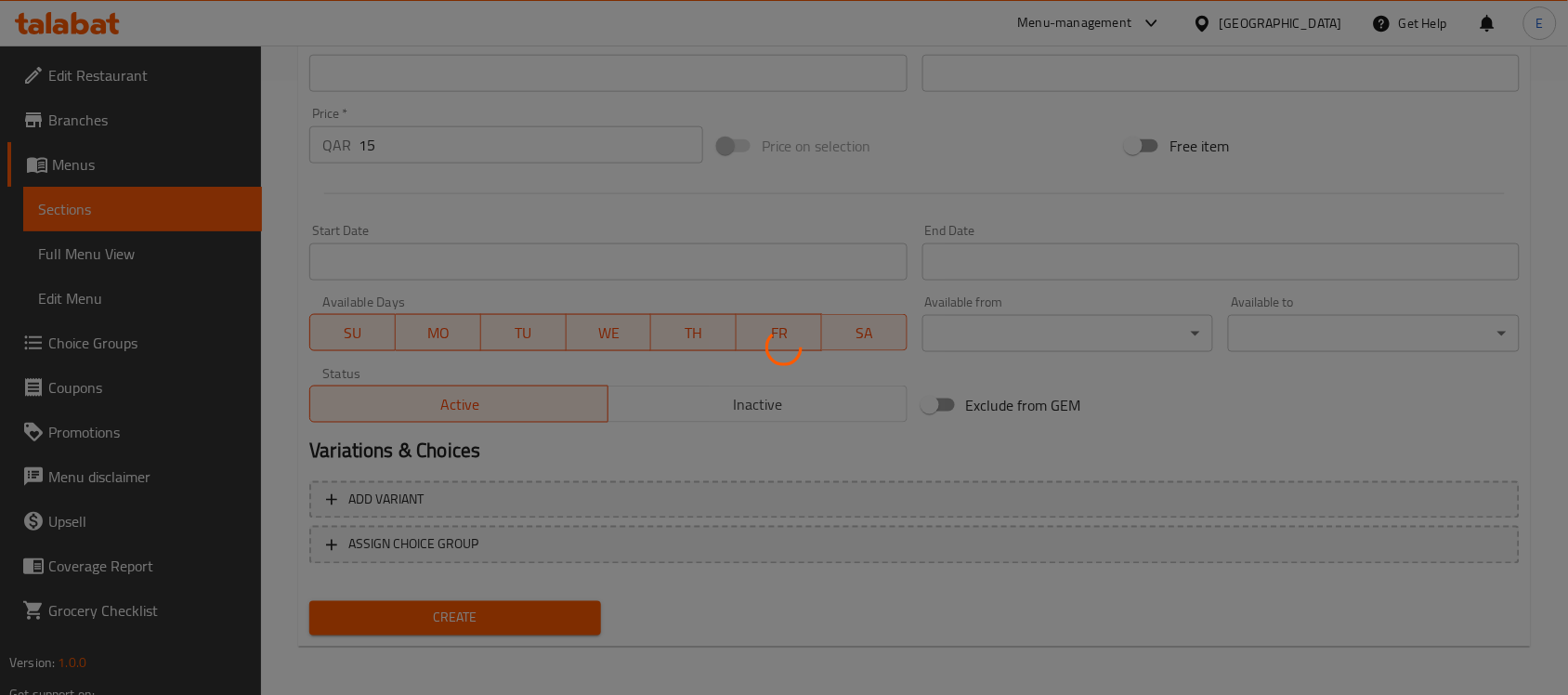
type input "0"
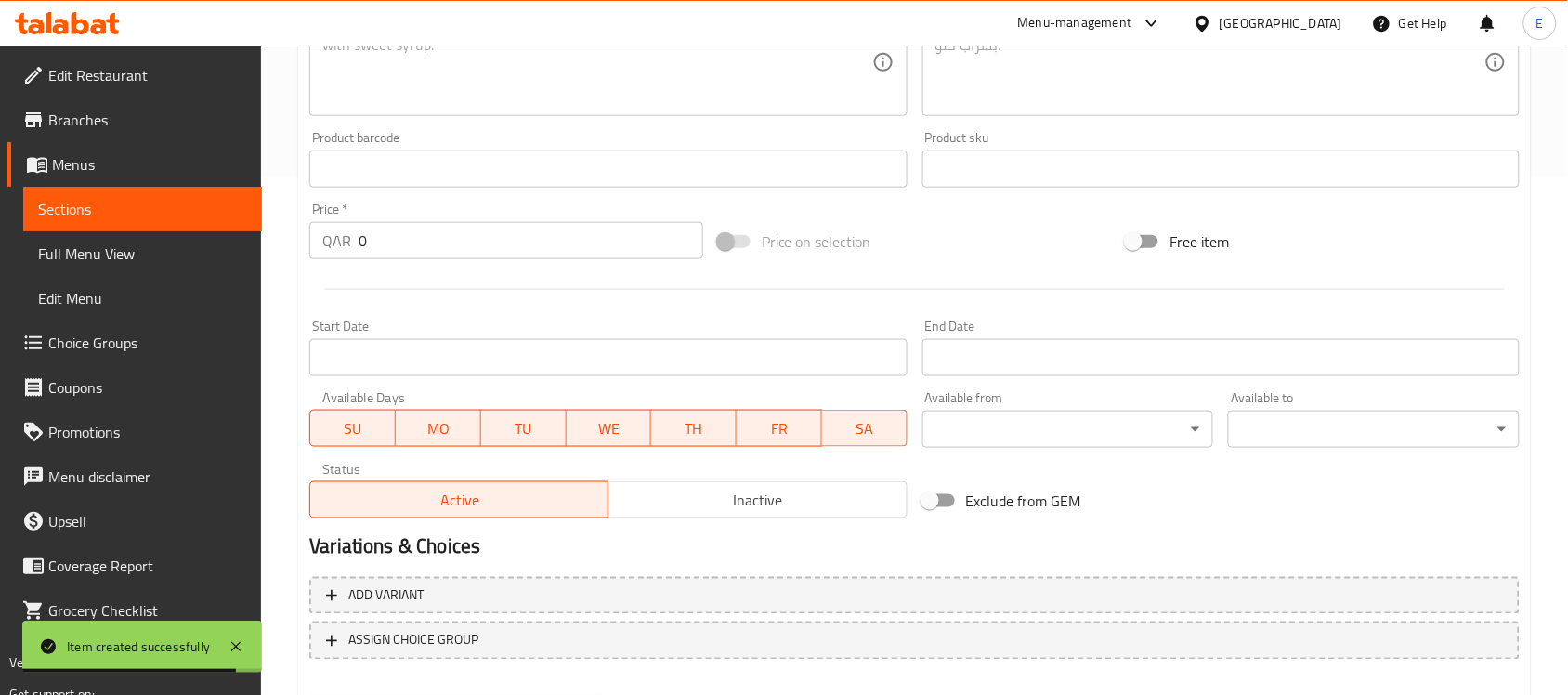
scroll to position [0, 0]
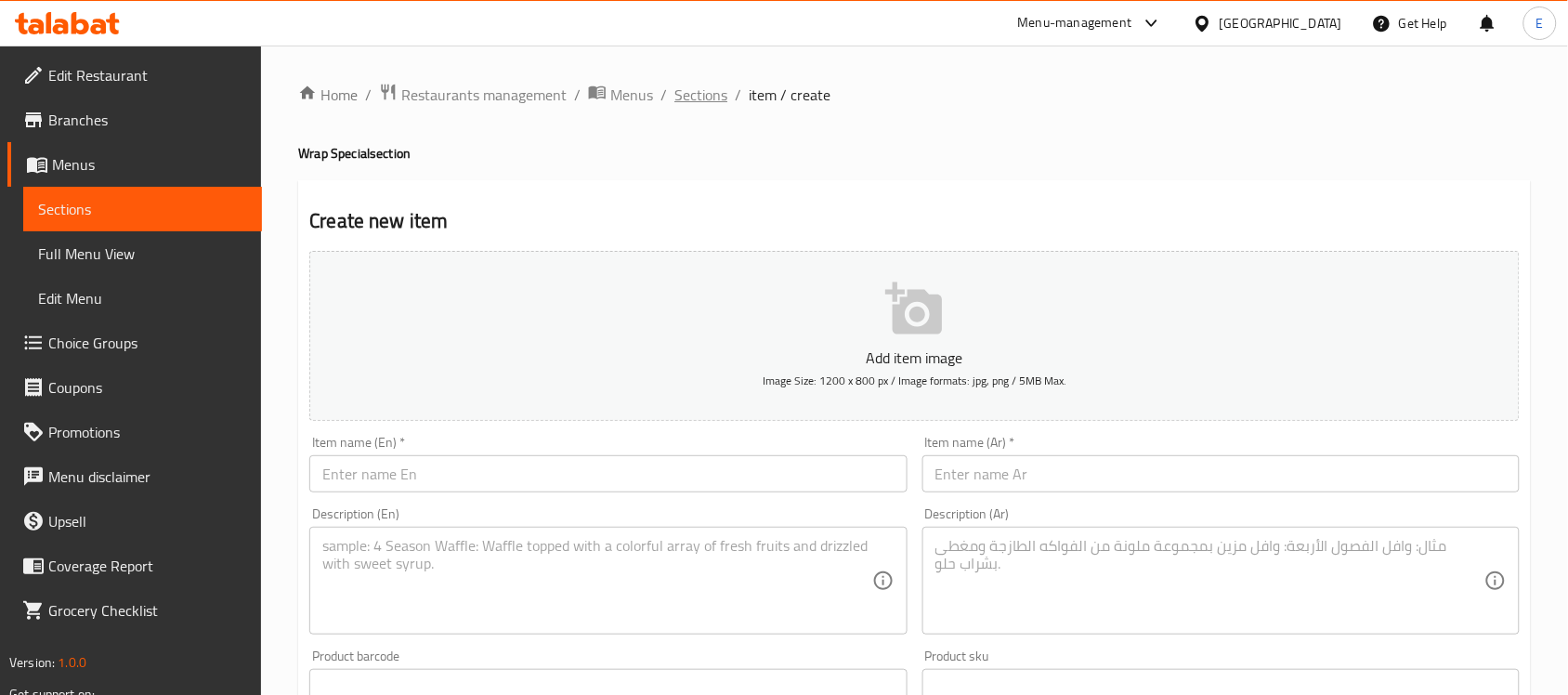
click at [693, 105] on span "Sections" at bounding box center [701, 94] width 53 height 22
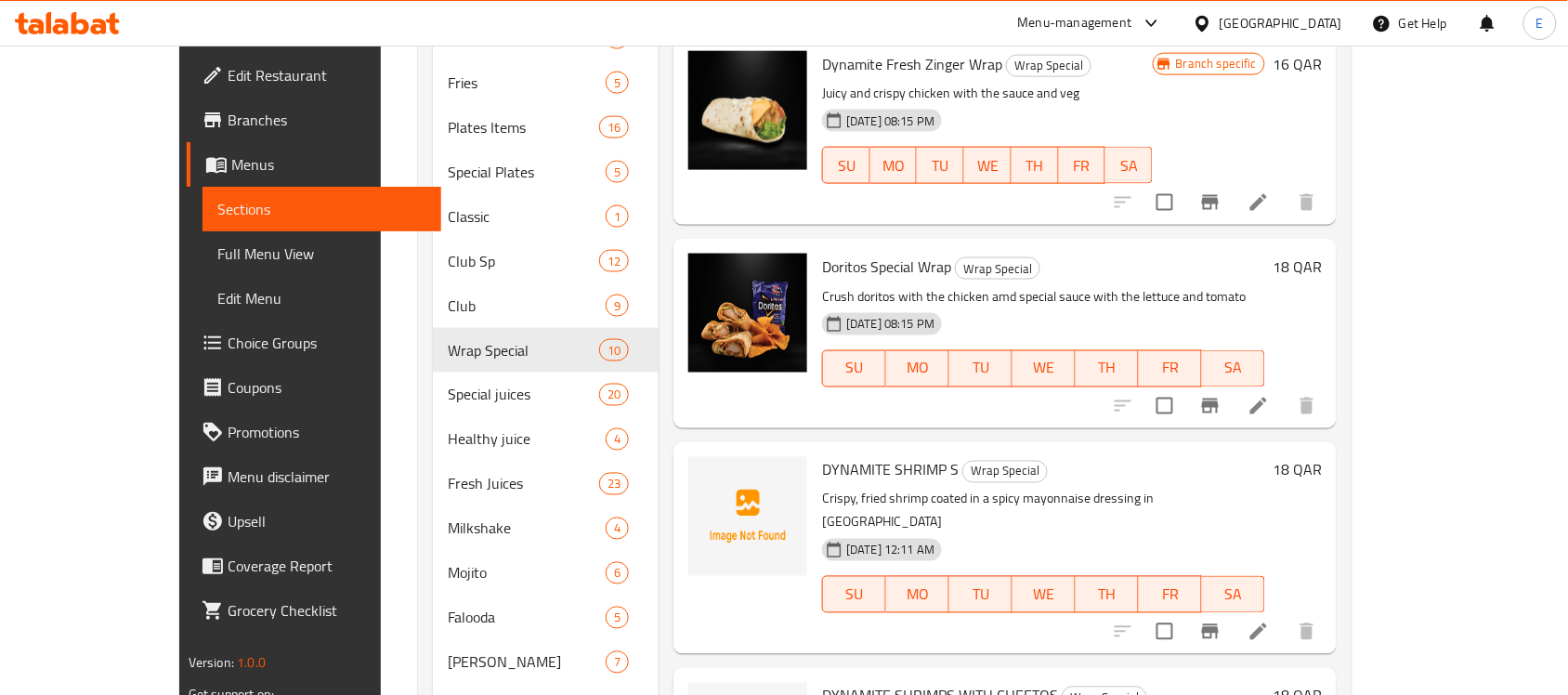
scroll to position [652, 0]
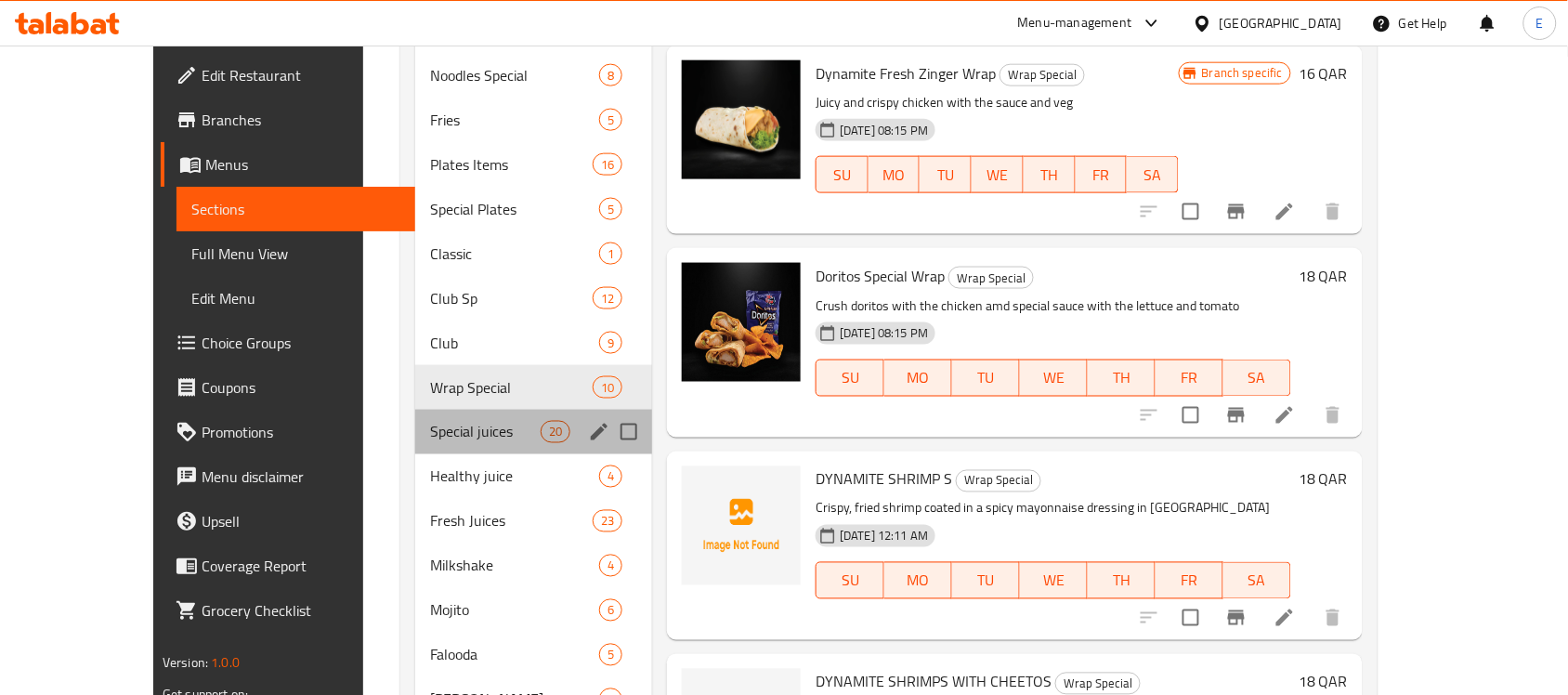
click at [436, 409] on div "Special juices 20" at bounding box center [533, 431] width 237 height 45
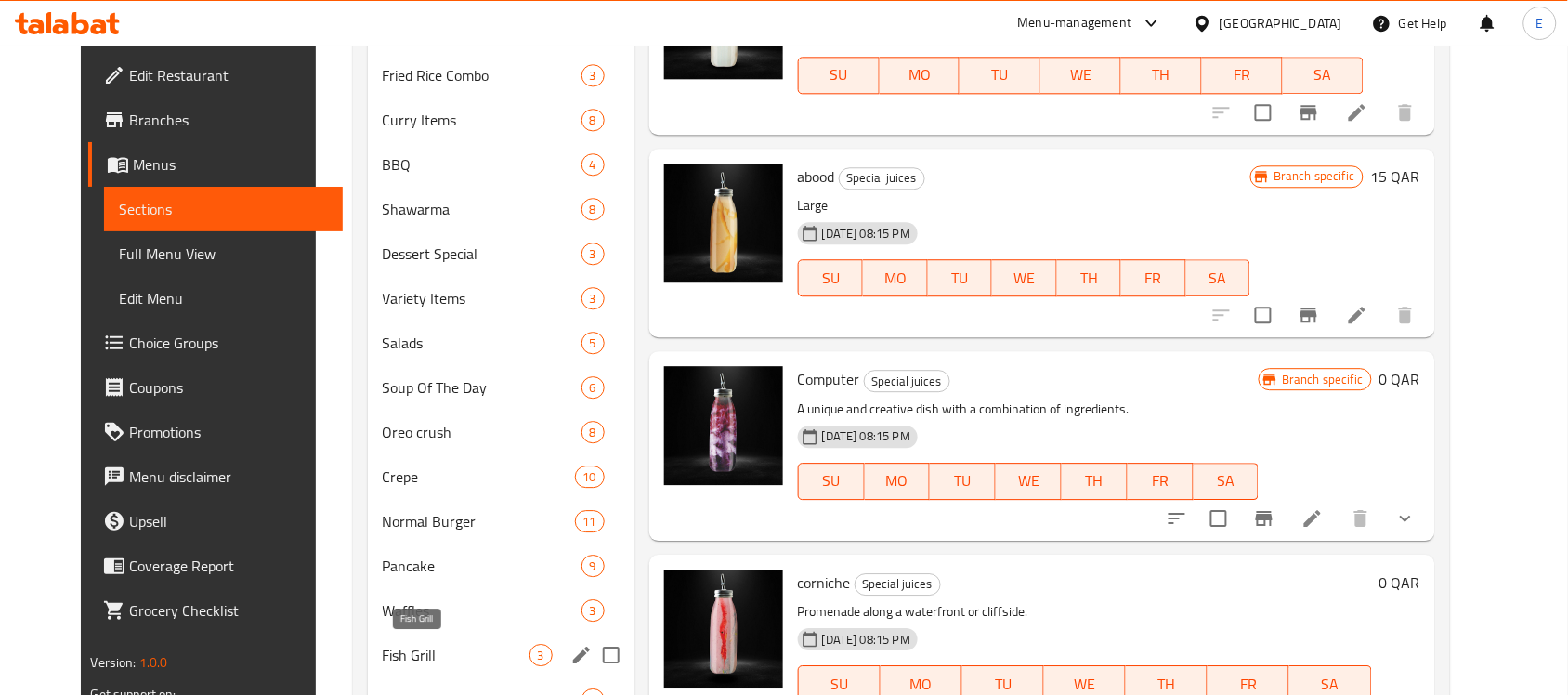
scroll to position [1453, 0]
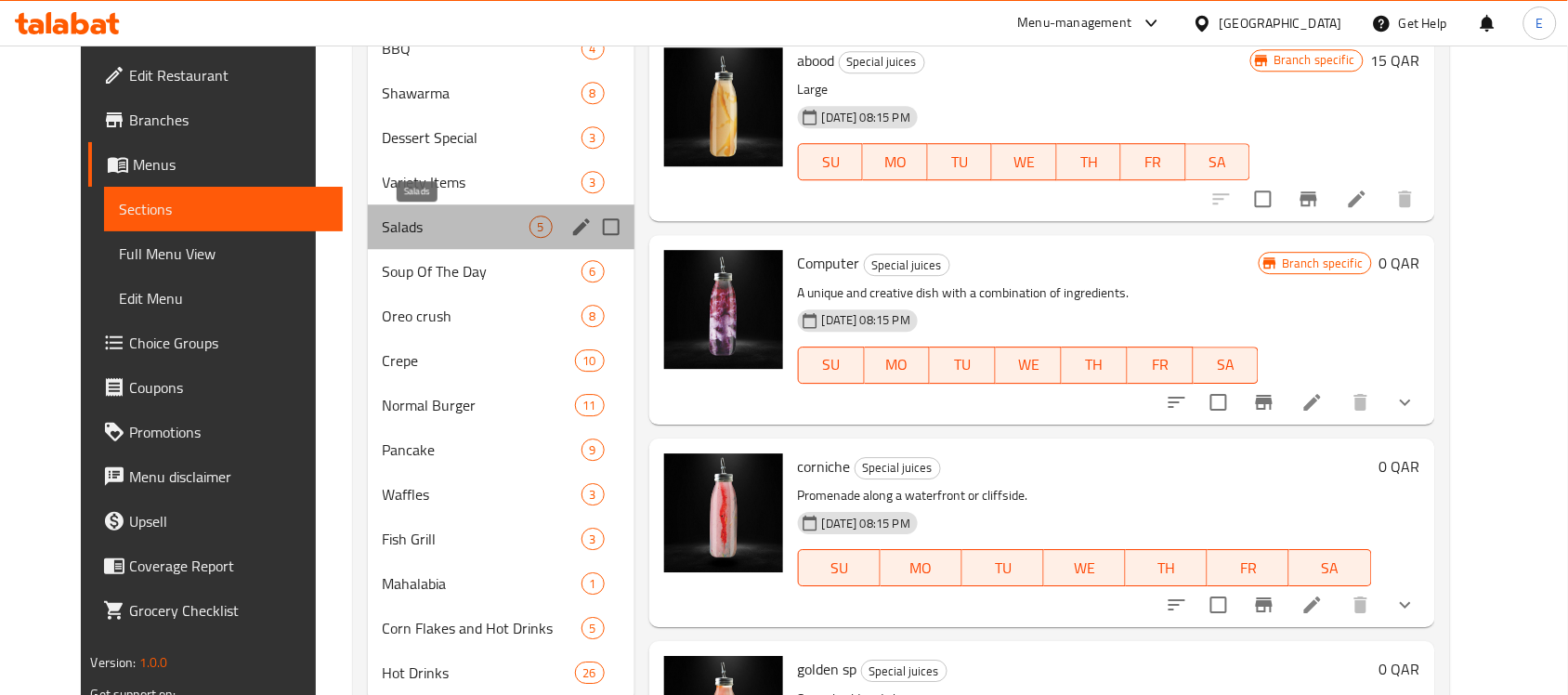
click at [421, 226] on span "Salads" at bounding box center [456, 226] width 147 height 22
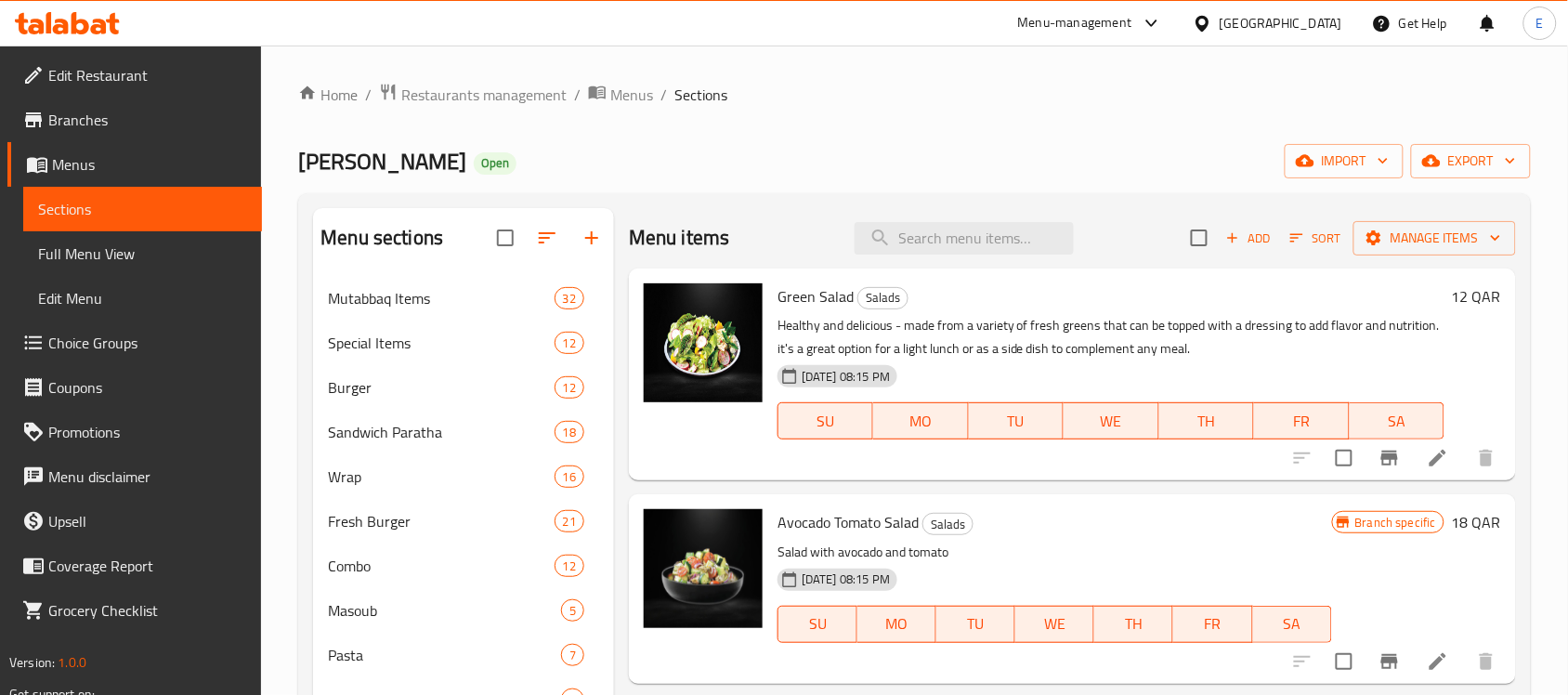
scroll to position [461, 0]
click at [1277, 244] on button "Add" at bounding box center [1249, 237] width 59 height 29
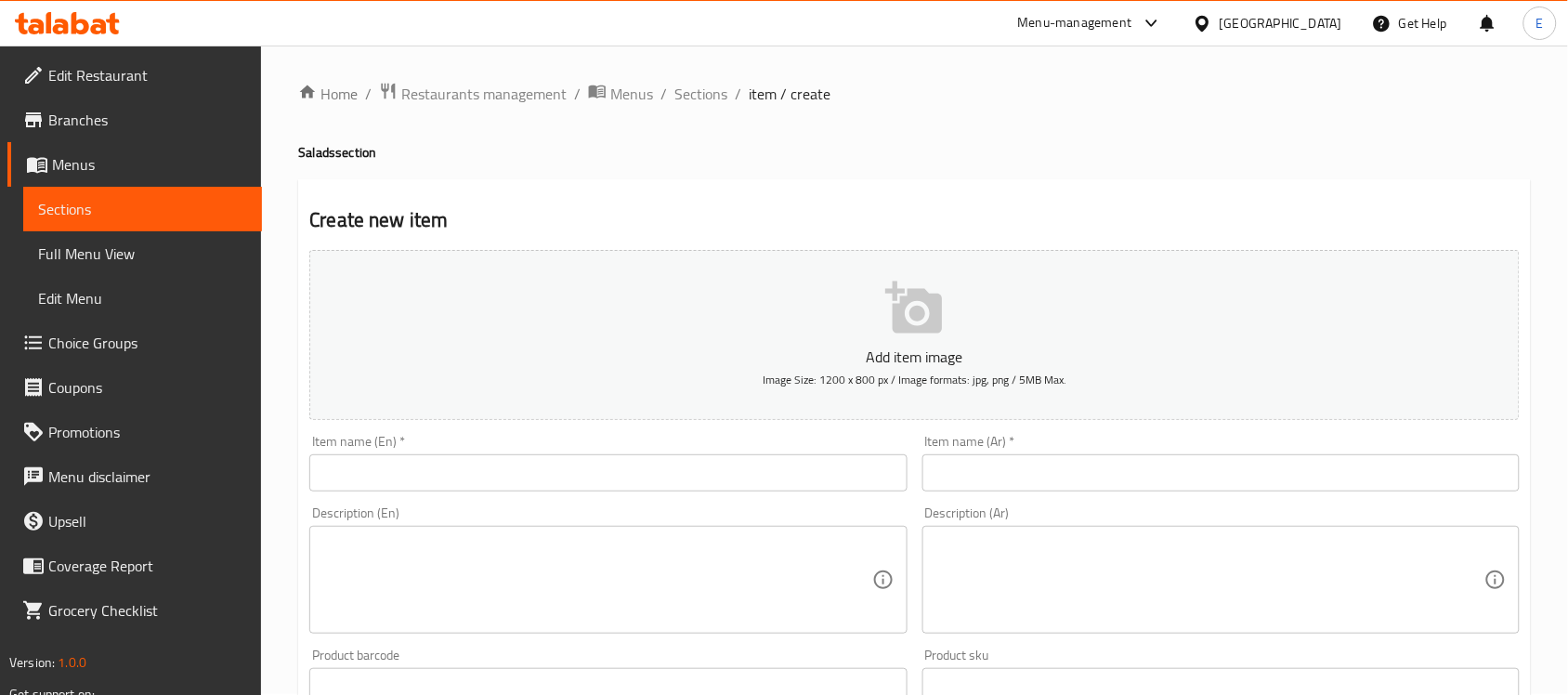
click at [770, 546] on textarea at bounding box center [596, 580] width 549 height 89
paste textarea "Corn Salad – made with fresh cut corn kernels, sweet tomatoes, vibrant red onio…"
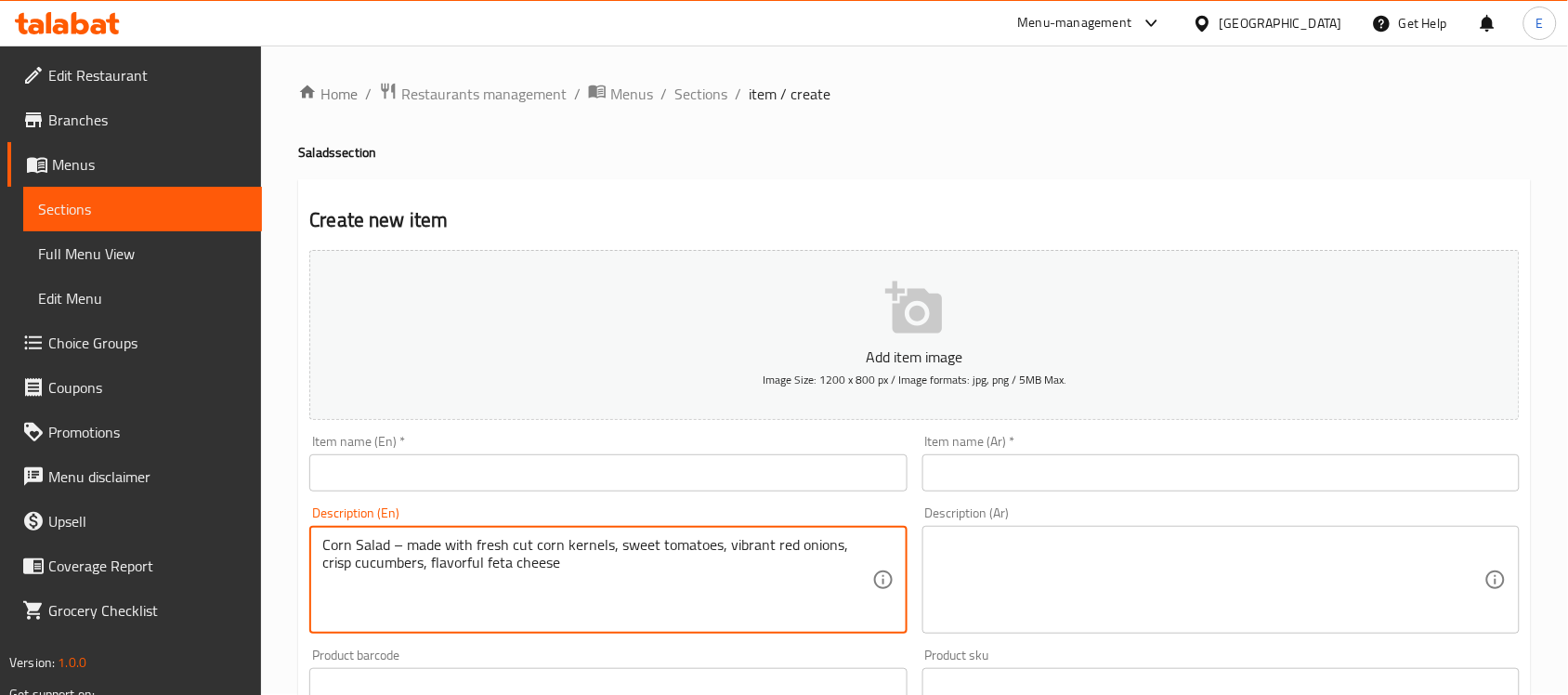
type textarea "Corn Salad – made with fresh cut corn kernels, sweet tomatoes, vibrant red onio…"
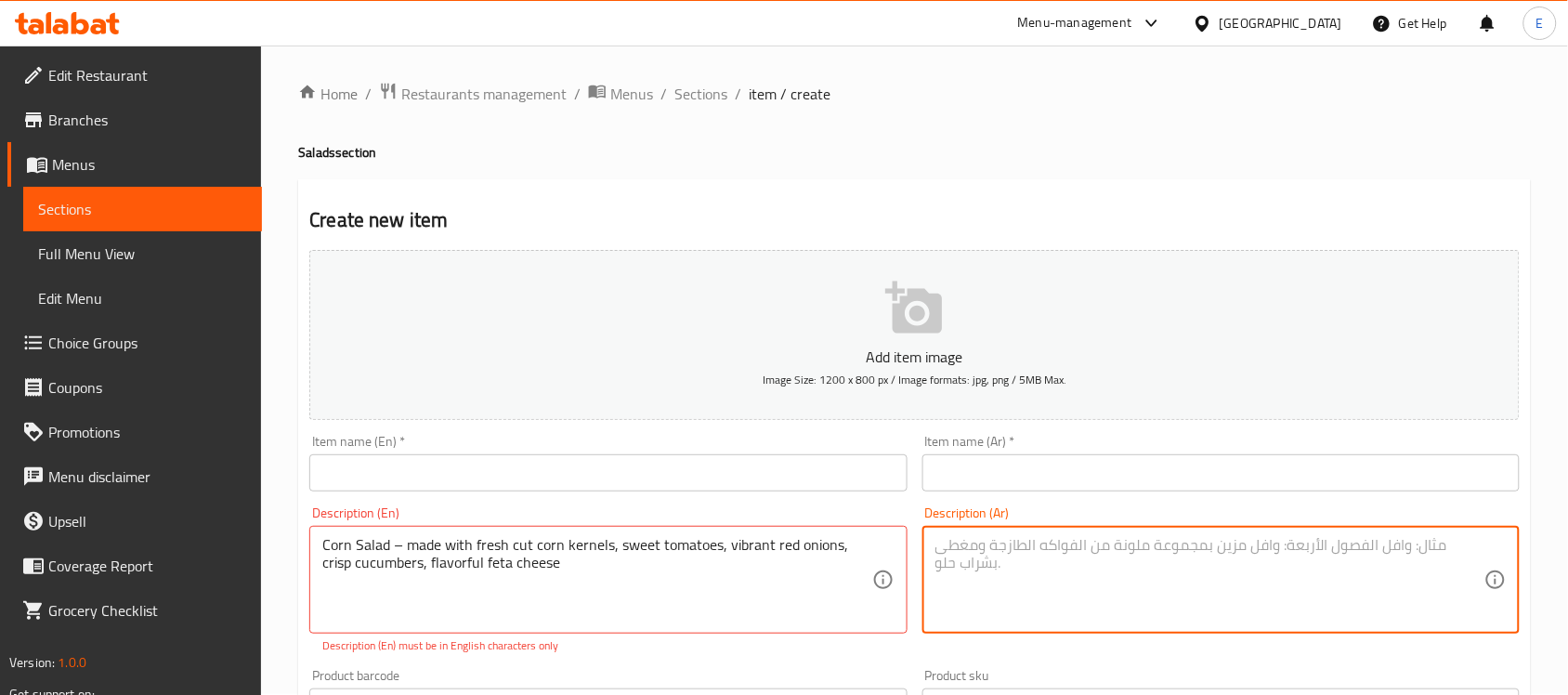
click at [1010, 541] on textarea at bounding box center [1210, 580] width 549 height 89
paste textarea "سلطة الذرة - مصنوعة من حبات الذرة المقطعة الطازجة والطماطم الحلوة والبصل الأحمر…"
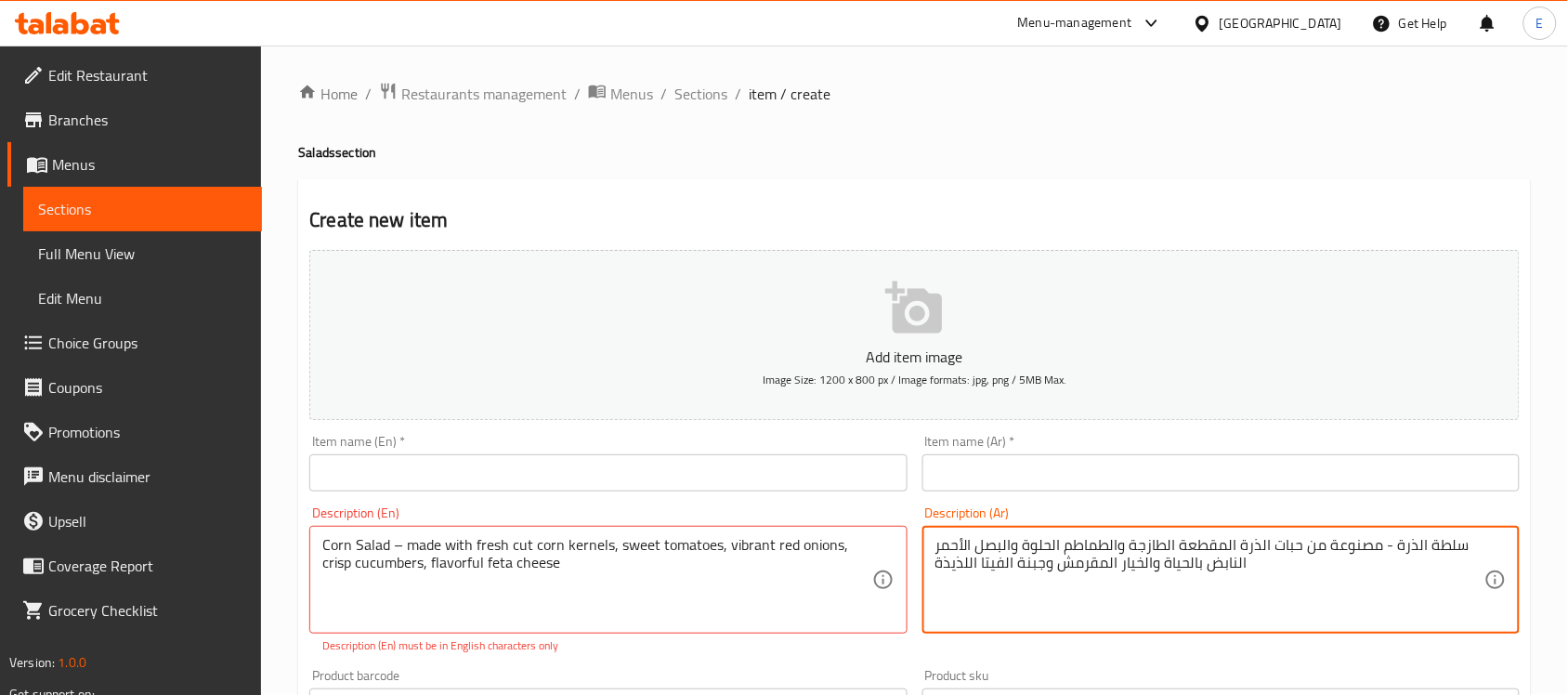
type textarea "سلطة الذرة - مصنوعة من حبات الذرة المقطعة الطازجة والطماطم الحلوة والبصل الأحمر…"
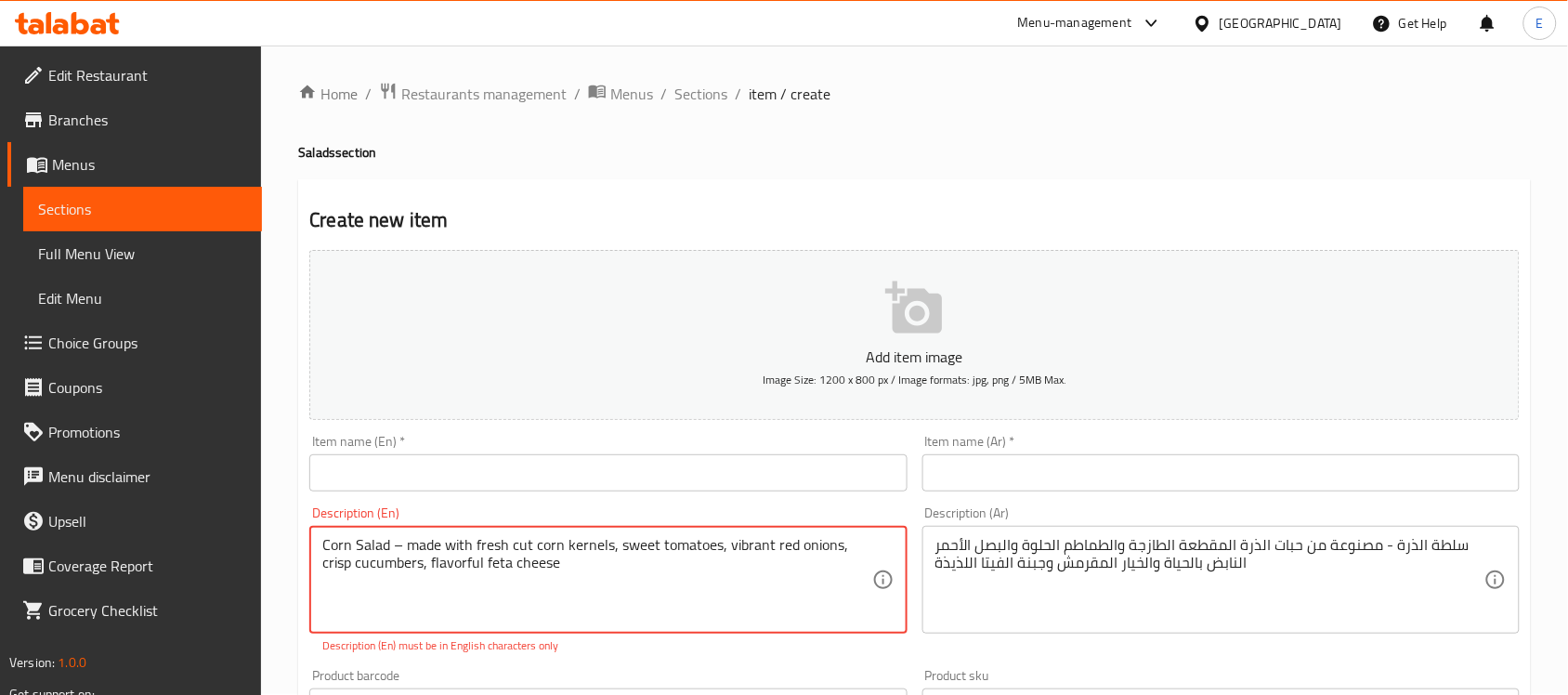
click at [397, 545] on textarea "Corn Salad – made with fresh cut corn kernels, sweet tomatoes, vibrant red onio…" at bounding box center [596, 580] width 549 height 89
type textarea "Corn Salad made with fresh cut corn kernels, sweet tomatoes, vibrant red onions…"
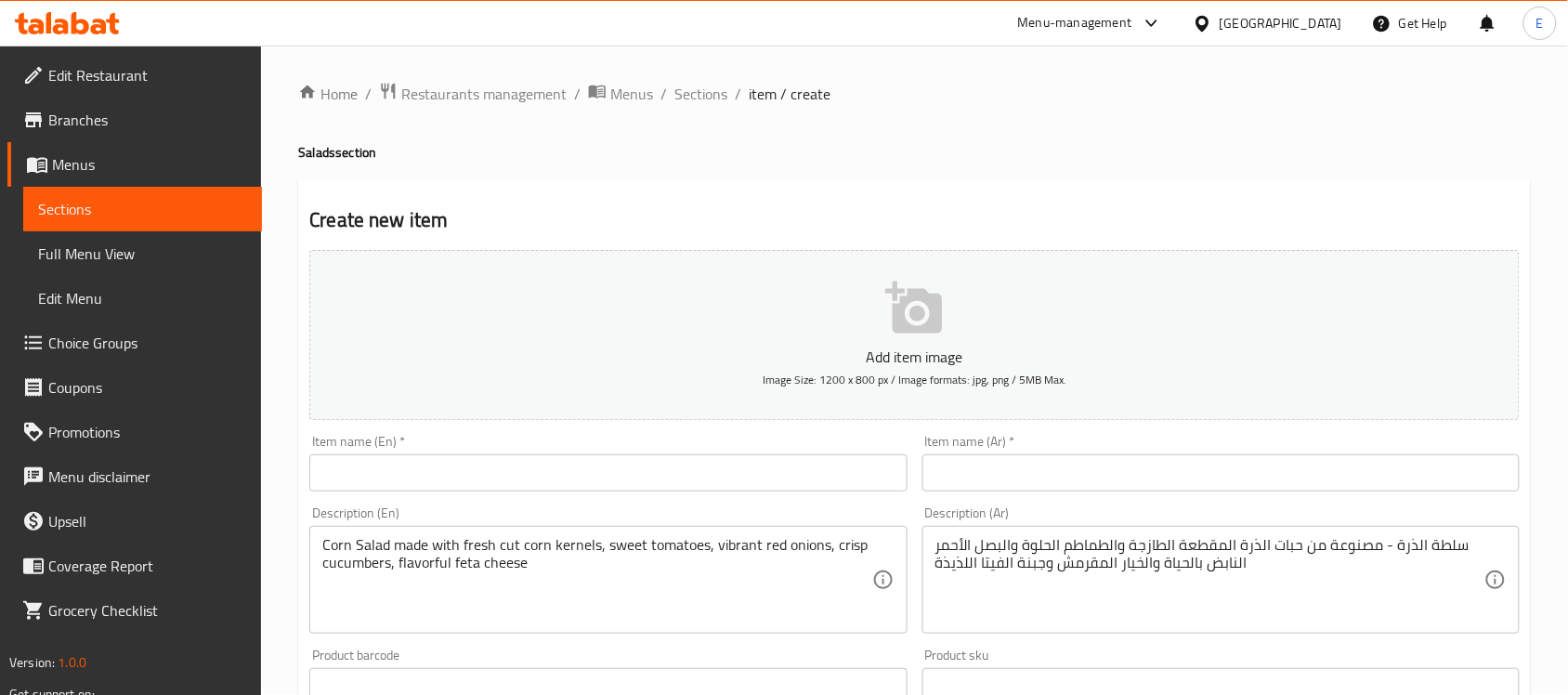
click at [483, 518] on div "Description (En) Corn Salad made with fresh cut corn kernels, sweet tomatoes, v…" at bounding box center [608, 570] width 597 height 128
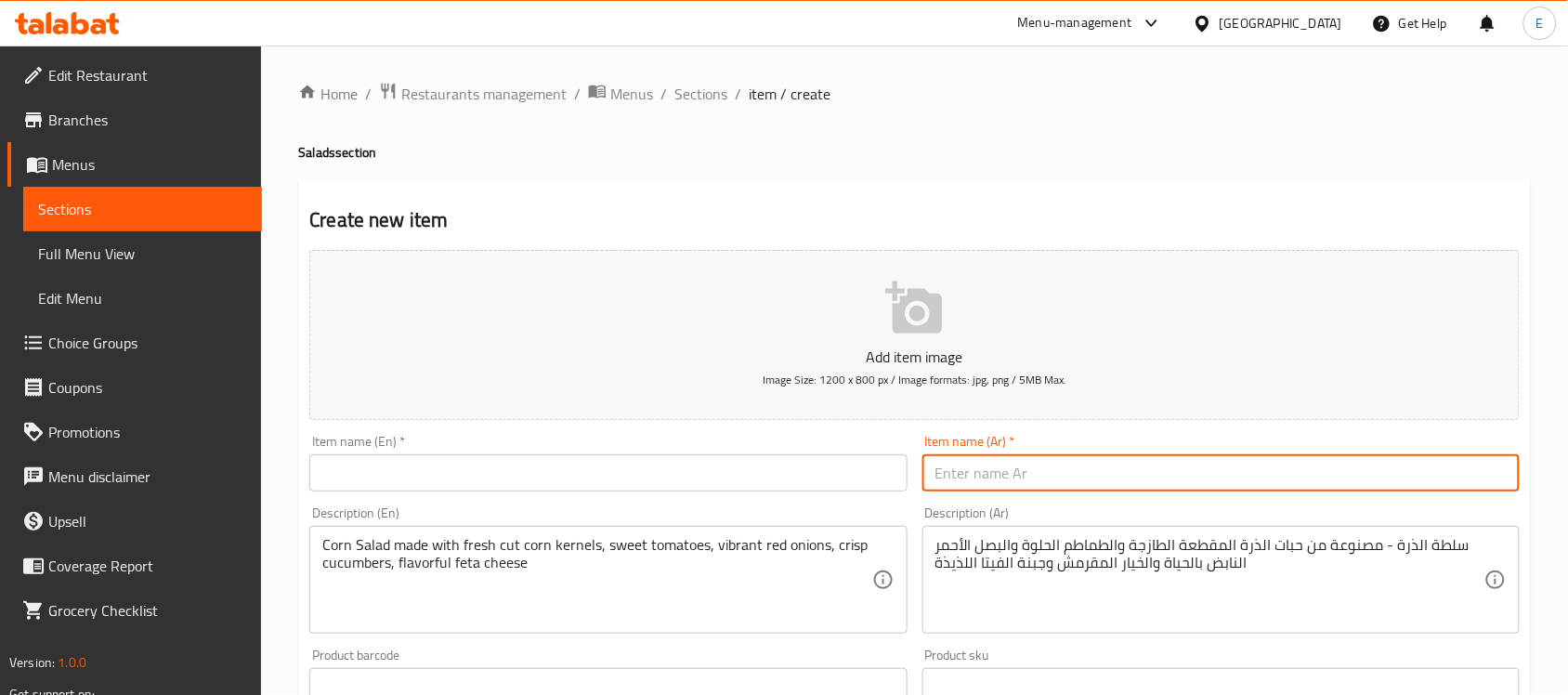
click at [1014, 463] on input "text" at bounding box center [1220, 472] width 597 height 37
paste input "سلطة الذرة"
type input "سلطة الذرة"
click at [744, 481] on input "text" at bounding box center [608, 472] width 597 height 37
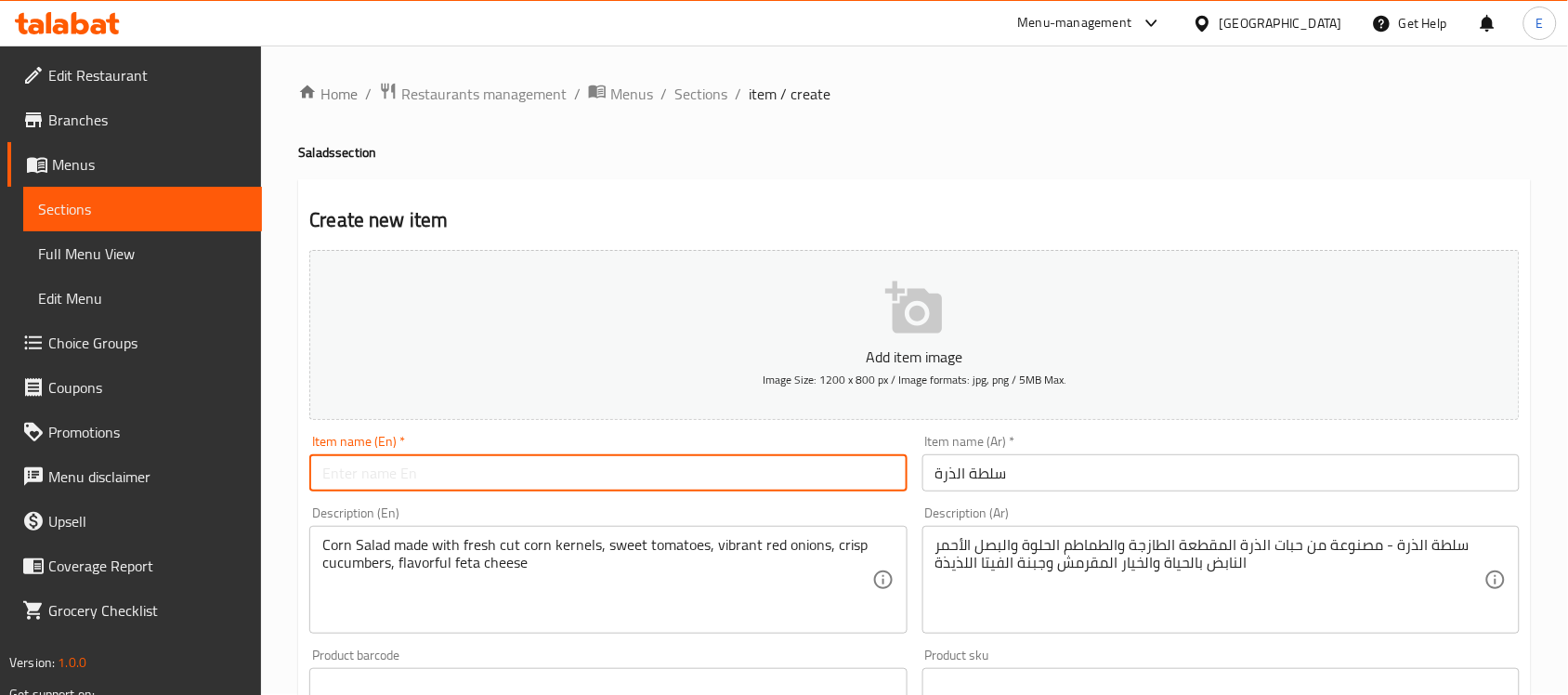
paste input "CORN SALAD"
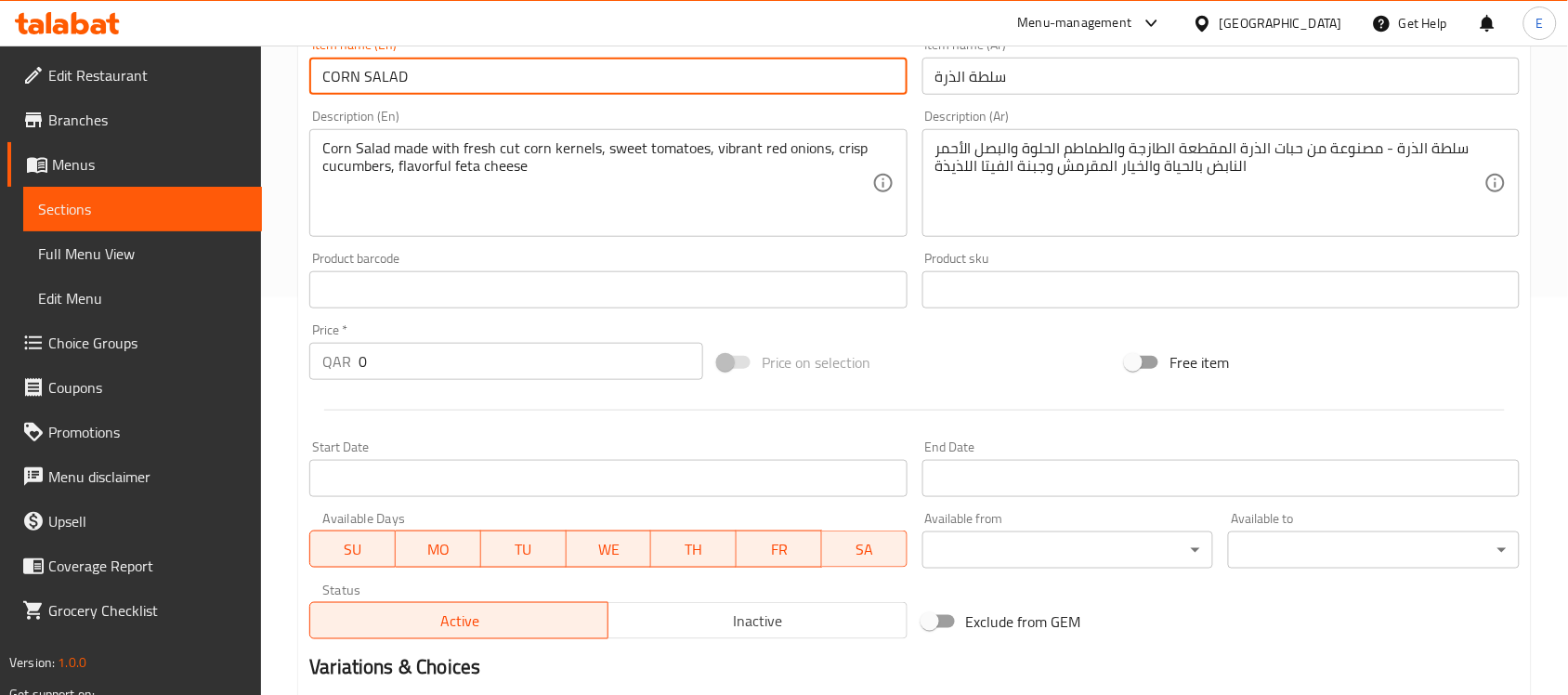
scroll to position [441, 0]
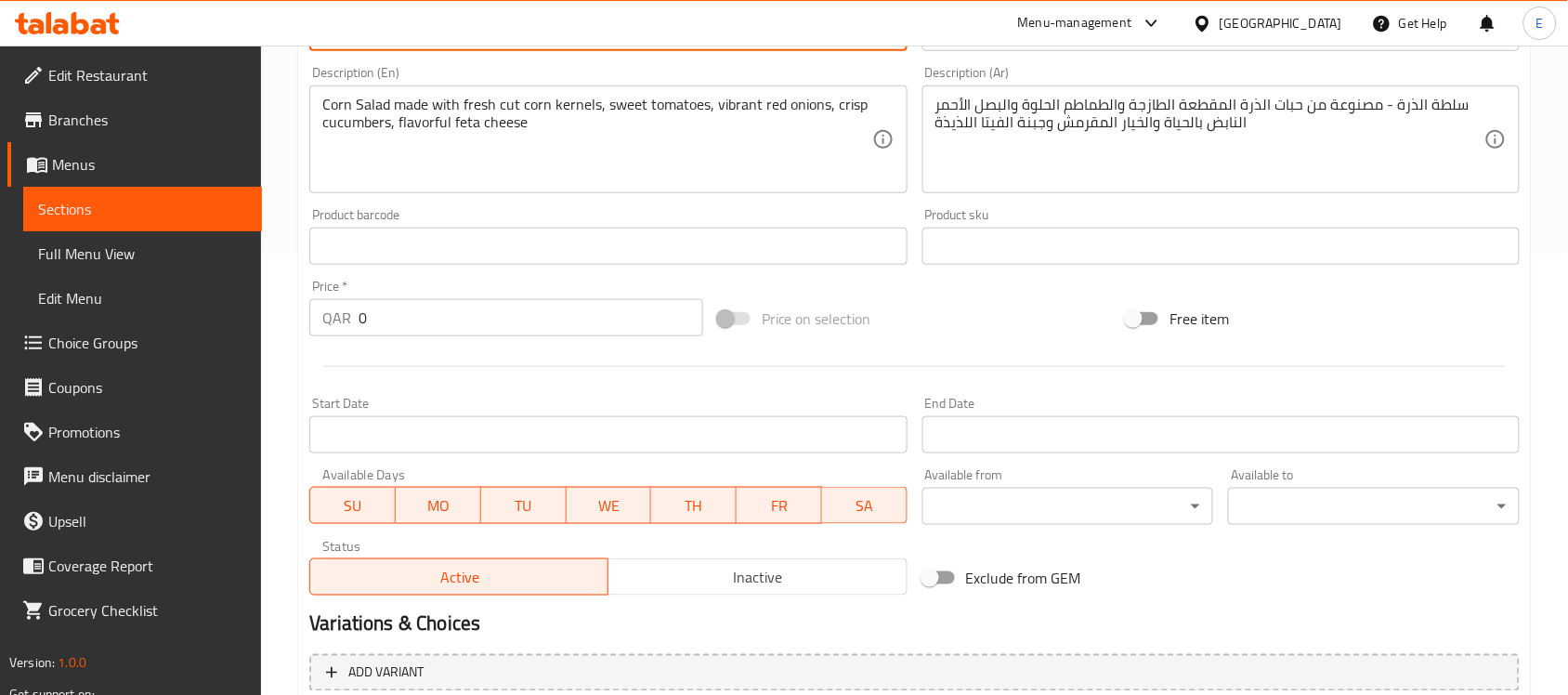
type input "CORN SALAD"
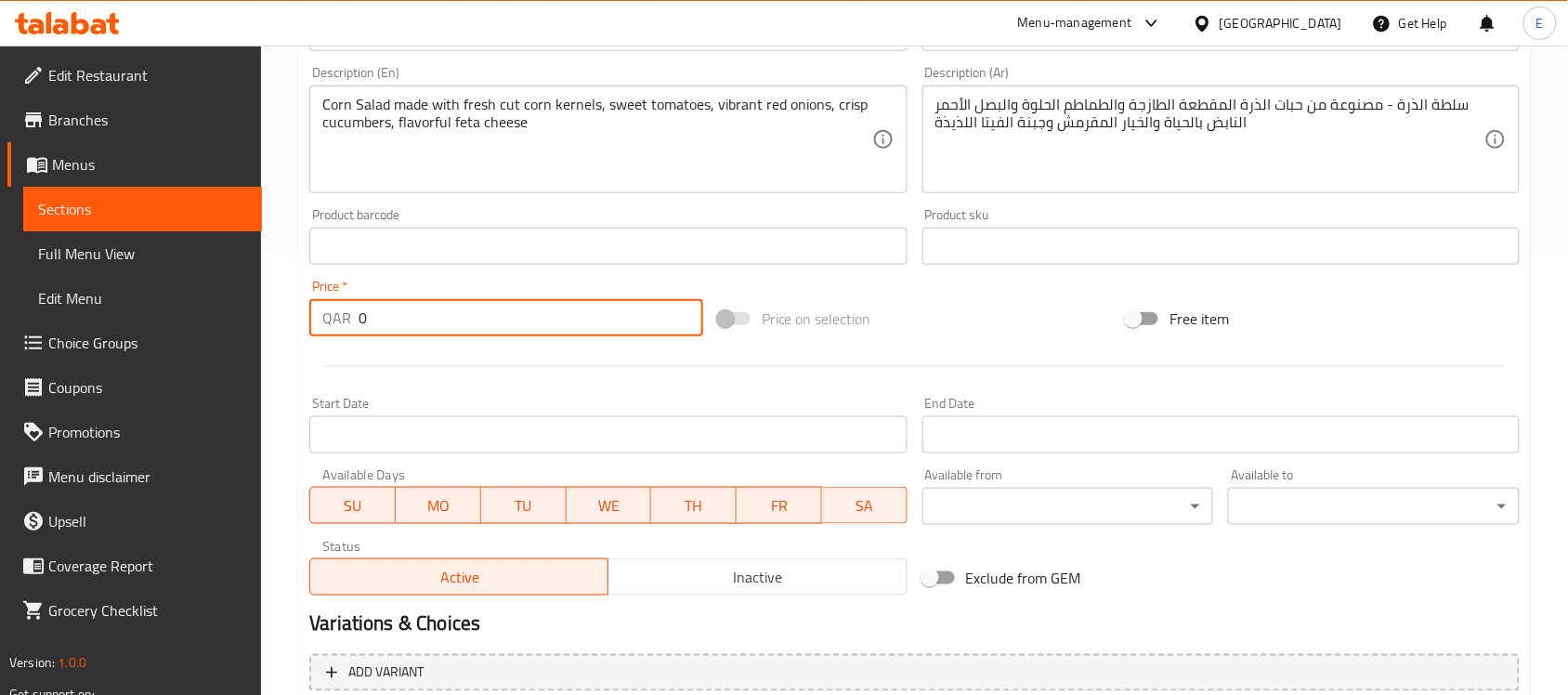
drag, startPoint x: 406, startPoint y: 320, endPoint x: 225, endPoint y: 314, distance: 181.1
click at [225, 314] on div "Edit Restaurant Branches Menus Sections Full Menu View Edit Menu Choice Groups …" at bounding box center [784, 238] width 1568 height 1266
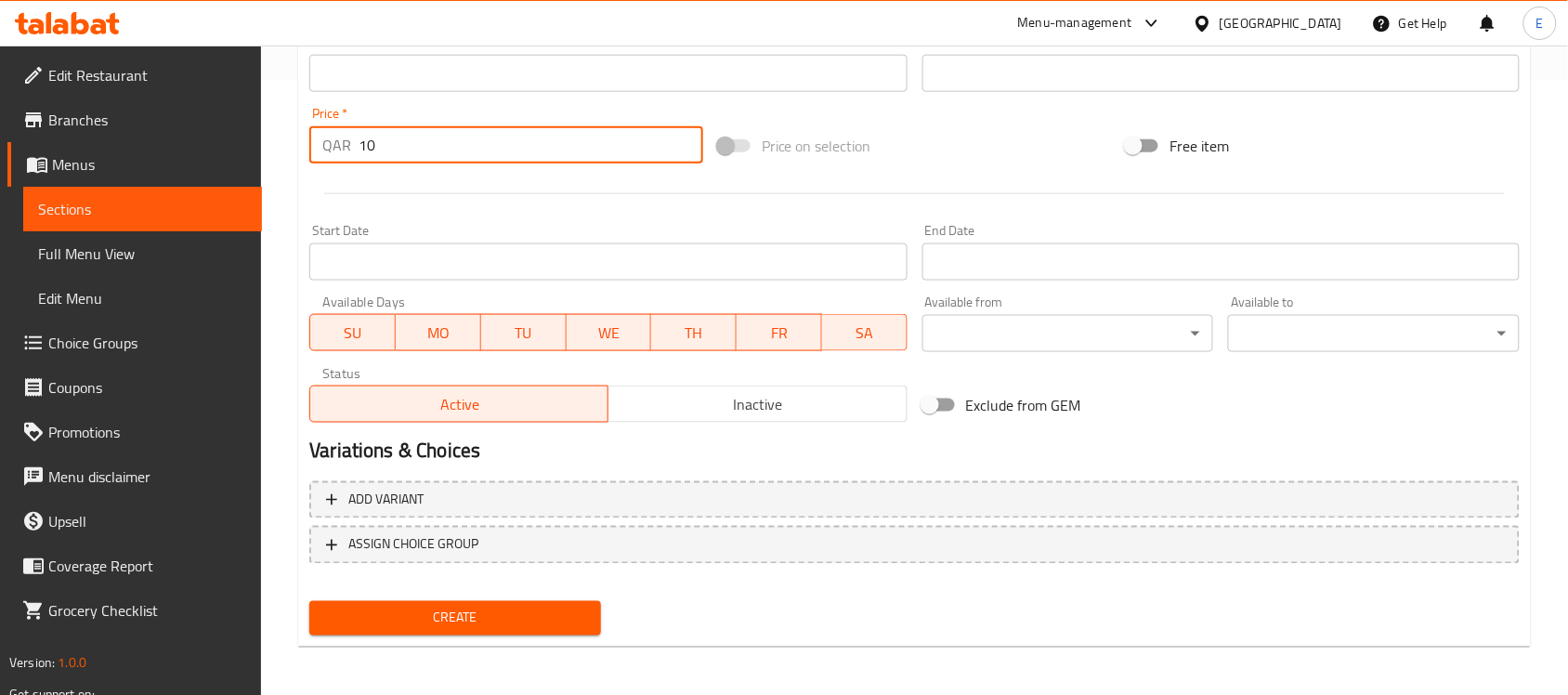
type input "10"
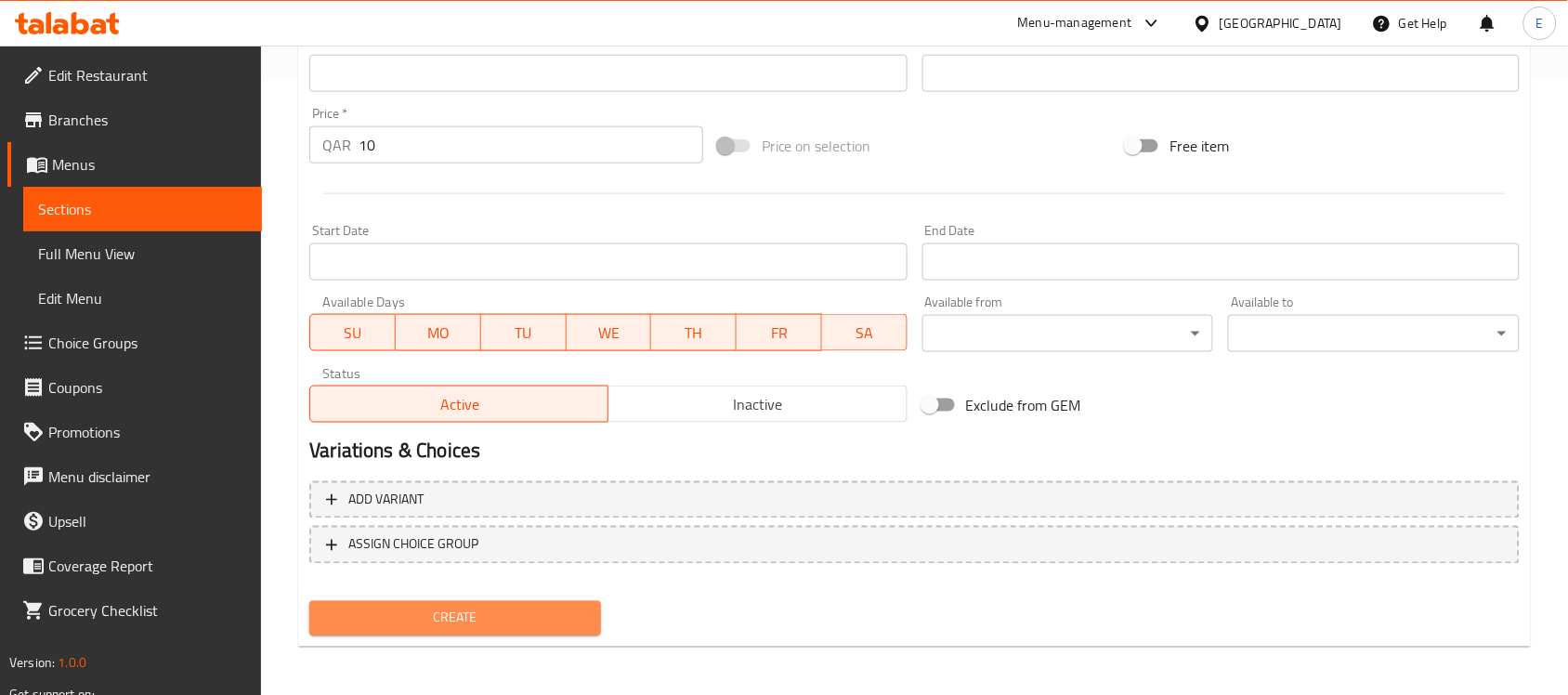
click at [448, 620] on span "Create" at bounding box center [454, 618] width 262 height 23
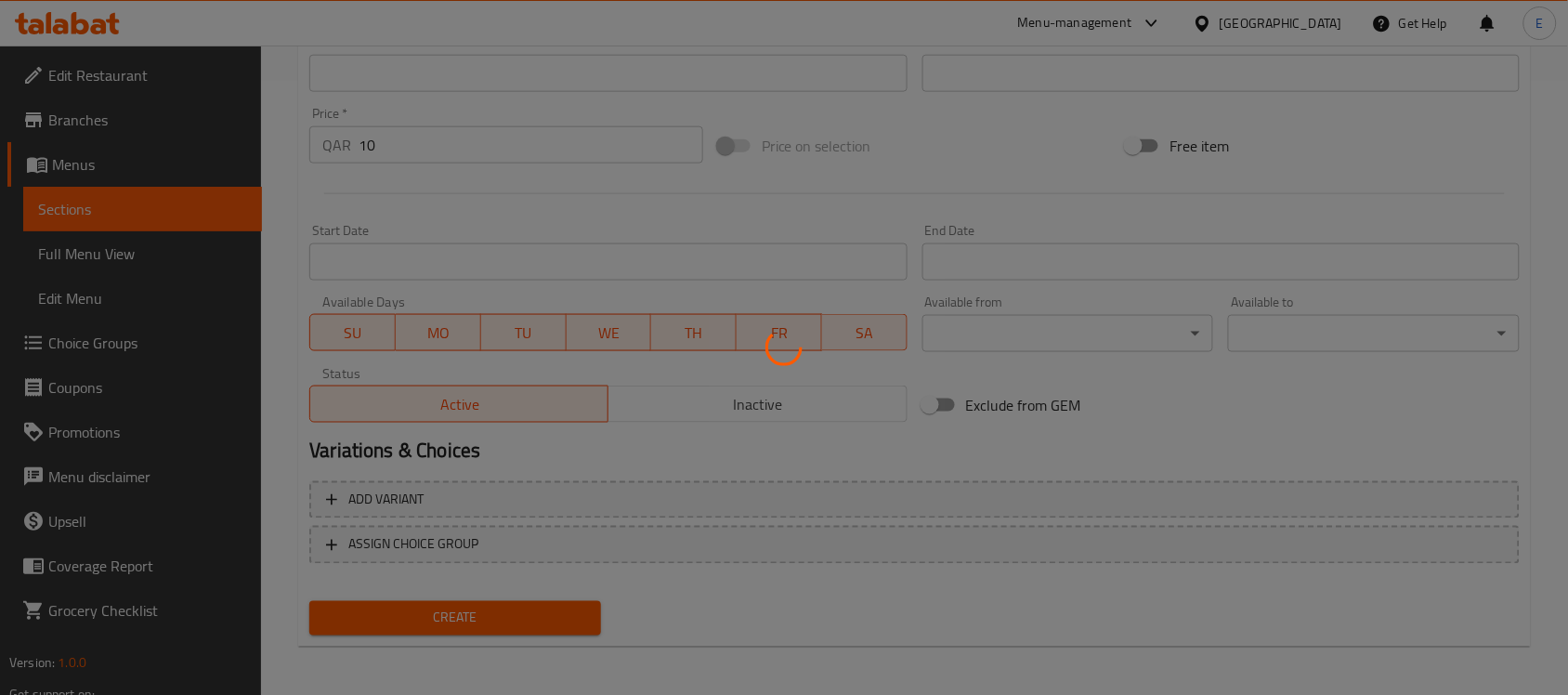
type input "0"
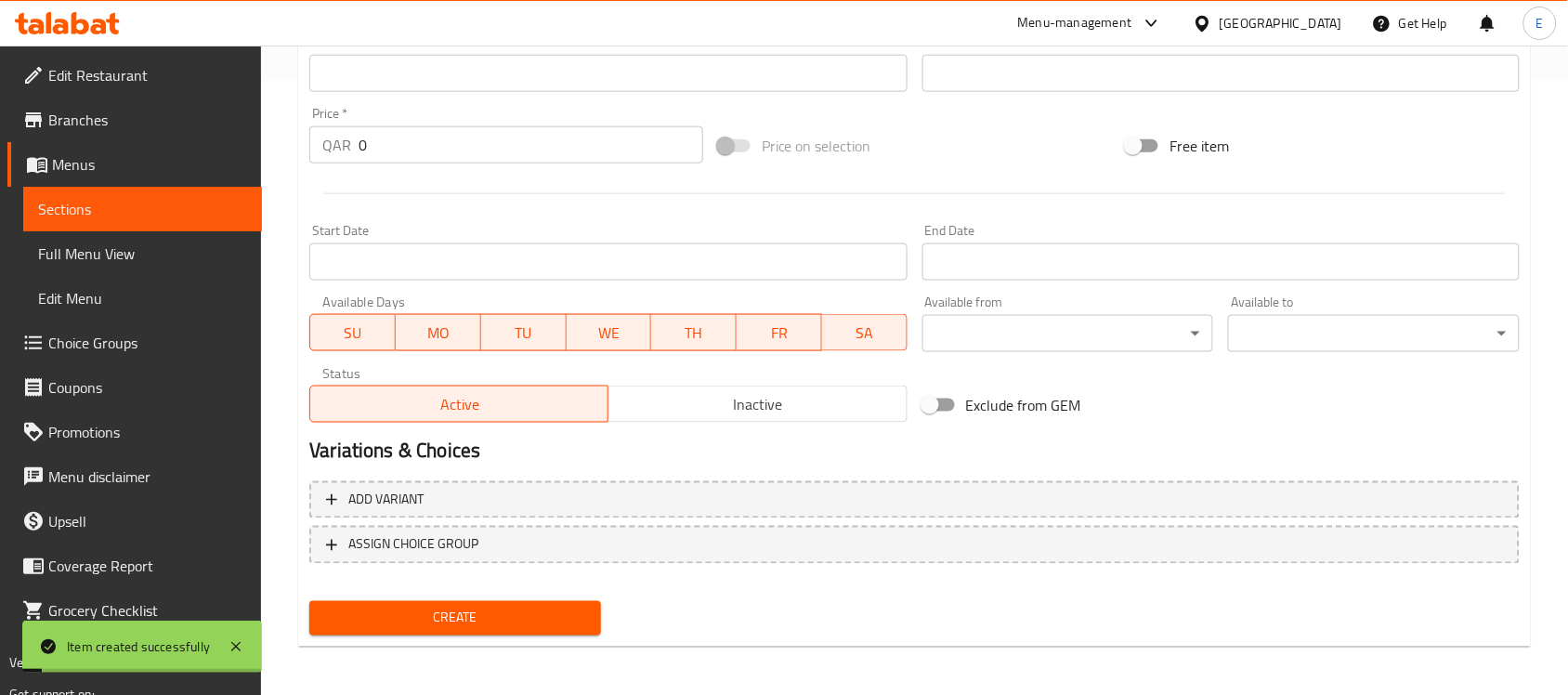
scroll to position [0, 0]
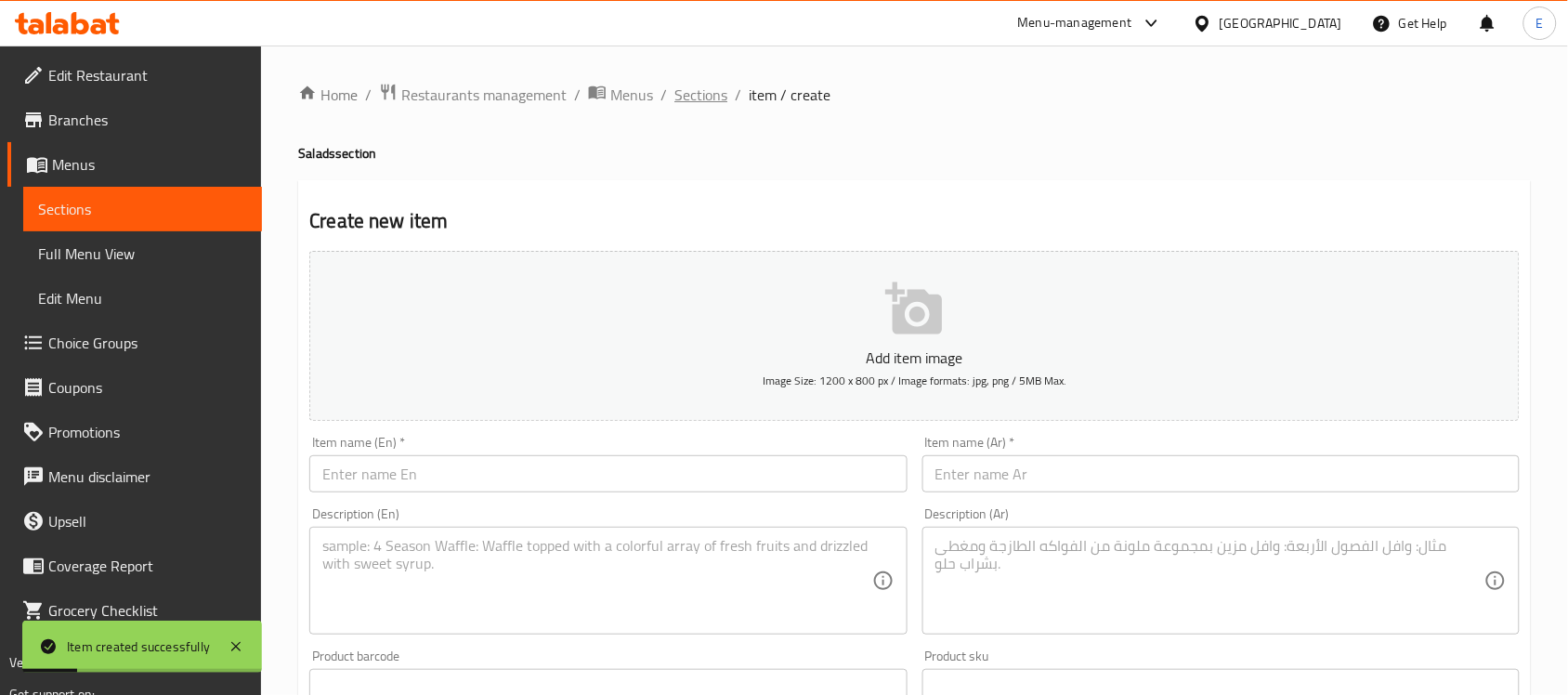
click at [699, 89] on span "Sections" at bounding box center [701, 94] width 53 height 22
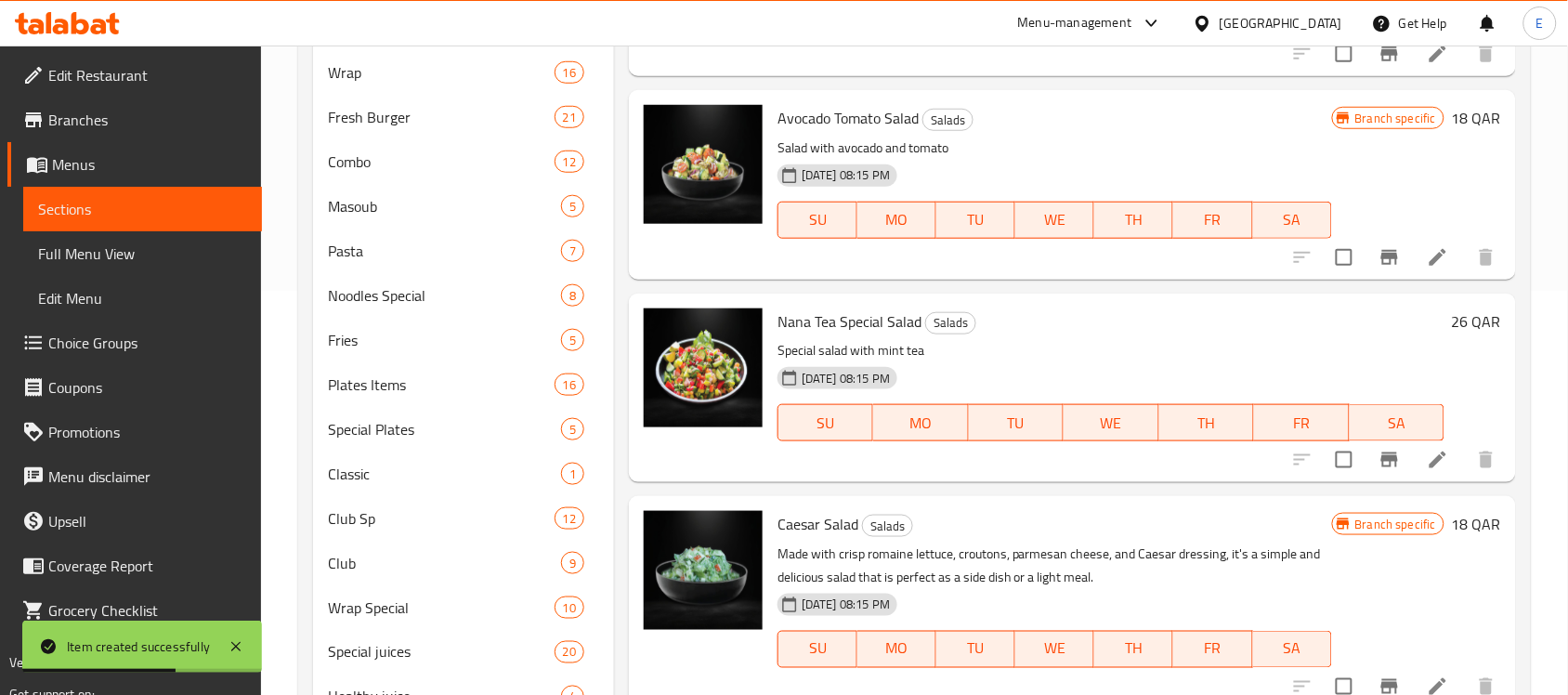
scroll to position [405, 0]
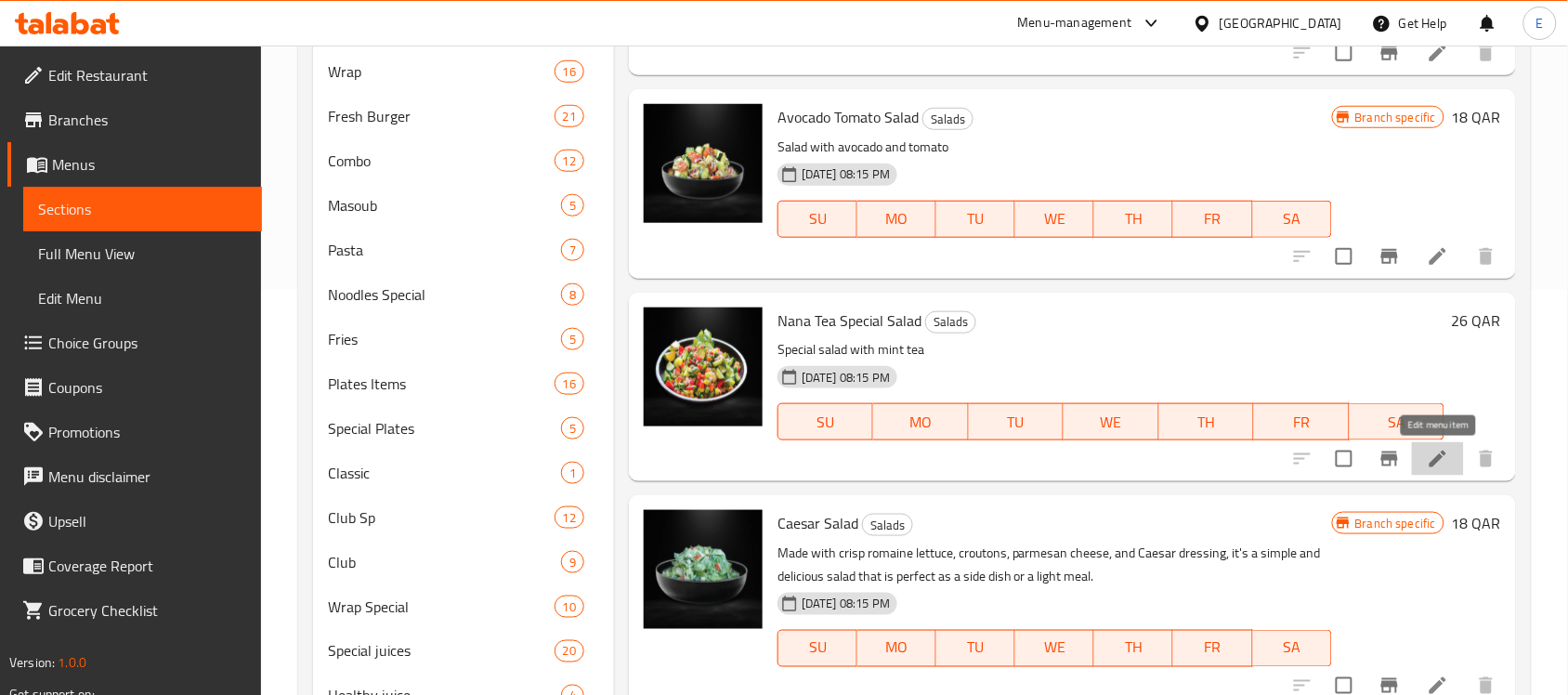
click at [1437, 466] on icon at bounding box center [1437, 458] width 22 height 22
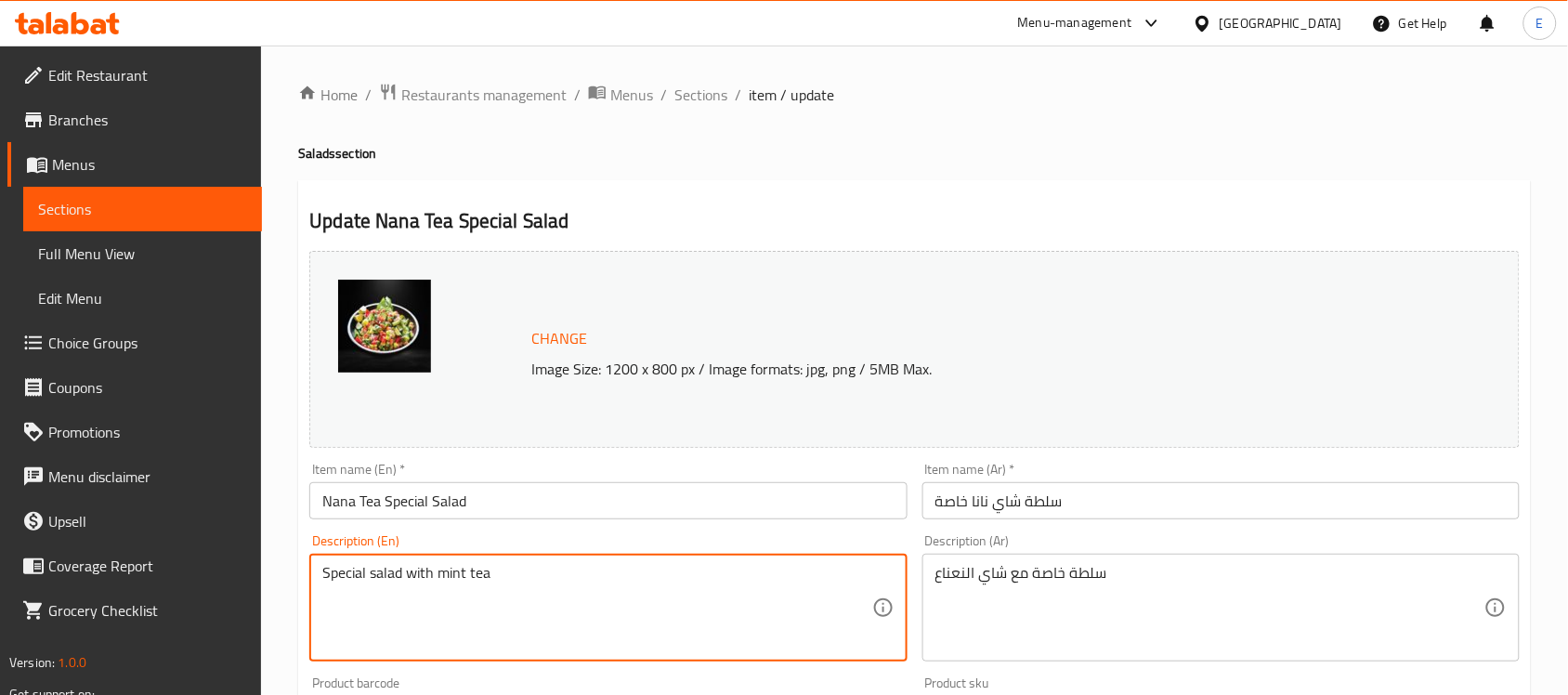
paste textarea "fresh tomatoes, cucumbers, red onions, green peppers, romaine lettuce, olives a…"
type textarea "fresh tomatoes, cucumbers, red onions, green peppers, romaine lettuce, olives a…"
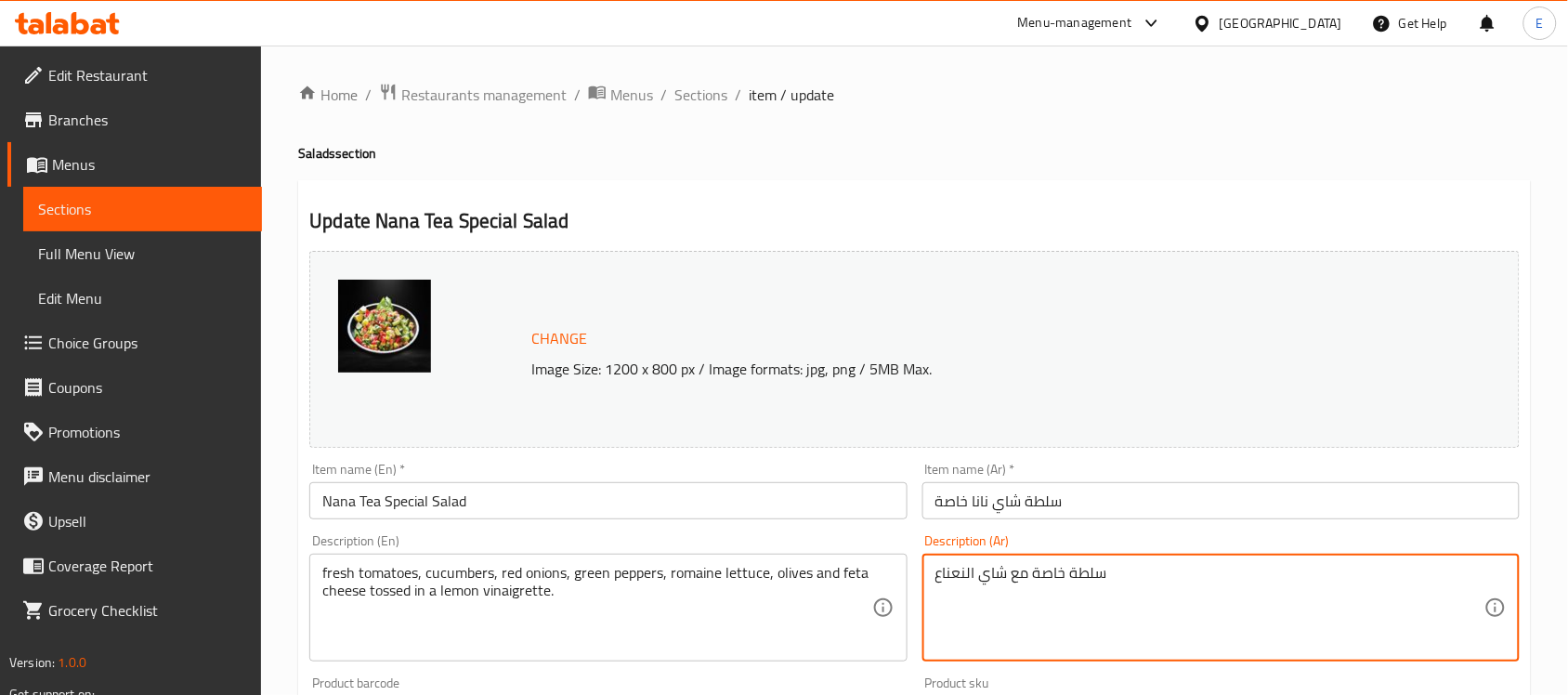
paste textarea "ماطم طازجة، خيار، بصل أحمر، فلفل أخضر، خس روماني، زيتون وجبنة فيتا مغموسة في صل…"
type textarea "طماطم طازجة، خيار، بصل أحمر، فلفل أخضر، خس روماني، زيتون وجبنة فيتا مغموسة في ص…"
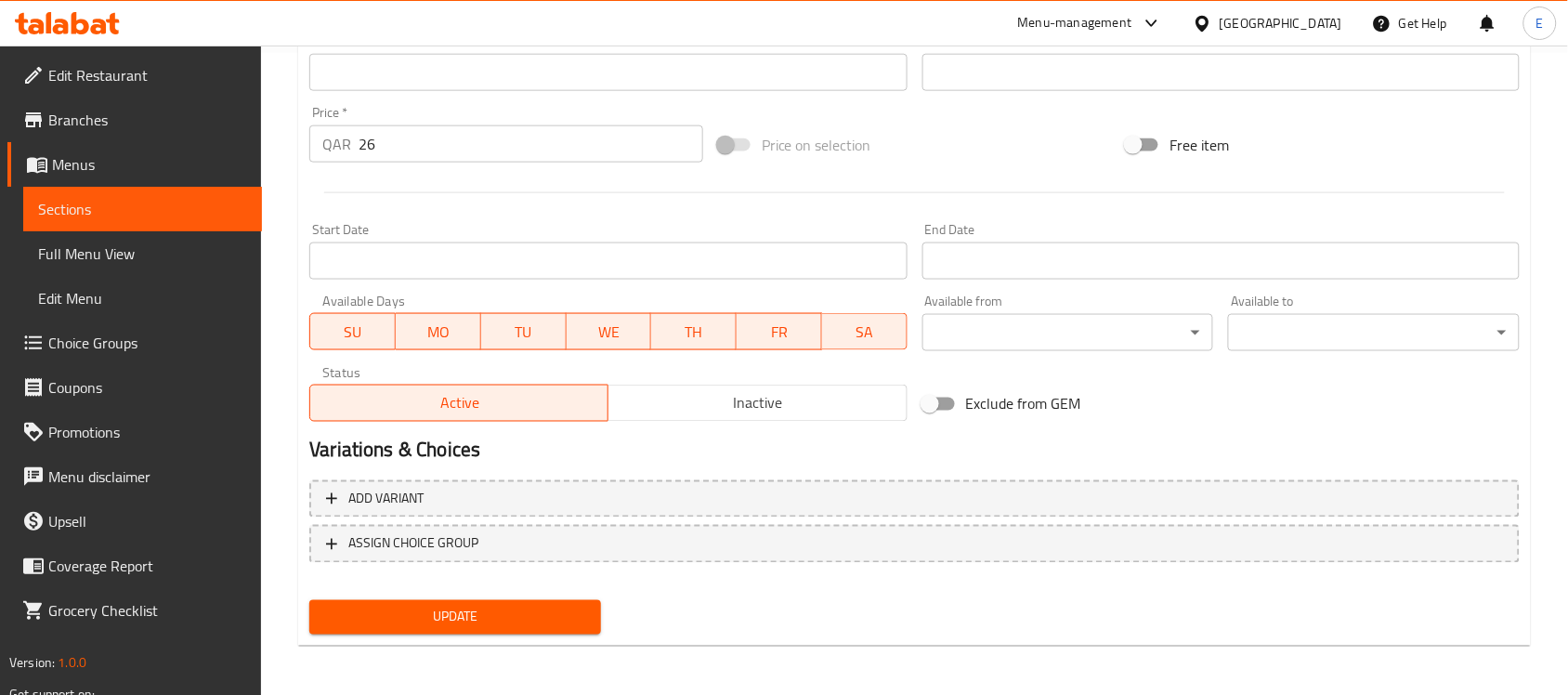
click at [378, 149] on input "26" at bounding box center [531, 144] width 345 height 37
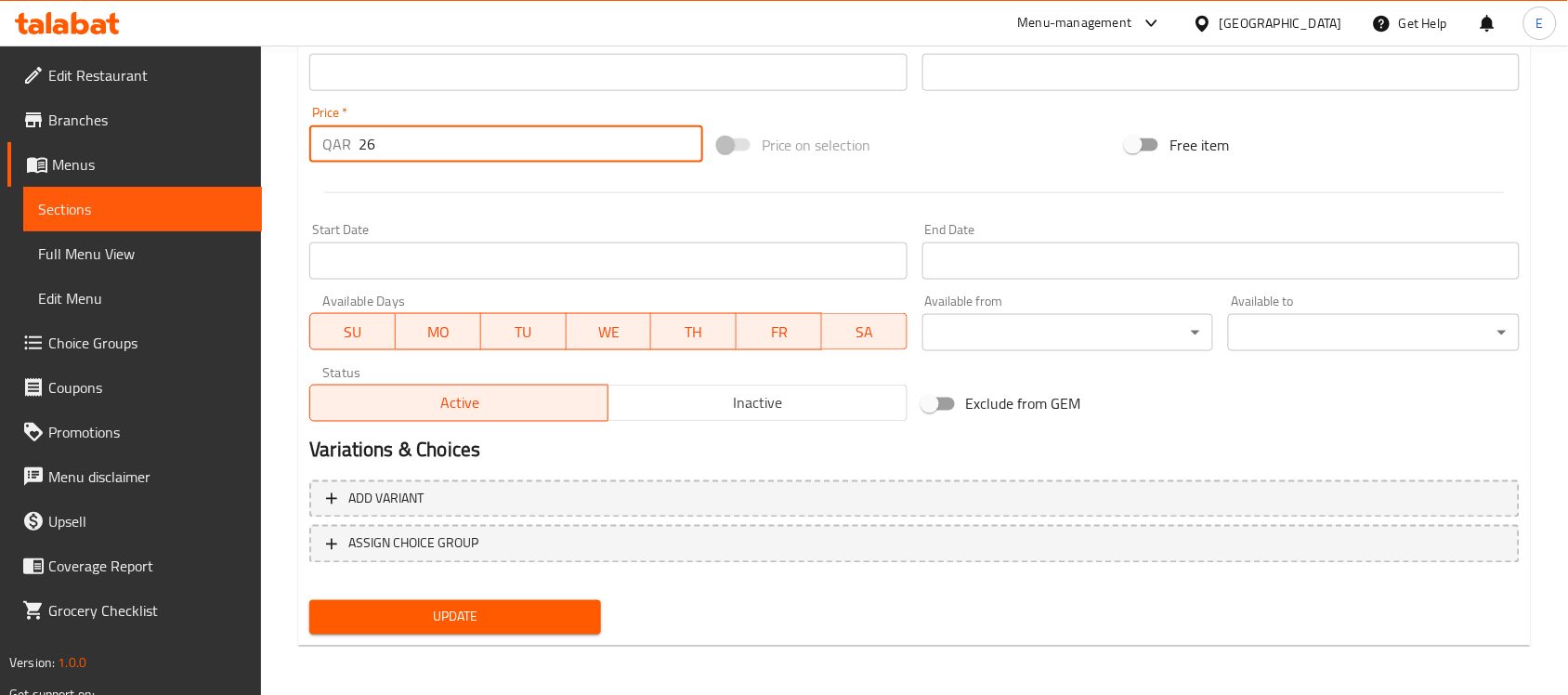
drag, startPoint x: 378, startPoint y: 149, endPoint x: 44, endPoint y: 184, distance: 335.8
click at [44, 184] on div "Edit Restaurant Branches Menus Sections Full Menu View Edit Menu Choice Groups …" at bounding box center [784, 50] width 1568 height 1294
type input "20"
click at [486, 613] on span "Update" at bounding box center [454, 617] width 262 height 23
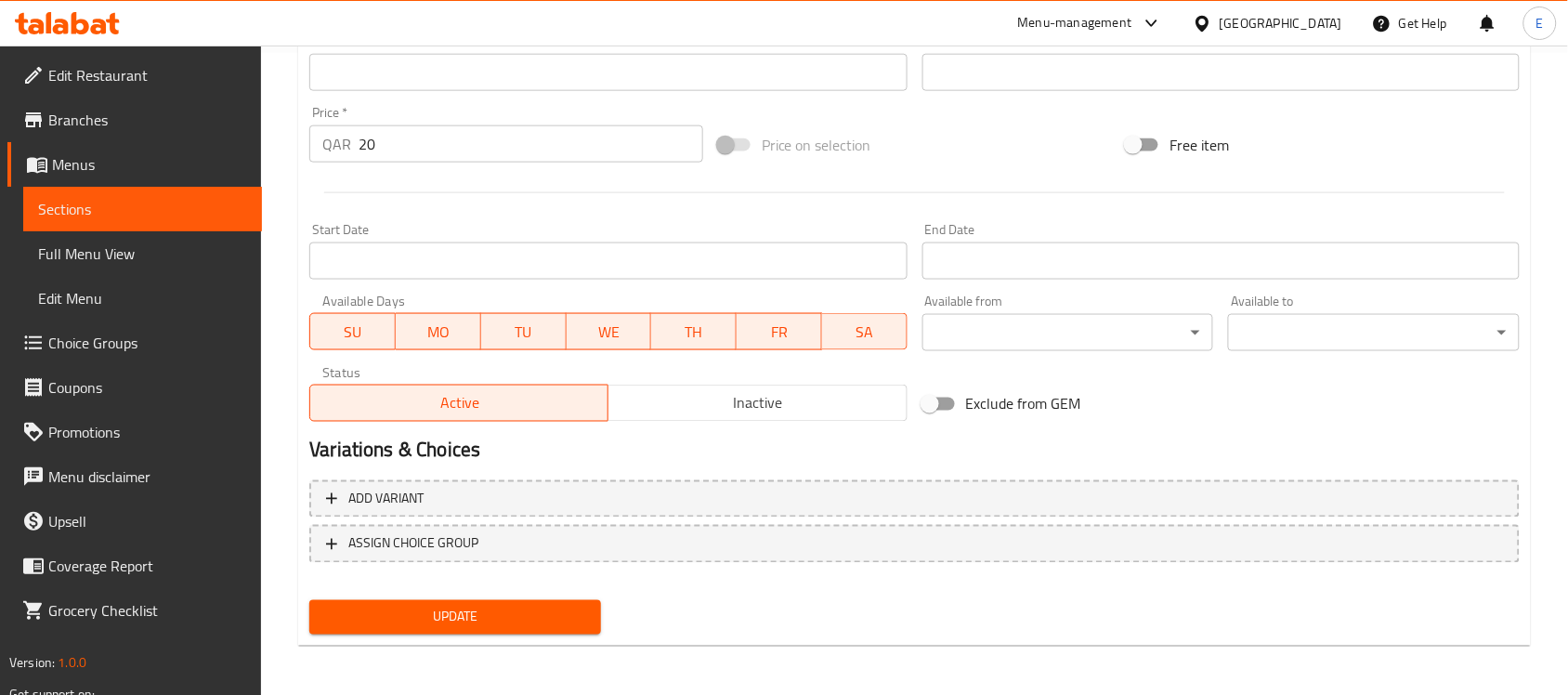
click at [489, 620] on span "Update" at bounding box center [454, 617] width 262 height 23
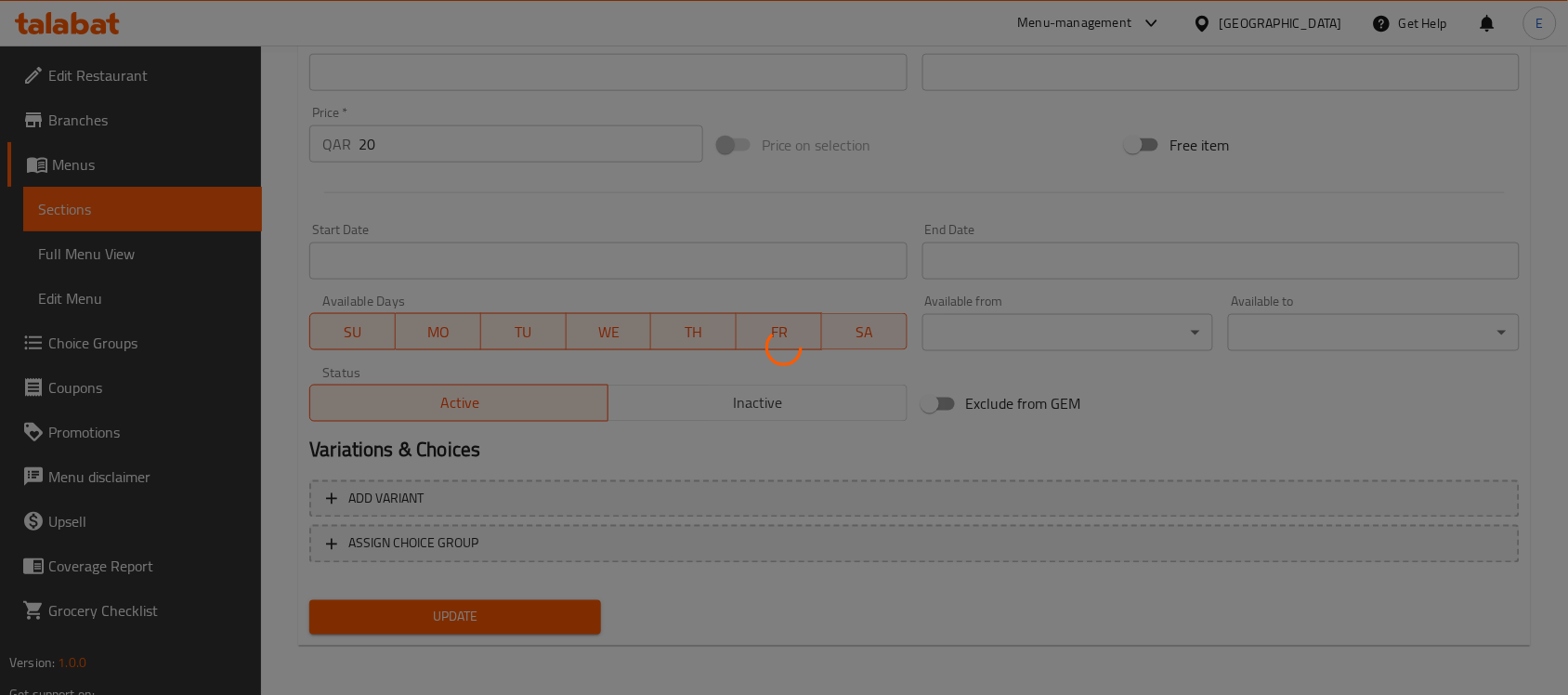
scroll to position [0, 0]
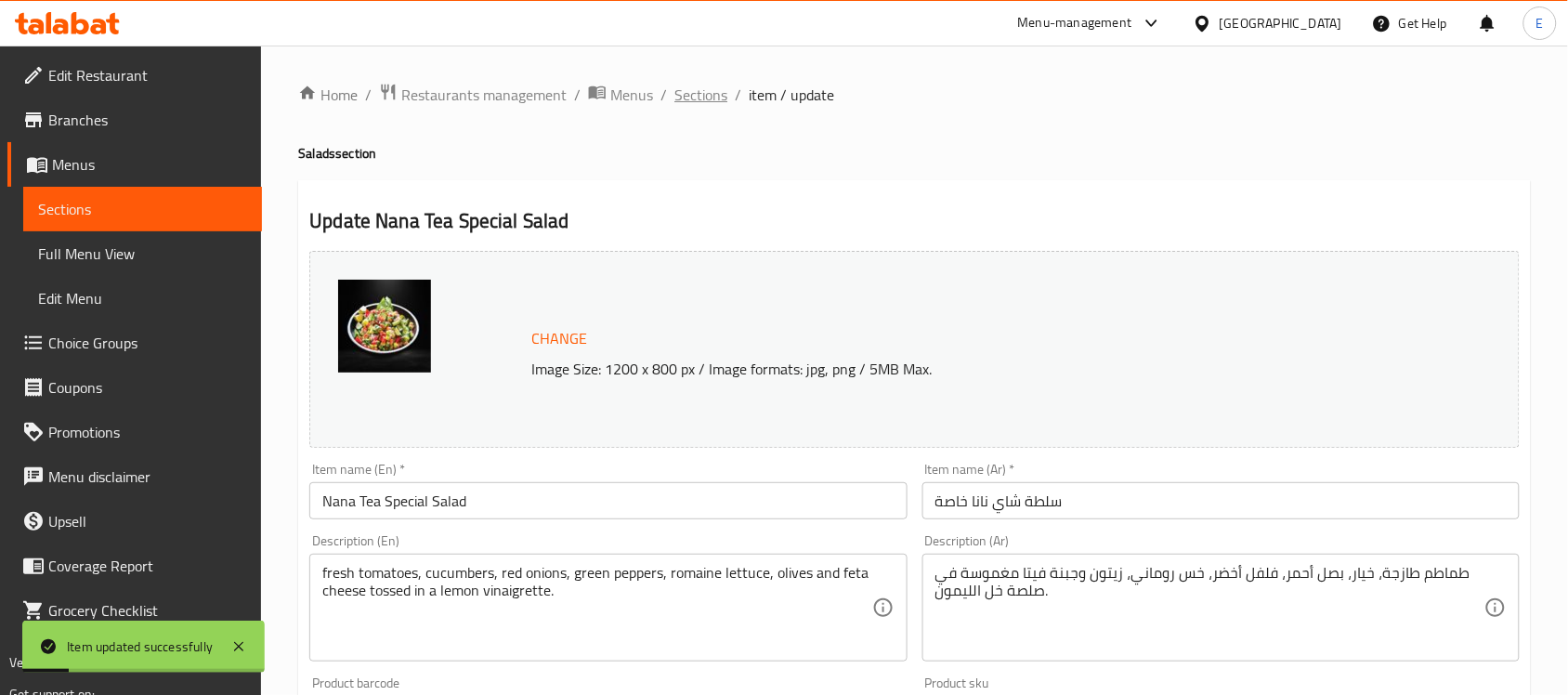
click at [678, 85] on span "Sections" at bounding box center [701, 94] width 53 height 22
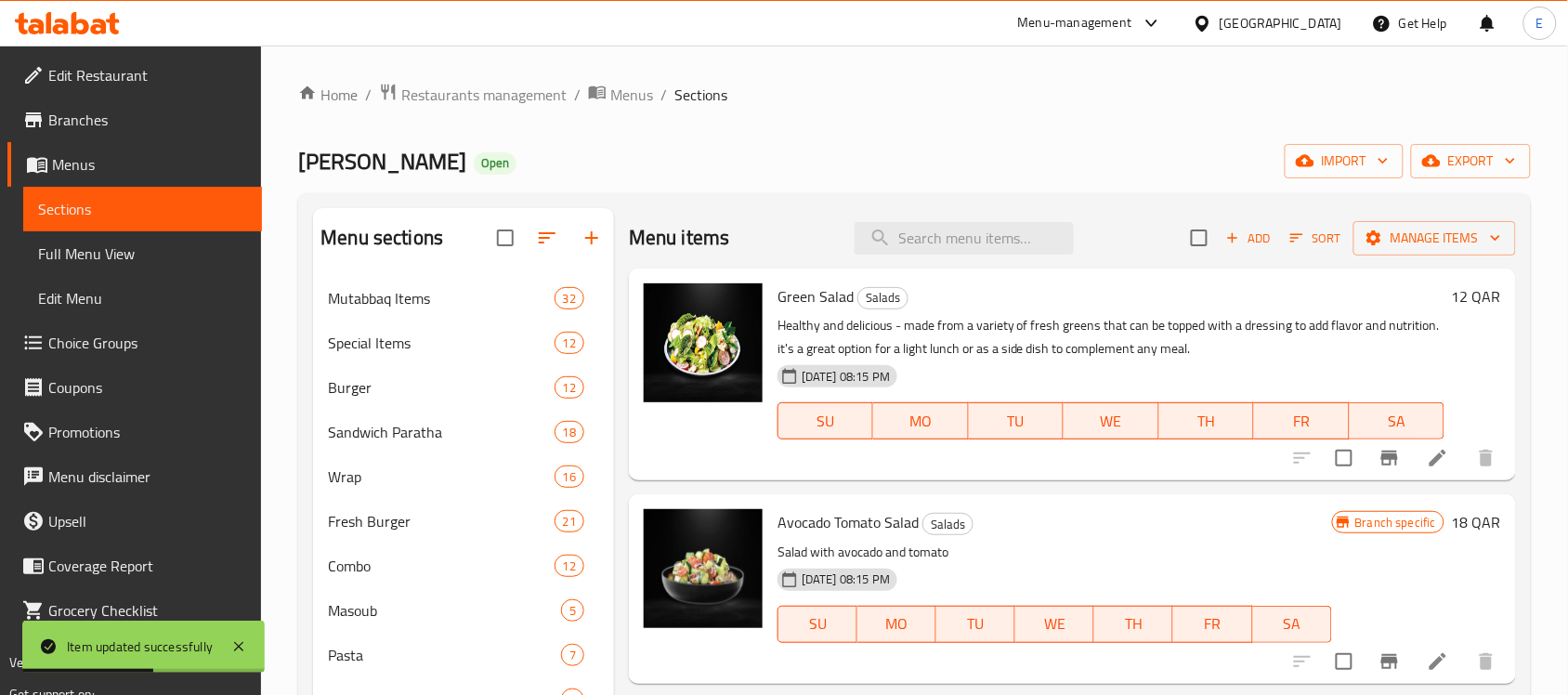
drag, startPoint x: 949, startPoint y: 461, endPoint x: 1172, endPoint y: 518, distance: 230.2
click at [1172, 518] on h6 "Avocado Tomato Salad Salads" at bounding box center [1055, 521] width 554 height 26
click at [1431, 463] on icon at bounding box center [1437, 457] width 22 height 22
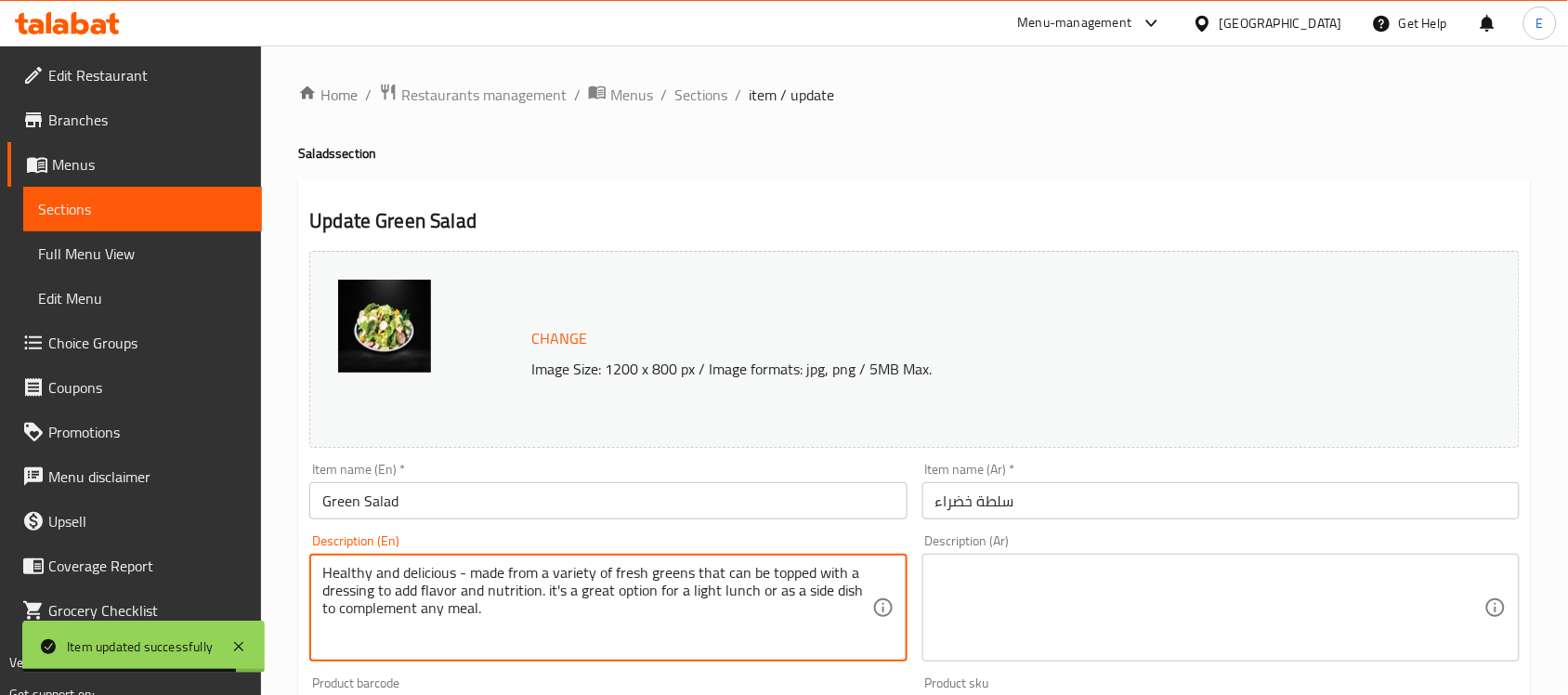
click at [537, 576] on textarea "Healthy and delicious - made from a variety of fresh greens that can be topped …" at bounding box center [596, 607] width 549 height 89
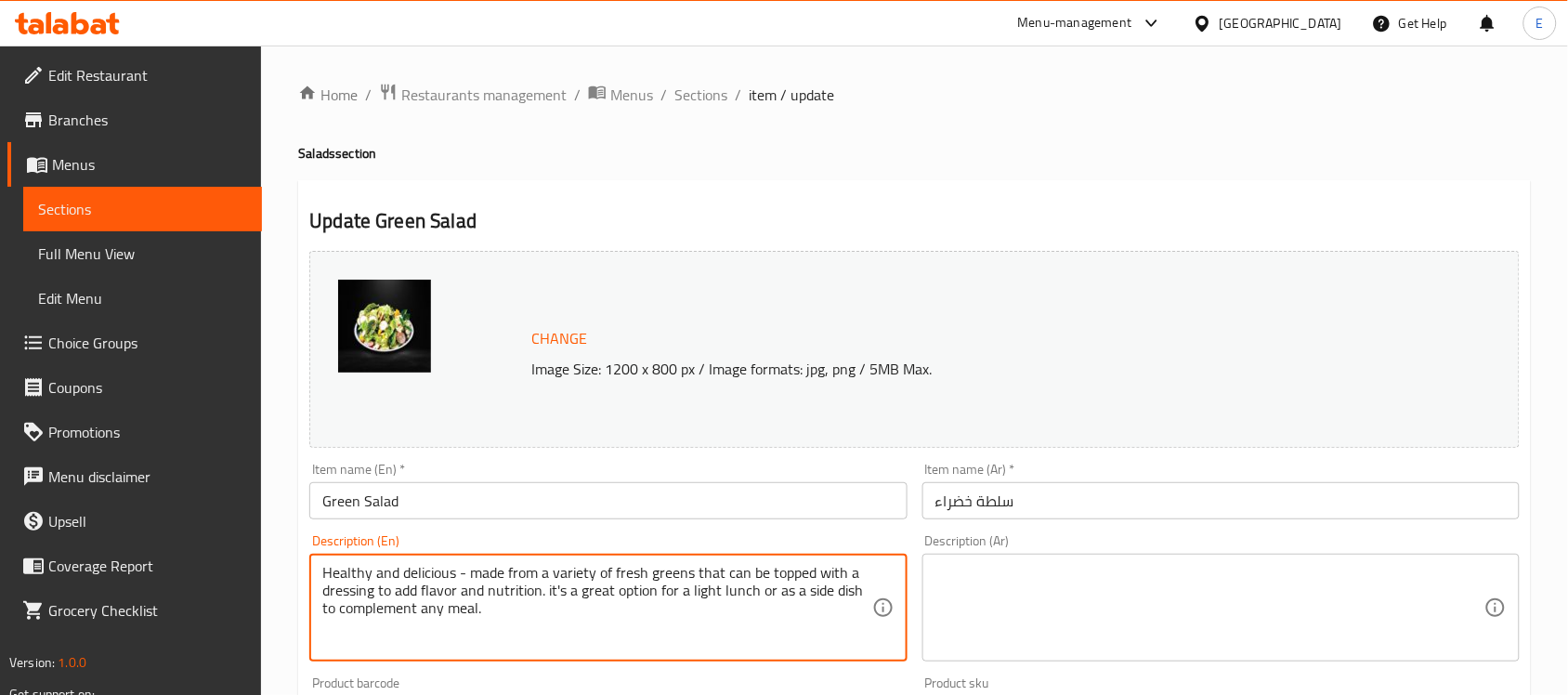
paste textarea "green salad recipe, made with juicy tomatoes, crisp cucumber, avocado and tangy…"
type textarea "green salad recipe, made with juicy tomatoes, crisp cucumber, avocado and tangy…"
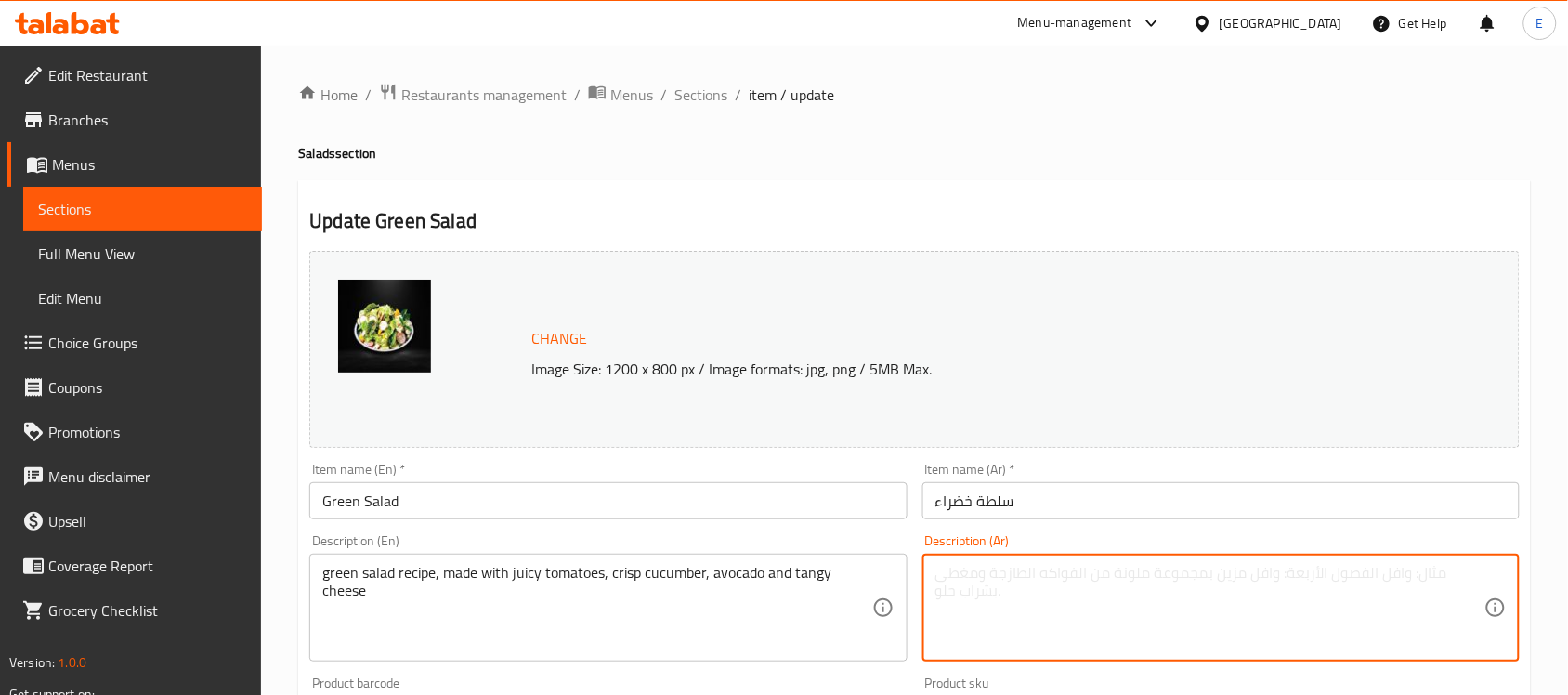
paste textarea "وصفة السلطة الخضراء، المصنوعة من الطماطم اللذيذة، الخيار المقرمش، الأفوكادو وال…"
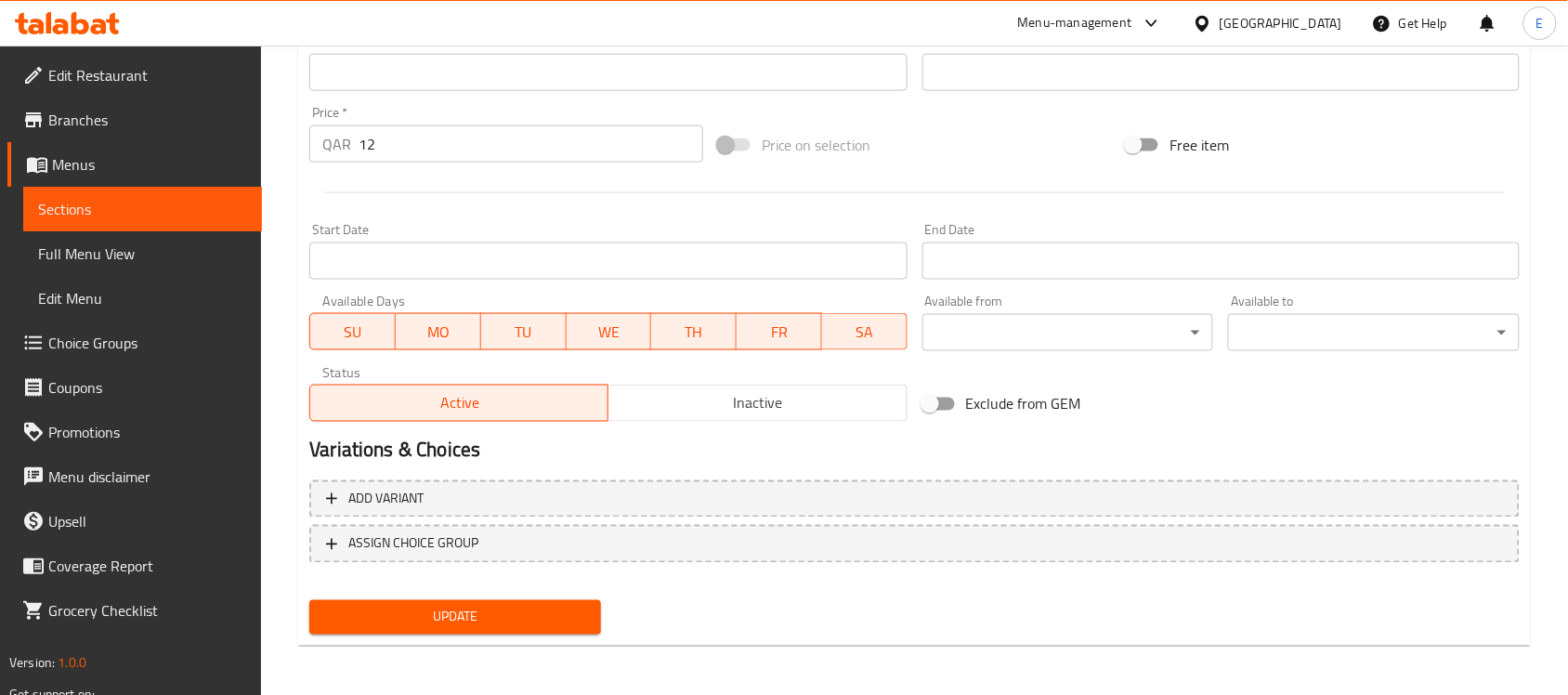
scroll to position [641, 0]
type textarea "وصفة السلطة الخضراء، المصنوعة من الطماطم اللذيذة، الخيار المقرمش، الأفوكادو وال…"
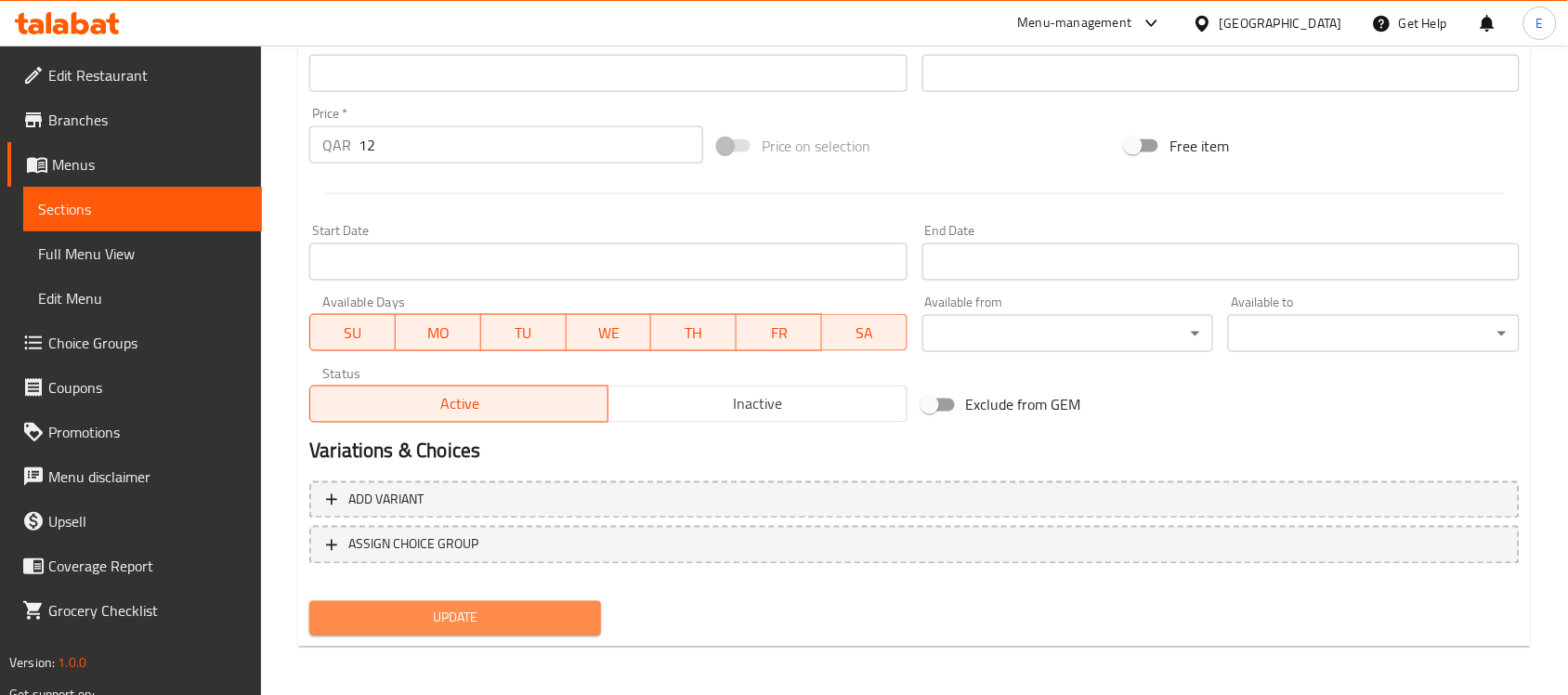
click at [498, 614] on span "Update" at bounding box center [454, 618] width 262 height 23
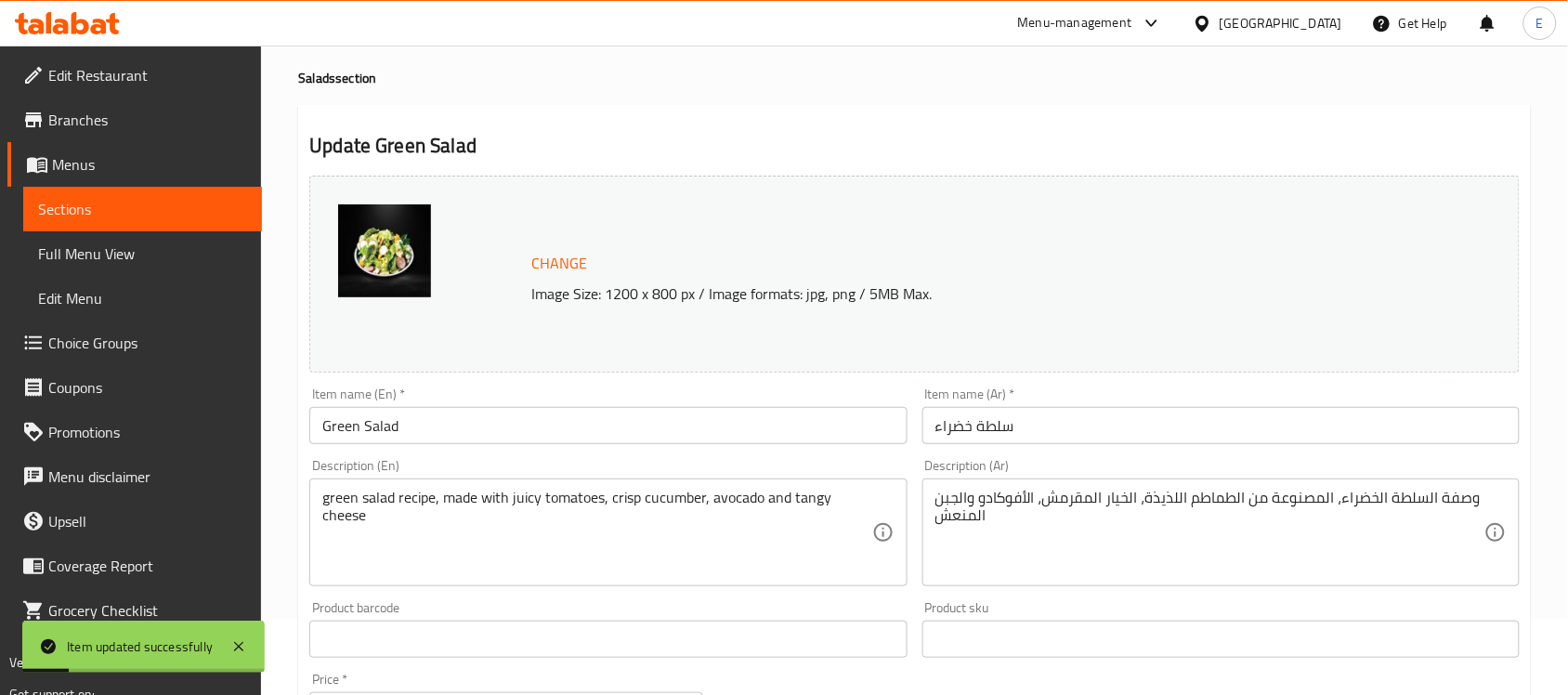
scroll to position [0, 0]
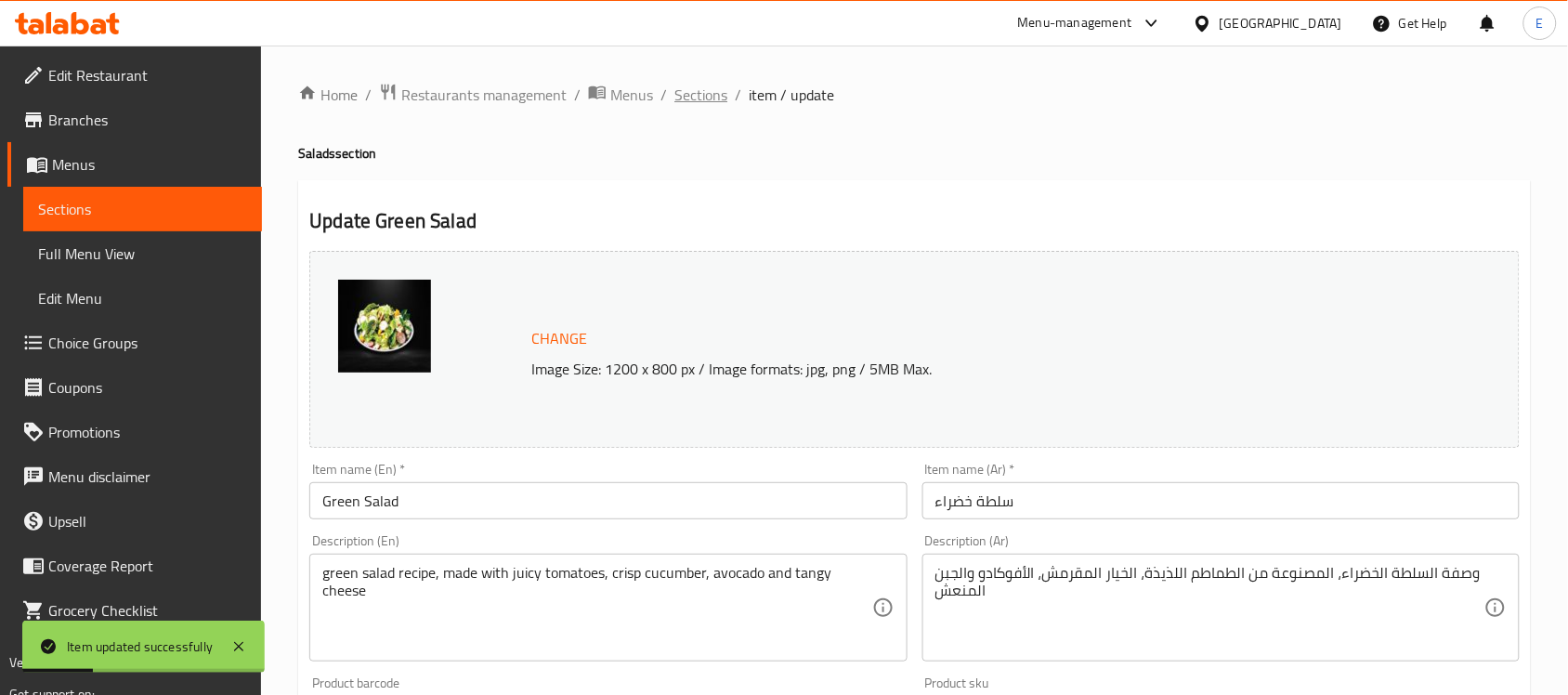
click at [698, 94] on span "Sections" at bounding box center [701, 94] width 53 height 22
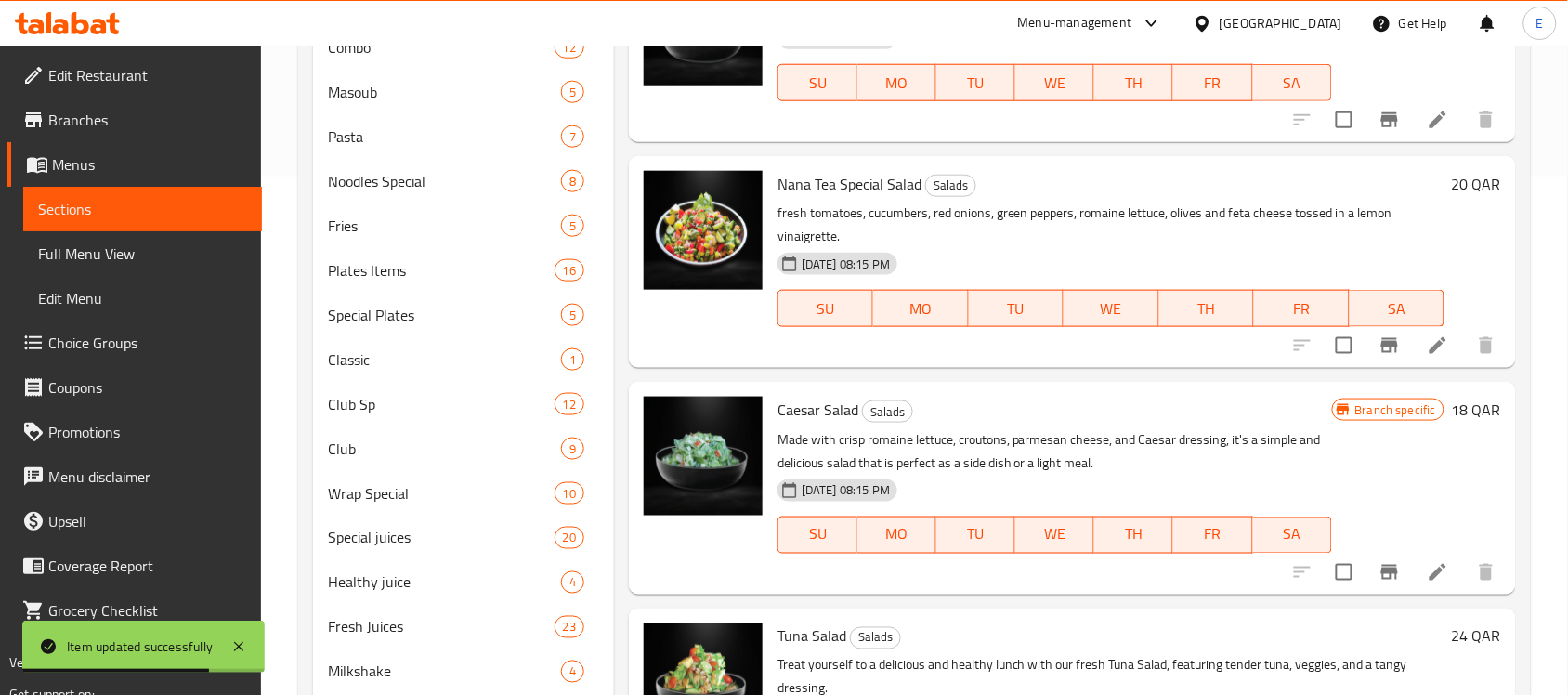
scroll to position [520, 0]
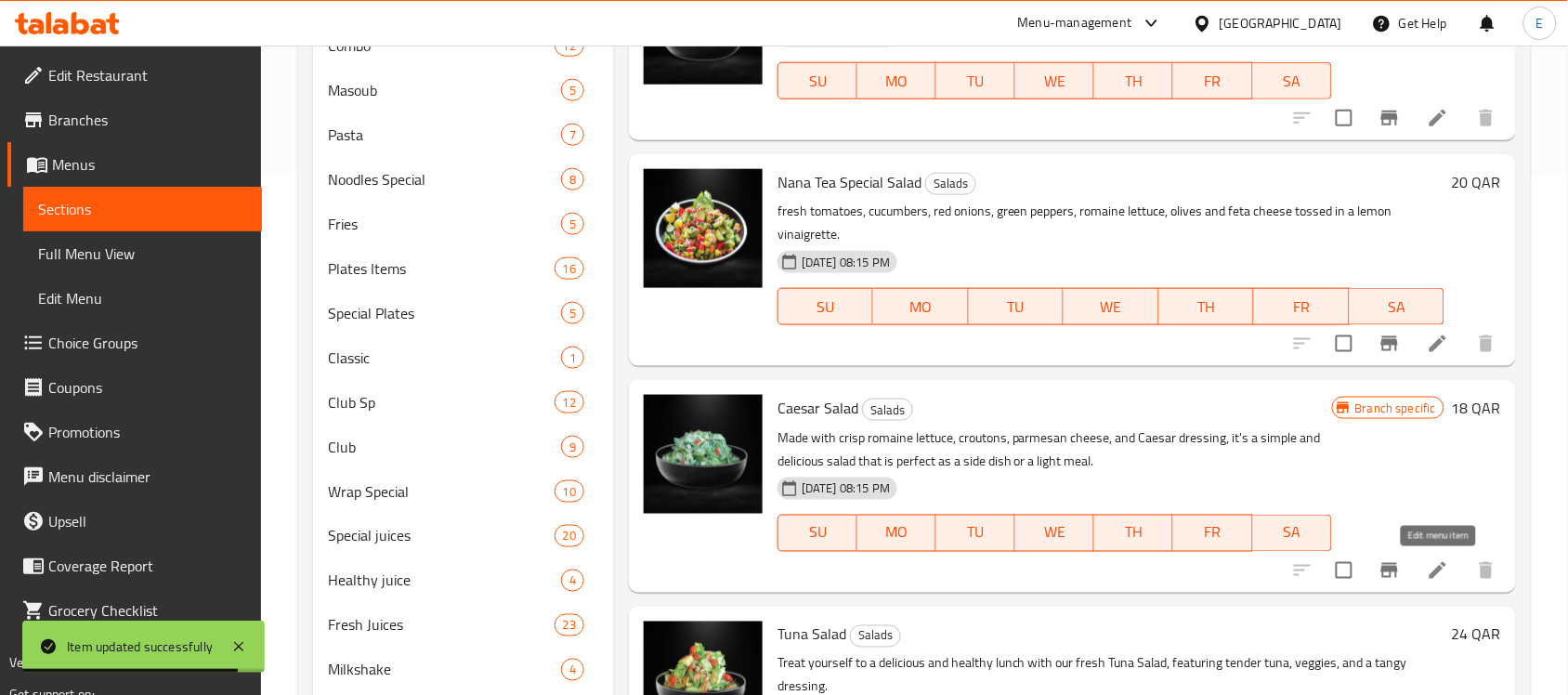
click at [1428, 579] on icon at bounding box center [1437, 569] width 22 height 22
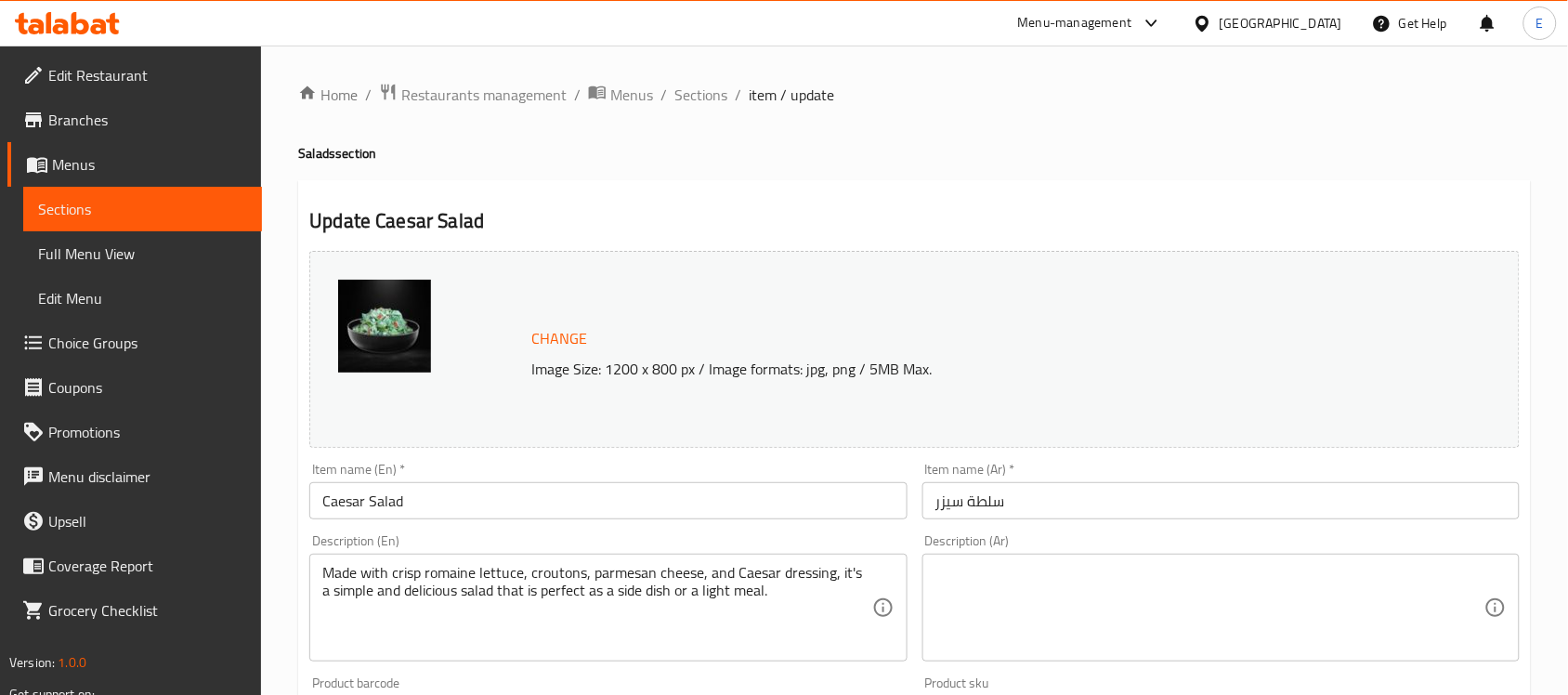
click at [678, 563] on div "Made with crisp romaine lettuce, croutons, parmesan cheese, and Caesar dressing…" at bounding box center [608, 606] width 597 height 108
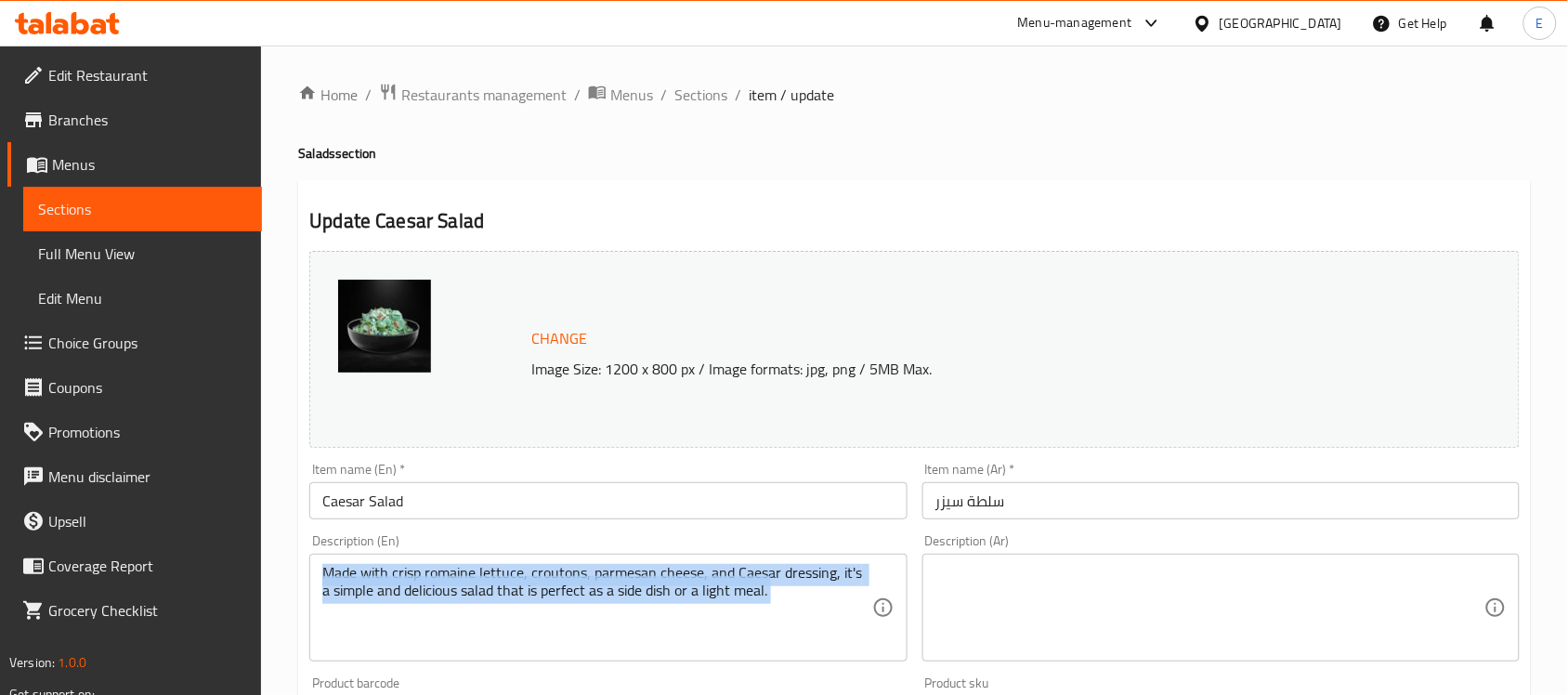
click at [678, 563] on div "Made with crisp romaine lettuce, croutons, parmesan cheese, and Caesar dressing…" at bounding box center [608, 606] width 597 height 108
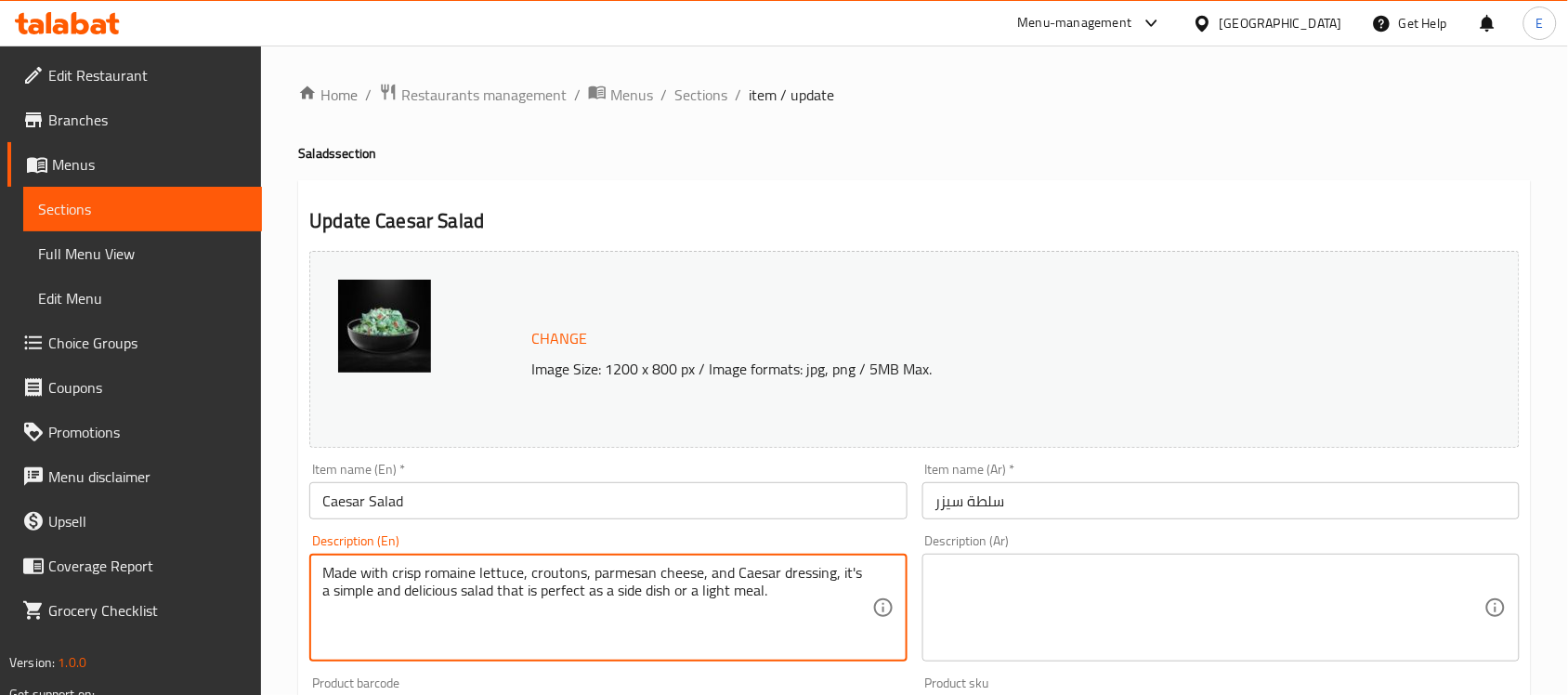
drag, startPoint x: 678, startPoint y: 563, endPoint x: 657, endPoint y: 577, distance: 25.2
paste textarea "made with romaine lettuce, croutons, Parmesan cheese, and Caesar dressing. The …"
type textarea "made with romaine lettuce, croutons, Parmesan cheese, and Caesar dressing. The …"
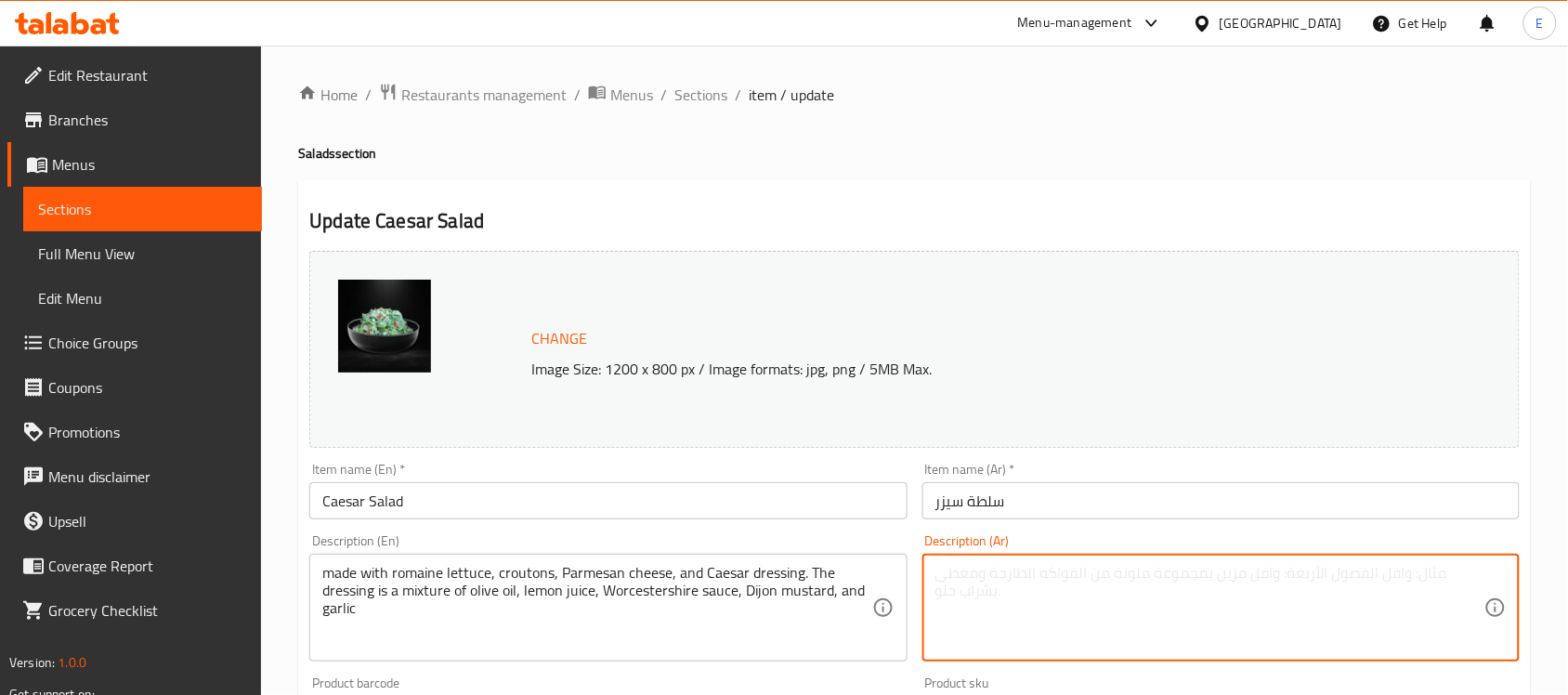
click at [990, 567] on textarea at bounding box center [1210, 607] width 549 height 89
paste textarea "made with romaine lettuce, croutons, Parmesan cheese, and Caesar dressing. The …"
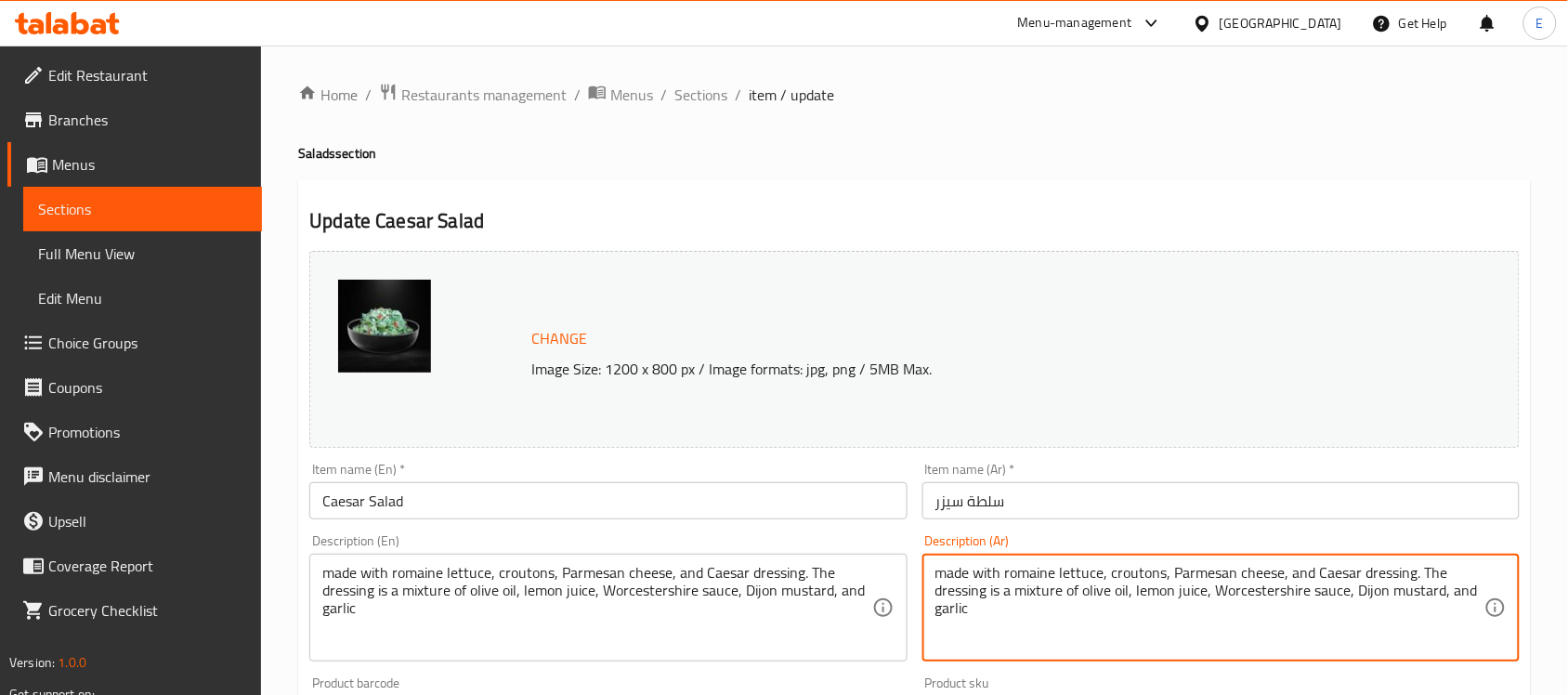
scroll to position [642, 0]
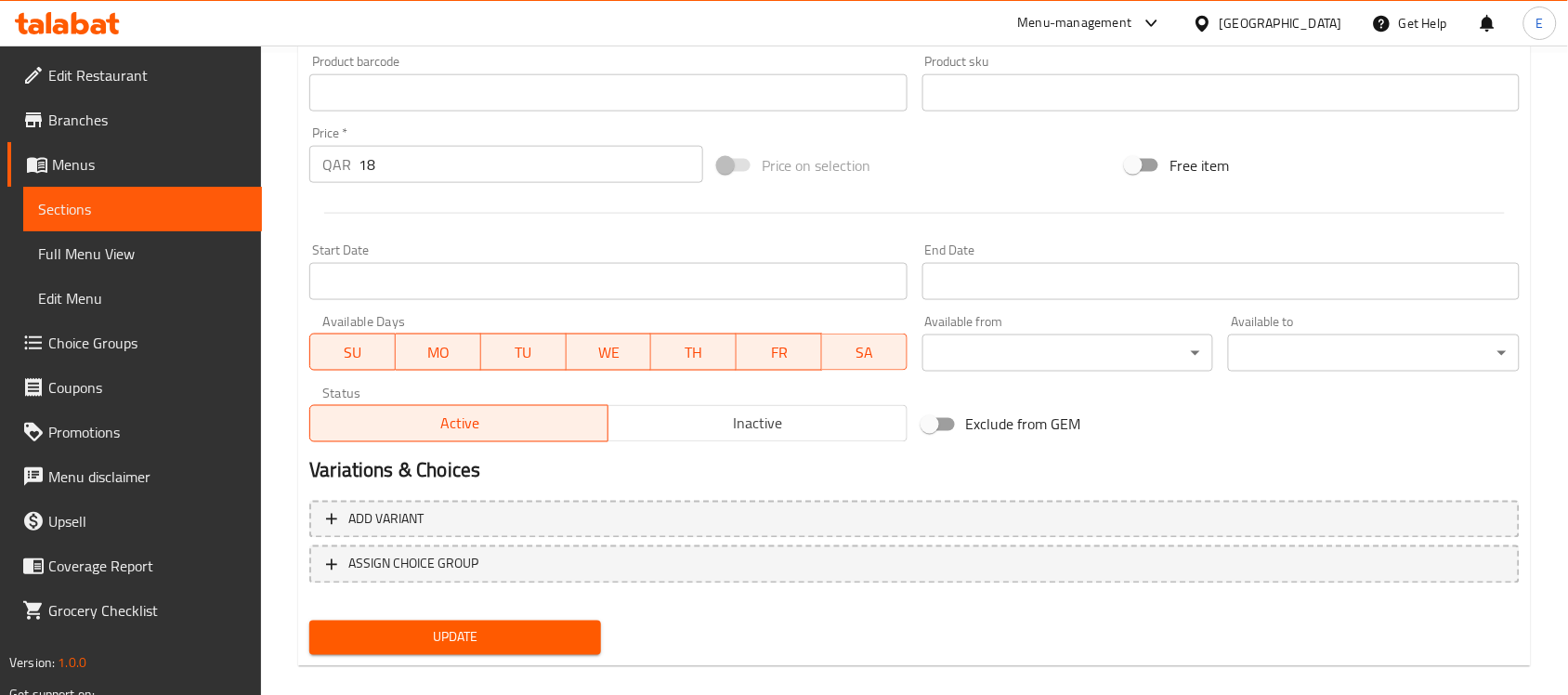
click at [541, 613] on div "Update" at bounding box center [455, 638] width 307 height 50
click at [523, 622] on button "Update" at bounding box center [455, 637] width 291 height 34
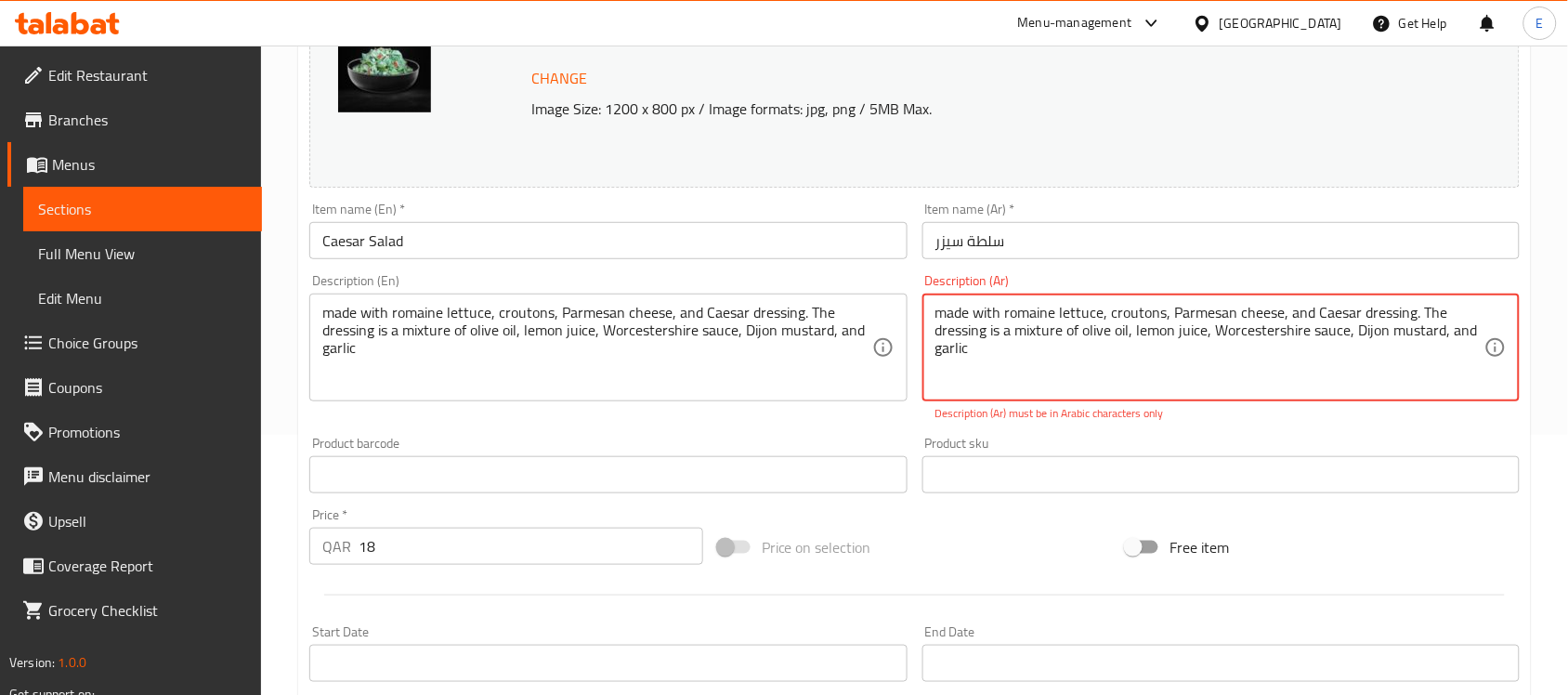
scroll to position [0, 0]
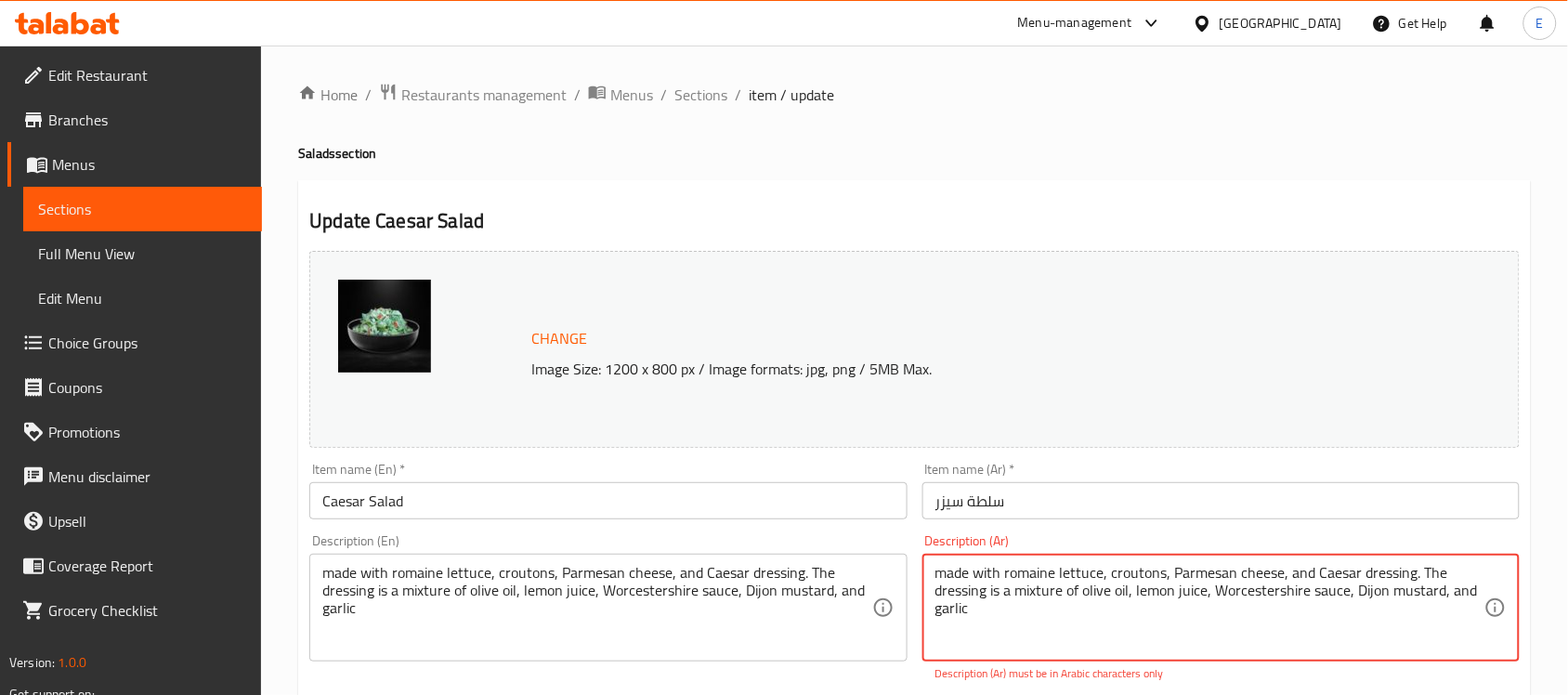
paste textarea "مصنوعة من الخس الروماني، الخبز المحمص، جبنة البارميزان، وصلصة سيزر. الصلصة عبار…"
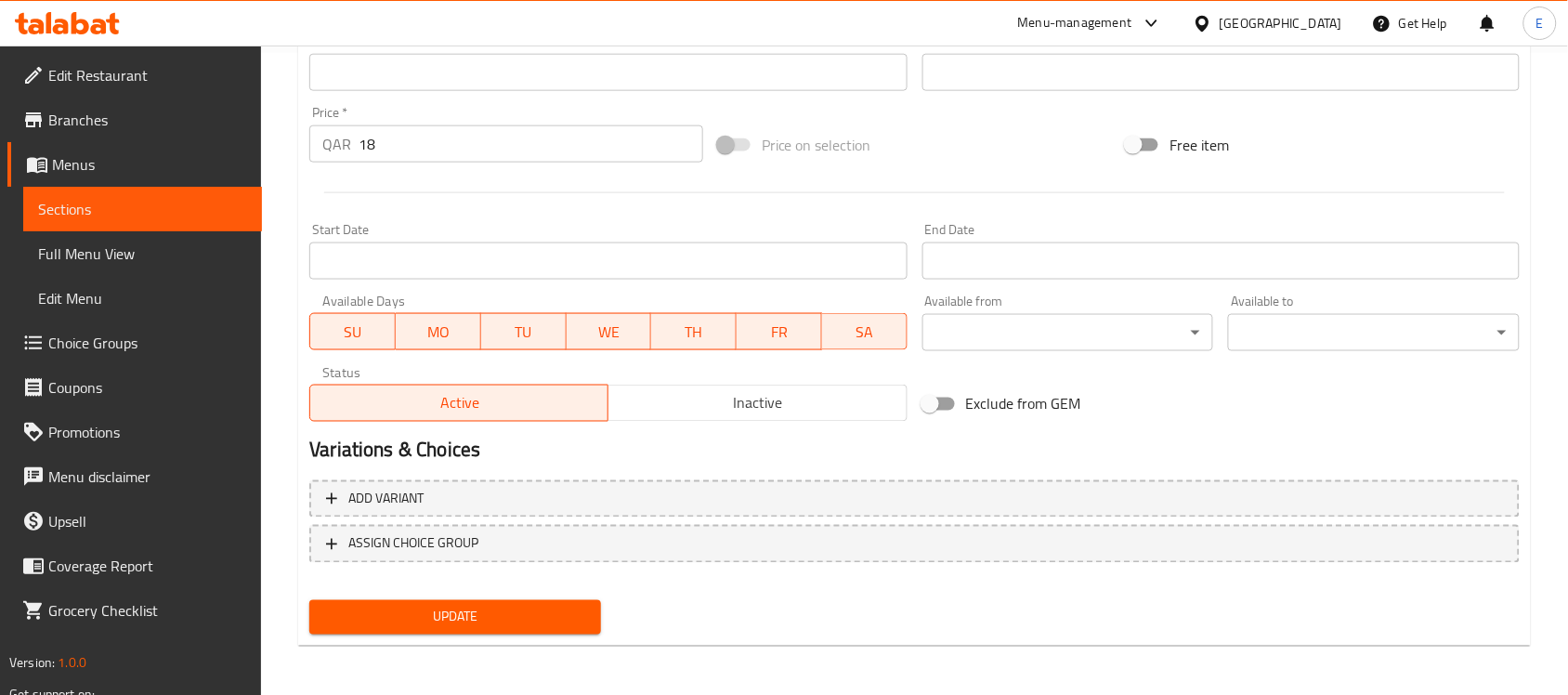
type textarea "مصنوعة من الخس الروماني، الخبز المحمص، جبنة البارميزان، وصلصة سيزر. الصلصة عبار…"
click at [565, 620] on span "Update" at bounding box center [454, 617] width 262 height 23
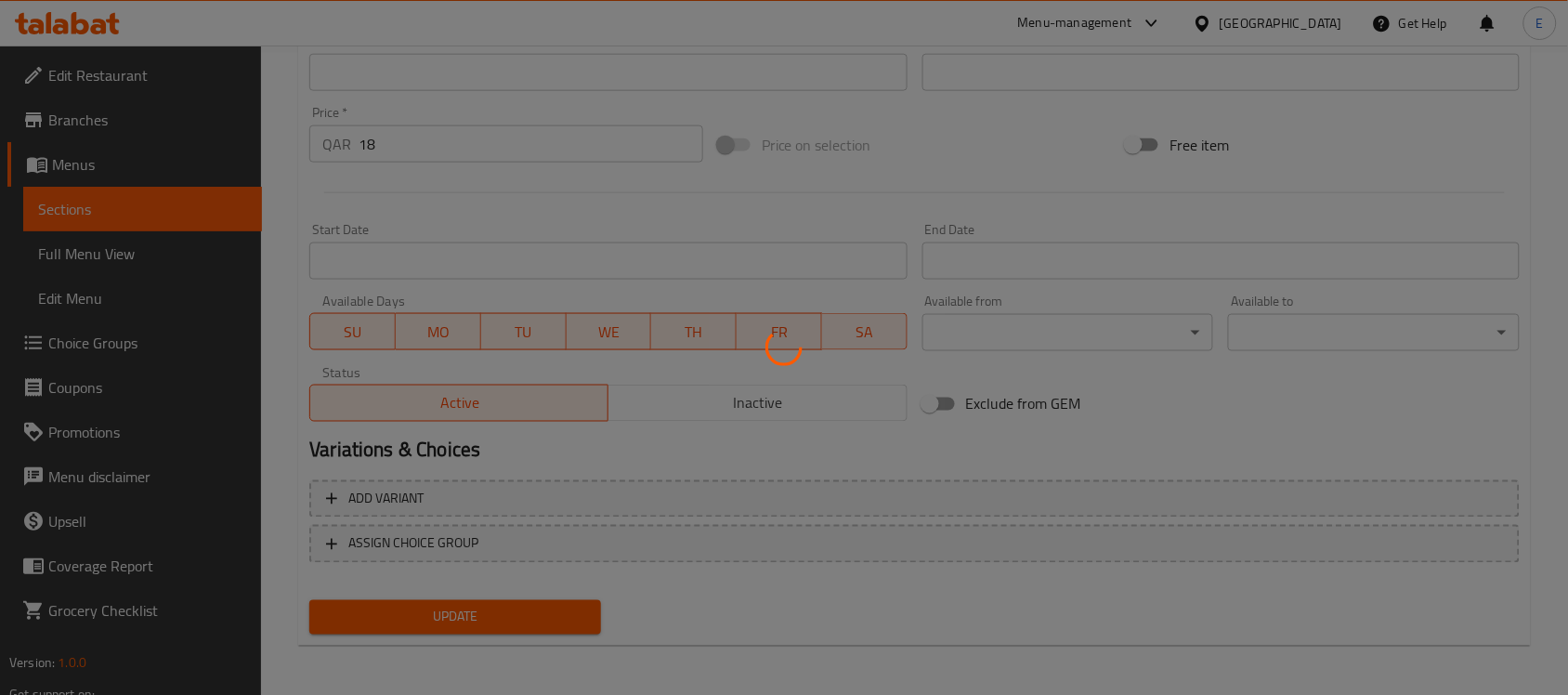
scroll to position [0, 0]
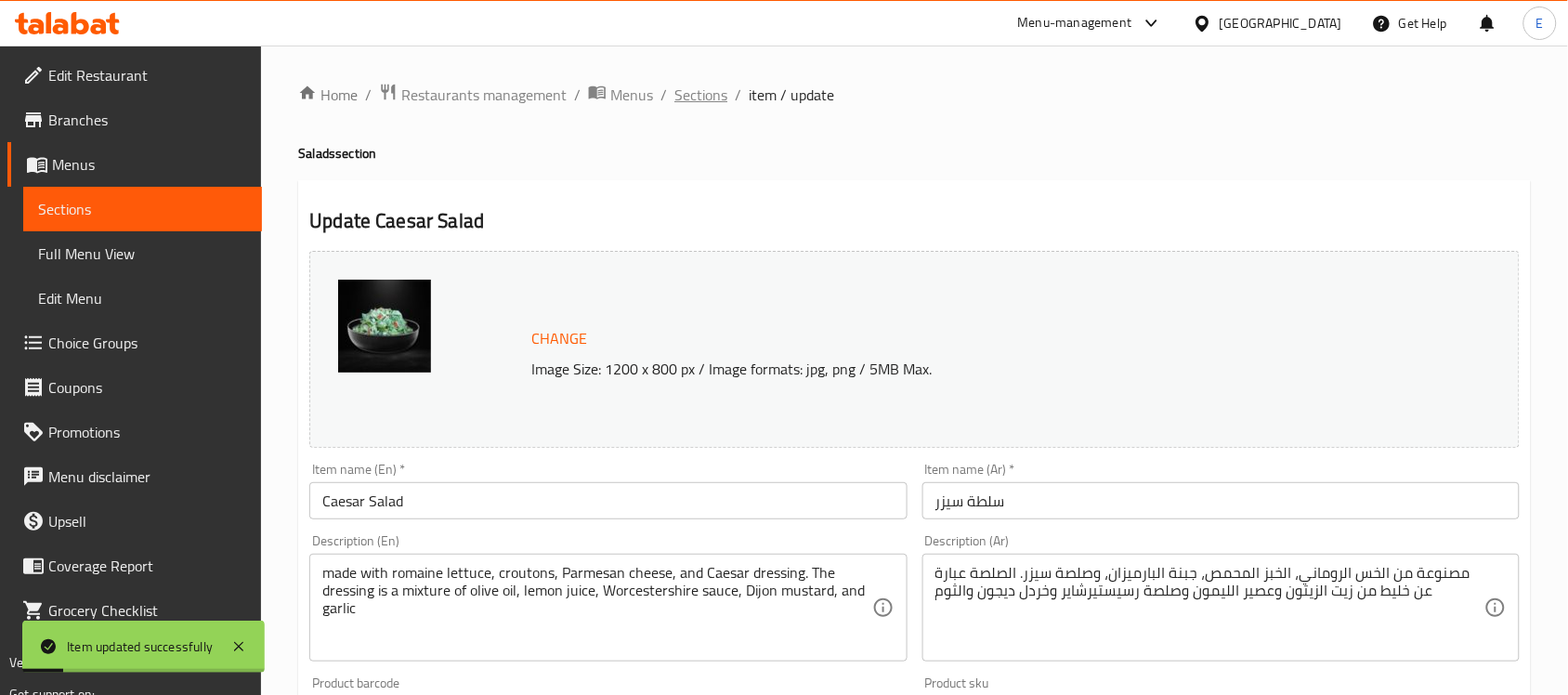
click at [702, 97] on span "Sections" at bounding box center [701, 94] width 53 height 22
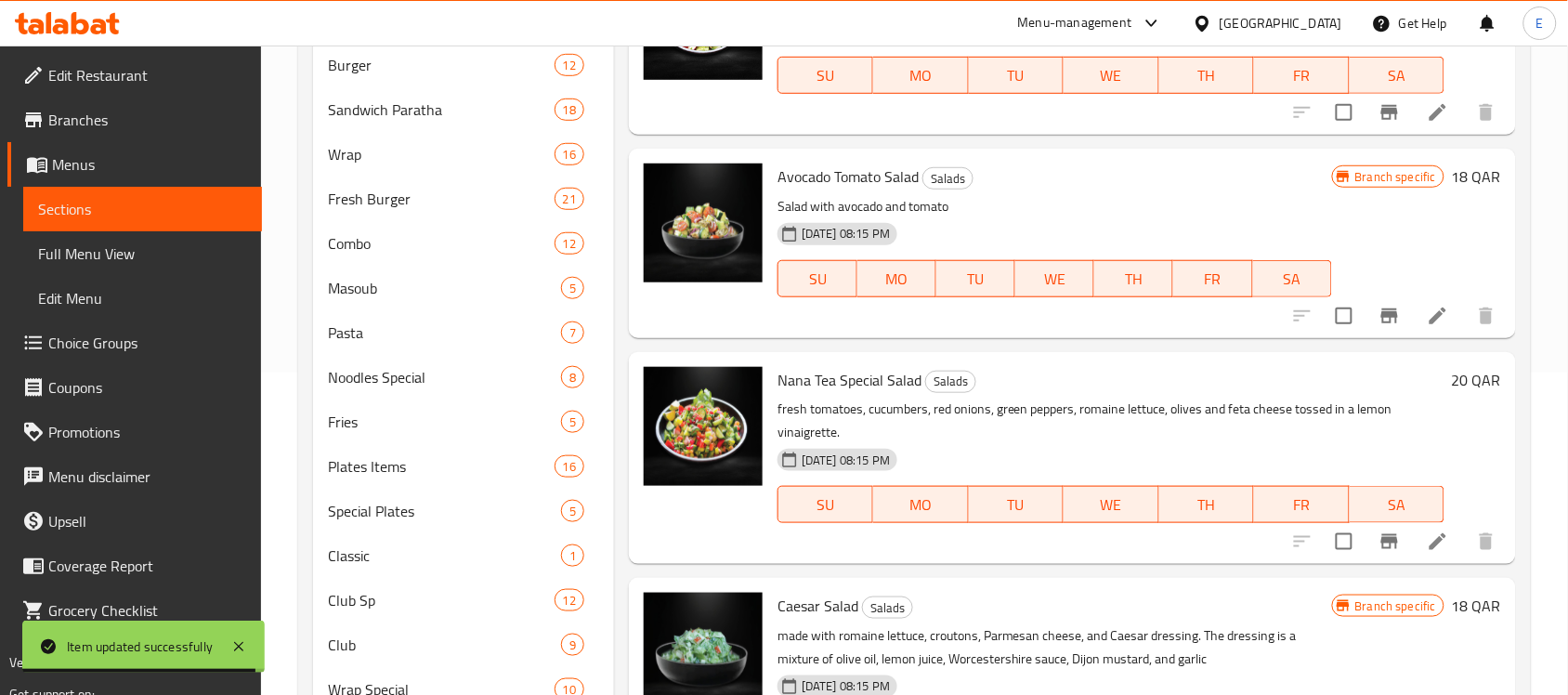
scroll to position [321, 0]
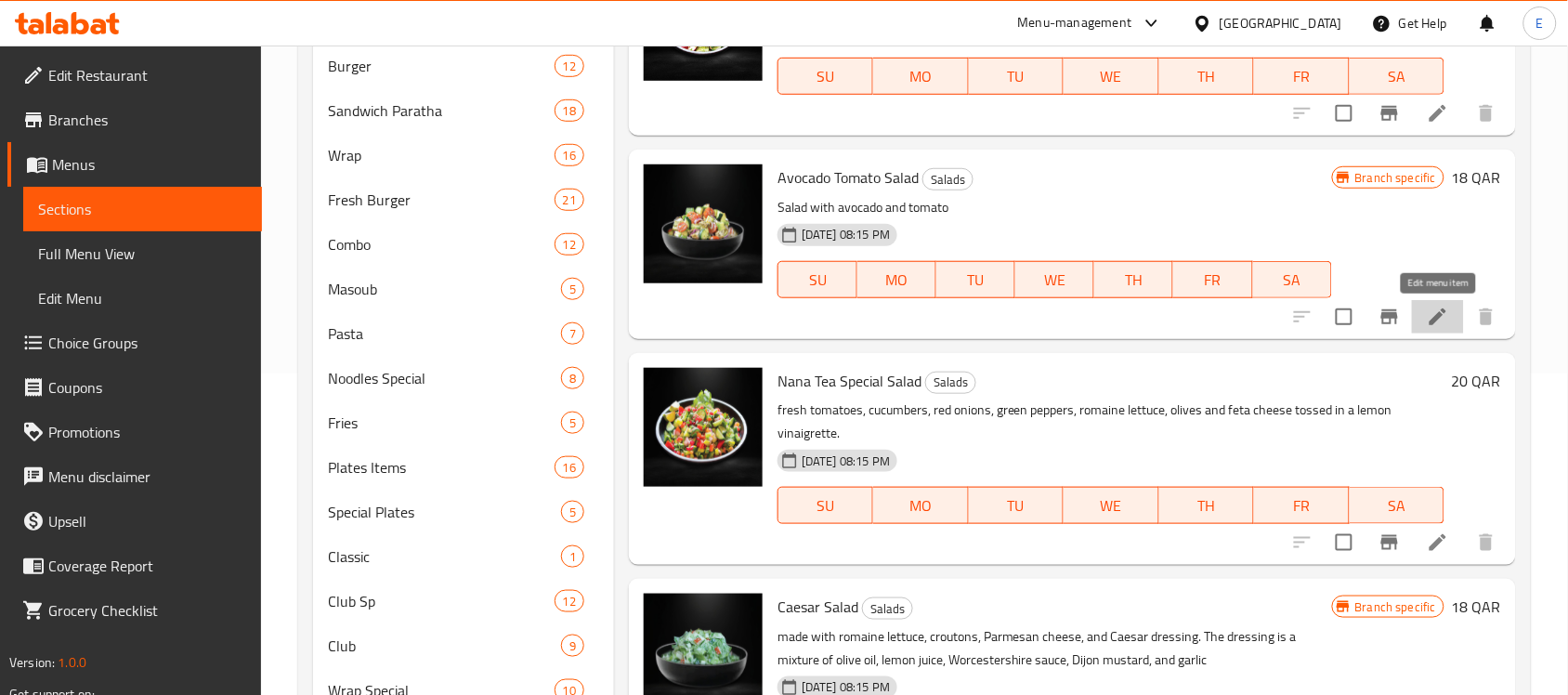
click at [1442, 317] on icon at bounding box center [1438, 317] width 17 height 17
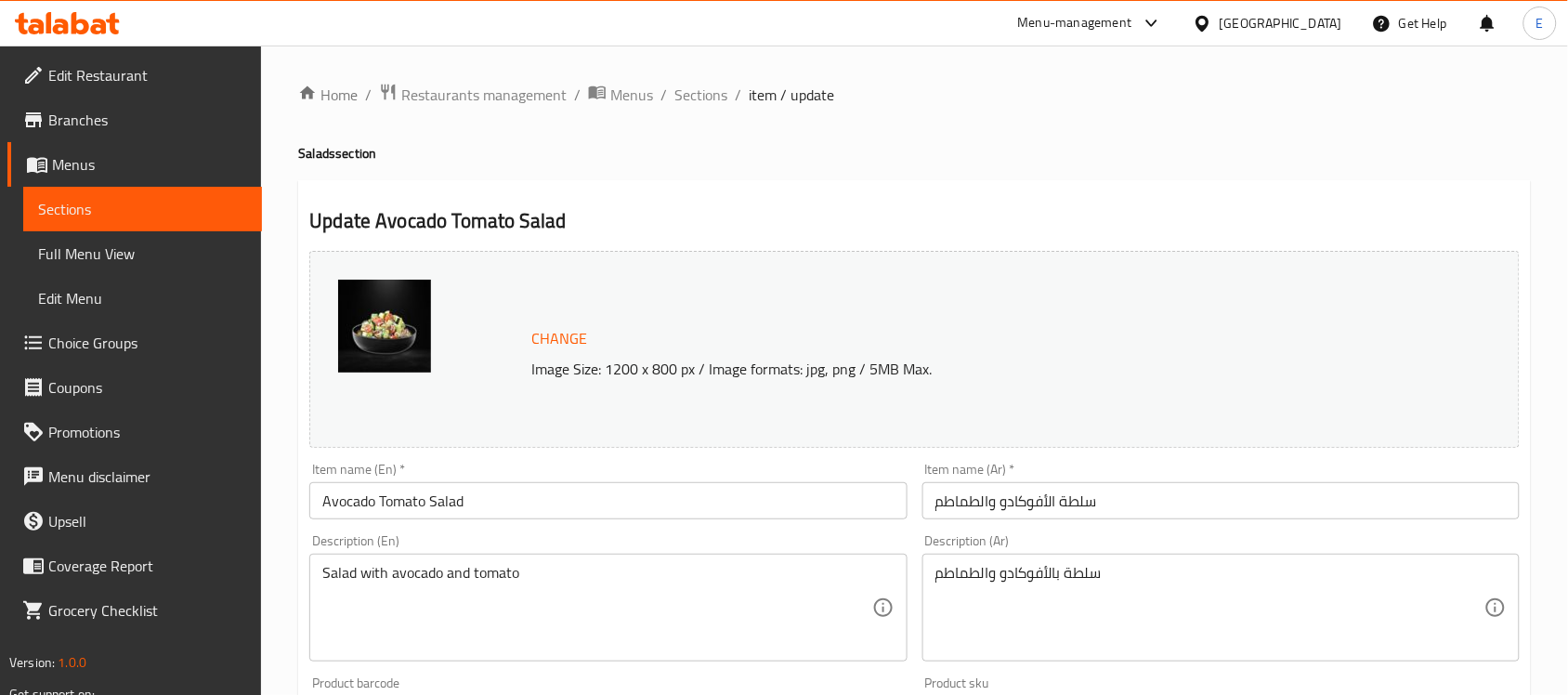
click at [486, 495] on input "Avocado Tomato Salad" at bounding box center [608, 500] width 597 height 37
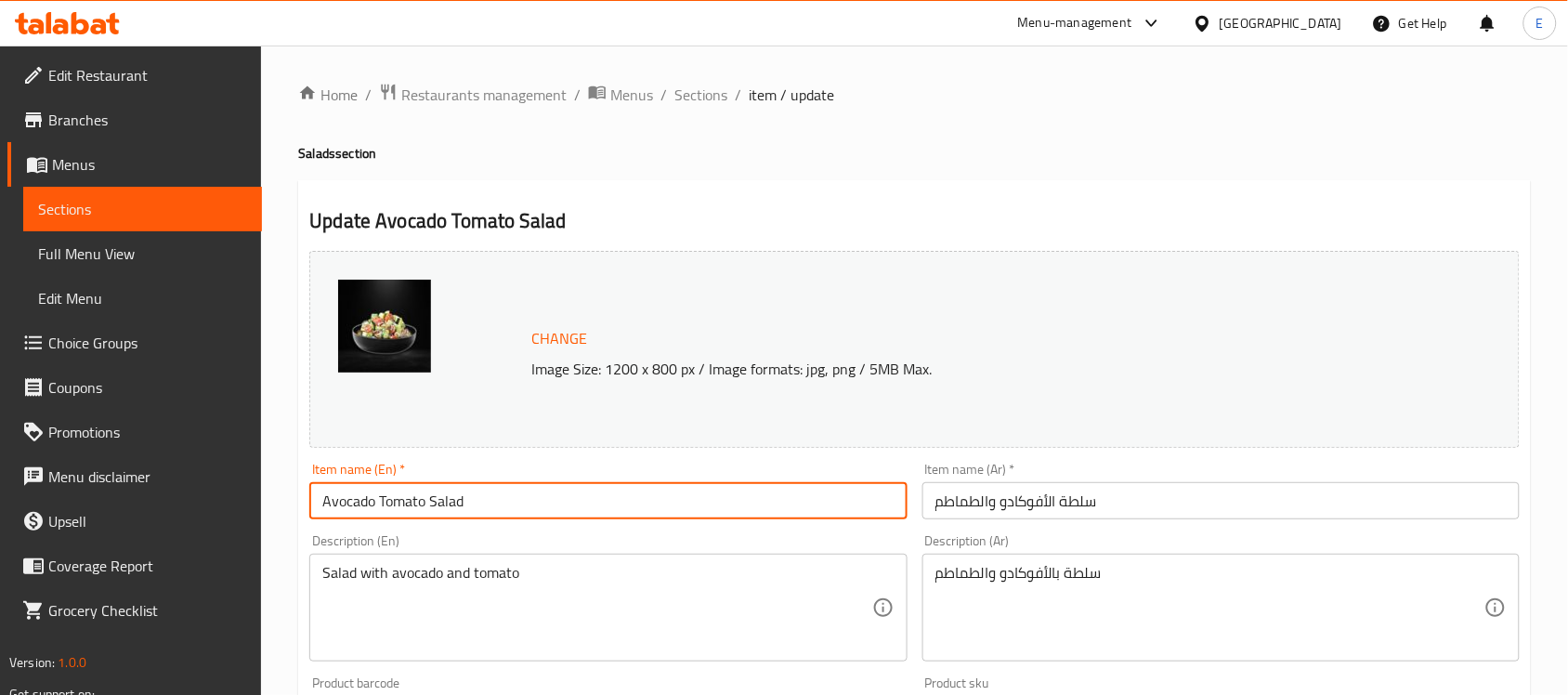
click at [486, 495] on input "Avocado Tomato Salad" at bounding box center [608, 500] width 597 height 37
paste input "Tomato, avocado, red onion and cilantro lightly coated with fresh lime juice an…"
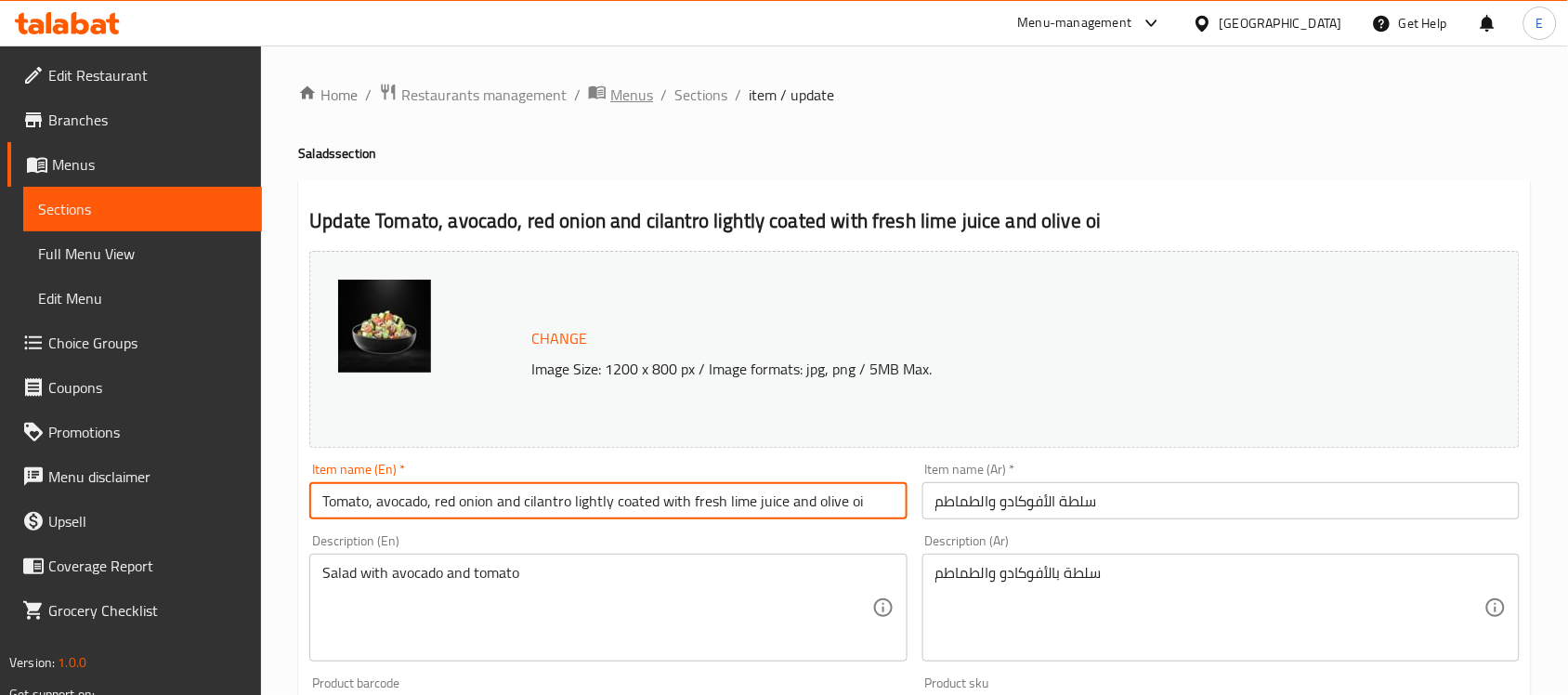
type input "Avocado Tomato Salad"
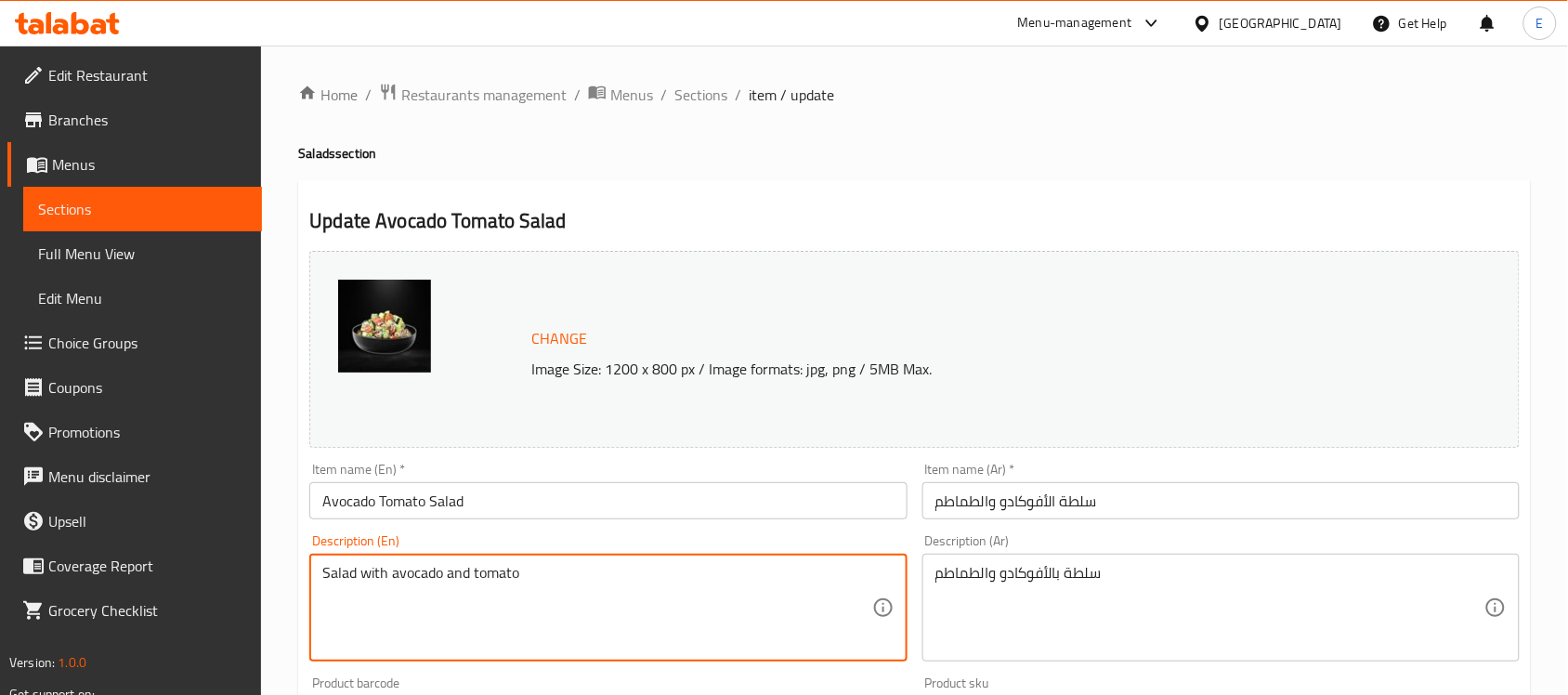
paste textarea "Tomato, avocado, red onion and cilantro lightly coated with fresh lime juice an…"
type textarea "Tomato, avocado, red onion and cilantro lightly coated with fresh lime juice an…"
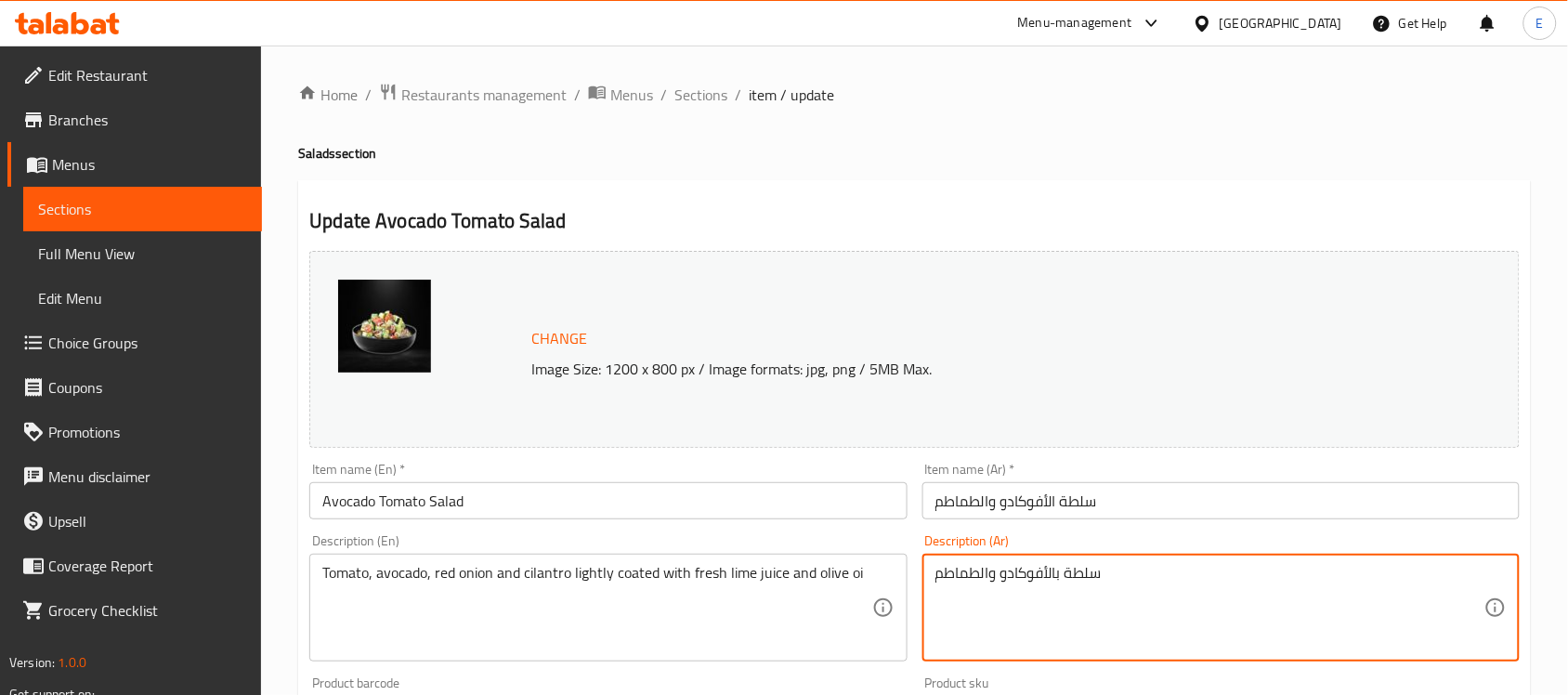
click at [1022, 578] on textarea "سلطة بالأفوكادو والطماطم" at bounding box center [1210, 607] width 549 height 89
paste textarea "ماطم، أفوكادو، بصل أحمر وكزبرة مغطاة بعصير الليمون الطازج وزيت الزيتون"
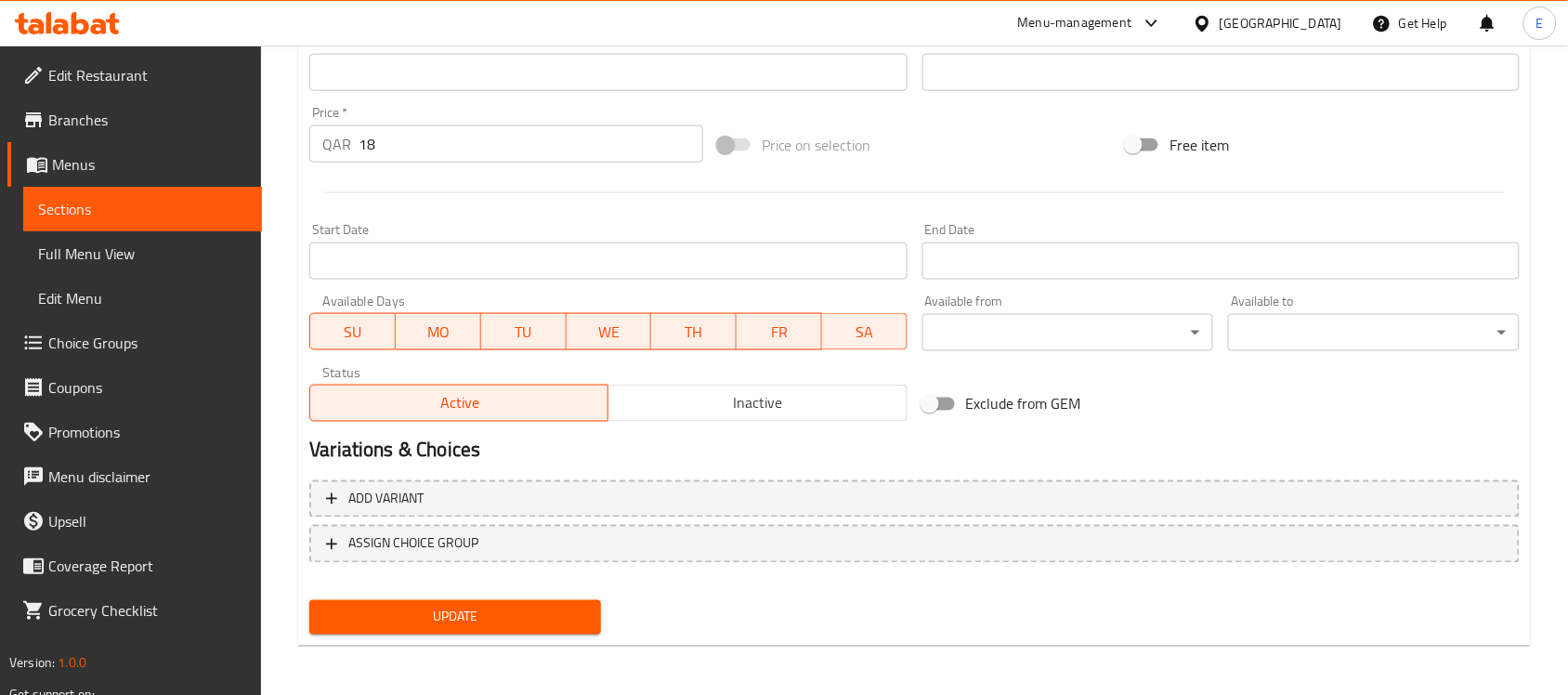
type textarea "طماطم، أفوكادو، بصل أحمر وكزبرة مغطاة بعصير الليمون الطازج وزيت الزيتون"
click at [530, 600] on button "Update" at bounding box center [455, 617] width 291 height 34
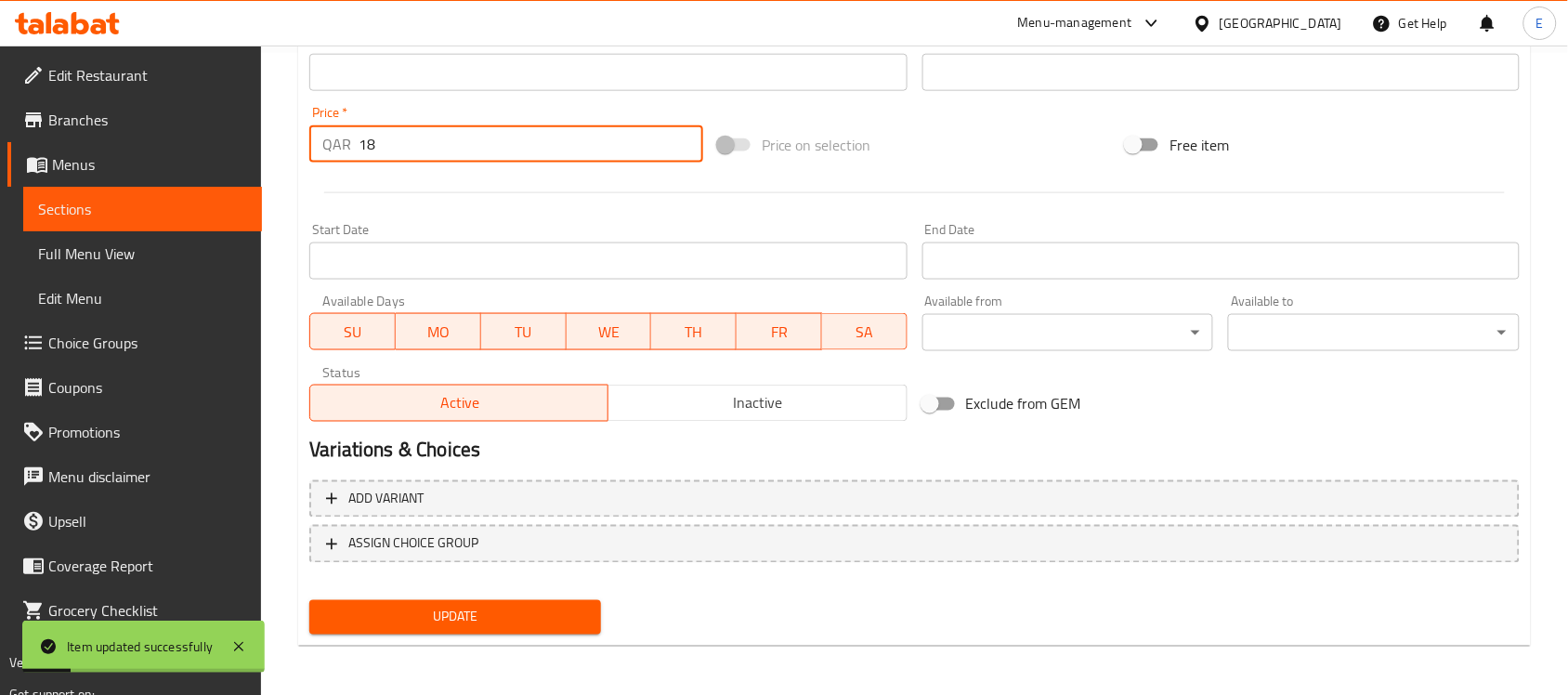
drag, startPoint x: 376, startPoint y: 132, endPoint x: 225, endPoint y: 128, distance: 151.1
click at [225, 128] on div "Edit Restaurant Branches Menus Sections Full Menu View Edit Menu Choice Groups …" at bounding box center [784, 50] width 1568 height 1294
type input "15"
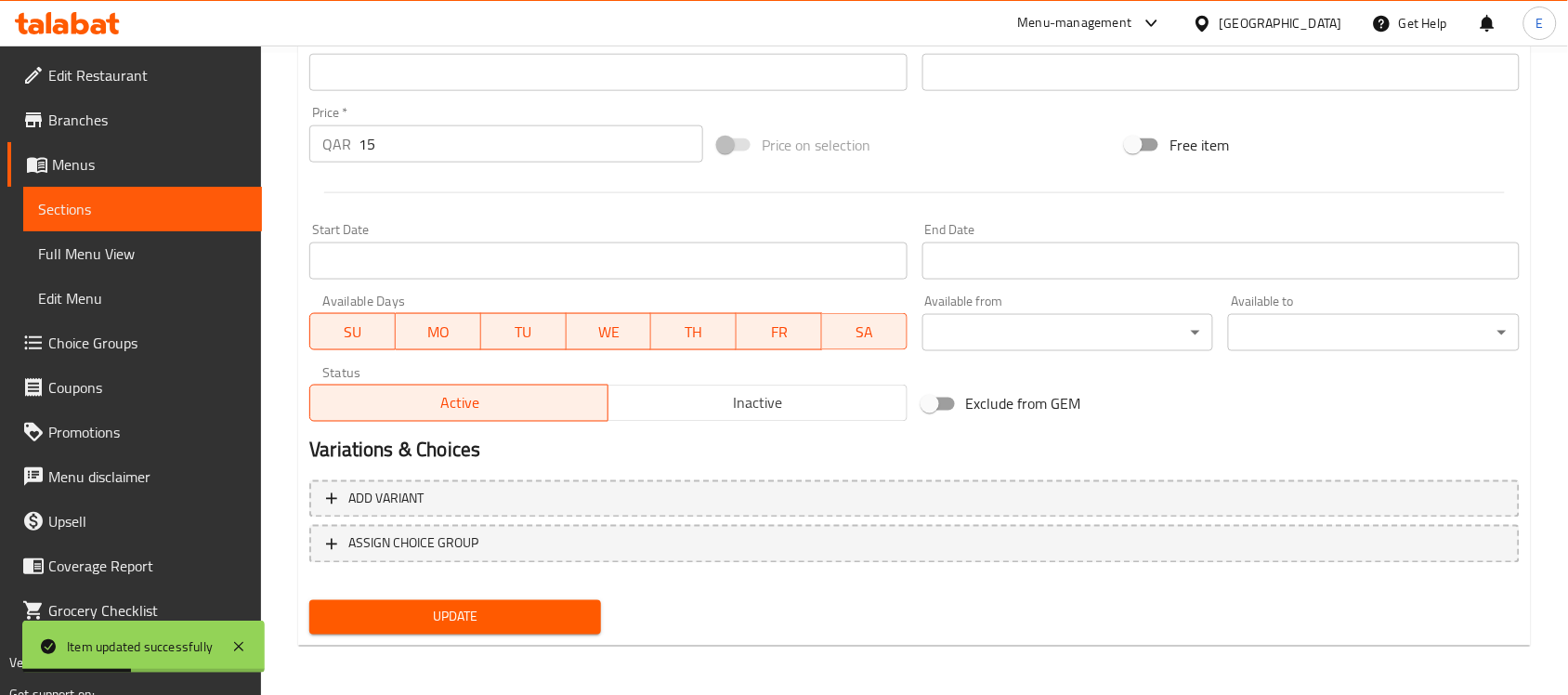
click at [530, 595] on div "Update" at bounding box center [455, 617] width 307 height 50
click at [523, 601] on button "Update" at bounding box center [455, 617] width 291 height 34
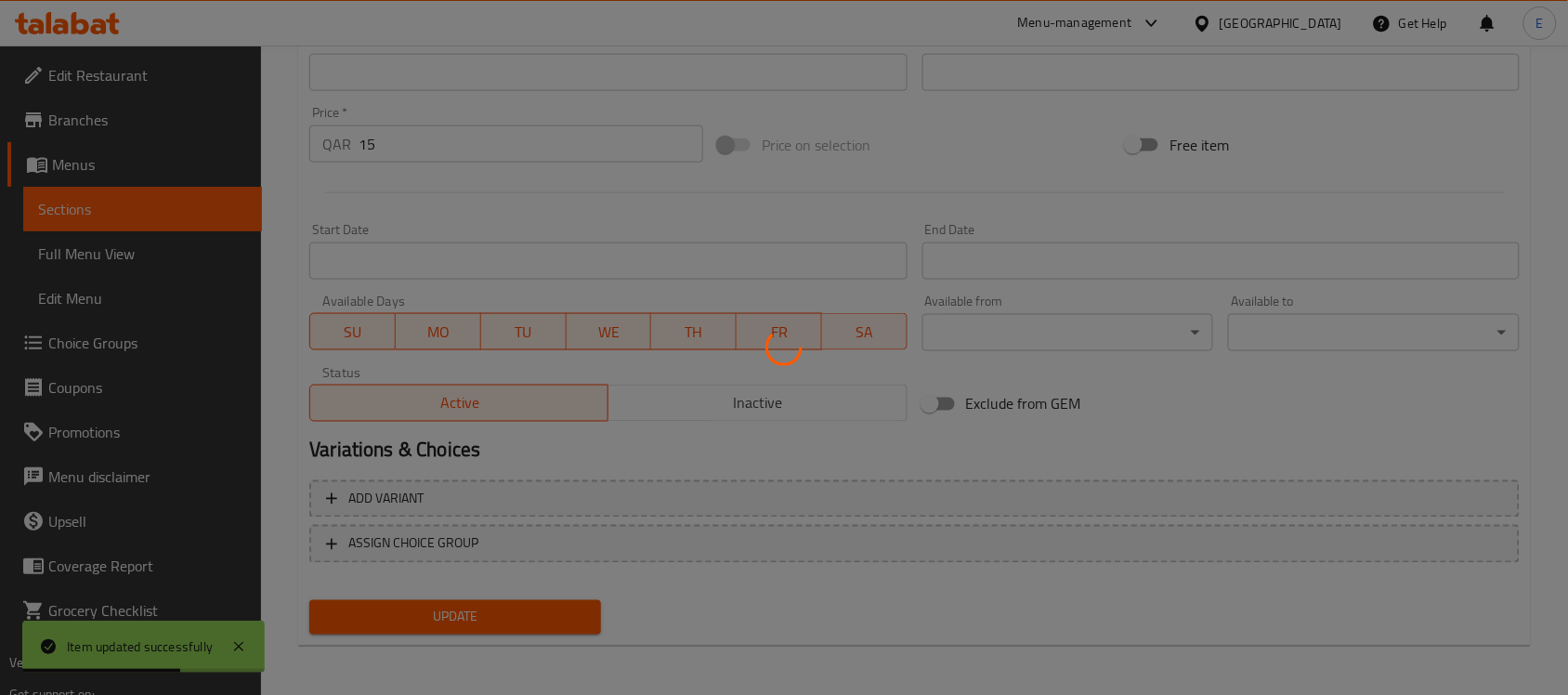
scroll to position [0, 0]
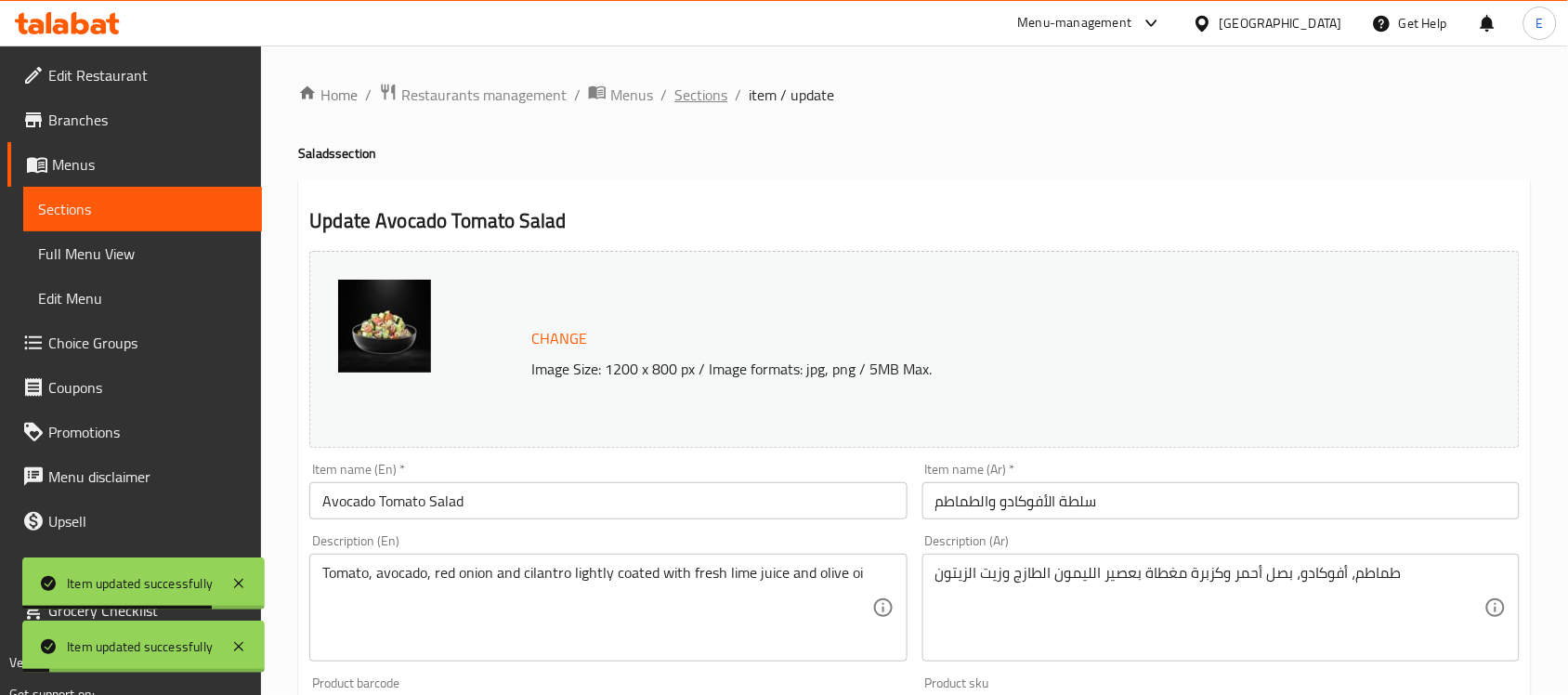
click at [676, 94] on span "Sections" at bounding box center [701, 94] width 53 height 22
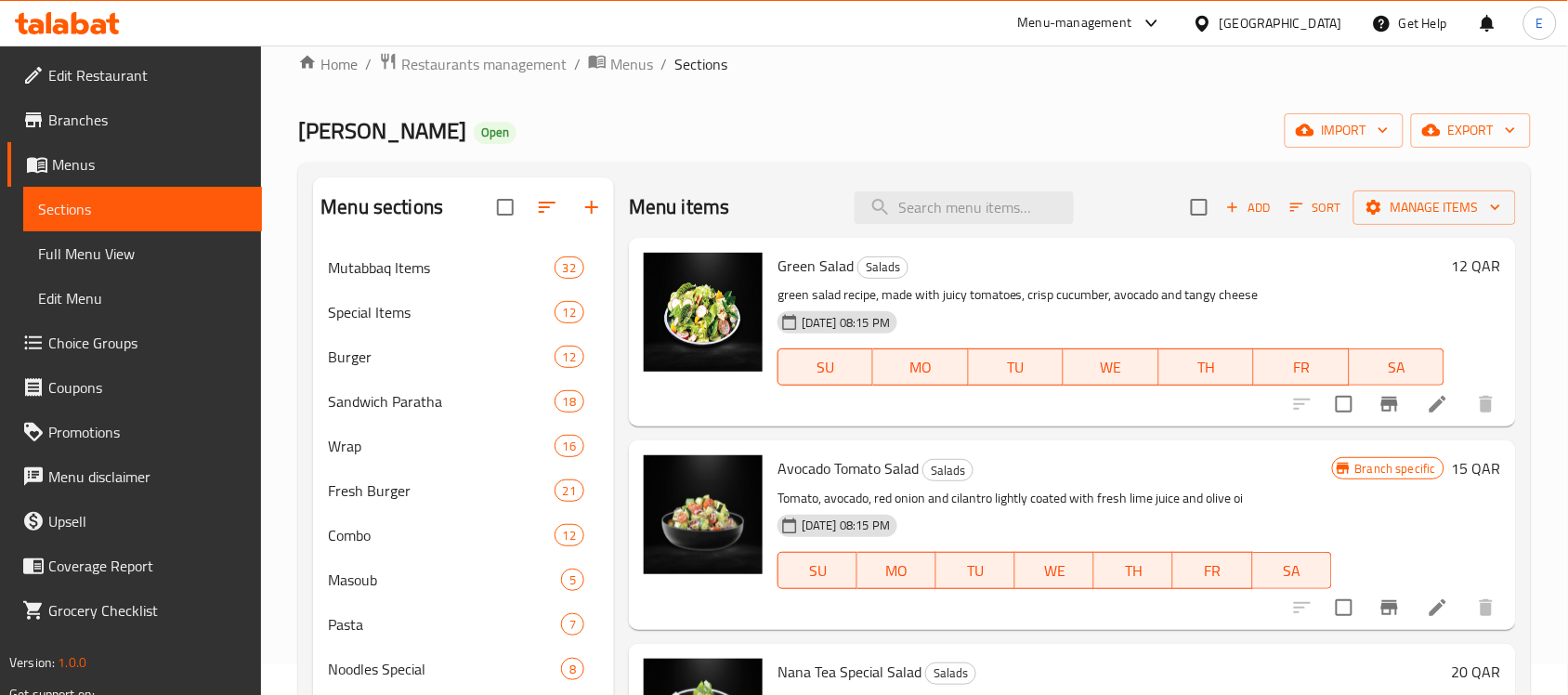
scroll to position [30, 0]
click at [1429, 605] on icon at bounding box center [1437, 607] width 22 height 22
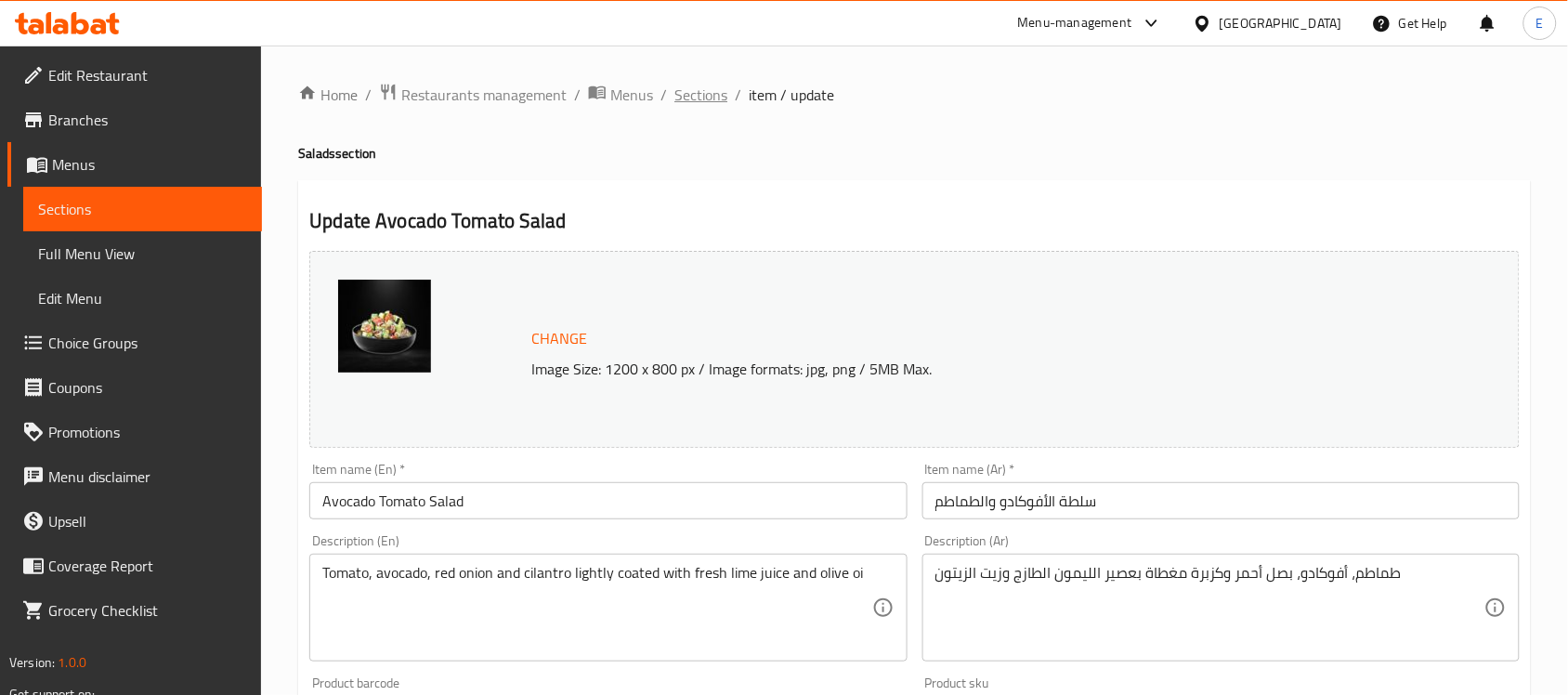
click at [690, 103] on span "Sections" at bounding box center [701, 94] width 53 height 22
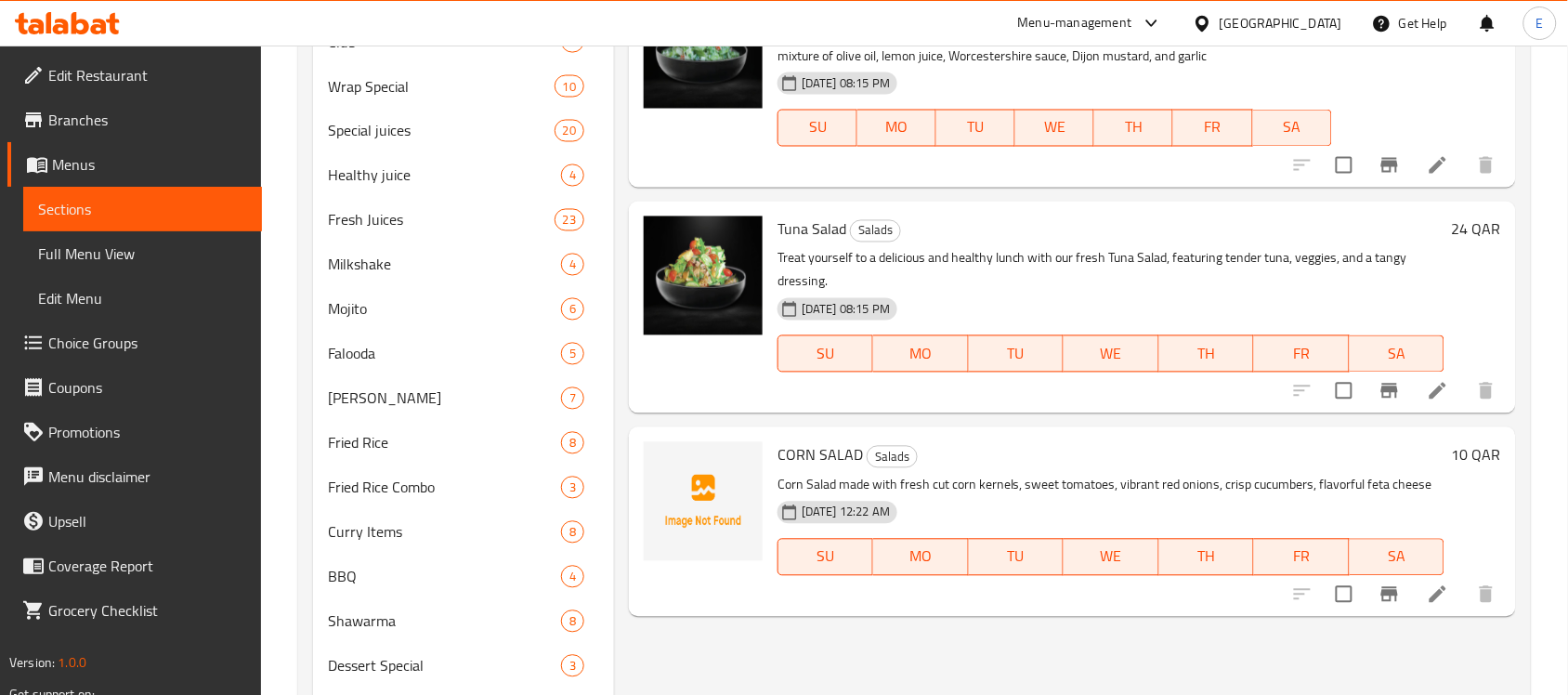
scroll to position [929, 0]
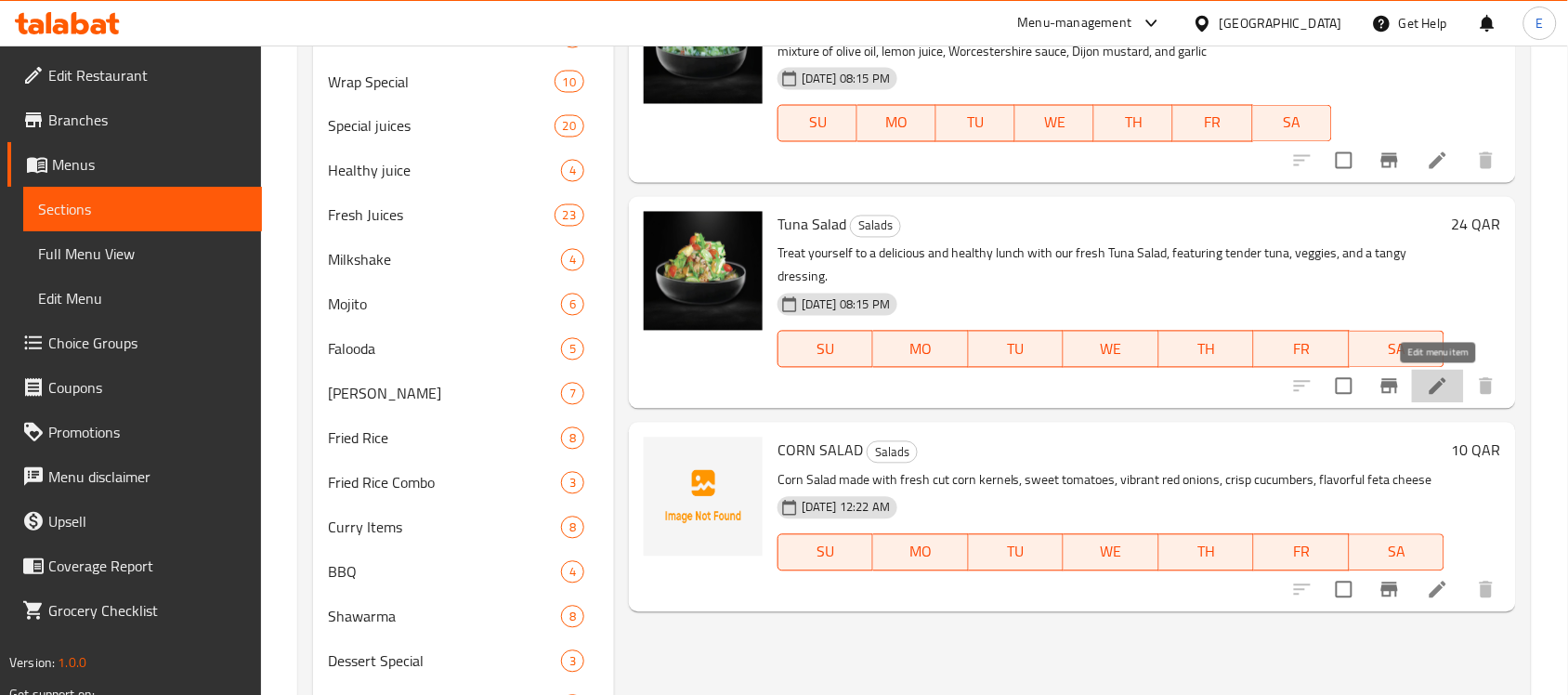
click at [1434, 379] on icon at bounding box center [1437, 386] width 22 height 22
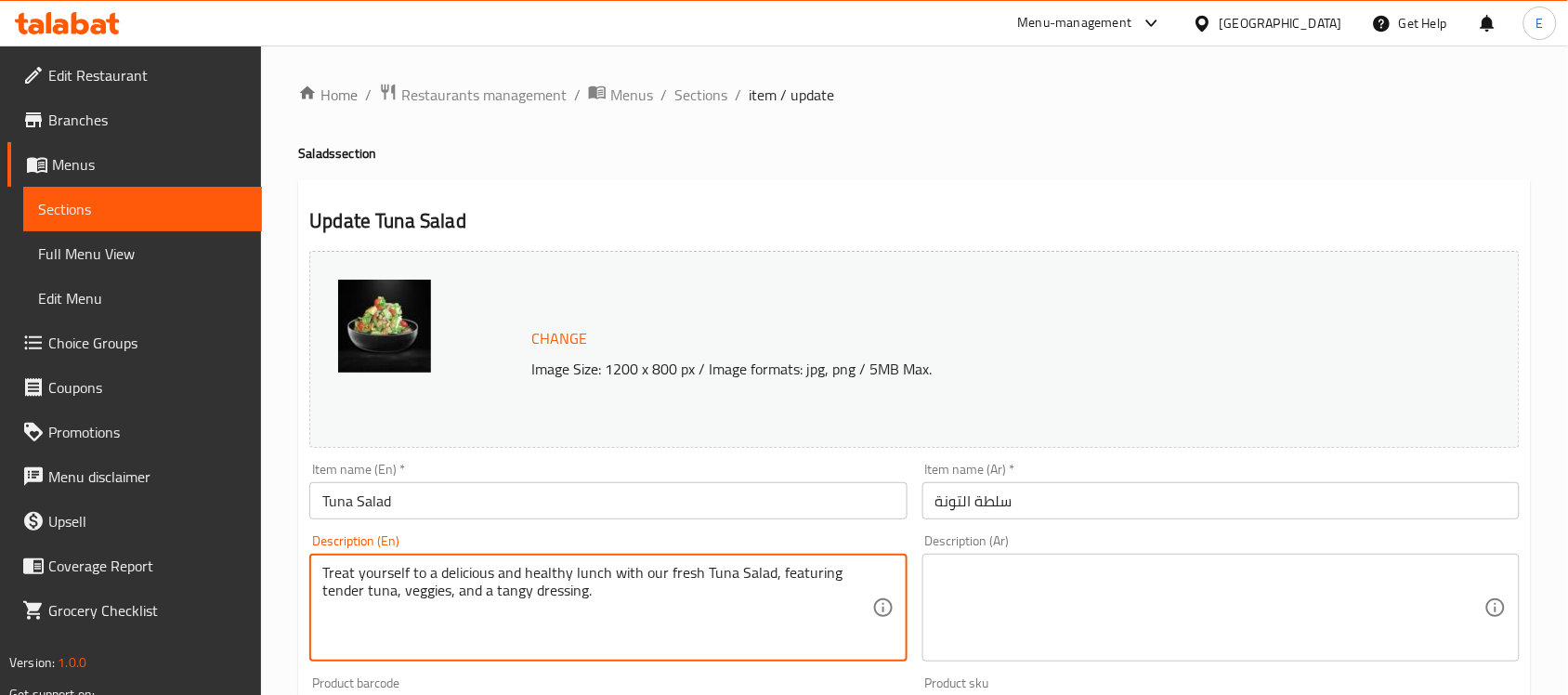
paste textarea "a salad dish consisting of tuna and mayonnaise onion. Celery and tomatoes"
type textarea "a salad dish consisting of tuna and mayonnaise onion. Celery and tomatoes"
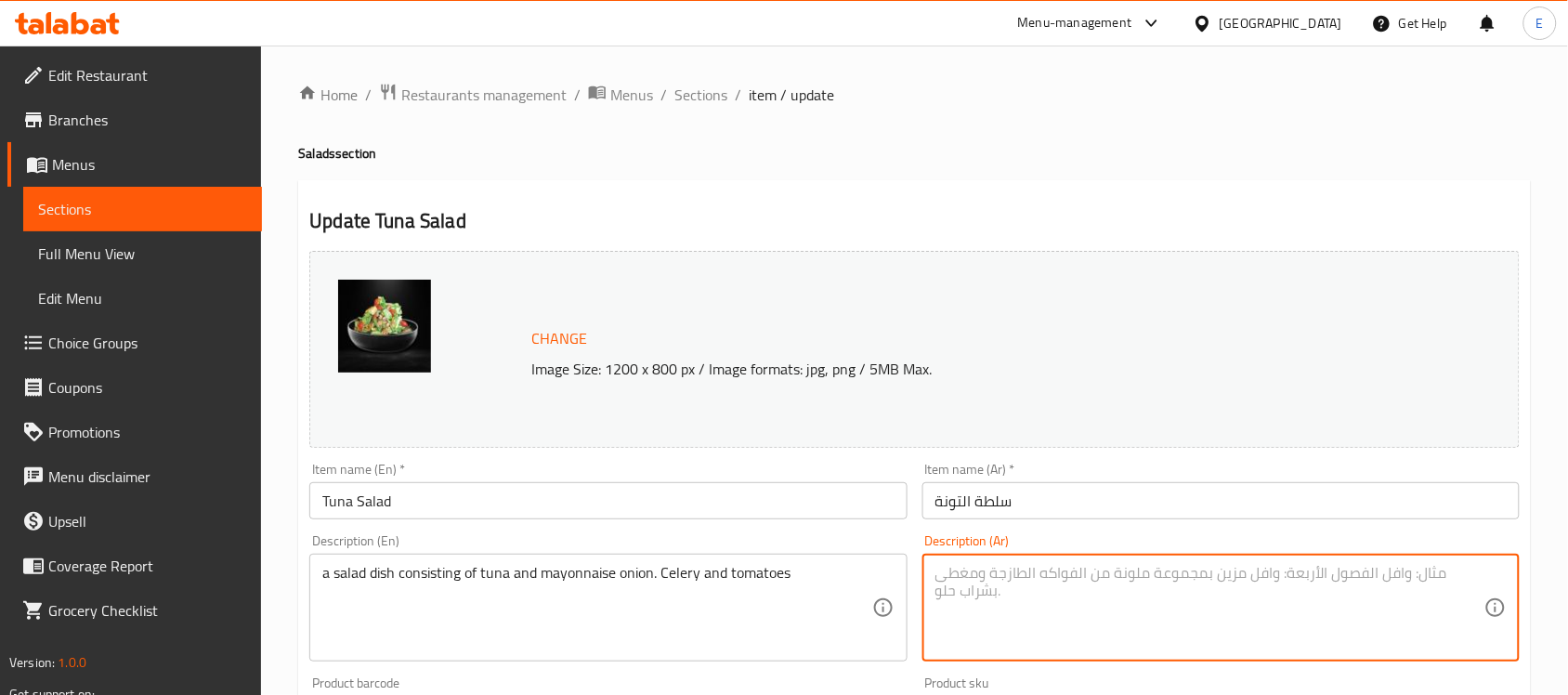
click at [973, 565] on textarea at bounding box center [1210, 607] width 549 height 89
paste textarea "طبق سلطة مكون من التونة والمايونيز والبصل. الكرفس والطماطم"
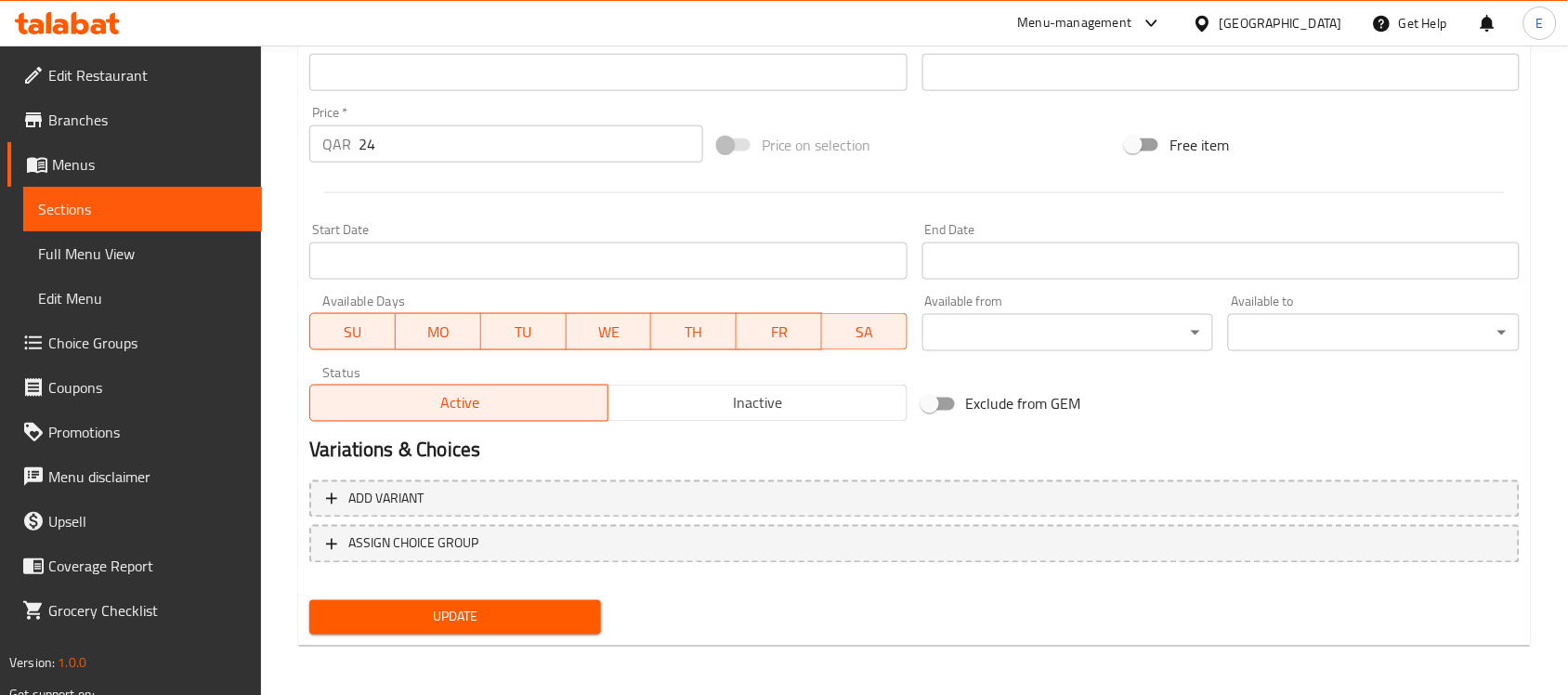
type textarea "طبق سلطة مكون من التونة والمايونيز والبصل. الكرفس والطماطم"
click at [436, 606] on span "Update" at bounding box center [454, 617] width 262 height 23
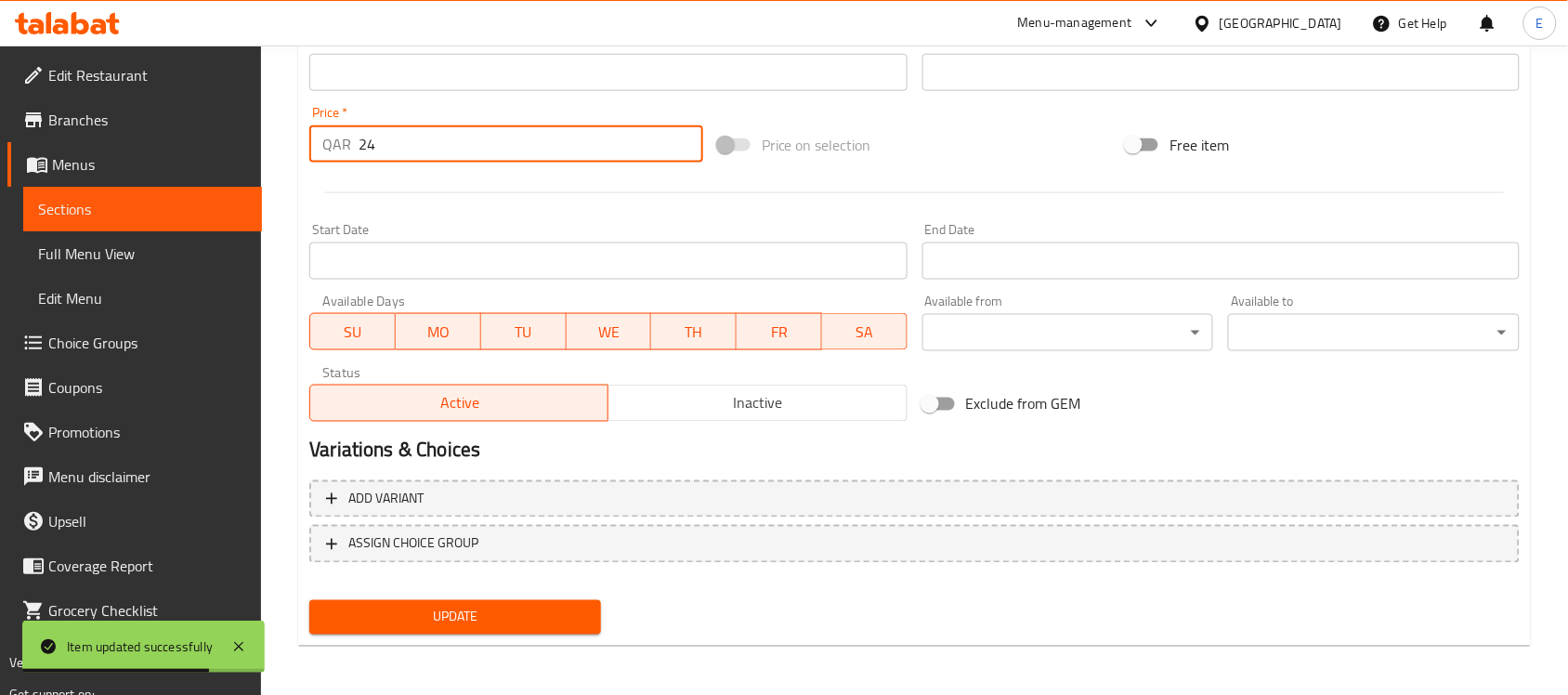
drag, startPoint x: 389, startPoint y: 145, endPoint x: 271, endPoint y: 149, distance: 118.1
click at [271, 149] on div "Home / Restaurants management / Menus / Sections / item / update Salads section…" at bounding box center [915, 50] width 1307 height 1294
type input "18"
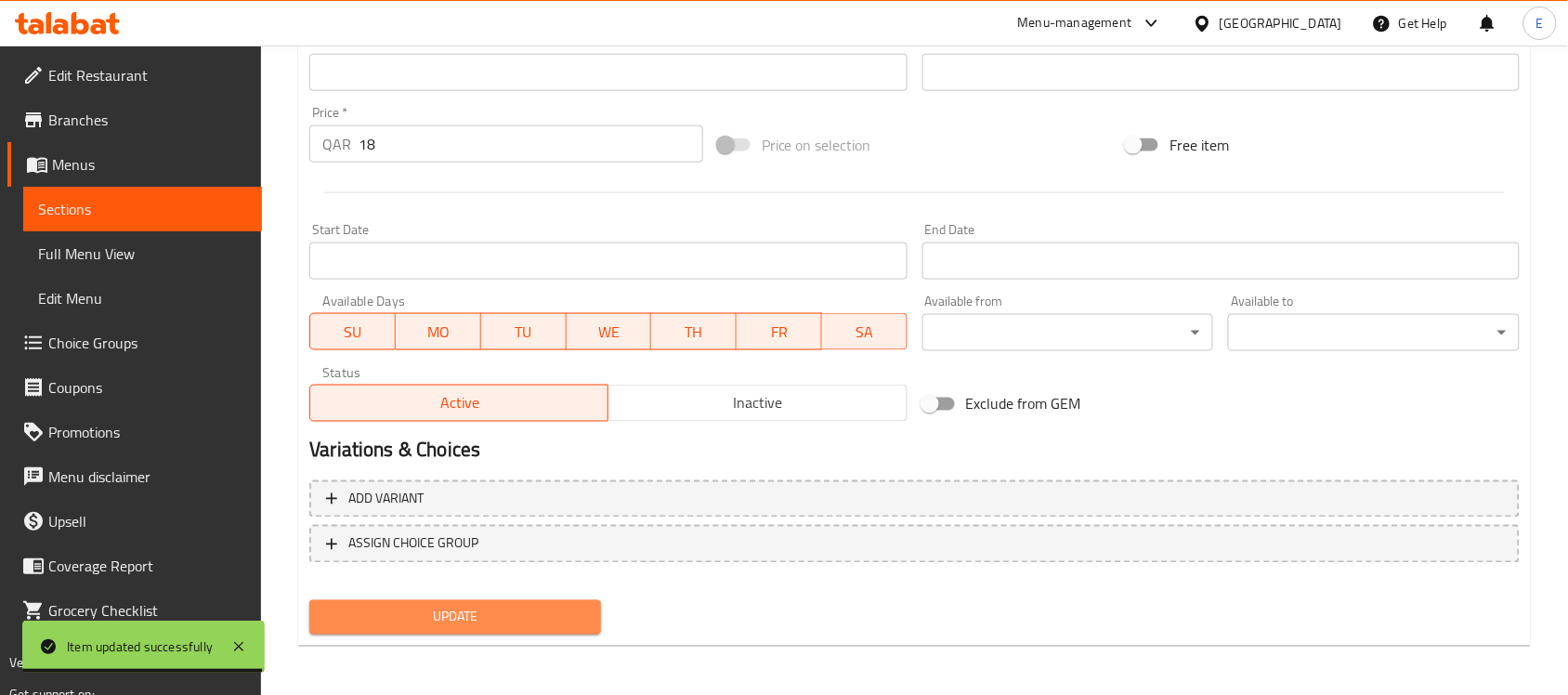
click at [569, 620] on span "Update" at bounding box center [454, 617] width 262 height 23
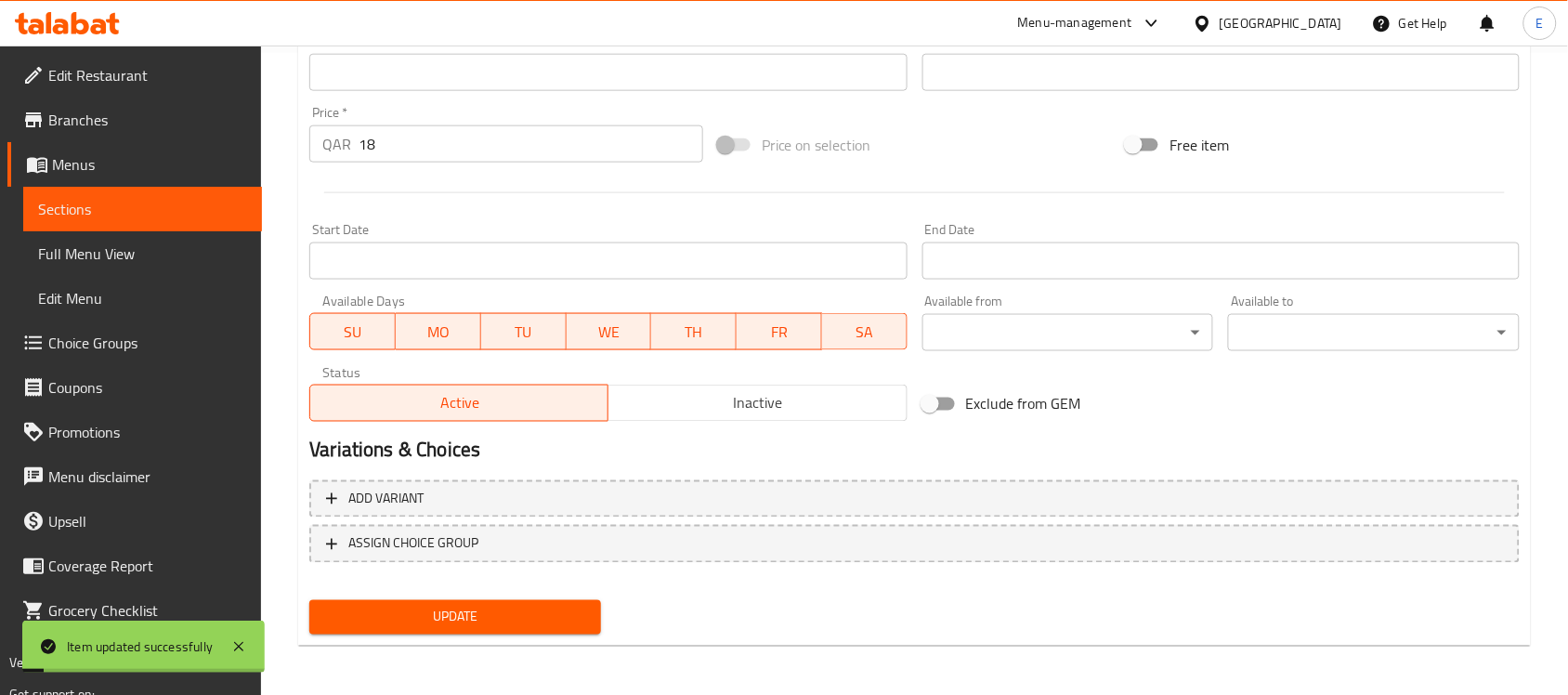
scroll to position [0, 0]
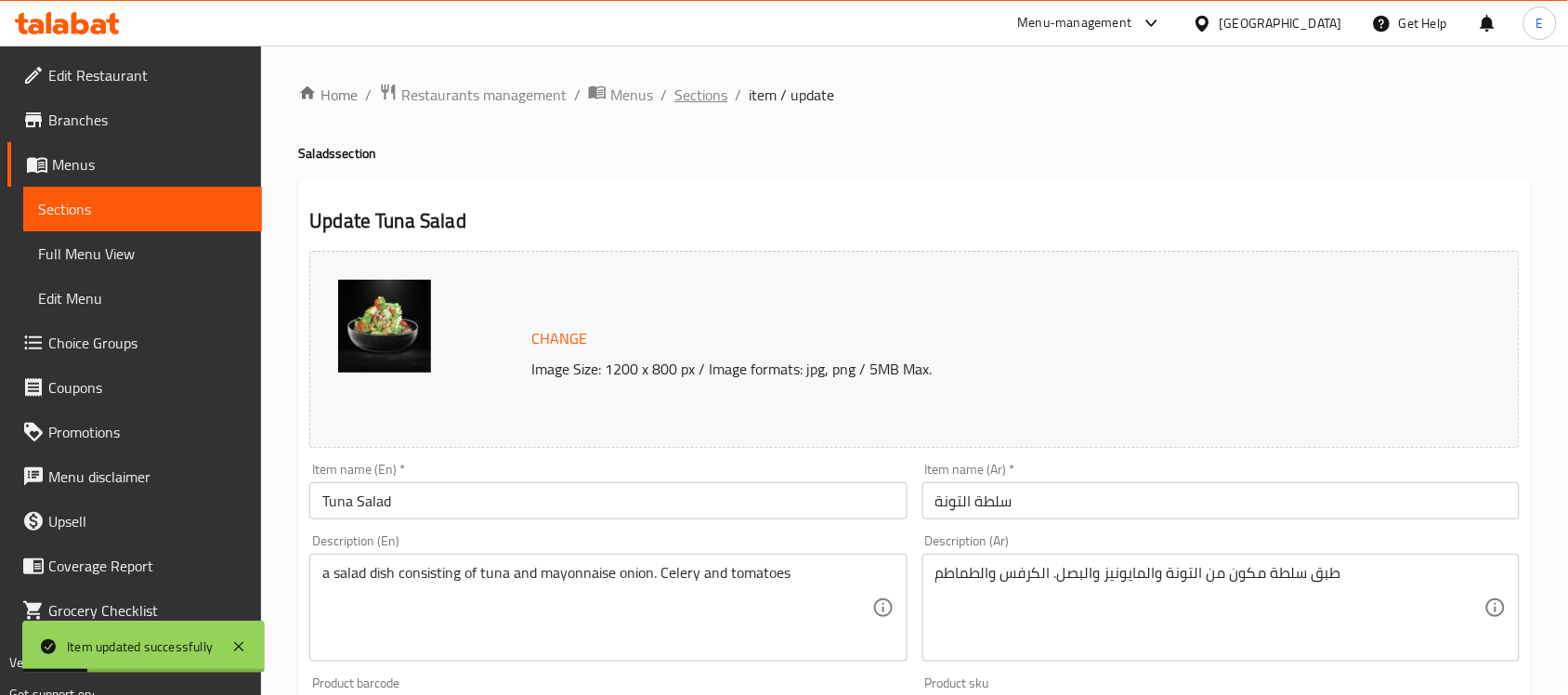
click at [704, 90] on span "Sections" at bounding box center [701, 94] width 53 height 22
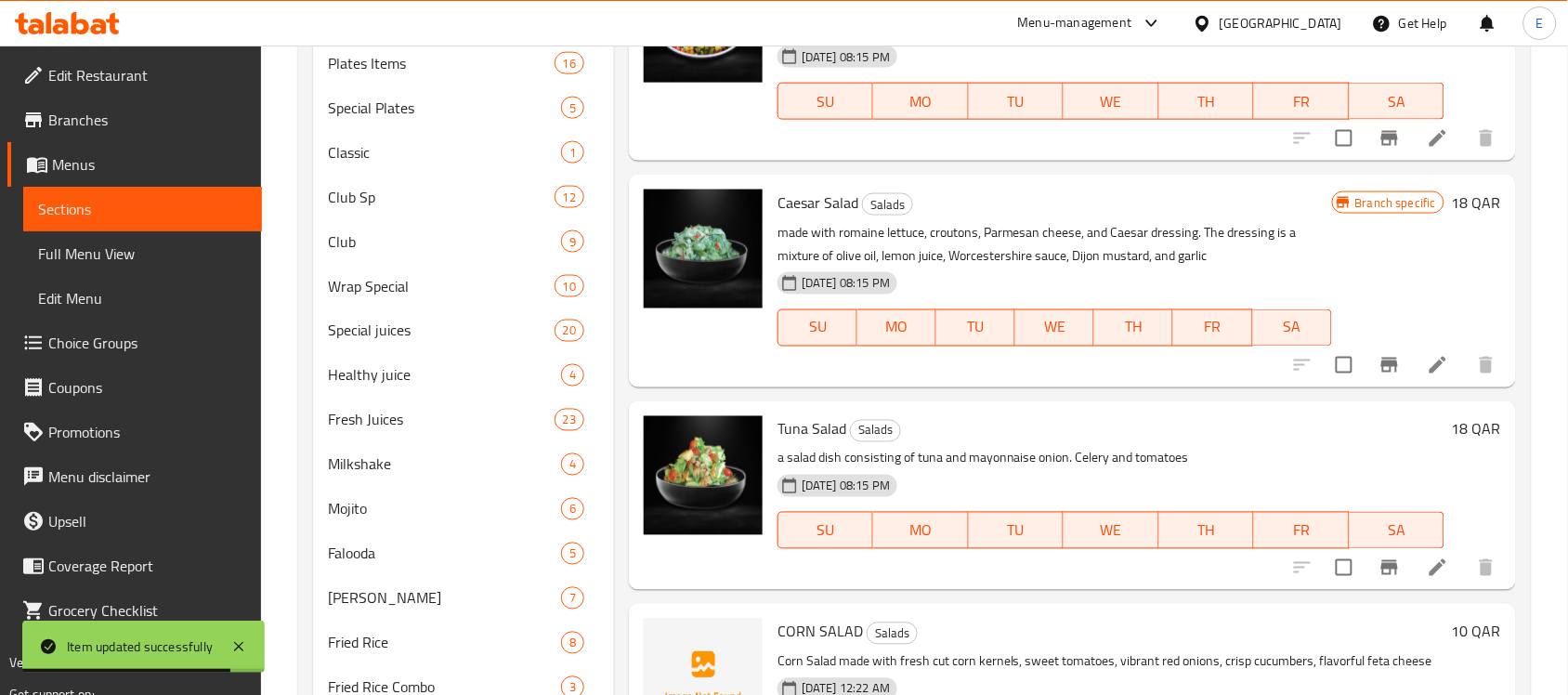
scroll to position [727, 0]
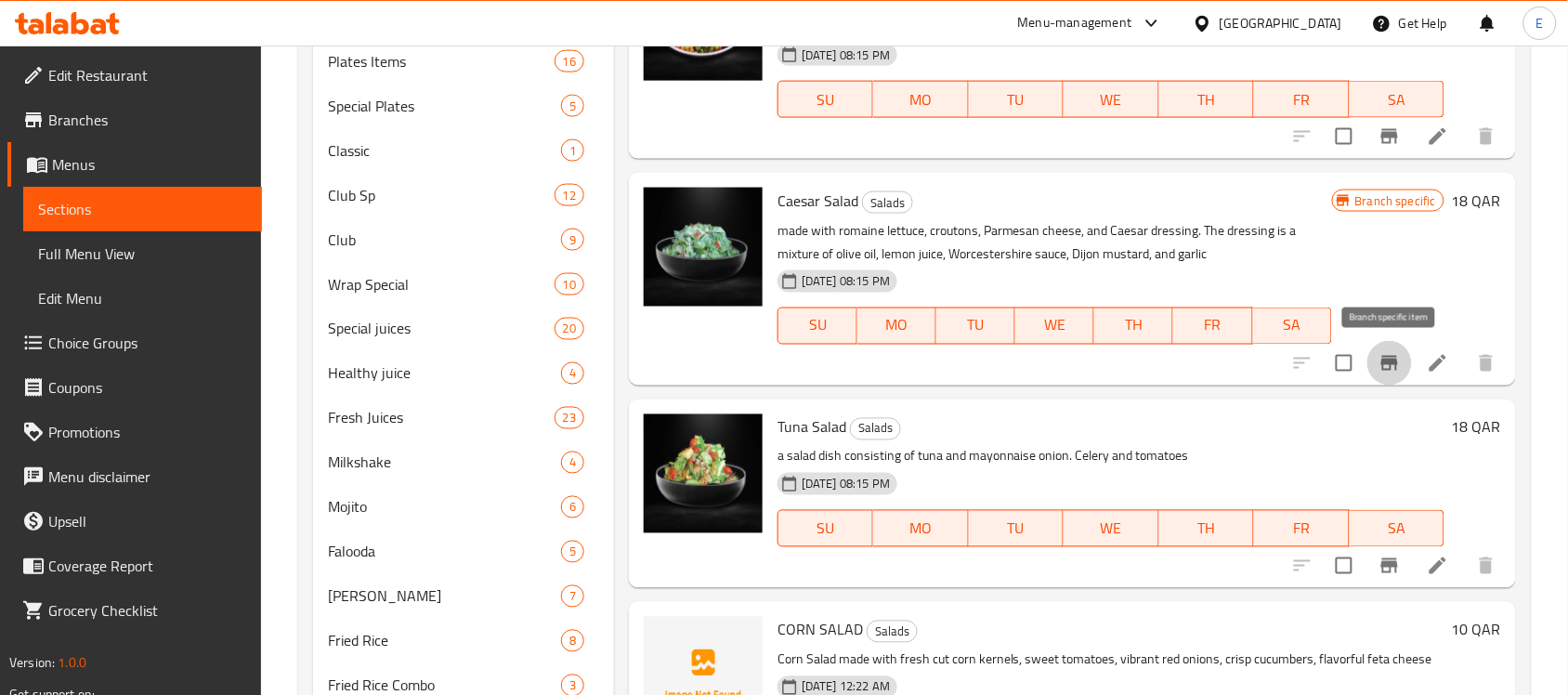
click at [1387, 367] on icon "Branch-specific-item" at bounding box center [1389, 363] width 22 height 22
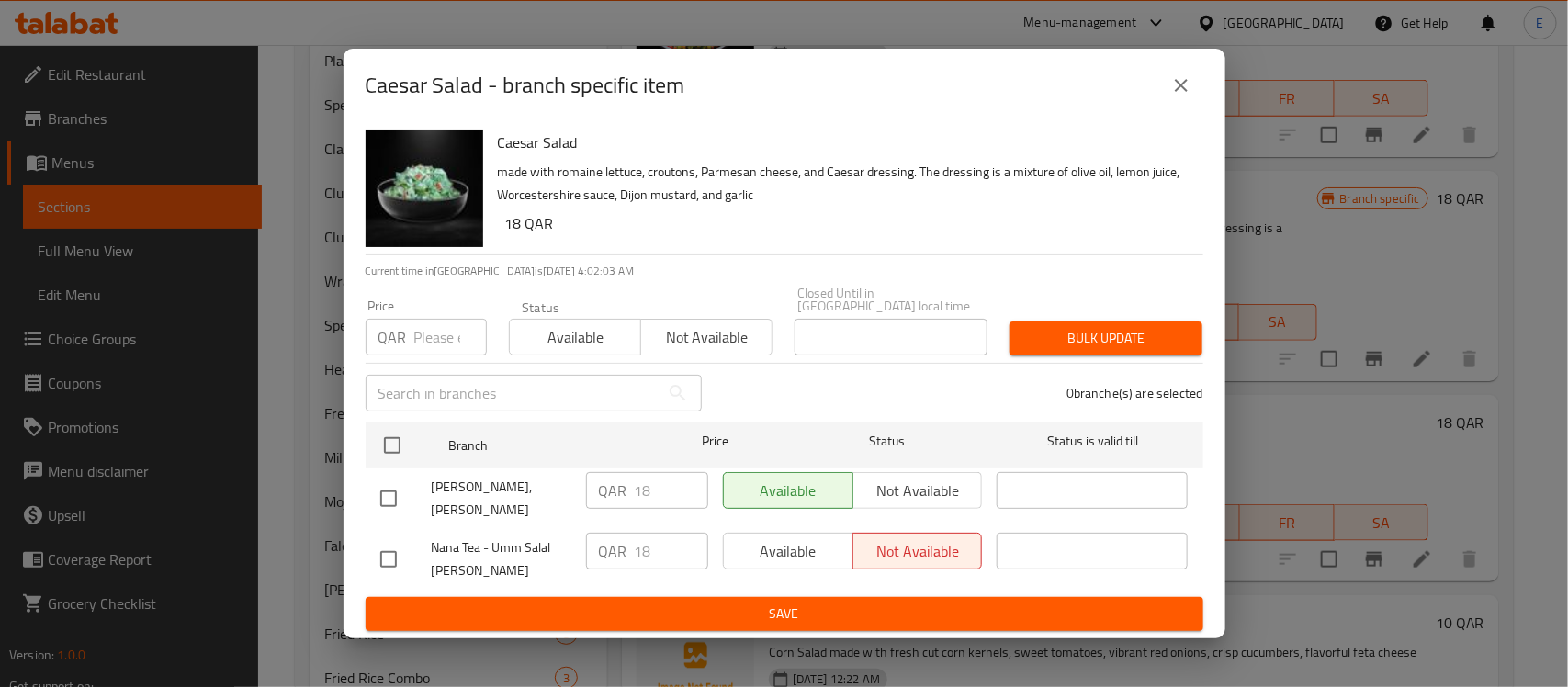
click at [1168, 103] on button "close" at bounding box center [1181, 85] width 44 height 44
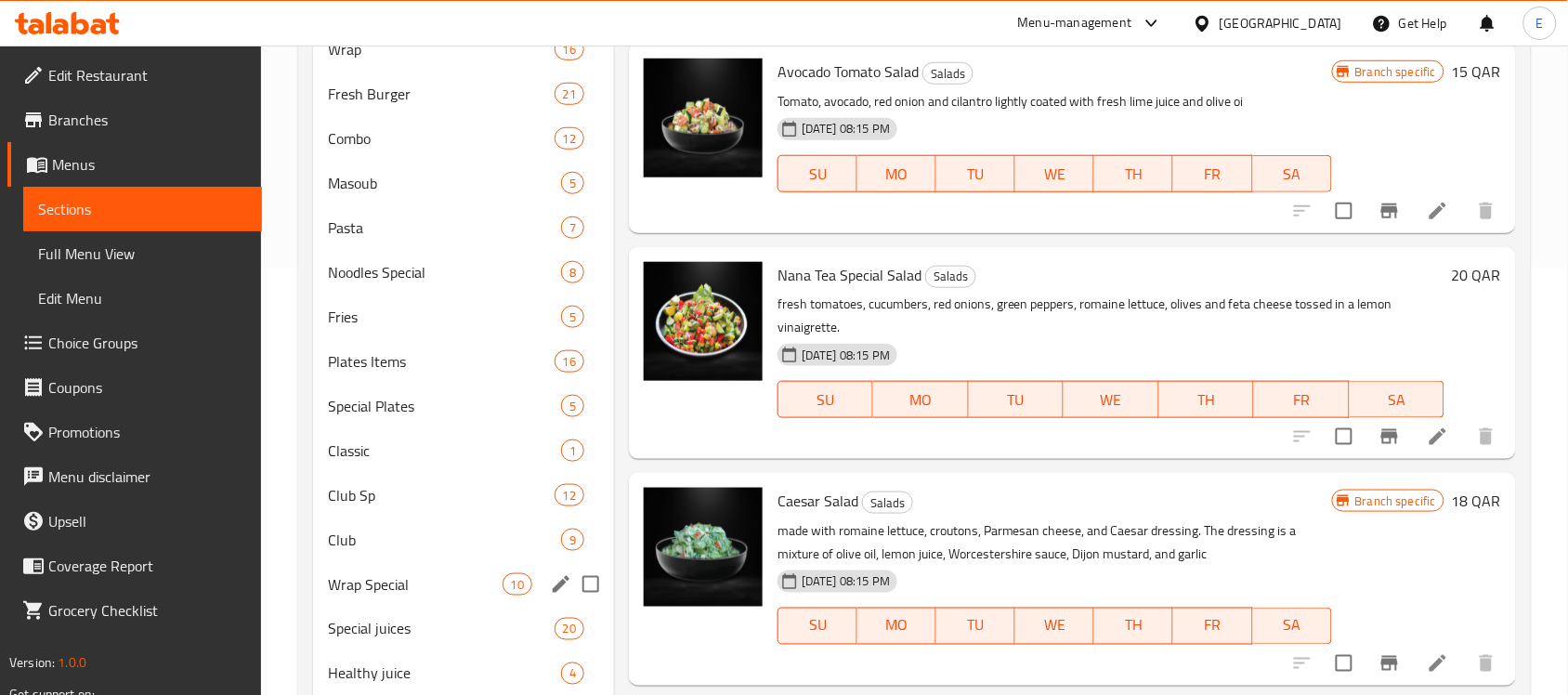
scroll to position [426, 0]
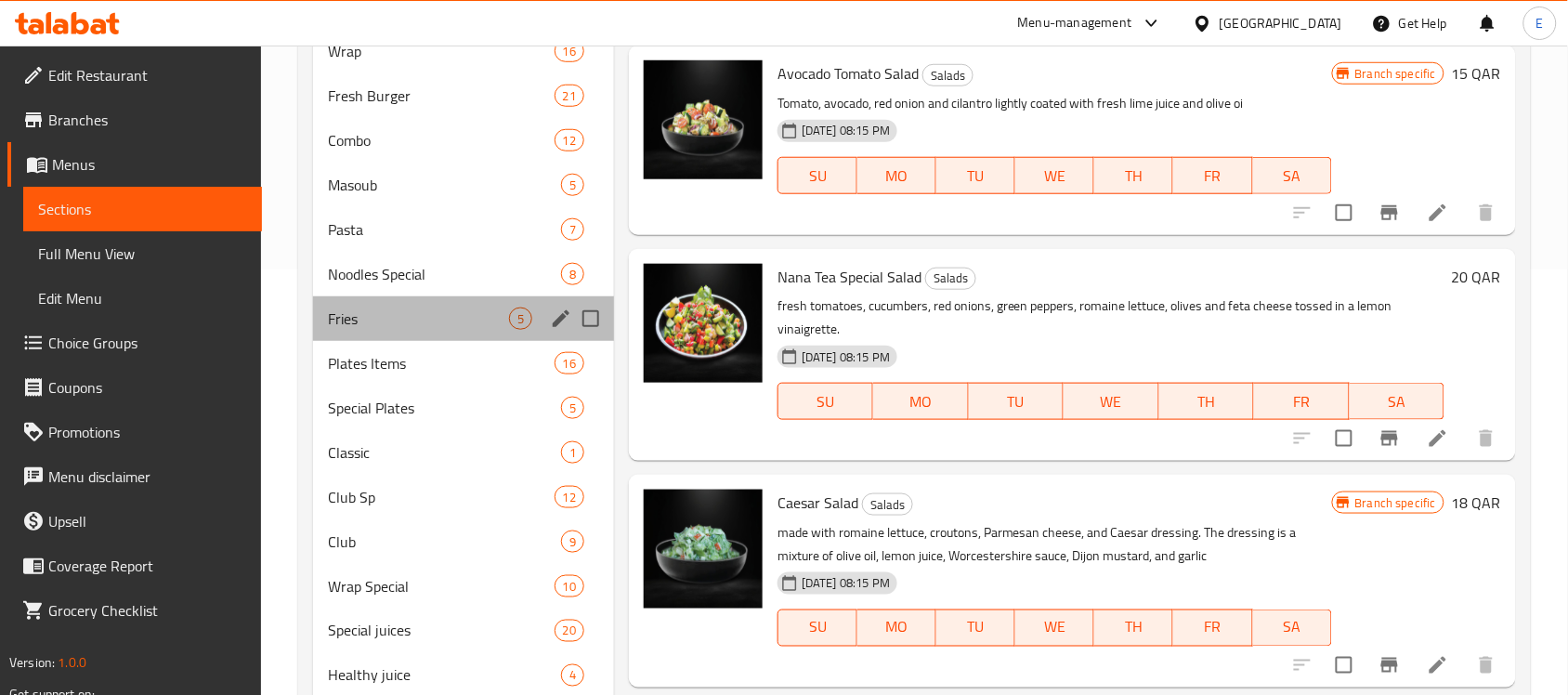
click at [480, 305] on div "Fries 5" at bounding box center [464, 318] width 301 height 45
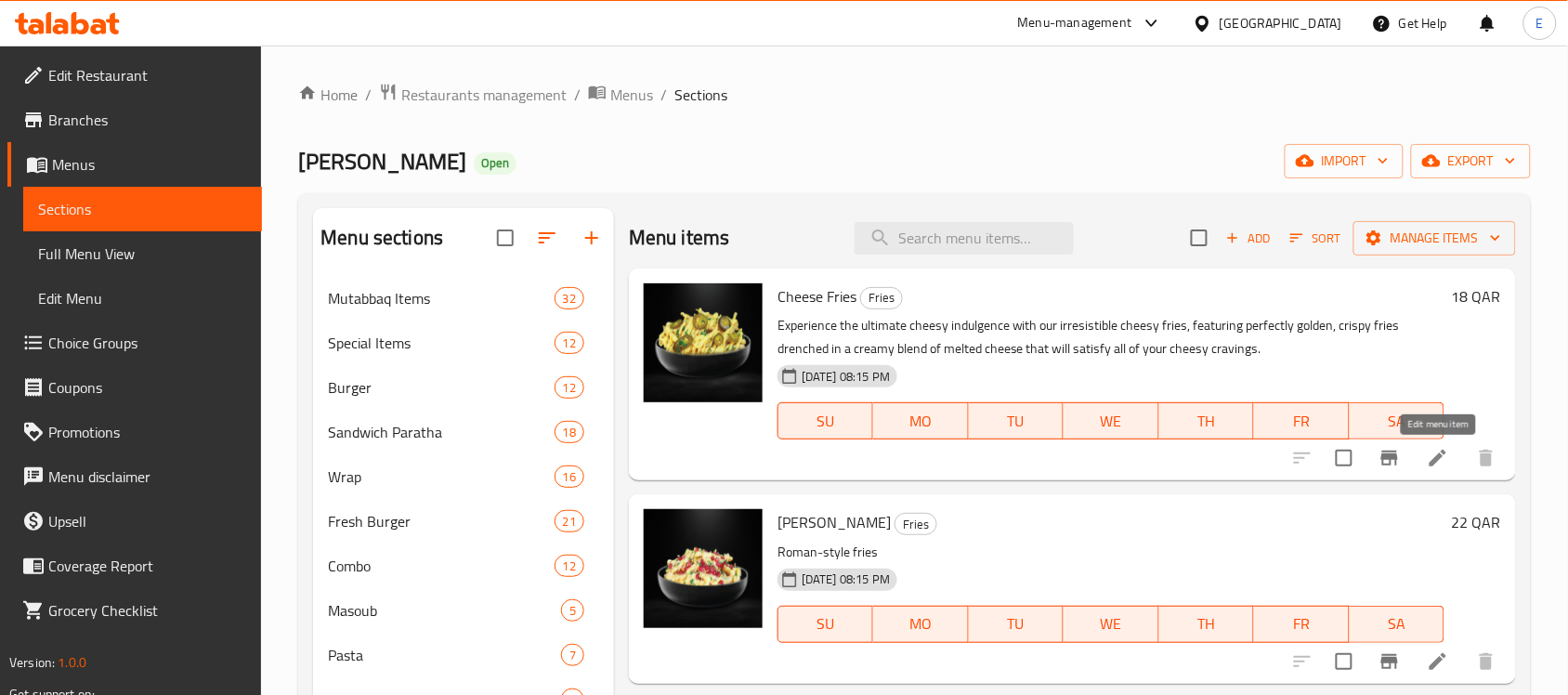
click at [1438, 463] on icon at bounding box center [1437, 457] width 22 height 22
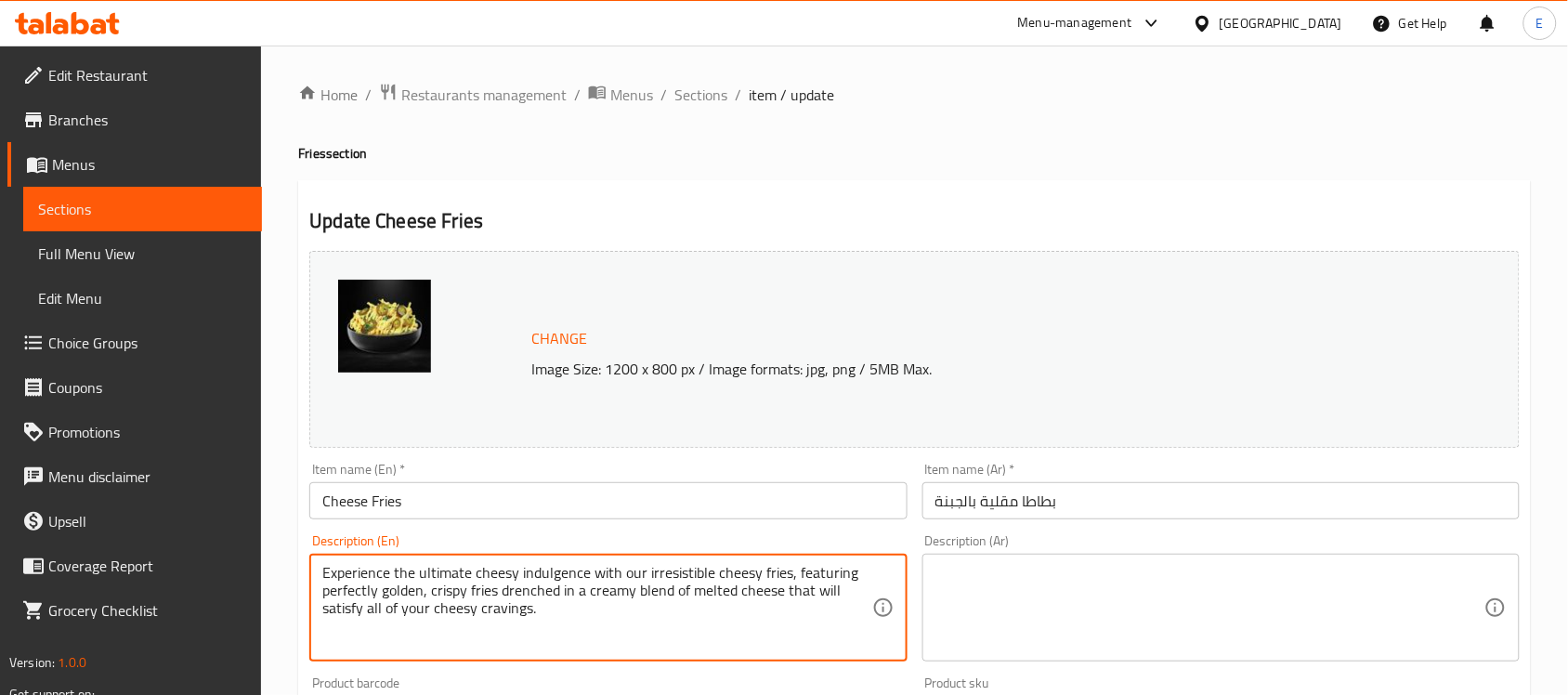
paste textarea "French fries that have been topped with cheese, usually American or cheddar, an…"
type textarea "French fries that have been topped with cheese, usually American or cheddar, an…"
click at [1053, 560] on div "Description (Ar)" at bounding box center [1220, 606] width 597 height 108
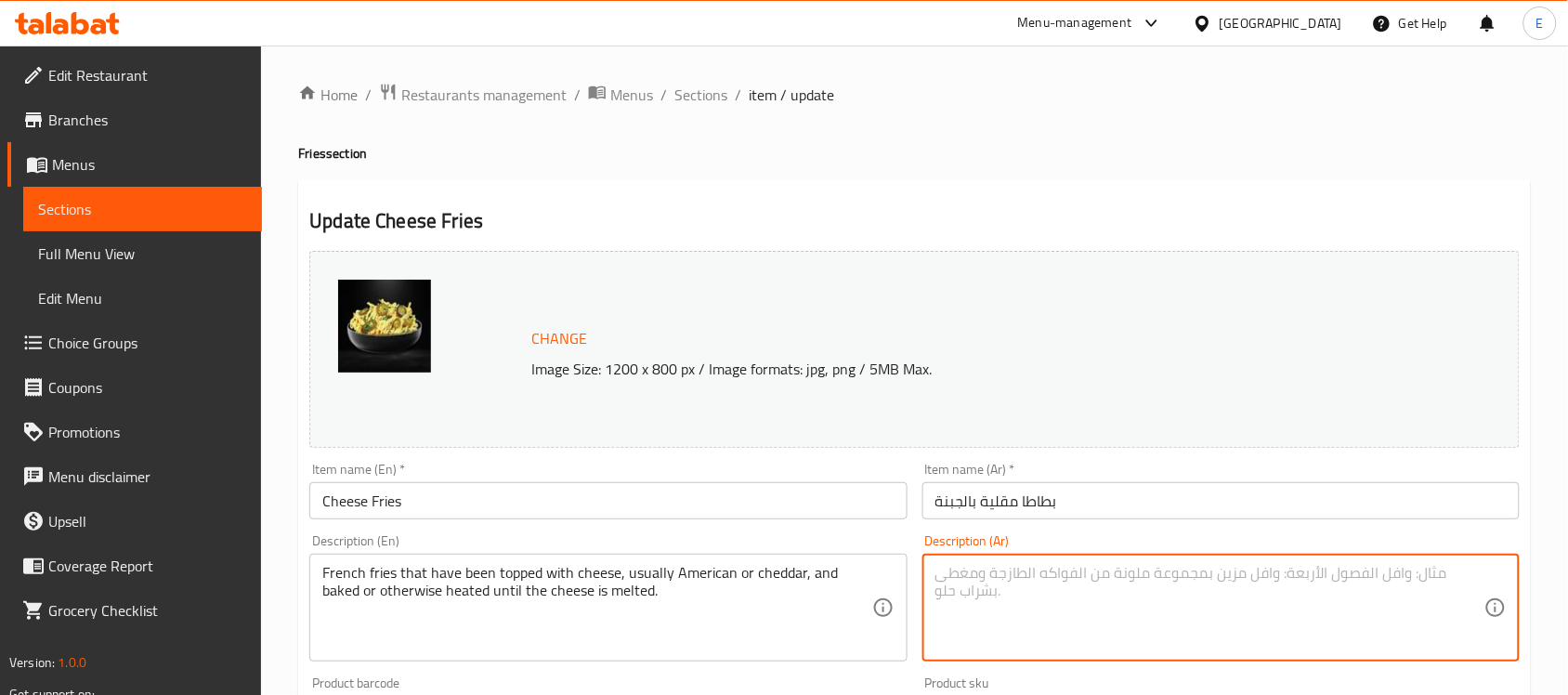
paste textarea "البطاطس المقلية المغطاة بالجبن، عادة ما تكون أمريكية أو شيدر، ويتم خبزها أو تسخ…"
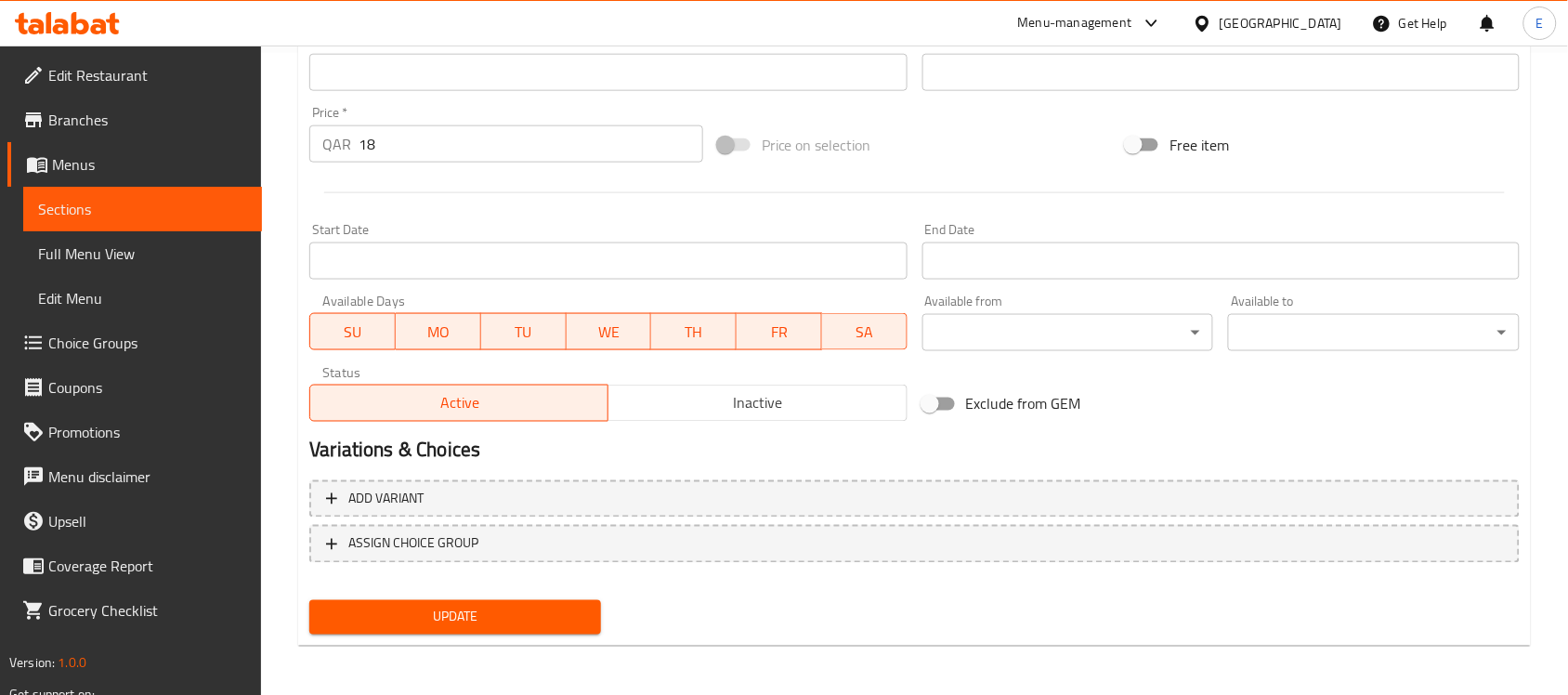
type textarea "البطاطس المقلية المغطاة بالجبن، عادة ما تكون أمريكية أو شيدر، ويتم خبزها أو تسخ…"
click at [559, 608] on span "Update" at bounding box center [454, 617] width 262 height 23
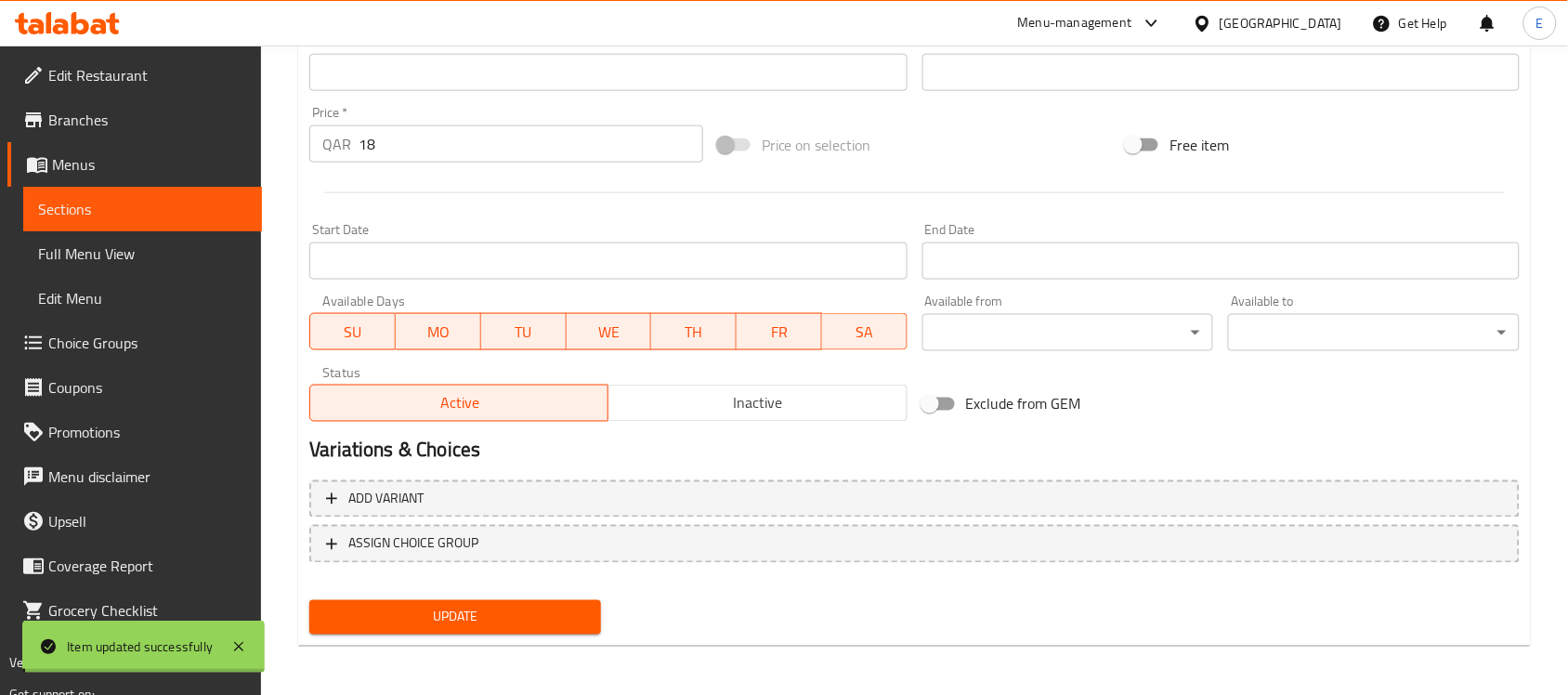
scroll to position [0, 0]
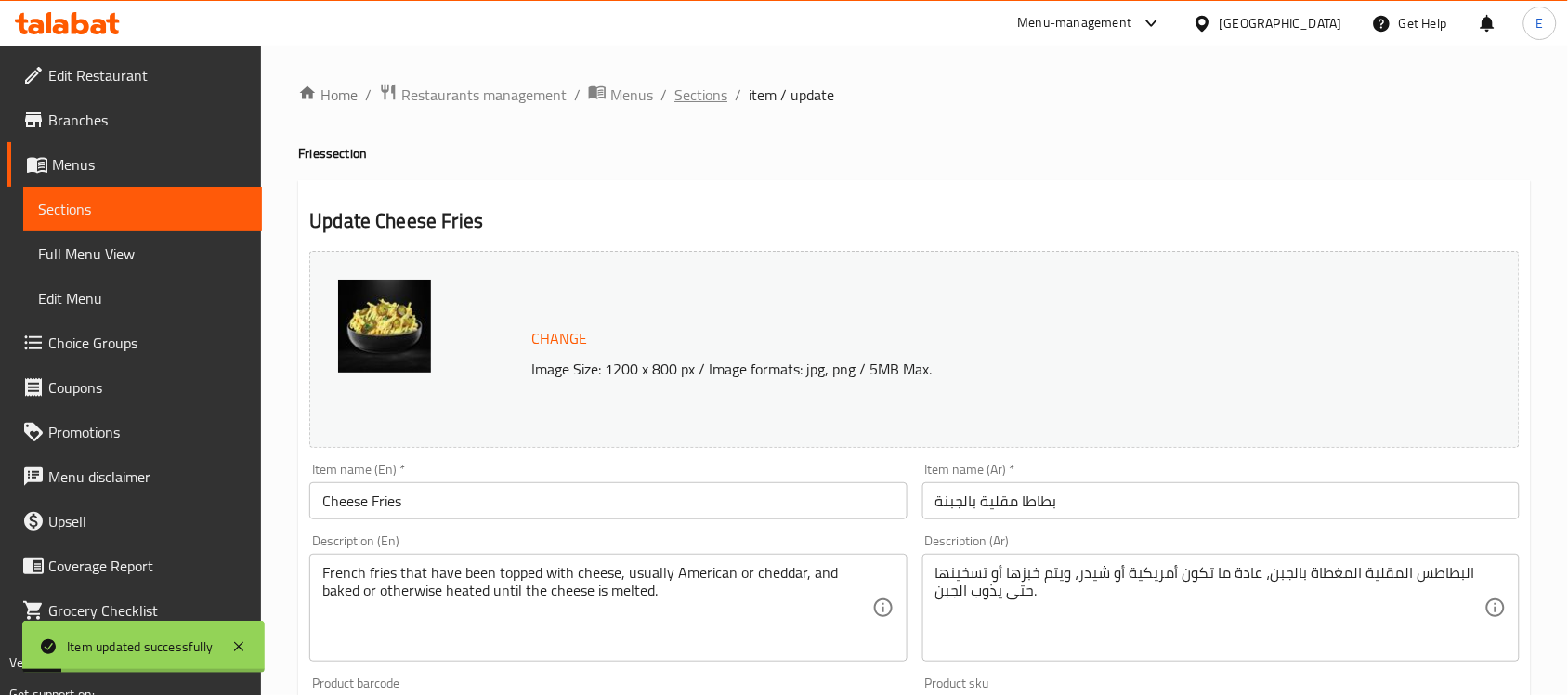
click at [709, 94] on span "Sections" at bounding box center [701, 94] width 53 height 22
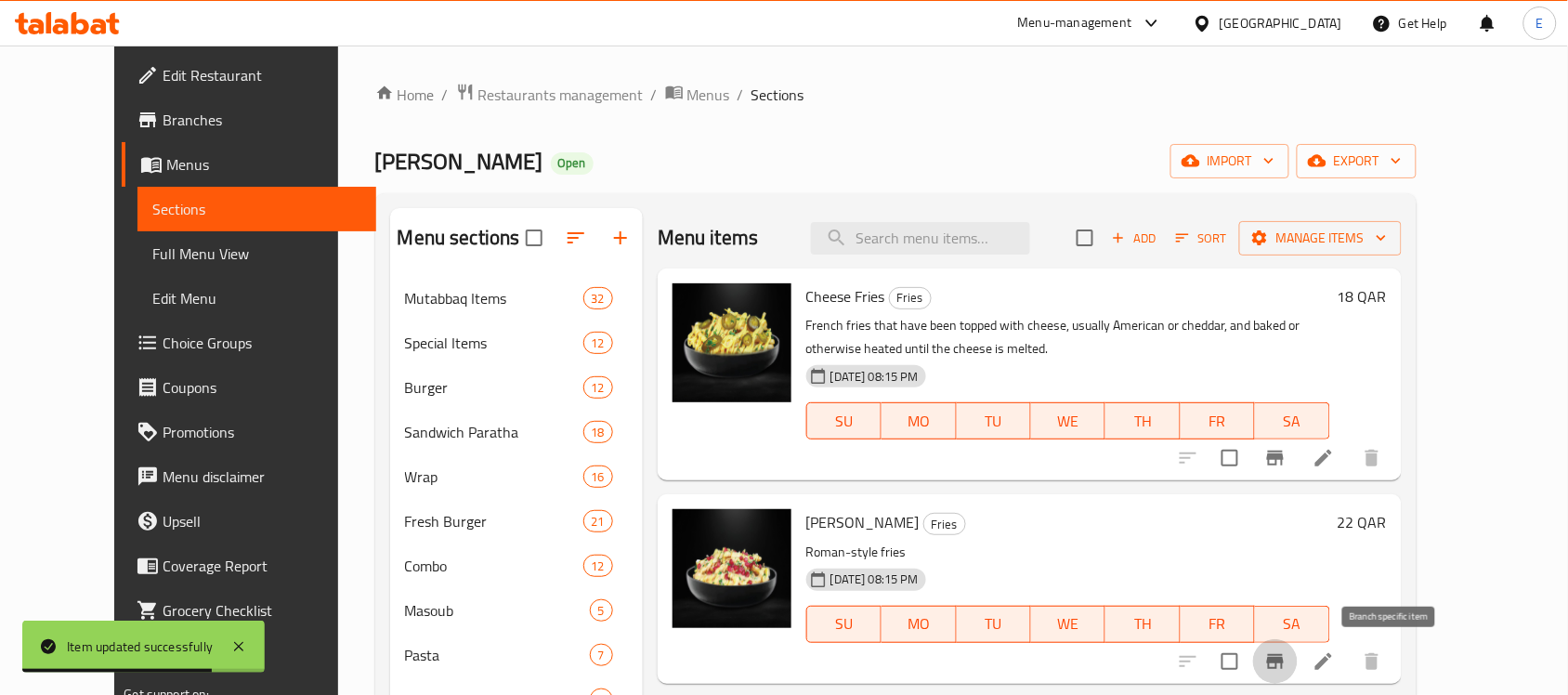
click at [1297, 650] on button "Branch-specific-item" at bounding box center [1276, 661] width 45 height 45
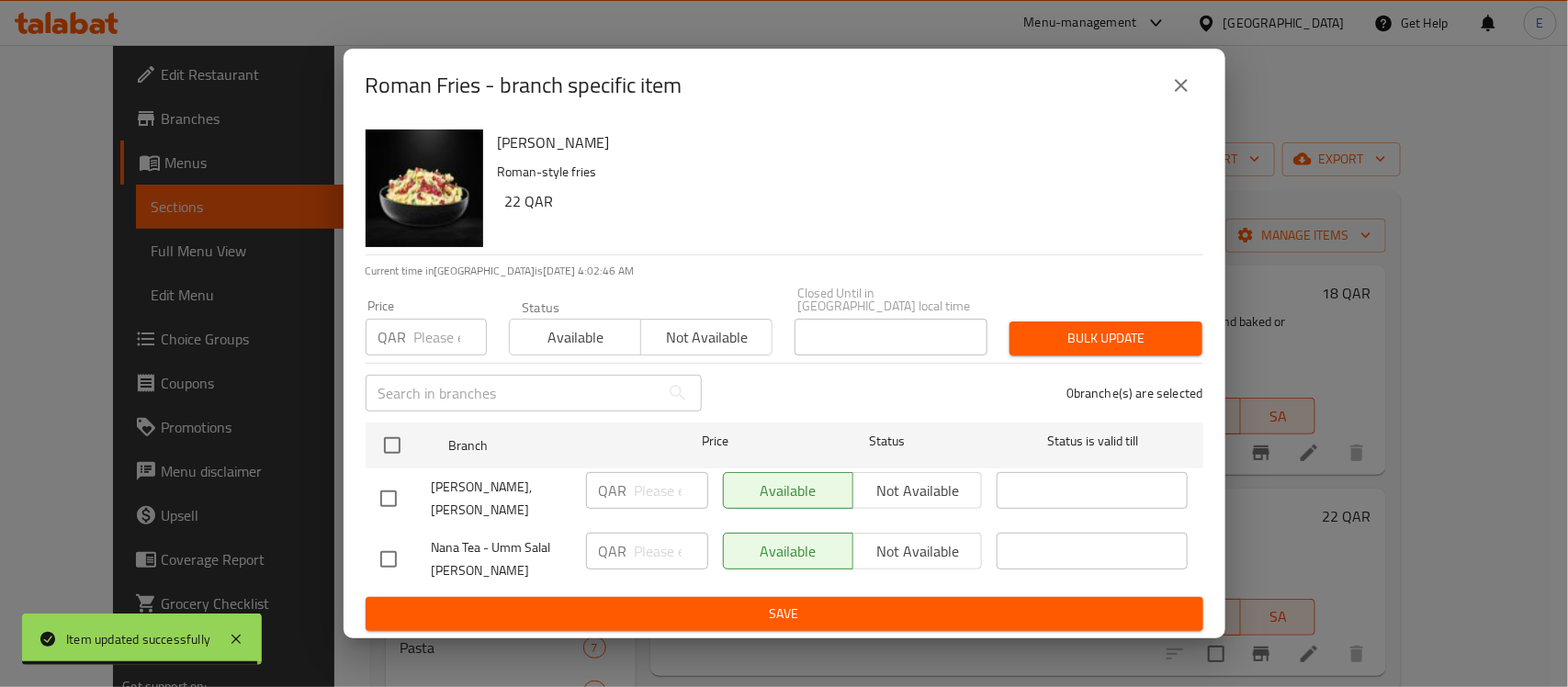
click at [1175, 96] on icon "close" at bounding box center [1181, 85] width 22 height 22
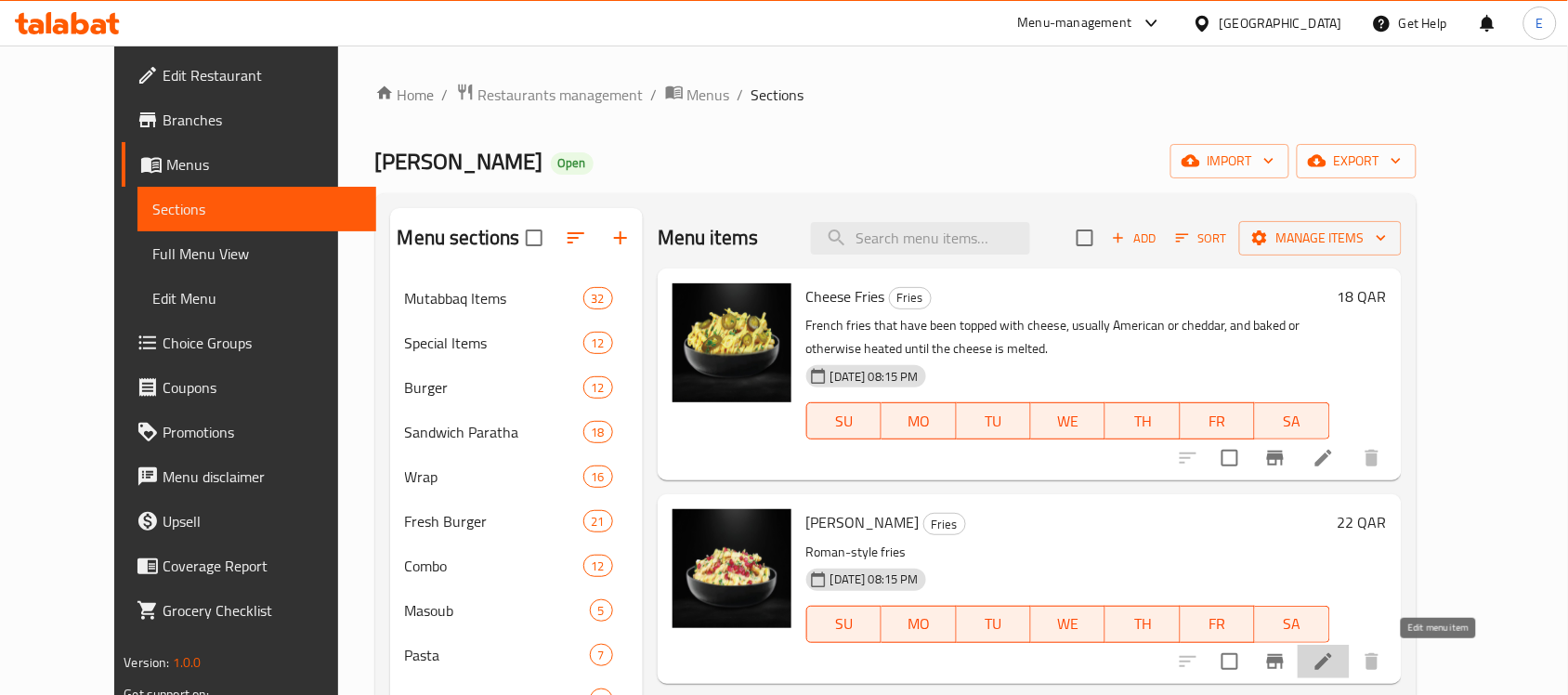
click at [1335, 652] on icon at bounding box center [1323, 661] width 22 height 22
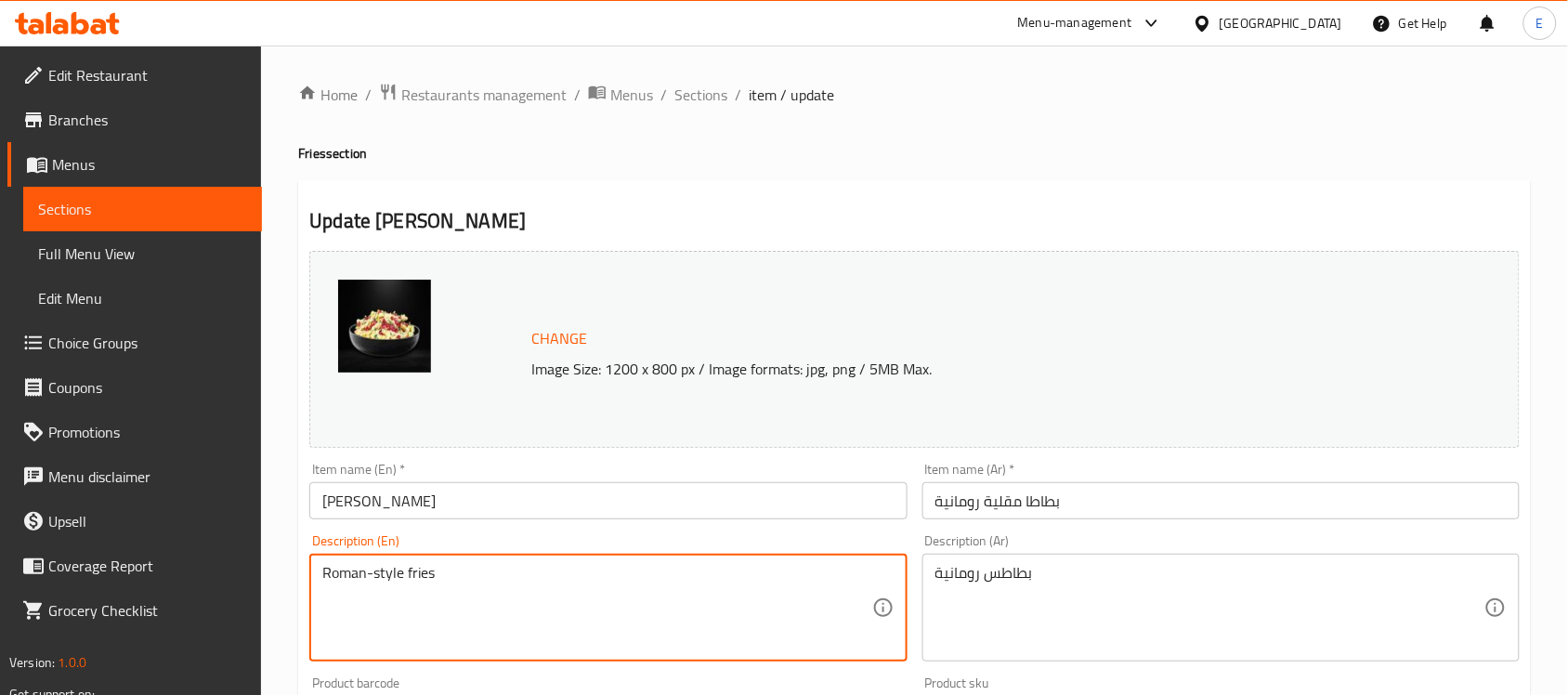
paste textarea "Crispy fries witj loaded sauce"
type textarea "Crispy fries witj loaded sauce"
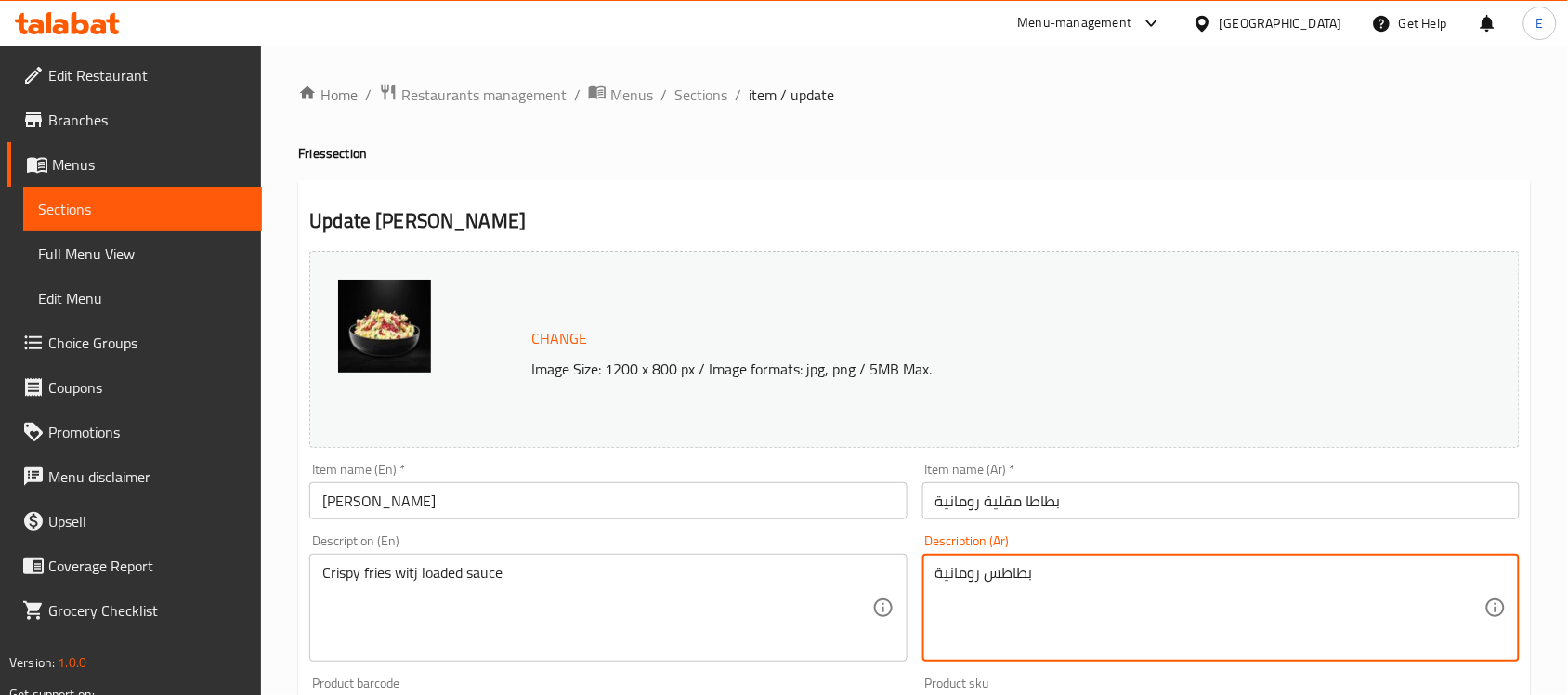
paste textarea "مقلية مقرمشة مع صوص لوديد"
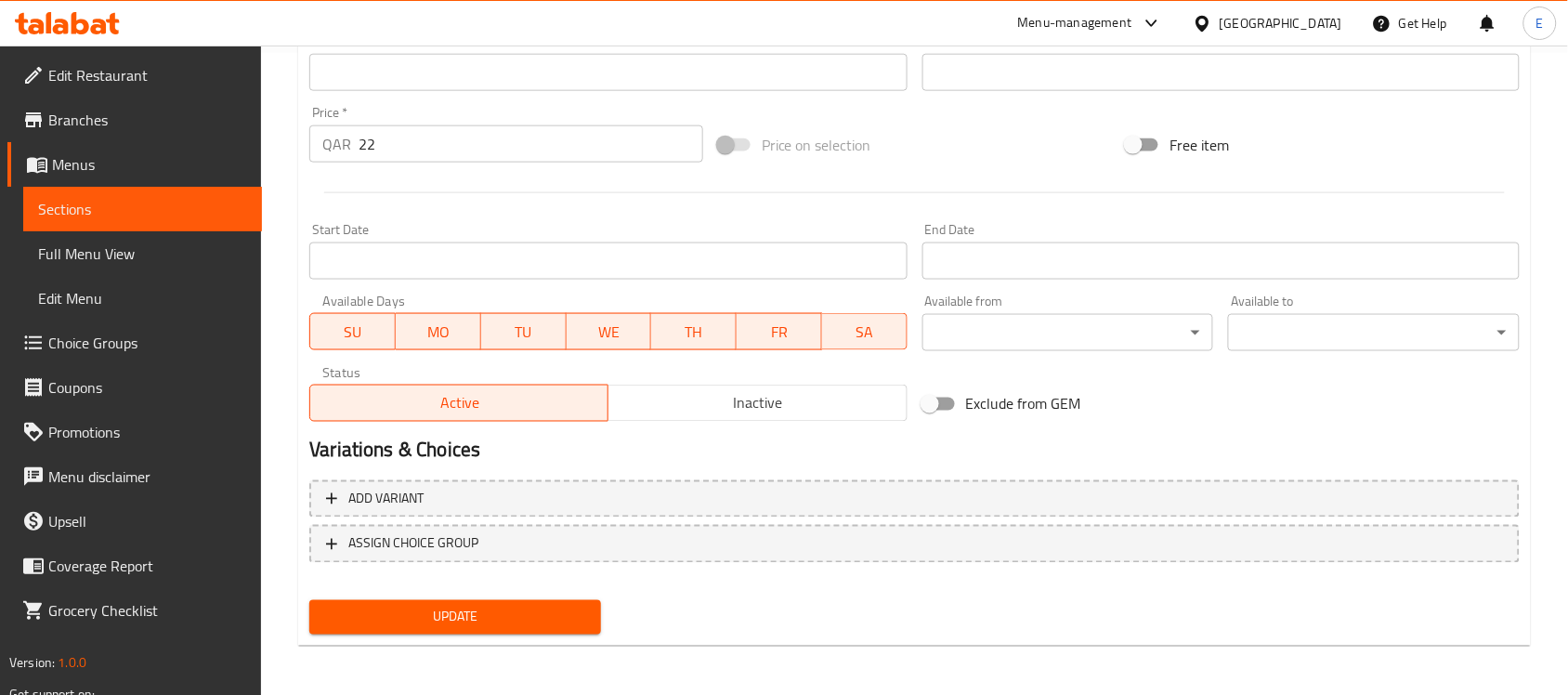
type textarea "بطاطا مقلية مقرمشة مع صوص لوديد"
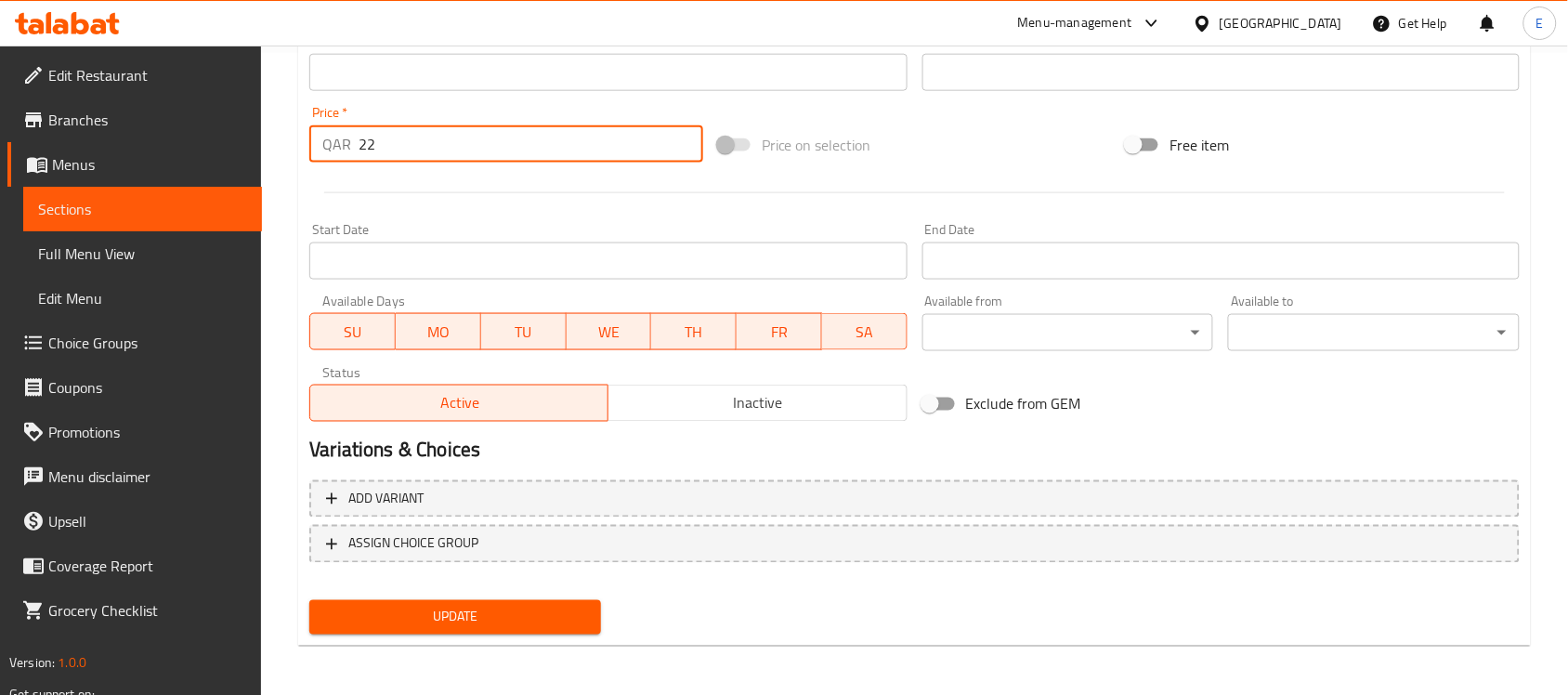
drag, startPoint x: 415, startPoint y: 132, endPoint x: 258, endPoint y: 126, distance: 157.1
click at [258, 126] on div "Edit Restaurant Branches Menus Sections Full Menu View Edit Menu Choice Groups …" at bounding box center [784, 50] width 1568 height 1294
type input "20"
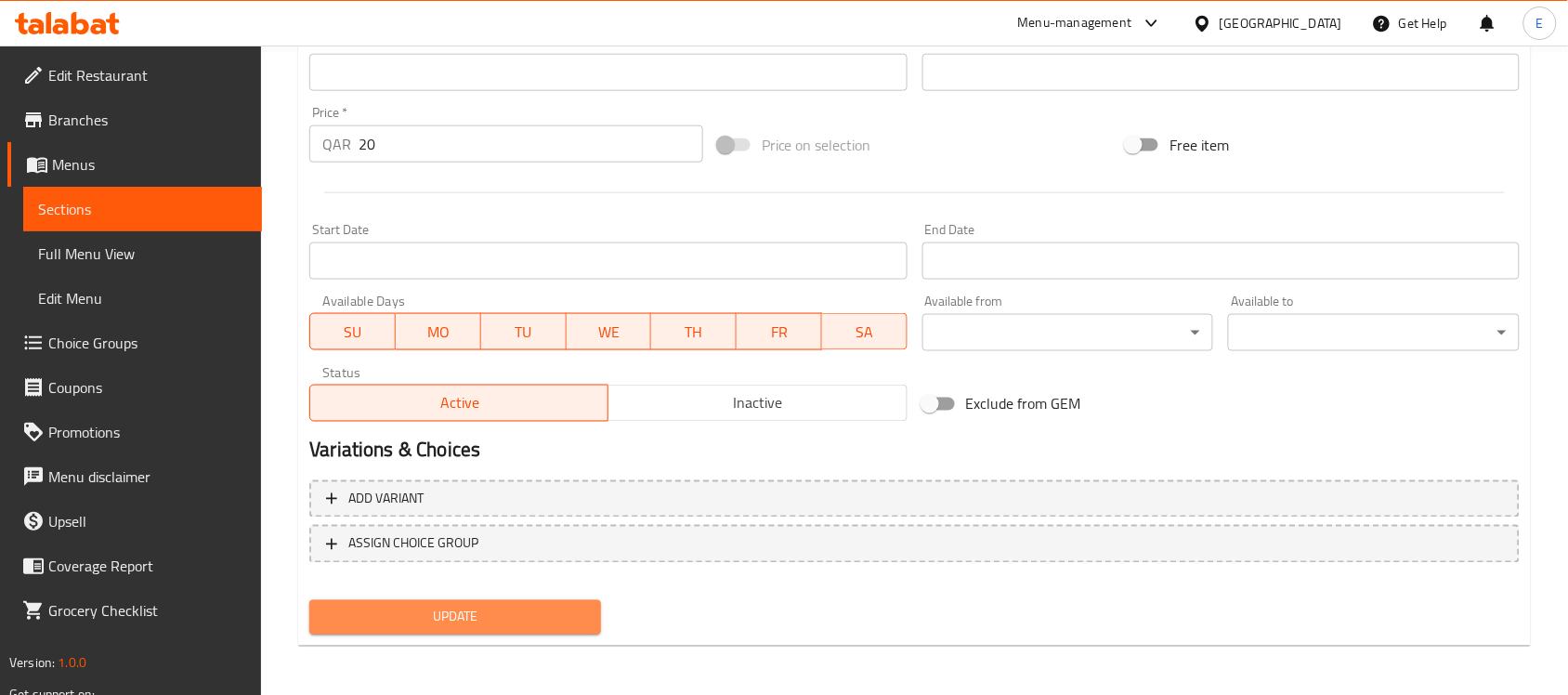
click at [523, 606] on span "Update" at bounding box center [454, 617] width 262 height 23
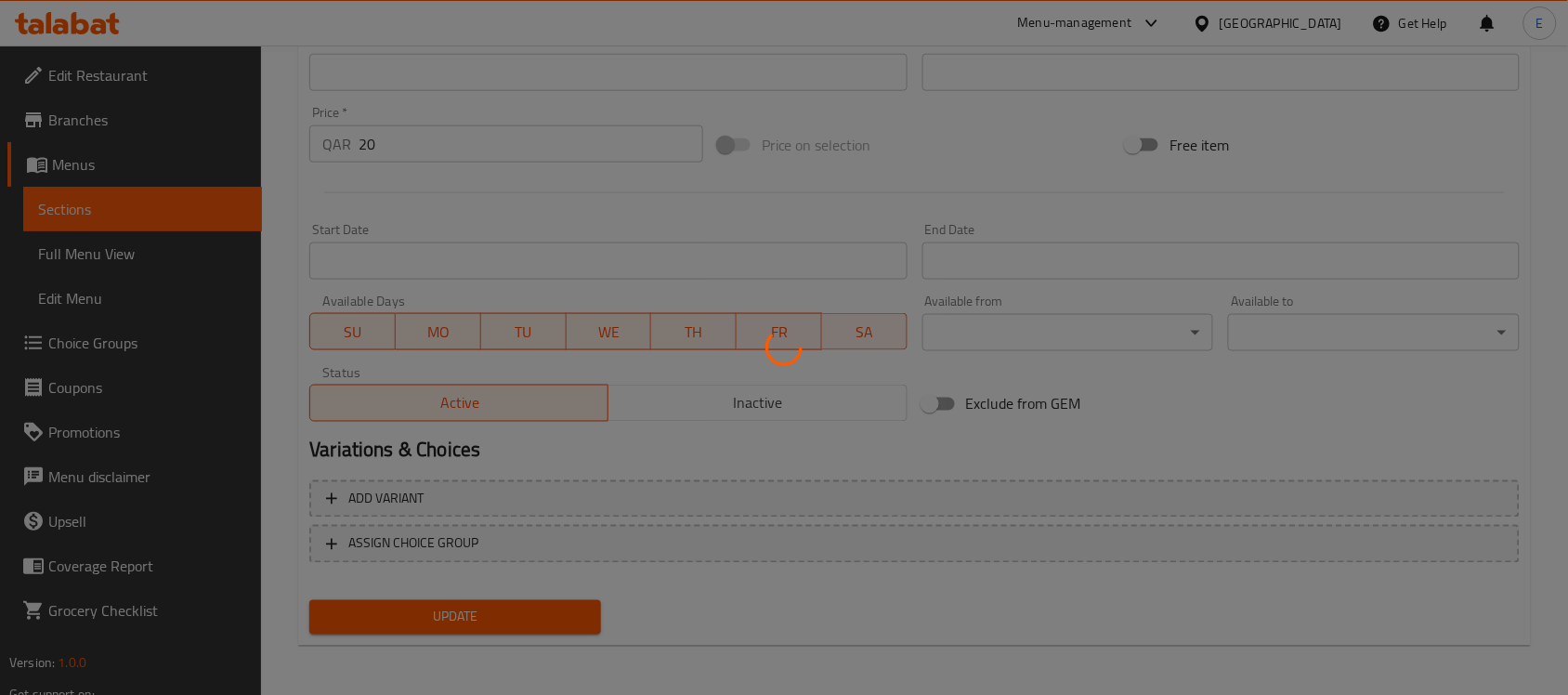
scroll to position [0, 0]
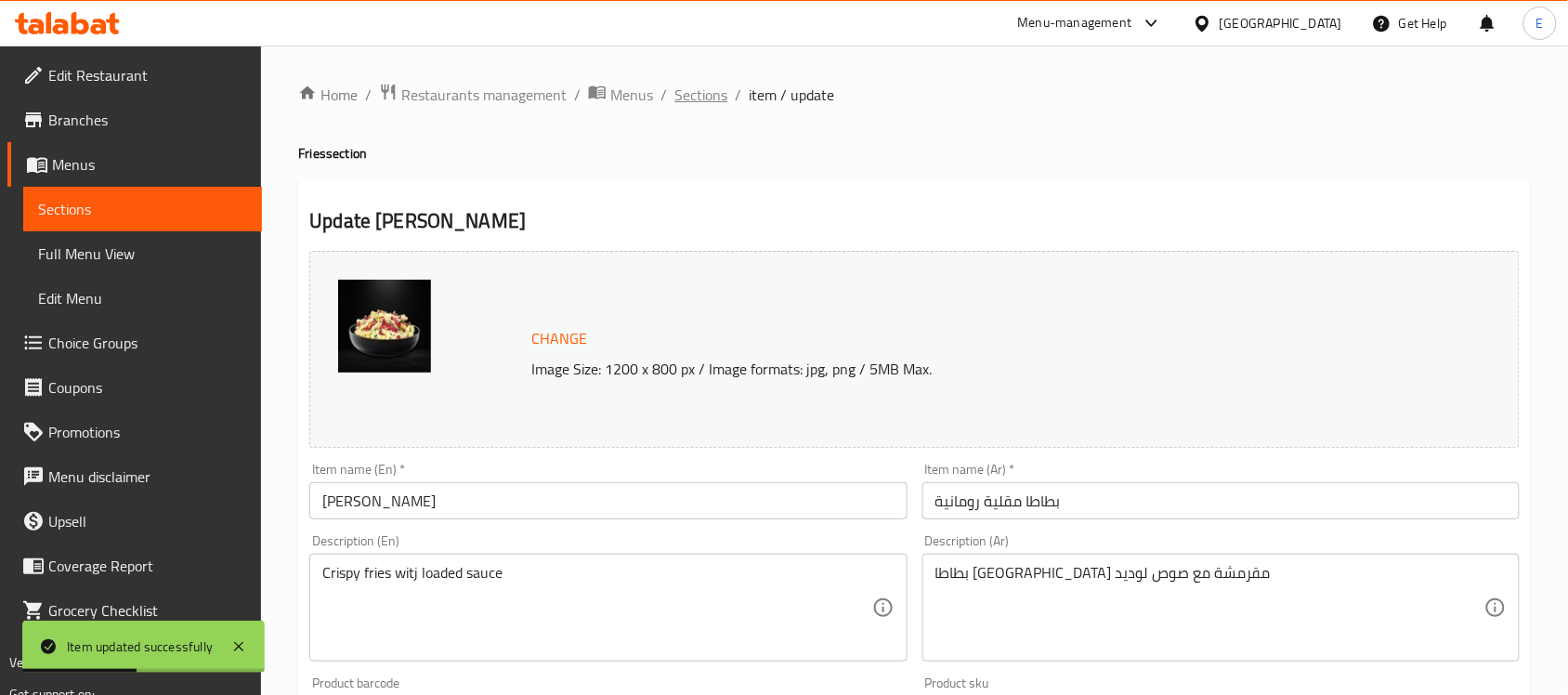
click at [695, 98] on span "Sections" at bounding box center [701, 94] width 53 height 22
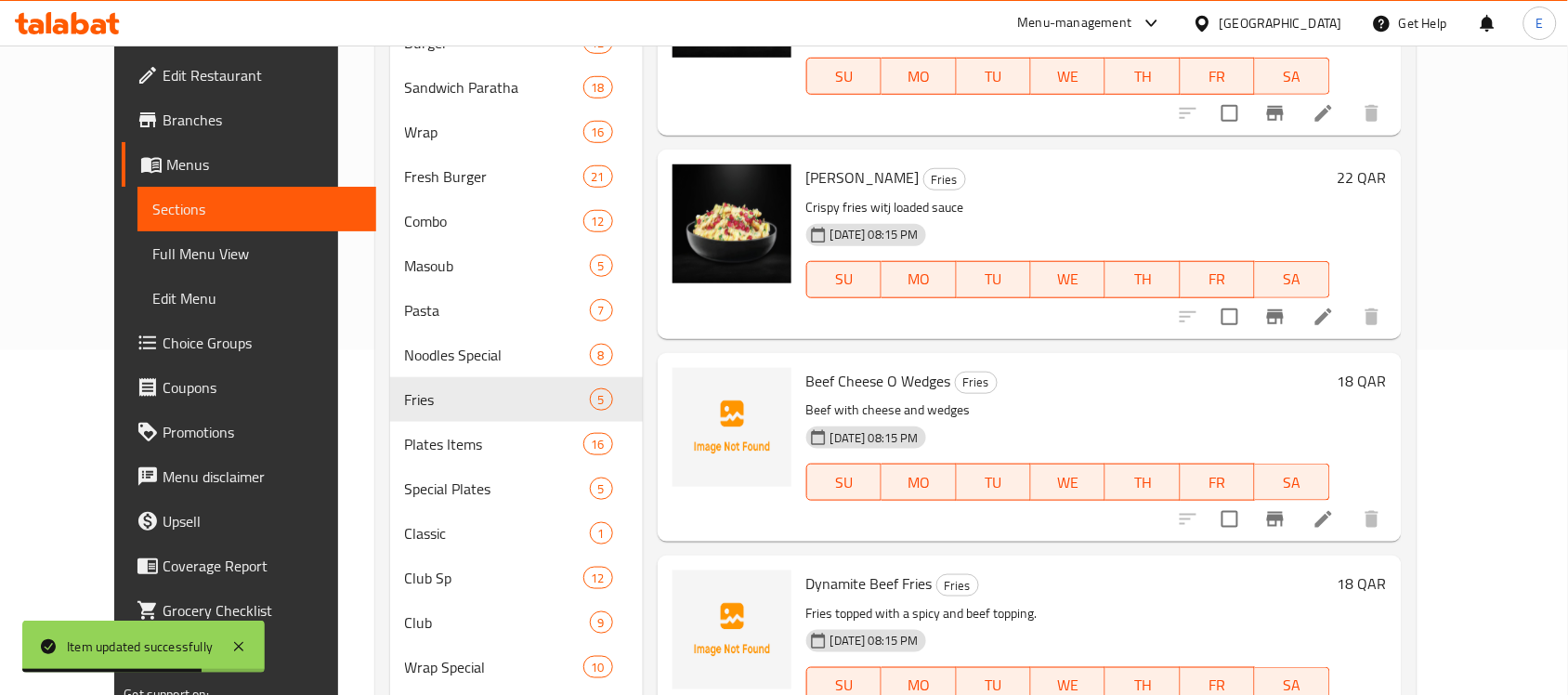
scroll to position [401, 0]
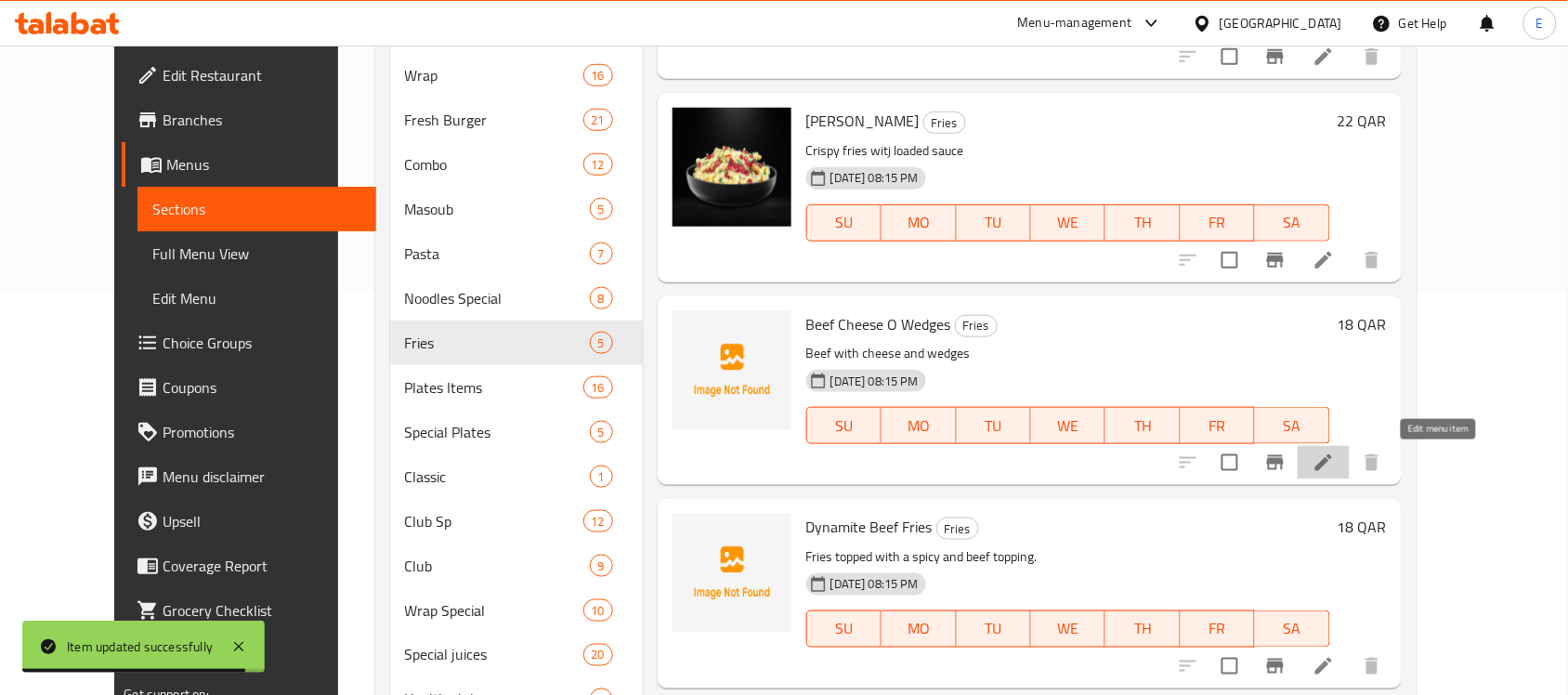
click at [1335, 456] on icon at bounding box center [1323, 462] width 22 height 22
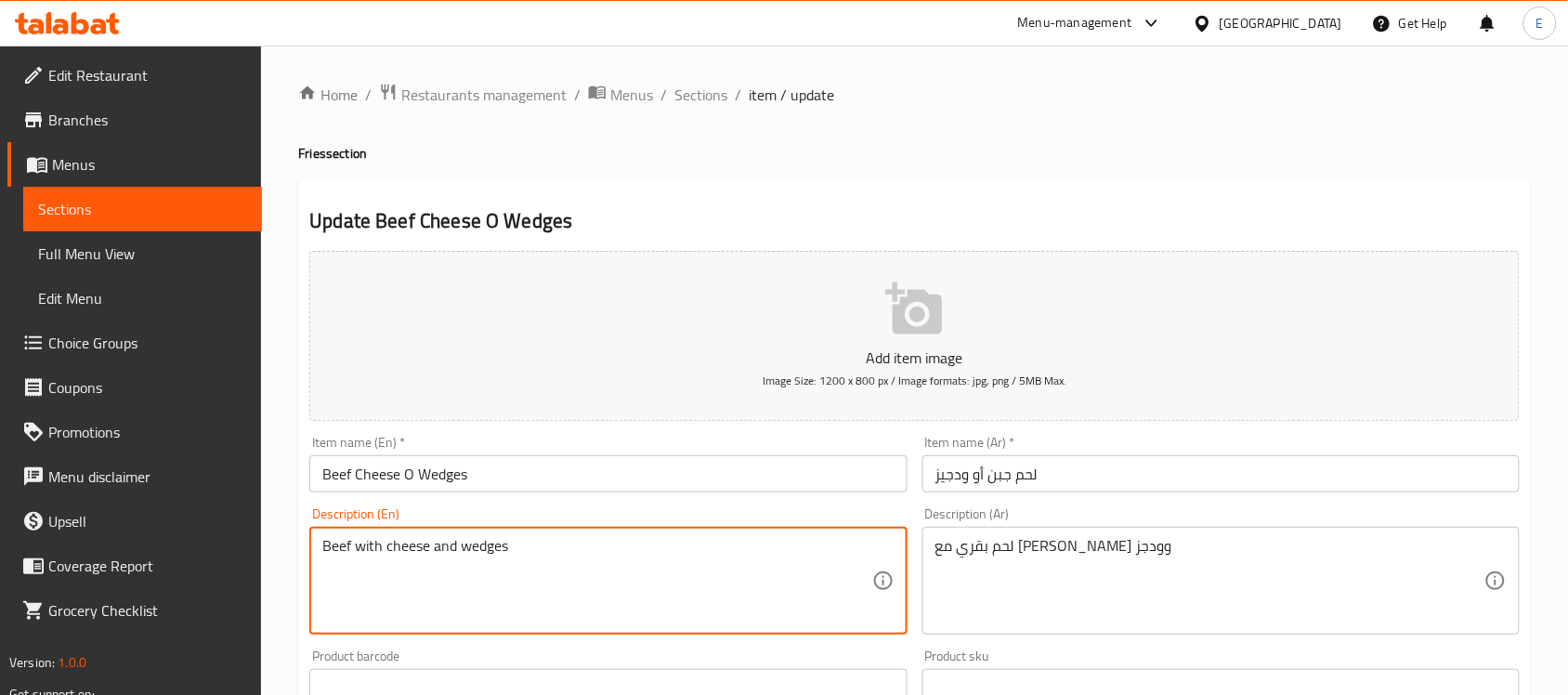
paste textarea "saucy American-spiced beef, Cheddar cheese, charred corn and sour cream,"
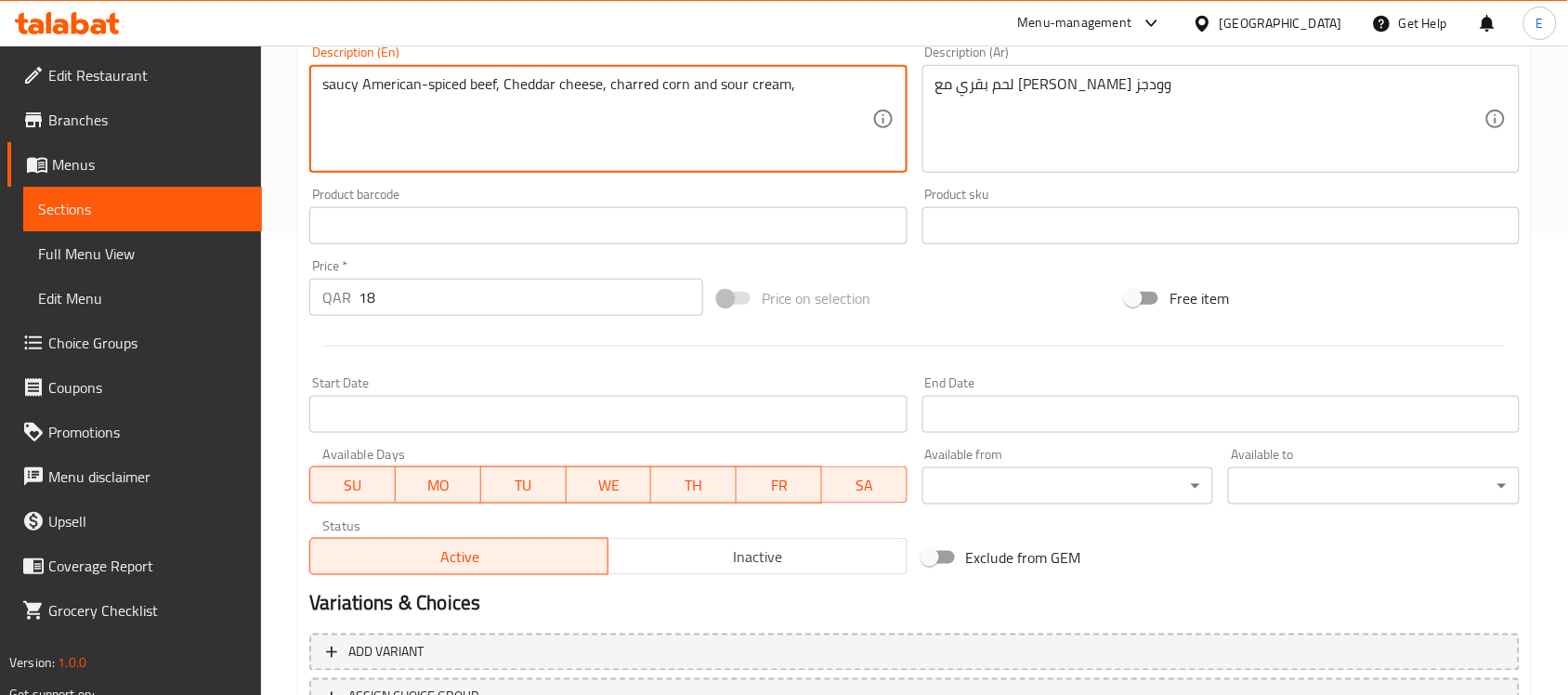
scroll to position [467, 0]
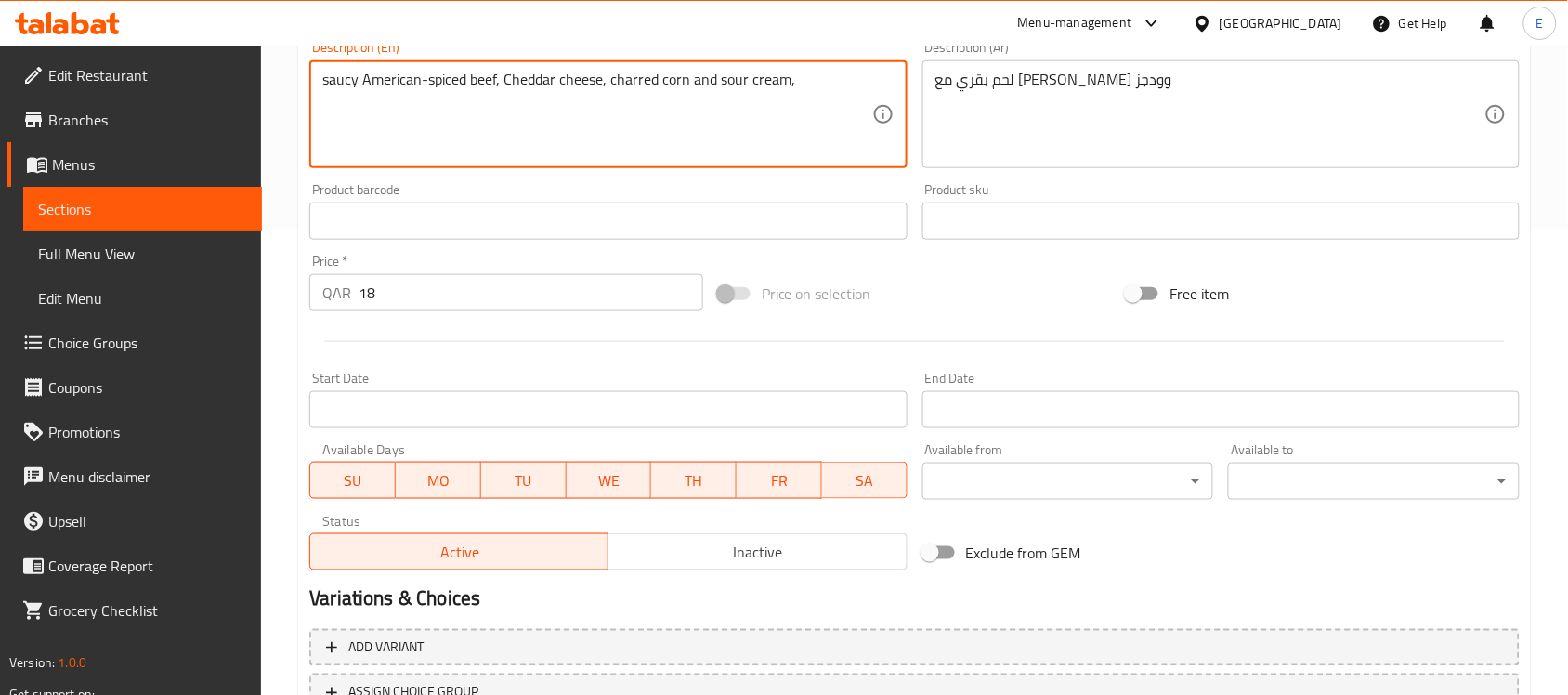
type textarea "saucy American-spiced beef, Cheddar cheese, charred corn and sour cream,"
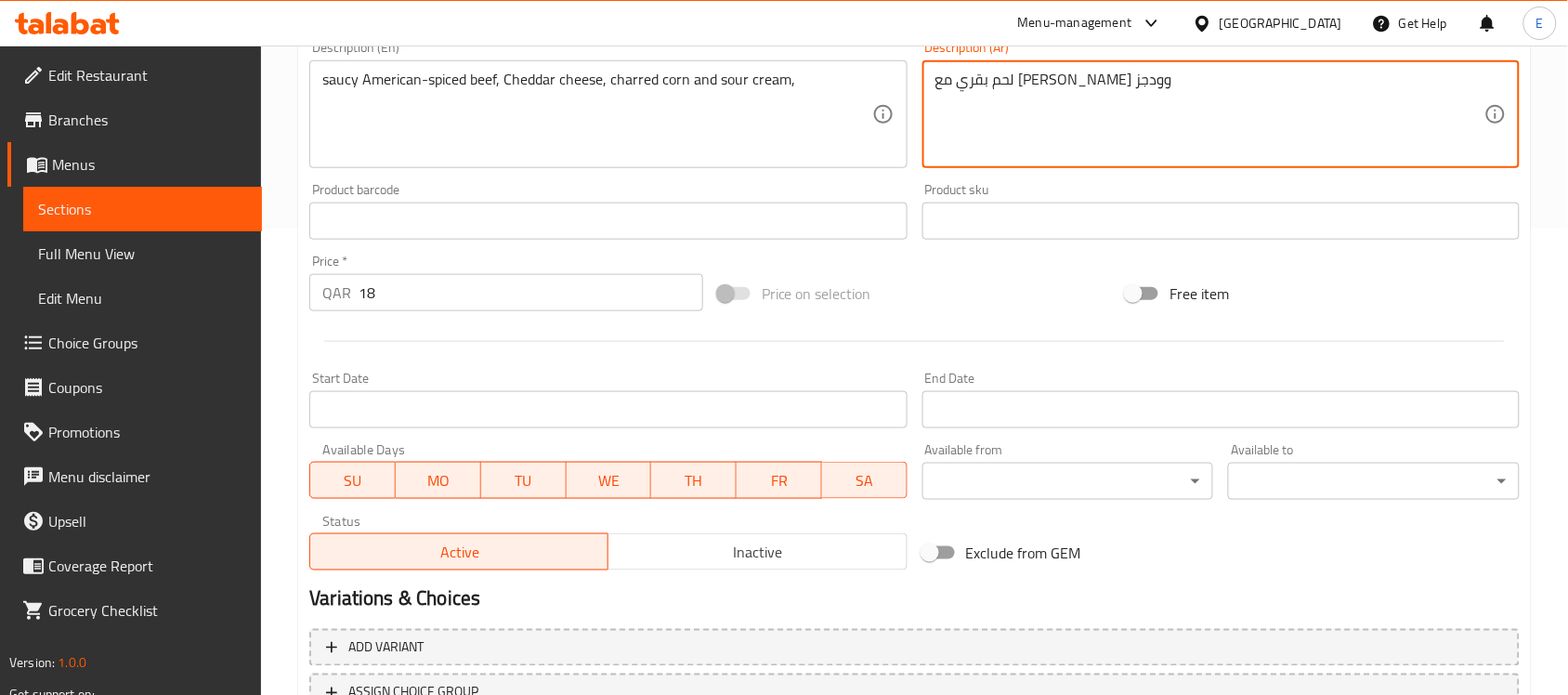
paste textarea "أمريكي متبل، جبنة شيدر، ذرة متفحمة وكريمة حامضة،"
type textarea "لحم بقري أمريكي متبل، جبنة شيدر، ذرة متفحمة وكريمة حامضة،"
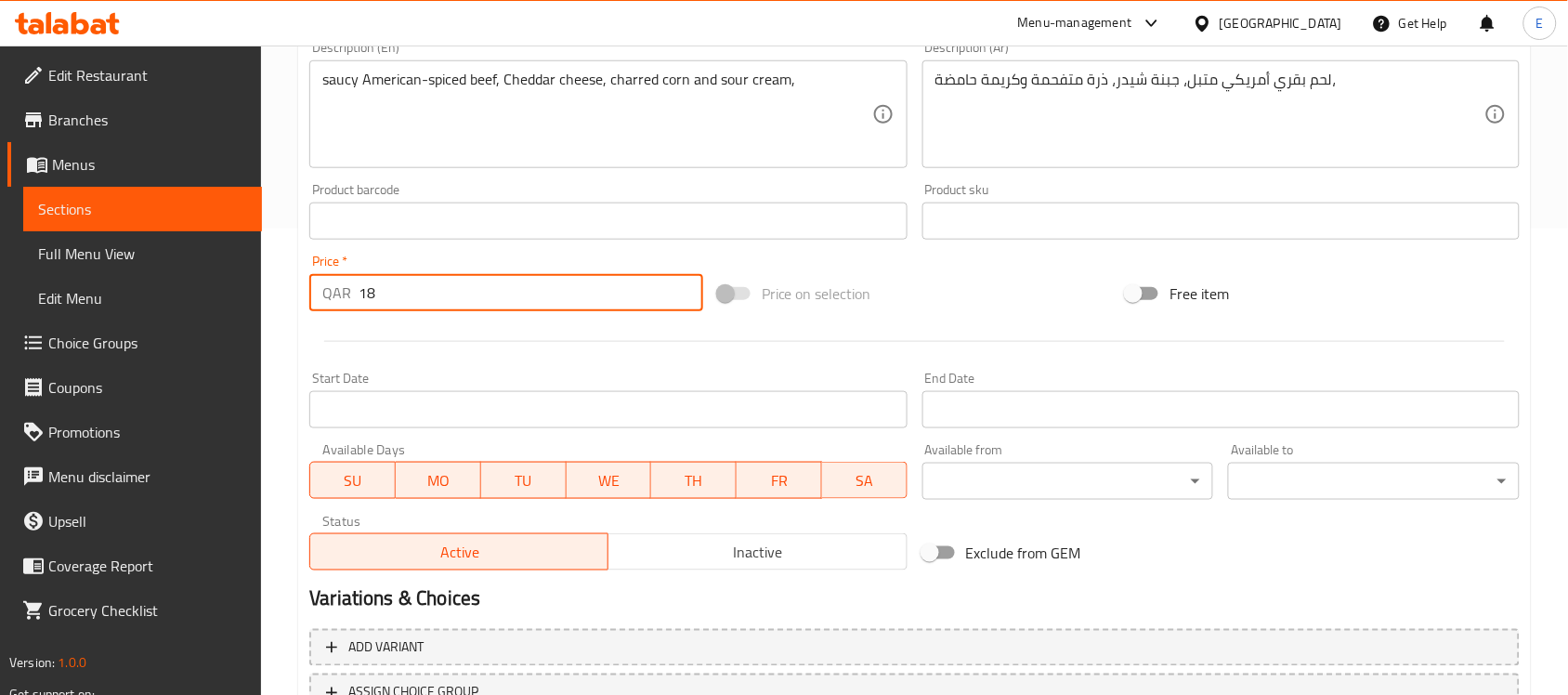
drag, startPoint x: 382, startPoint y: 299, endPoint x: 240, endPoint y: 329, distance: 145.1
click at [240, 329] on div "Edit Restaurant Branches Menus Sections Full Menu View Edit Menu Choice Groups …" at bounding box center [784, 212] width 1568 height 1266
type input "15"
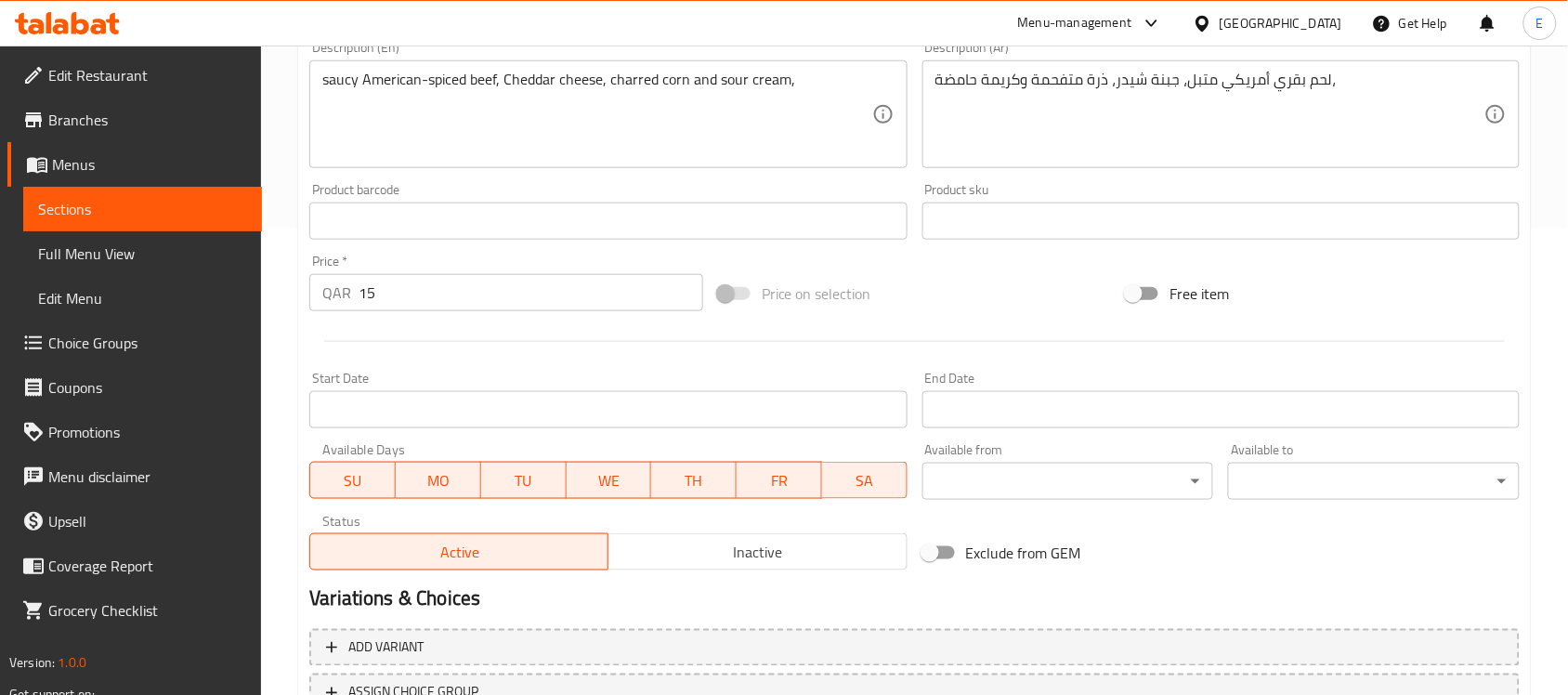
click at [358, 354] on div at bounding box center [915, 342] width 1225 height 46
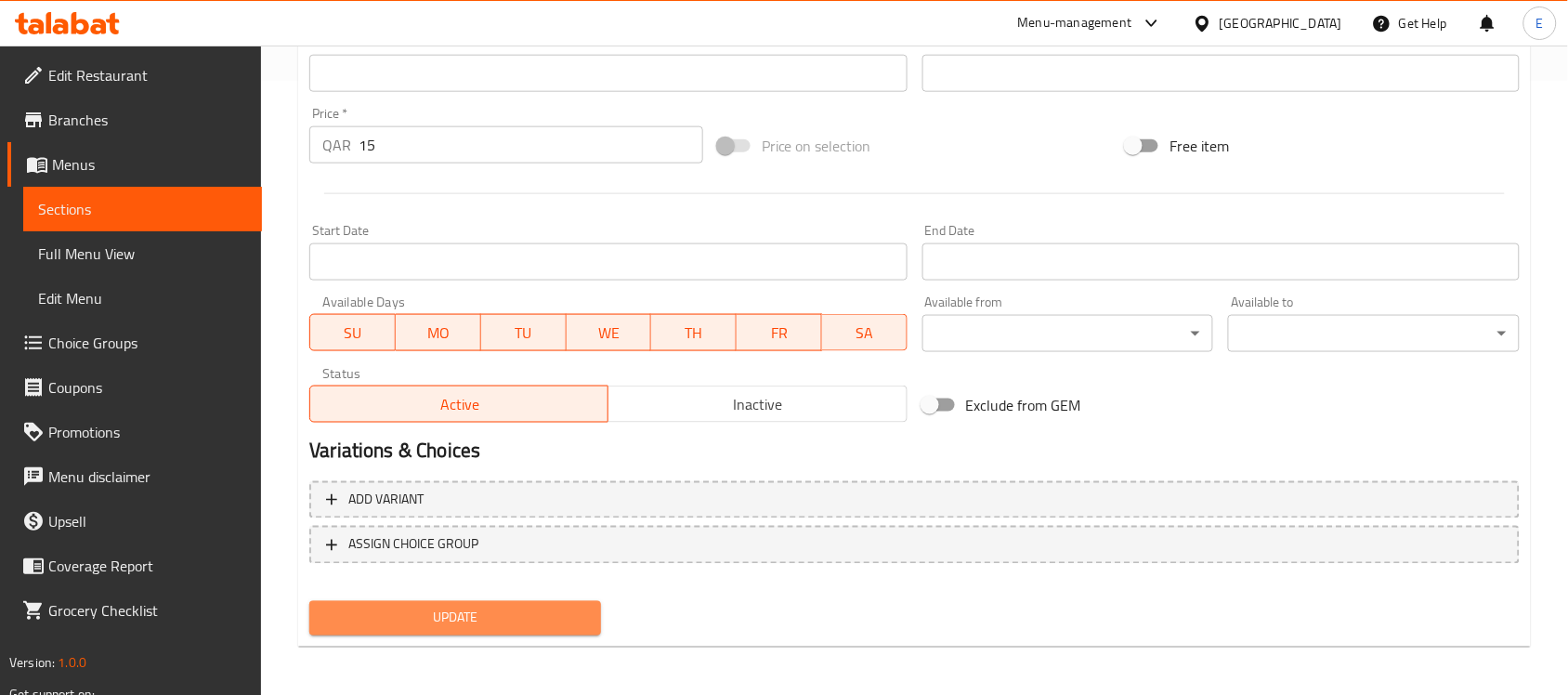
click at [457, 610] on span "Update" at bounding box center [454, 618] width 262 height 23
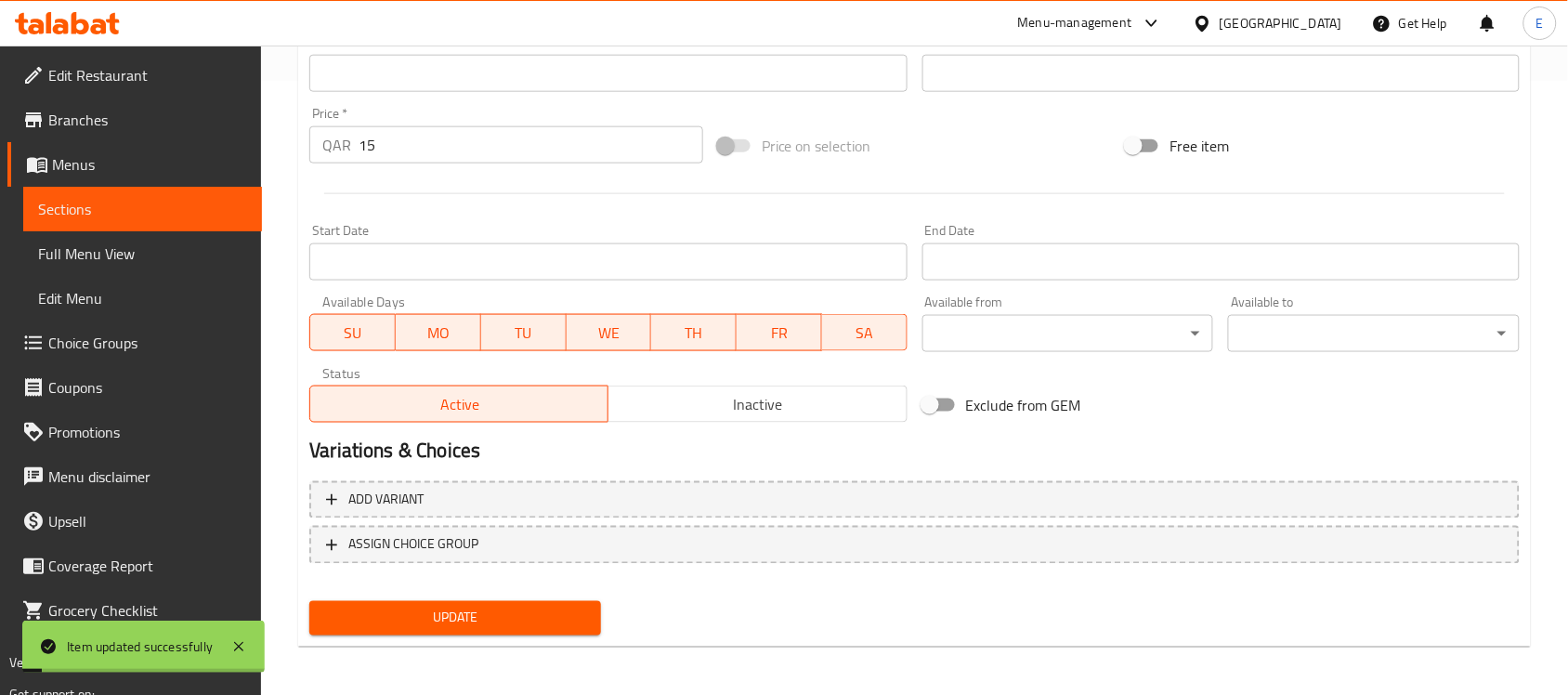
scroll to position [0, 0]
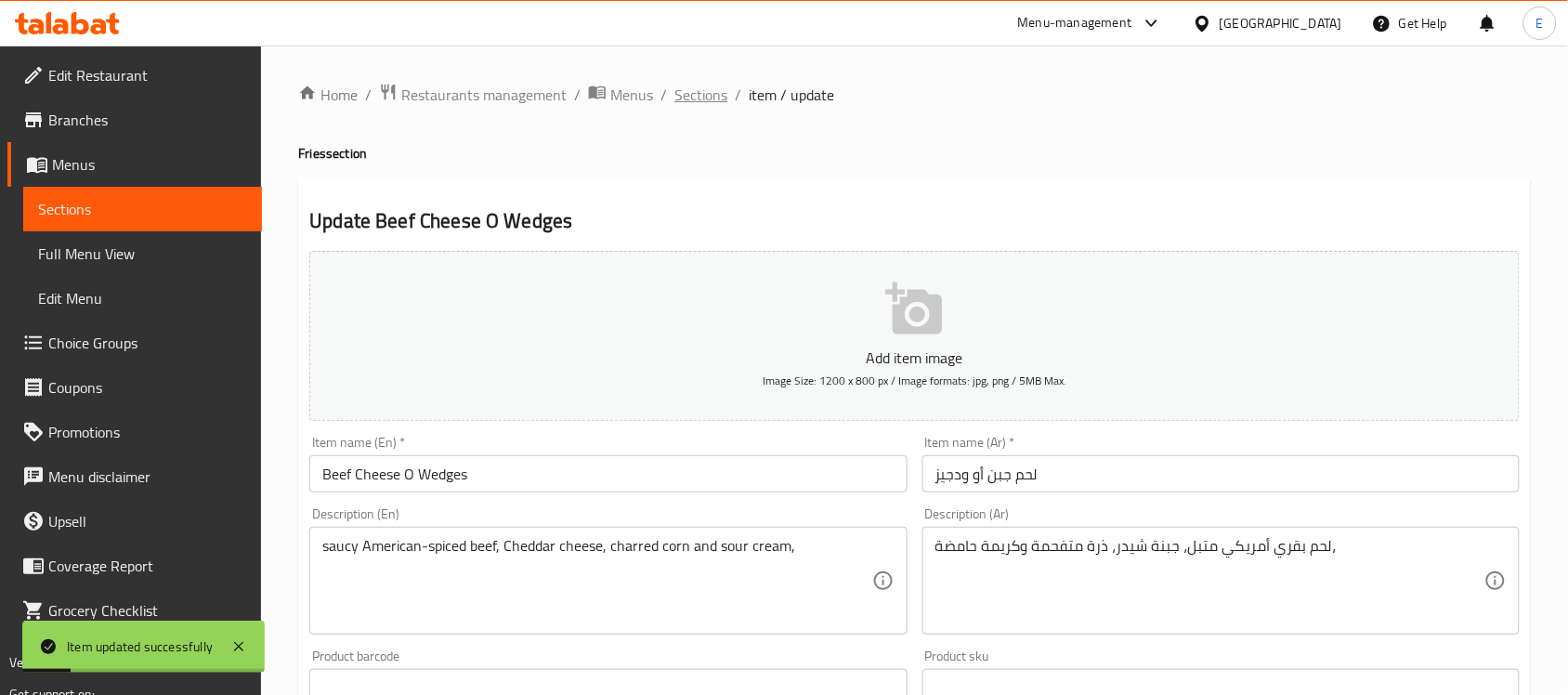
click at [709, 94] on span "Sections" at bounding box center [701, 94] width 53 height 22
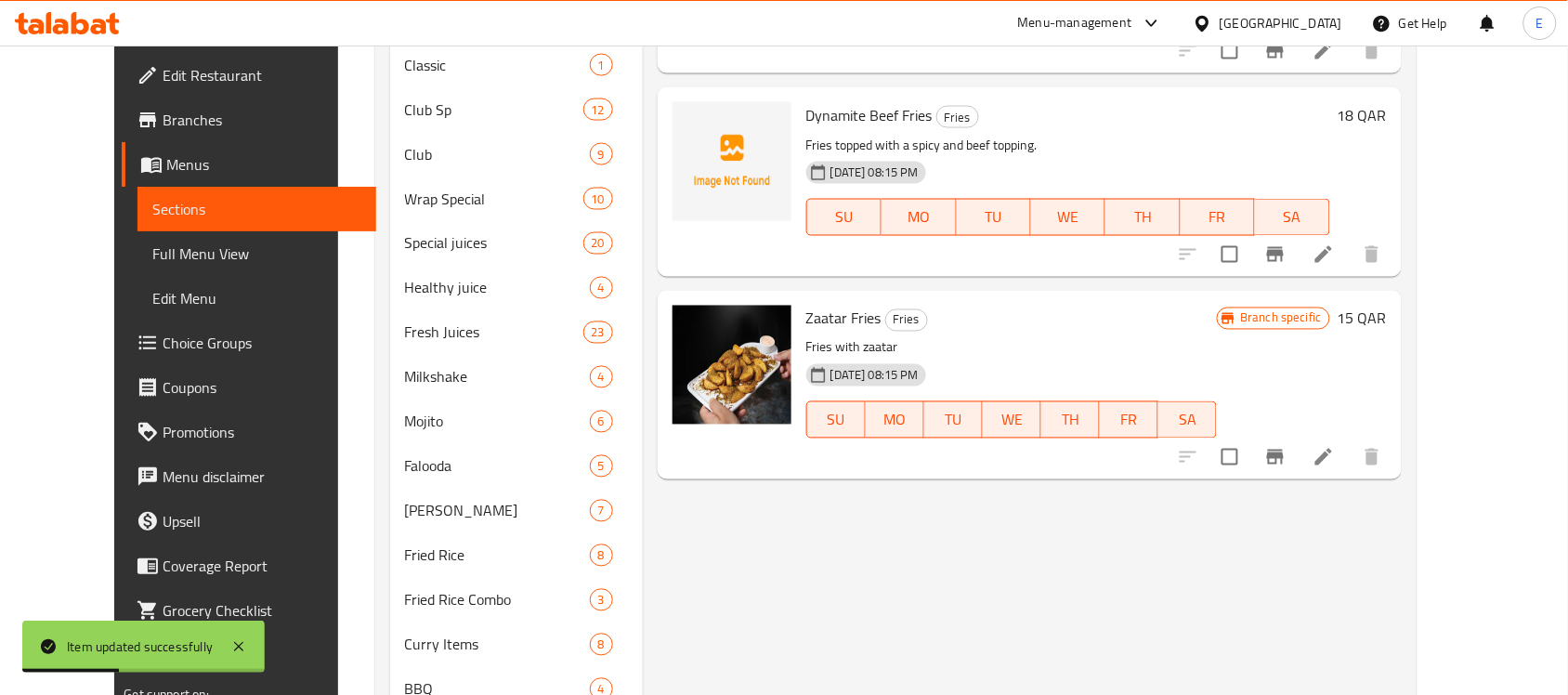
scroll to position [814, 0]
click at [1335, 261] on icon at bounding box center [1323, 252] width 22 height 22
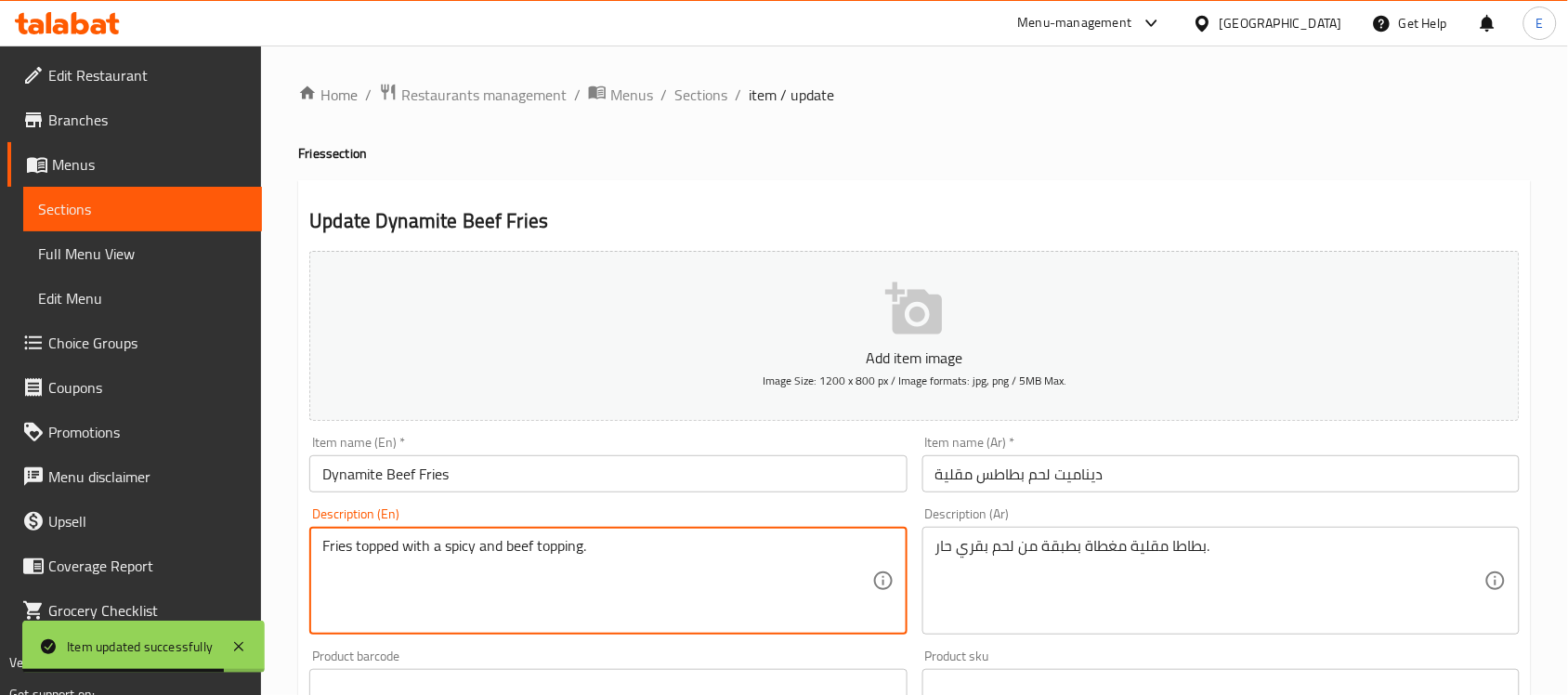
paste textarea "Potato fries drizzle prepared with beef.sauce and garnish with green onion"
type textarea "Potato fries drizzle prepared with beef.sauce and garnish with green onion"
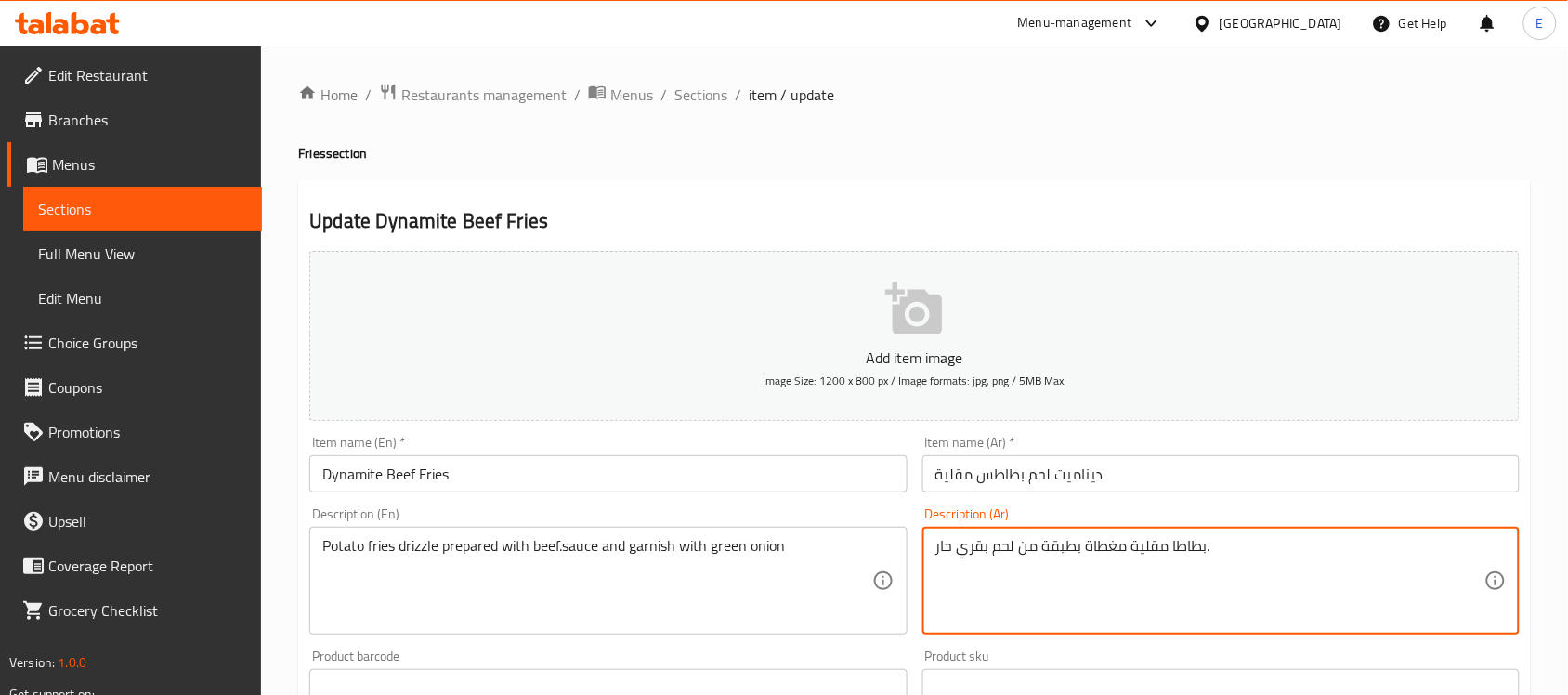
click at [1004, 553] on textarea "بطاطا مقلية مغطاة بطبقة من لحم بقري حار." at bounding box center [1210, 581] width 549 height 89
paste textarea "مقلية محضرة بصلصة اللحم البقري وتزين بالبصل الأخضر"
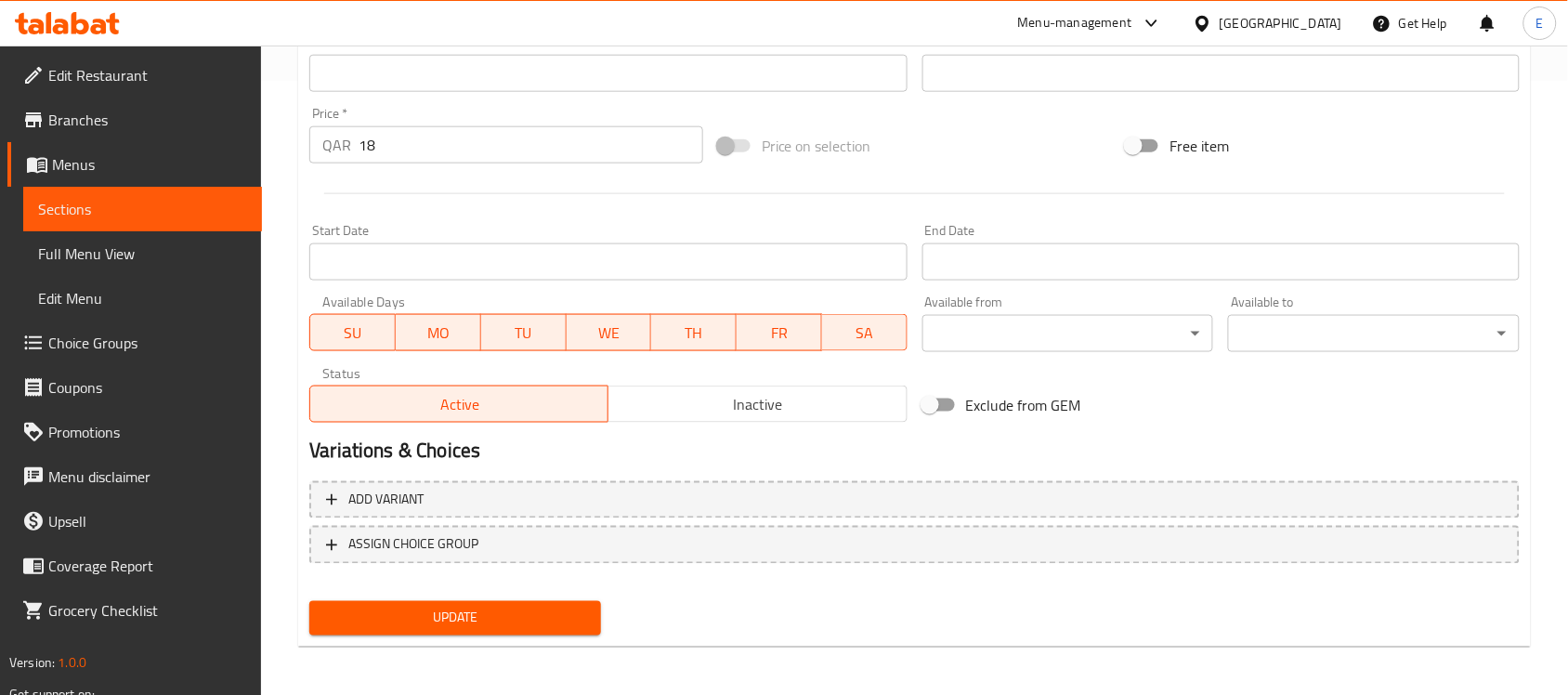
type textarea "بطاطس مقلية محضرة بصلصة اللحم البقري وتزين بالبصل الأخضر"
click at [498, 618] on span "Update" at bounding box center [454, 618] width 262 height 23
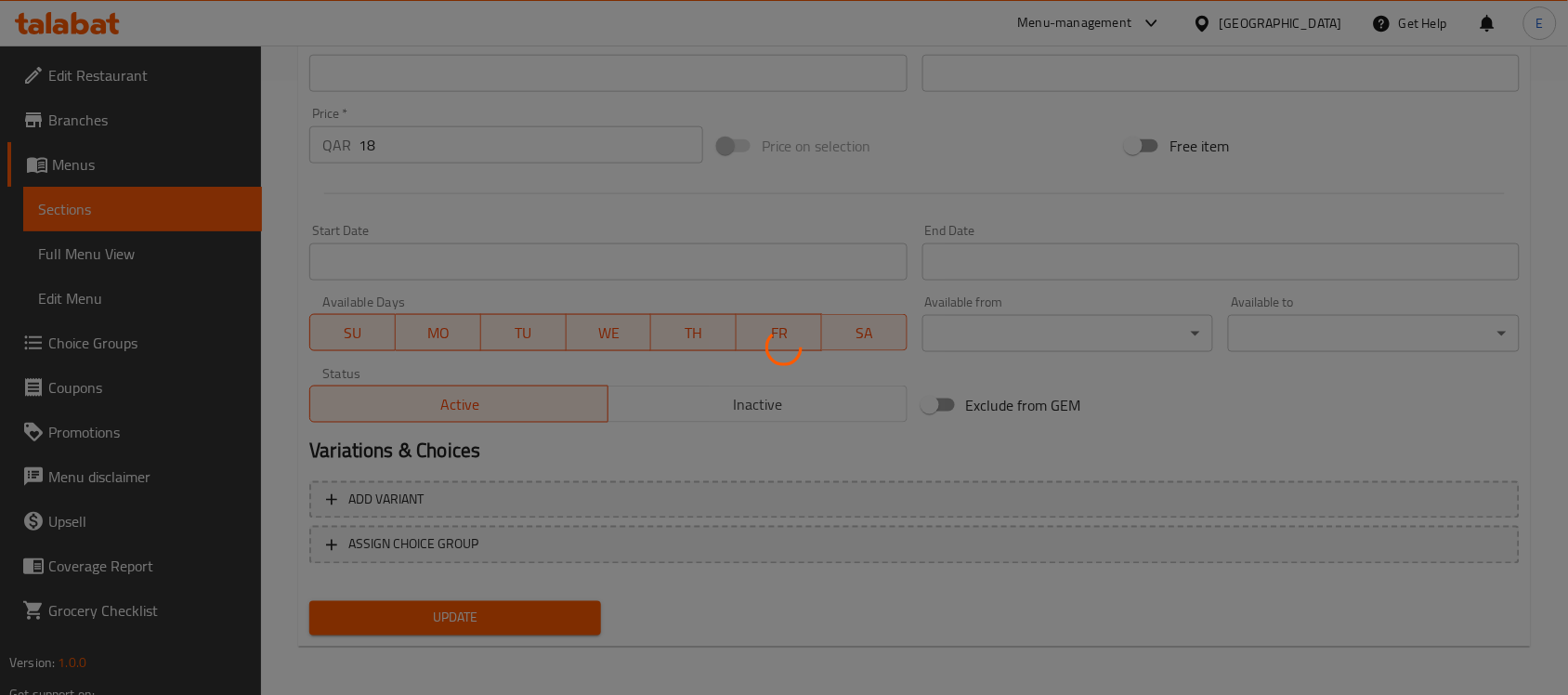
scroll to position [0, 0]
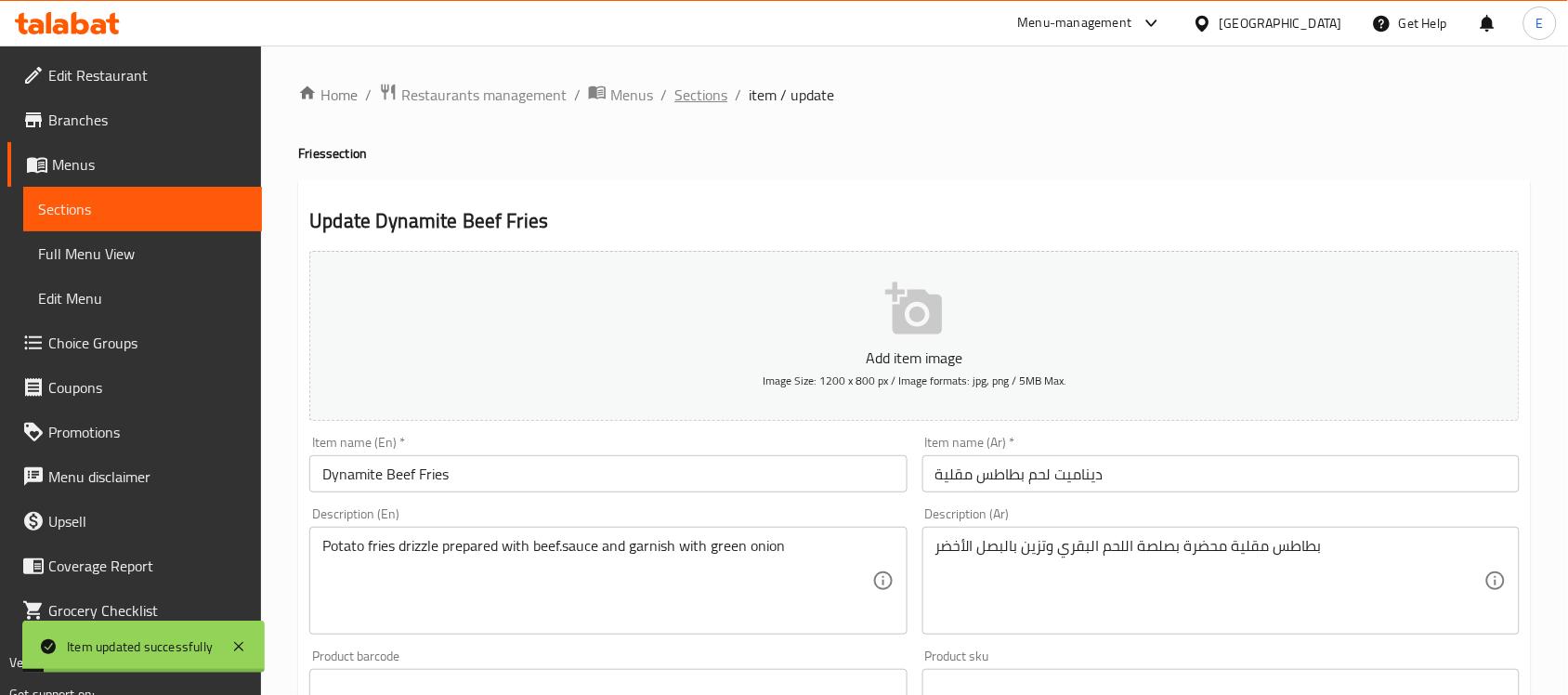
click at [697, 91] on span "Sections" at bounding box center [701, 94] width 53 height 22
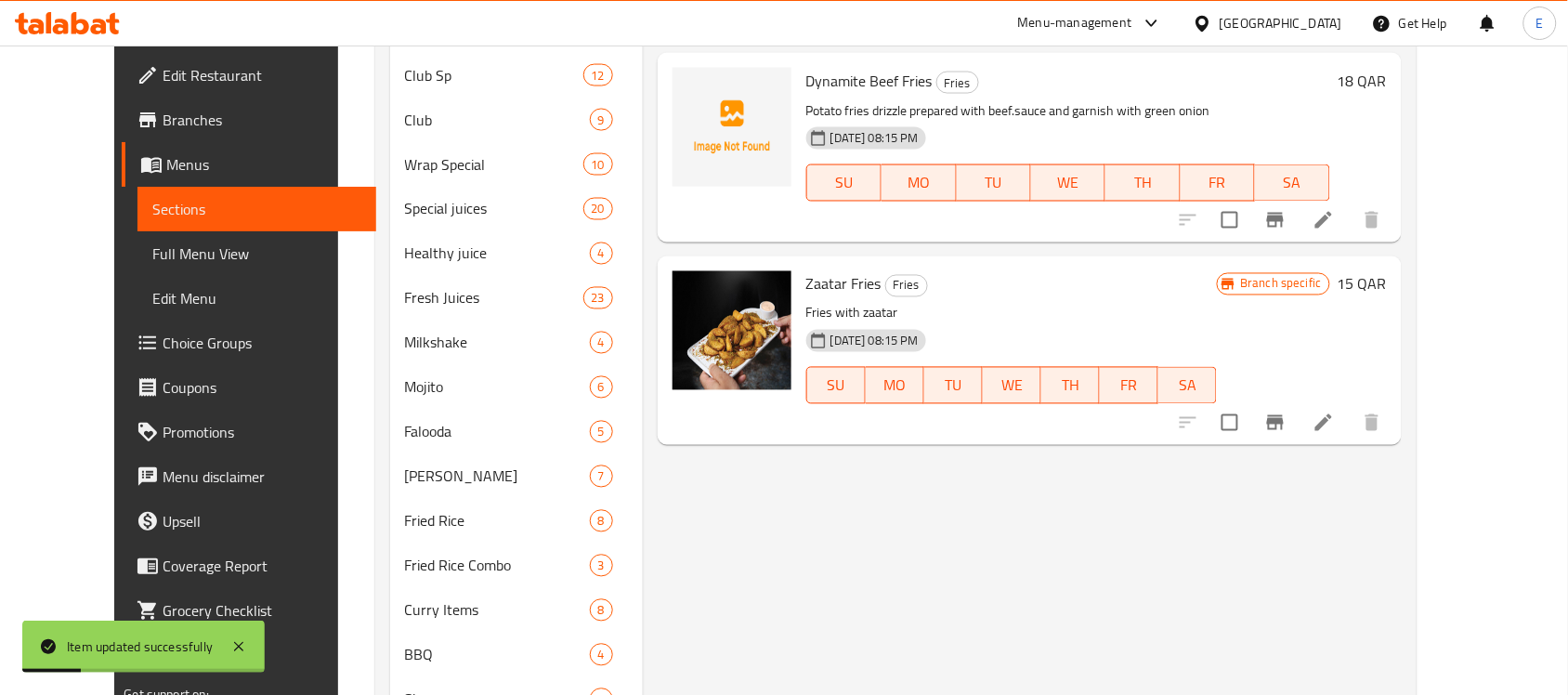
scroll to position [883, 0]
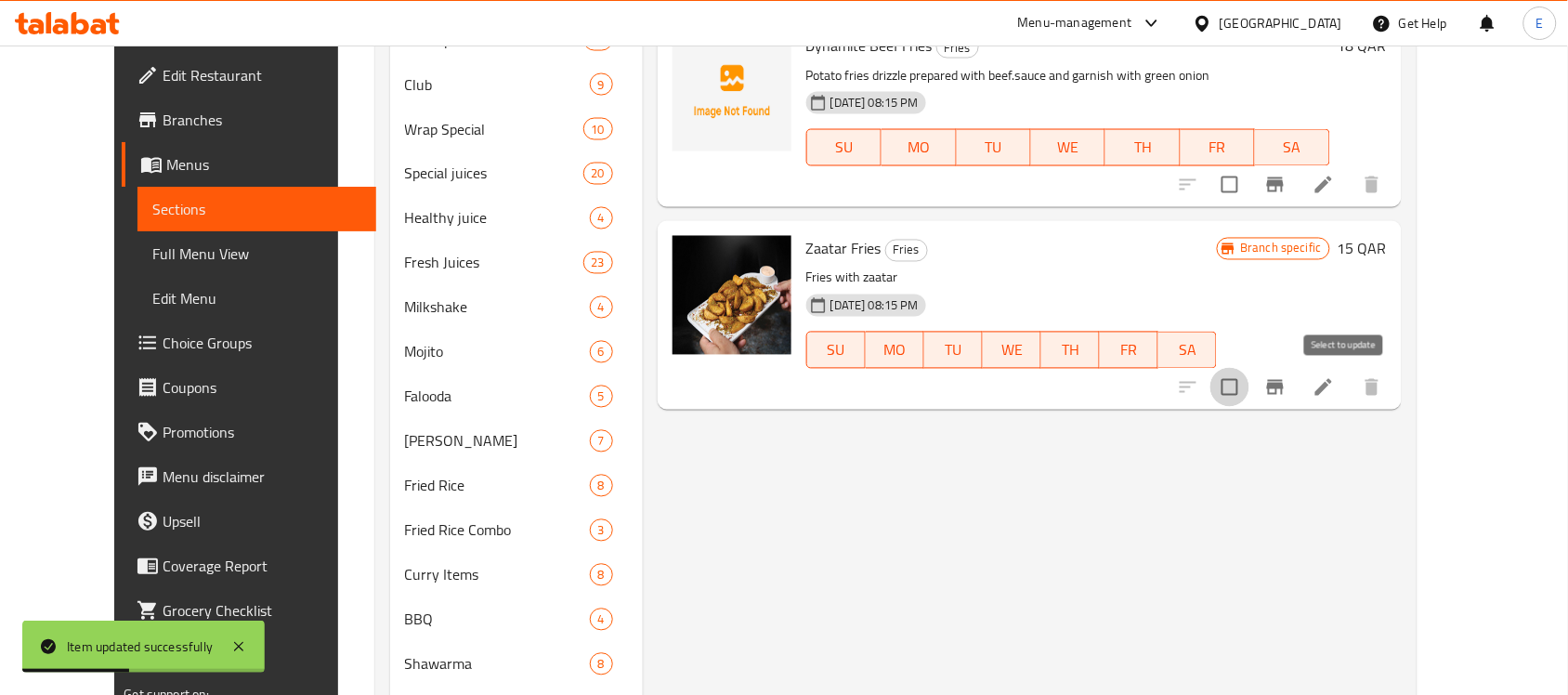
click at [1250, 388] on input "checkbox" at bounding box center [1230, 387] width 39 height 39
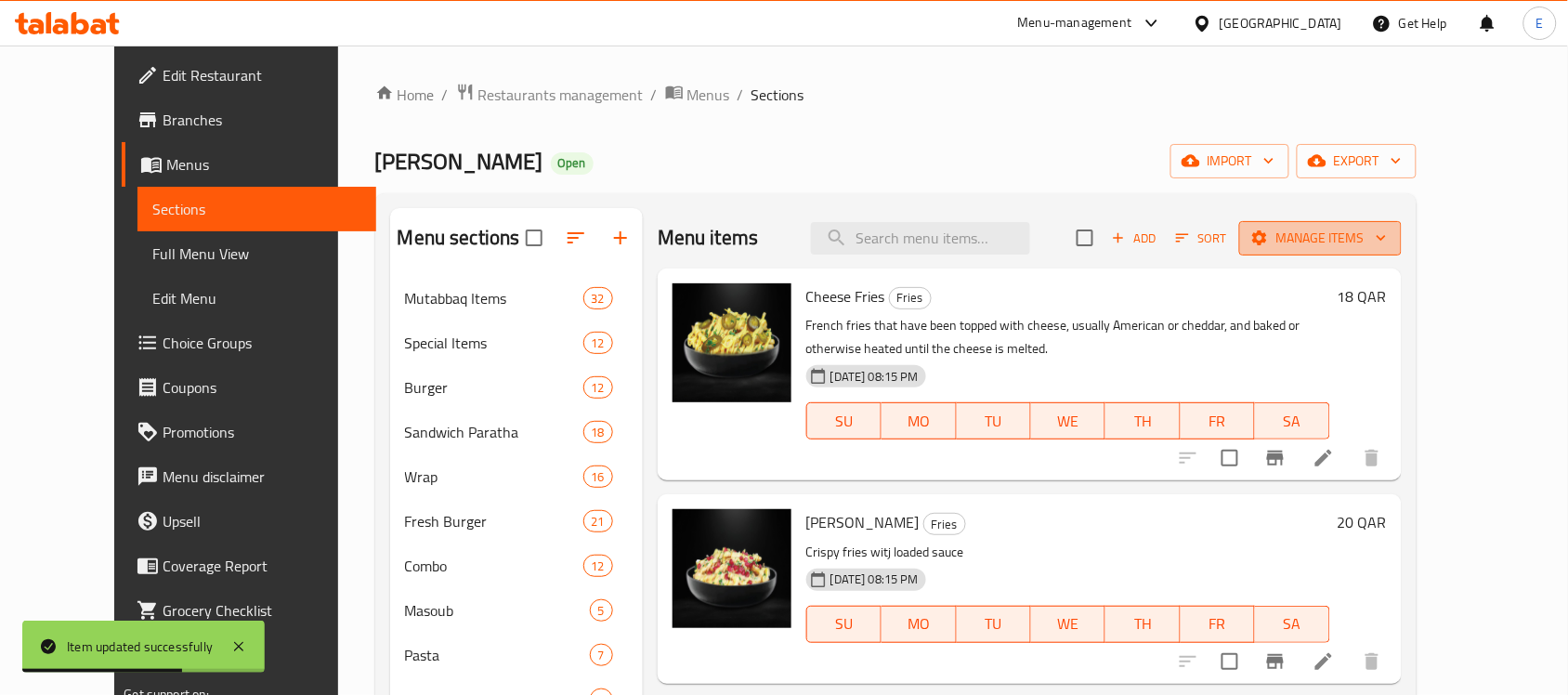
click at [1267, 242] on icon "button" at bounding box center [1260, 238] width 15 height 15
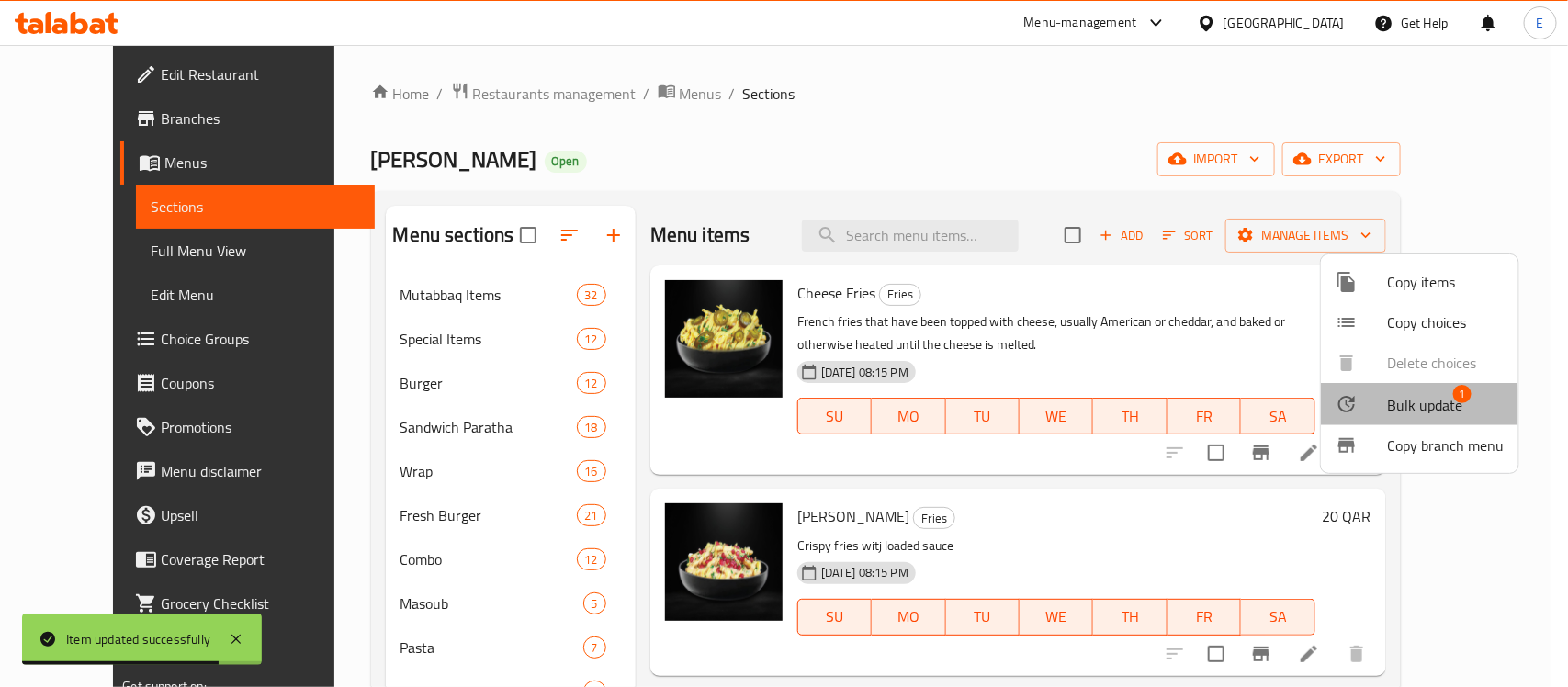
click at [1400, 416] on span "Bulk update" at bounding box center [1425, 404] width 75 height 22
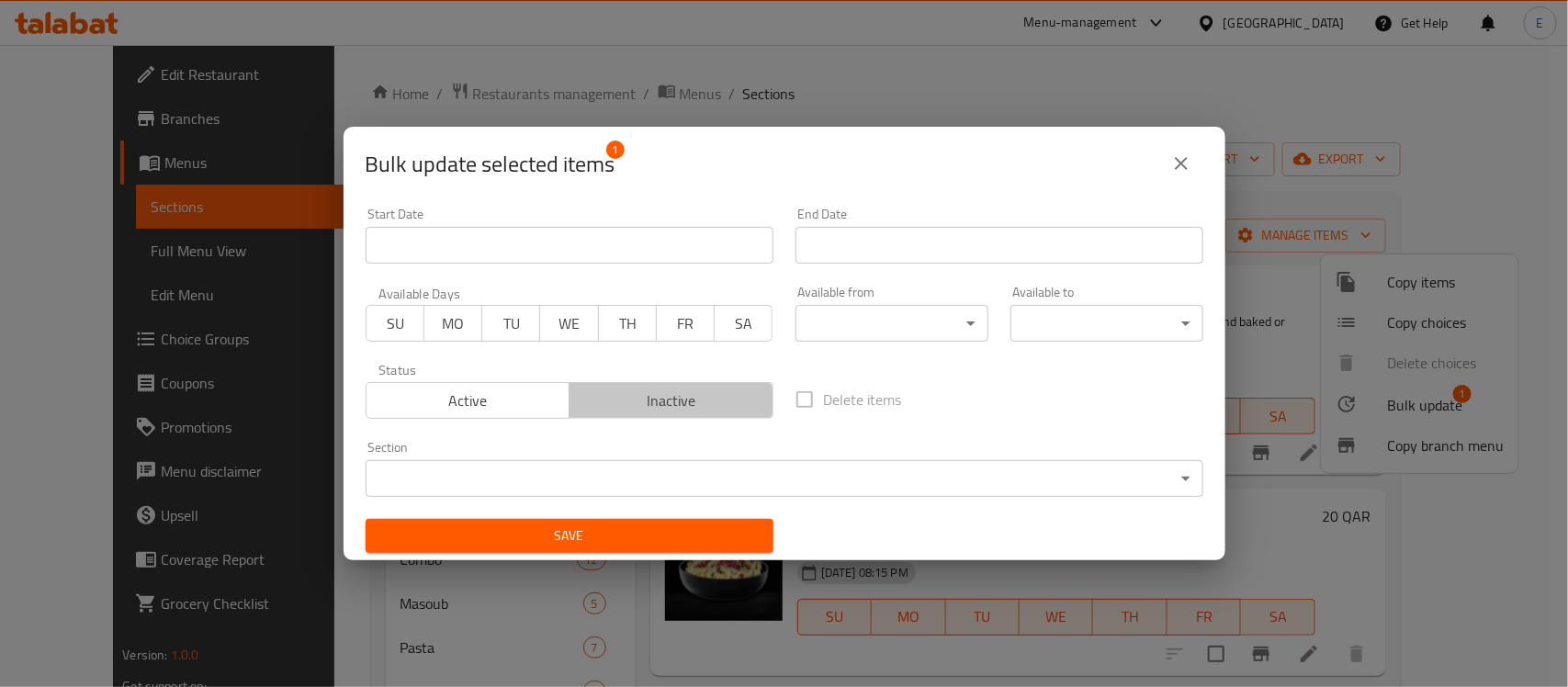
click at [725, 408] on span "Inactive" at bounding box center [671, 401] width 189 height 26
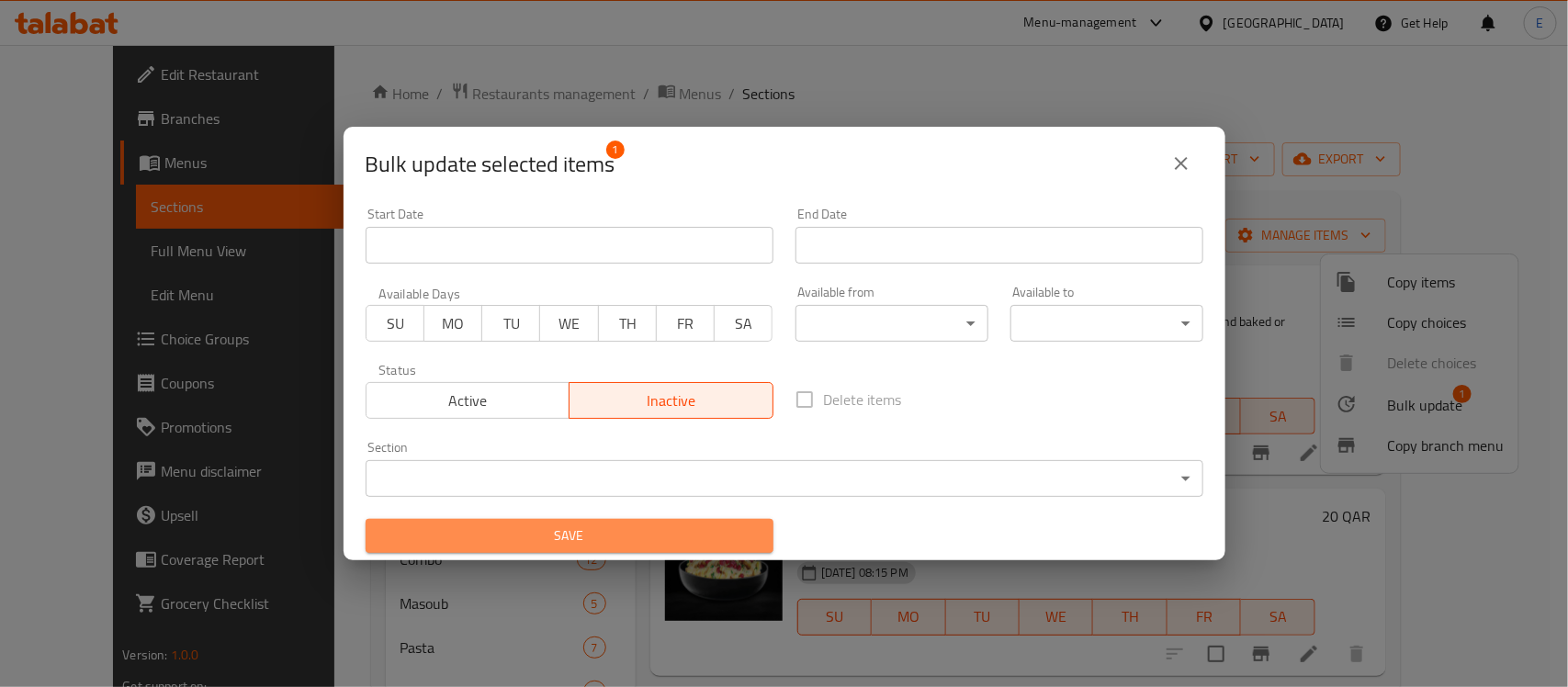
click at [616, 531] on span "Save" at bounding box center [570, 535] width 379 height 23
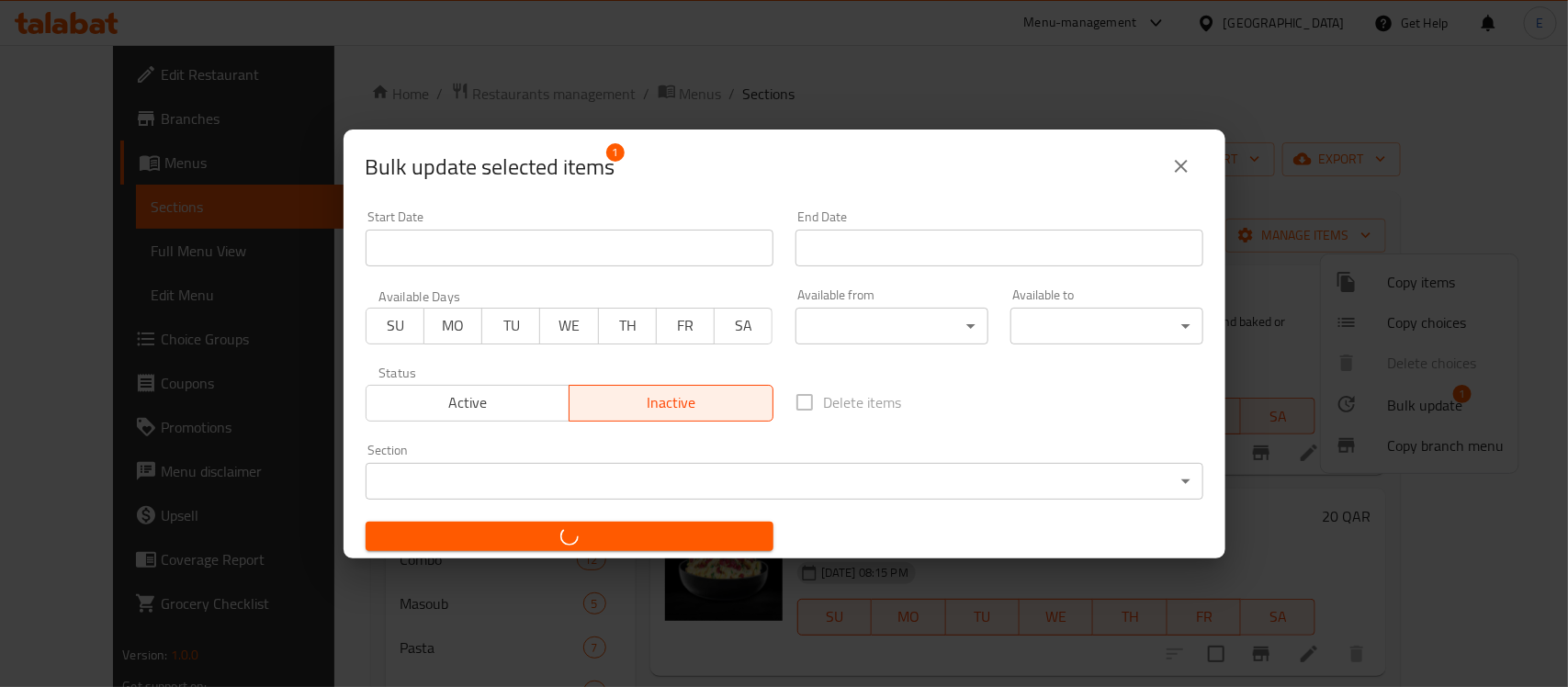
checkbox input "false"
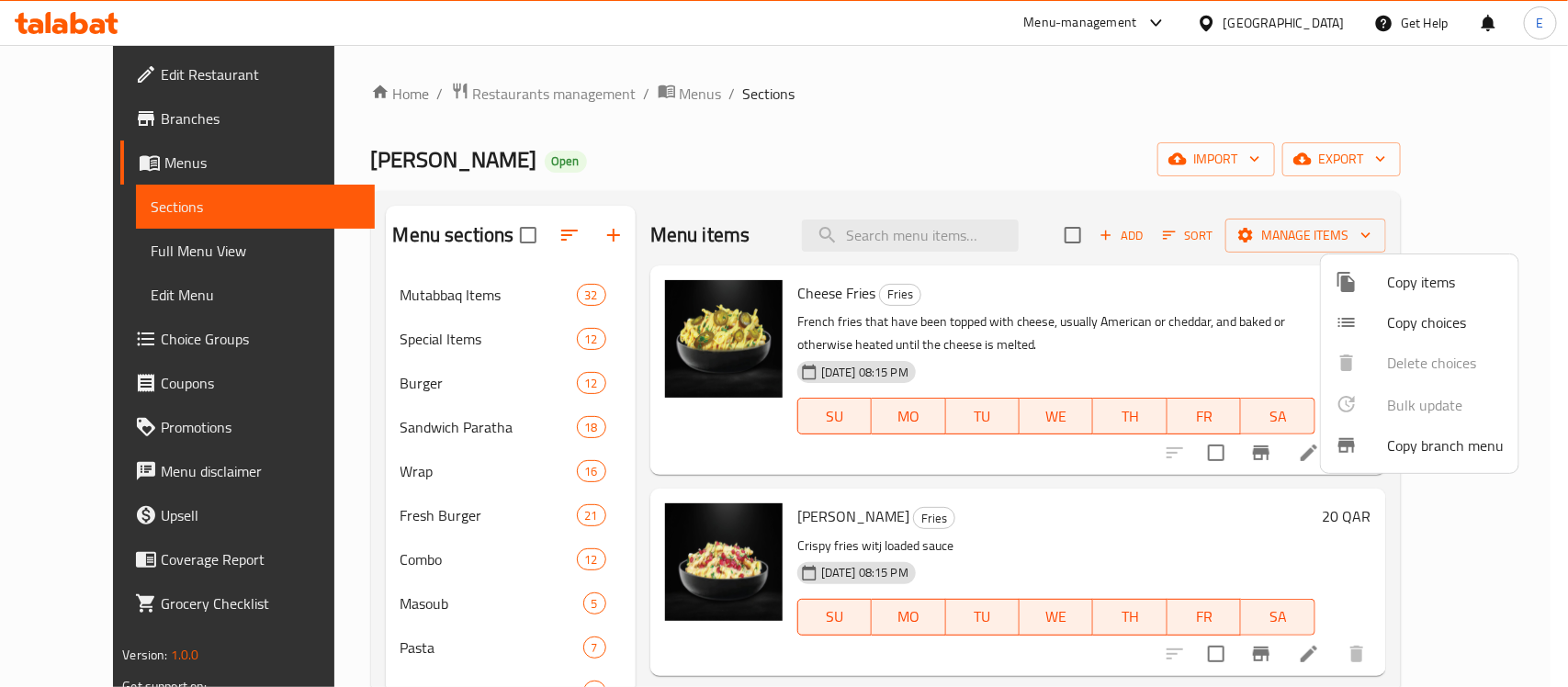
click at [957, 240] on div at bounding box center [784, 344] width 1568 height 687
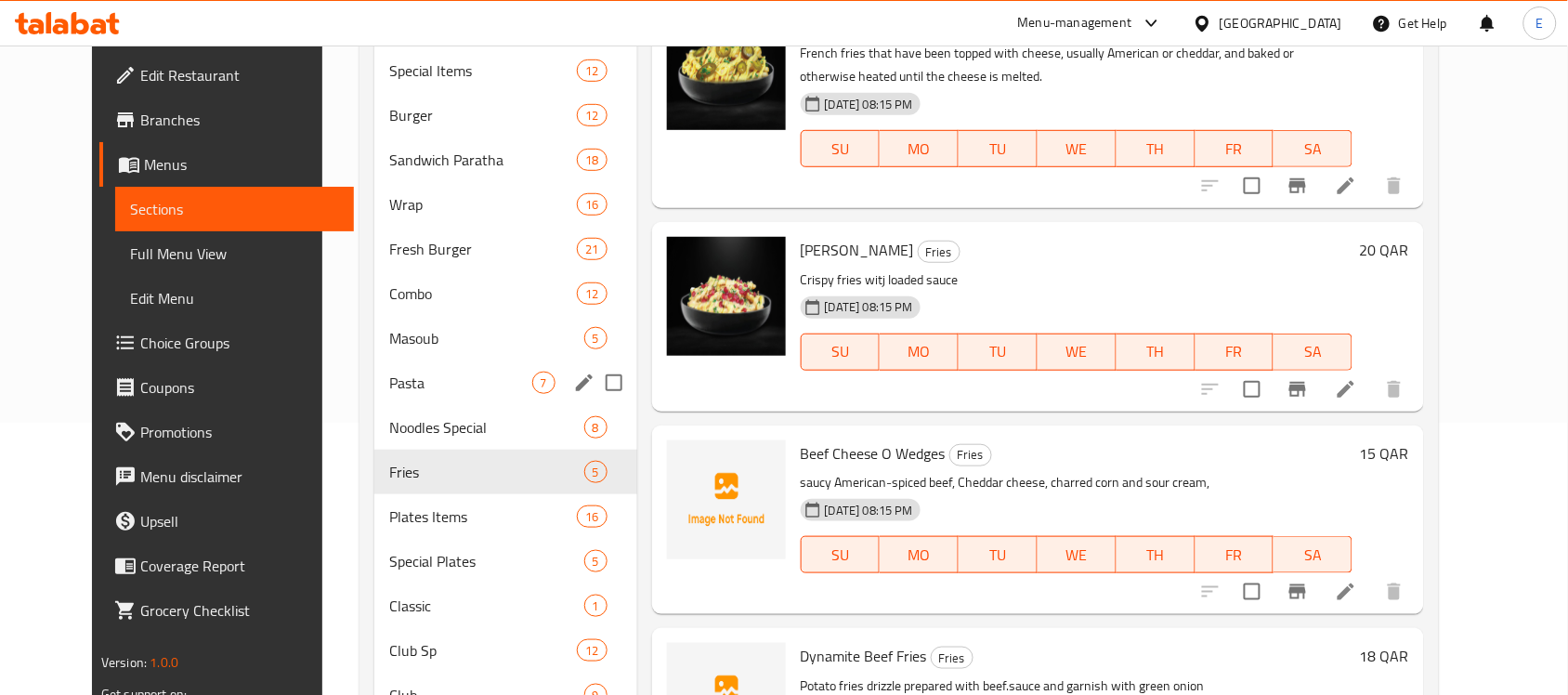
scroll to position [276, 0]
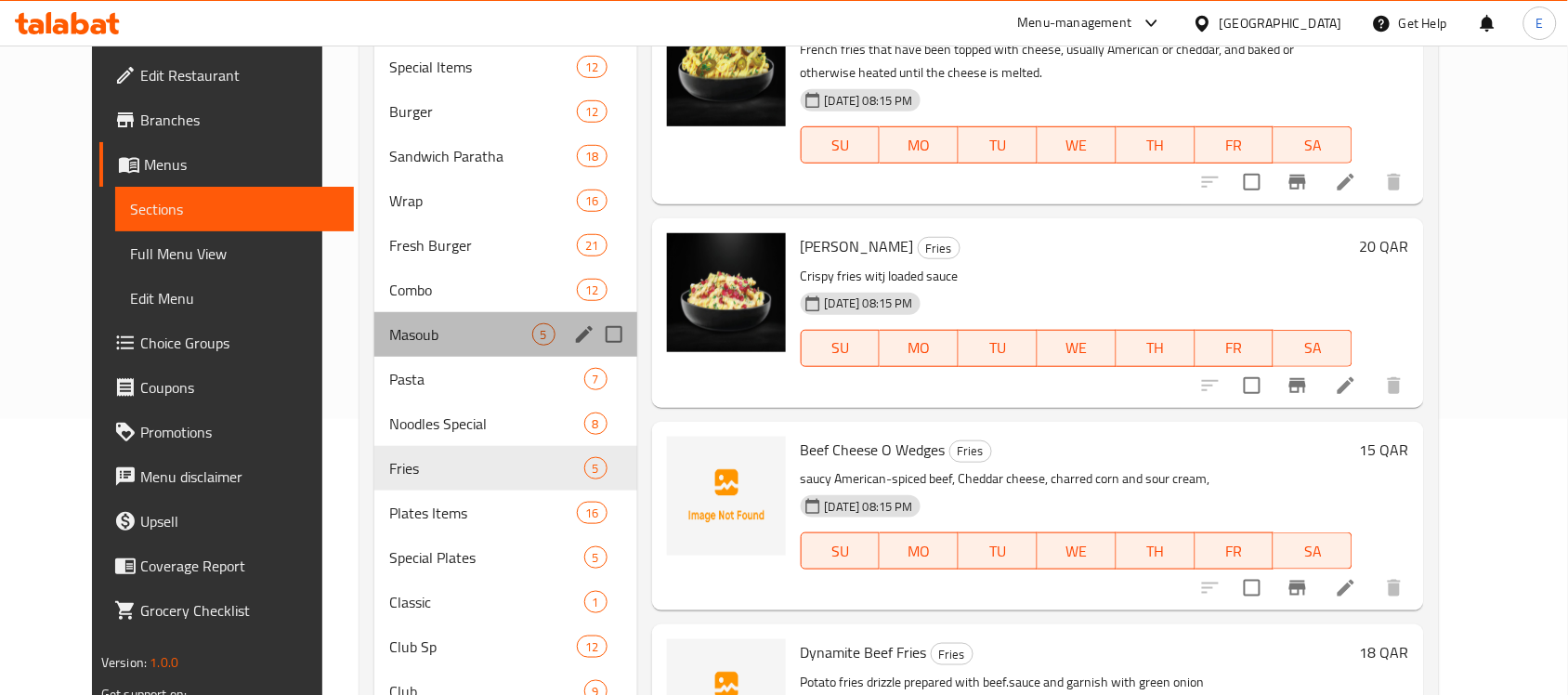
click at [439, 318] on div "Masoub 5" at bounding box center [505, 334] width 262 height 45
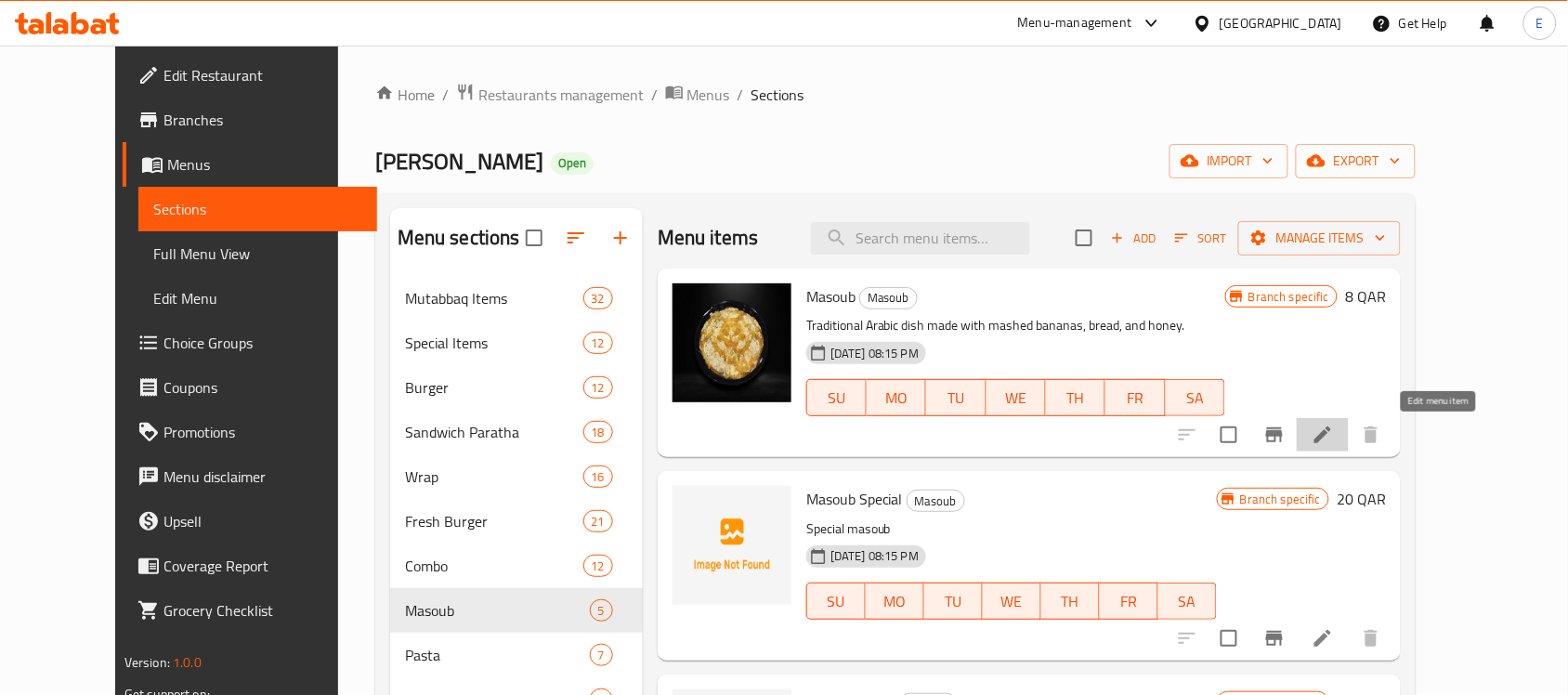
click at [1335, 425] on icon at bounding box center [1322, 434] width 22 height 22
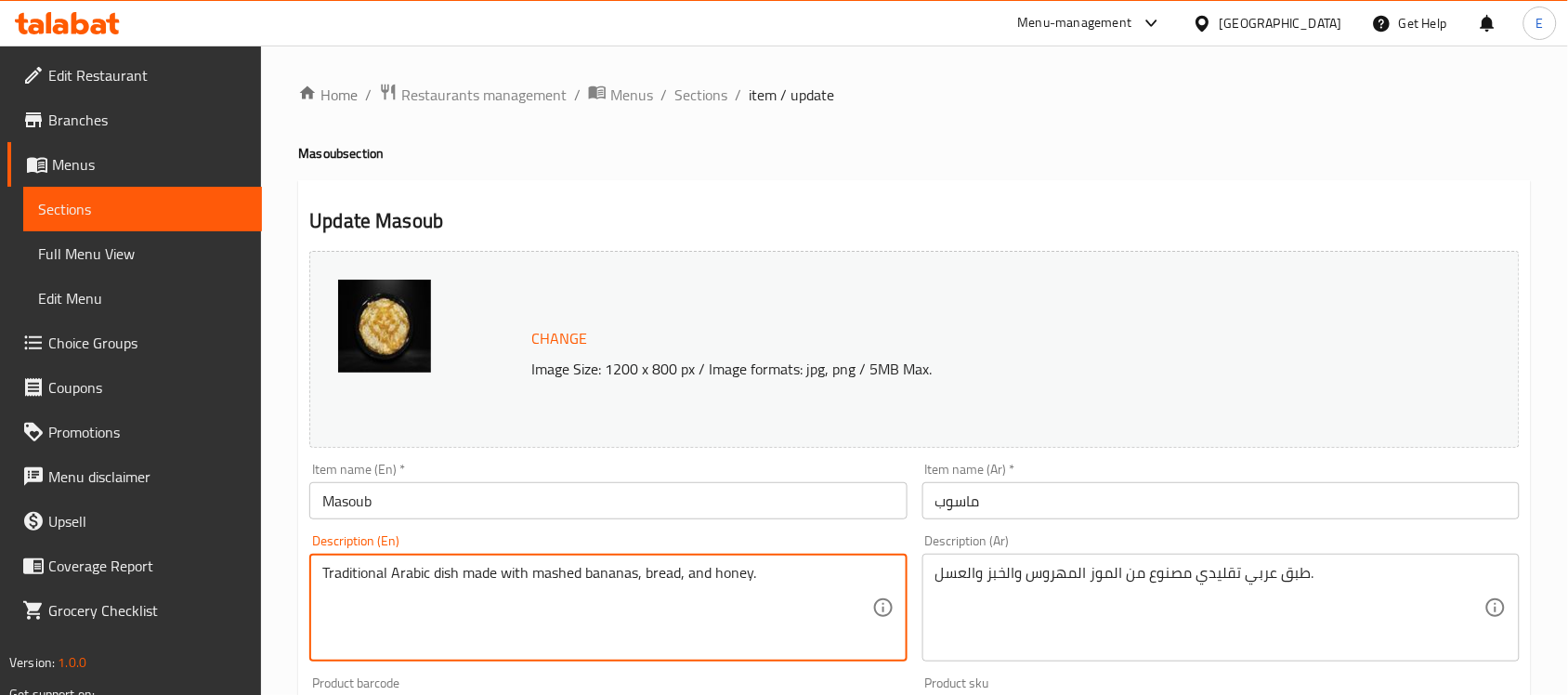
paste textarea "traditional Yemeni dish that is made with wholewheat flatbread, which is shredd…"
type textarea "traditional Yemeni dish that is made with wholewheat flatbread, which is shredd…"
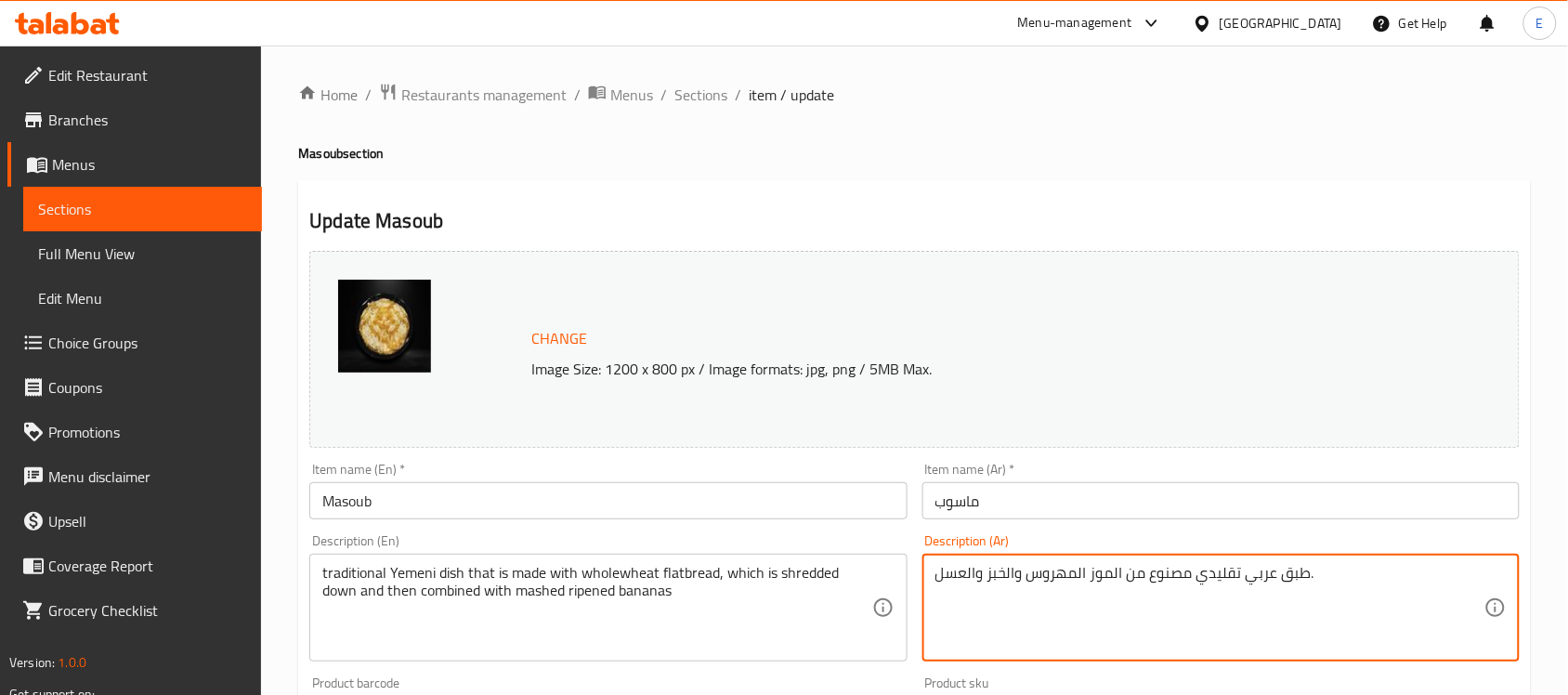
paste textarea "يمني تقليدي مصنوع من خبز القمح الكامل، والذي يتم تقطيعه ثم دمجه مع الموز الناضج…"
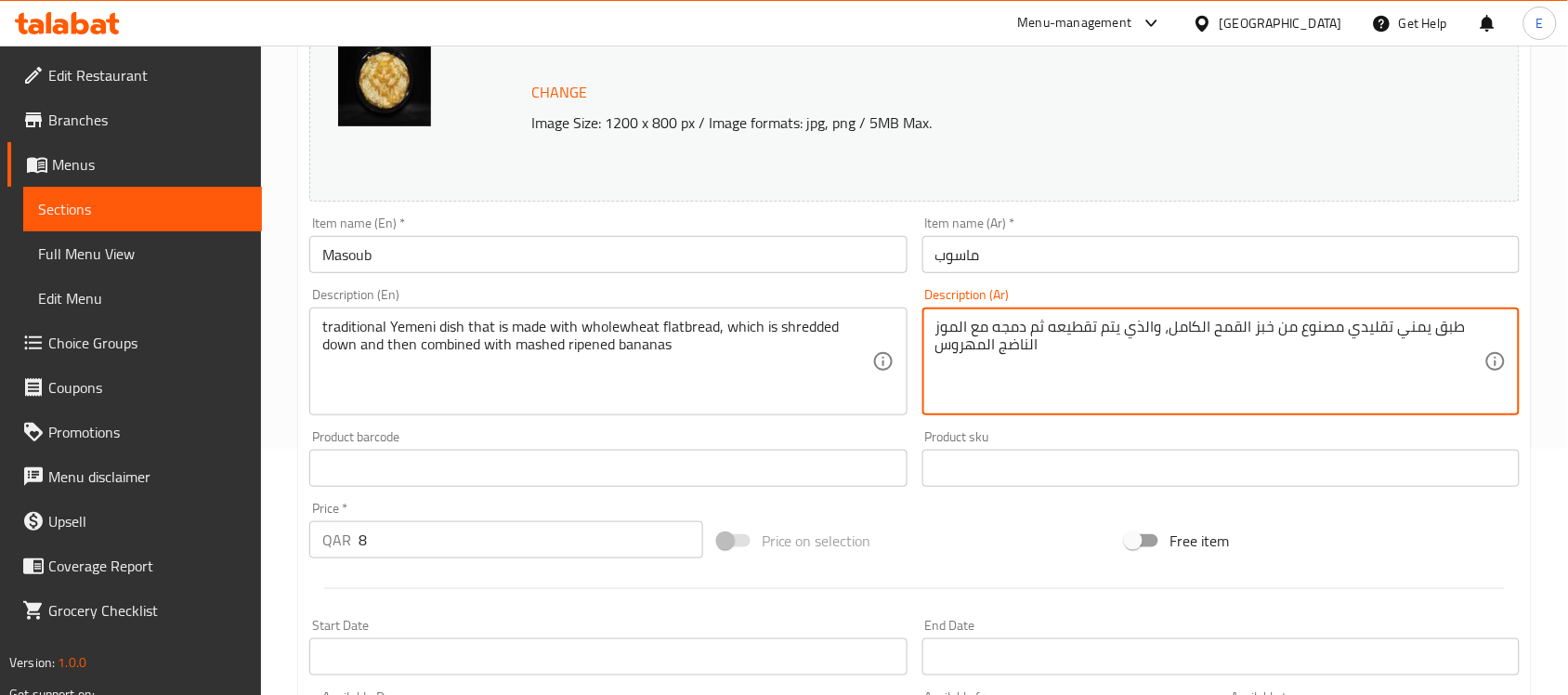
scroll to position [642, 0]
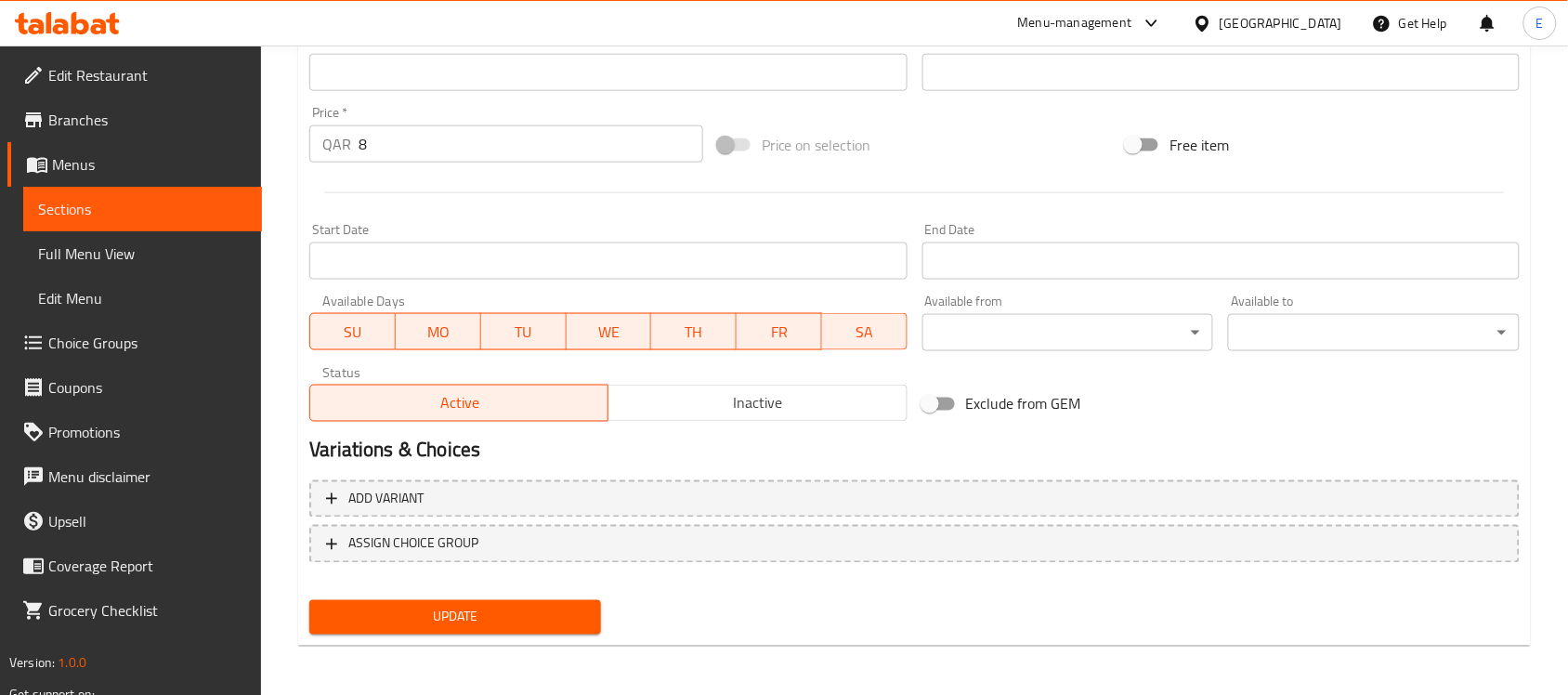
type textarea "طبق يمني تقليدي مصنوع من خبز القمح الكامل، والذي يتم تقطيعه ثم دمجه مع الموز ال…"
click at [462, 606] on span "Update" at bounding box center [454, 617] width 262 height 23
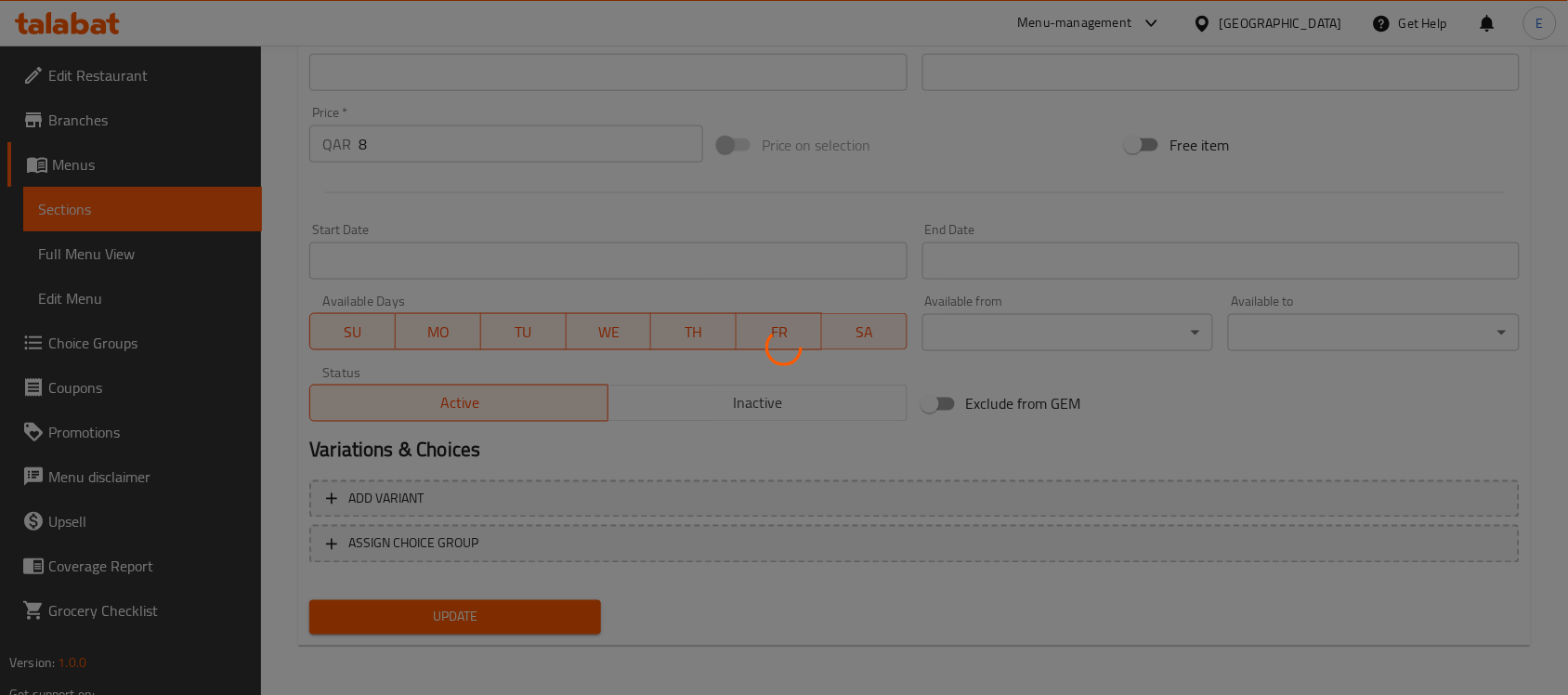
scroll to position [0, 0]
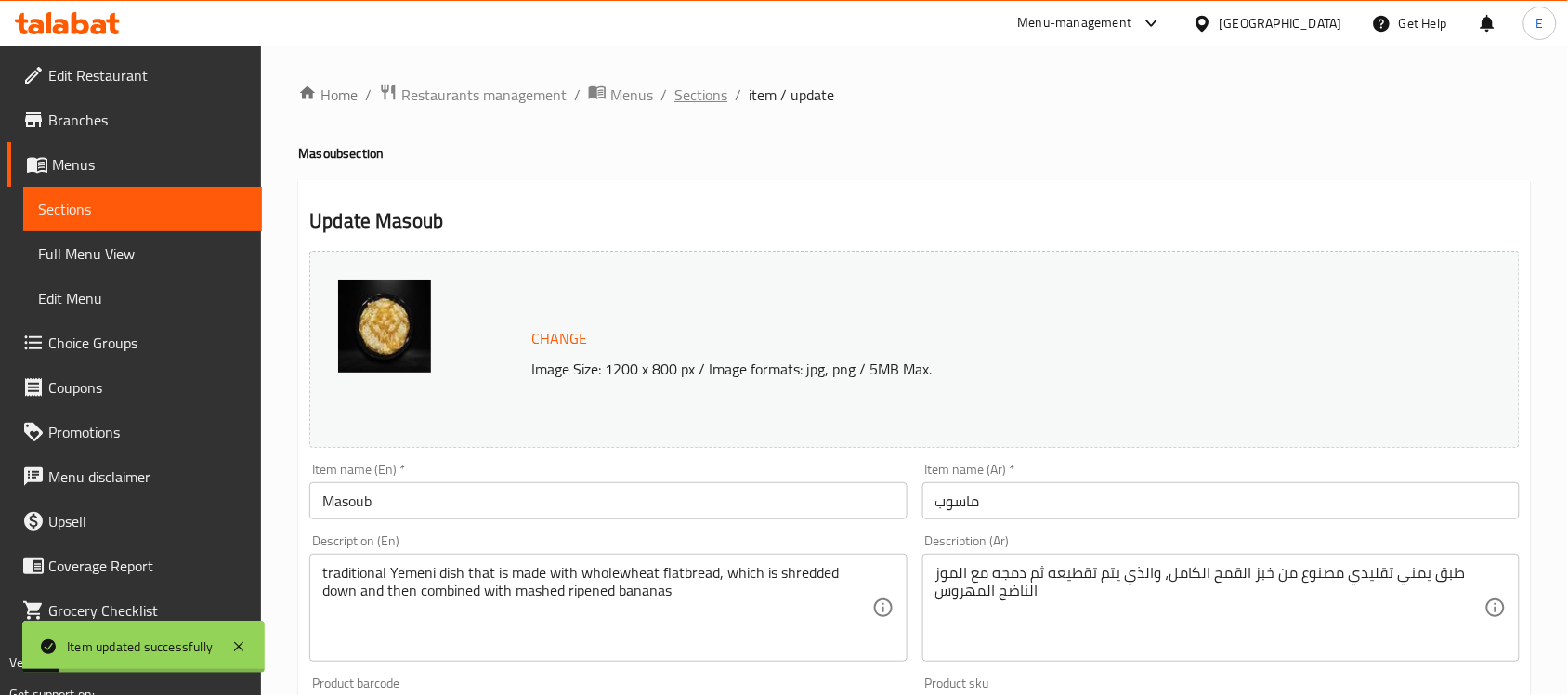
click at [702, 90] on span "Sections" at bounding box center [701, 94] width 53 height 22
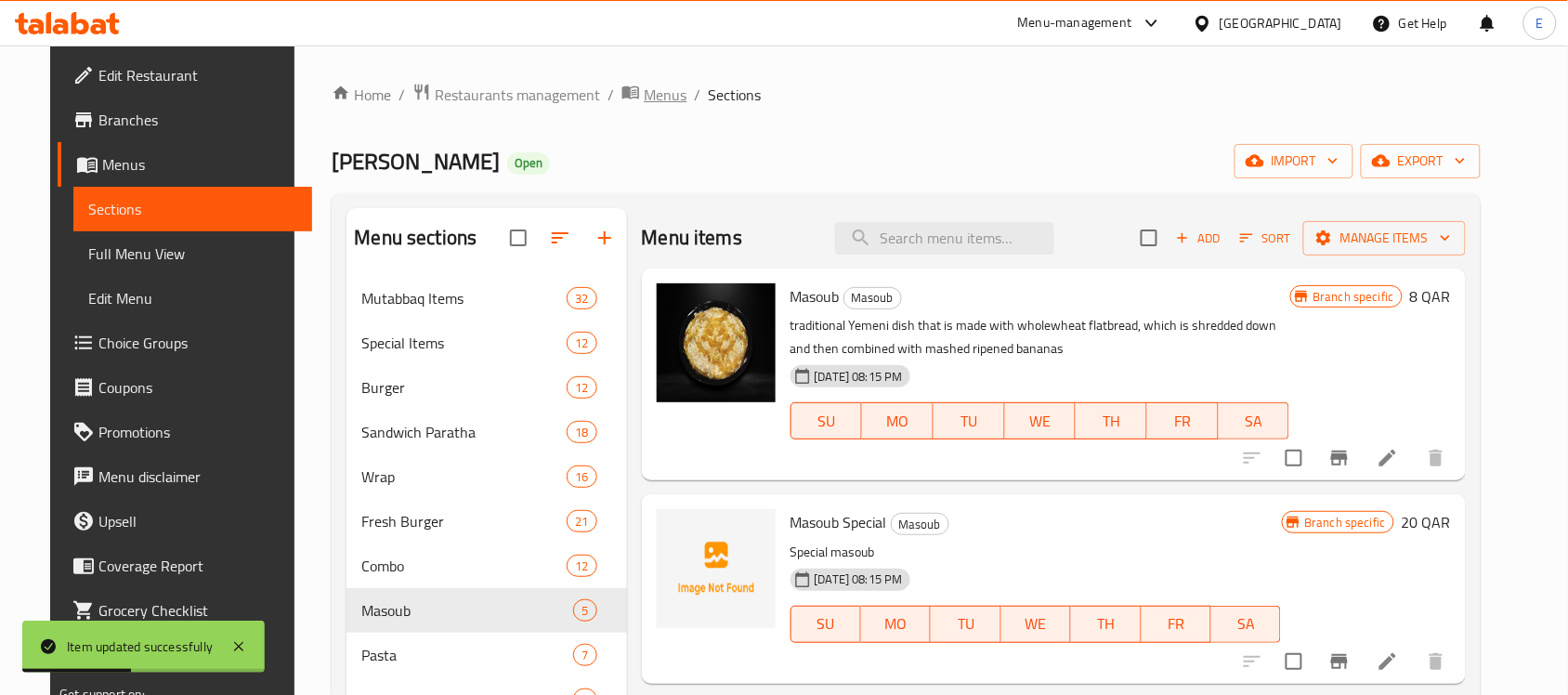
click at [644, 97] on span "Menus" at bounding box center [665, 94] width 43 height 22
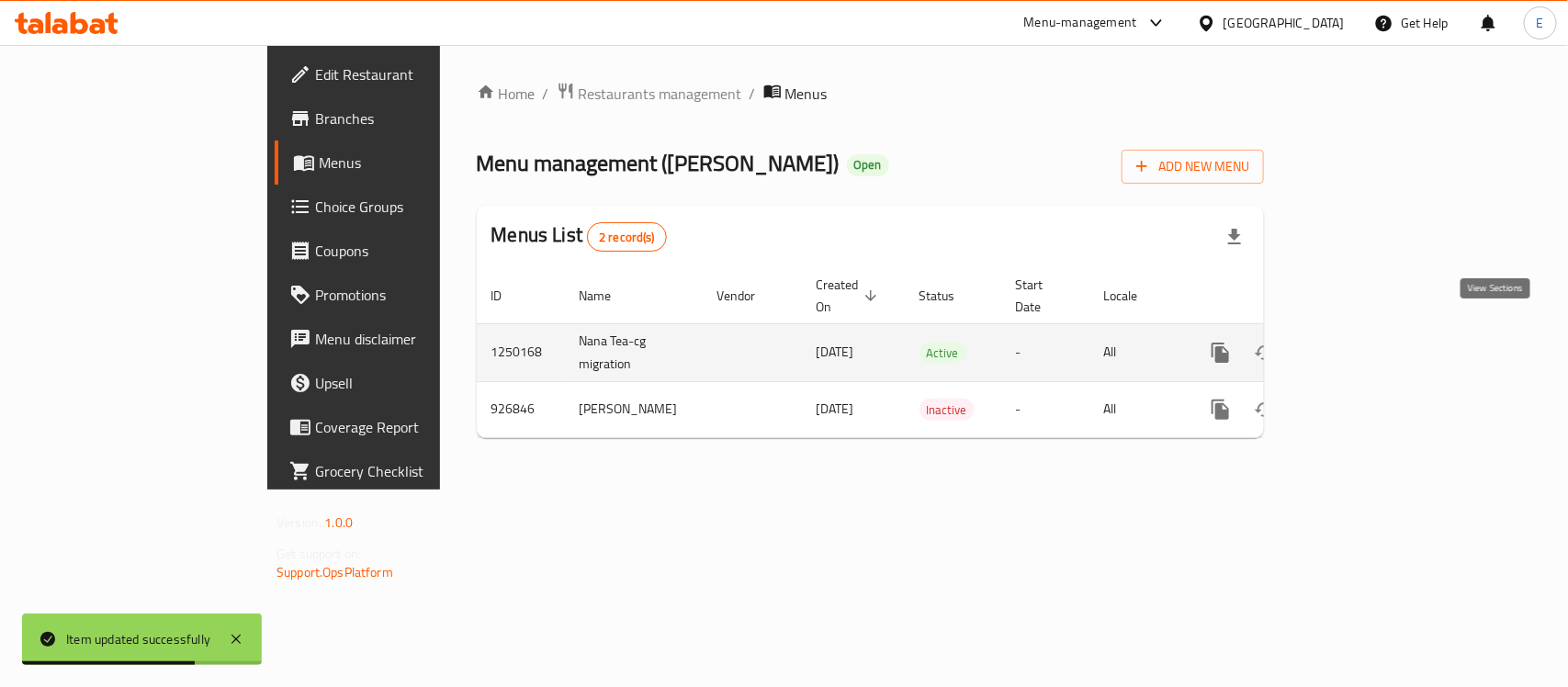
click at [1361, 344] on icon "enhanced table" at bounding box center [1353, 353] width 17 height 17
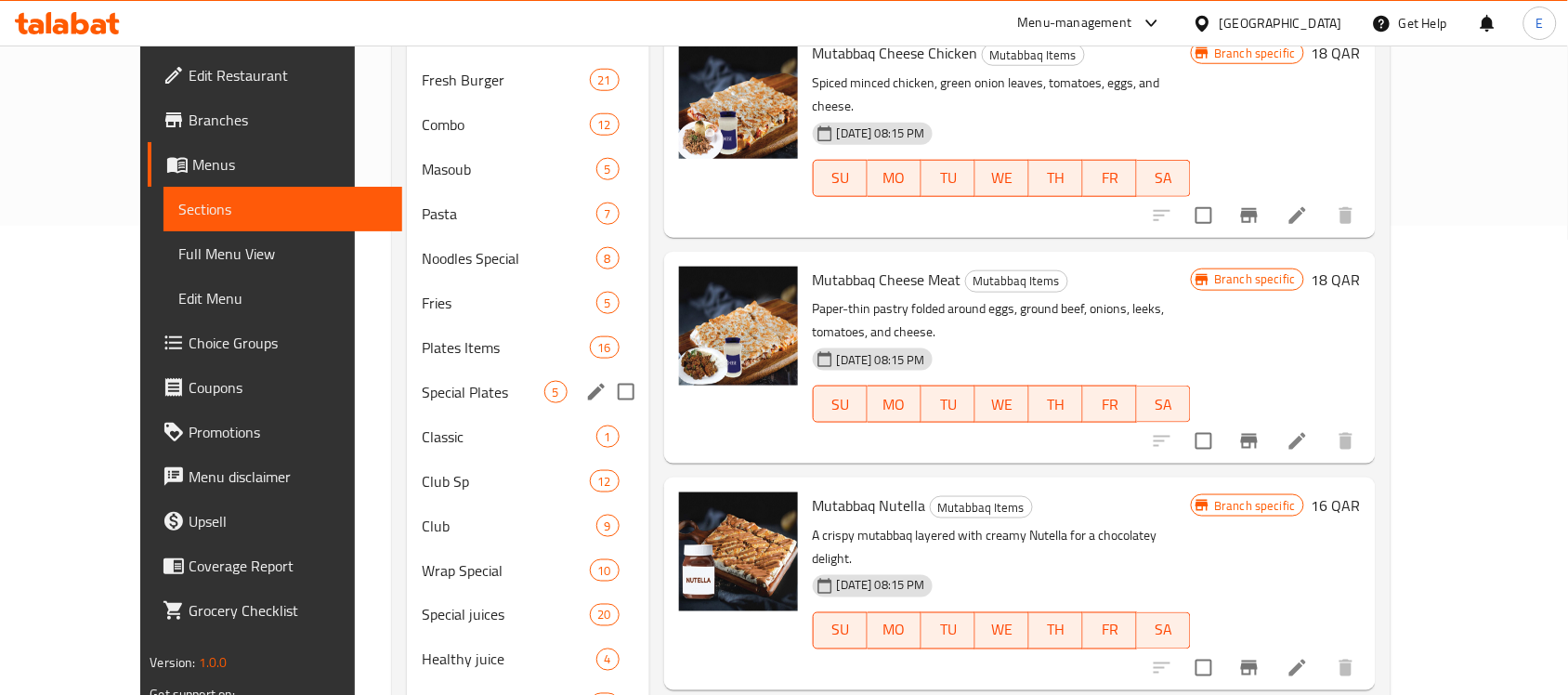
scroll to position [467, 0]
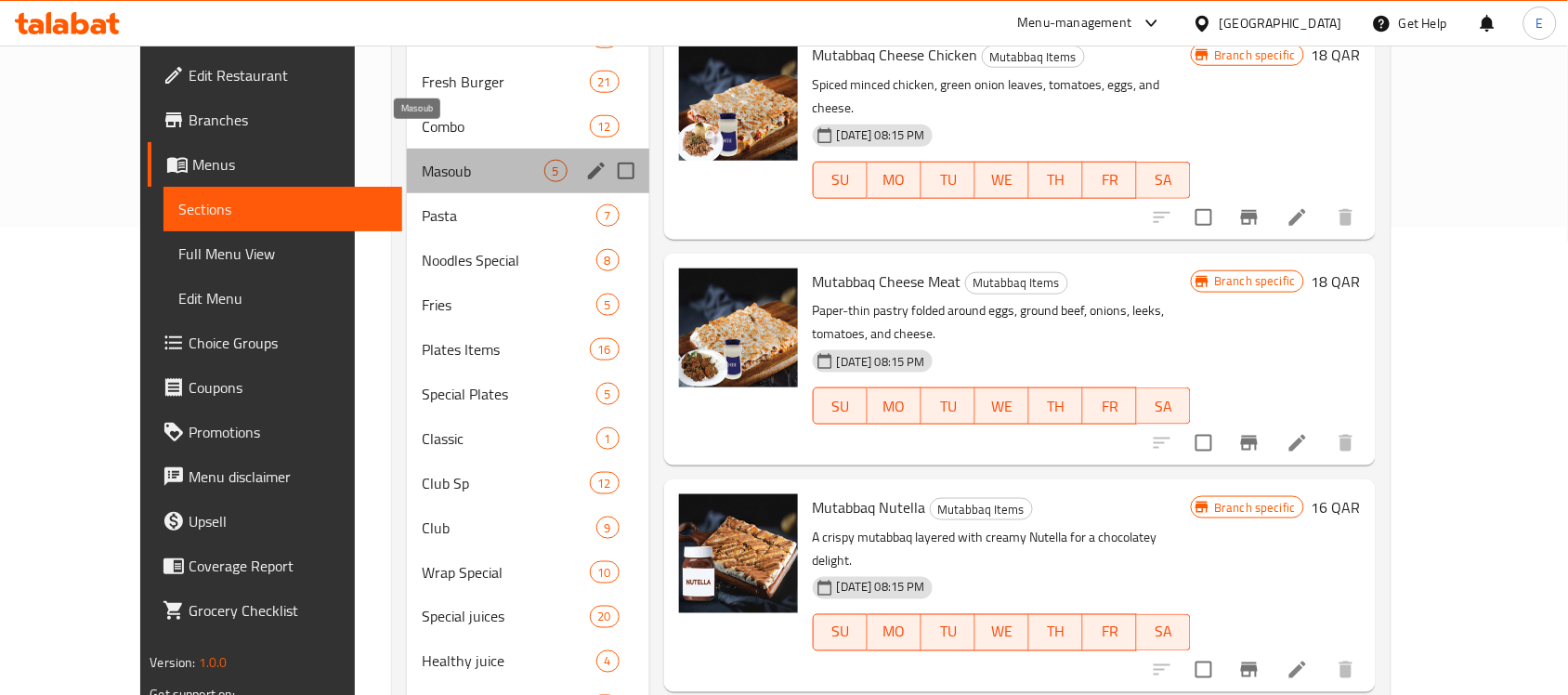
click at [434, 160] on span "Masoub" at bounding box center [483, 170] width 122 height 22
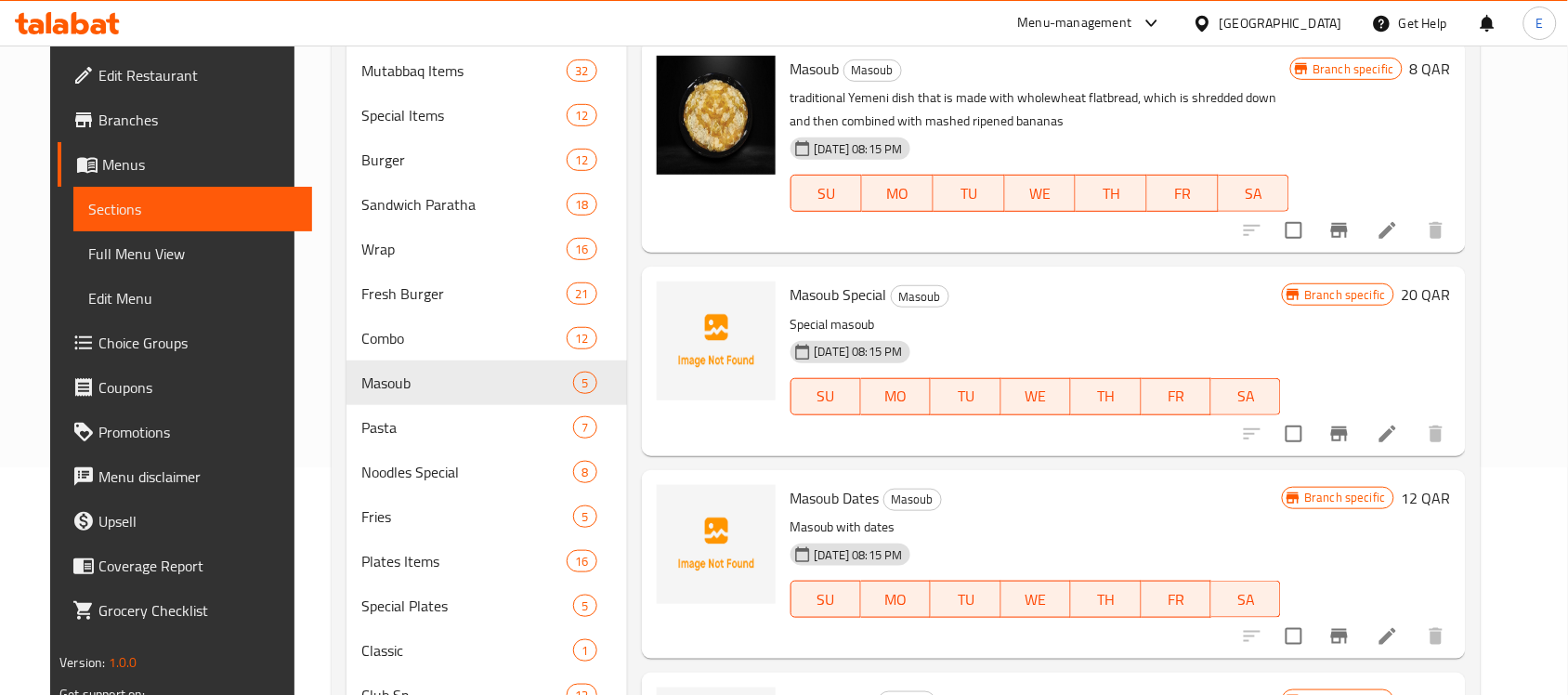
scroll to position [235, 0]
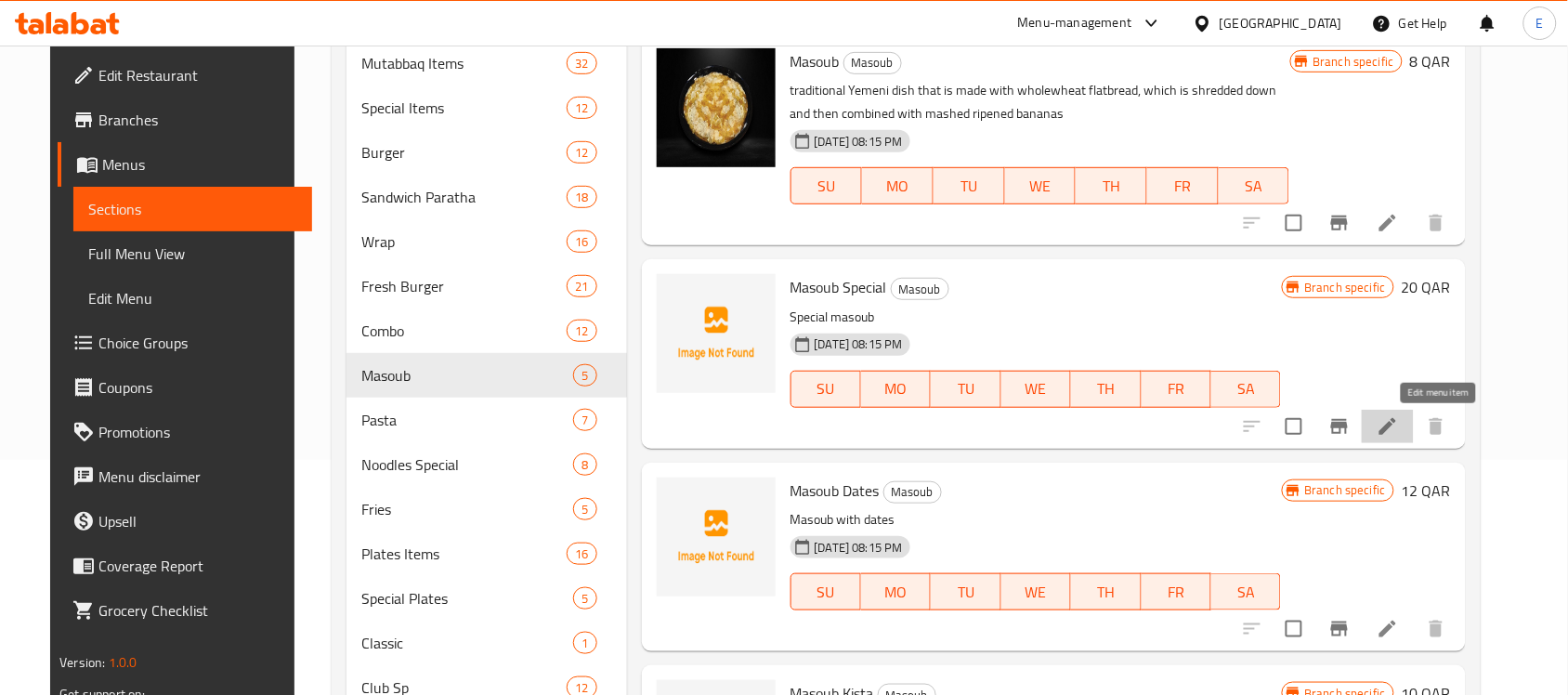
click at [1399, 418] on icon at bounding box center [1387, 426] width 22 height 22
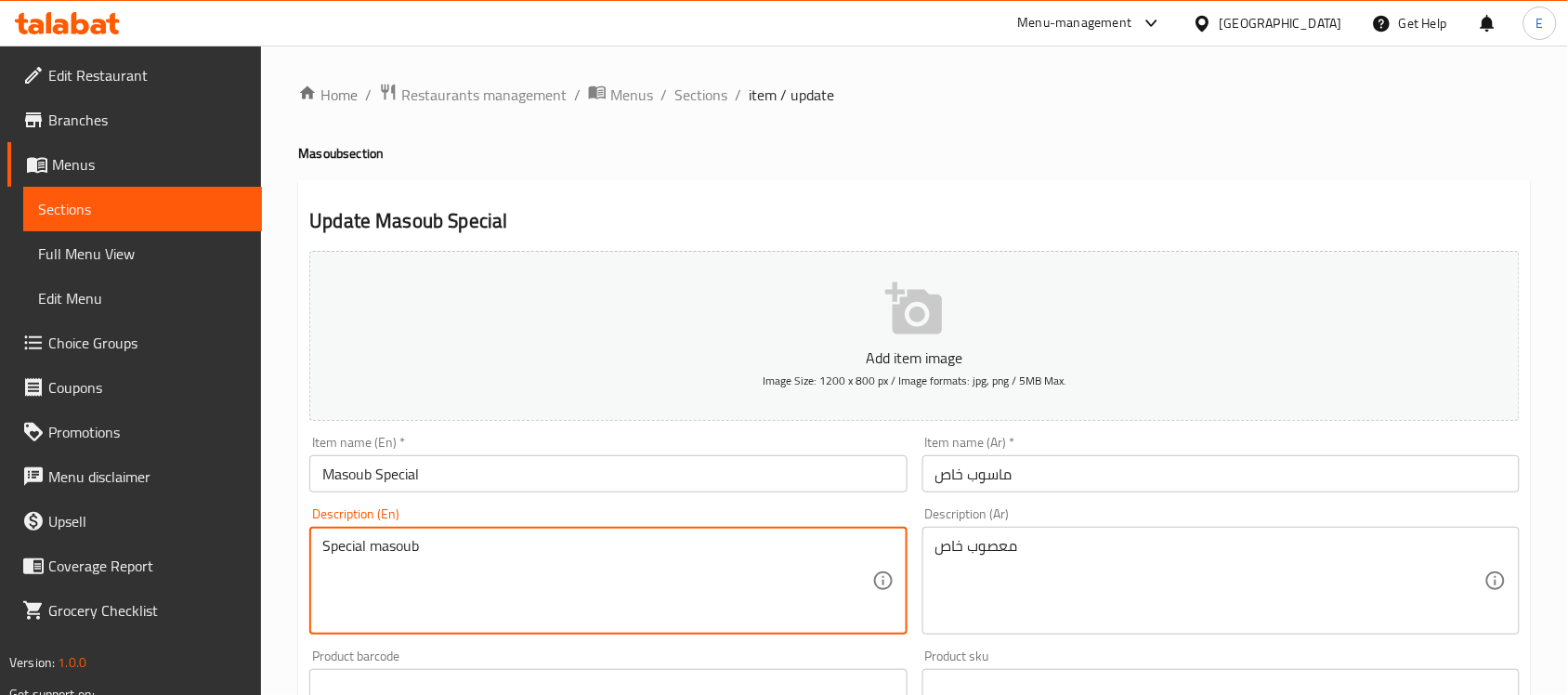
paste textarea "traditional Yemeni dish that is made with wholewheat flatbread, which is shredd…"
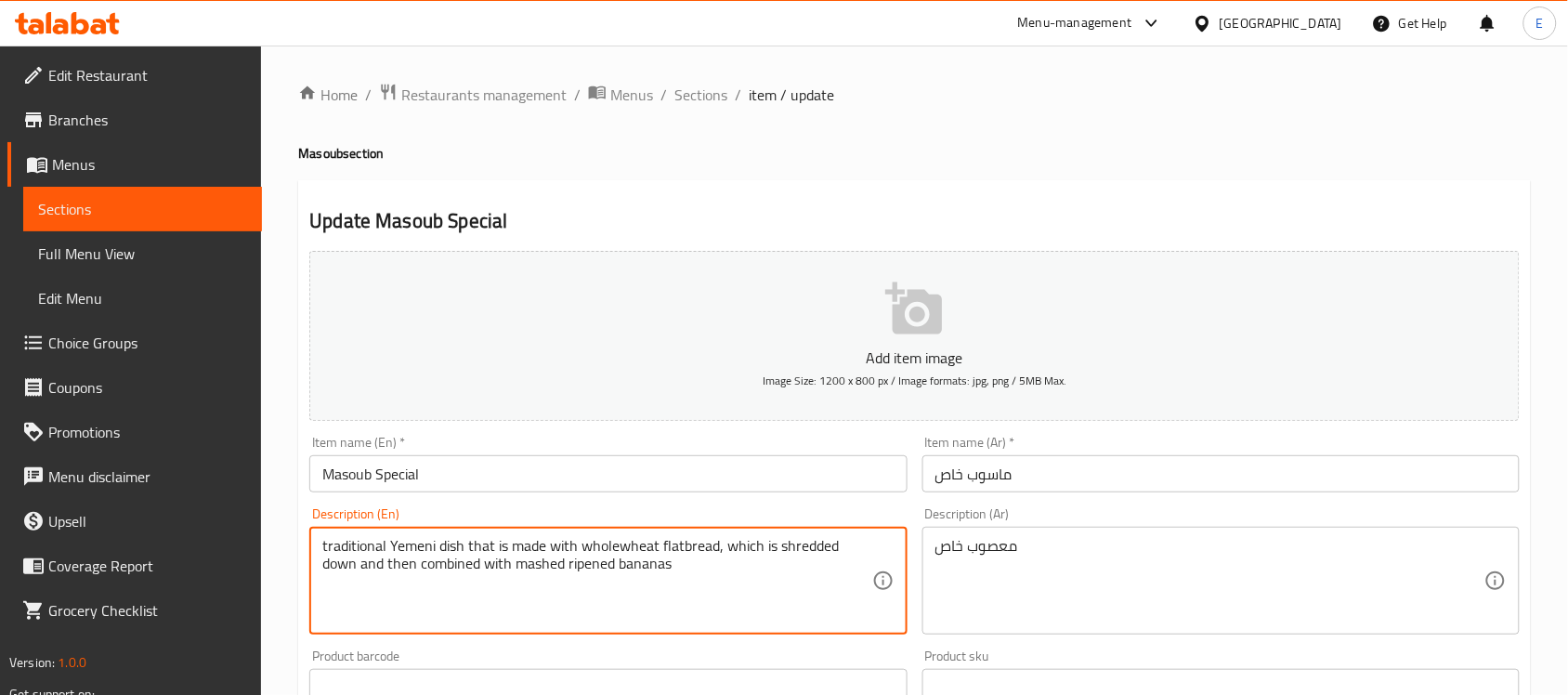
type textarea "traditional Yemeni dish that is made with wholewheat flatbread, which is shredd…"
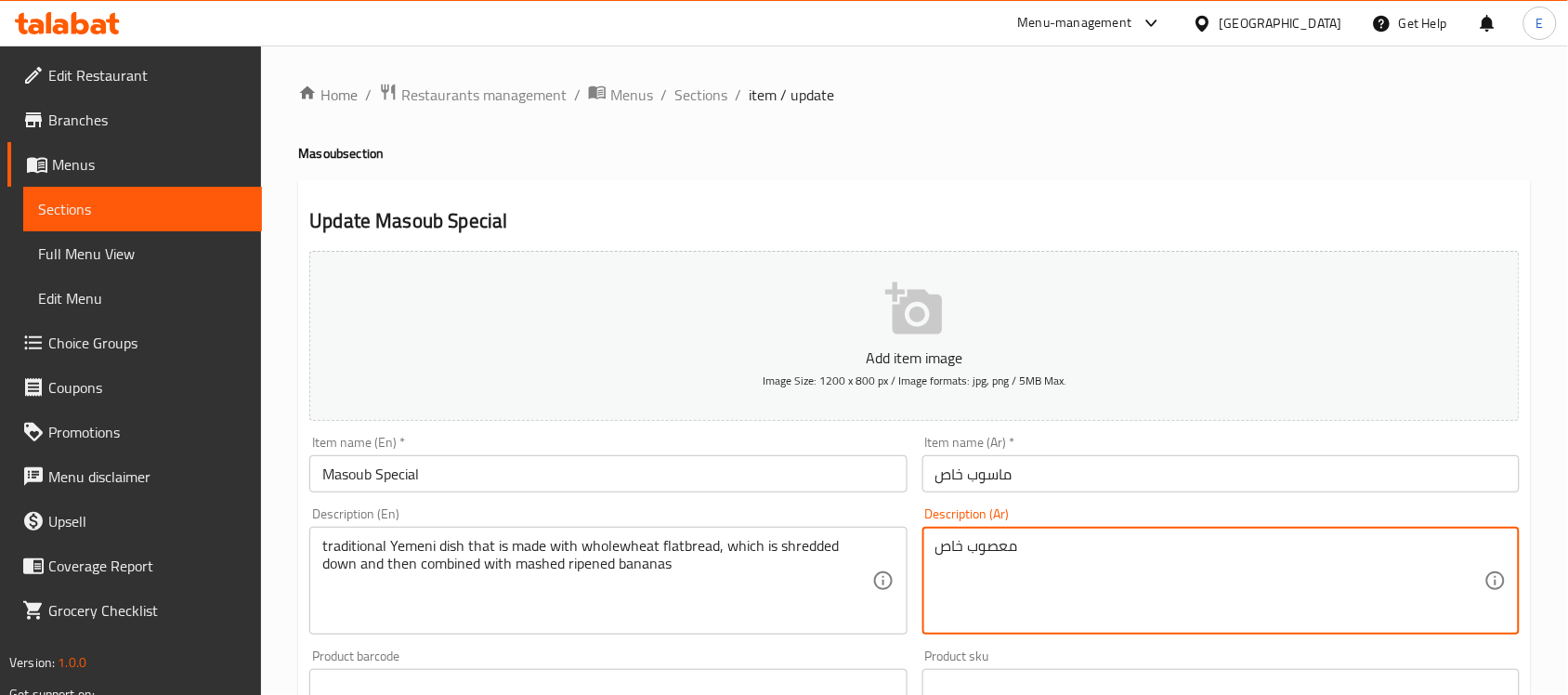
paste textarea "طبق يمني تقليدي مصنوع من خبز القمح الكامل، والذي يتم تقطيعه ثم دمجه مع الموز ال…"
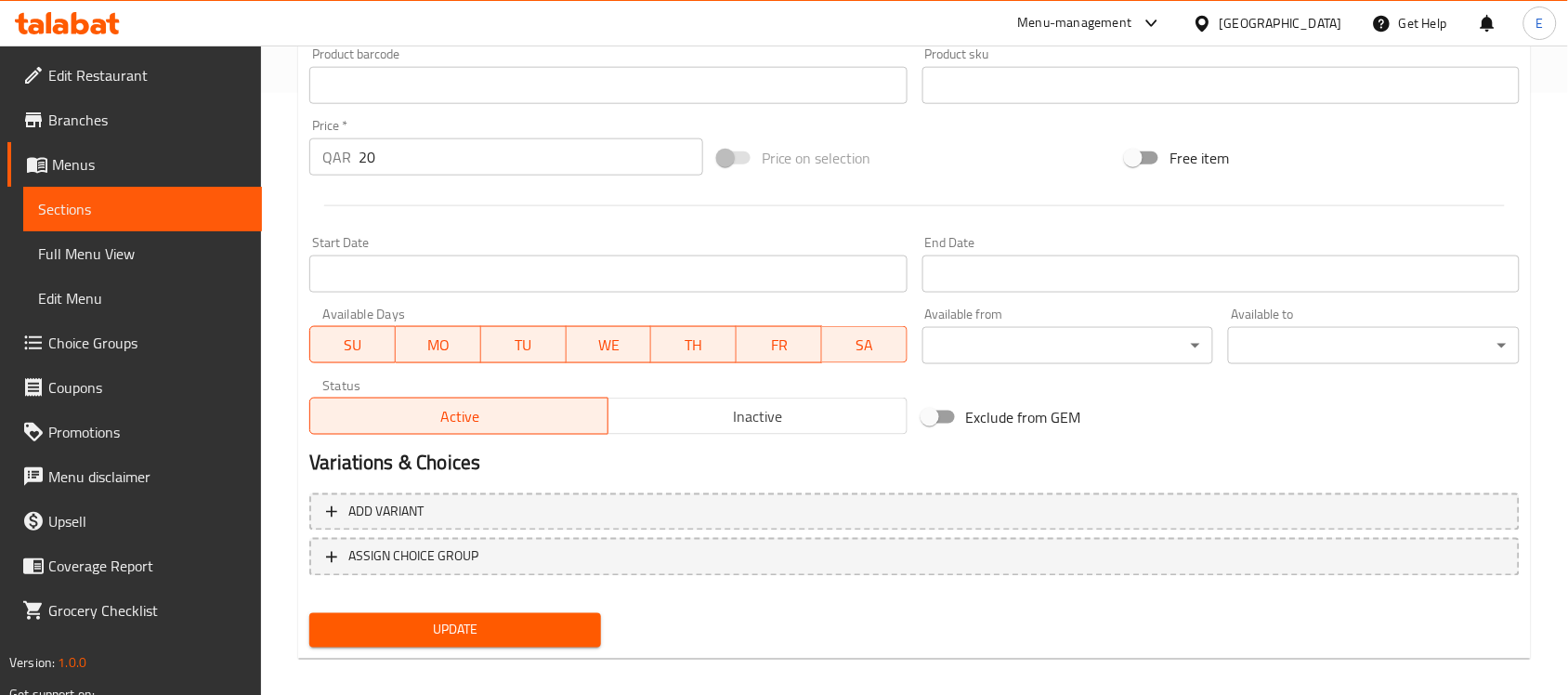
scroll to position [614, 0]
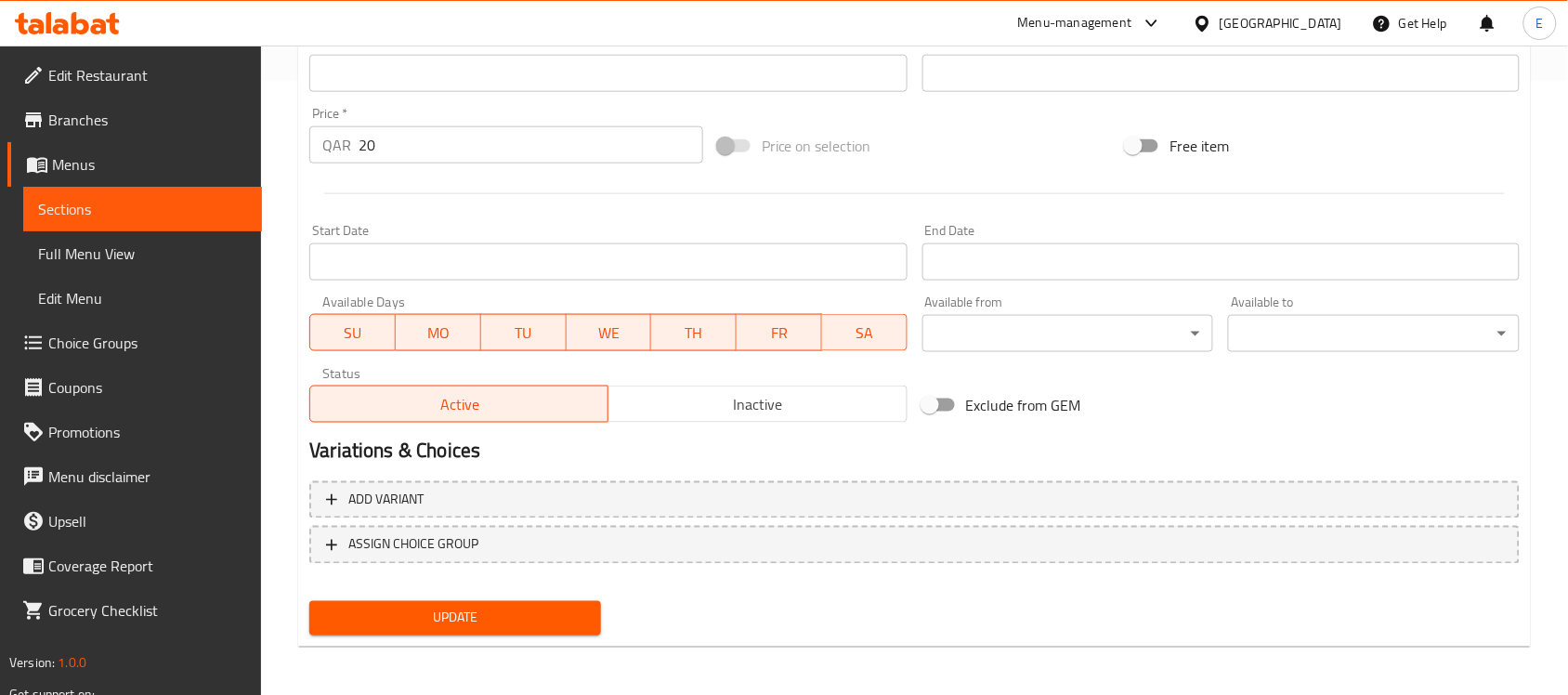
type textarea "طبق يمني تقليدي مصنوع من خبز القمح الكامل، والذي يتم تقطيعه ثم دمجه مع الموز ال…"
click at [472, 601] on button "Update" at bounding box center [455, 618] width 291 height 34
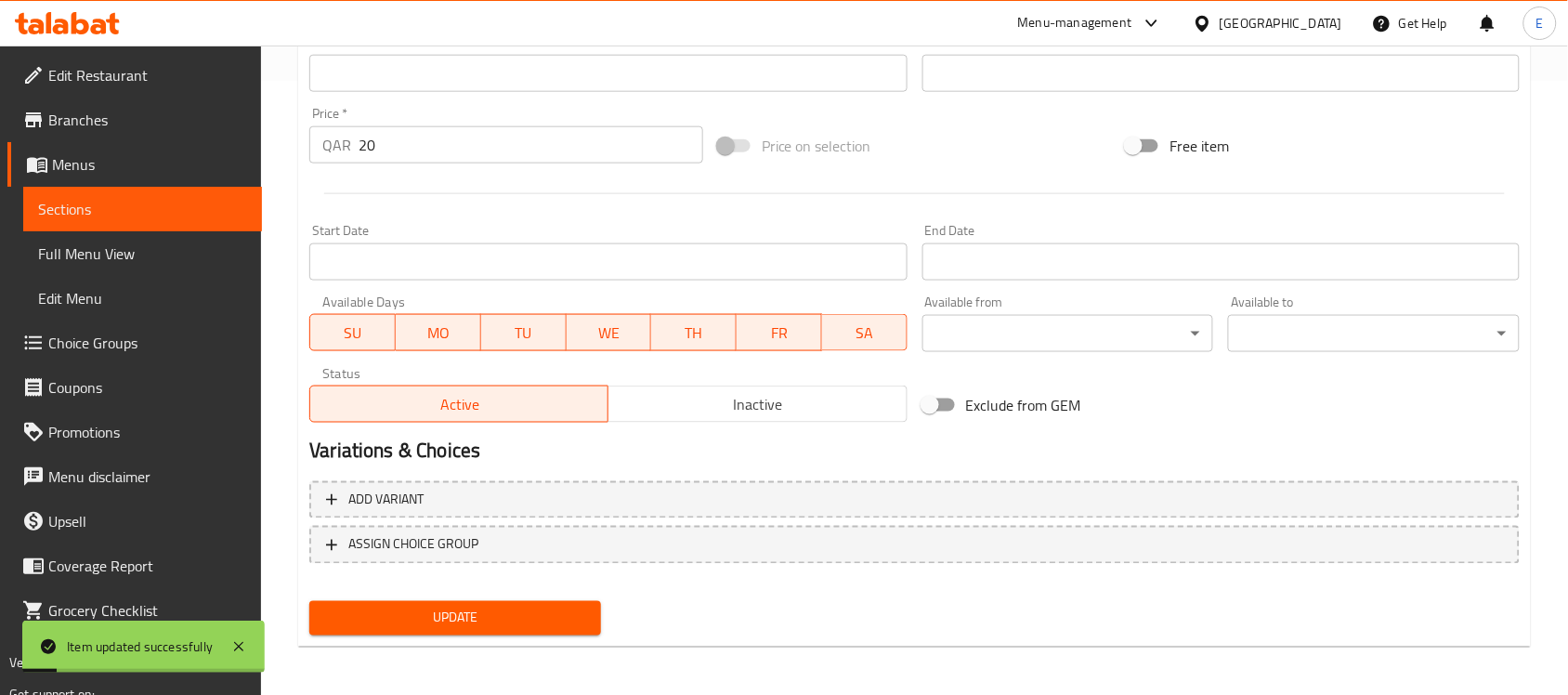
scroll to position [0, 0]
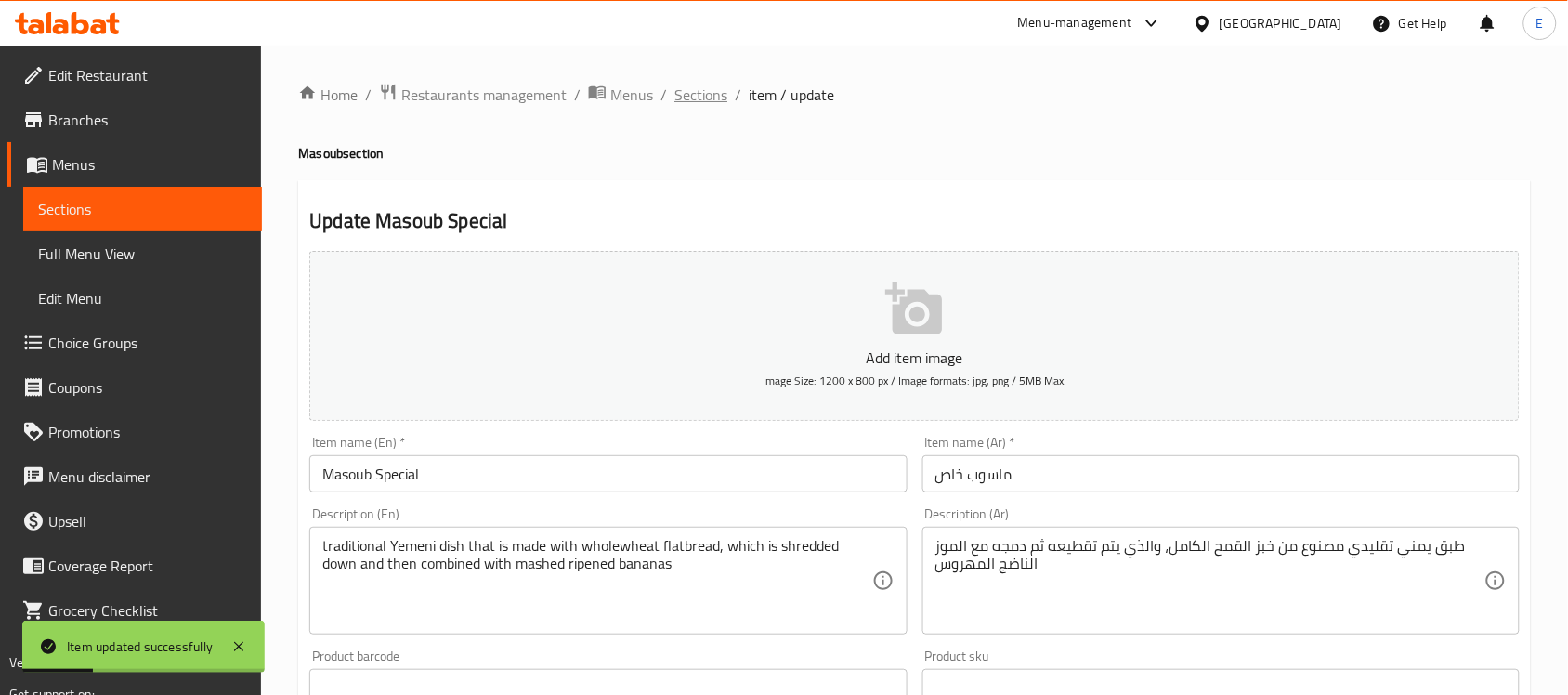
click at [690, 97] on span "Sections" at bounding box center [701, 94] width 53 height 22
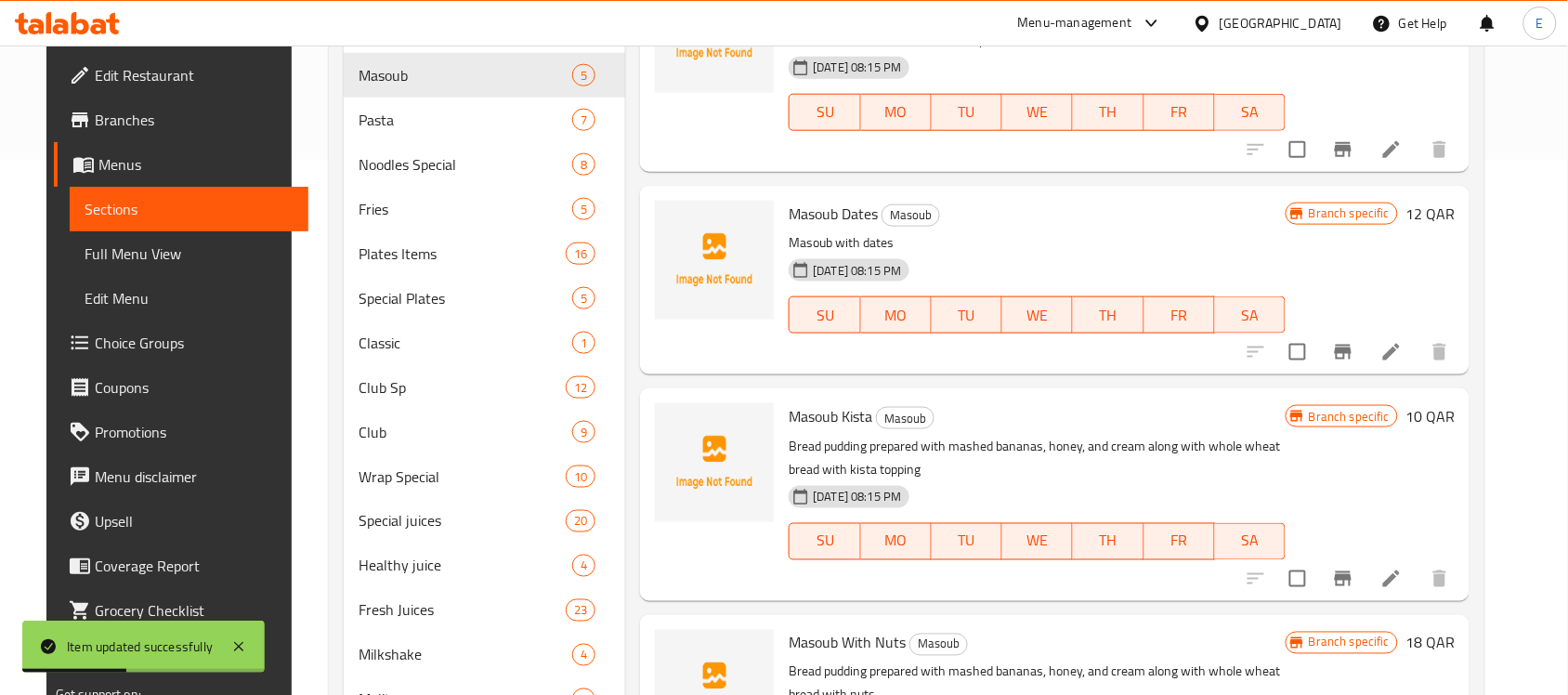
scroll to position [539, 0]
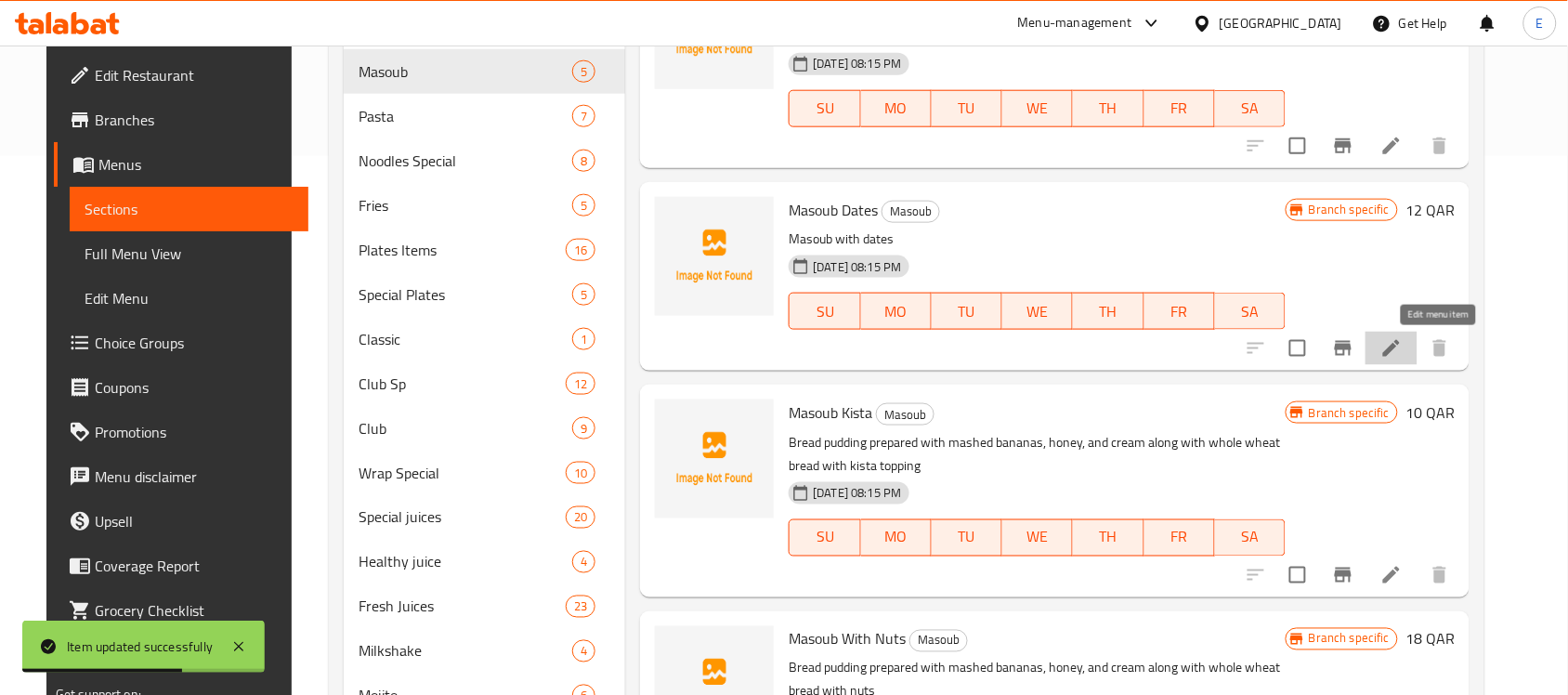
click at [1403, 340] on icon at bounding box center [1391, 348] width 22 height 22
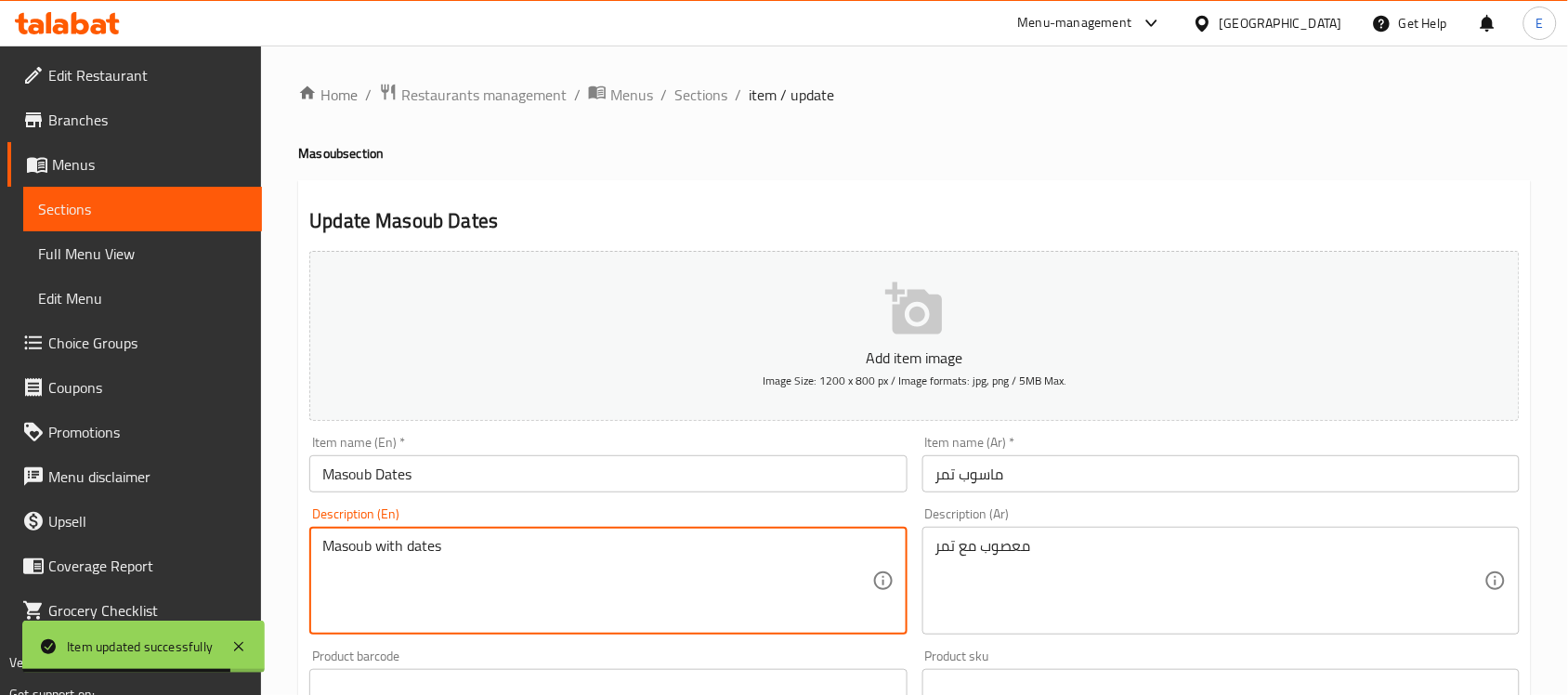
paste textarea "a bread pudding prepared with mashed bananas, honey, and cream along with whole…"
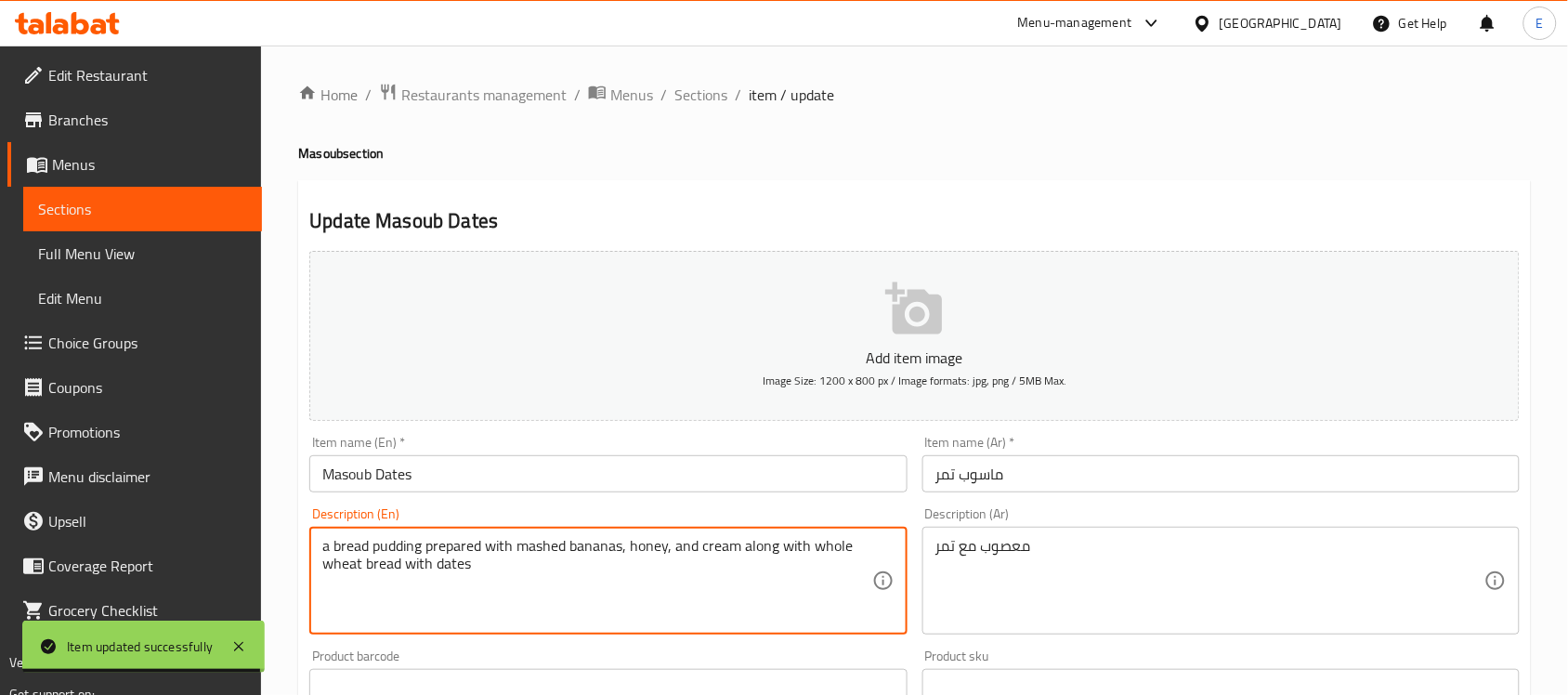
type textarea "a bread pudding prepared with mashed bananas, honey, and cream along with whole…"
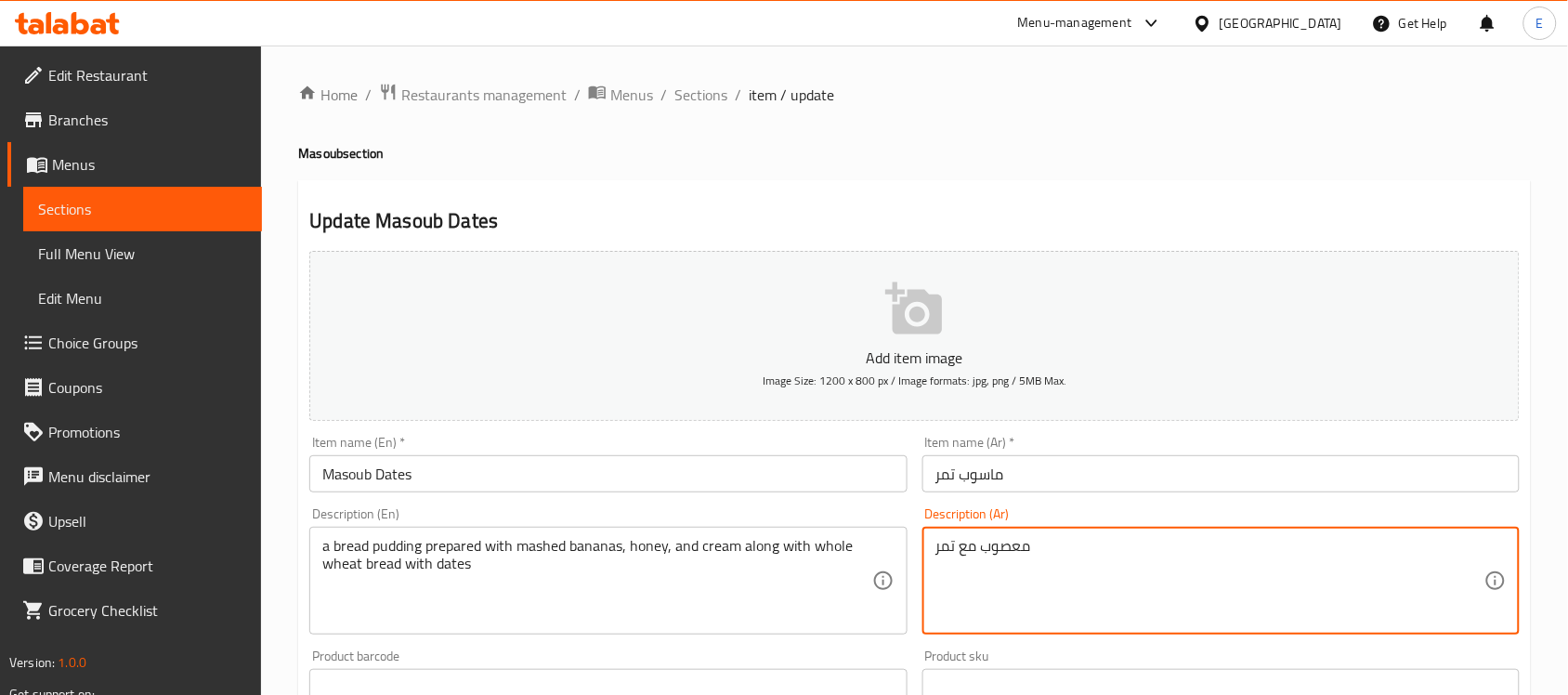
paste textarea "بودنغ الخبز المحضر بالموز المهروس والعسل والقشدة مع خبز القمح الكامل مع ال"
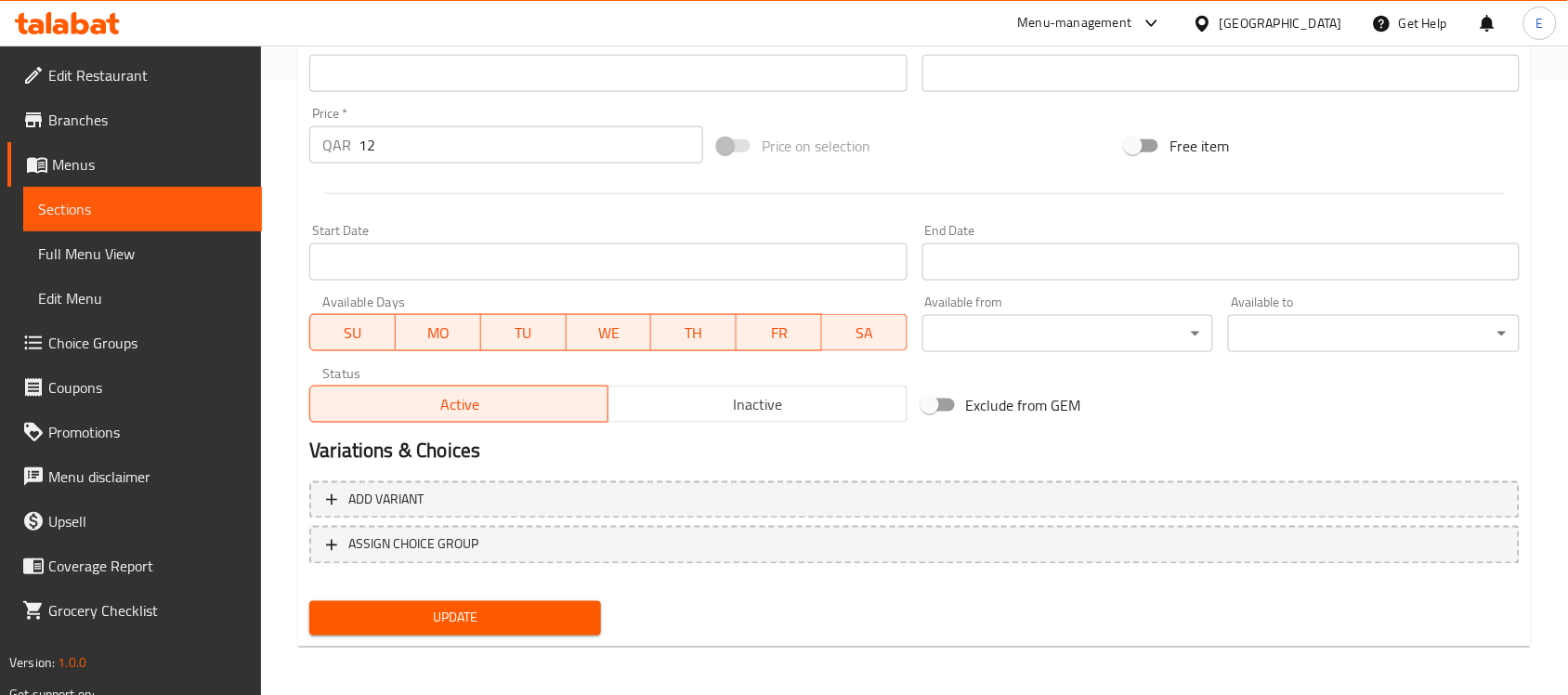
type textarea "بودنغ الخبز المحضر بالموز المهروس والعسل والقشدة مع خبز القمح الكامل مع التمر"
click at [491, 608] on span "Update" at bounding box center [454, 618] width 262 height 23
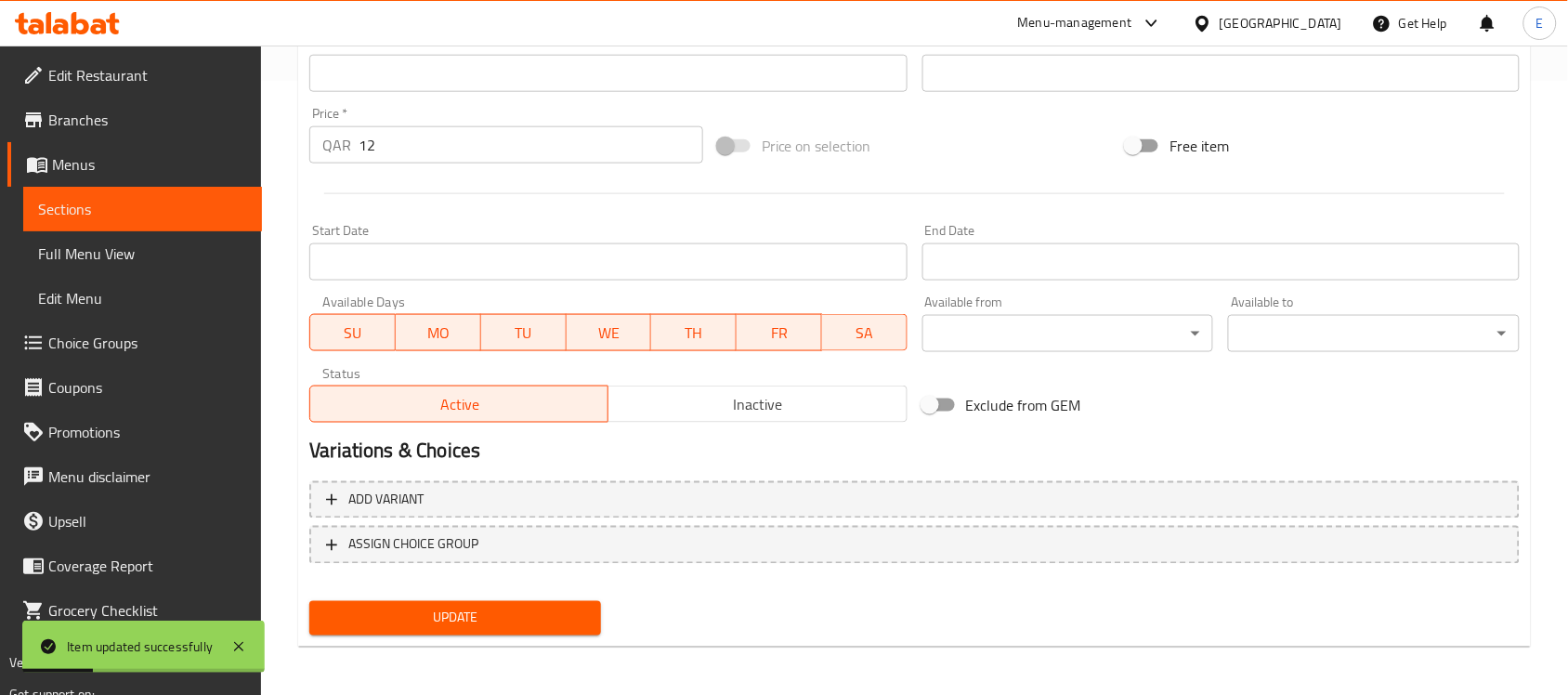
scroll to position [0, 0]
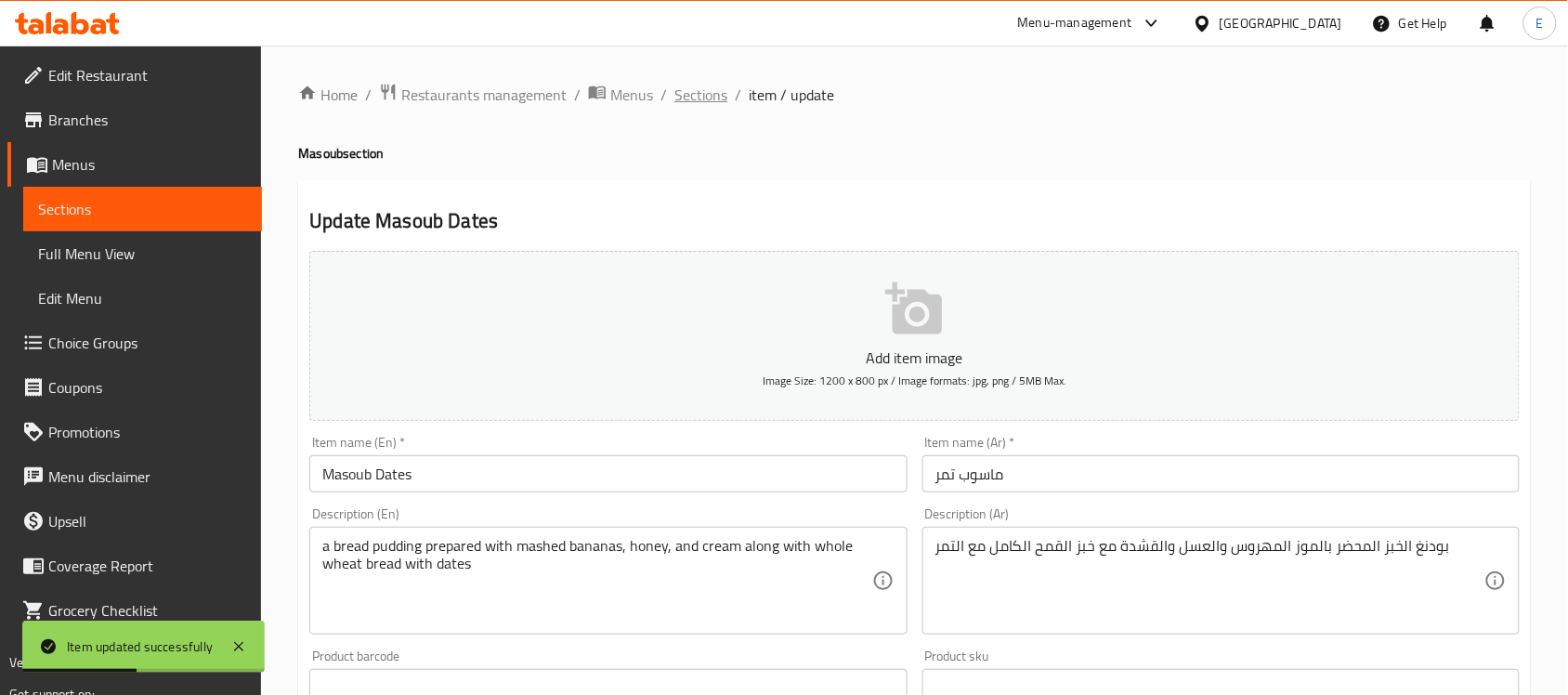
click at [676, 84] on span "Sections" at bounding box center [701, 94] width 53 height 22
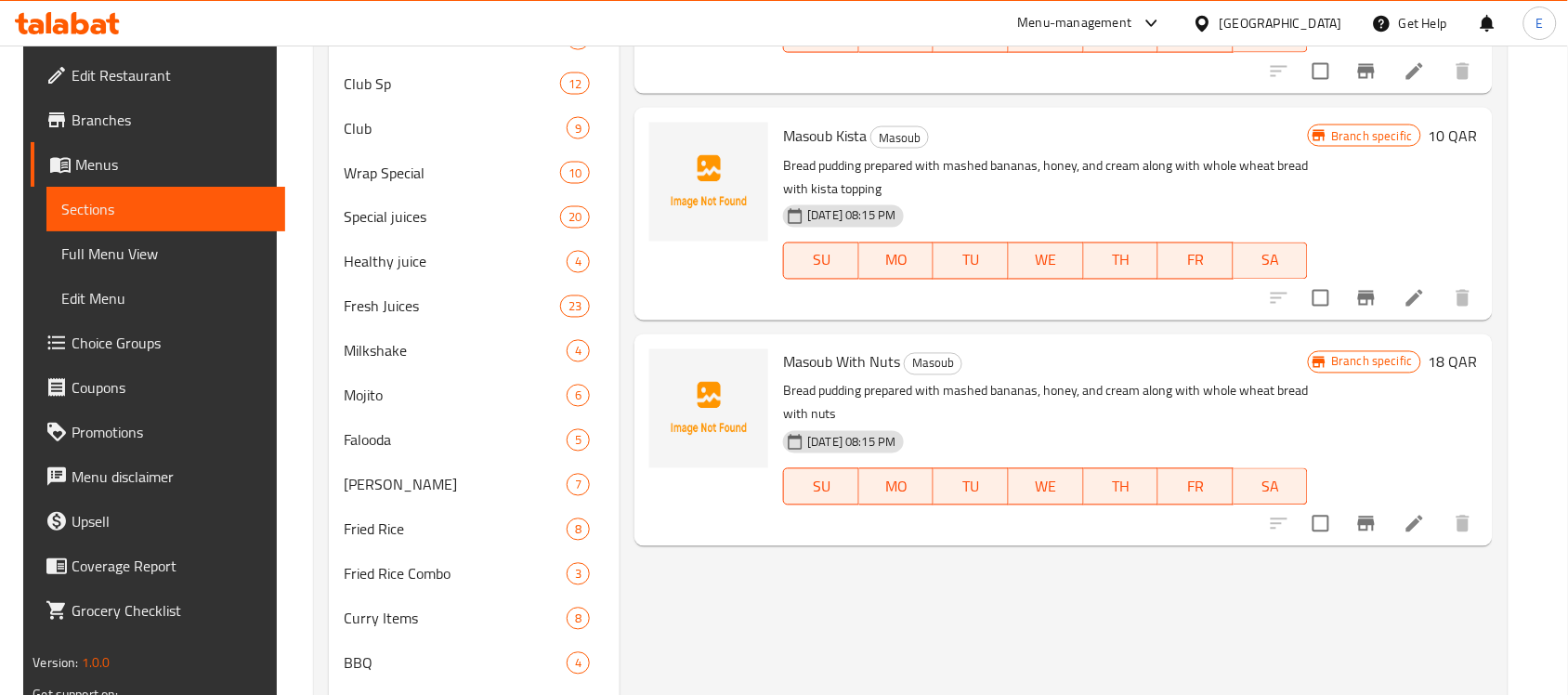
scroll to position [838, 0]
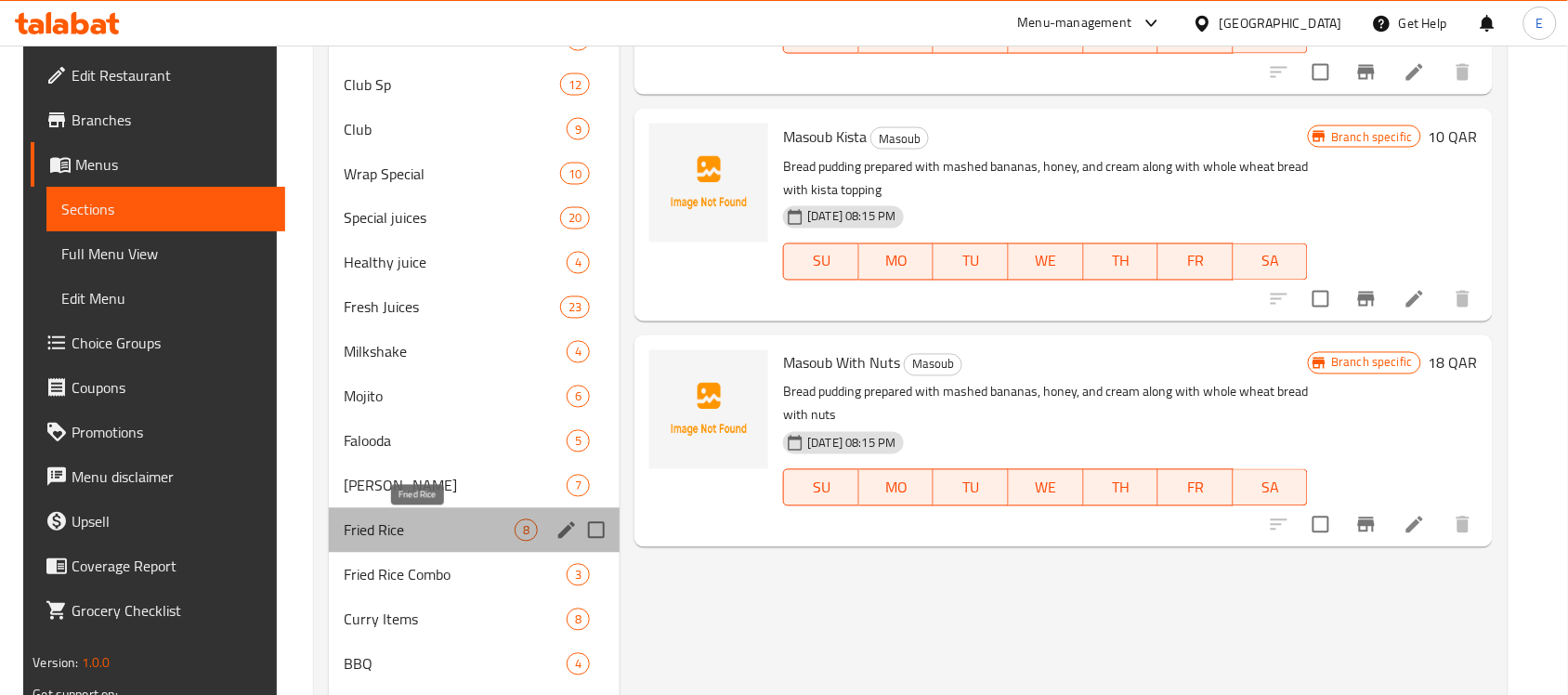
click at [409, 521] on span "Fried Rice" at bounding box center [429, 529] width 171 height 22
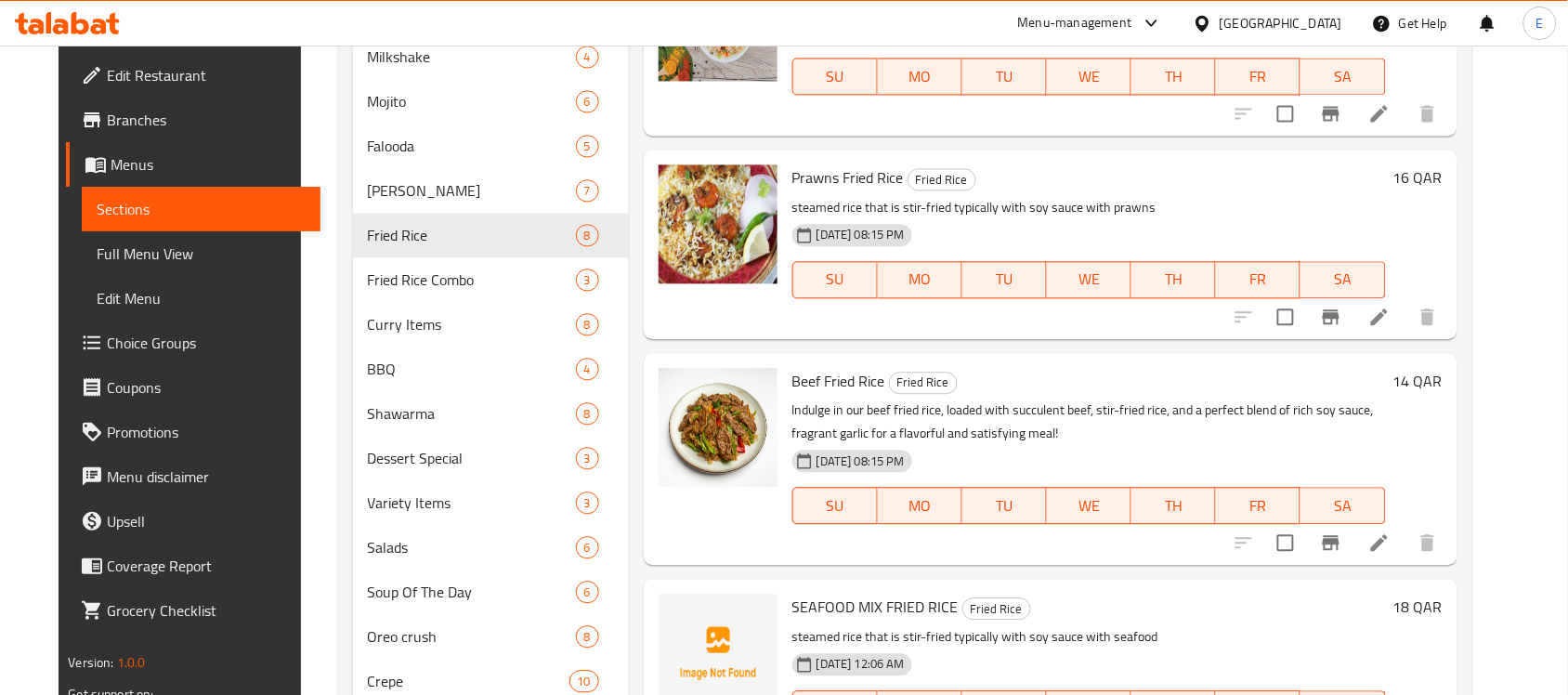
scroll to position [1129, 0]
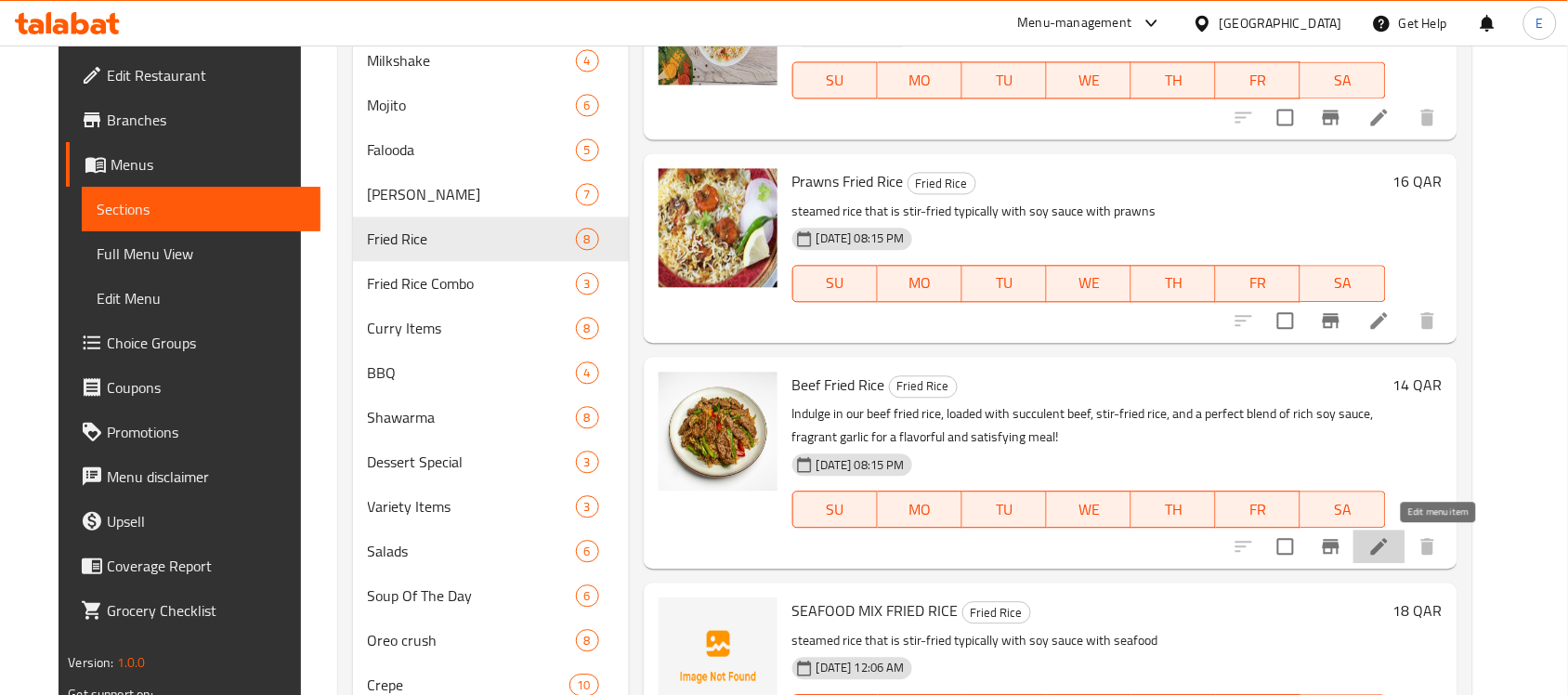
click at [1391, 554] on icon at bounding box center [1379, 546] width 22 height 22
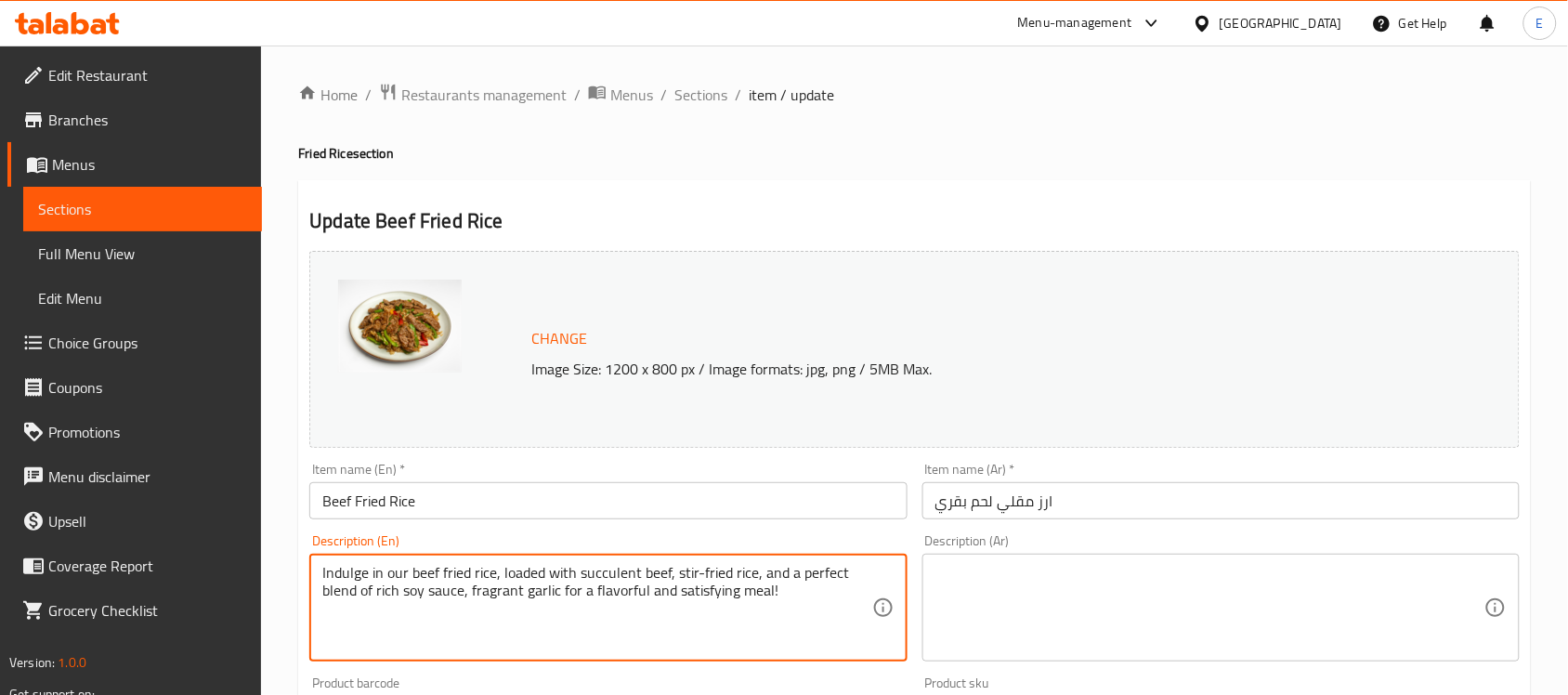
paste textarea "steamed rice that is stir-fried typically with soy sauce and beef pieces"
type textarea "steamed rice that is stir-fried typically with soy sauce and beef pieces"
click at [978, 597] on textarea at bounding box center [1210, 607] width 549 height 89
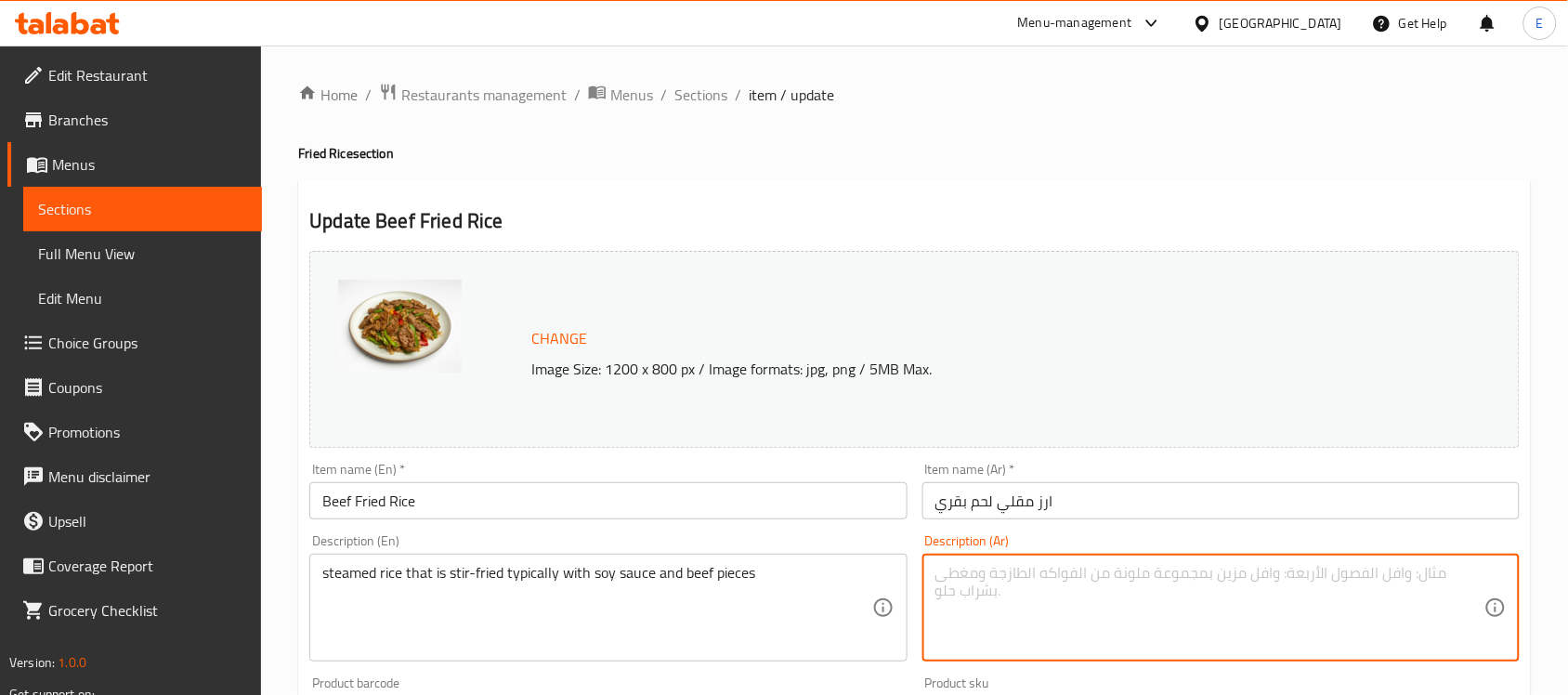
paste textarea "أرز مطهو على البخار مقلي عادة مع صلصة الصويا وقطع اللحم البقري"
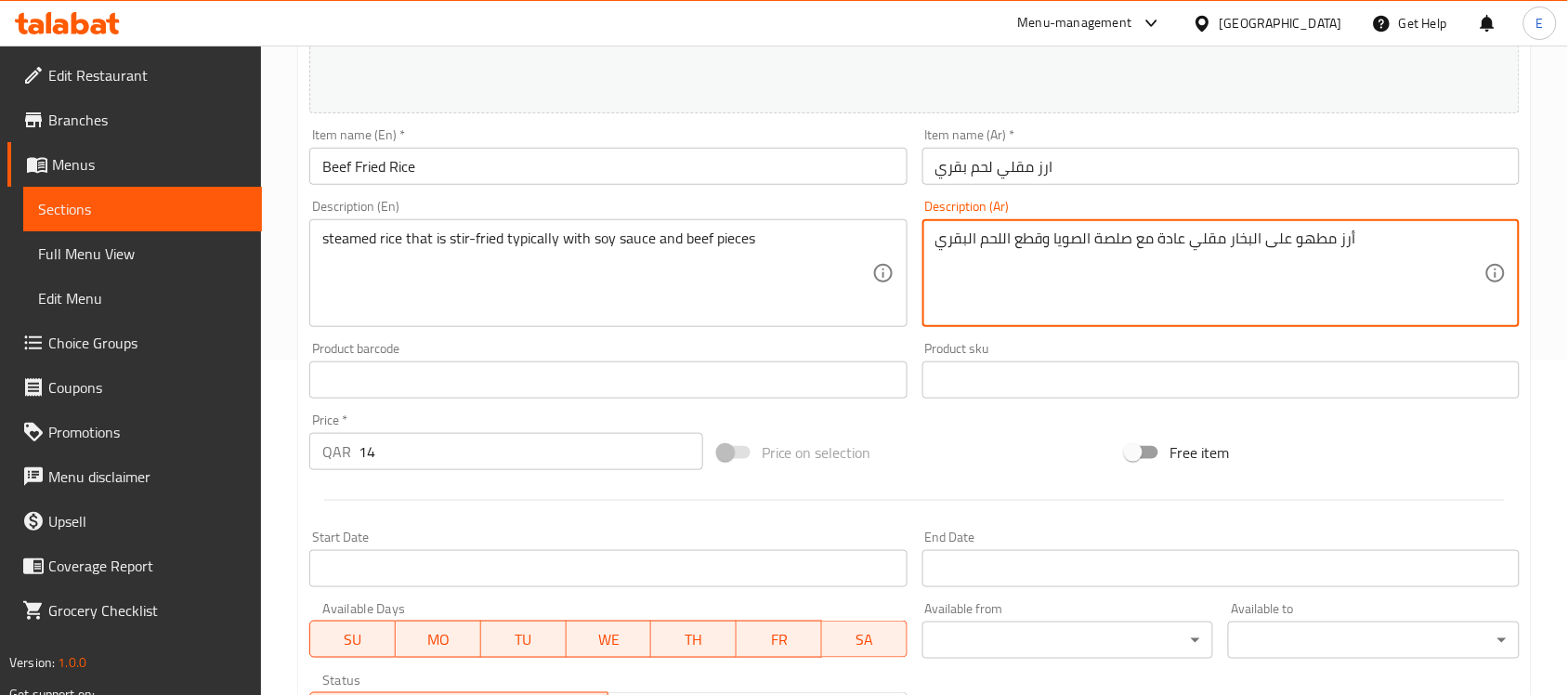
scroll to position [642, 0]
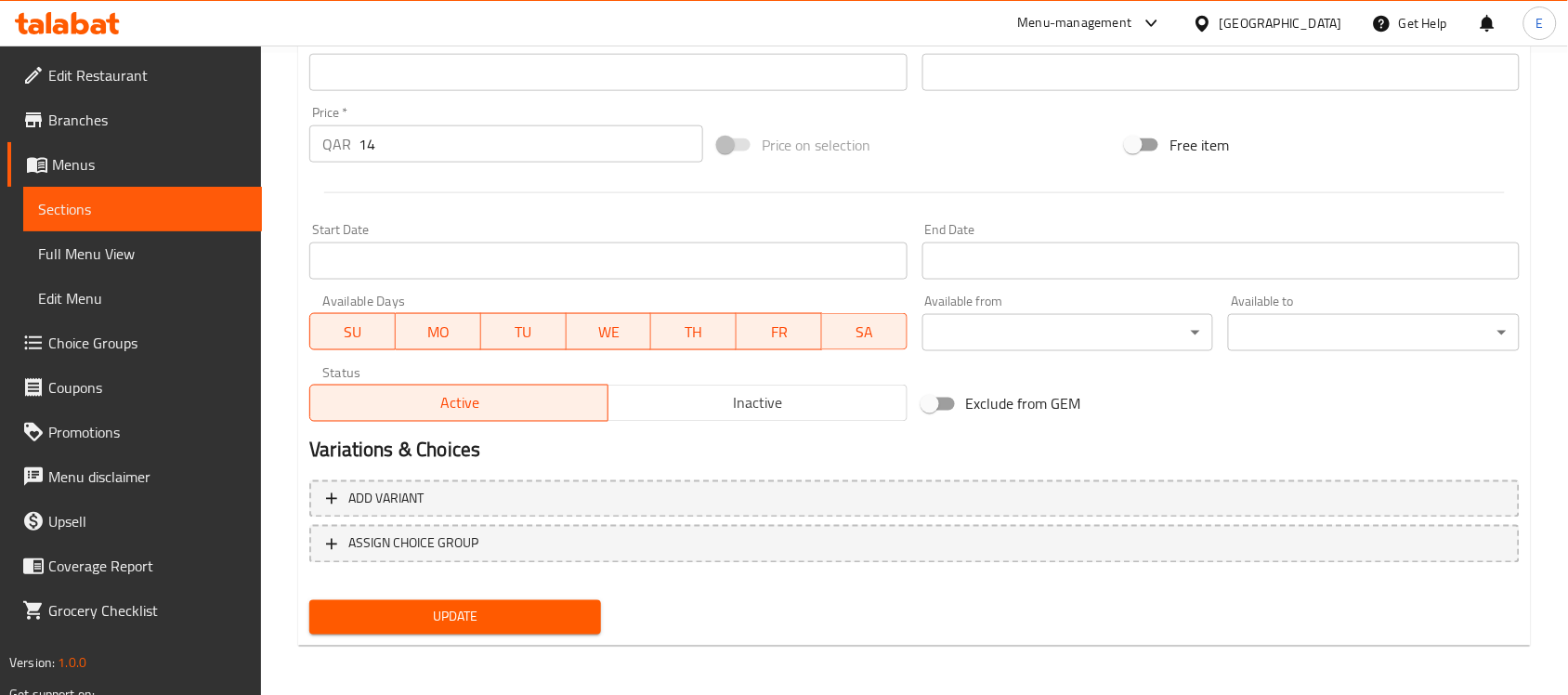
type textarea "أرز مطهو على البخار مقلي عادة مع صلصة الصويا وقطع اللحم البقري"
click at [476, 623] on span "Update" at bounding box center [454, 617] width 262 height 23
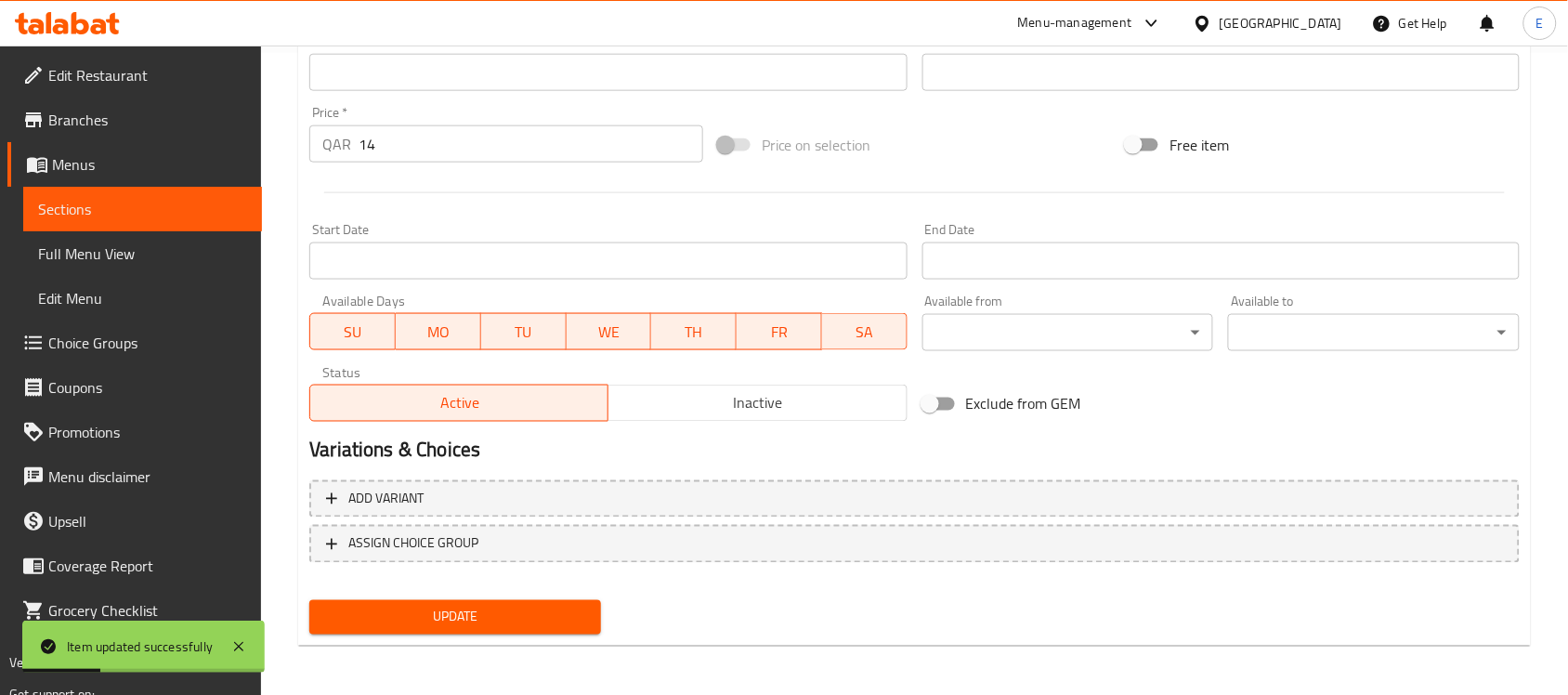
scroll to position [0, 0]
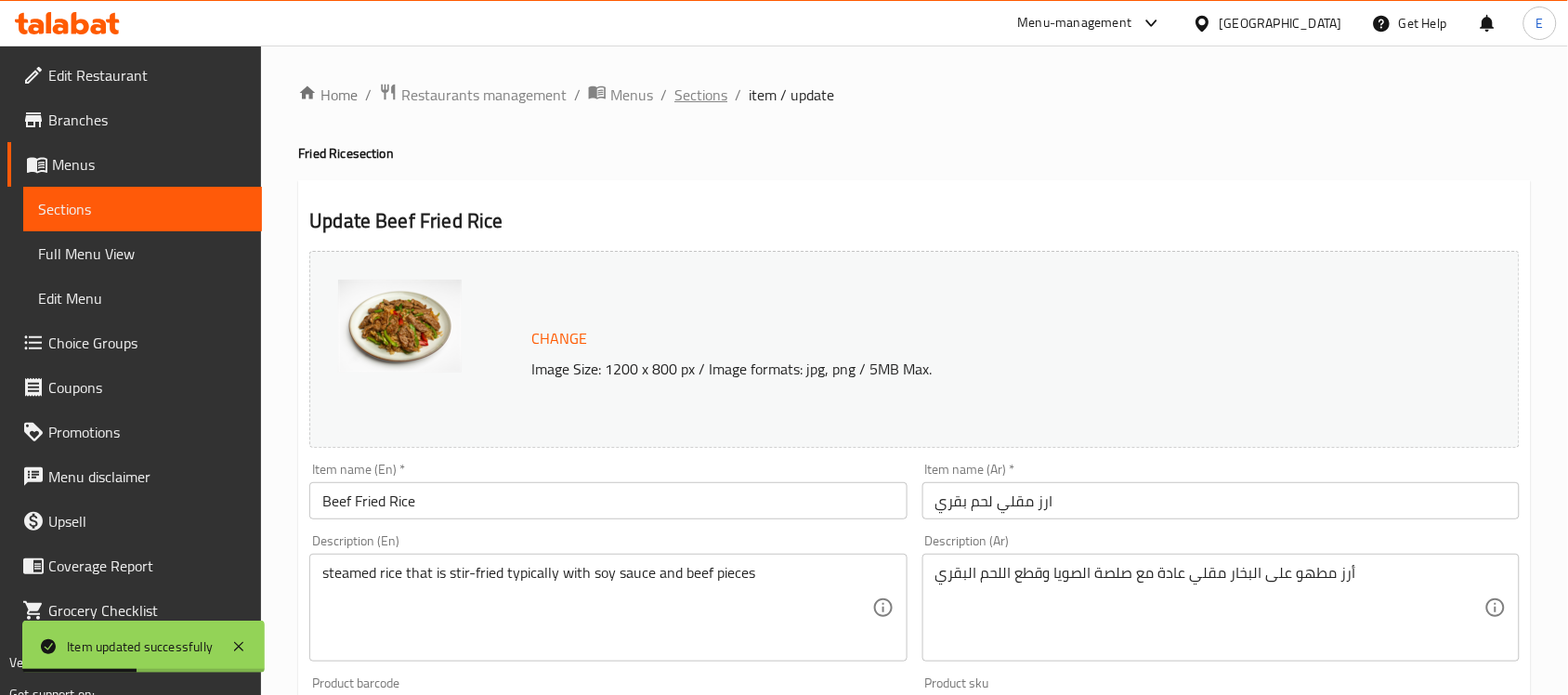
click at [693, 93] on span "Sections" at bounding box center [701, 94] width 53 height 22
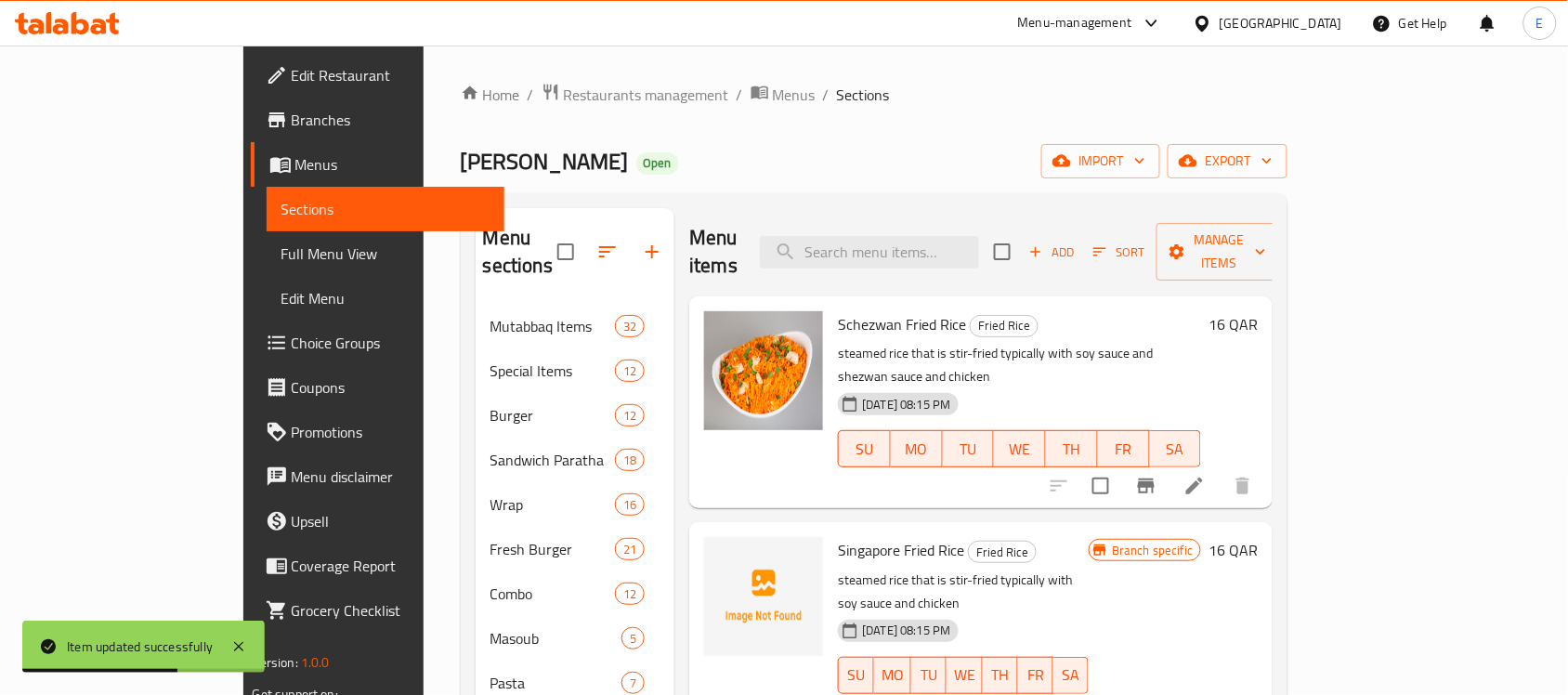
scroll to position [1232, 0]
